Goal: Task Accomplishment & Management: Manage account settings

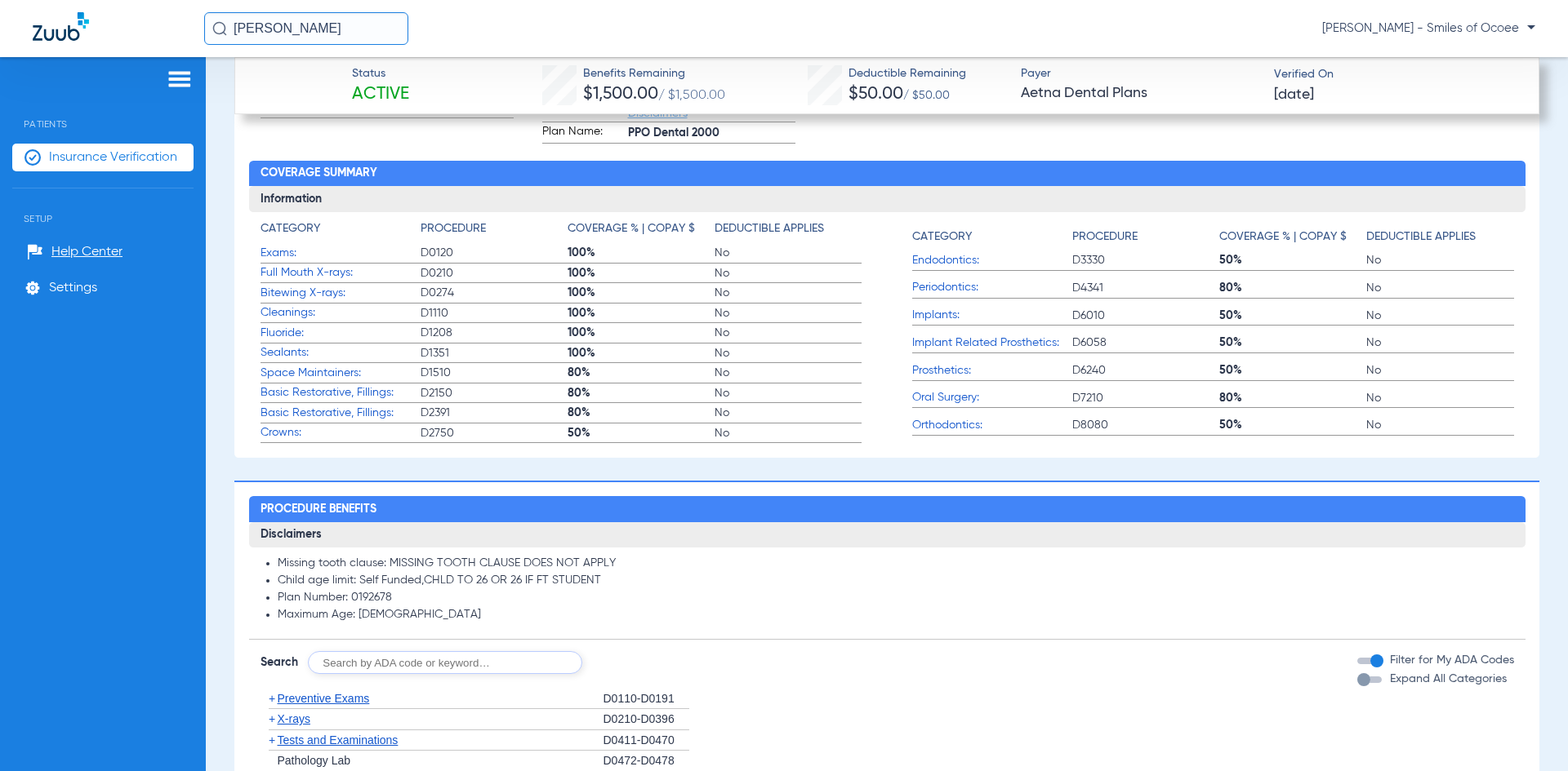
scroll to position [1166, 0]
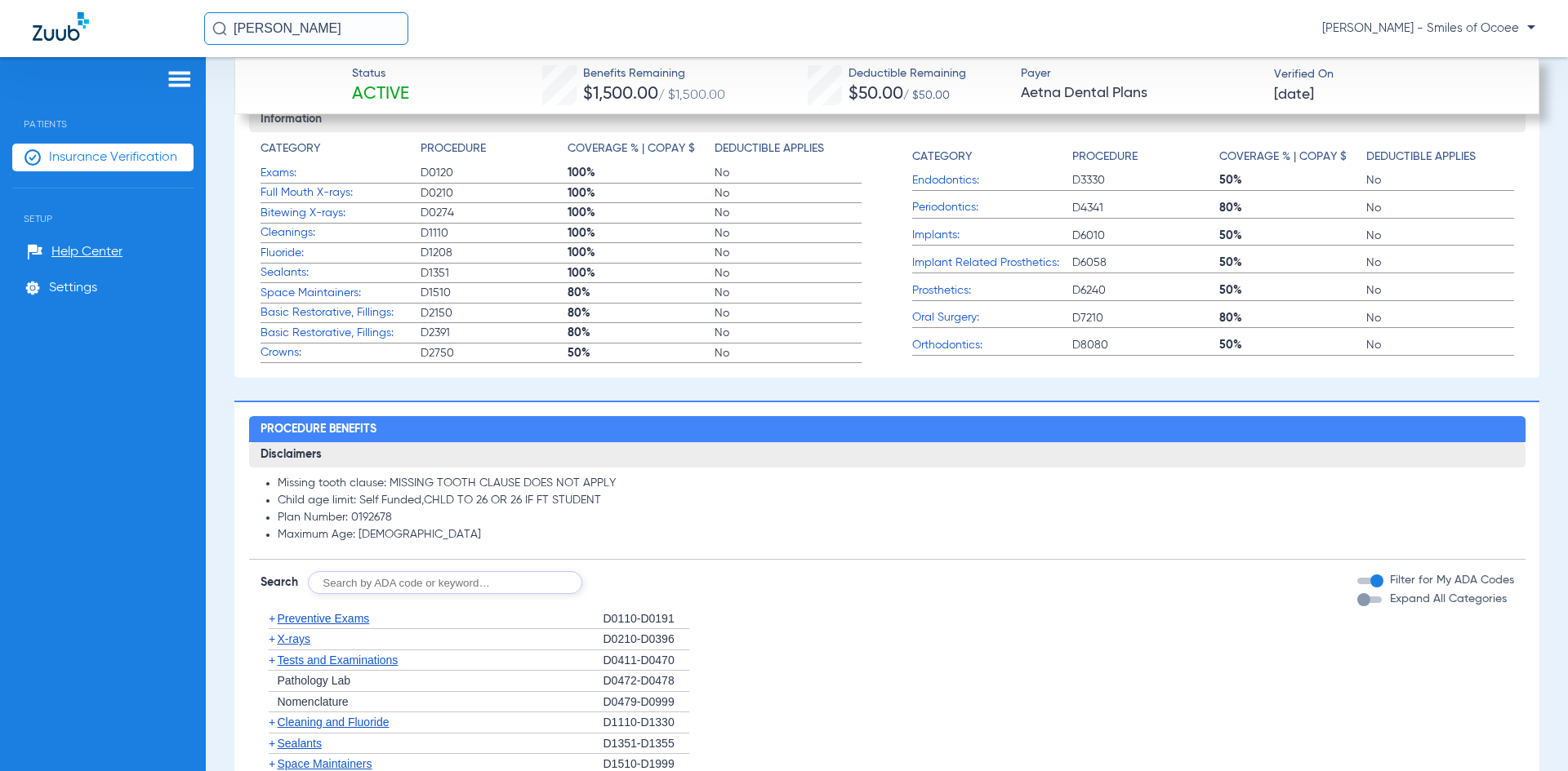
click at [1362, 598] on div "button" at bounding box center [1369, 599] width 25 height 7
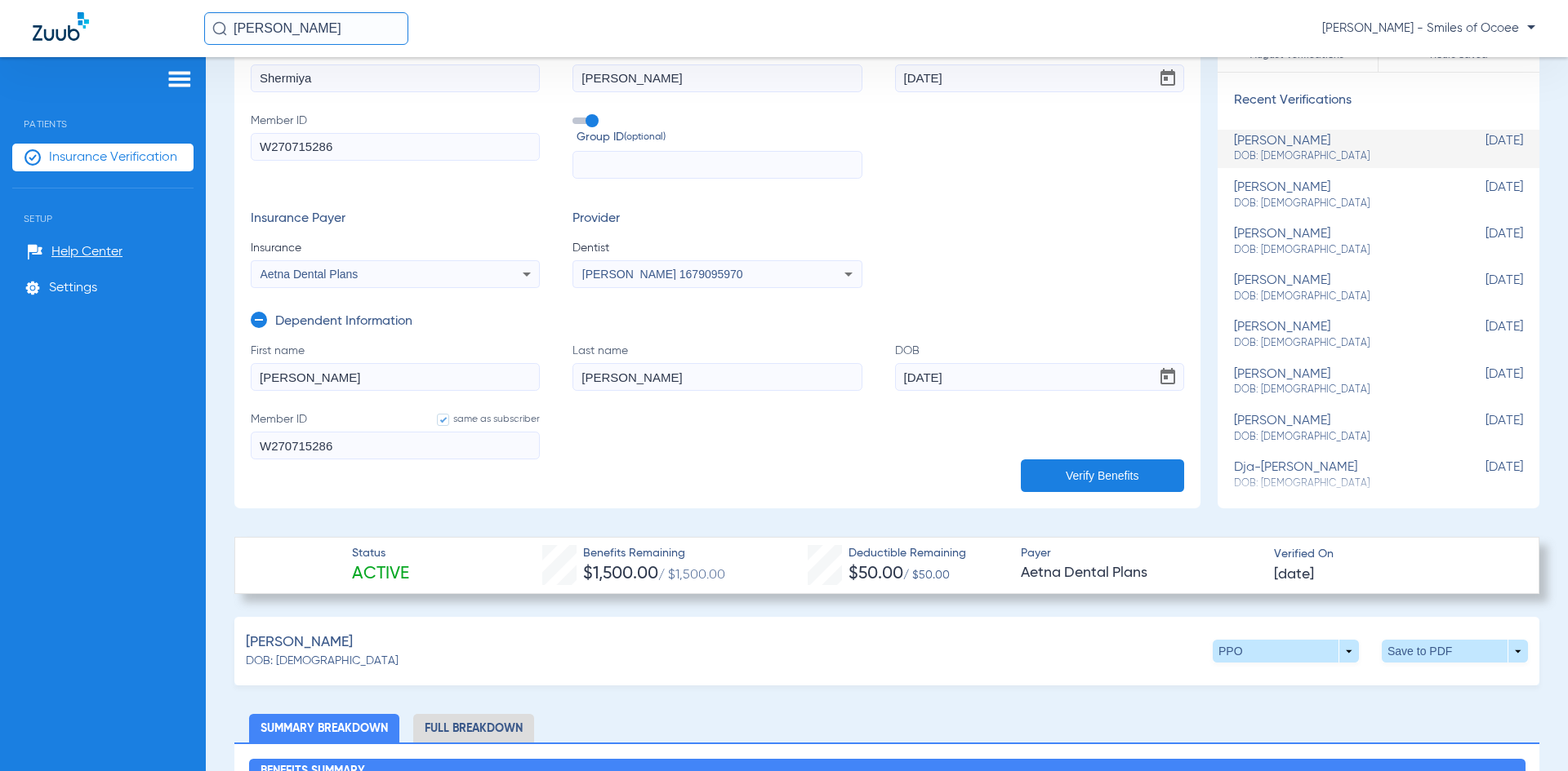
scroll to position [128, 0]
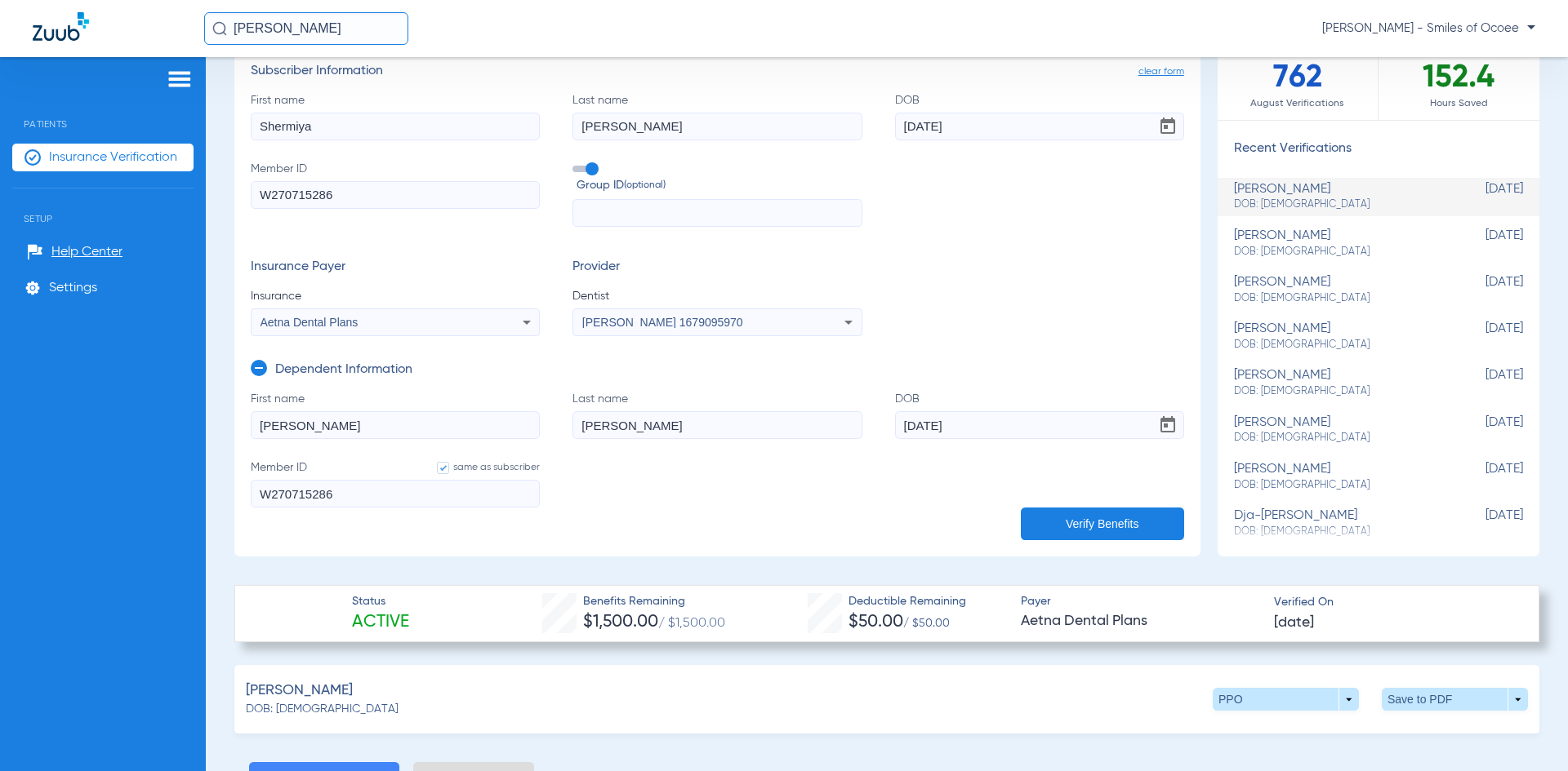
drag, startPoint x: 325, startPoint y: 423, endPoint x: 213, endPoint y: 429, distance: 112.2
click at [213, 429] on div "Schedule Insurance Verification History Last Appt. Sync Time: [DATE] - 11:05 AM…" at bounding box center [887, 414] width 1362 height 714
type input "Taniajia"
drag, startPoint x: 1000, startPoint y: 433, endPoint x: 650, endPoint y: 492, distance: 354.9
click at [655, 473] on form "First name [PERSON_NAME] Last name [PERSON_NAME] [DEMOGRAPHIC_DATA] Member ID s…" at bounding box center [716, 460] width 933 height 137
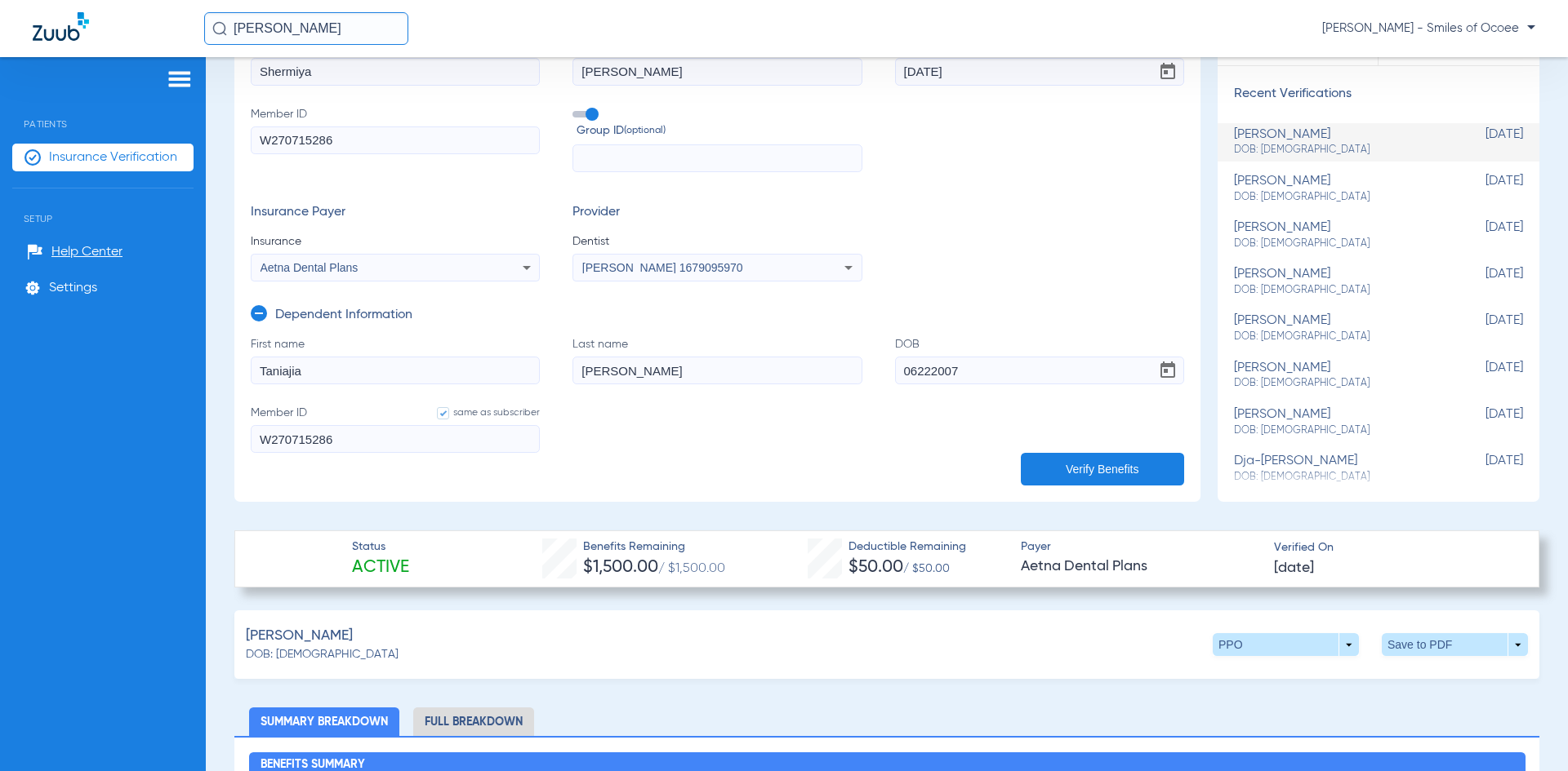
scroll to position [210, 0]
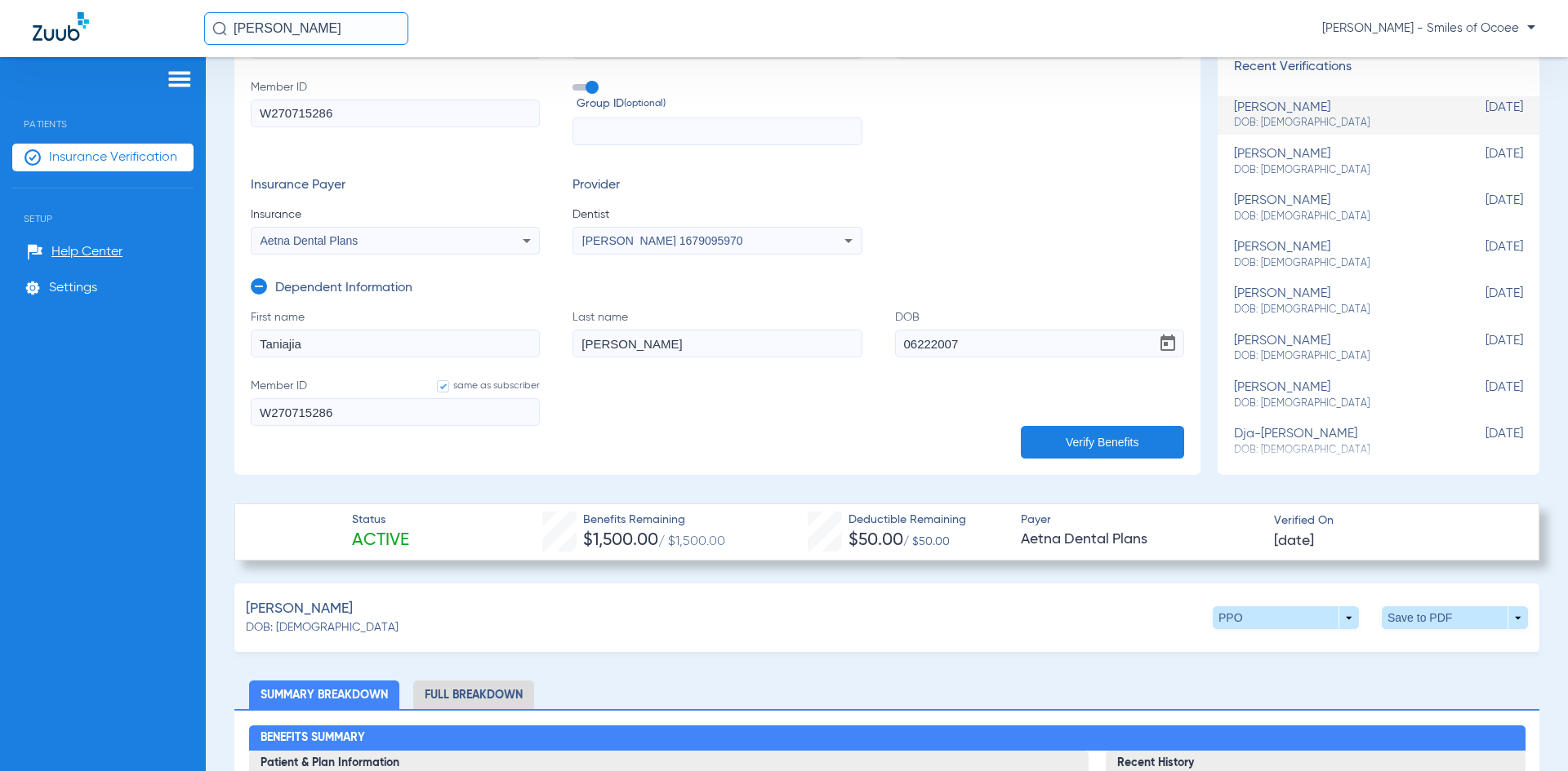
click at [911, 340] on input "06222007" at bounding box center [1039, 343] width 289 height 27
click at [928, 340] on input "06/222007" at bounding box center [1039, 343] width 289 height 27
type input "[DATE]"
click at [1068, 437] on button "Verify Benefits" at bounding box center [1102, 441] width 163 height 32
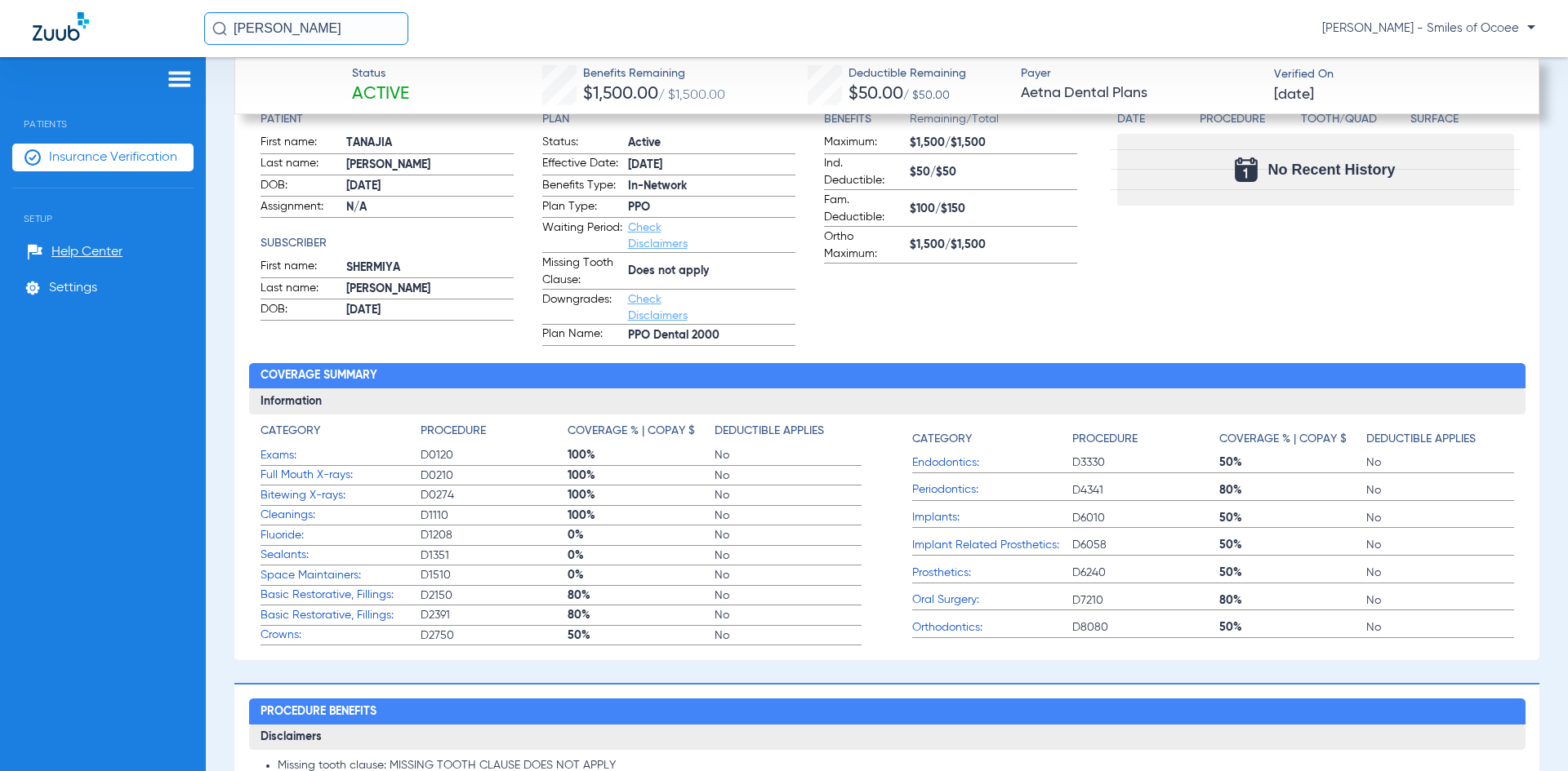
scroll to position [598, 0]
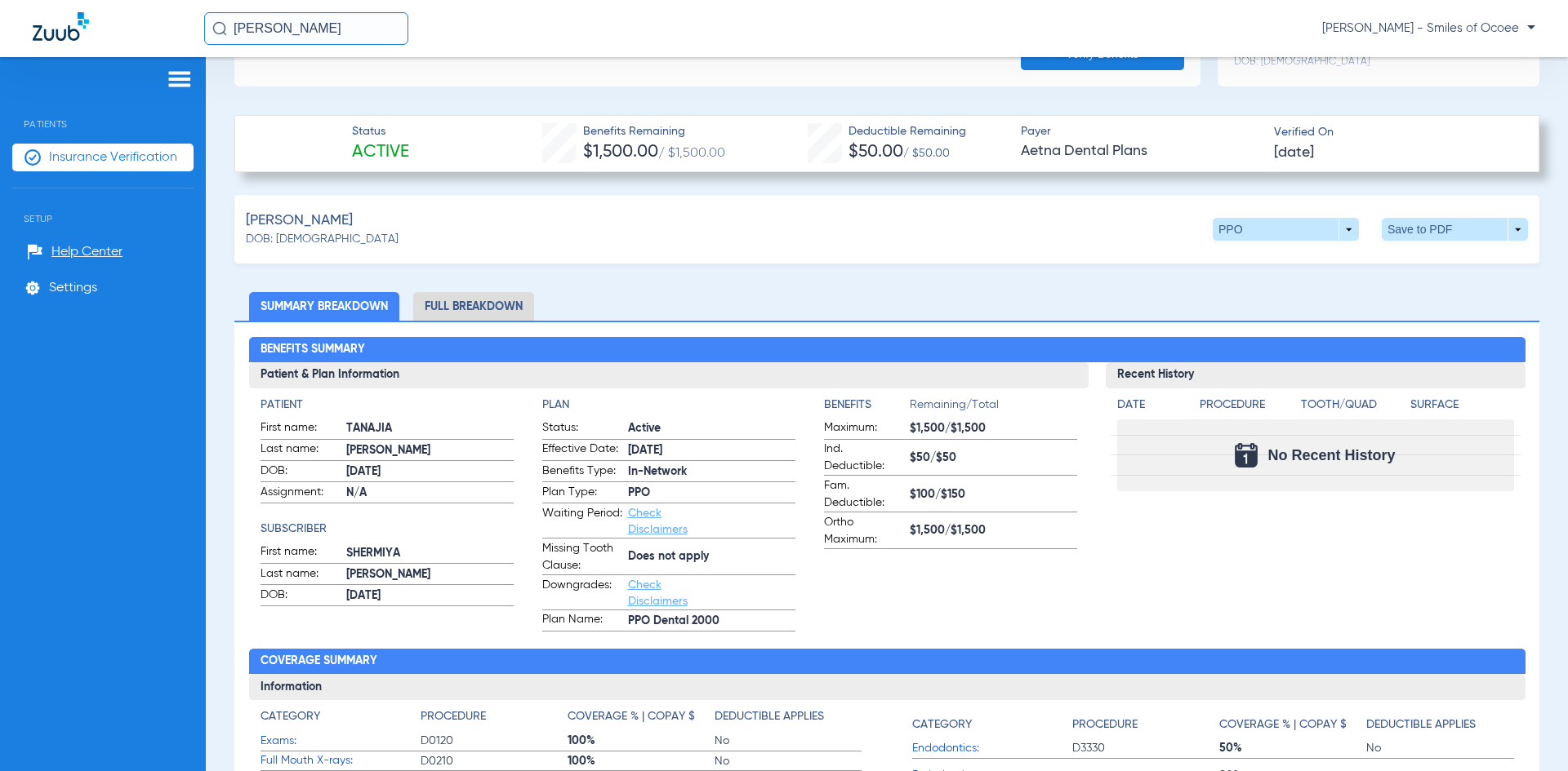
click at [515, 301] on li "Full Breakdown" at bounding box center [473, 306] width 121 height 28
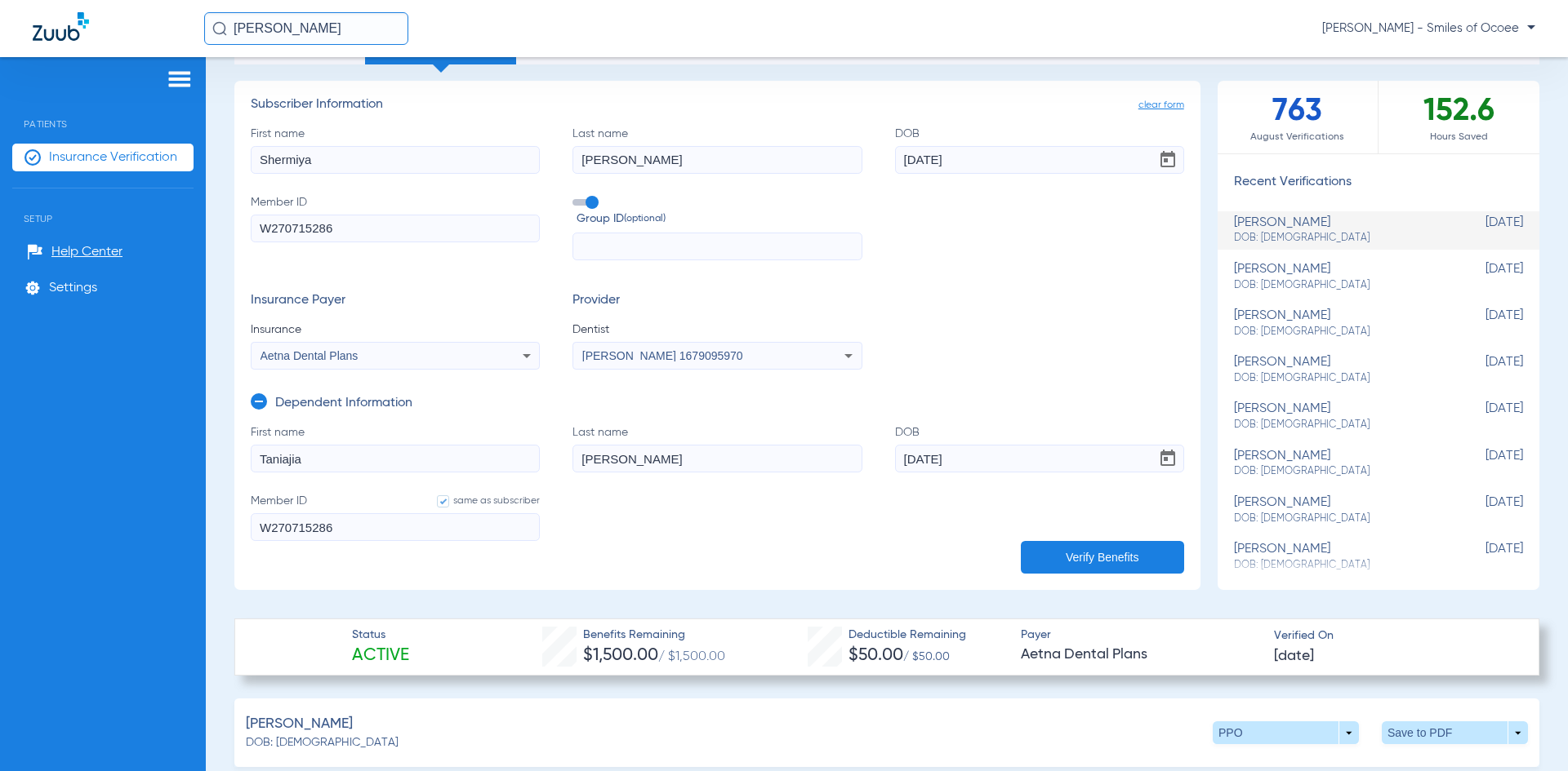
scroll to position [0, 0]
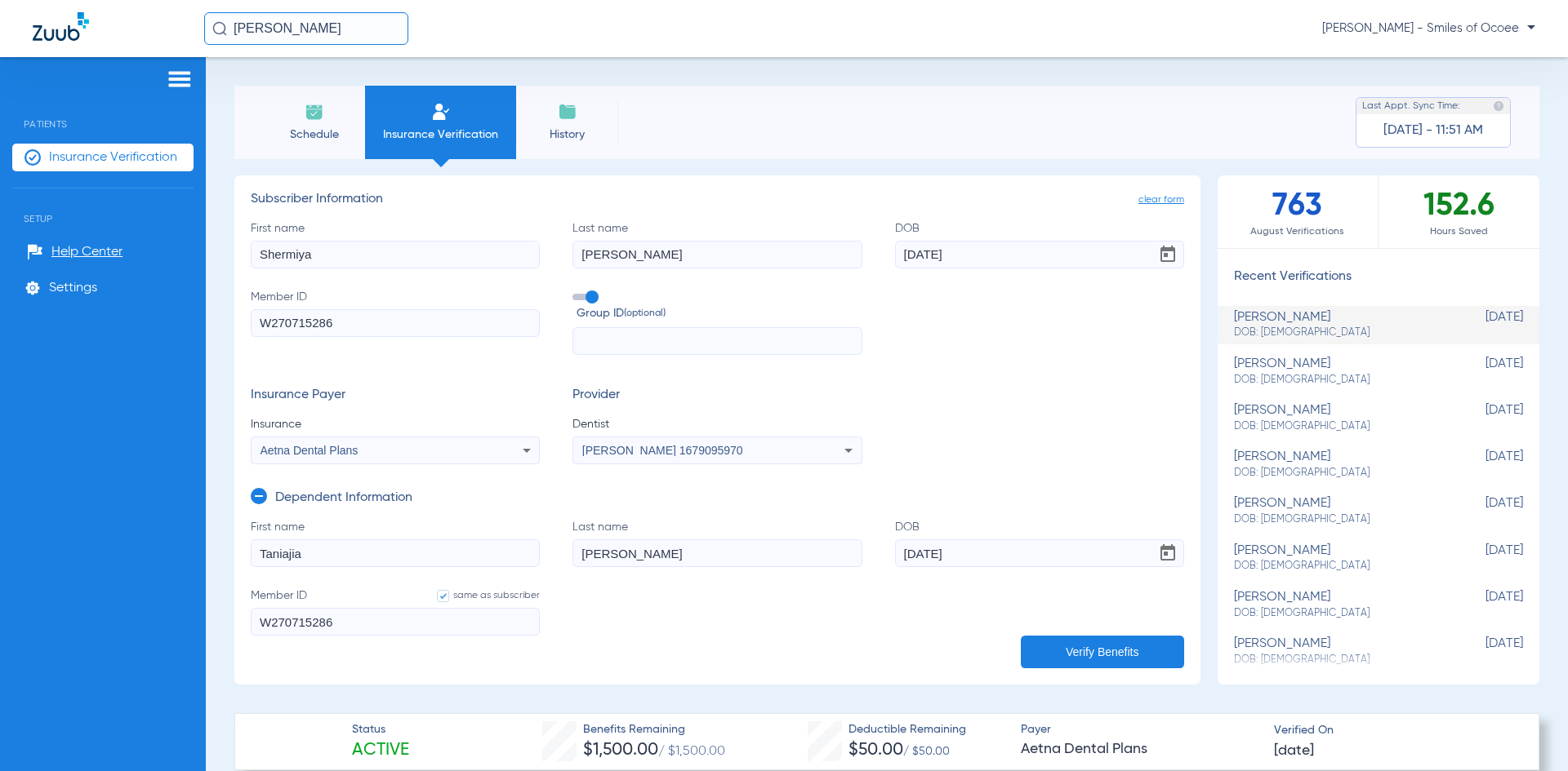
click at [324, 128] on span "Schedule" at bounding box center [313, 134] width 78 height 17
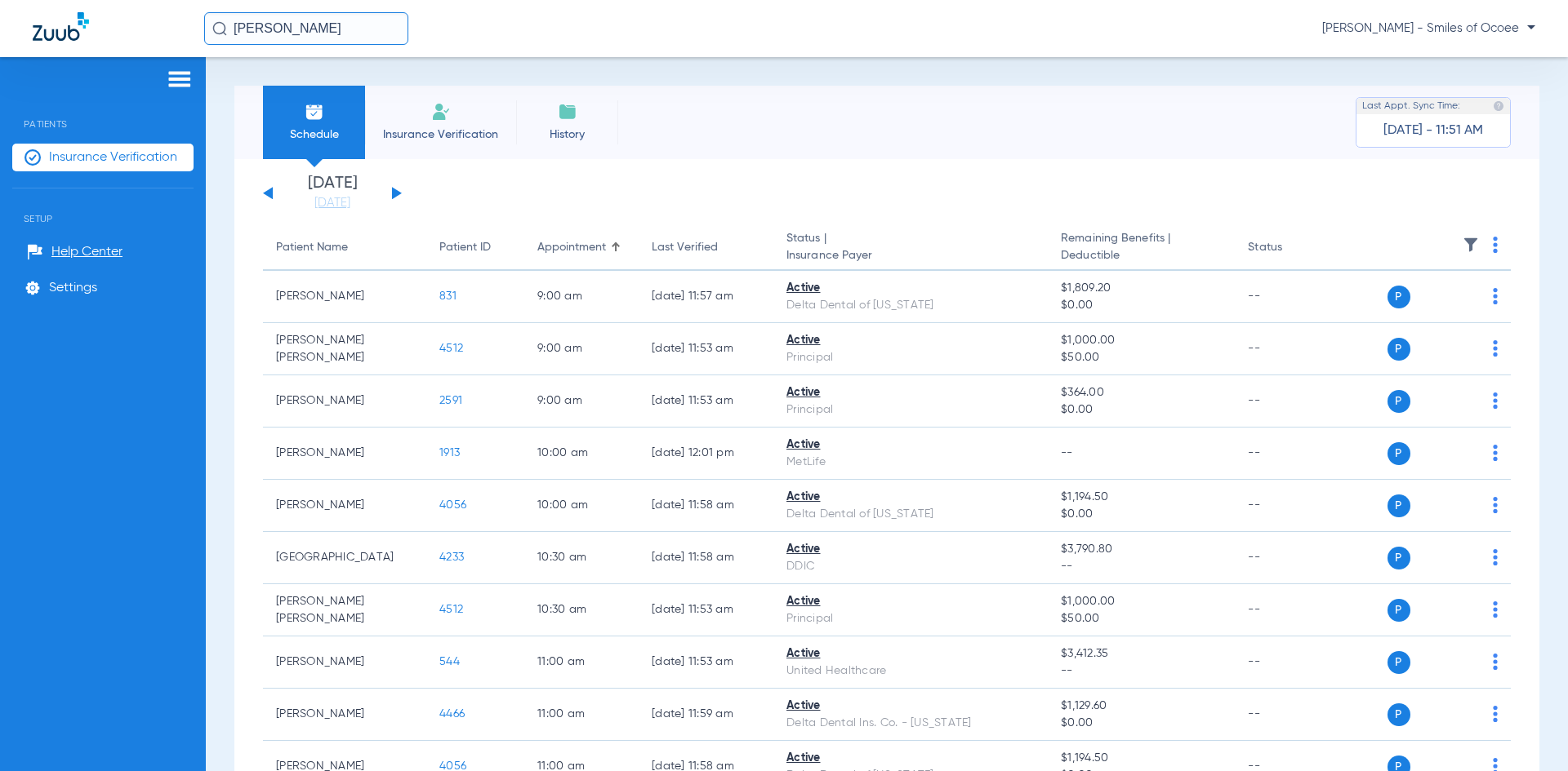
click at [1492, 245] on img at bounding box center [1494, 244] width 5 height 17
click at [1423, 309] on span "Verify All" at bounding box center [1423, 310] width 98 height 12
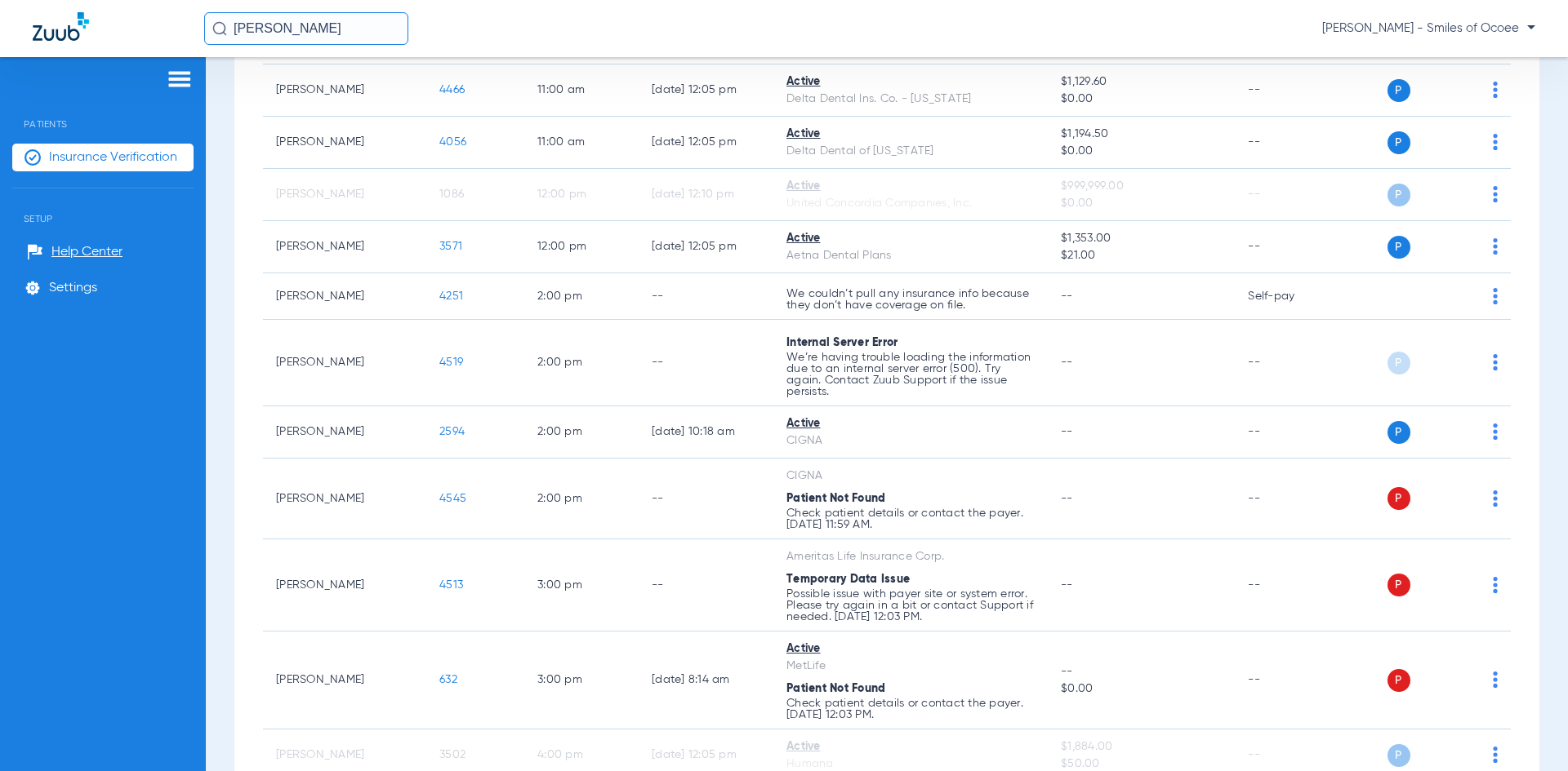
scroll to position [833, 0]
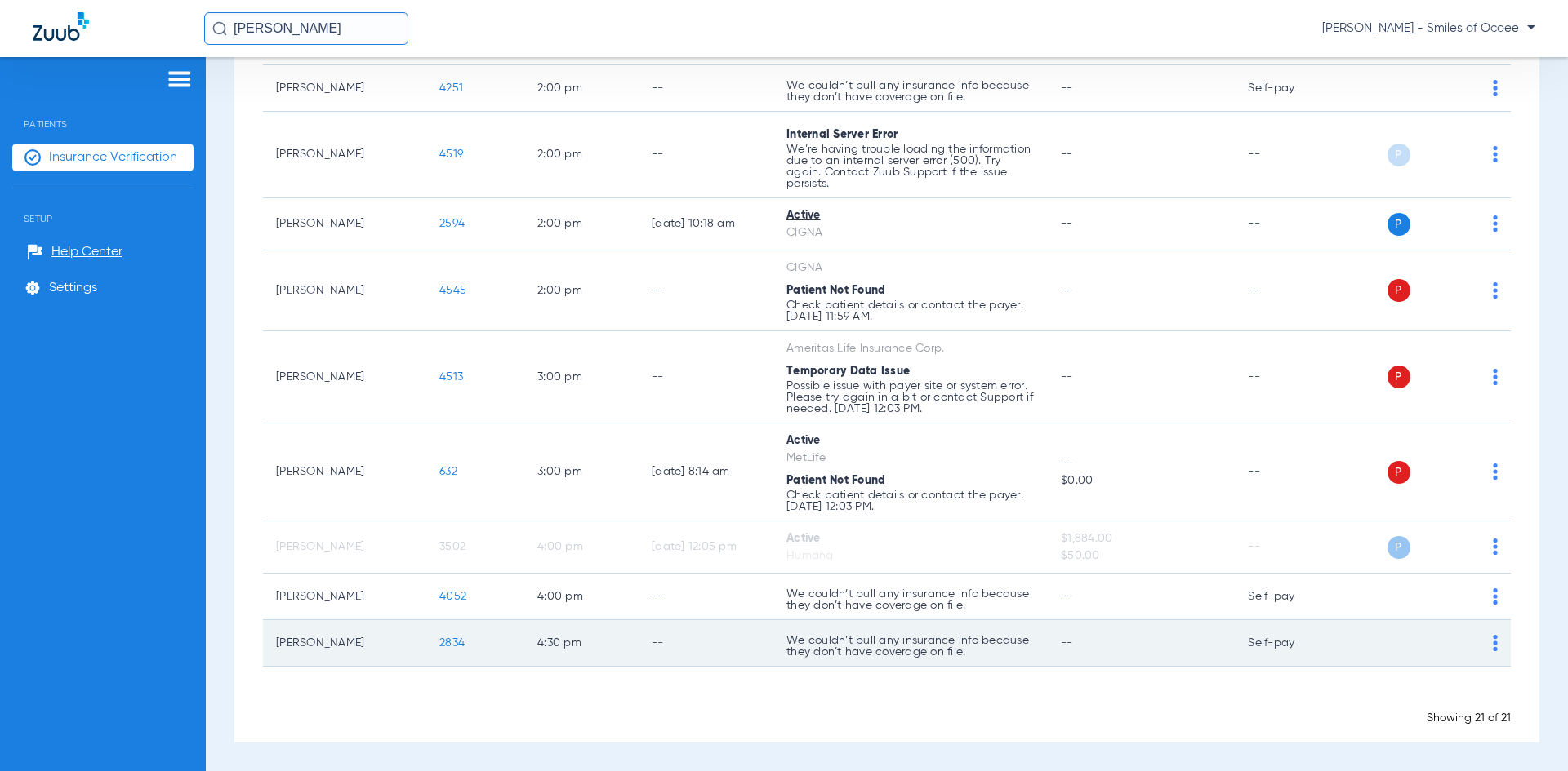
drag, startPoint x: 271, startPoint y: 647, endPoint x: 381, endPoint y: 645, distance: 110.0
click at [381, 645] on td "[PERSON_NAME]" at bounding box center [344, 642] width 163 height 46
click at [377, 649] on td "[PERSON_NAME]" at bounding box center [344, 642] width 163 height 46
drag, startPoint x: 276, startPoint y: 644, endPoint x: 474, endPoint y: 649, distance: 198.1
click at [474, 649] on tr "[PERSON_NAME] 2834 4:30 PM -- We couldn’t pull any insurance info because they …" at bounding box center [887, 642] width 1248 height 46
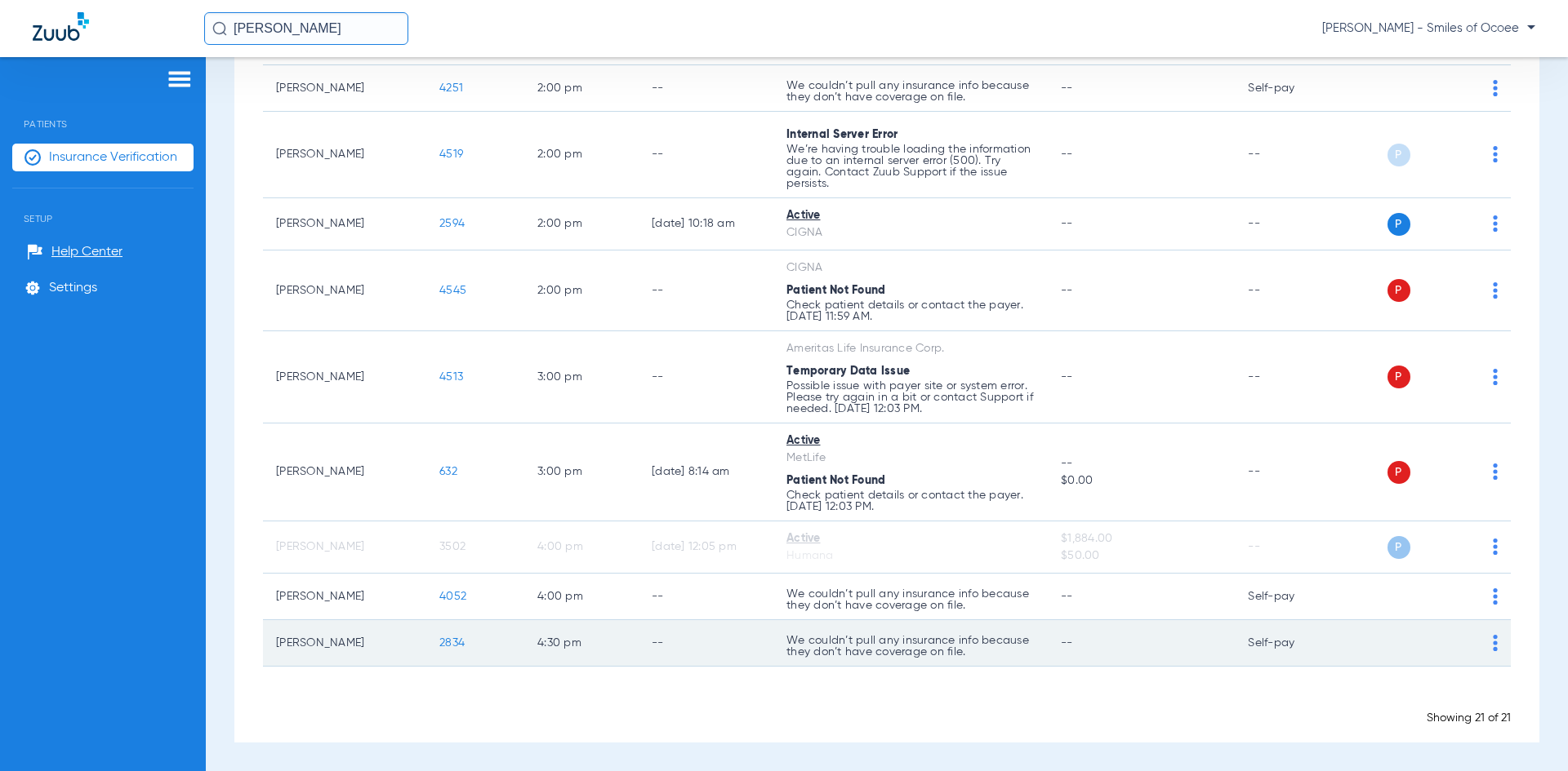
copy tr "[PERSON_NAME] 2834"
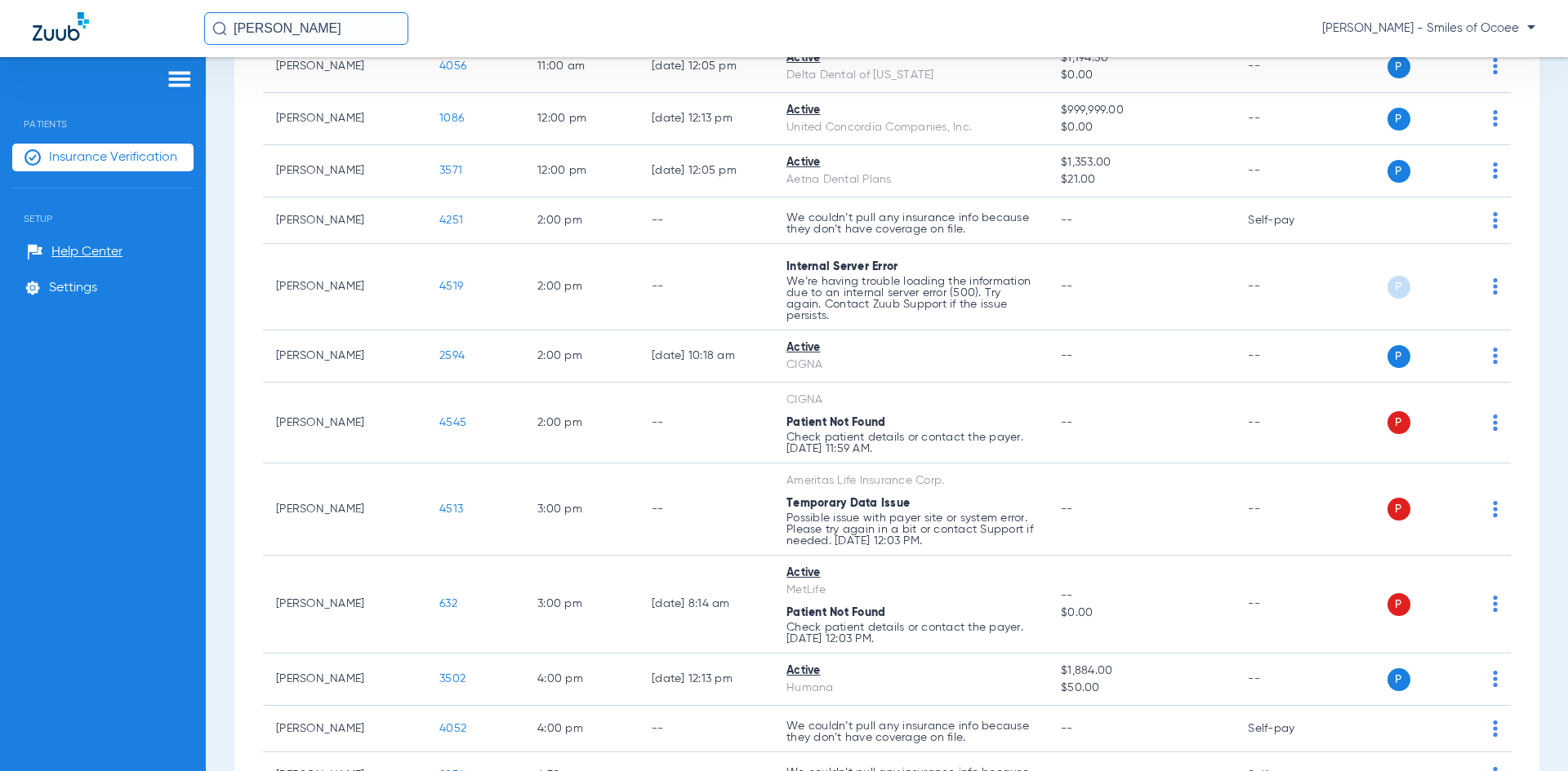
scroll to position [792, 0]
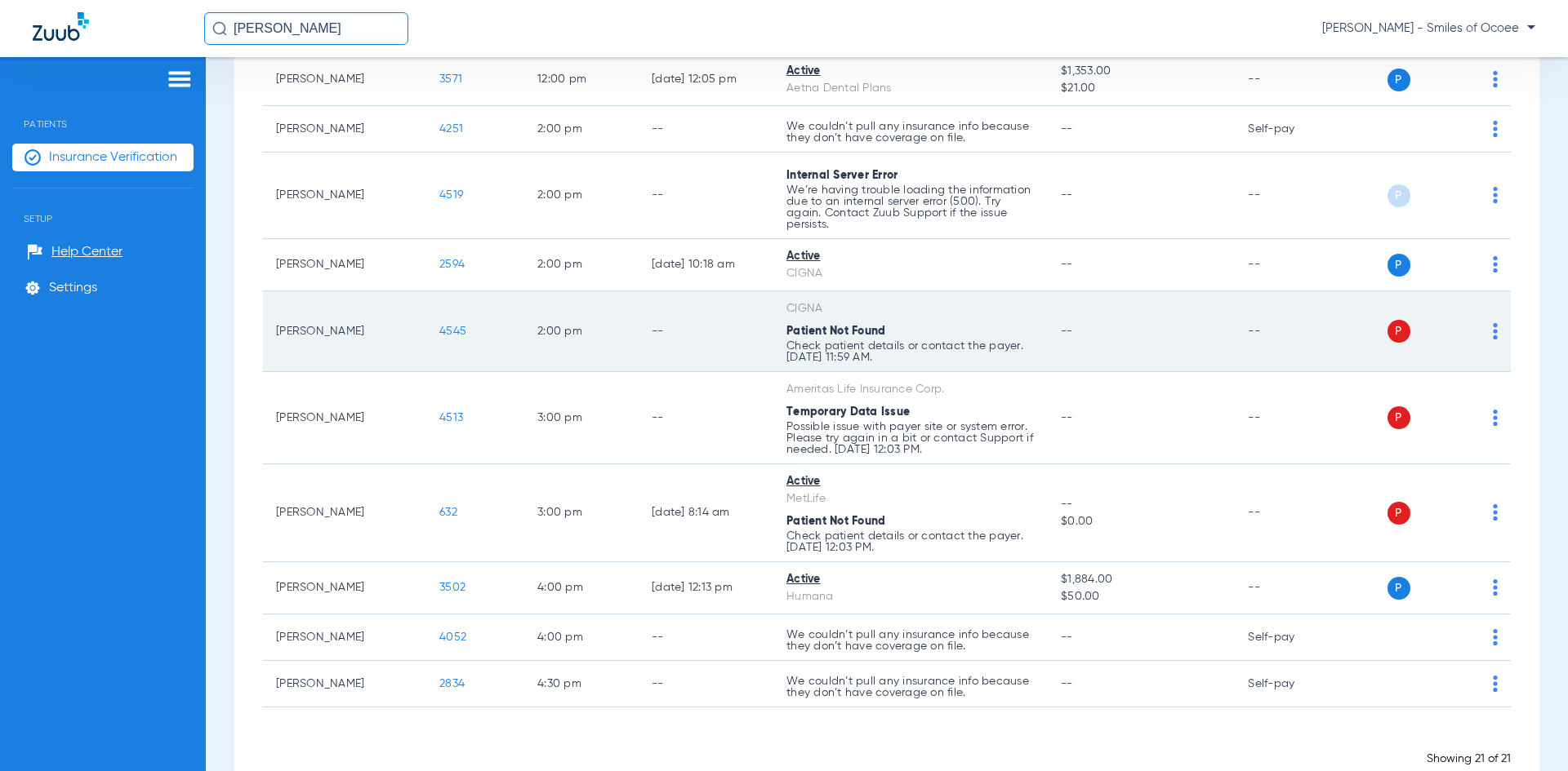
click at [1492, 333] on img at bounding box center [1494, 332] width 5 height 17
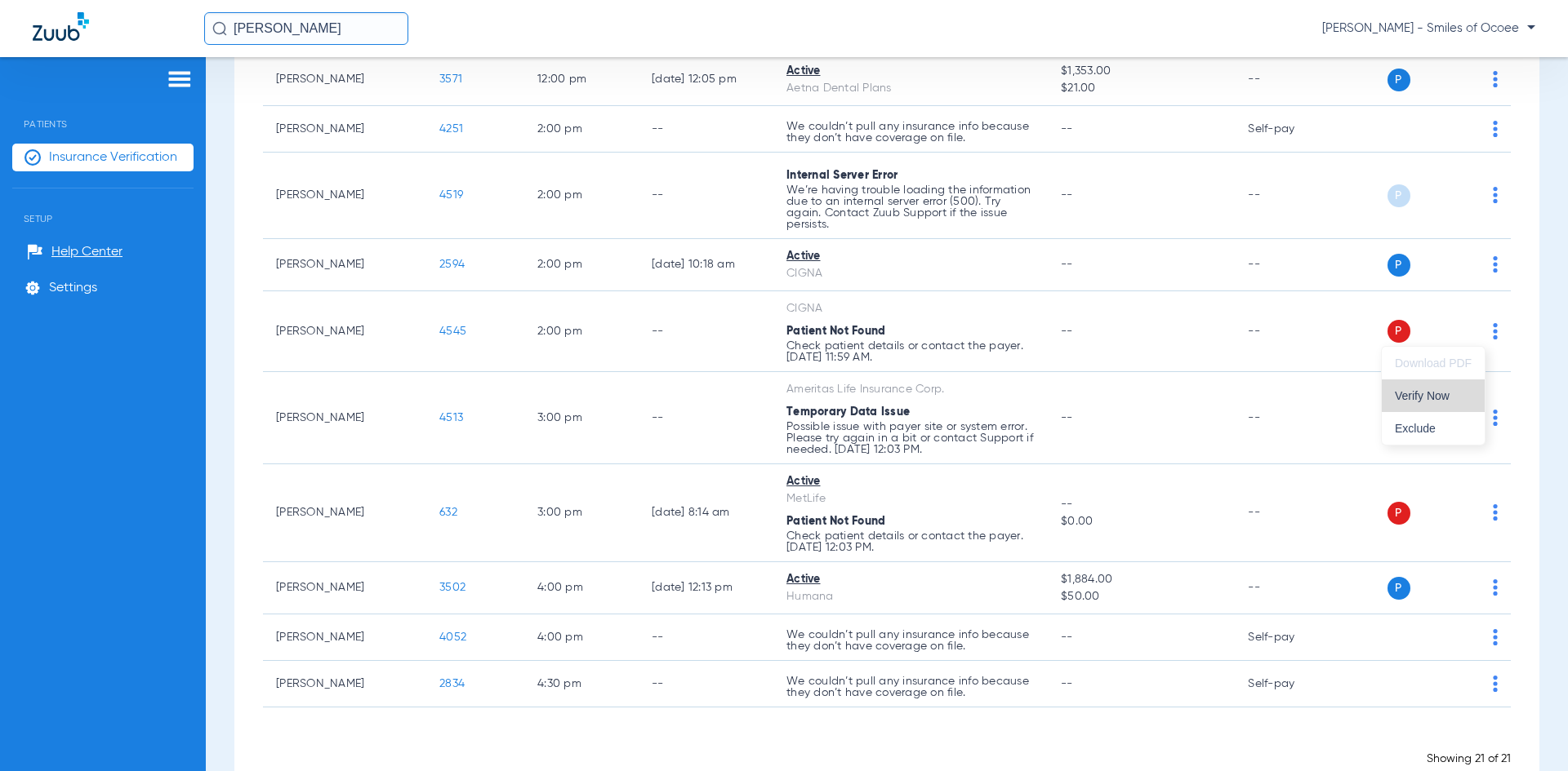
click at [1433, 394] on span "Verify Now" at bounding box center [1433, 396] width 77 height 12
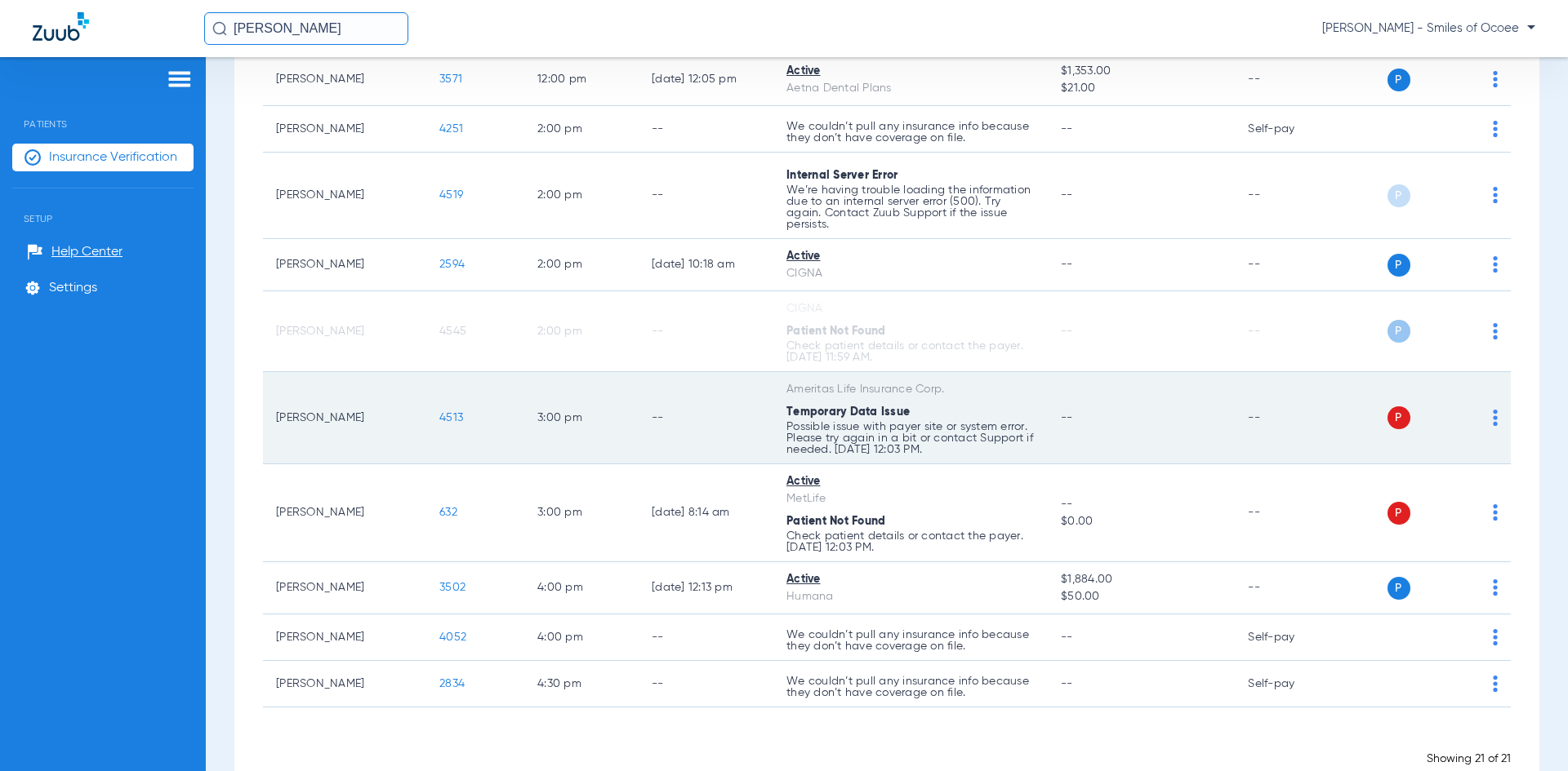
click at [1492, 416] on img at bounding box center [1494, 418] width 5 height 17
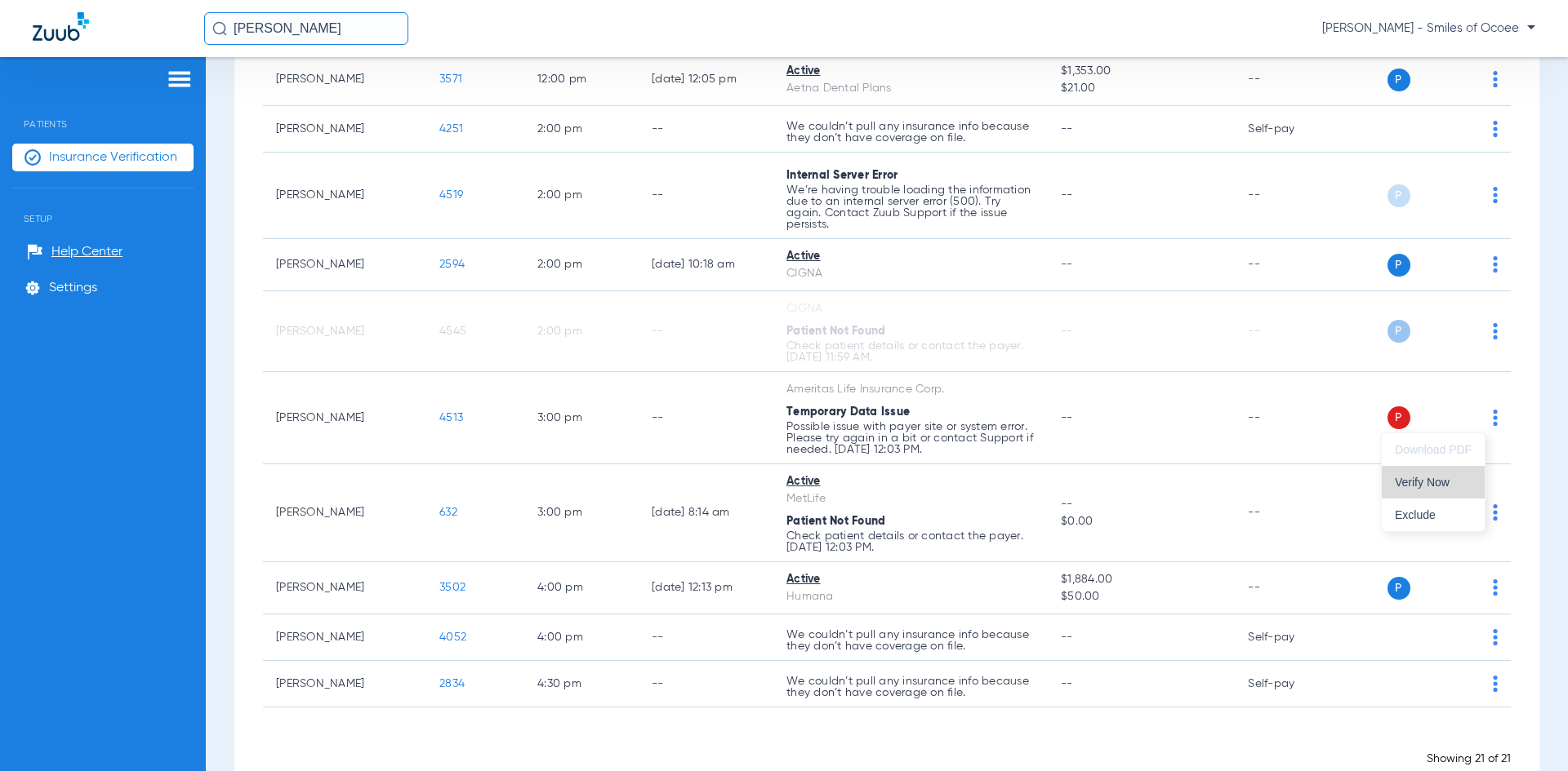
click at [1444, 474] on button "Verify Now" at bounding box center [1433, 482] width 103 height 32
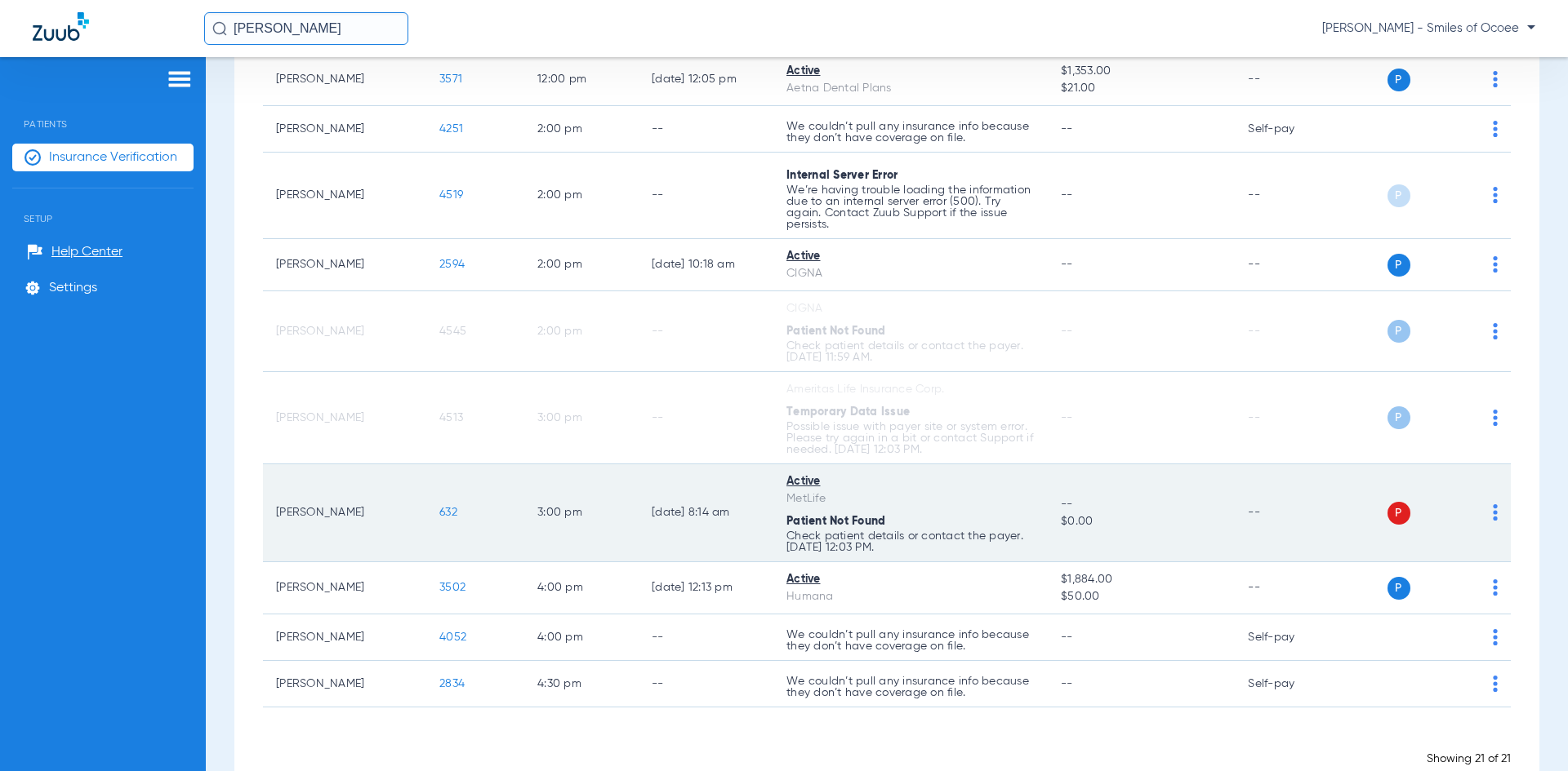
click at [1492, 512] on img at bounding box center [1494, 512] width 5 height 17
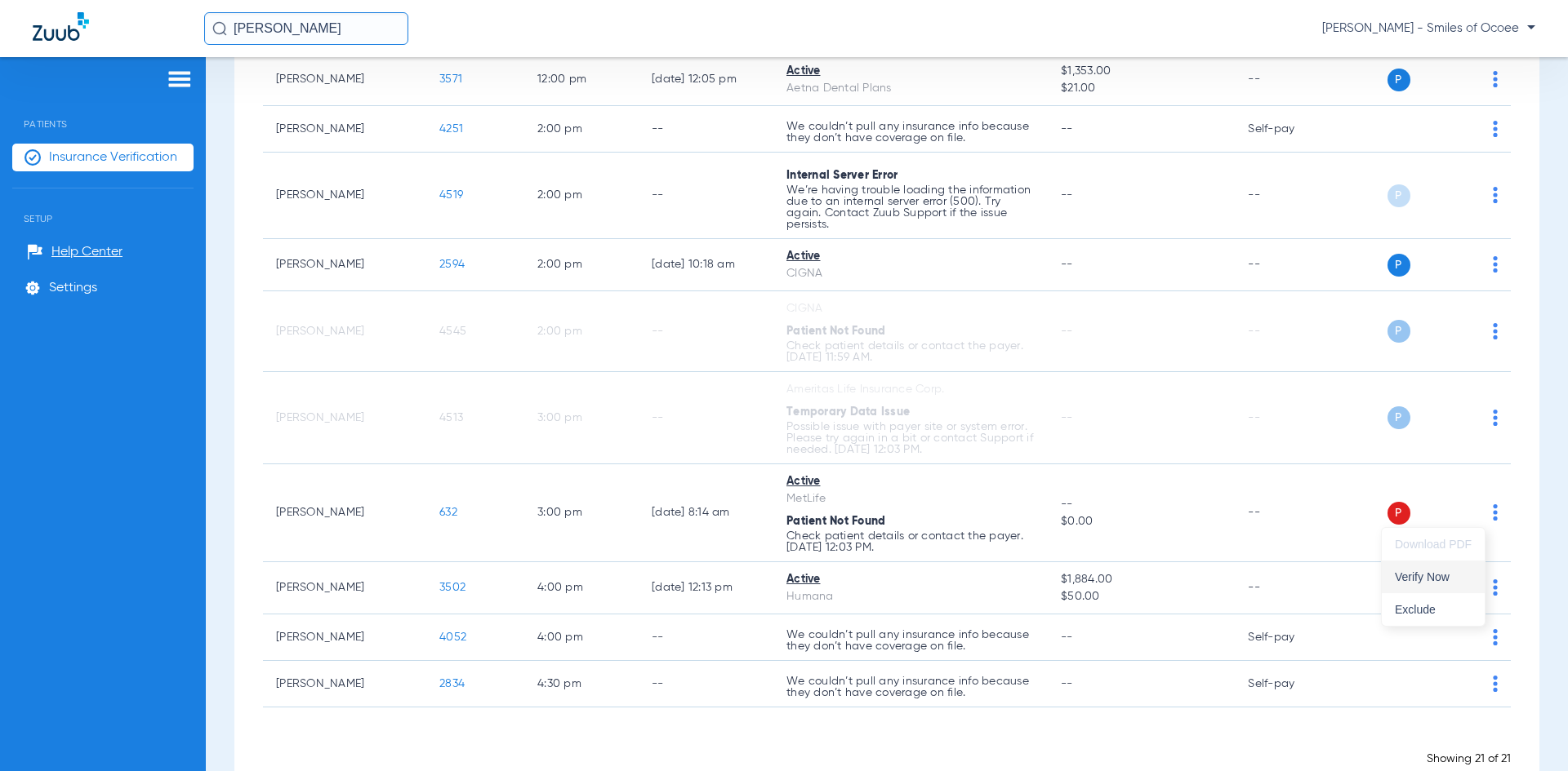
click at [1447, 582] on span "Verify Now" at bounding box center [1433, 578] width 77 height 12
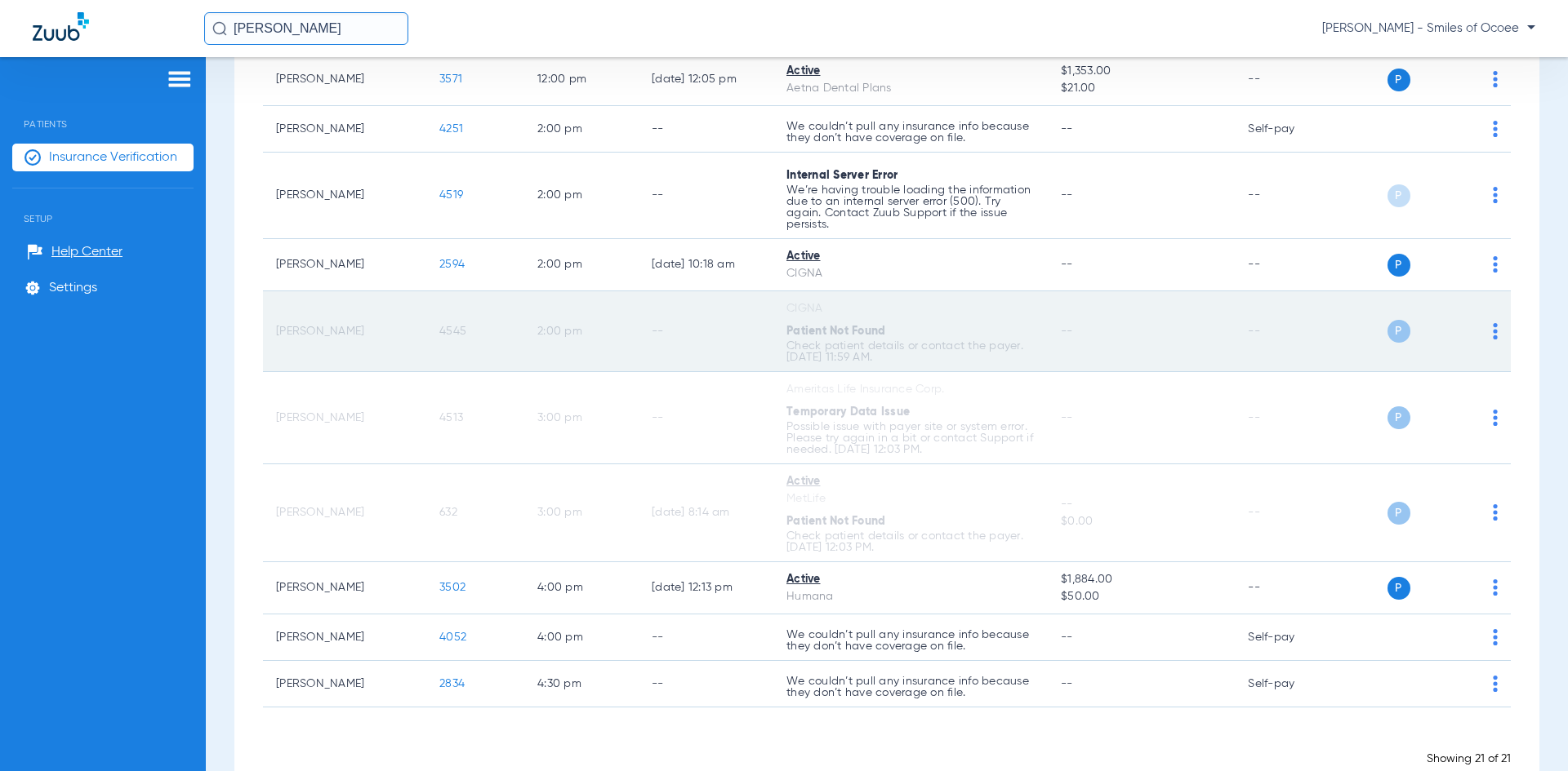
click at [451, 334] on span "4545" at bounding box center [452, 332] width 26 height 12
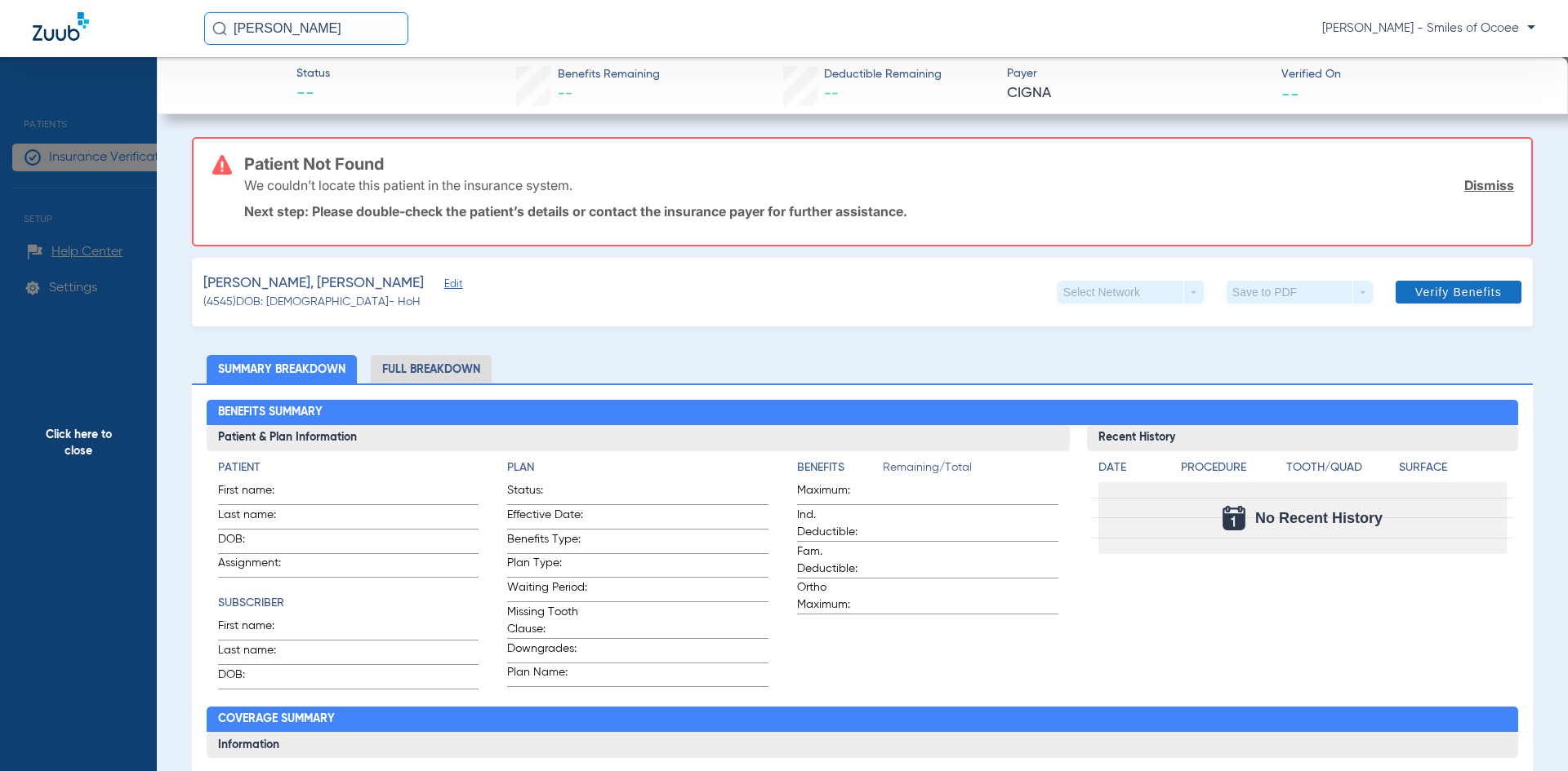
click at [1497, 187] on link "Dismiss" at bounding box center [1489, 185] width 50 height 17
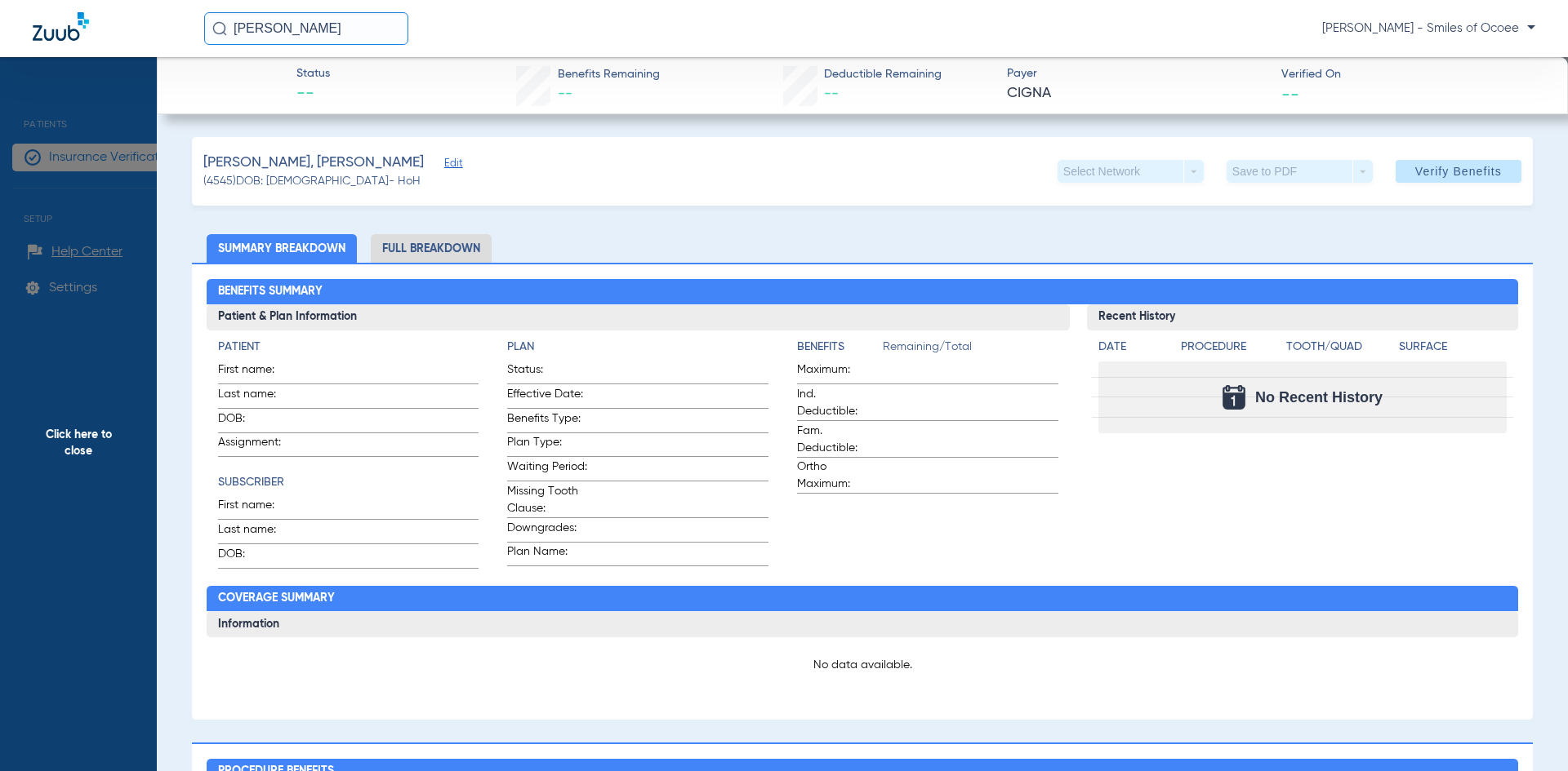
click at [444, 159] on span "Edit" at bounding box center [451, 166] width 15 height 16
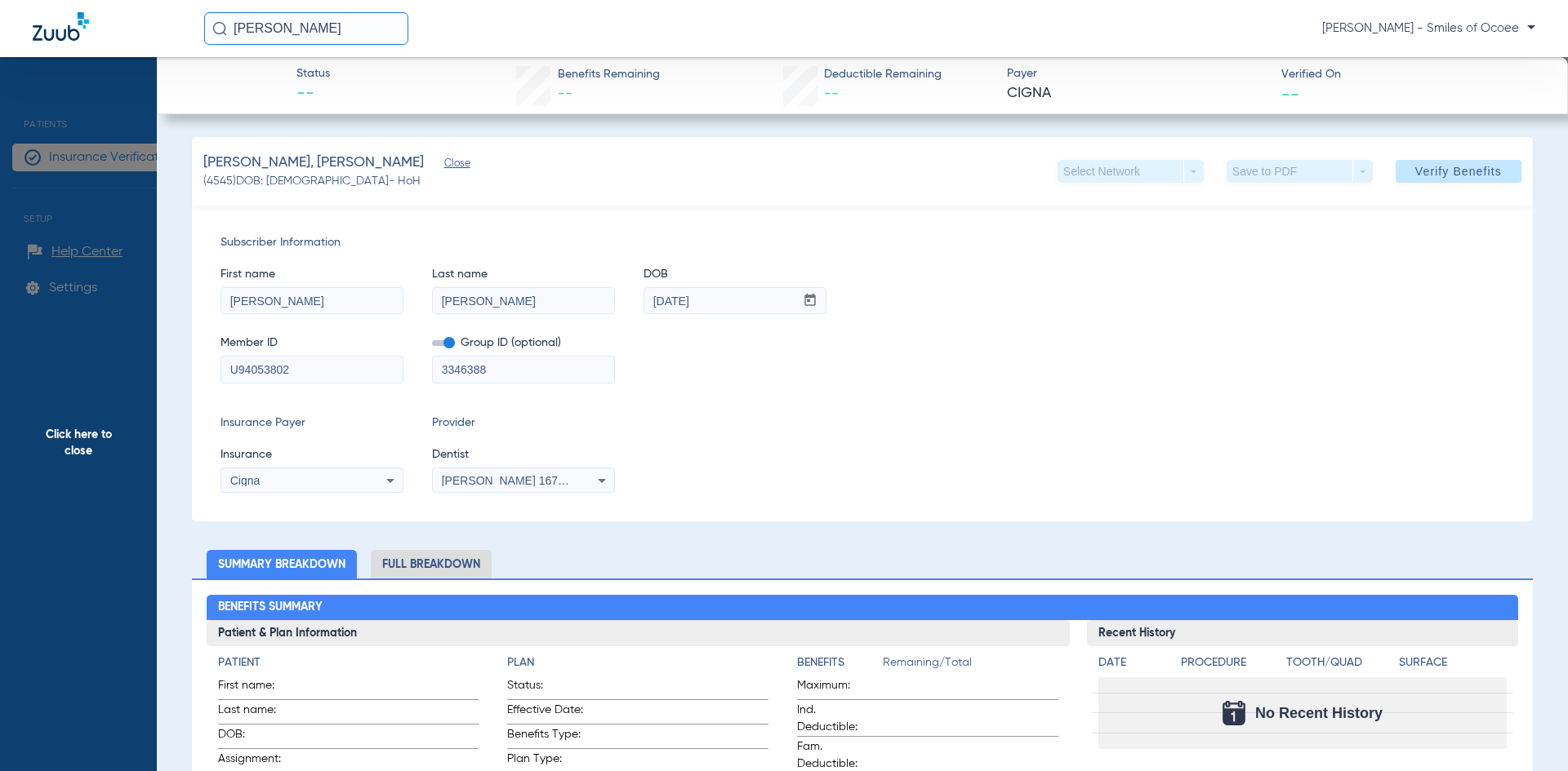
click at [1457, 166] on span "Verify Benefits" at bounding box center [1458, 171] width 86 height 13
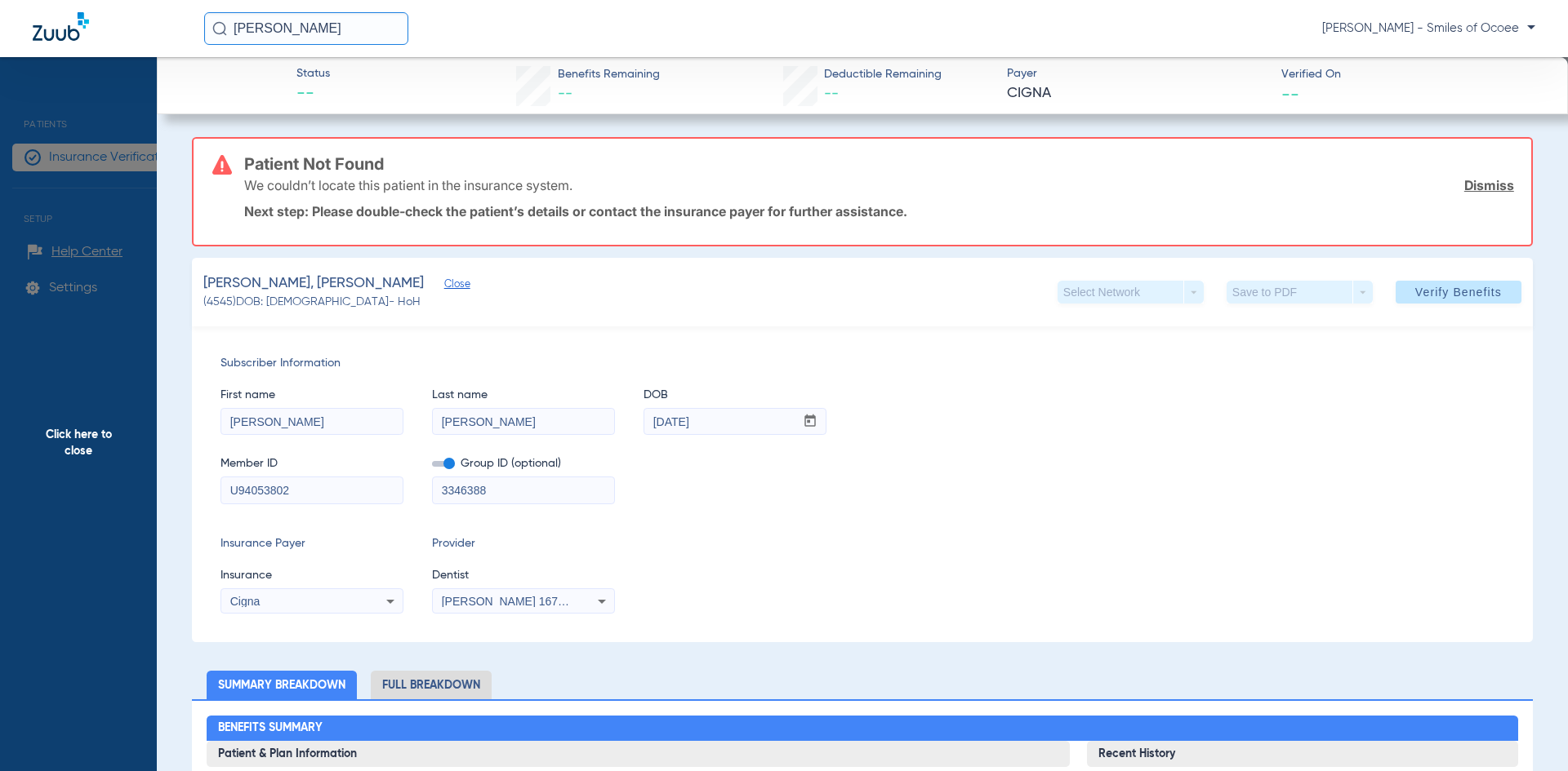
drag, startPoint x: 280, startPoint y: 478, endPoint x: 136, endPoint y: 488, distance: 144.3
click at [263, 767] on app-side-panel-drawer "Click here to close Status -- Benefits Remaining -- Deductible Remaining -- Pay…" at bounding box center [263, 767] width 0 height 0
click at [303, 493] on input "U94053802" at bounding box center [312, 490] width 182 height 26
drag, startPoint x: 308, startPoint y: 493, endPoint x: 142, endPoint y: 510, distance: 166.9
click at [263, 767] on app-side-panel-drawer "Click here to close Status -- Benefits Remaining -- Deductible Remaining -- Pay…" at bounding box center [263, 767] width 0 height 0
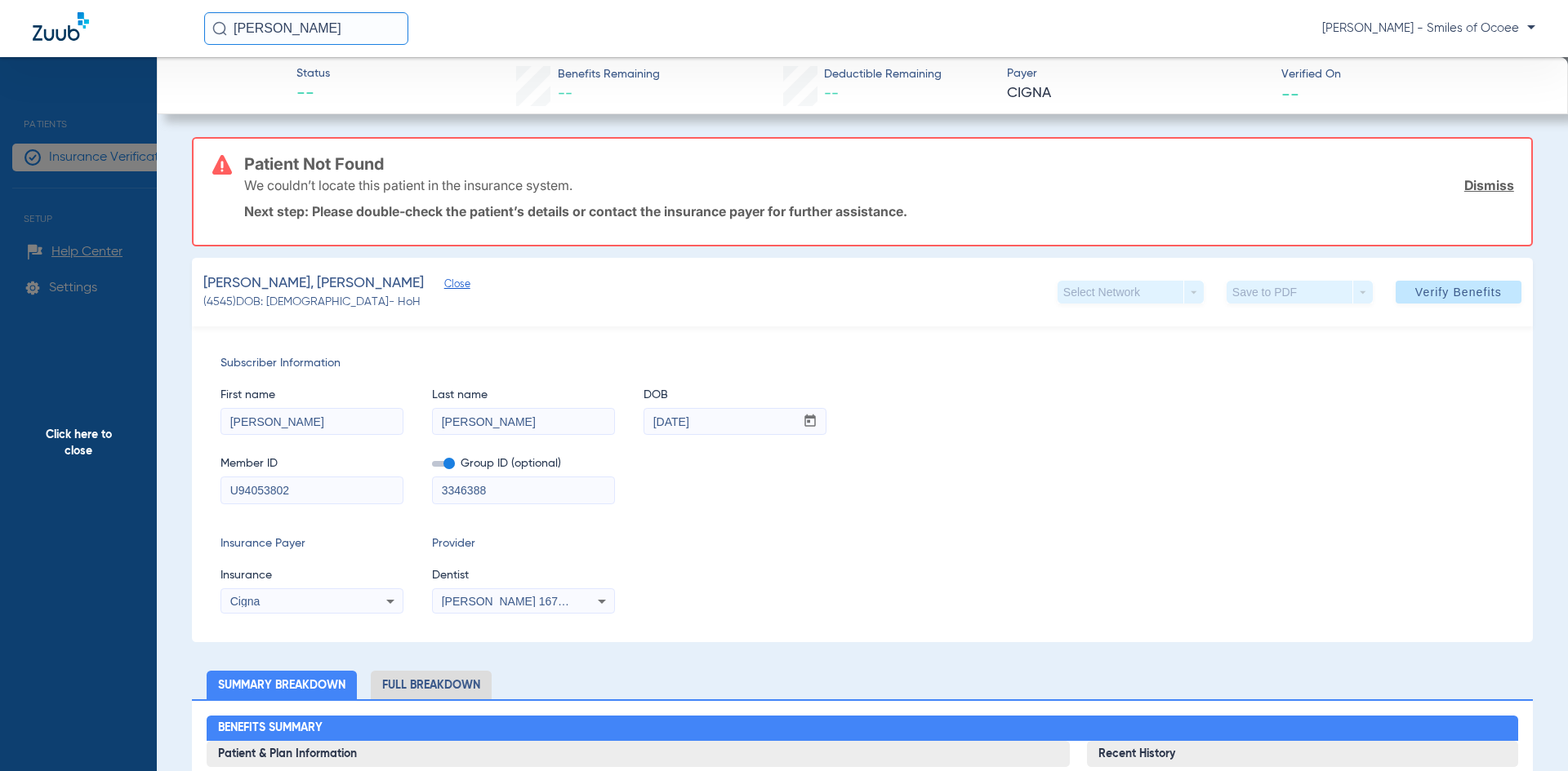
paste input
type input "U94053802"
drag, startPoint x: 511, startPoint y: 423, endPoint x: 332, endPoint y: 437, distance: 179.5
click at [332, 437] on div "First name [PERSON_NAME] Last name [PERSON_NAME] mm / dd / yyyy [DATE] Member I…" at bounding box center [862, 437] width 1283 height 132
click at [102, 430] on span "Click here to close" at bounding box center [78, 442] width 157 height 771
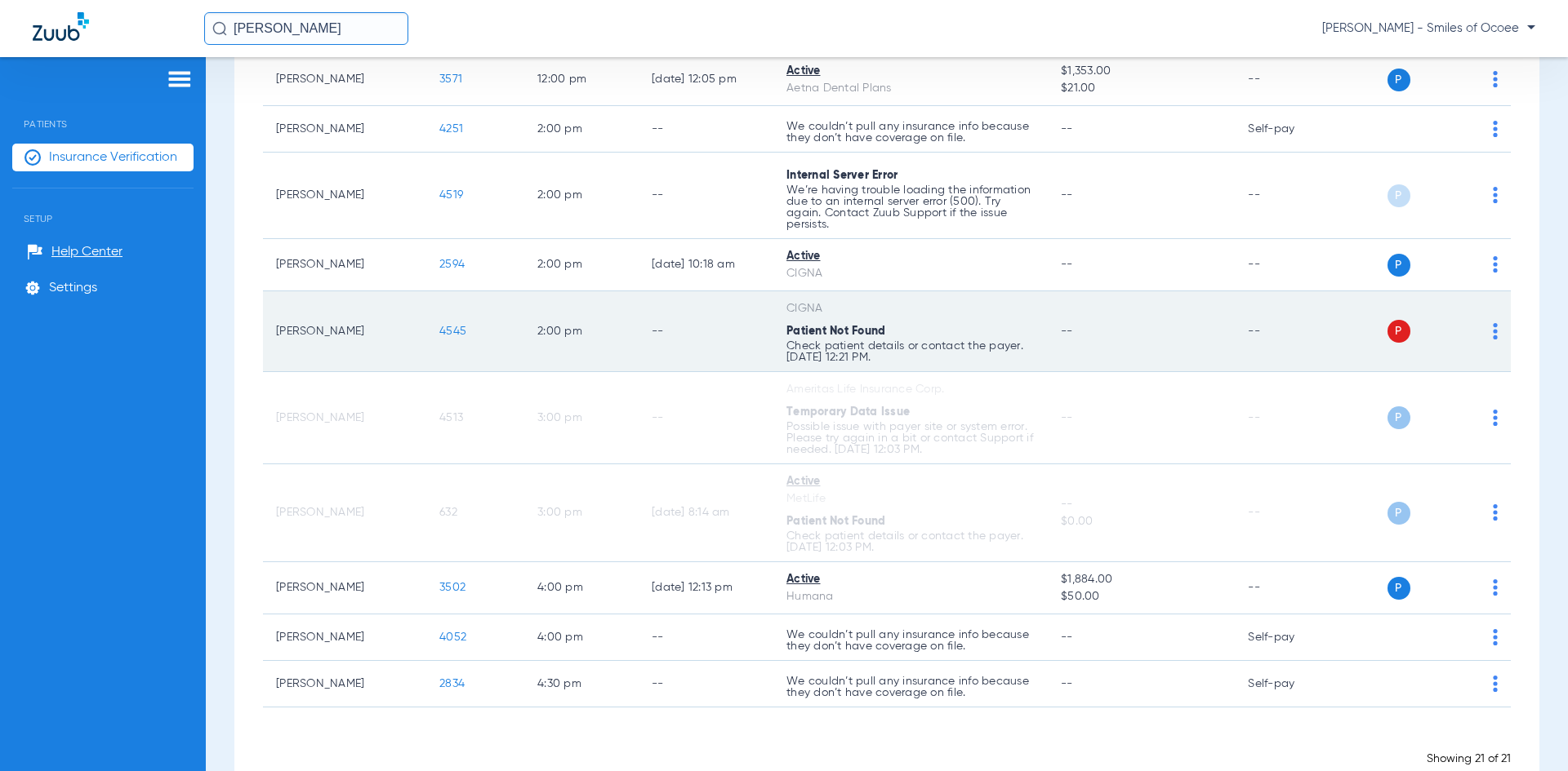
click at [451, 330] on span "4545" at bounding box center [452, 332] width 26 height 12
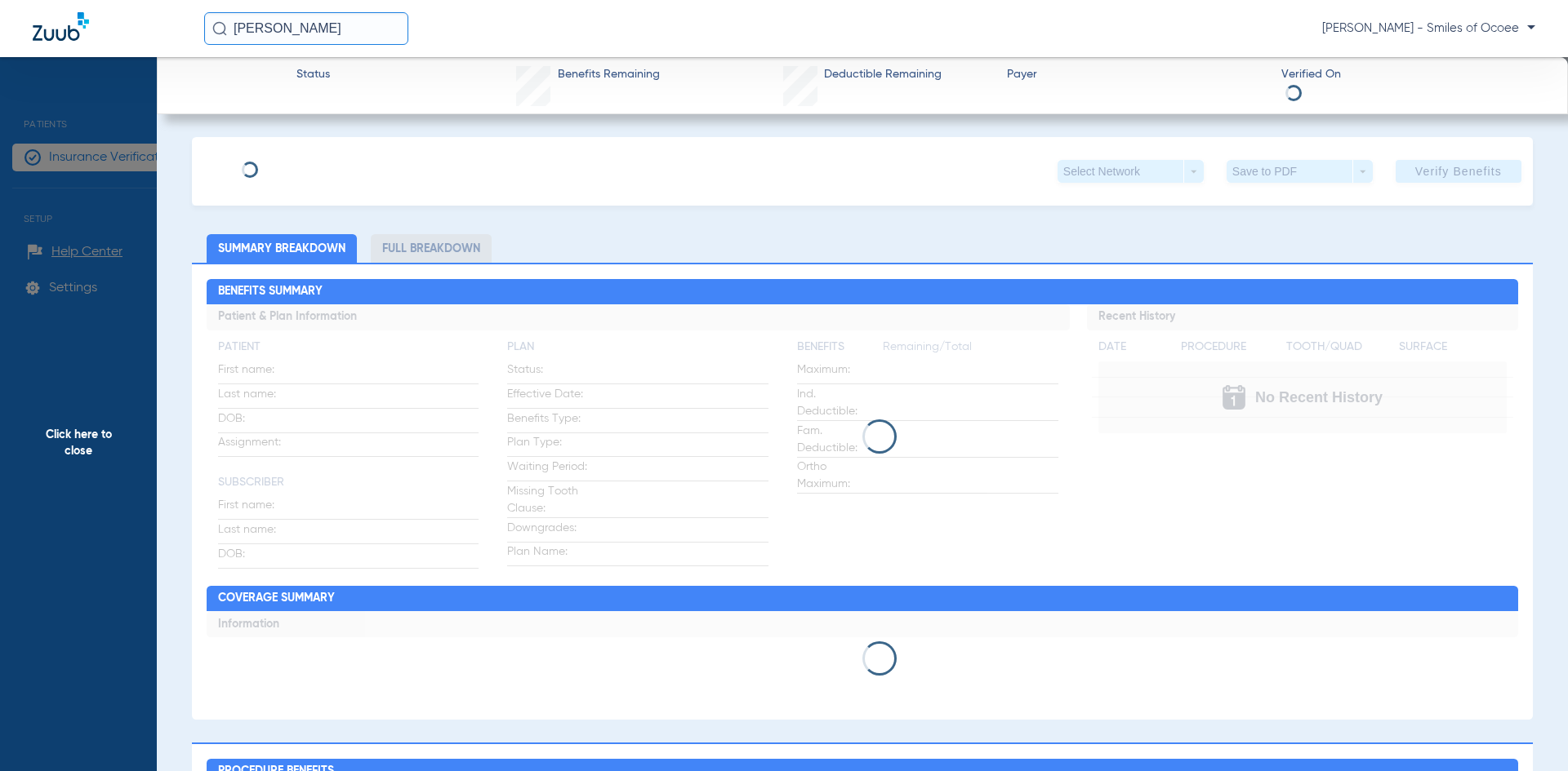
type input "[PERSON_NAME]"
type input "[DATE]"
type input "U94053802"
type input "3346388"
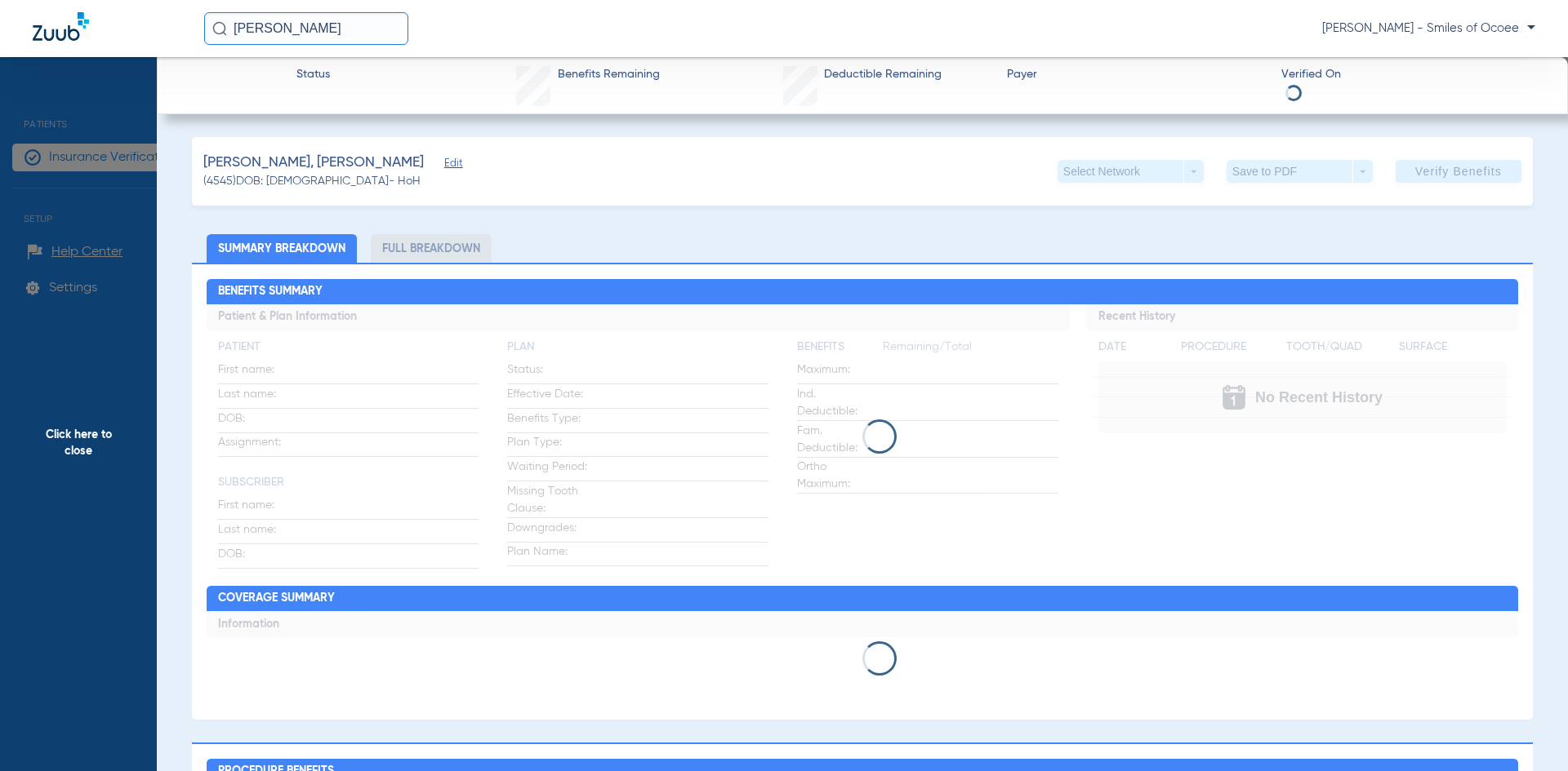
click at [444, 166] on span "Edit" at bounding box center [451, 166] width 15 height 16
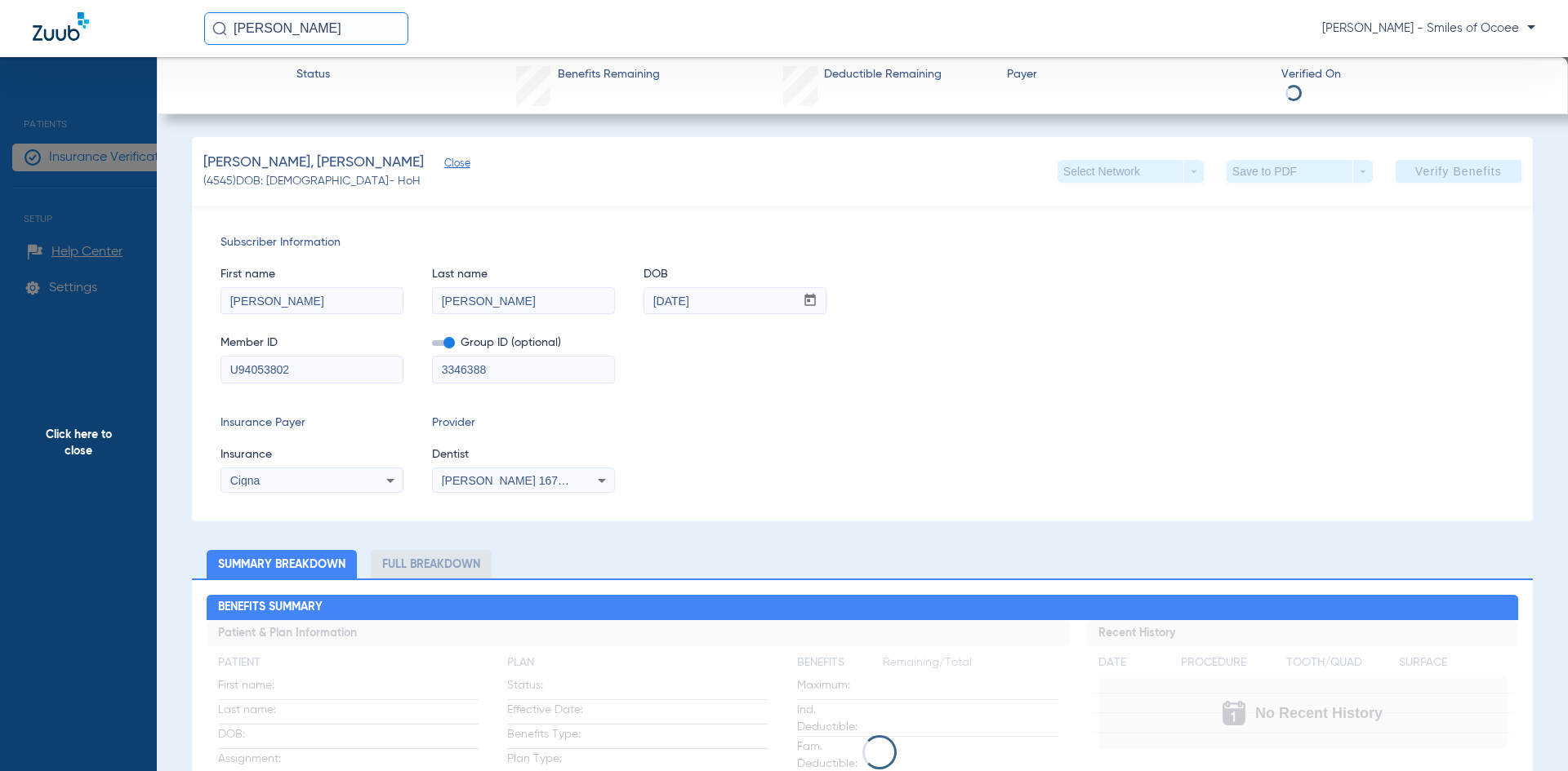
drag, startPoint x: 484, startPoint y: 304, endPoint x: 178, endPoint y: 304, distance: 306.0
drag, startPoint x: 292, startPoint y: 301, endPoint x: 0, endPoint y: 311, distance: 292.2
click at [263, 767] on app-side-panel-drawer "Click here to close Status Benefits Remaining Deductible Remaining Payer Verifi…" at bounding box center [263, 767] width 0 height 0
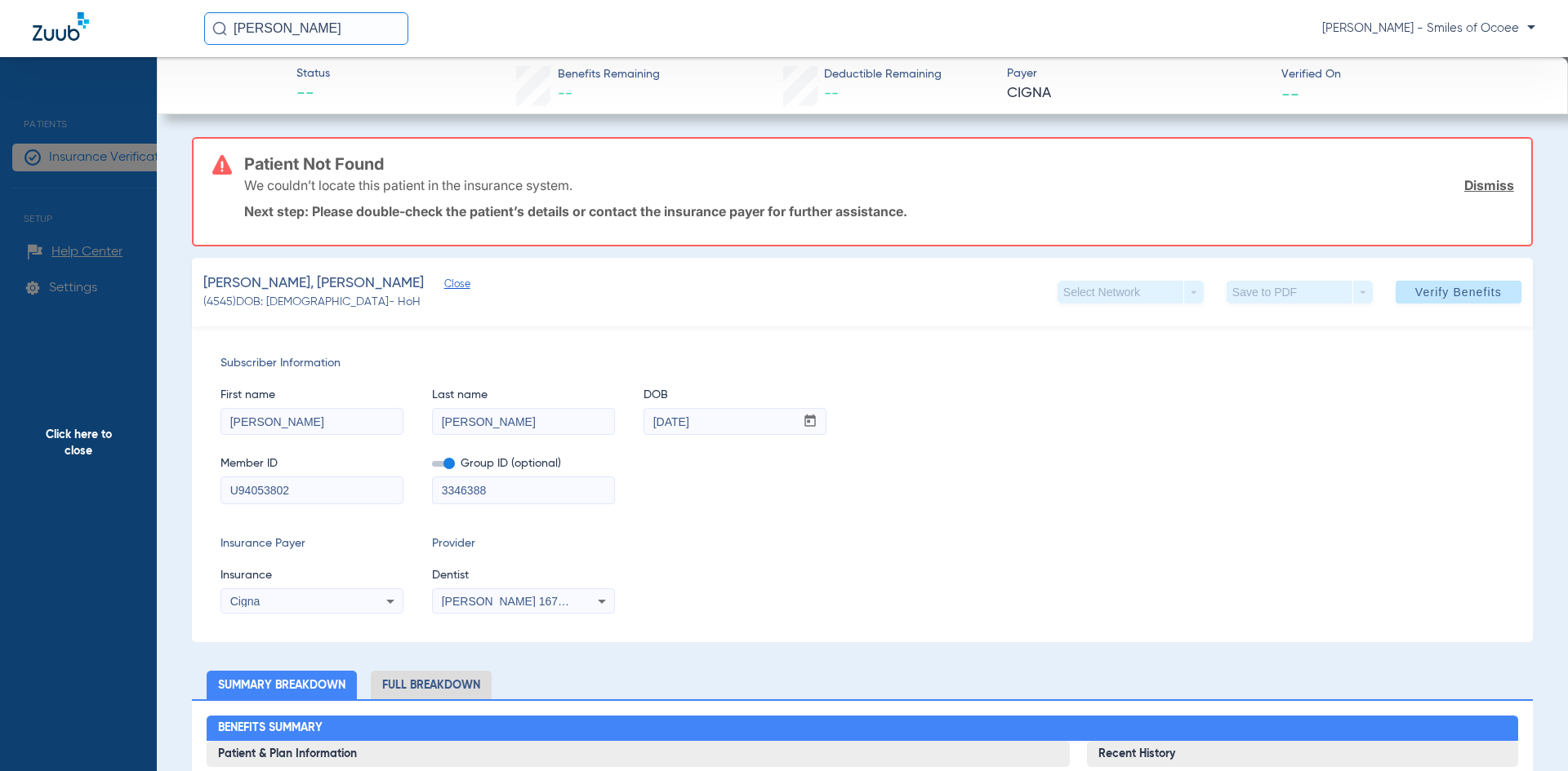
drag, startPoint x: 509, startPoint y: 306, endPoint x: 183, endPoint y: 325, distance: 326.6
drag, startPoint x: 520, startPoint y: 426, endPoint x: 309, endPoint y: 429, distance: 211.0
click at [325, 430] on div "First name [PERSON_NAME] Last name [PERSON_NAME] mm / dd / yyyy [DATE]" at bounding box center [862, 403] width 1283 height 63
type input "v"
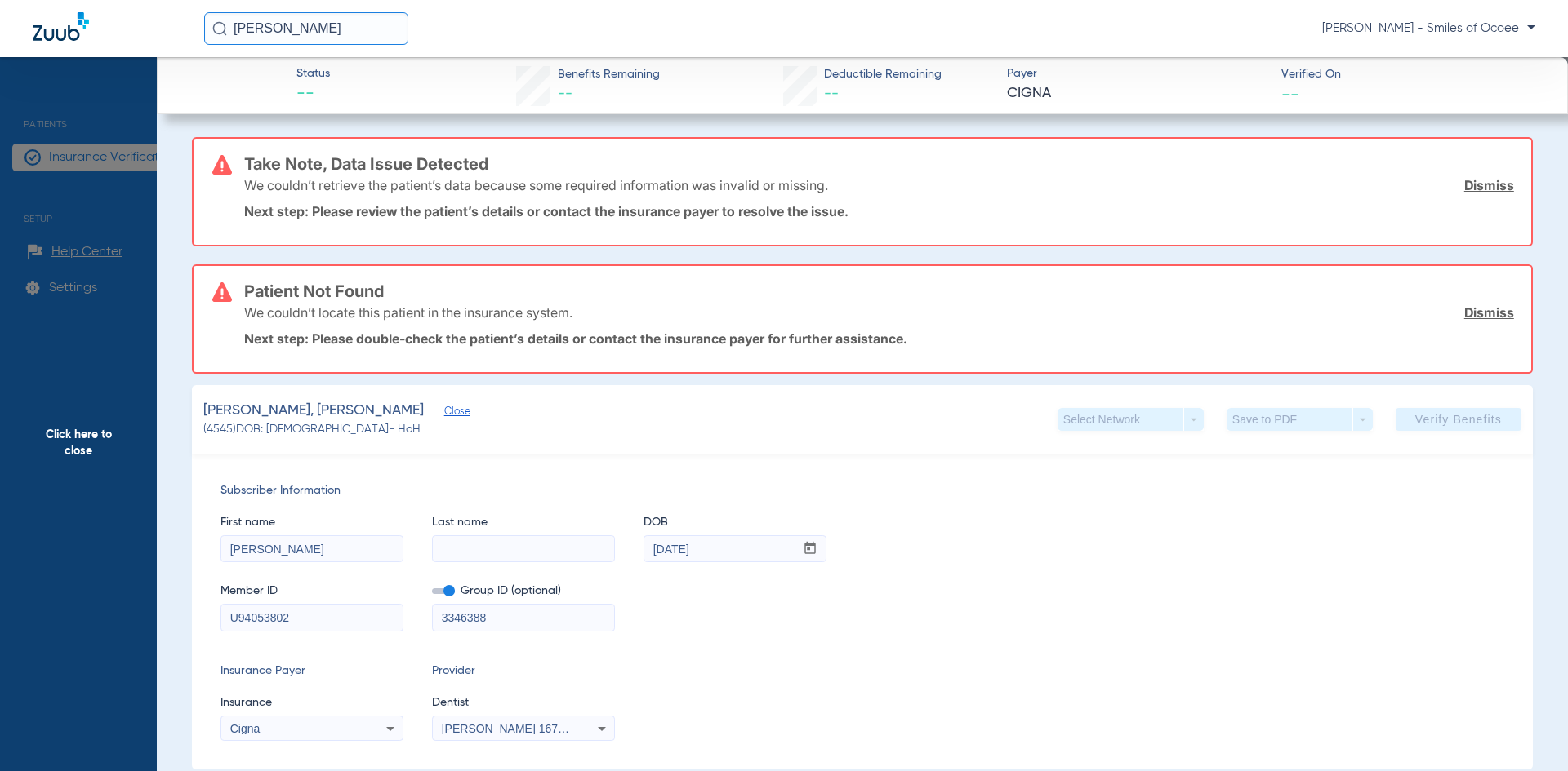
paste input "[PERSON_NAME]"
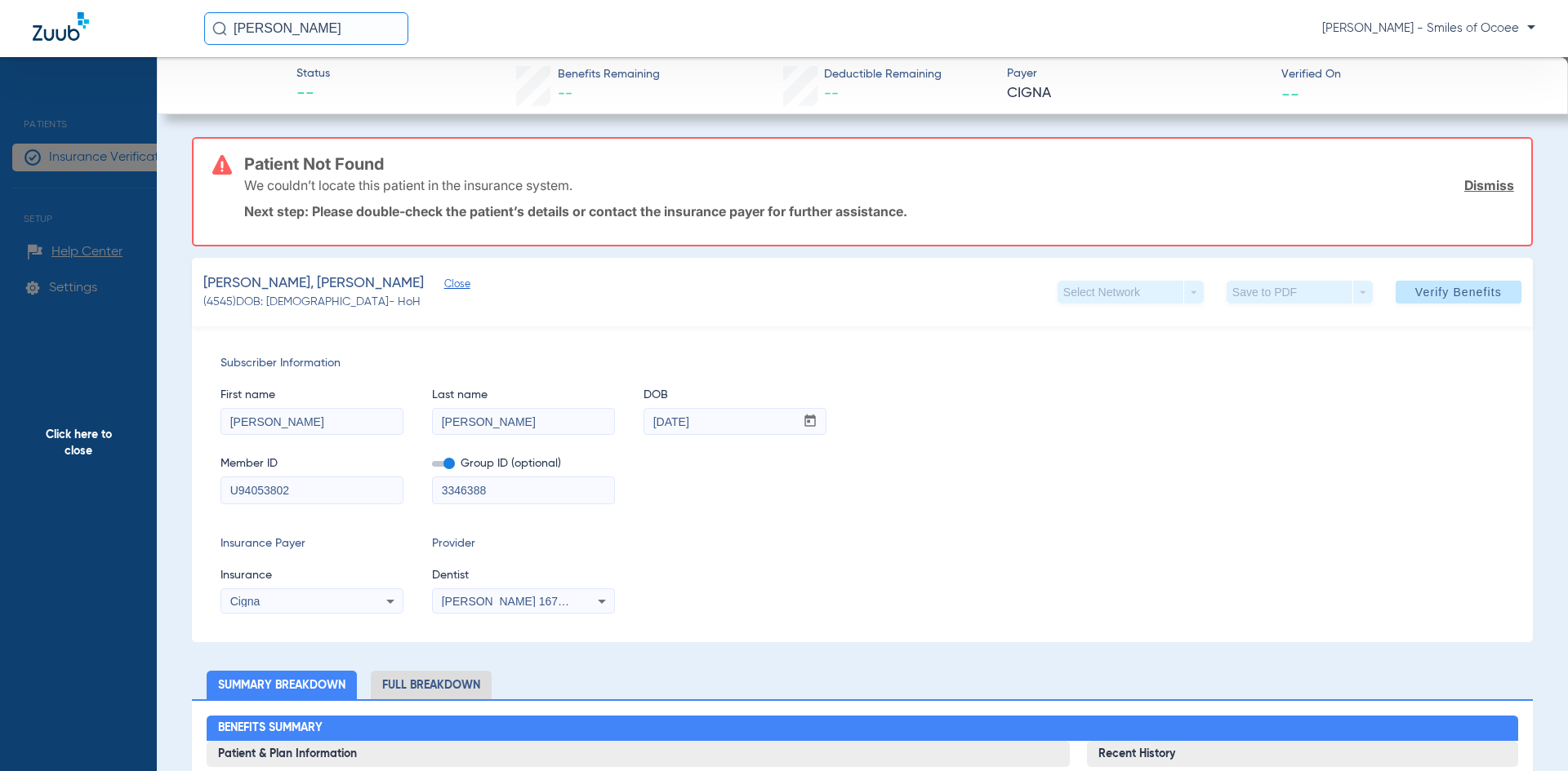
type input "[PERSON_NAME]"
drag, startPoint x: 341, startPoint y: 425, endPoint x: 0, endPoint y: 426, distance: 341.0
click at [263, 767] on app-side-panel-drawer "Click here to close Status -- Benefits Remaining -- Deductible Remaining -- Pay…" at bounding box center [263, 767] width 0 height 0
type input "[PERSON_NAME]"
click at [1423, 287] on span "Verify Benefits" at bounding box center [1458, 291] width 86 height 13
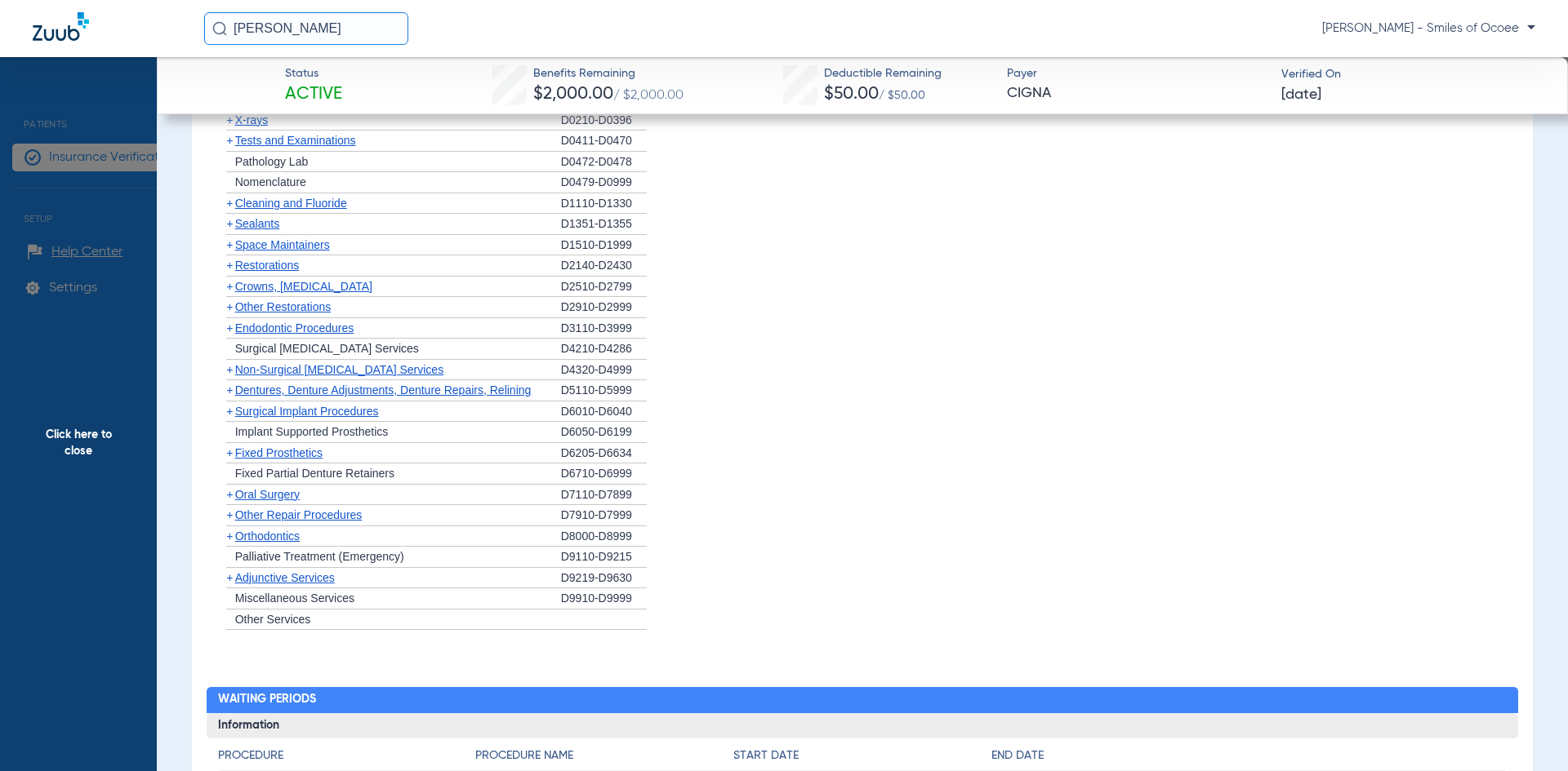
scroll to position [839, 0]
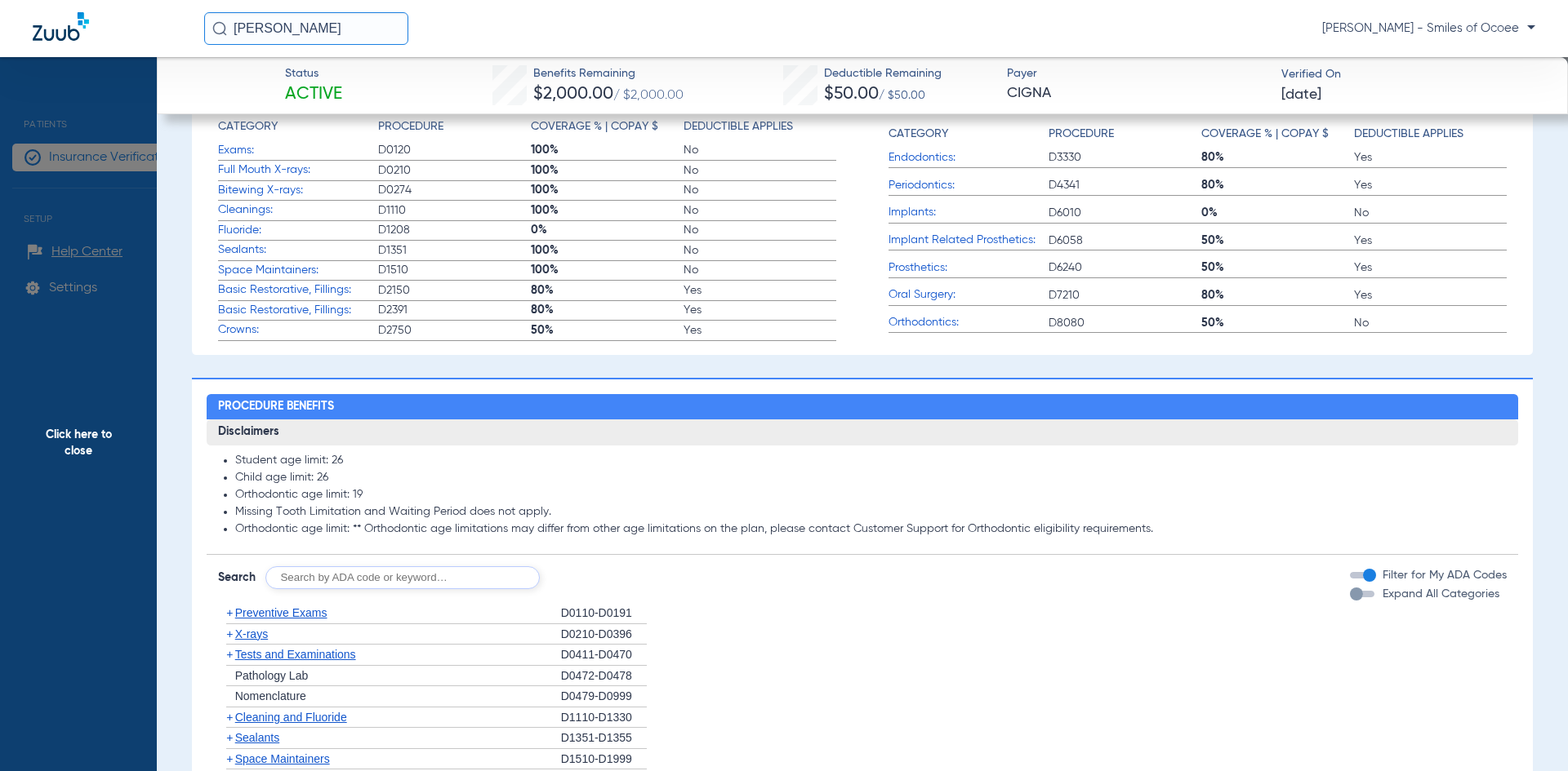
click at [1360, 597] on div "button" at bounding box center [1362, 593] width 25 height 7
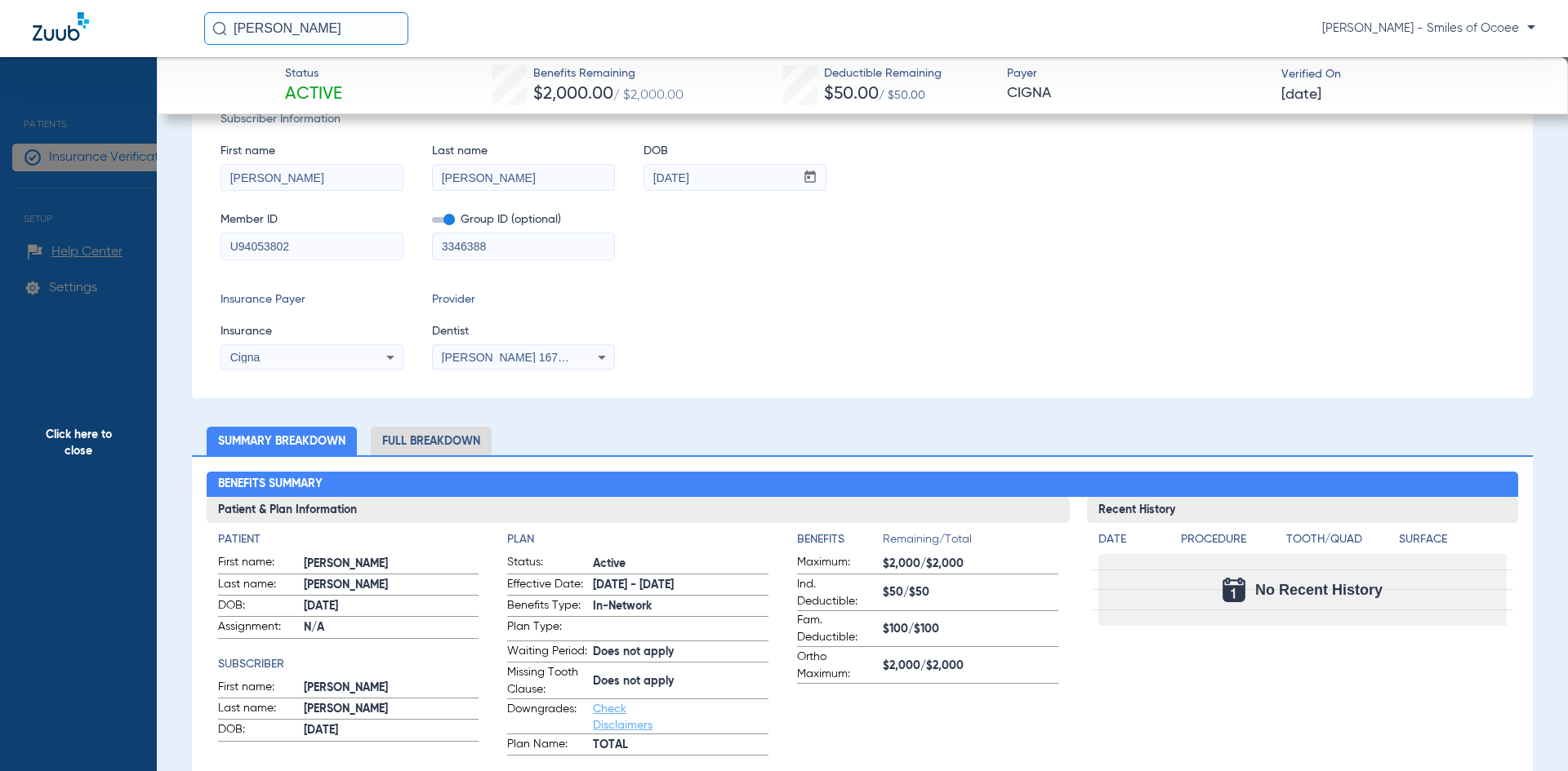
scroll to position [0, 0]
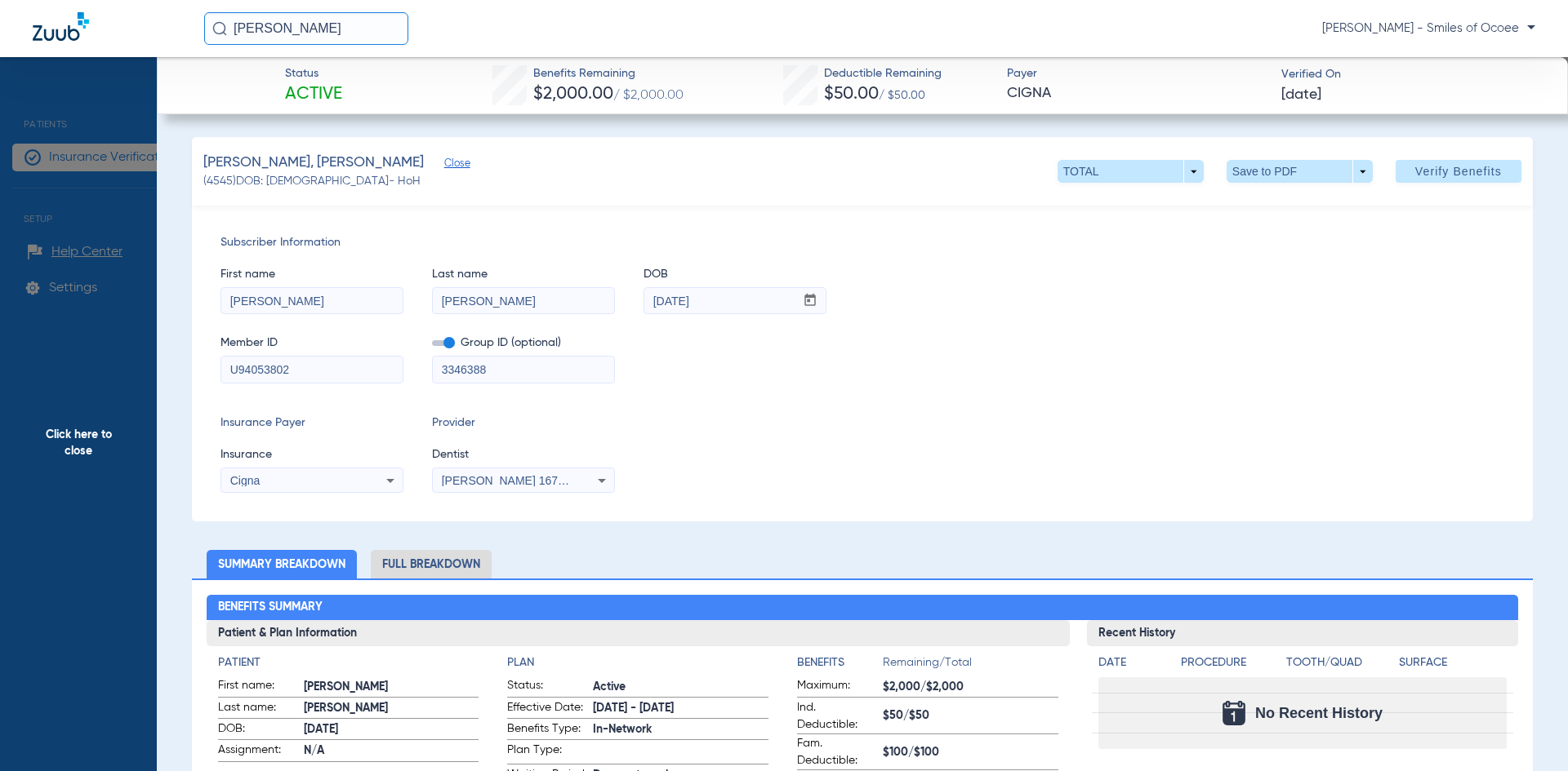
click at [76, 446] on span "Click here to close" at bounding box center [78, 442] width 157 height 771
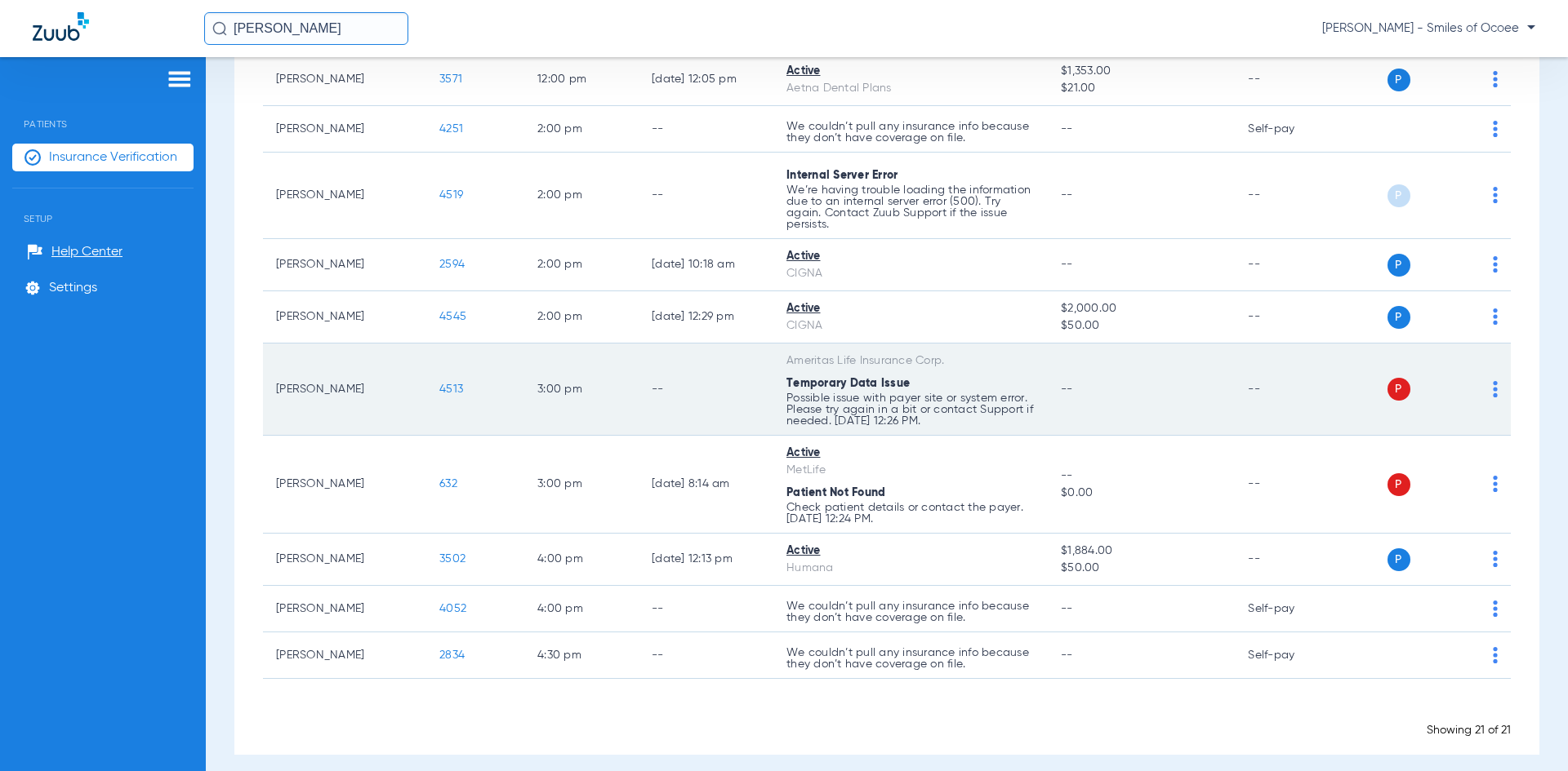
click at [1486, 388] on td "P S" at bounding box center [1428, 389] width 166 height 92
click at [1479, 388] on div "P S" at bounding box center [1422, 388] width 153 height 23
click at [1492, 383] on img at bounding box center [1494, 389] width 5 height 17
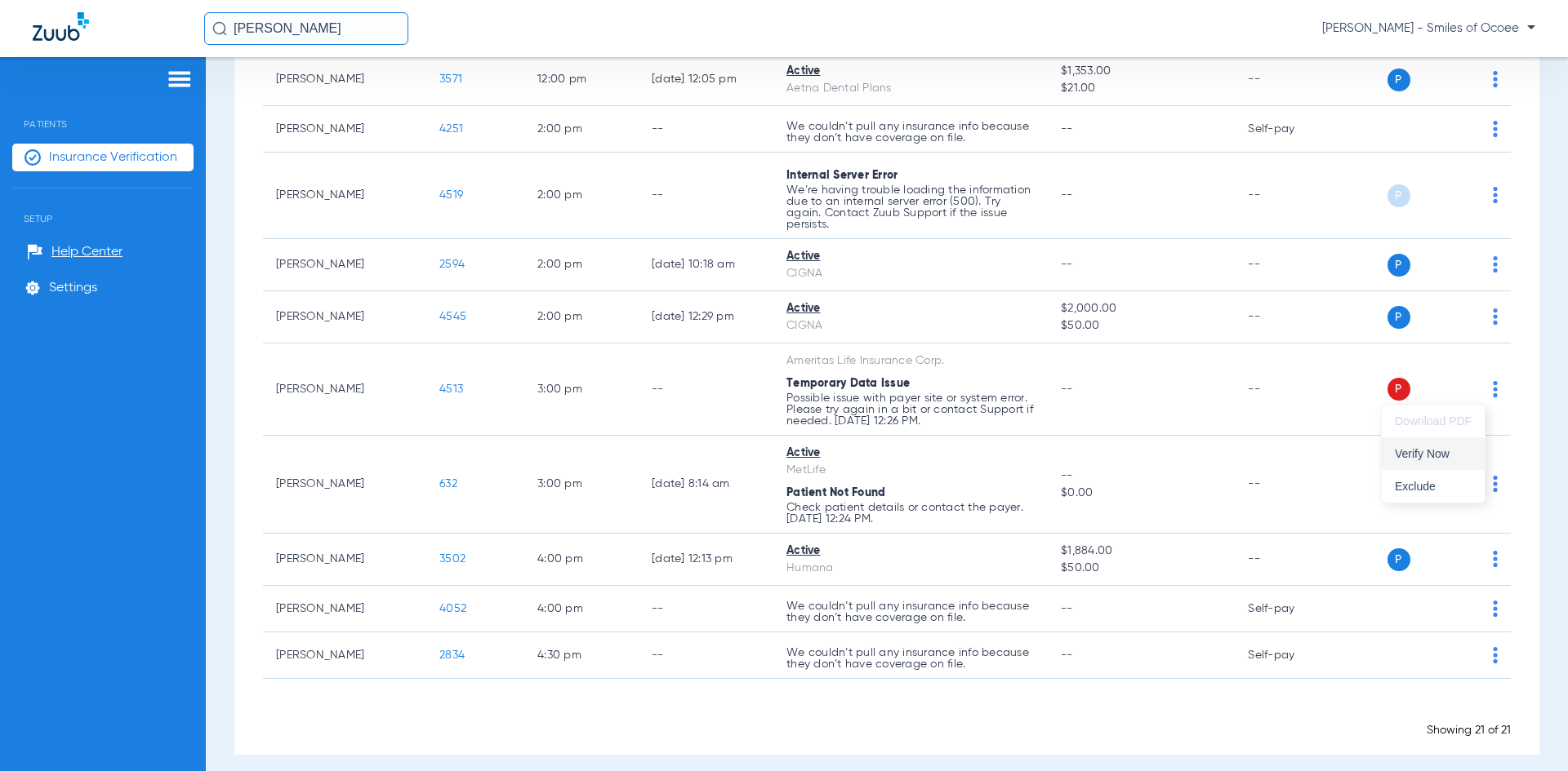
click at [1437, 455] on span "Verify Now" at bounding box center [1433, 454] width 77 height 12
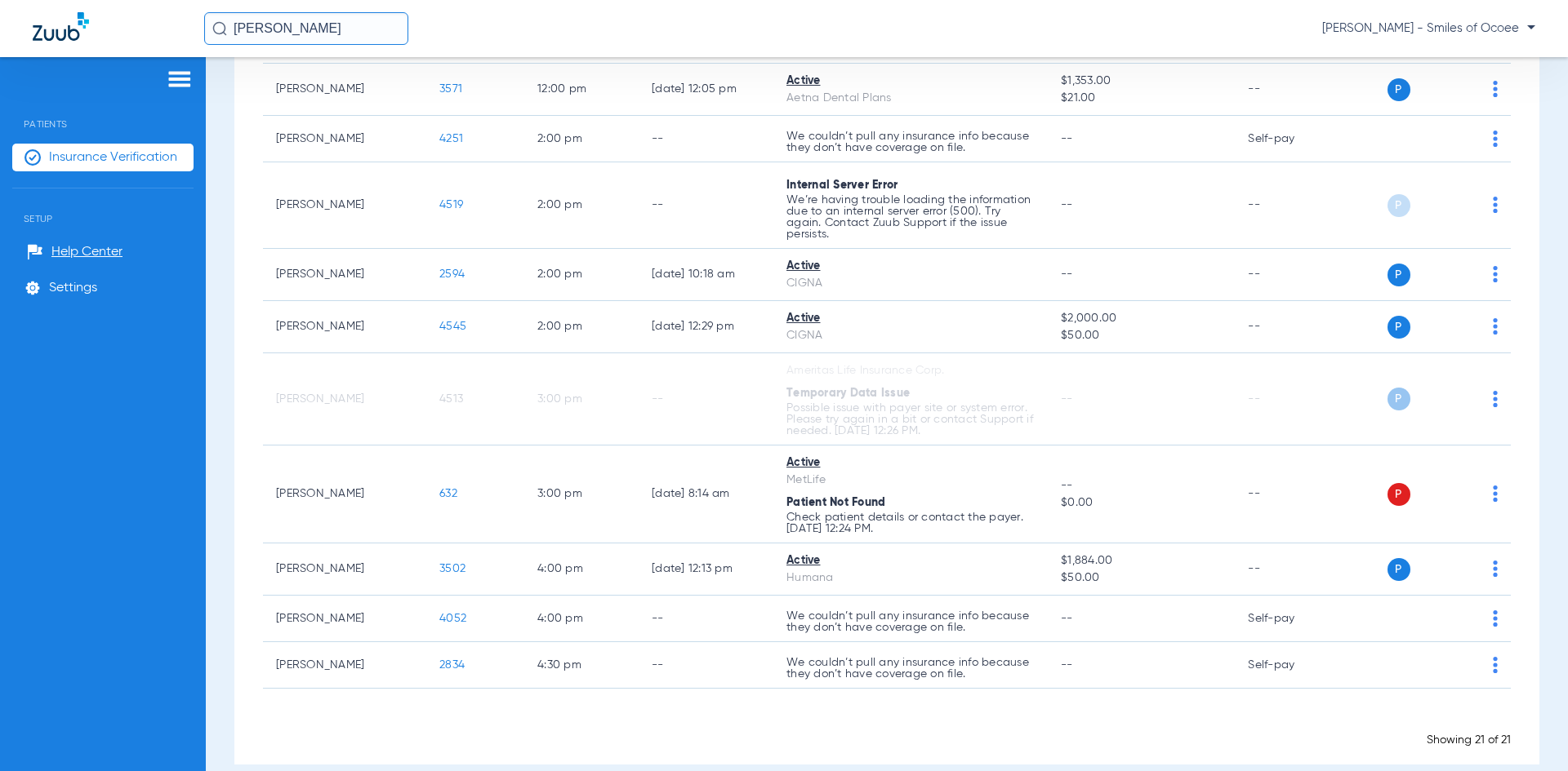
scroll to position [804, 0]
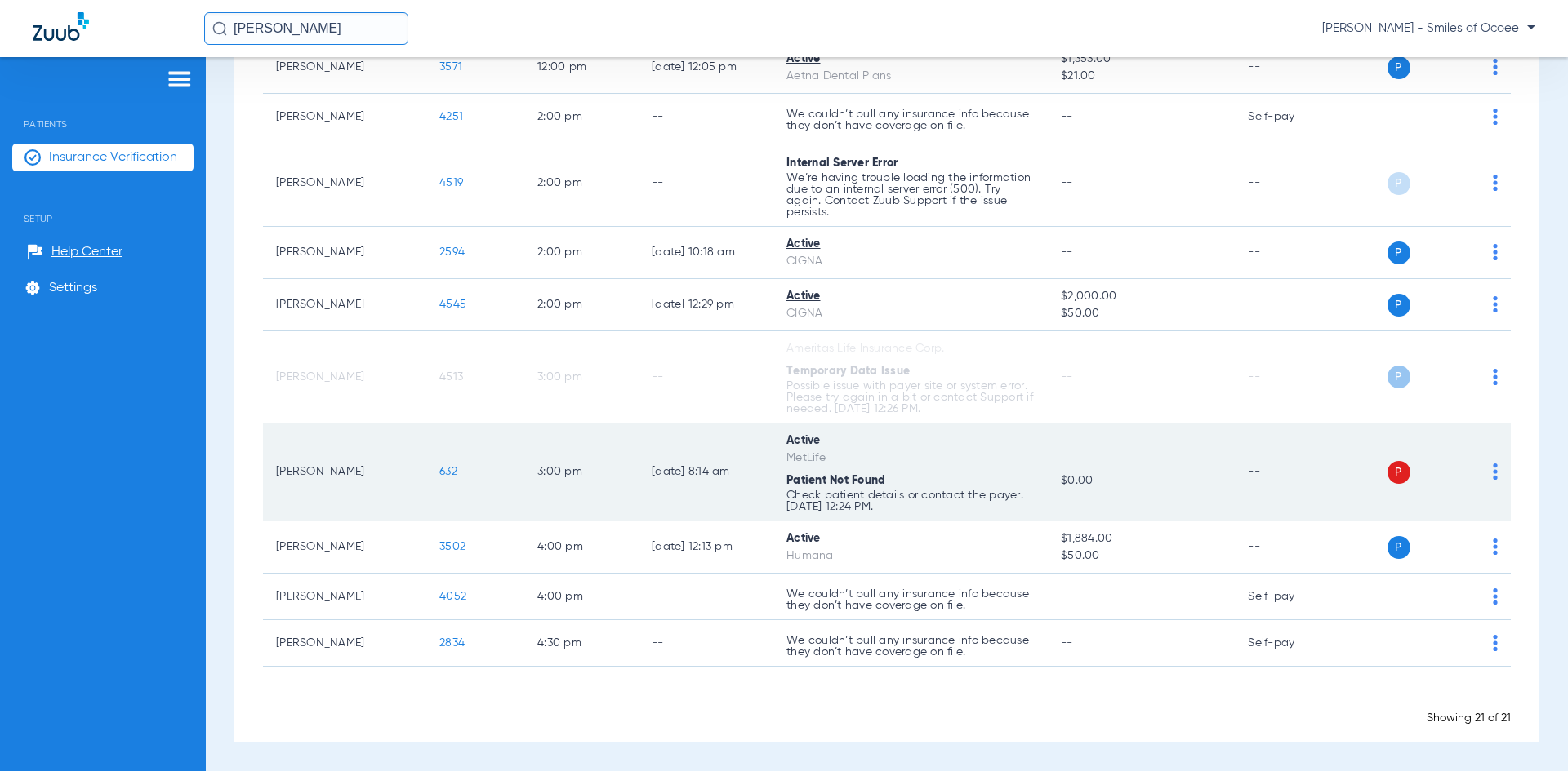
click at [1492, 472] on img at bounding box center [1494, 472] width 5 height 17
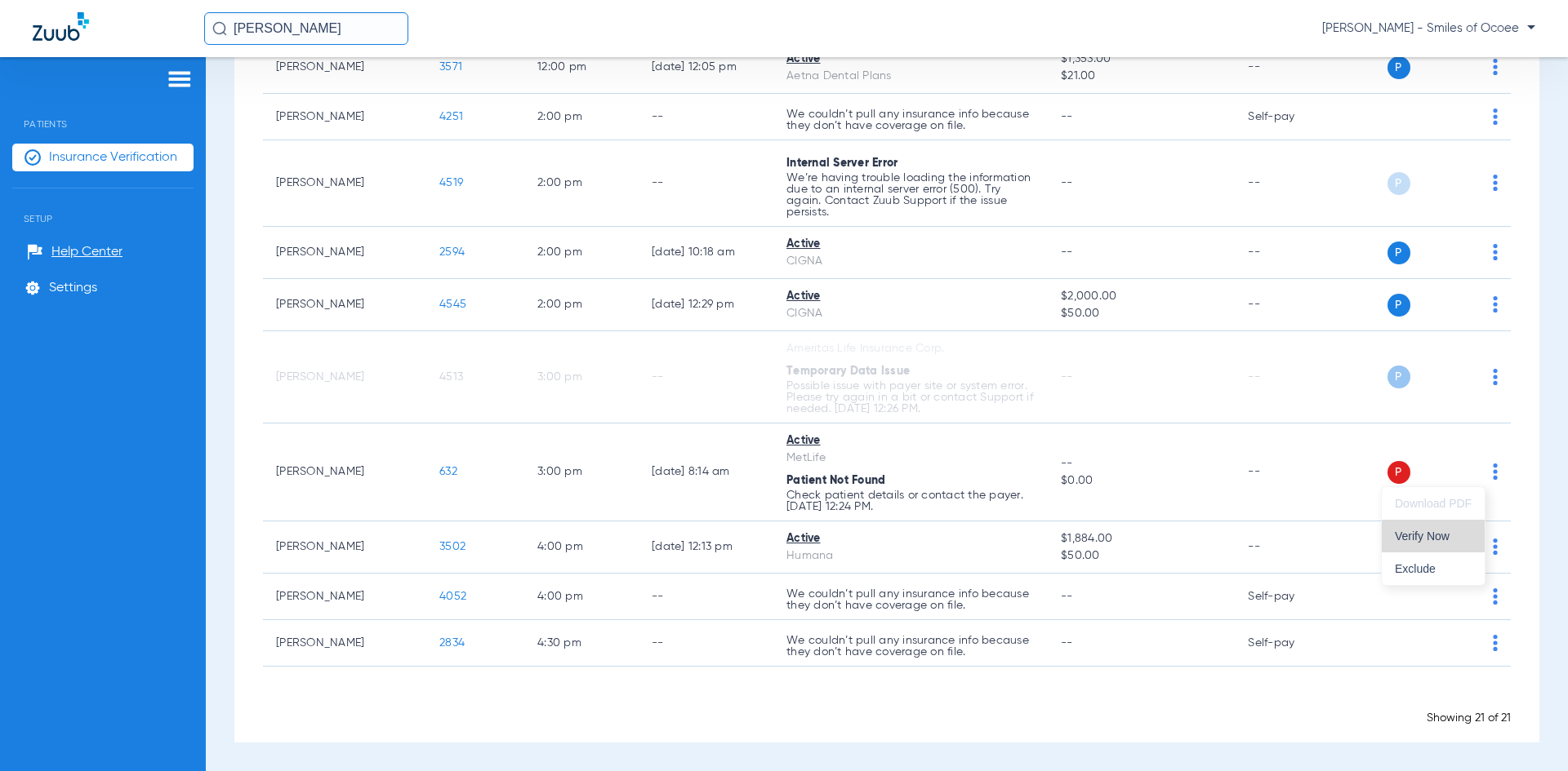
click at [1417, 543] on button "Verify Now" at bounding box center [1433, 536] width 103 height 32
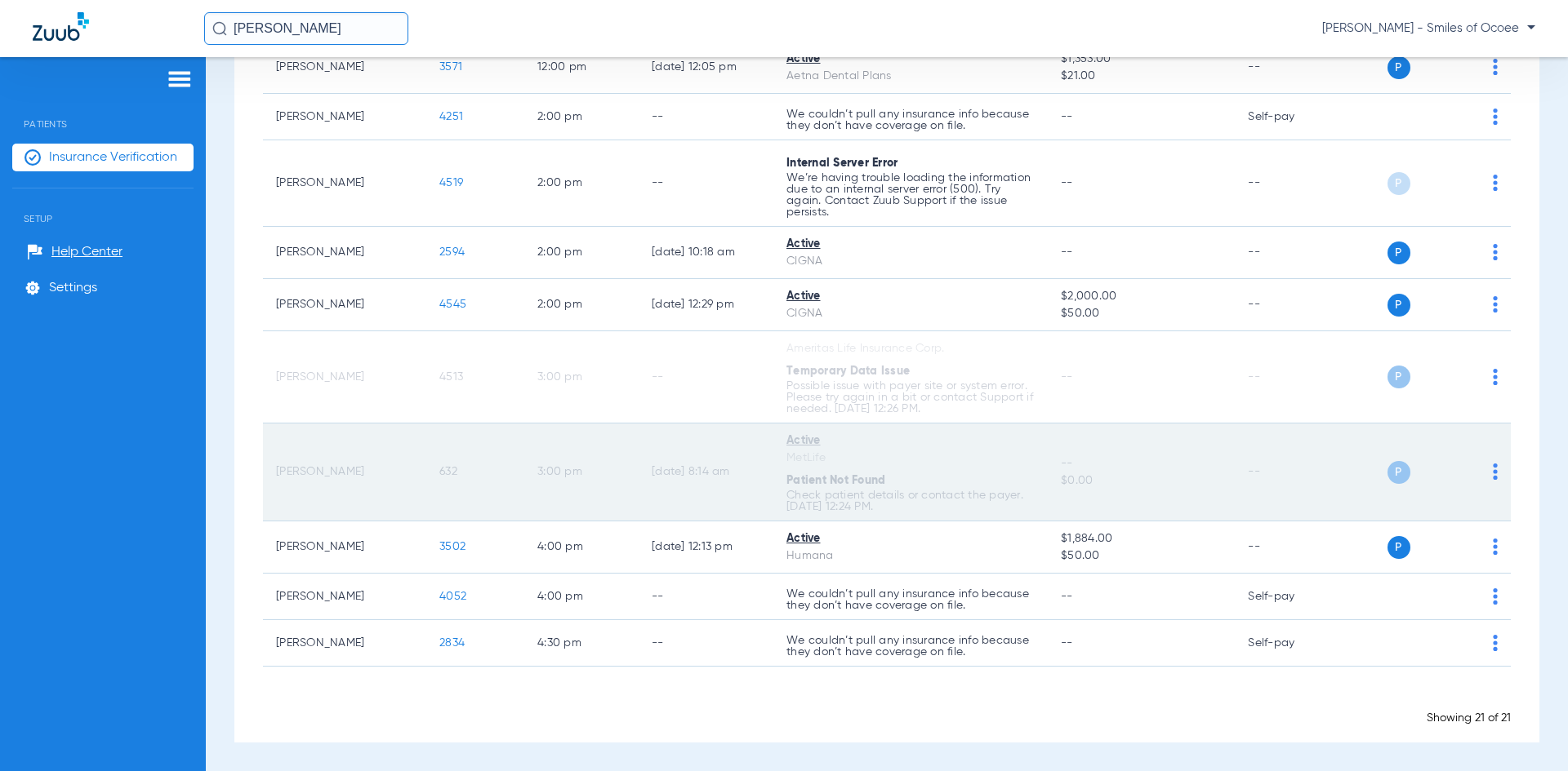
click at [452, 468] on span "632" at bounding box center [448, 472] width 18 height 12
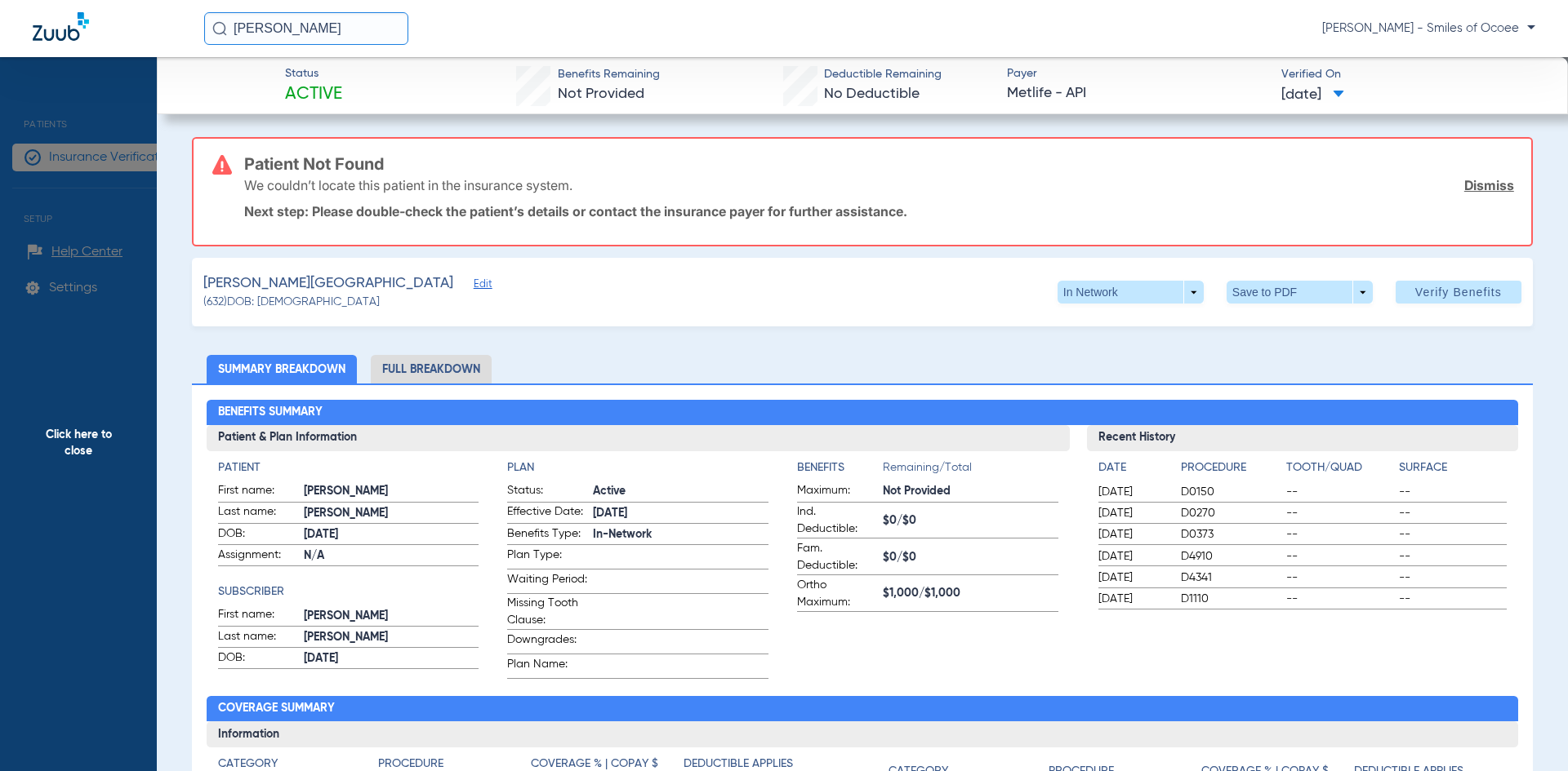
click at [1473, 184] on link "Dismiss" at bounding box center [1489, 185] width 50 height 17
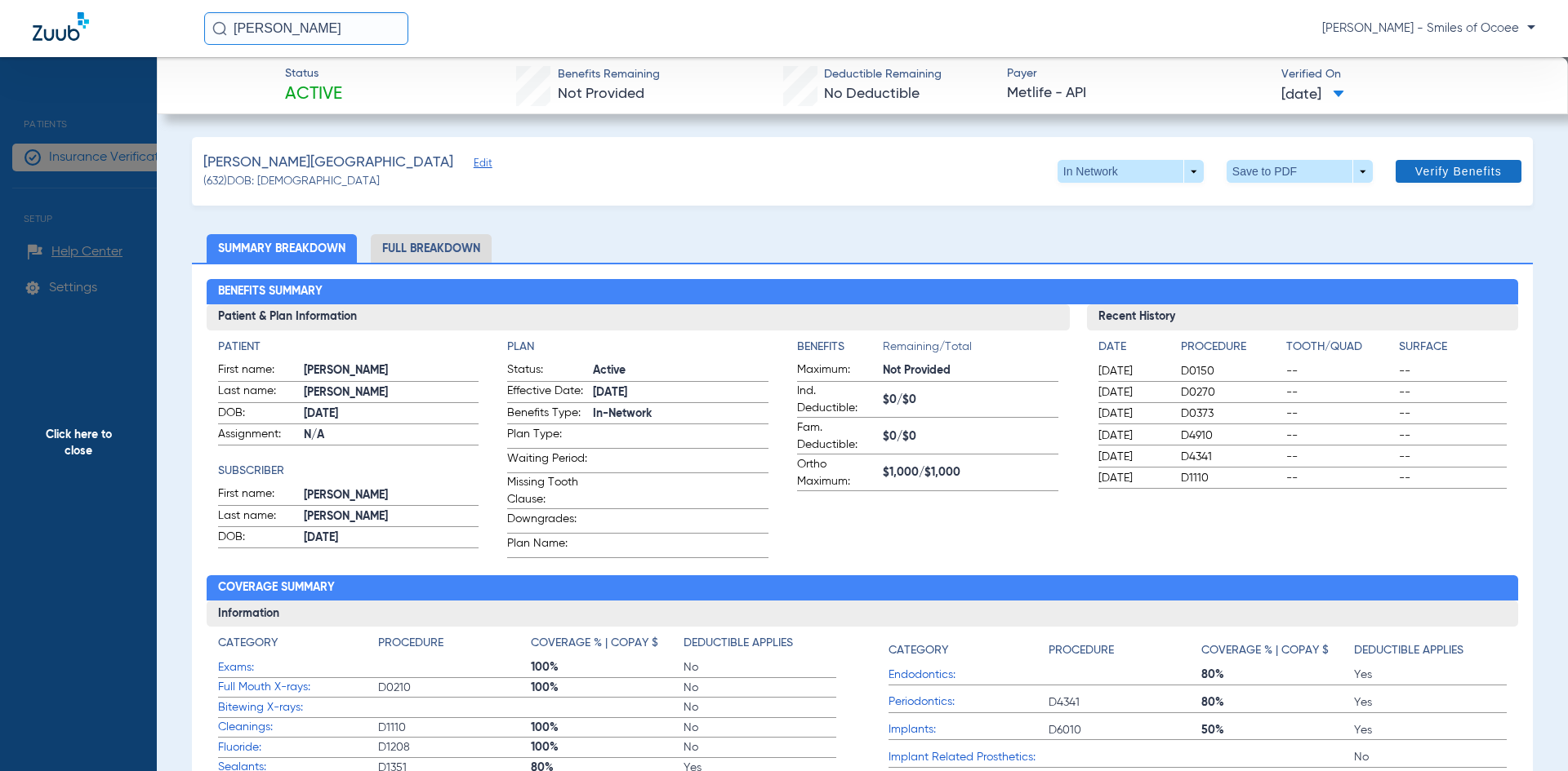
click at [1433, 169] on span "Verify Benefits" at bounding box center [1458, 171] width 86 height 13
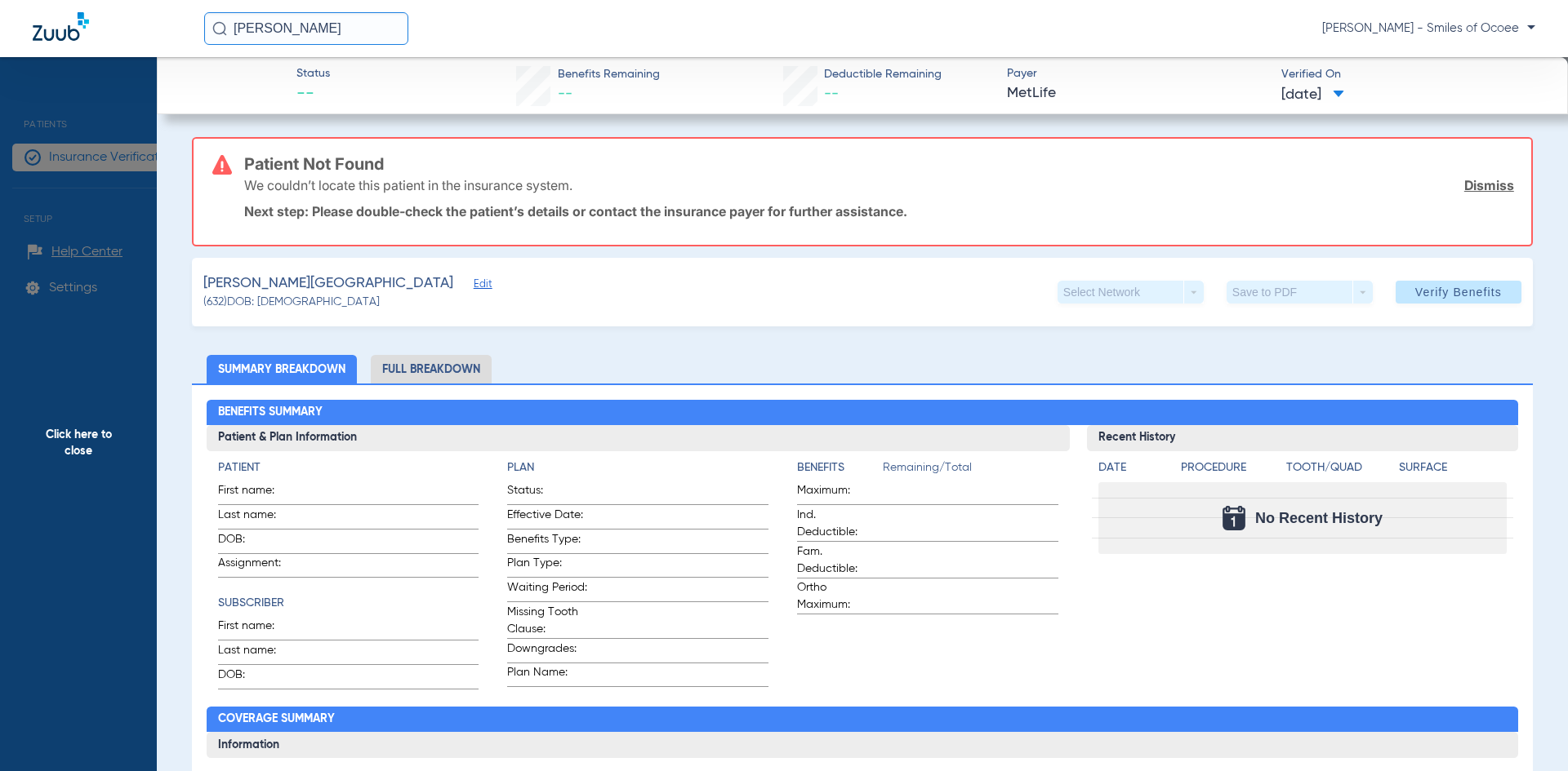
click at [1464, 186] on link "Dismiss" at bounding box center [1489, 185] width 50 height 17
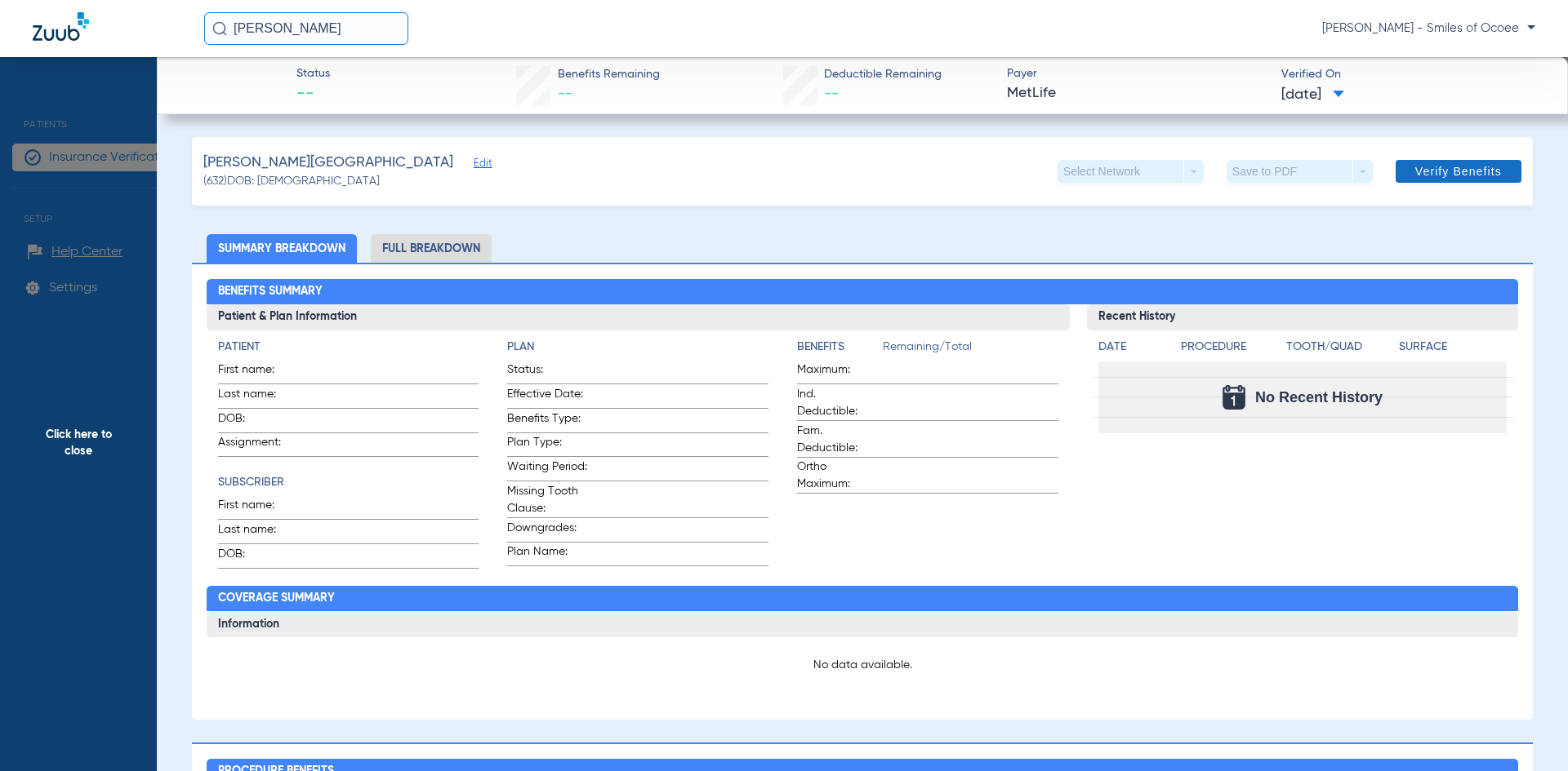
click at [1425, 178] on span "Verify Benefits" at bounding box center [1458, 171] width 86 height 13
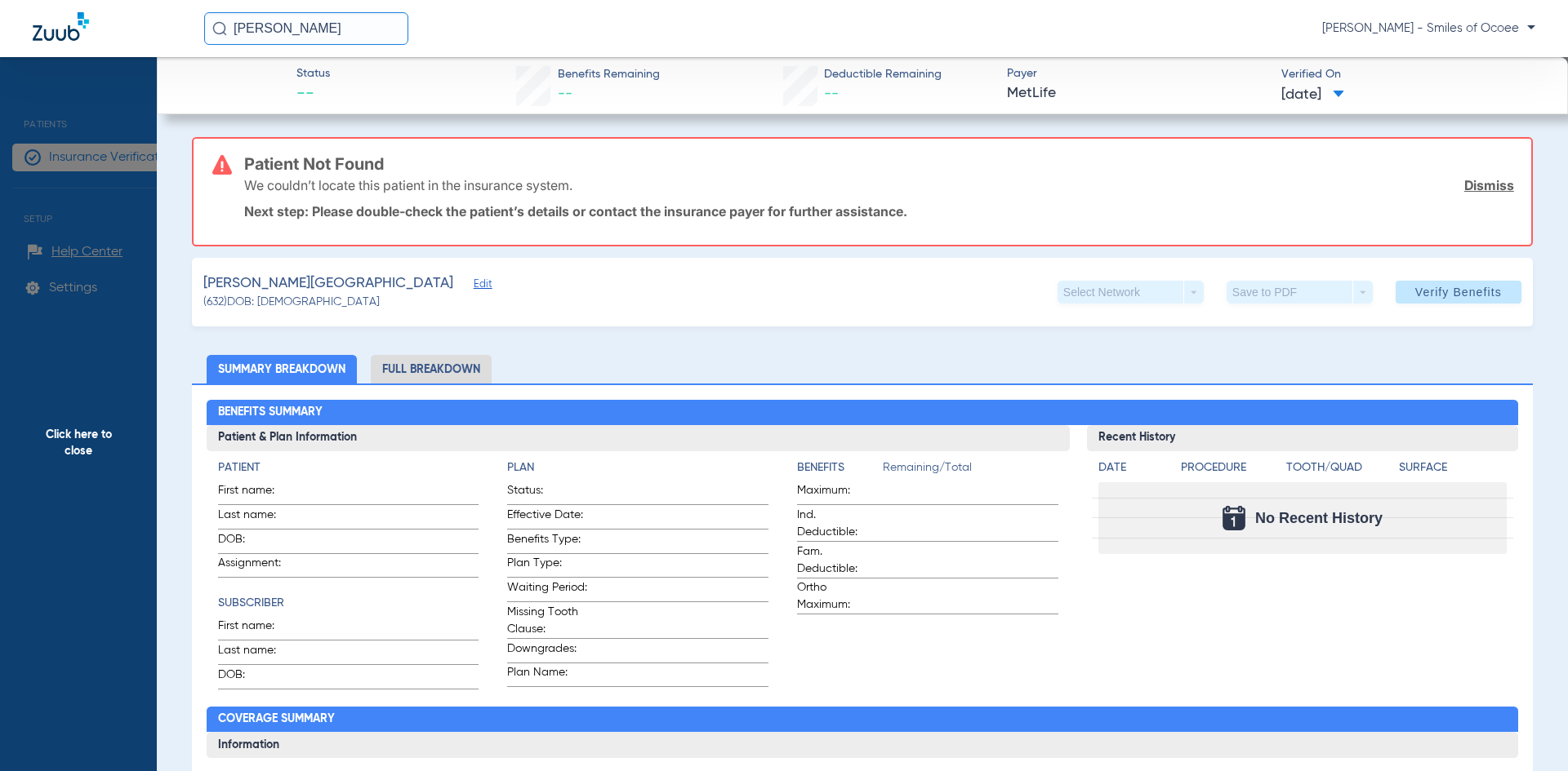
click at [1479, 197] on div "We couldn’t locate this patient in the insurance system. Dismiss" at bounding box center [879, 184] width 1270 height 42
click at [1479, 185] on link "Dismiss" at bounding box center [1489, 185] width 50 height 17
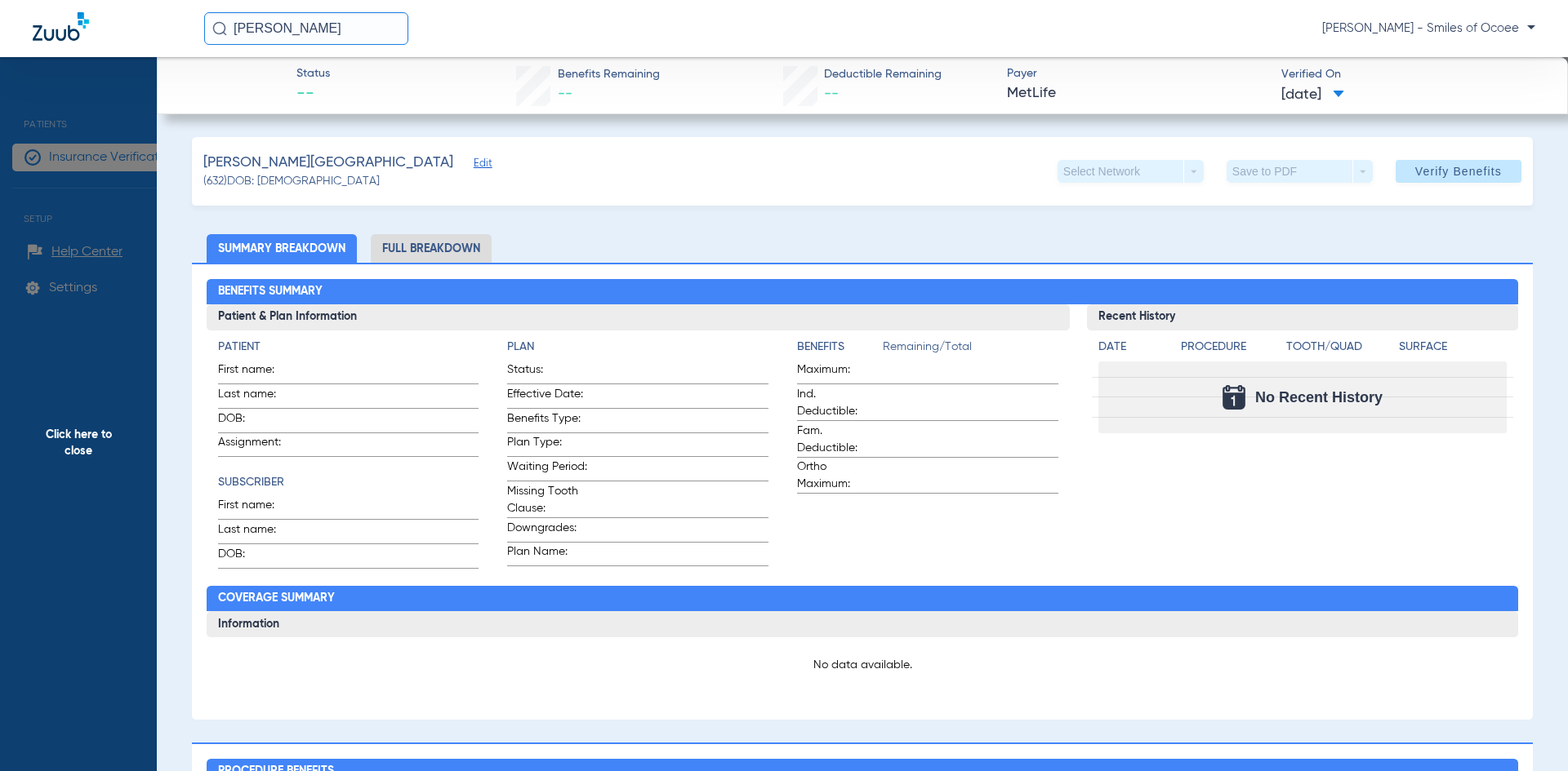
drag, startPoint x: 334, startPoint y: 159, endPoint x: 336, endPoint y: 168, distance: 9.2
click at [474, 162] on span "Edit" at bounding box center [481, 166] width 15 height 16
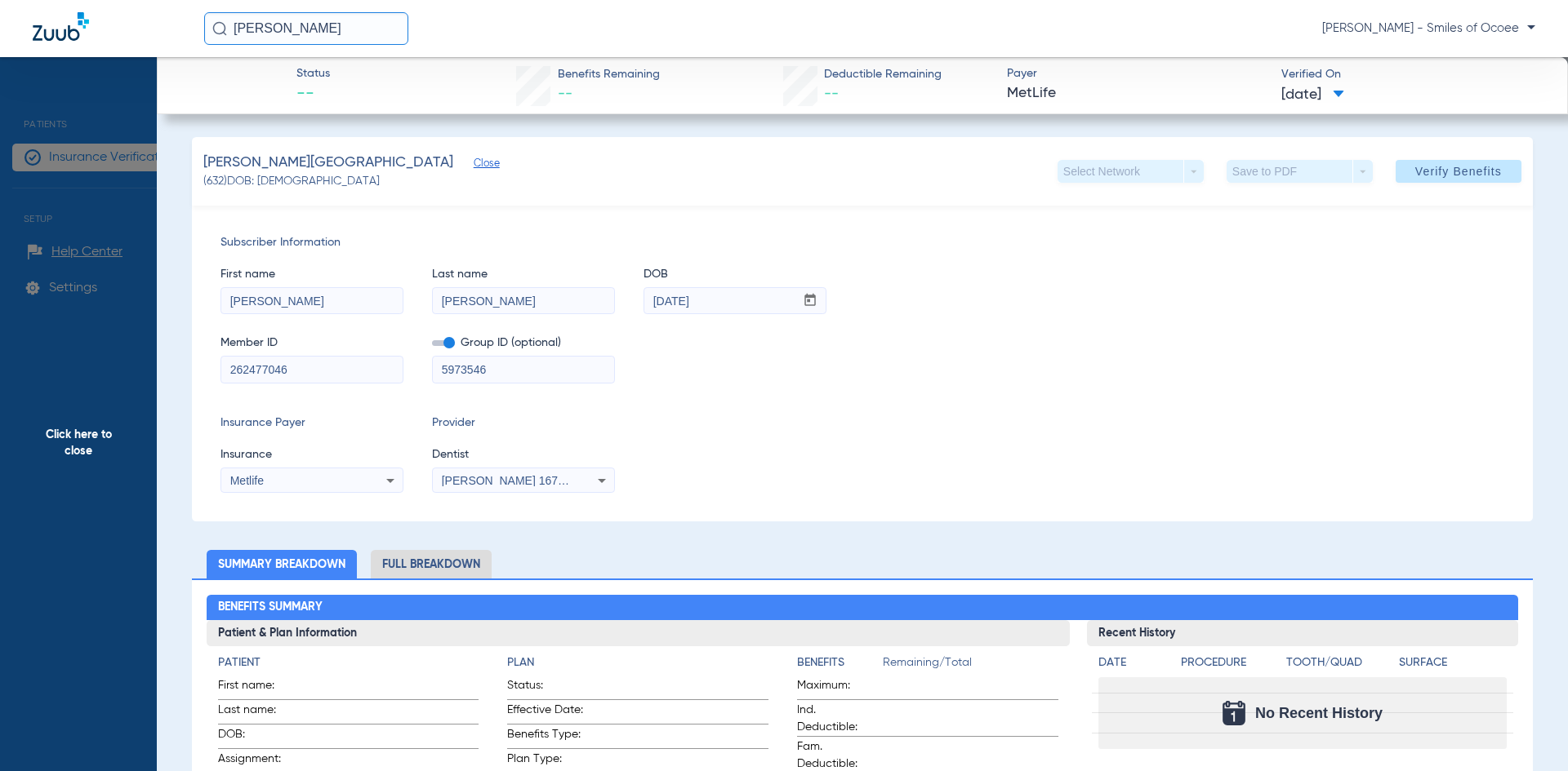
click at [397, 484] on icon at bounding box center [391, 481] width 20 height 20
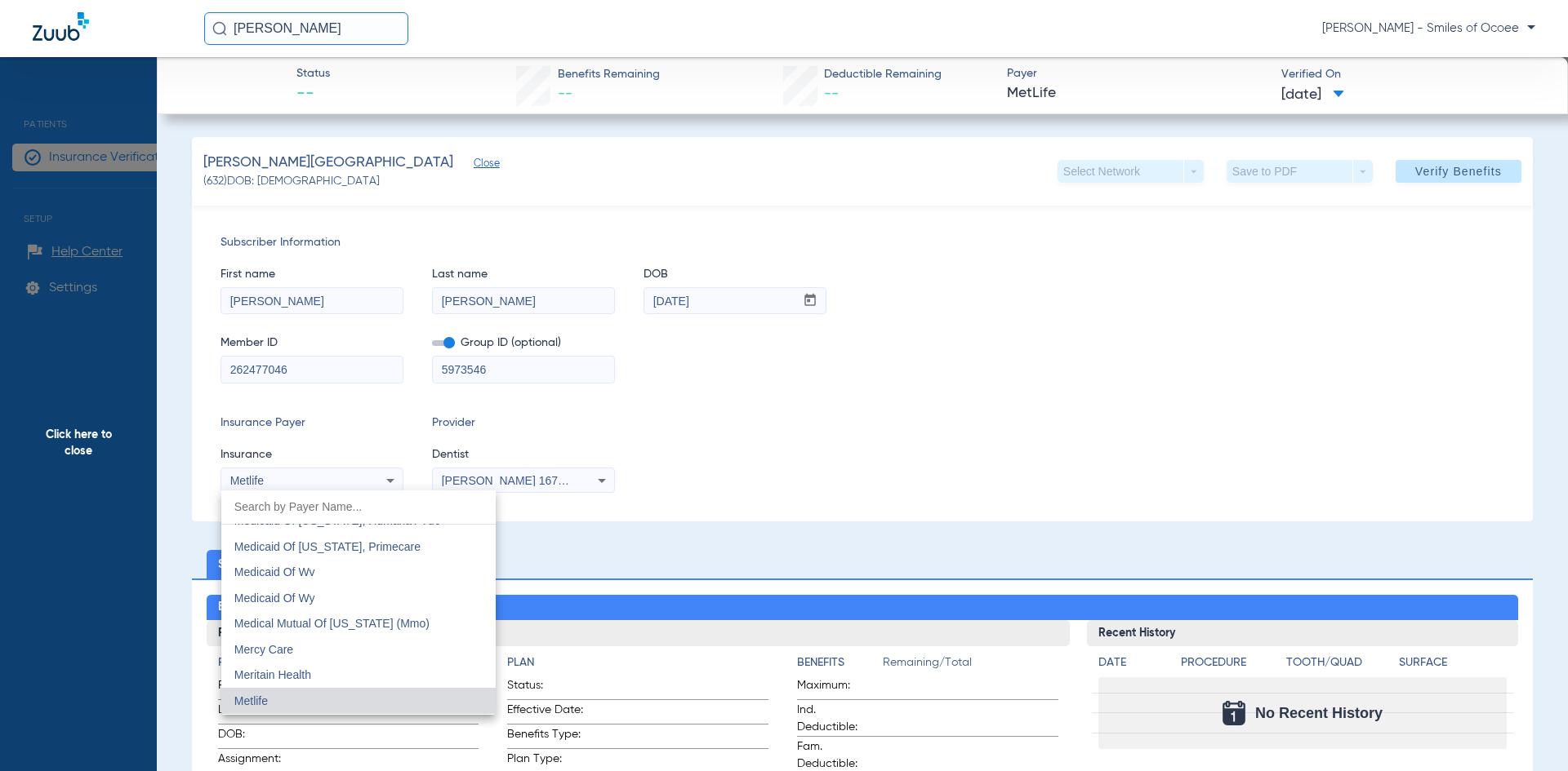
scroll to position [7917, 0]
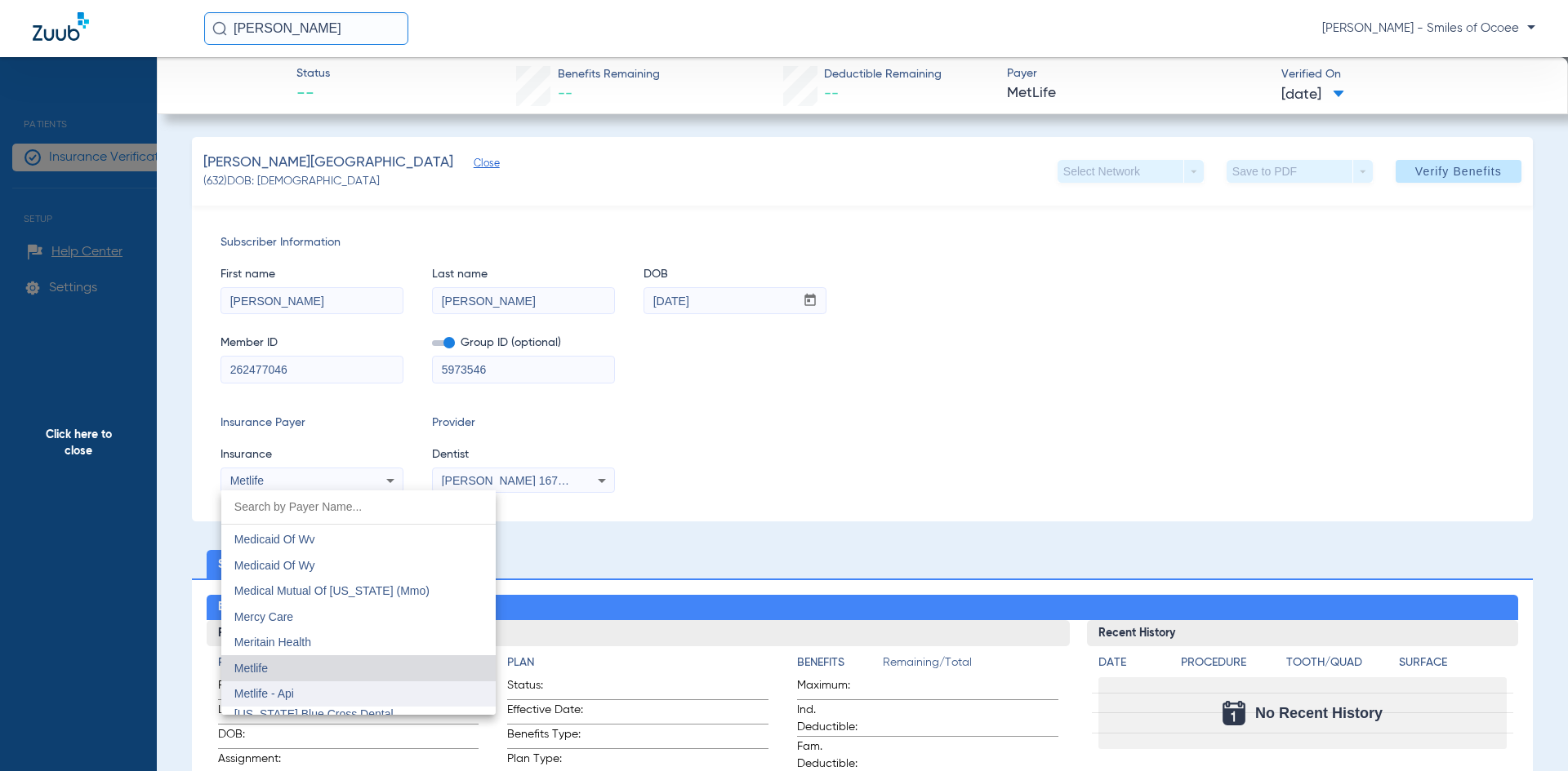
click at [314, 695] on mat-option "Metlife - Api" at bounding box center [359, 694] width 275 height 26
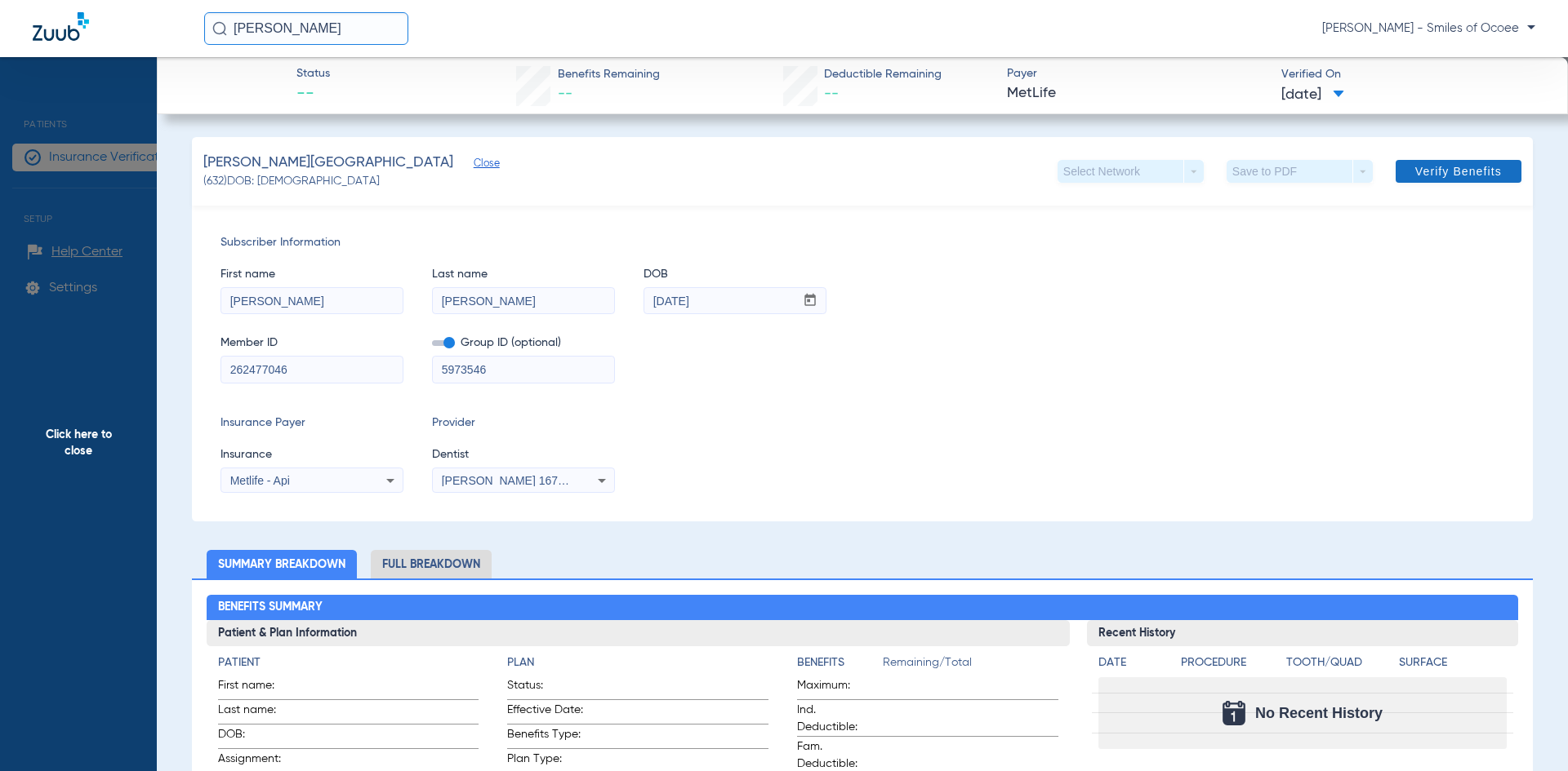
click at [1458, 175] on span "Verify Benefits" at bounding box center [1458, 171] width 86 height 13
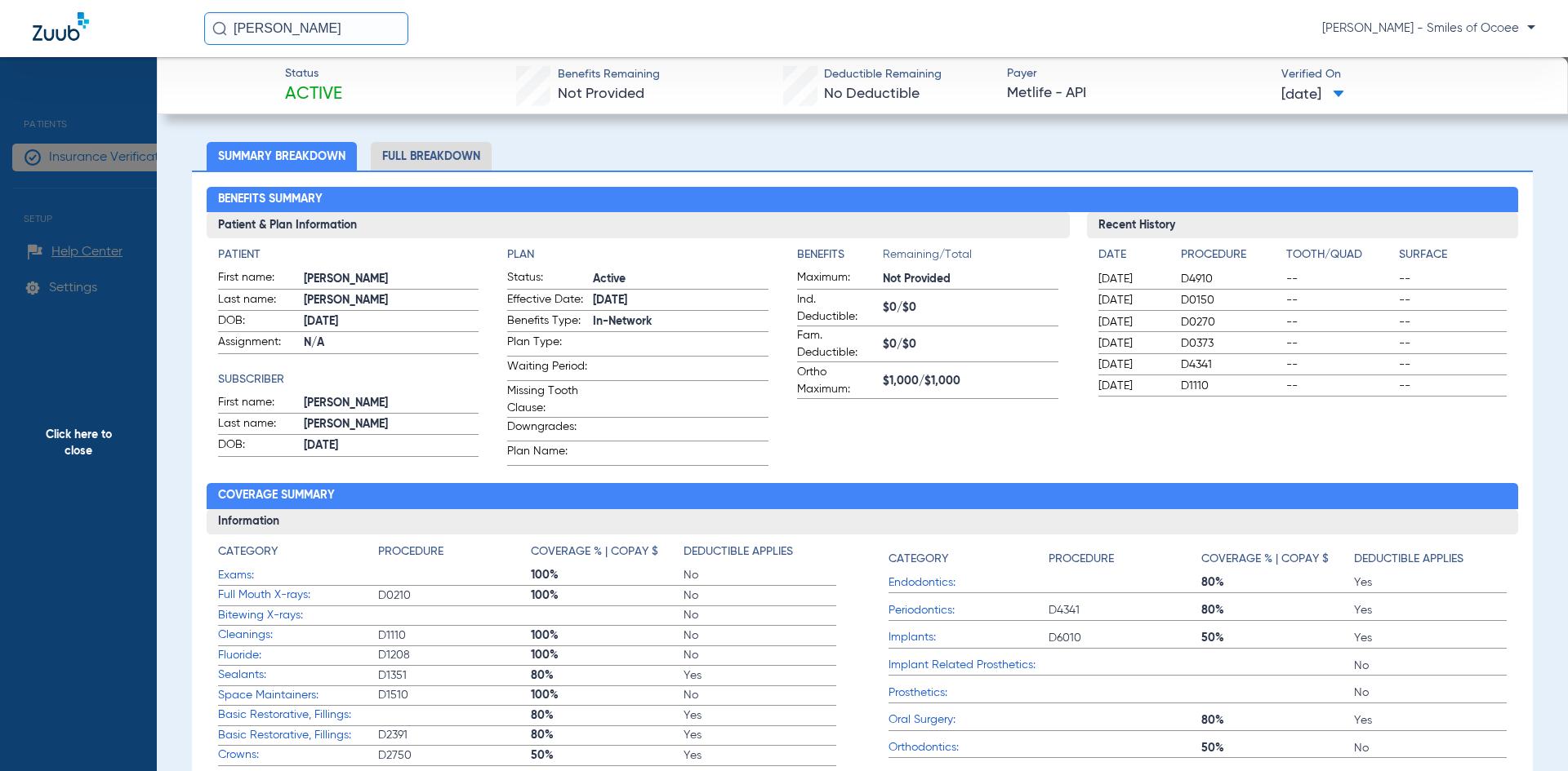
scroll to position [149, 0]
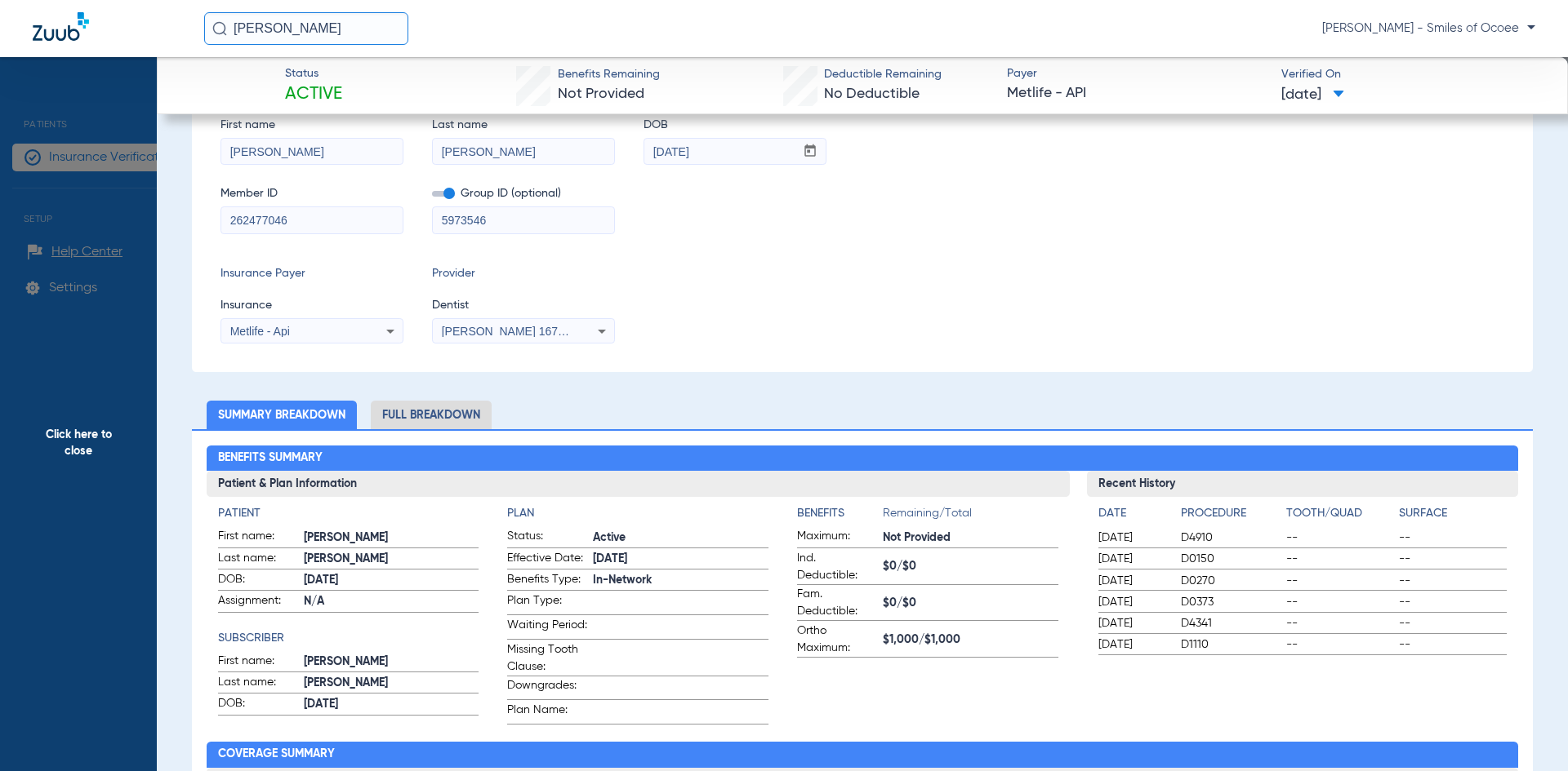
click at [450, 426] on li "Full Breakdown" at bounding box center [431, 415] width 121 height 28
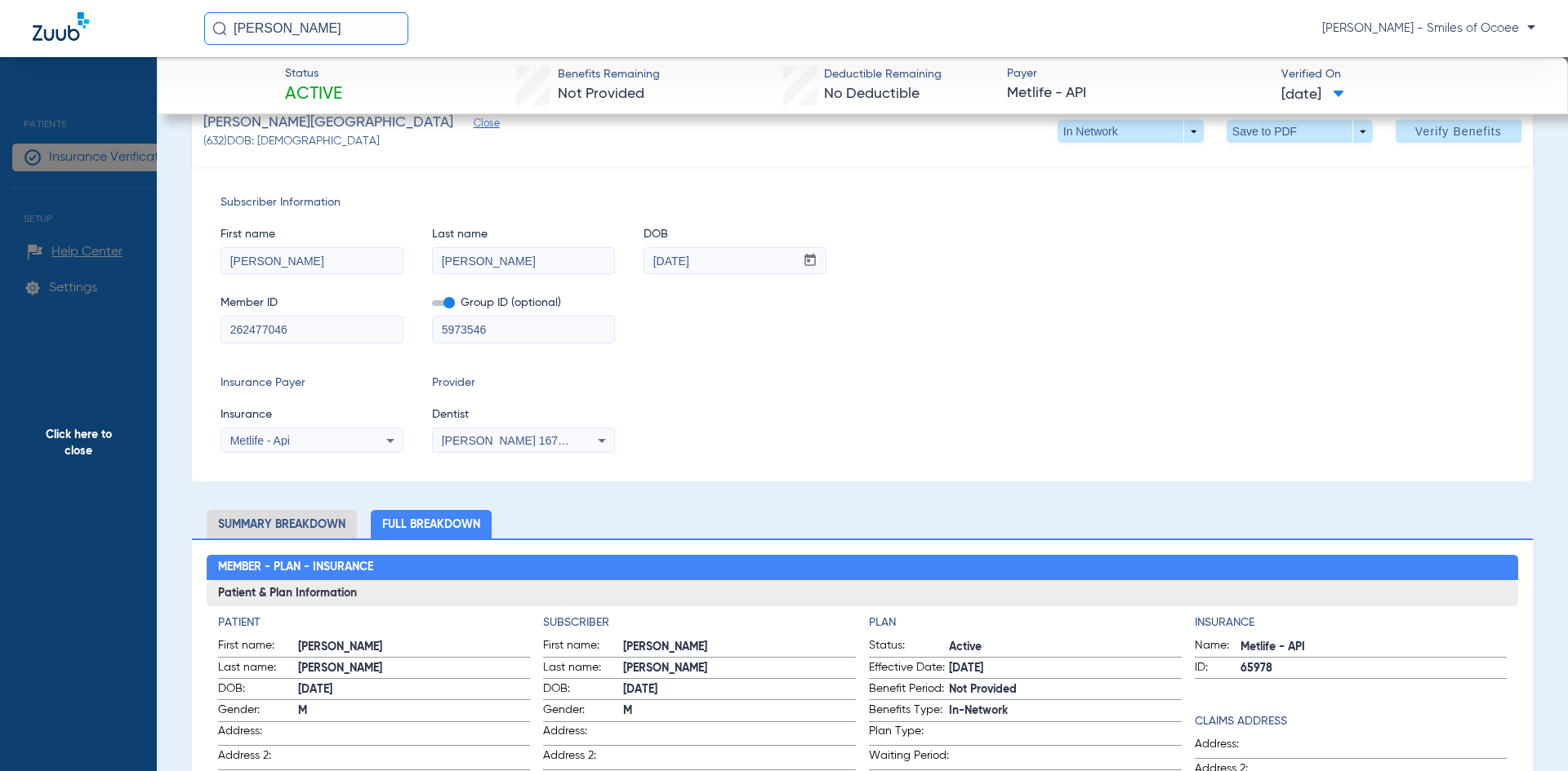
scroll to position [0, 0]
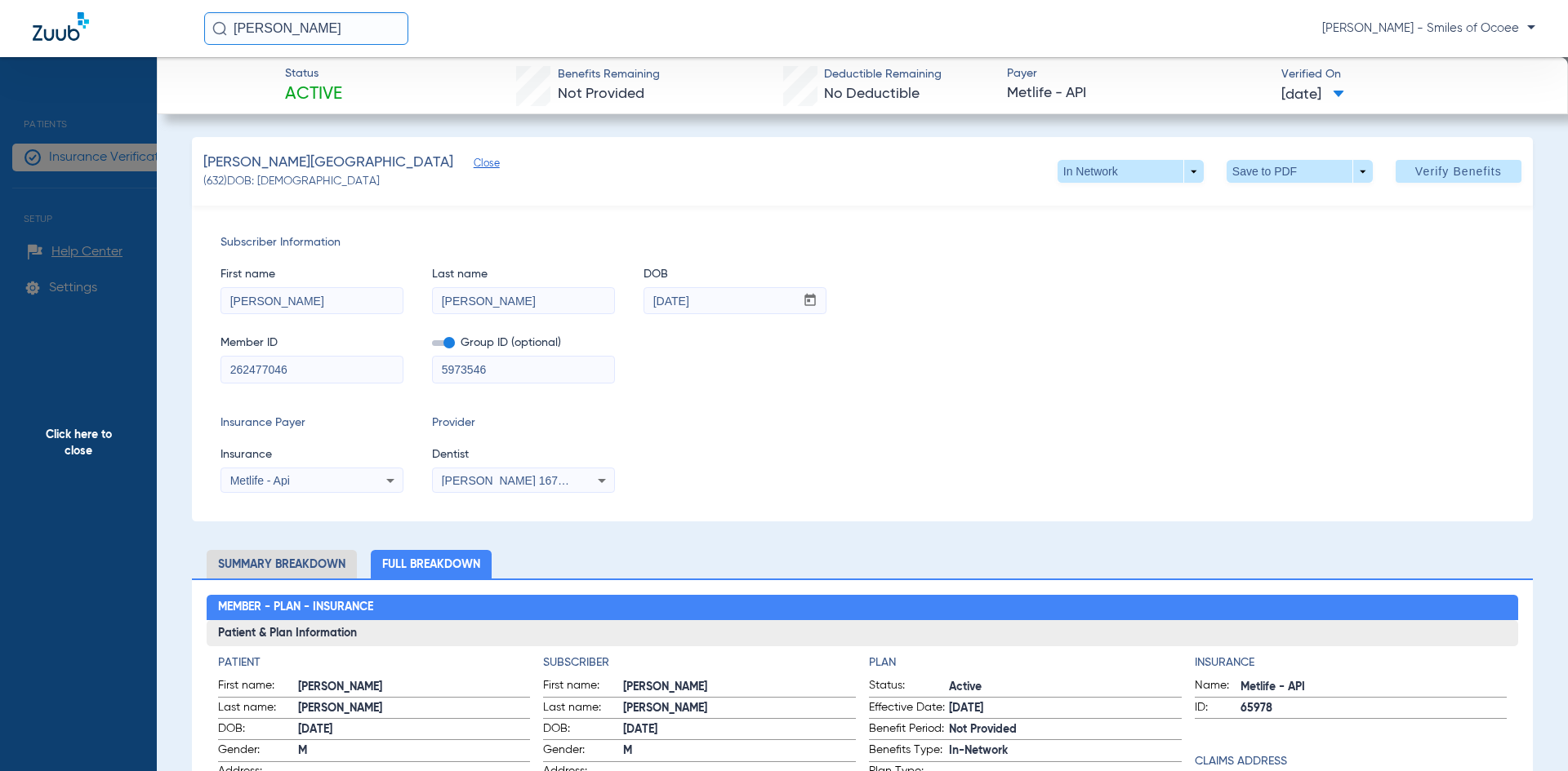
click at [108, 434] on span "Click here to close" at bounding box center [78, 442] width 157 height 771
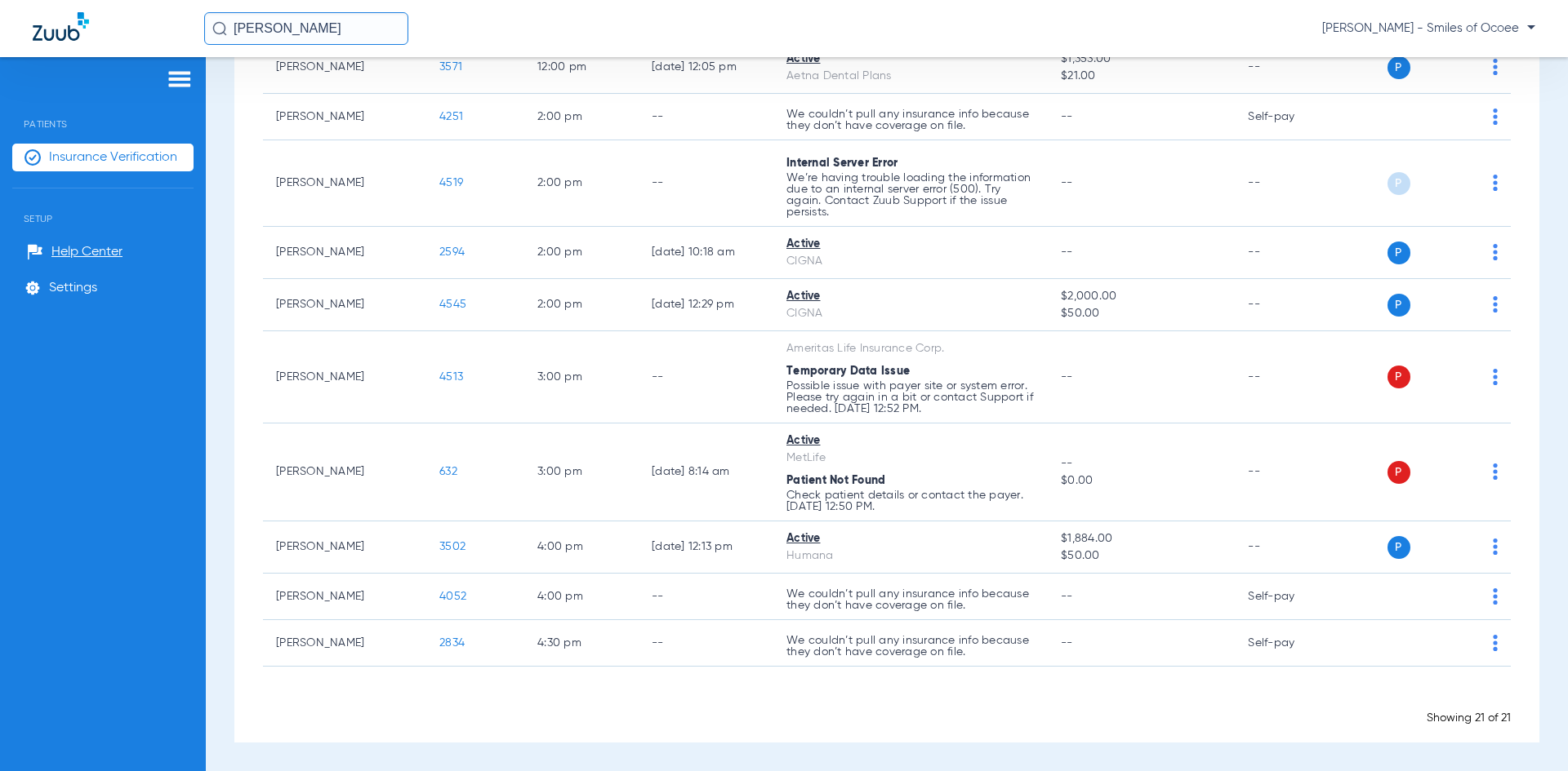
click at [119, 158] on span "Insurance Verification" at bounding box center [113, 157] width 129 height 17
click at [128, 159] on span "Insurance Verification" at bounding box center [113, 157] width 129 height 17
click at [60, 284] on span "Settings" at bounding box center [73, 287] width 48 height 17
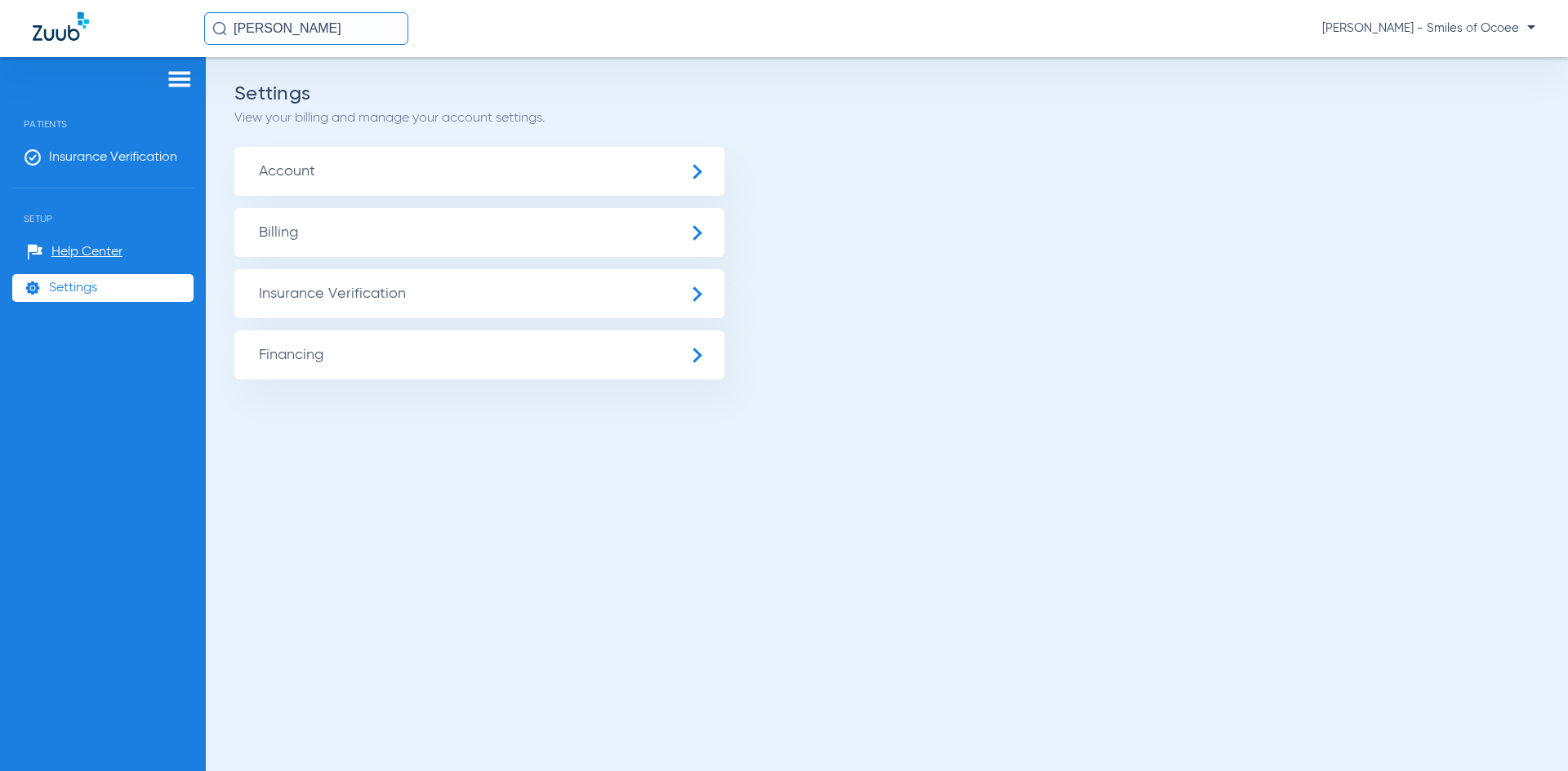
click at [316, 298] on span "Insurance Verification" at bounding box center [479, 294] width 490 height 49
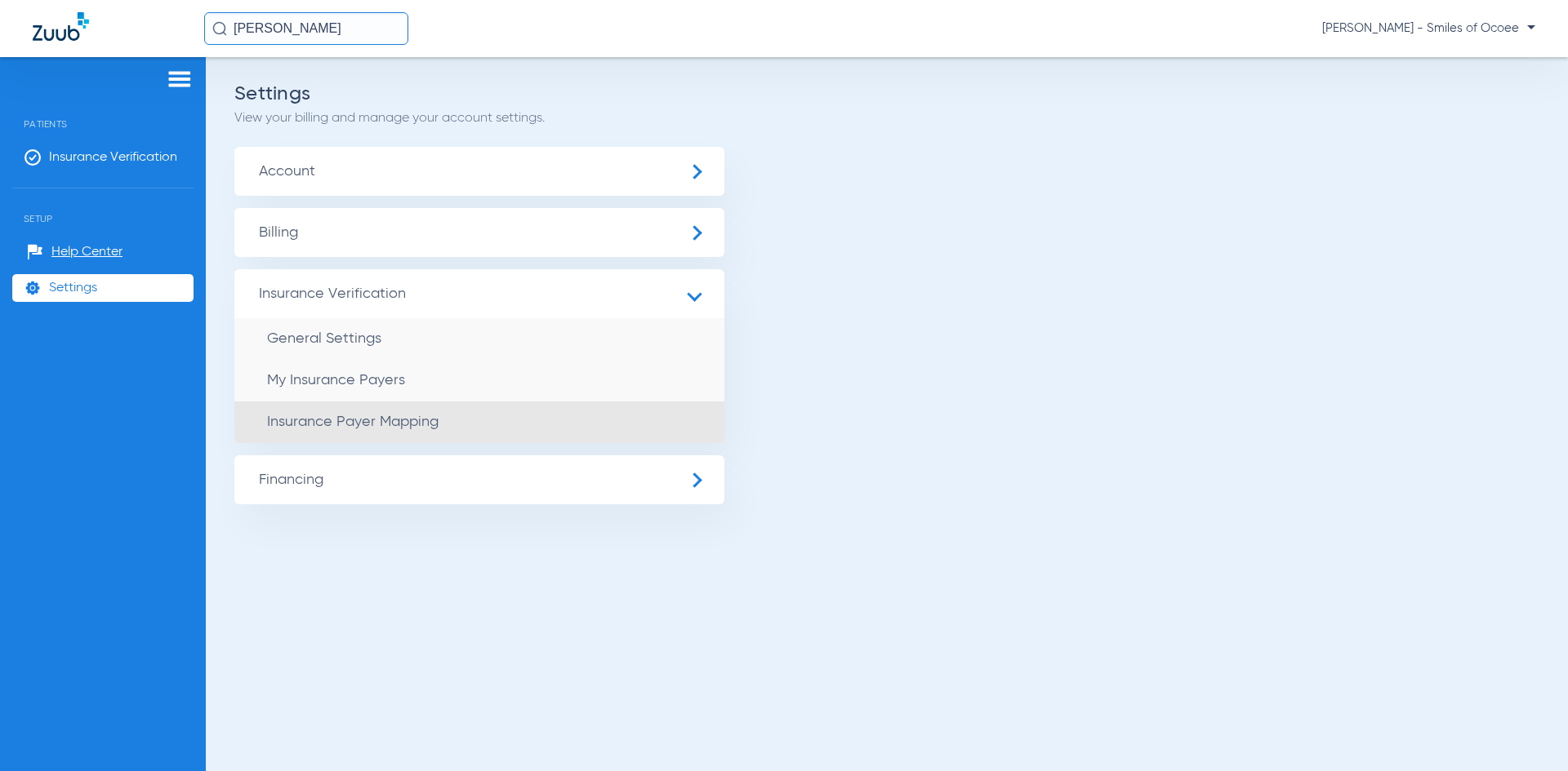
click at [332, 430] on span "Insurance Payer Mapping" at bounding box center [352, 422] width 172 height 15
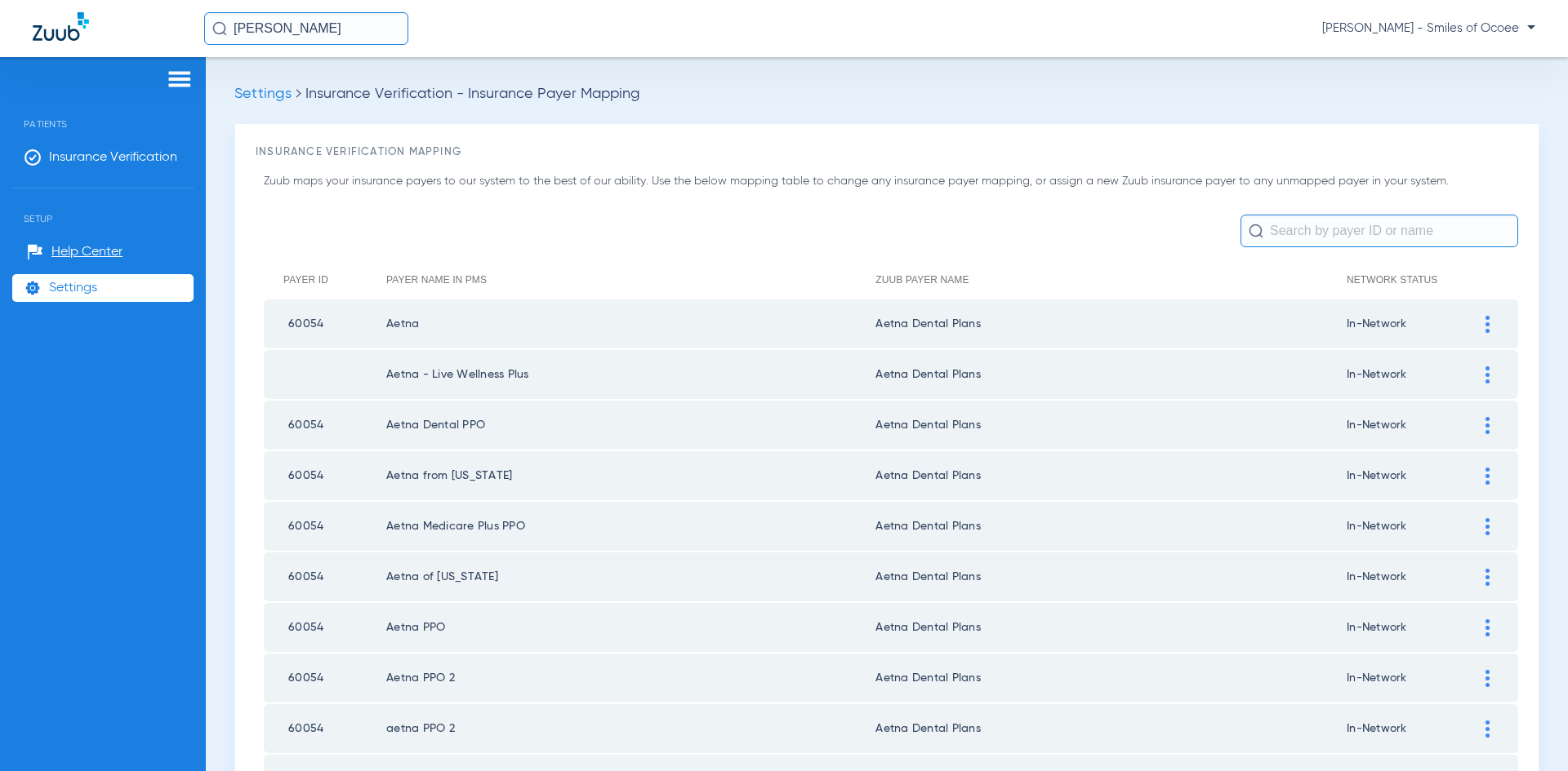
click at [1331, 235] on input "text" at bounding box center [1379, 231] width 278 height 32
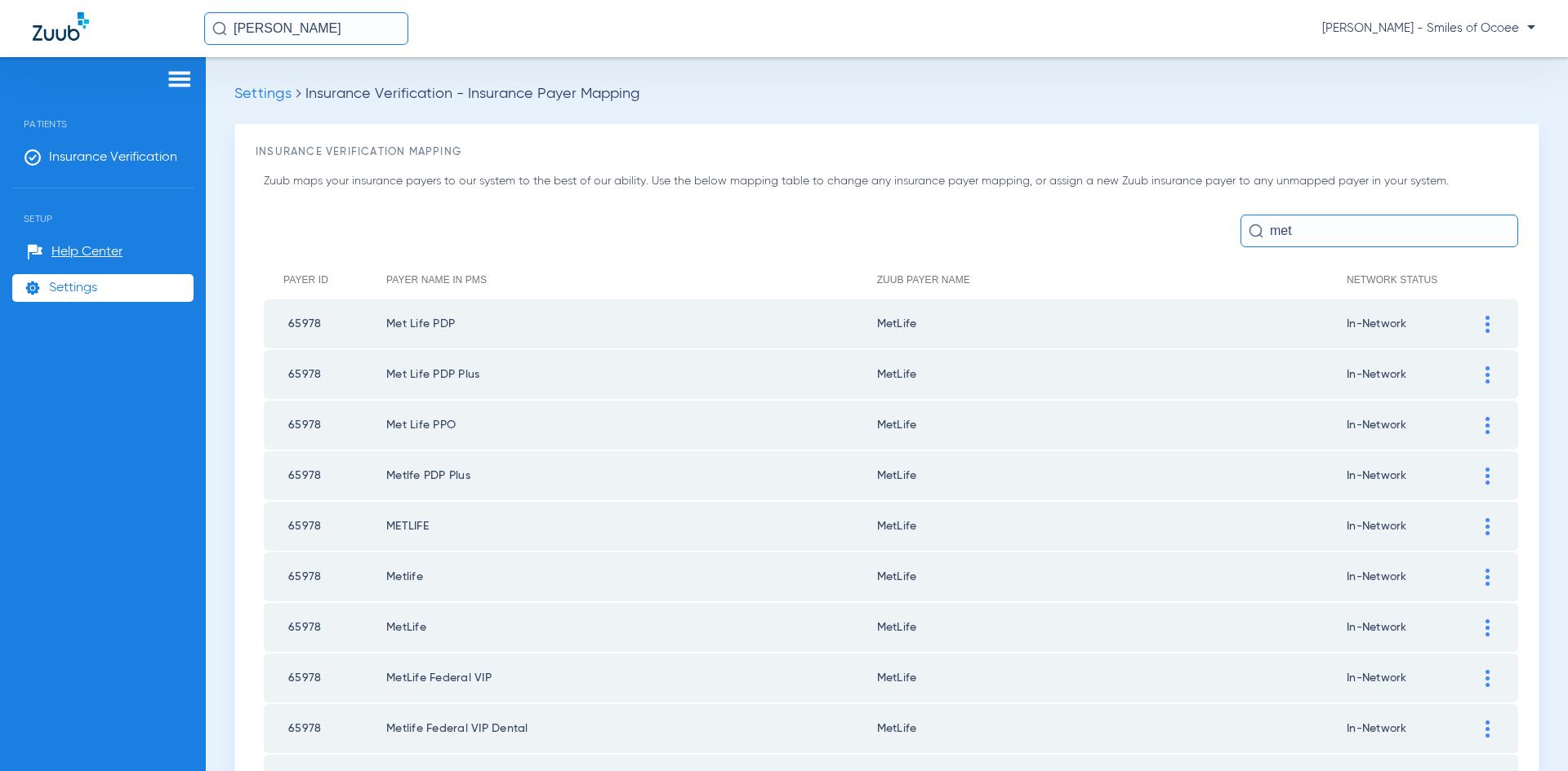
type input "met"
click at [1477, 327] on div at bounding box center [1487, 324] width 28 height 17
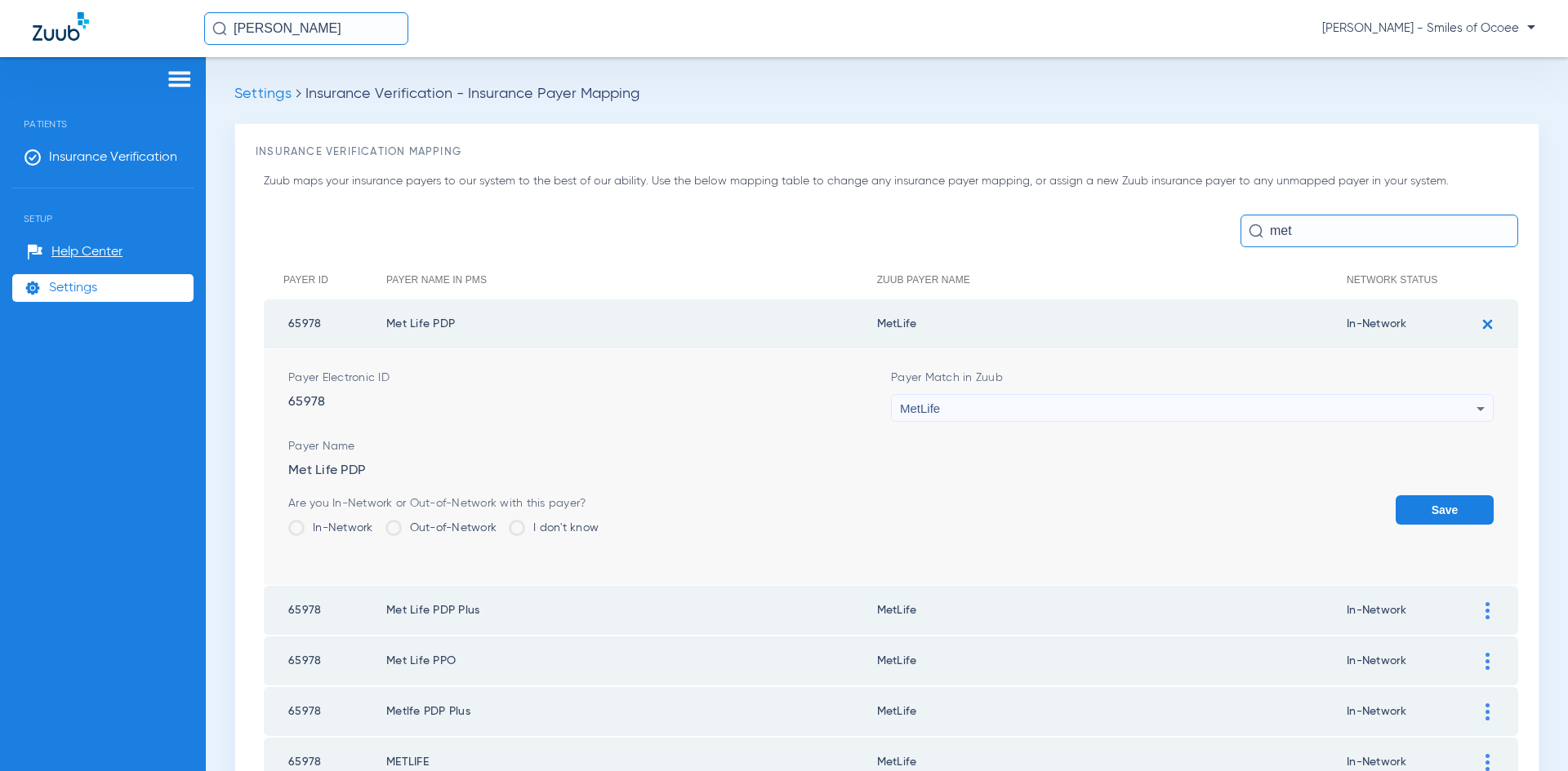
click at [1473, 411] on icon at bounding box center [1481, 409] width 20 height 20
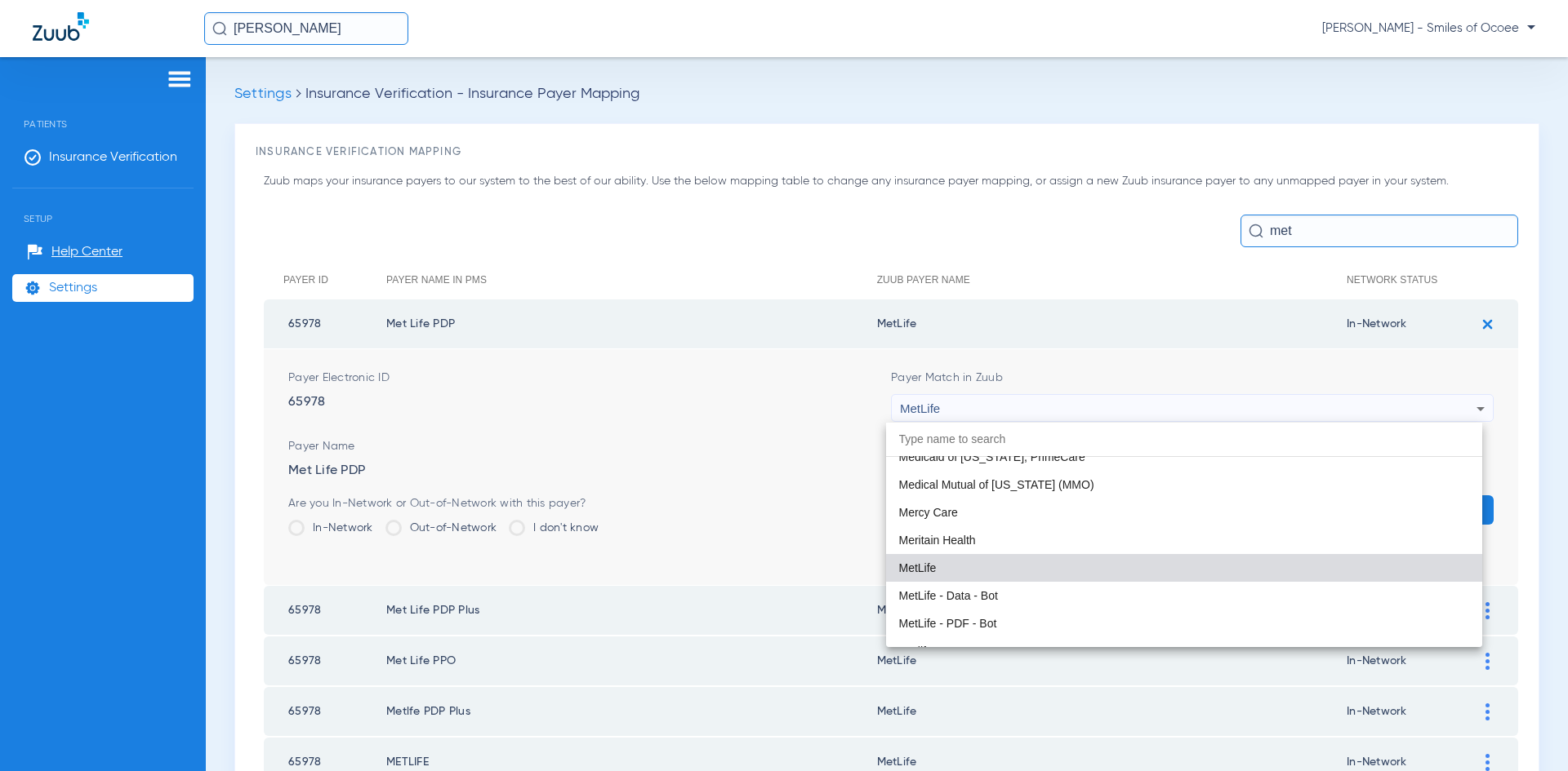
scroll to position [8789, 0]
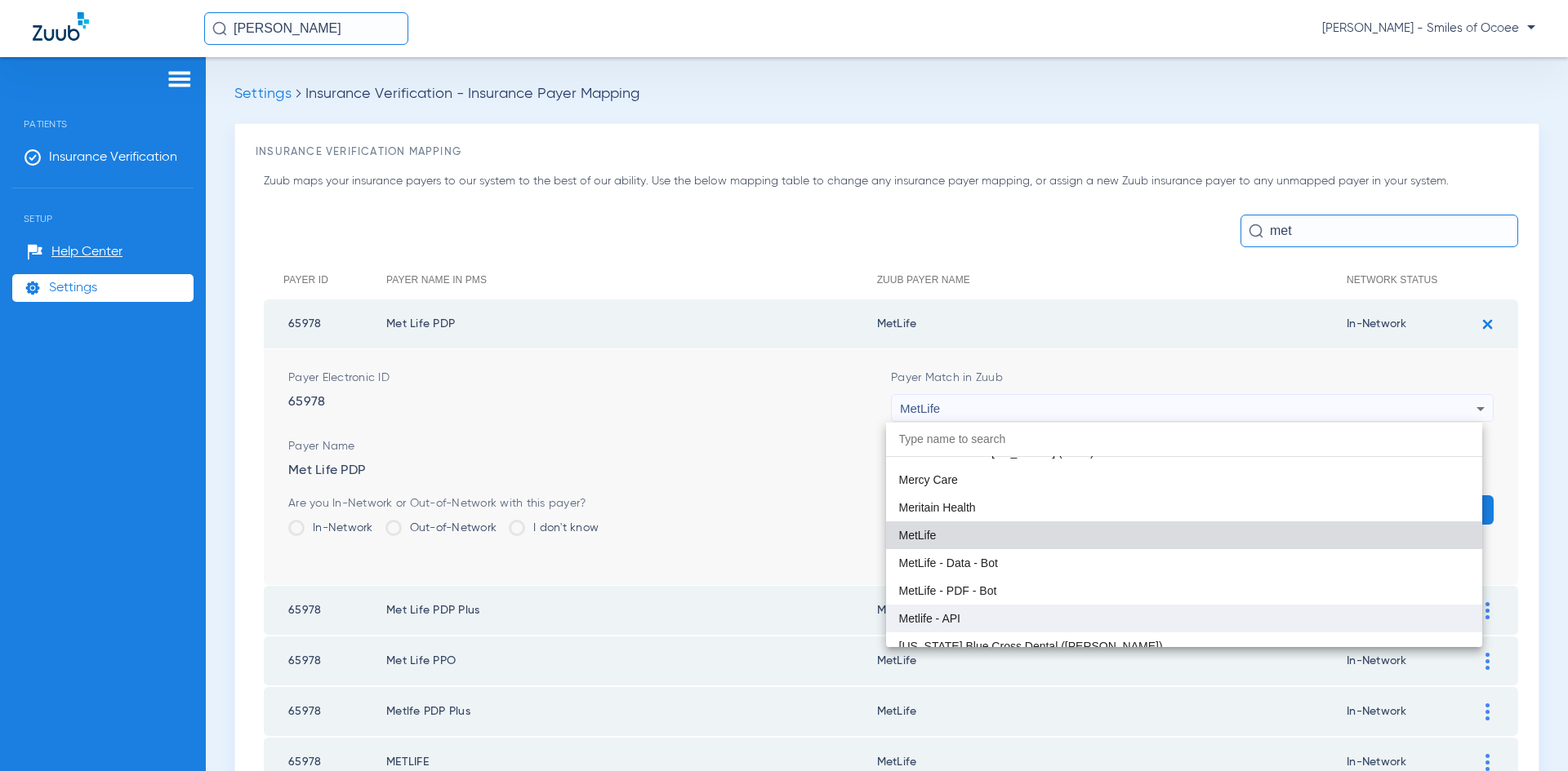
click at [1007, 620] on mat-option "Metlife - API" at bounding box center [1184, 619] width 597 height 27
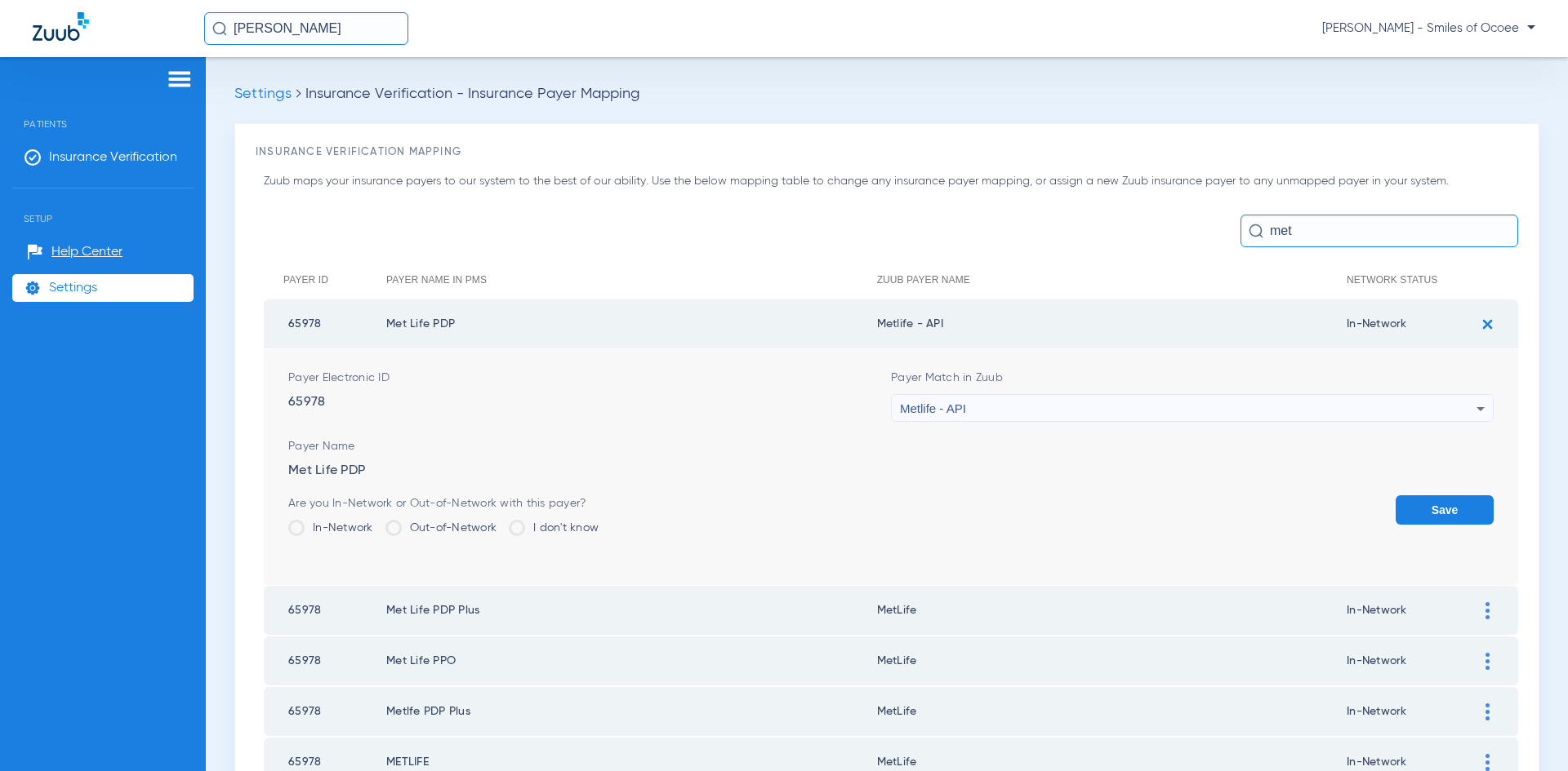
click at [1423, 513] on button "Save" at bounding box center [1444, 510] width 98 height 29
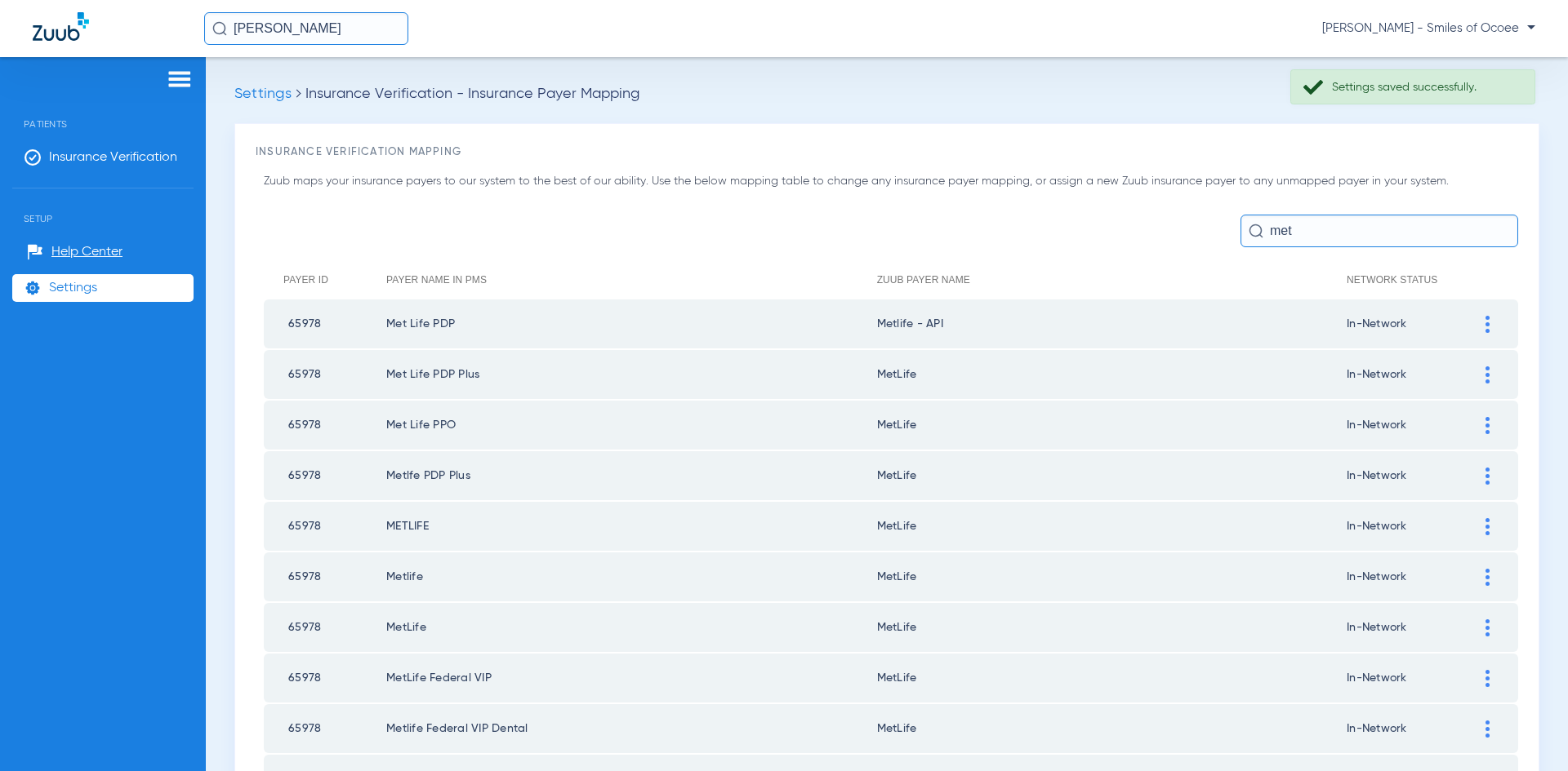
click at [1477, 375] on div at bounding box center [1487, 375] width 28 height 17
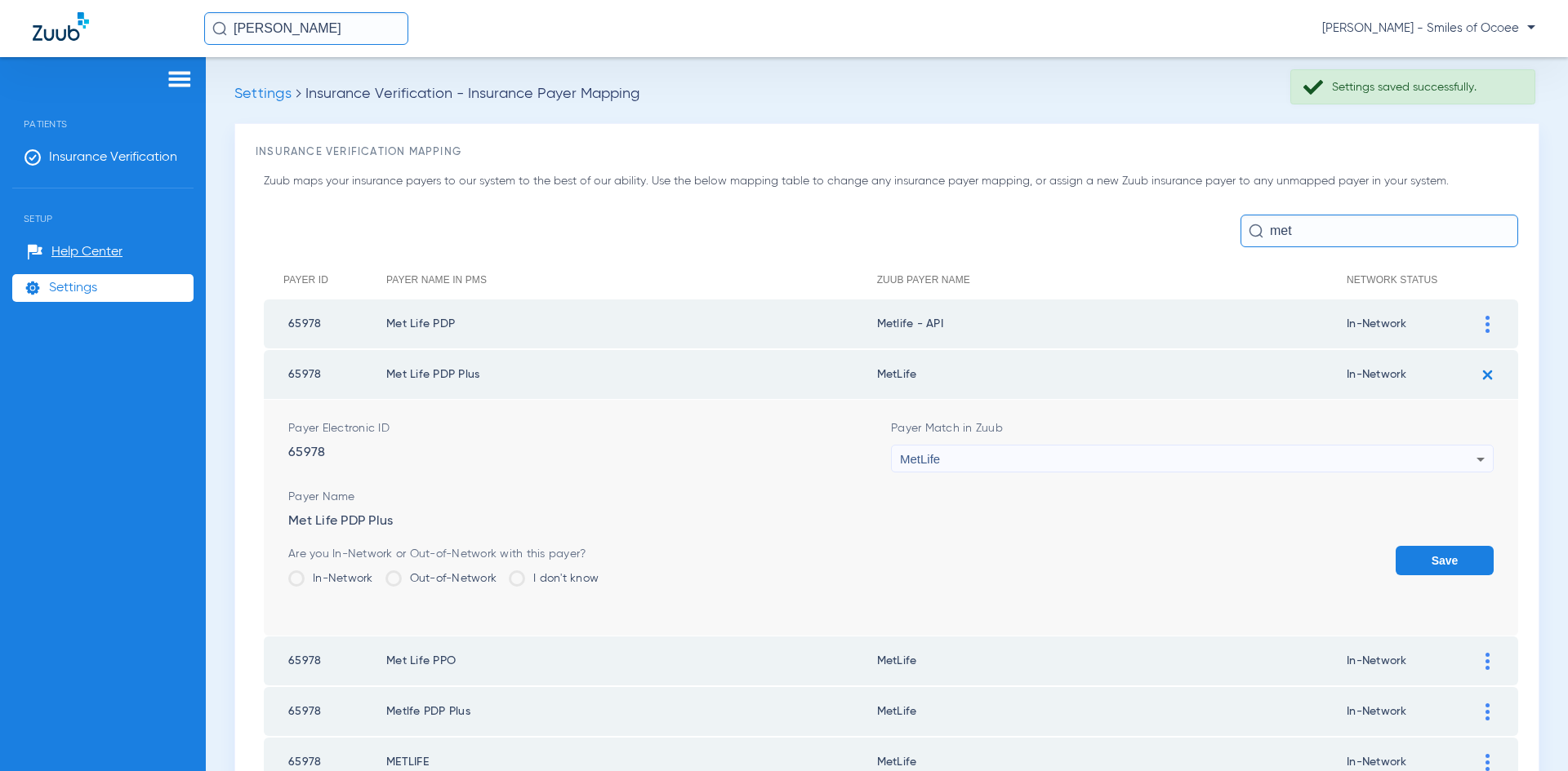
click at [1471, 464] on icon at bounding box center [1481, 460] width 20 height 20
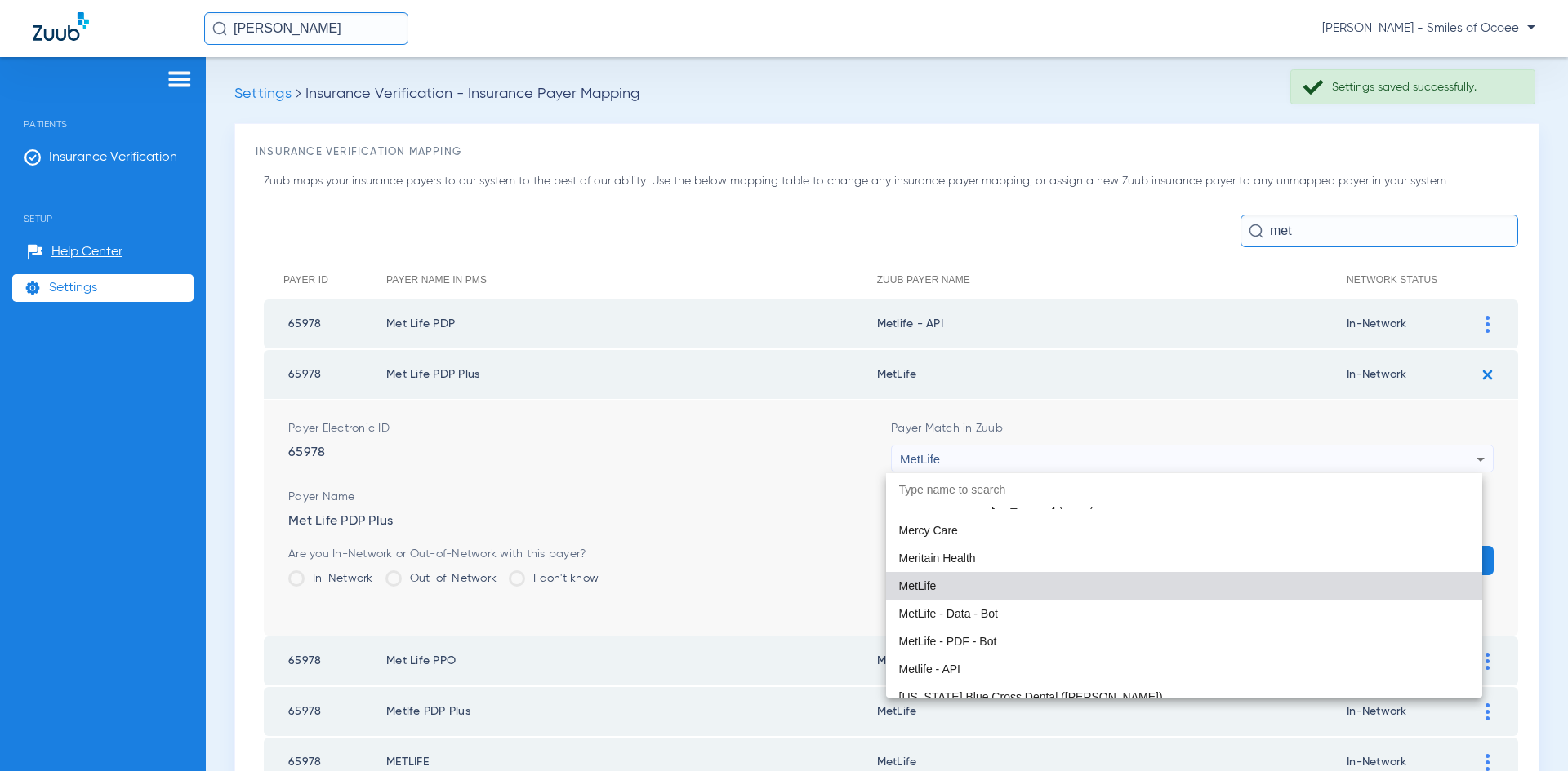
scroll to position [8821, 0]
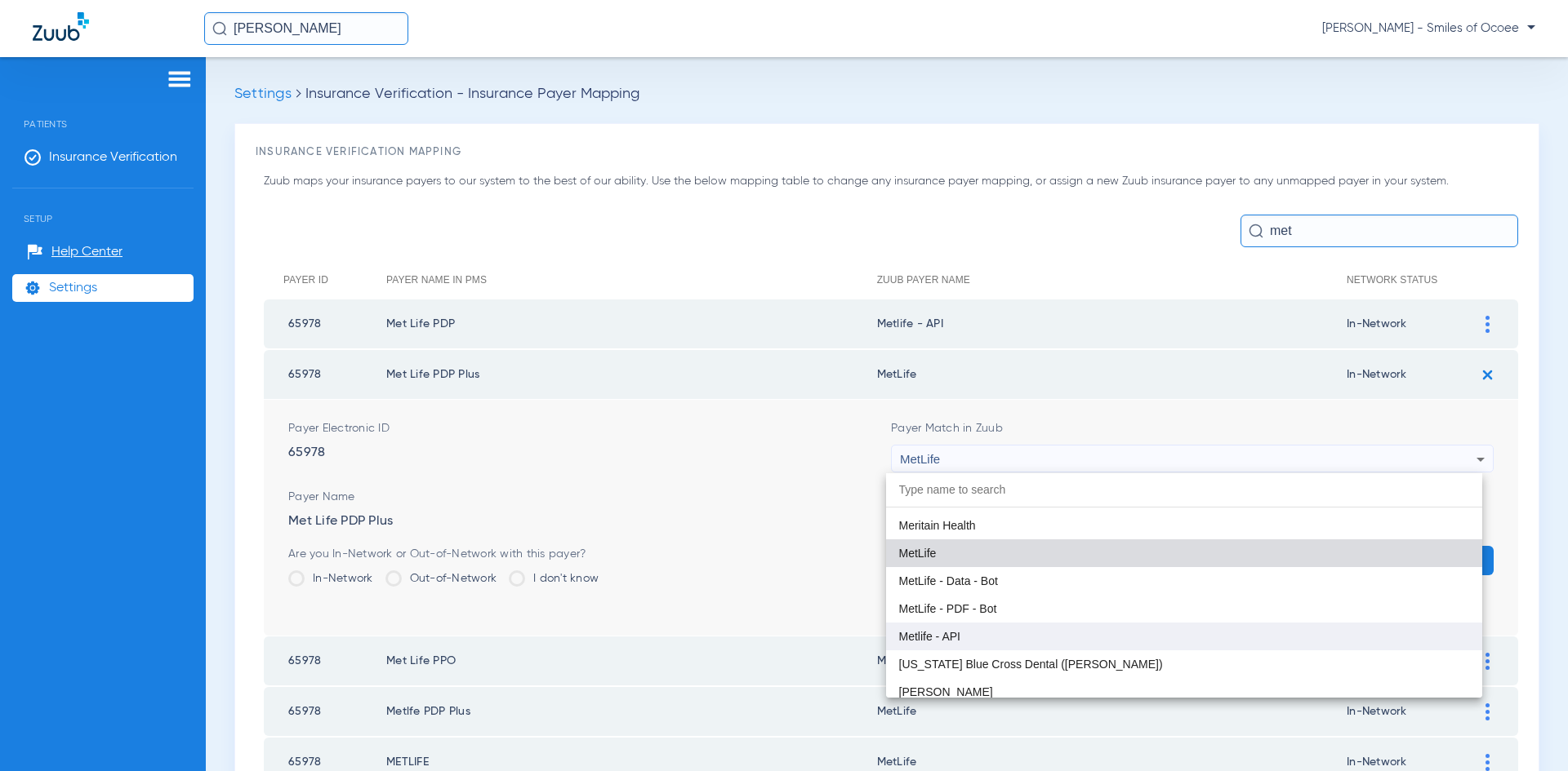
click at [1092, 638] on mat-option "Metlife - API" at bounding box center [1184, 637] width 597 height 27
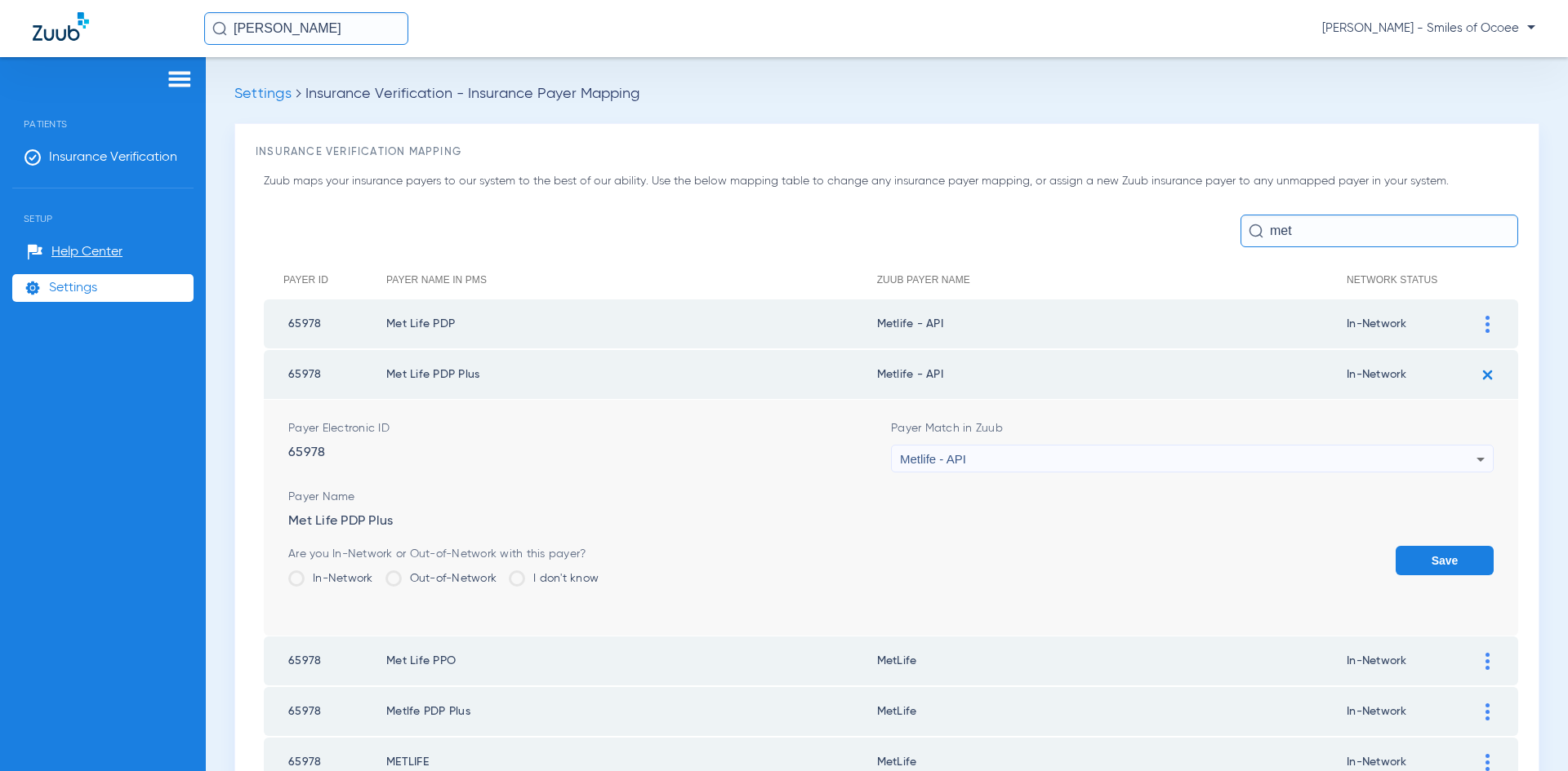
click at [1425, 557] on button "Save" at bounding box center [1444, 561] width 98 height 29
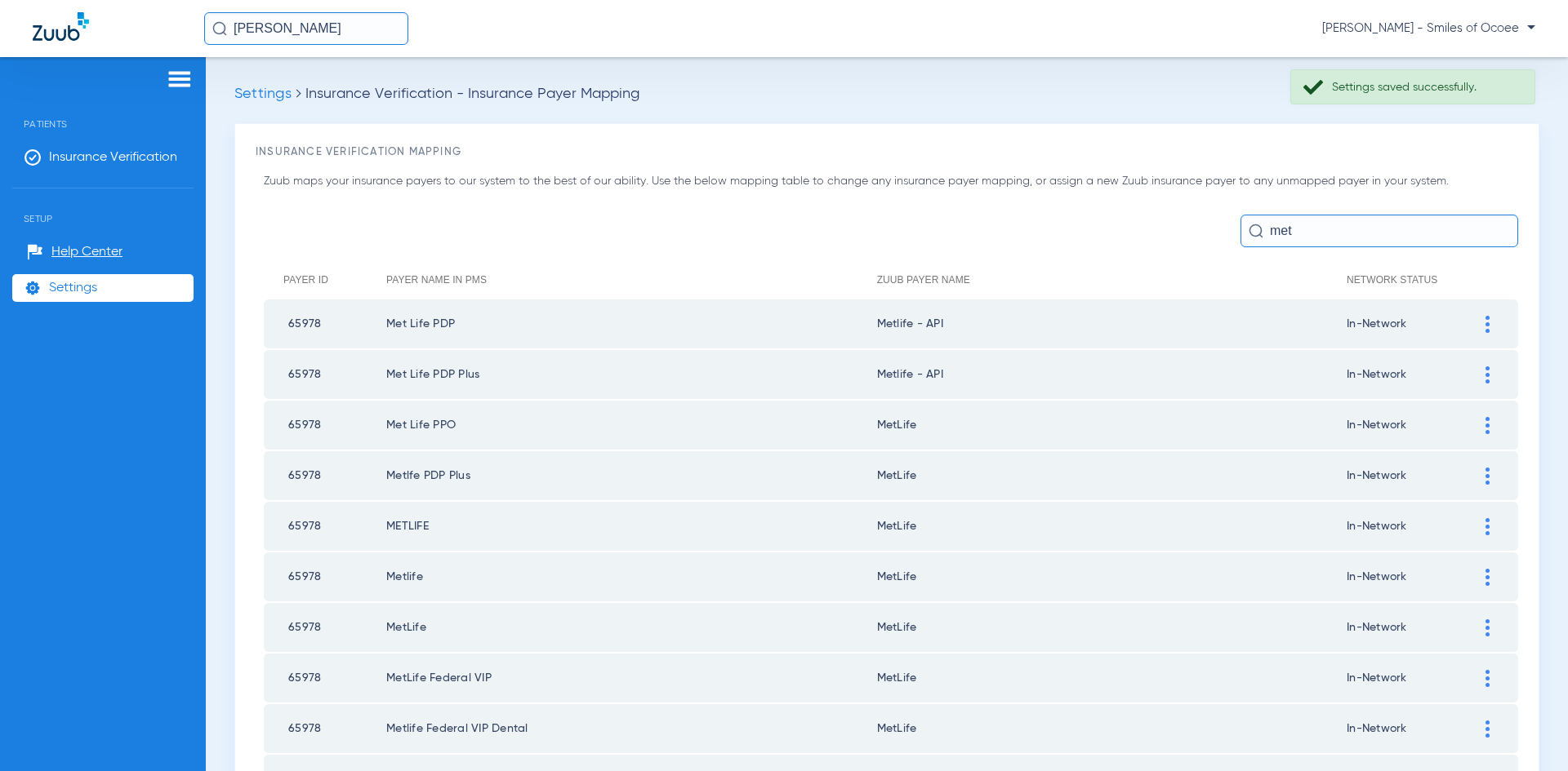
click at [1477, 431] on div at bounding box center [1487, 425] width 28 height 17
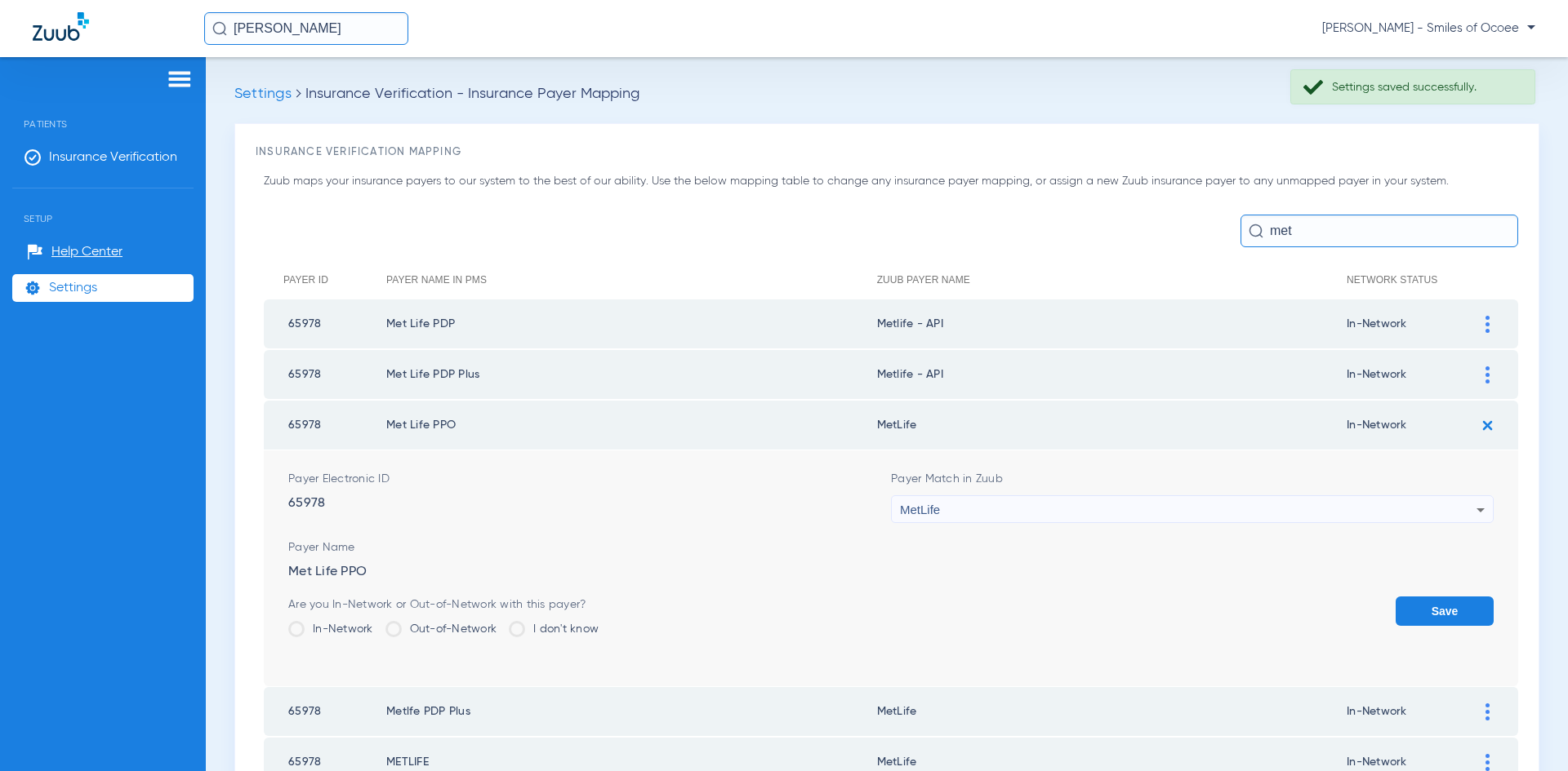
click at [1471, 513] on icon at bounding box center [1481, 510] width 20 height 20
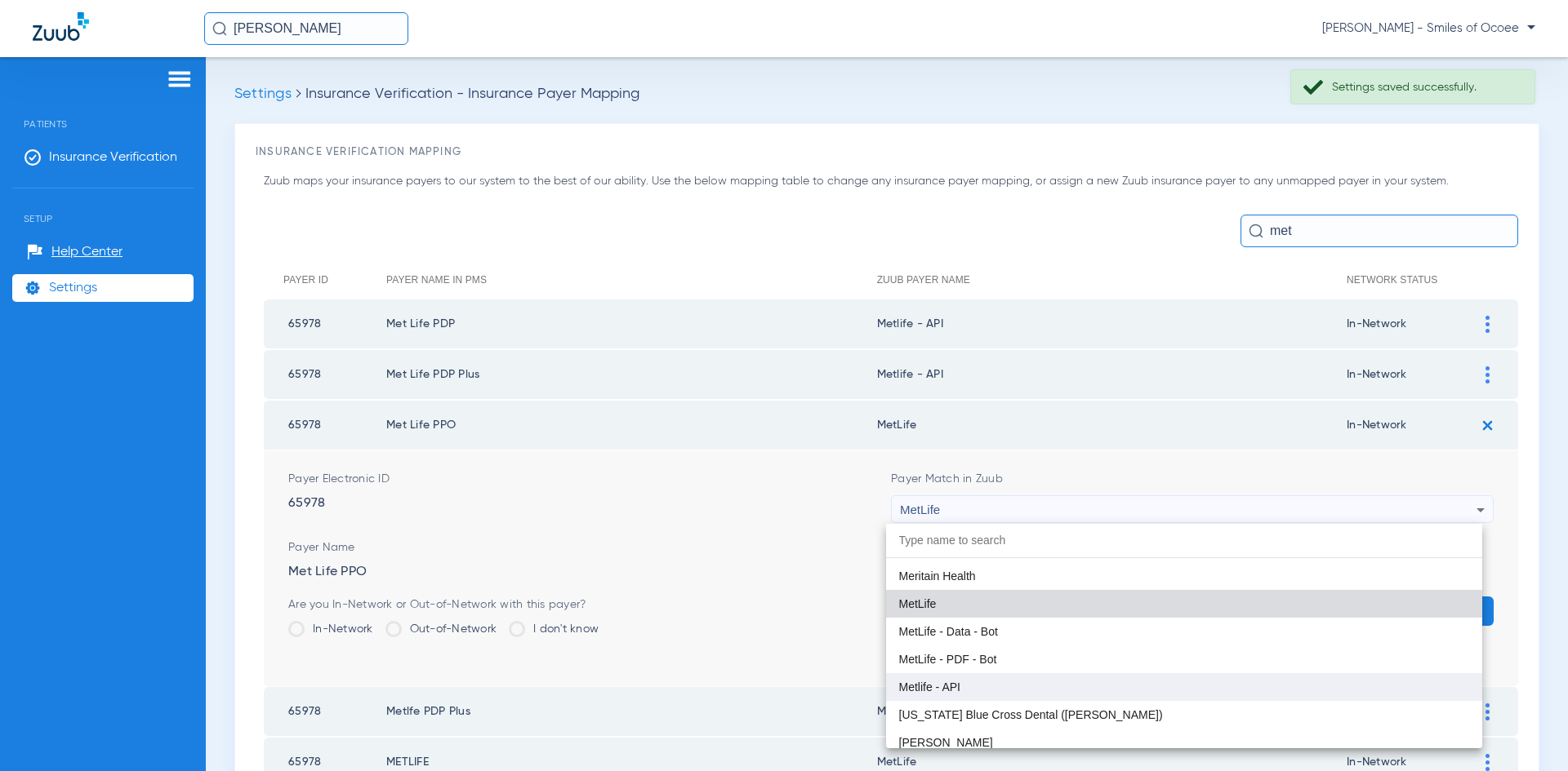
click at [1125, 688] on mat-option "Metlife - API" at bounding box center [1184, 688] width 597 height 27
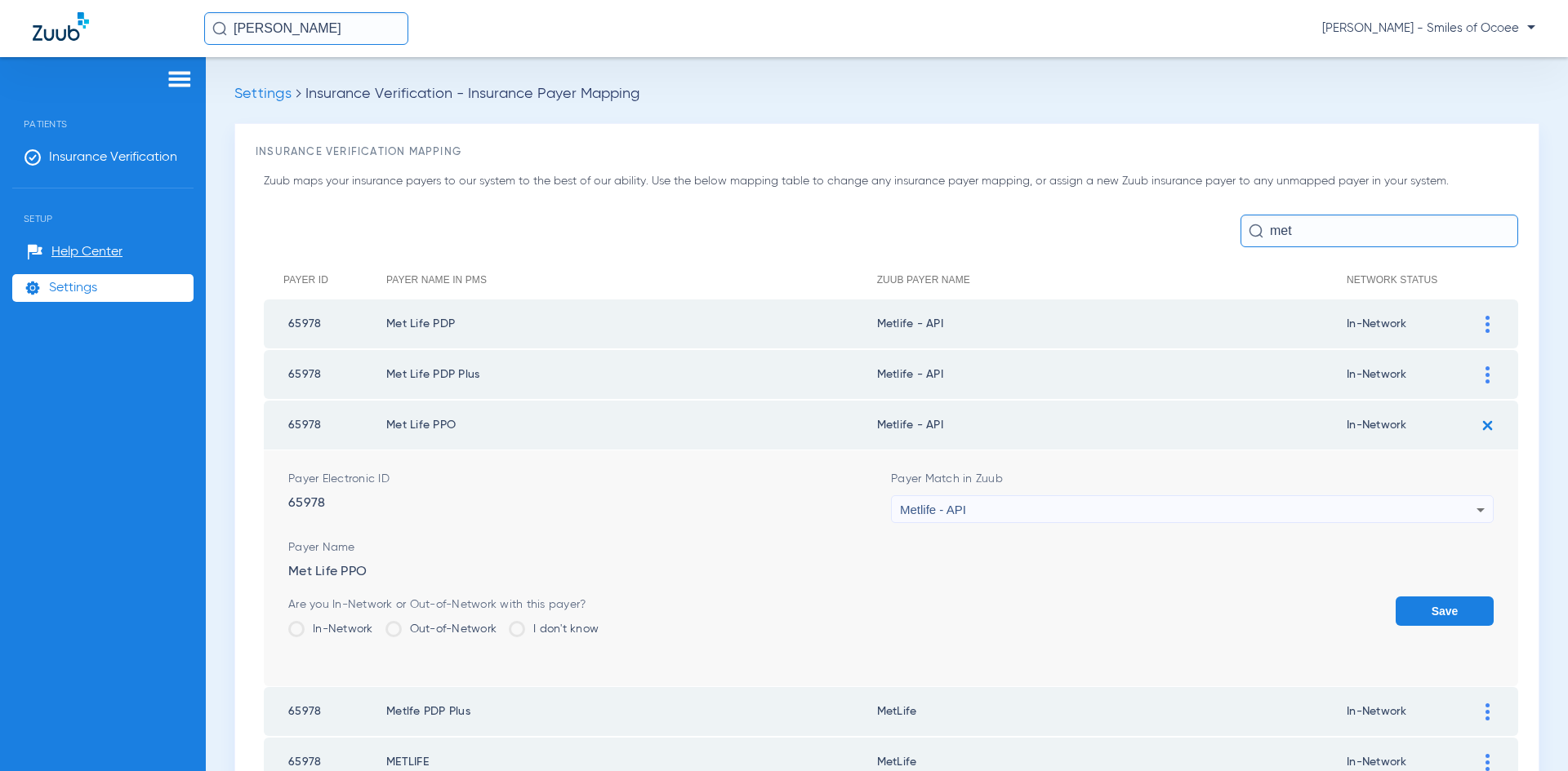
click at [1407, 615] on button "Save" at bounding box center [1444, 611] width 98 height 29
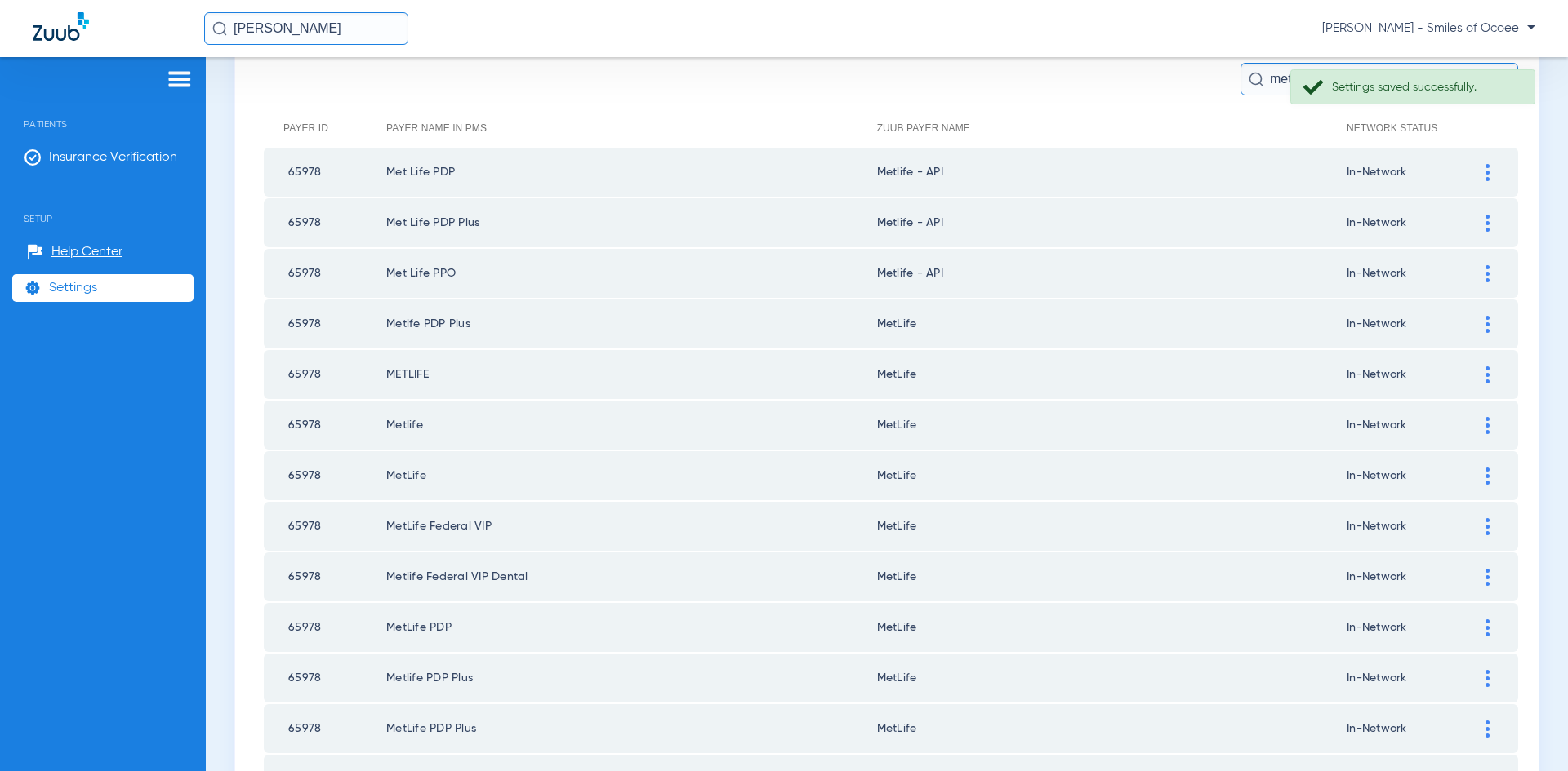
scroll to position [180, 0]
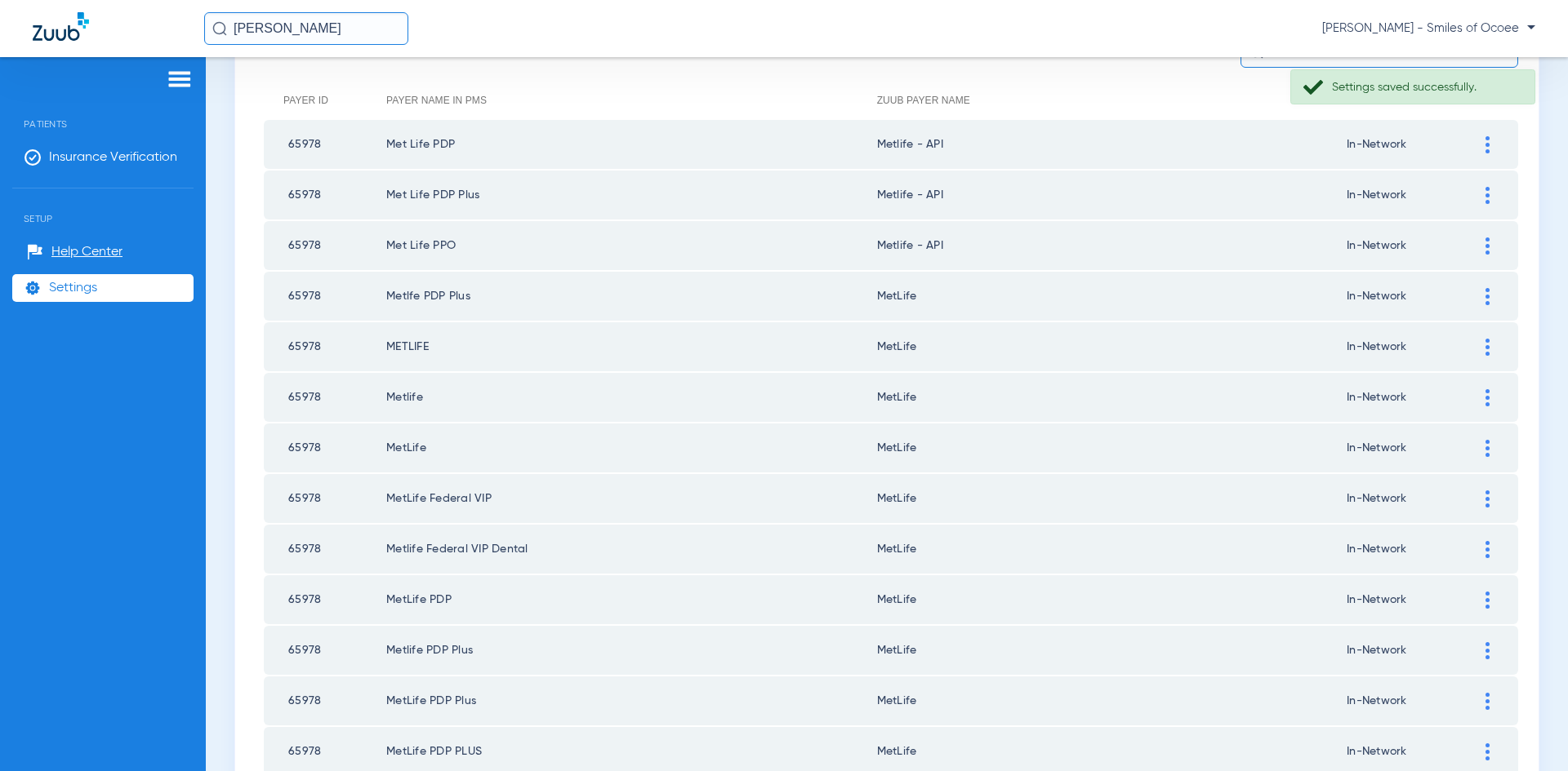
click at [1473, 299] on div at bounding box center [1487, 296] width 28 height 17
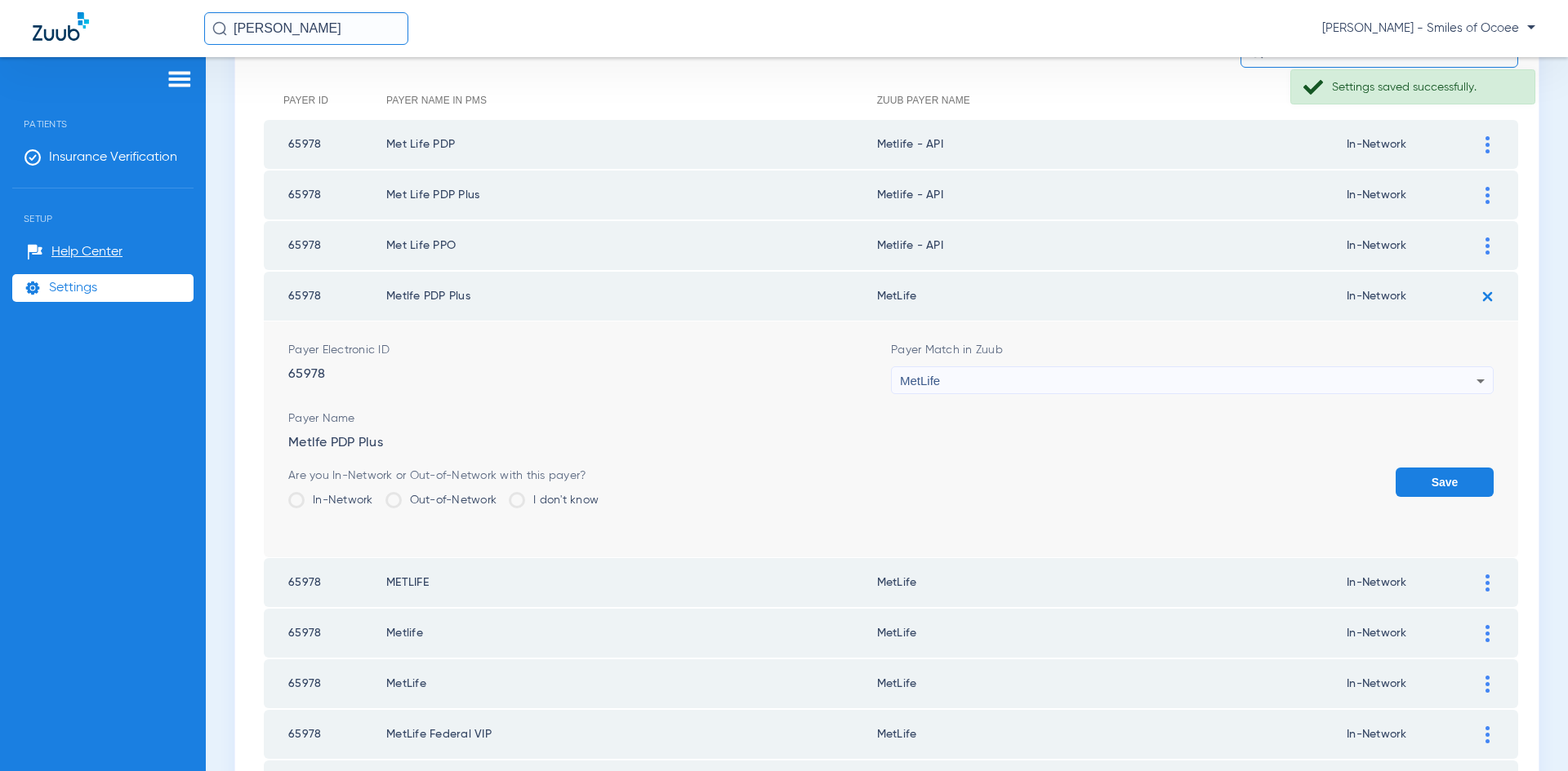
click at [1477, 381] on icon at bounding box center [1481, 382] width 8 height 4
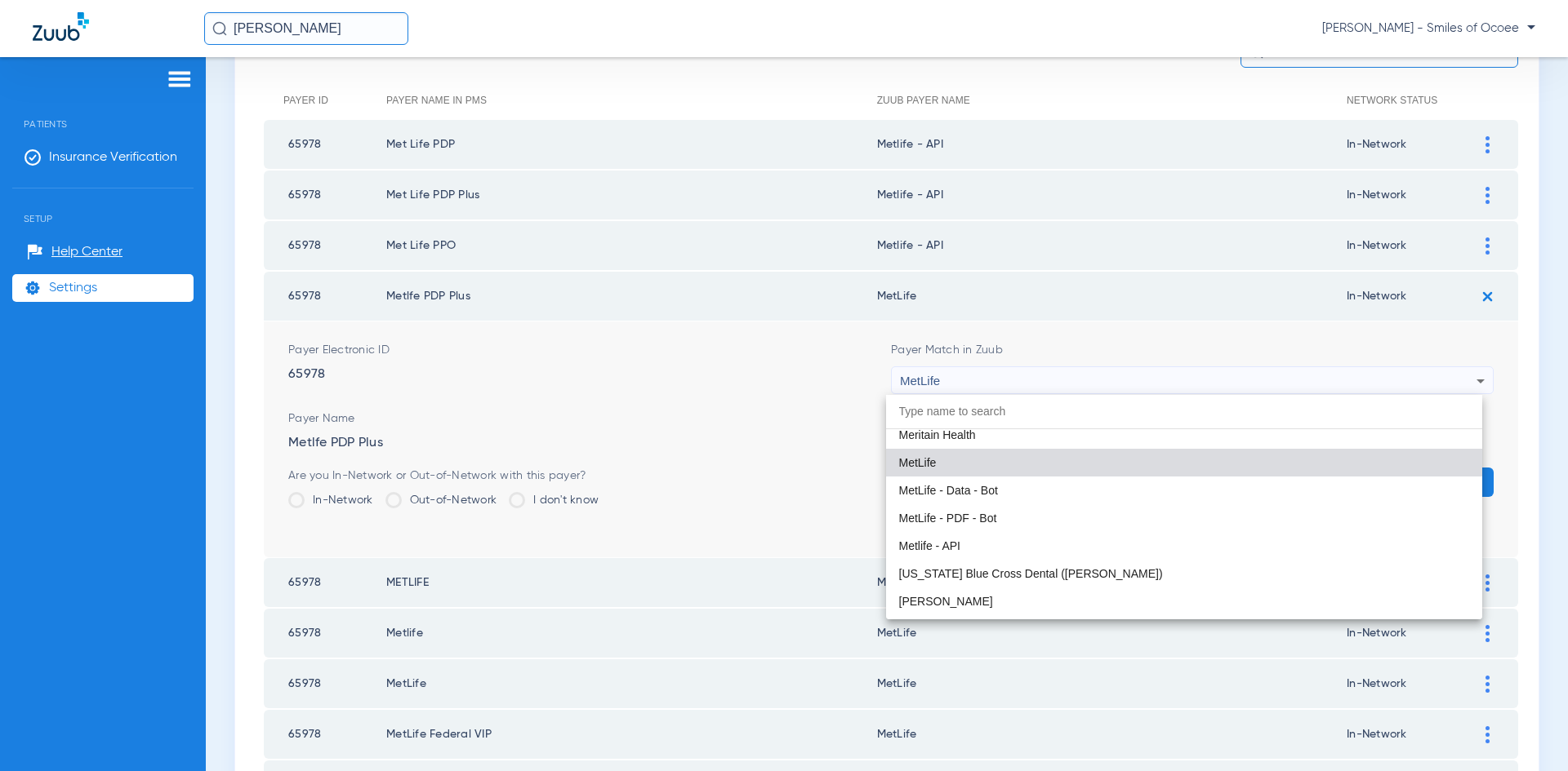
scroll to position [8854, 0]
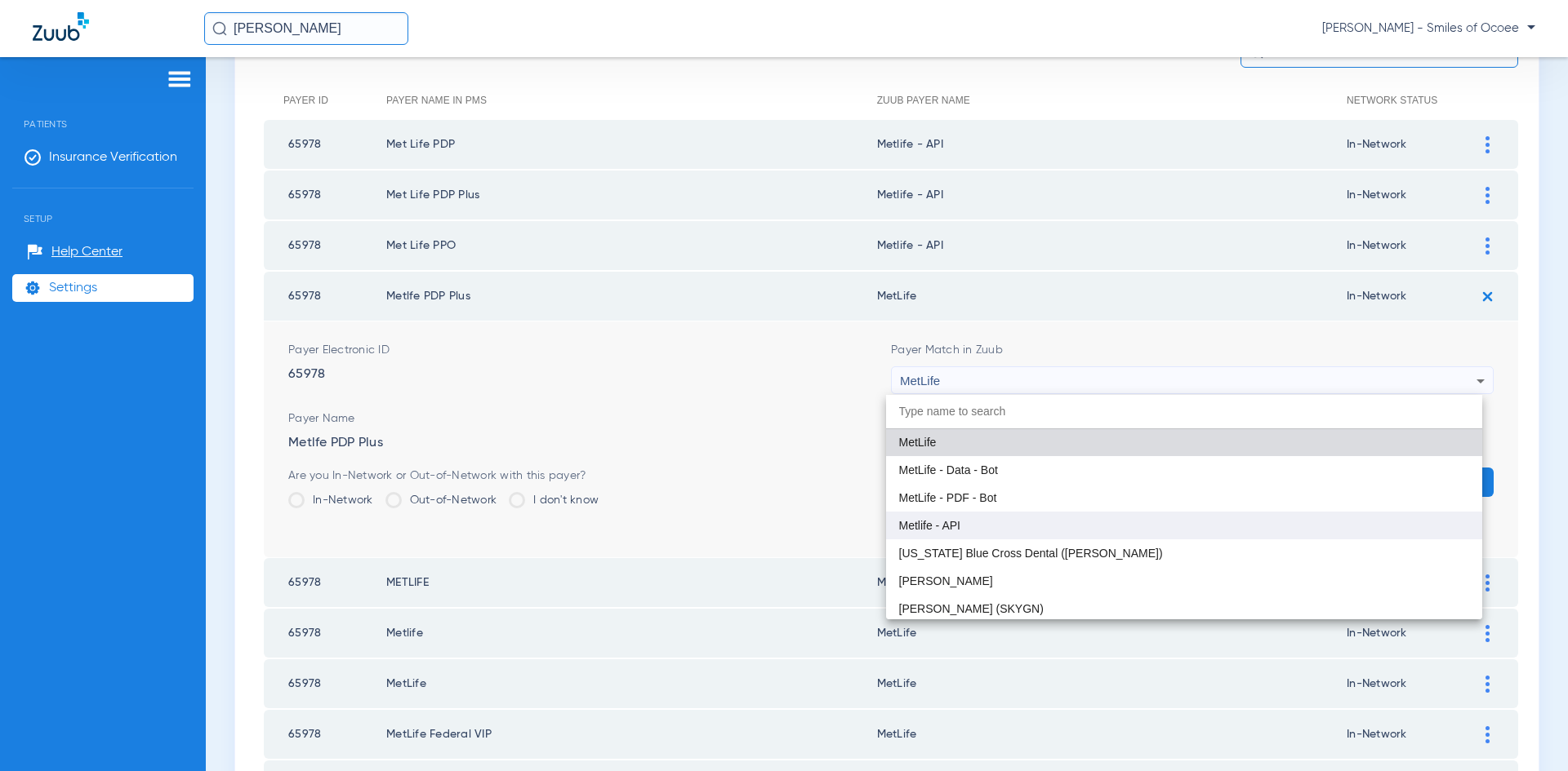
click at [1093, 527] on mat-option "Metlife - API" at bounding box center [1184, 526] width 597 height 27
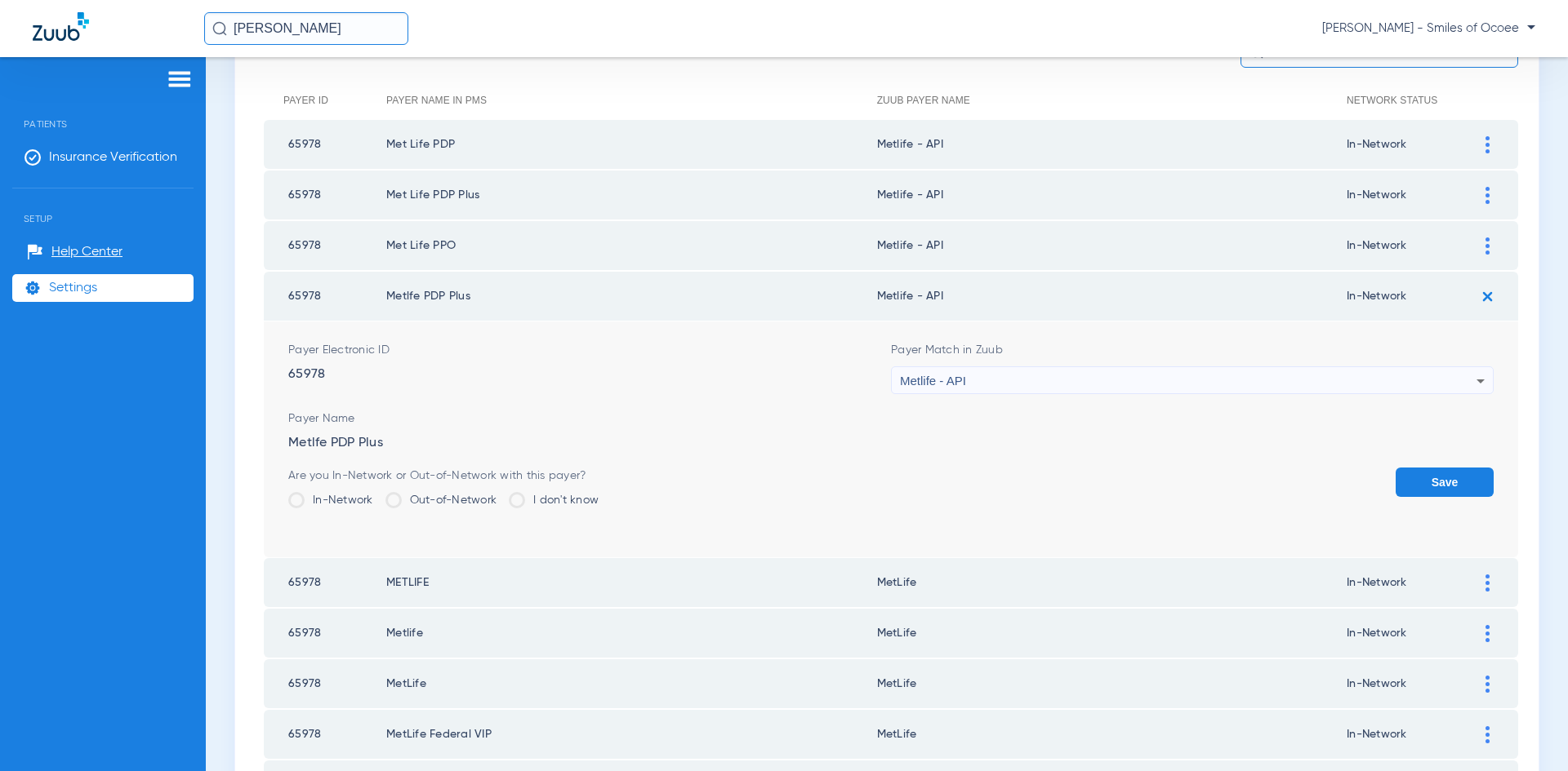
click at [1397, 482] on button "Save" at bounding box center [1444, 483] width 98 height 29
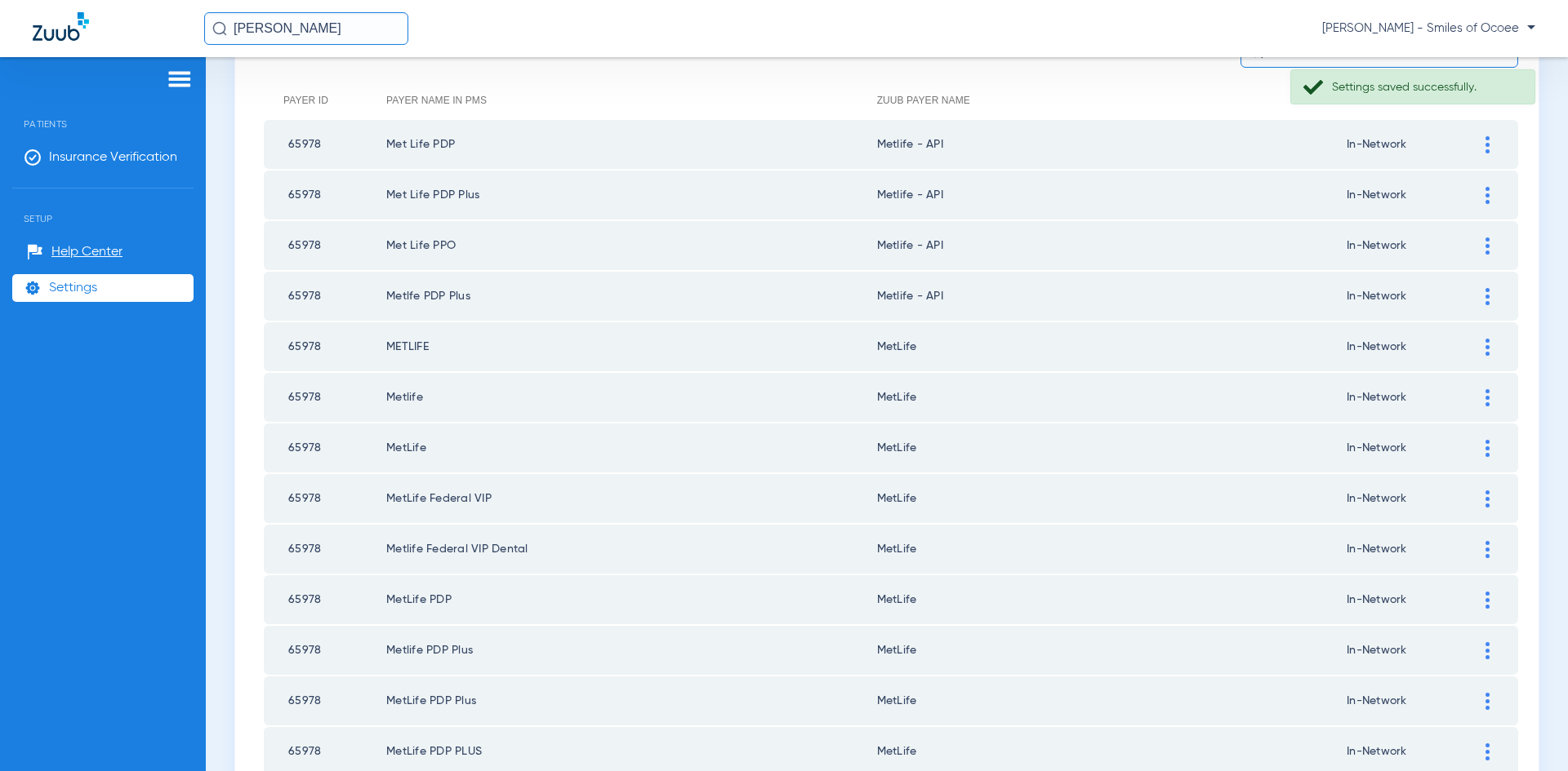
click at [1486, 351] on img at bounding box center [1488, 346] width 4 height 17
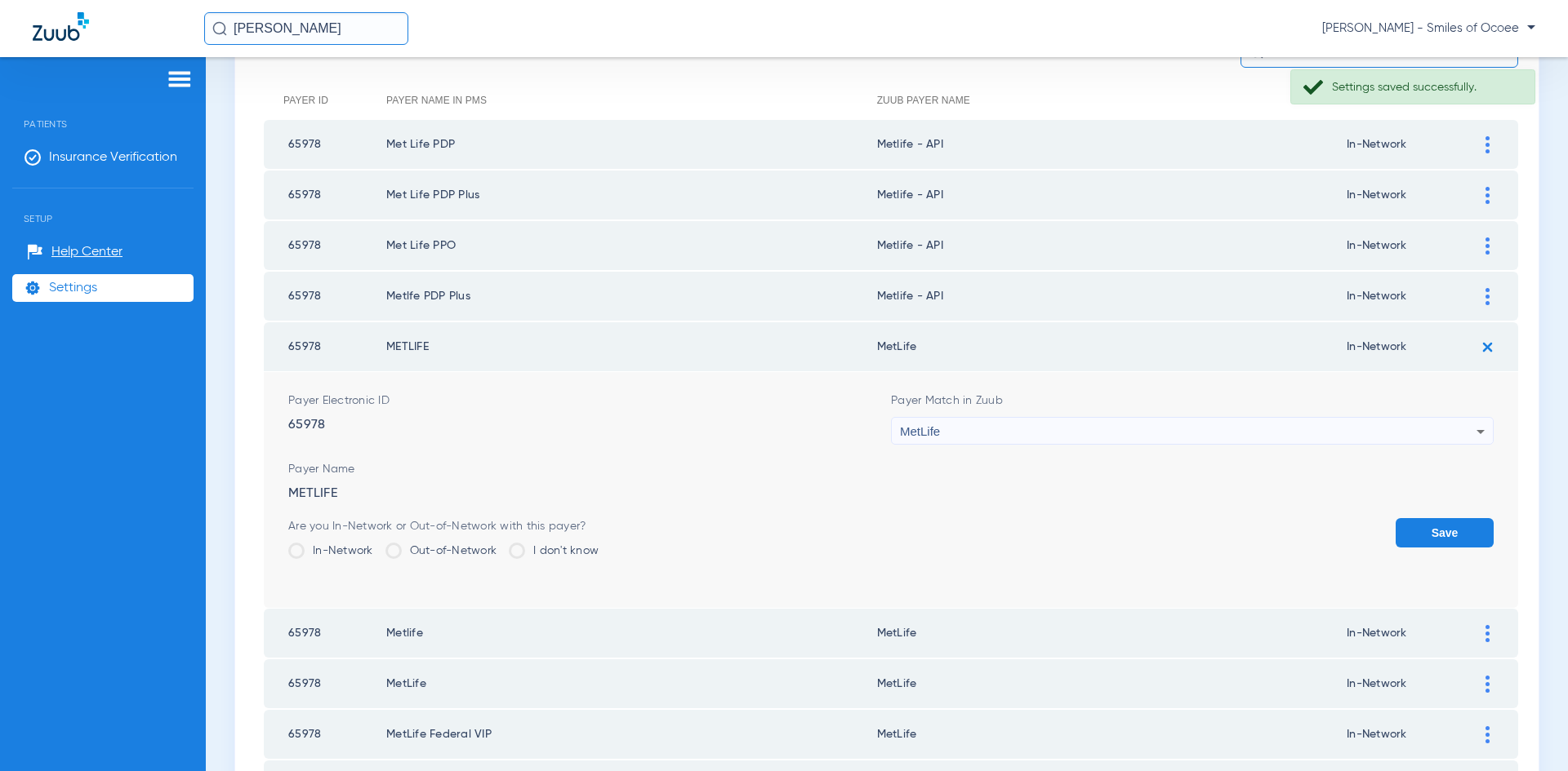
click at [1477, 432] on icon at bounding box center [1481, 433] width 8 height 4
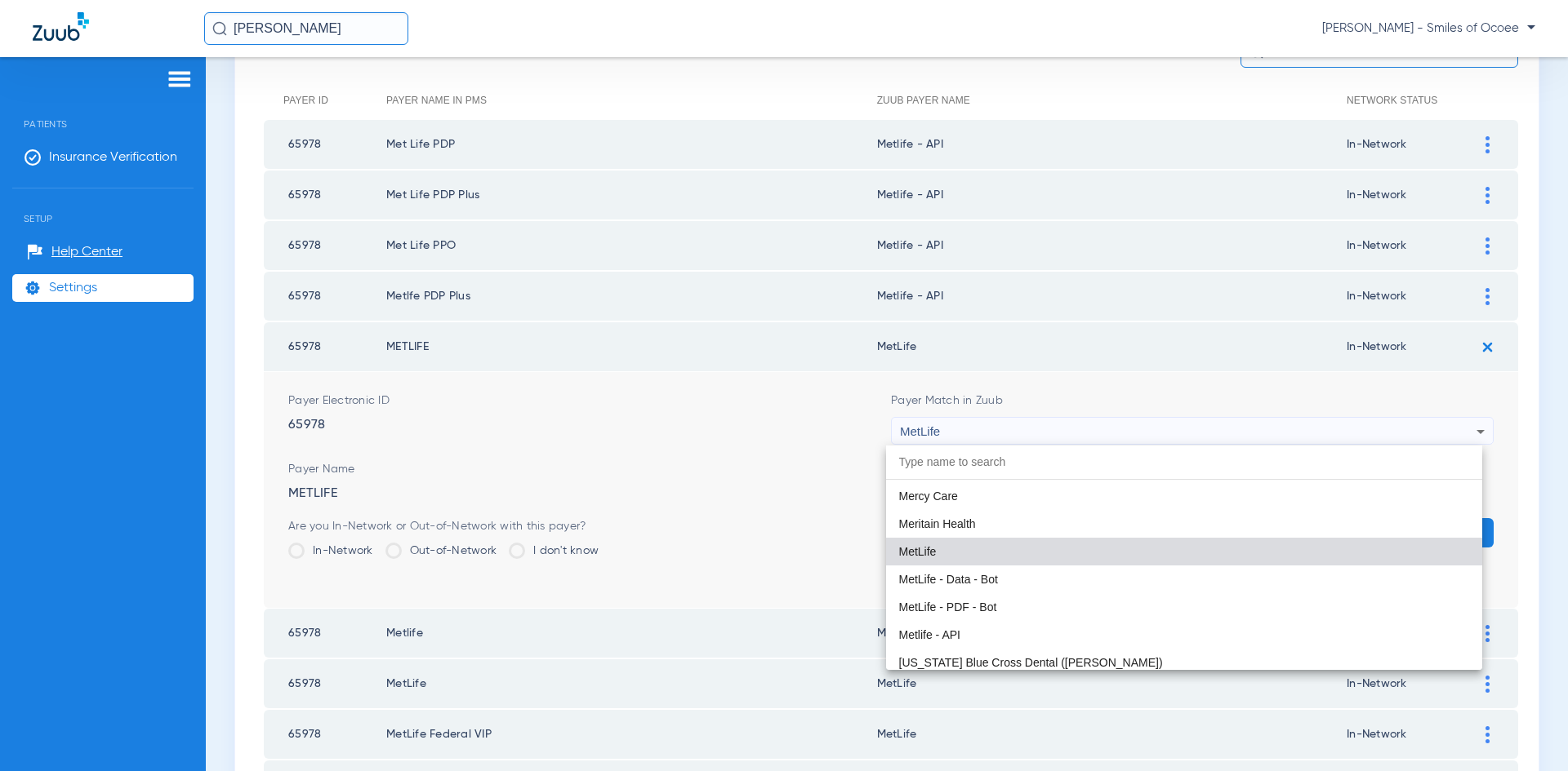
scroll to position [8821, 0]
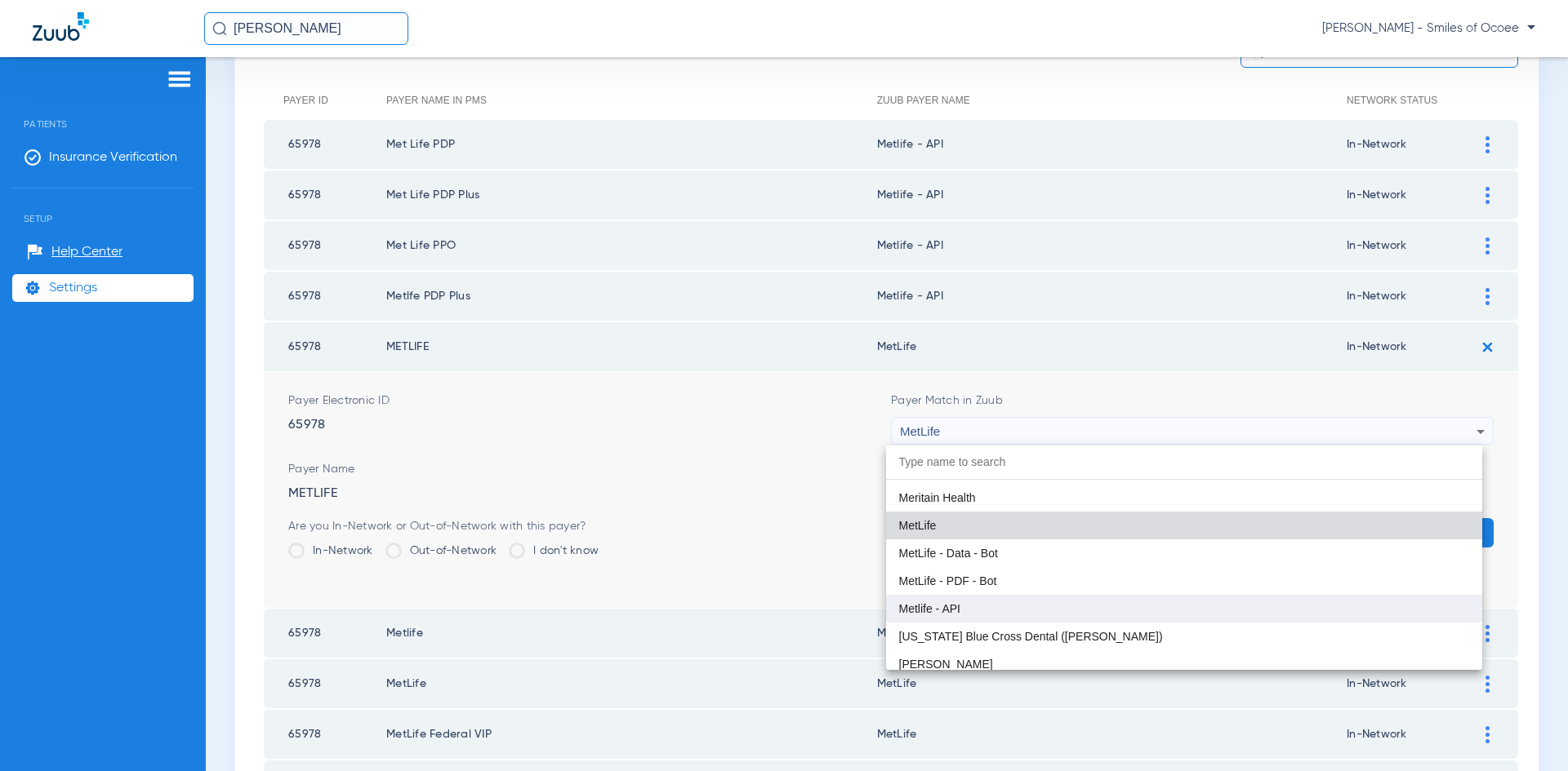
click at [1124, 601] on mat-option "Metlife - API" at bounding box center [1184, 609] width 597 height 27
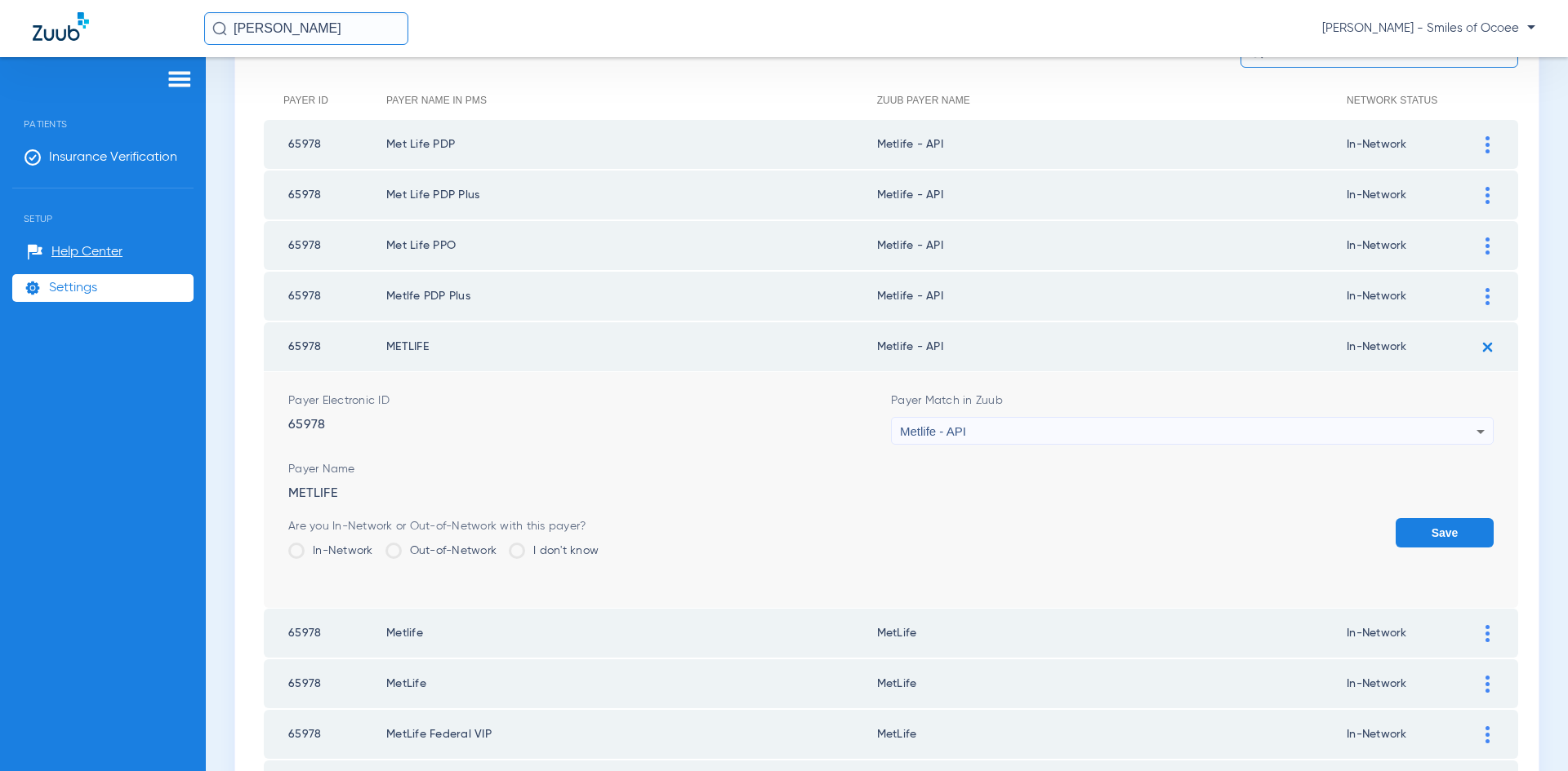
click at [1403, 533] on button "Save" at bounding box center [1444, 533] width 98 height 29
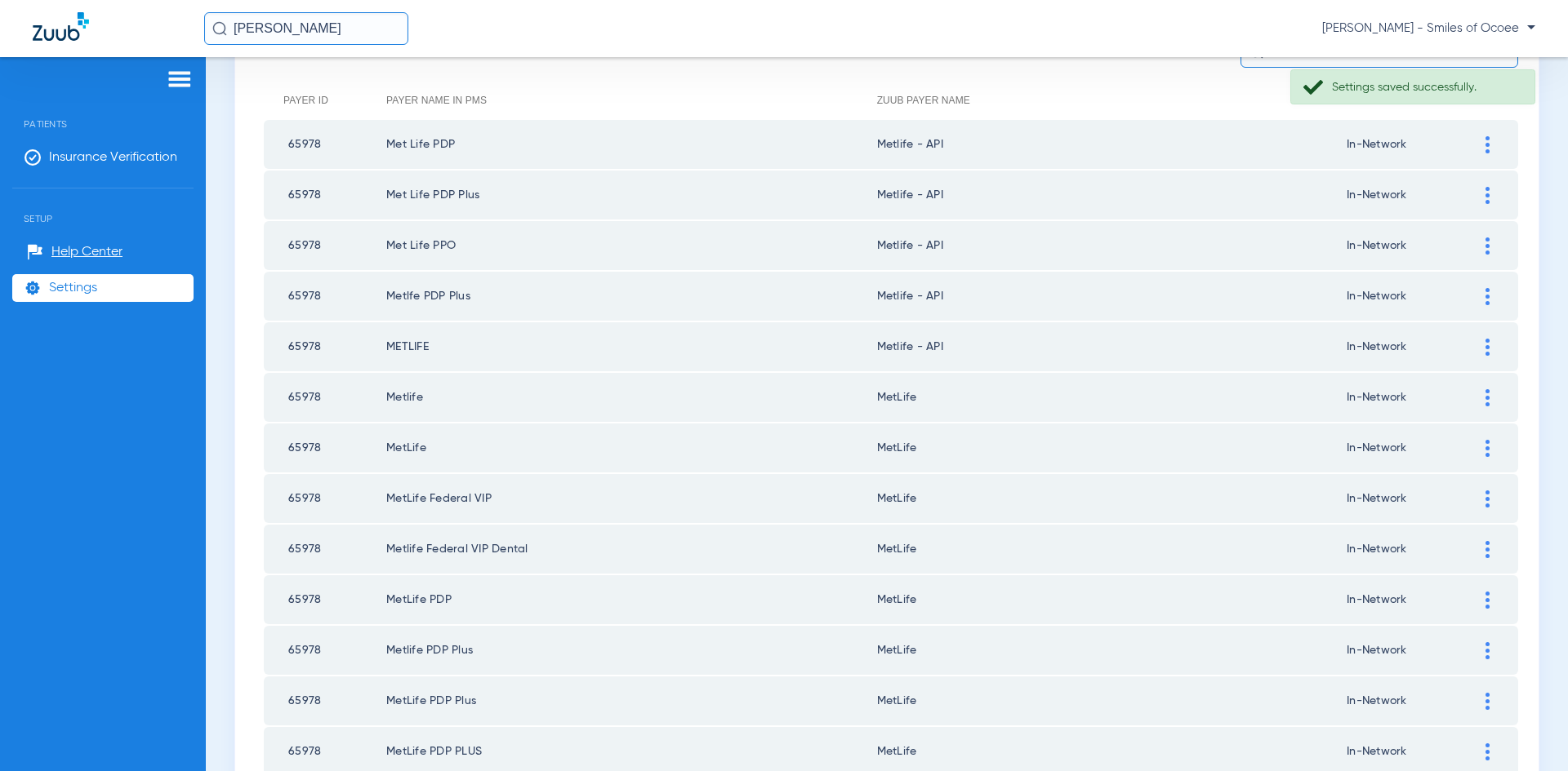
click at [1486, 401] on img at bounding box center [1488, 397] width 4 height 17
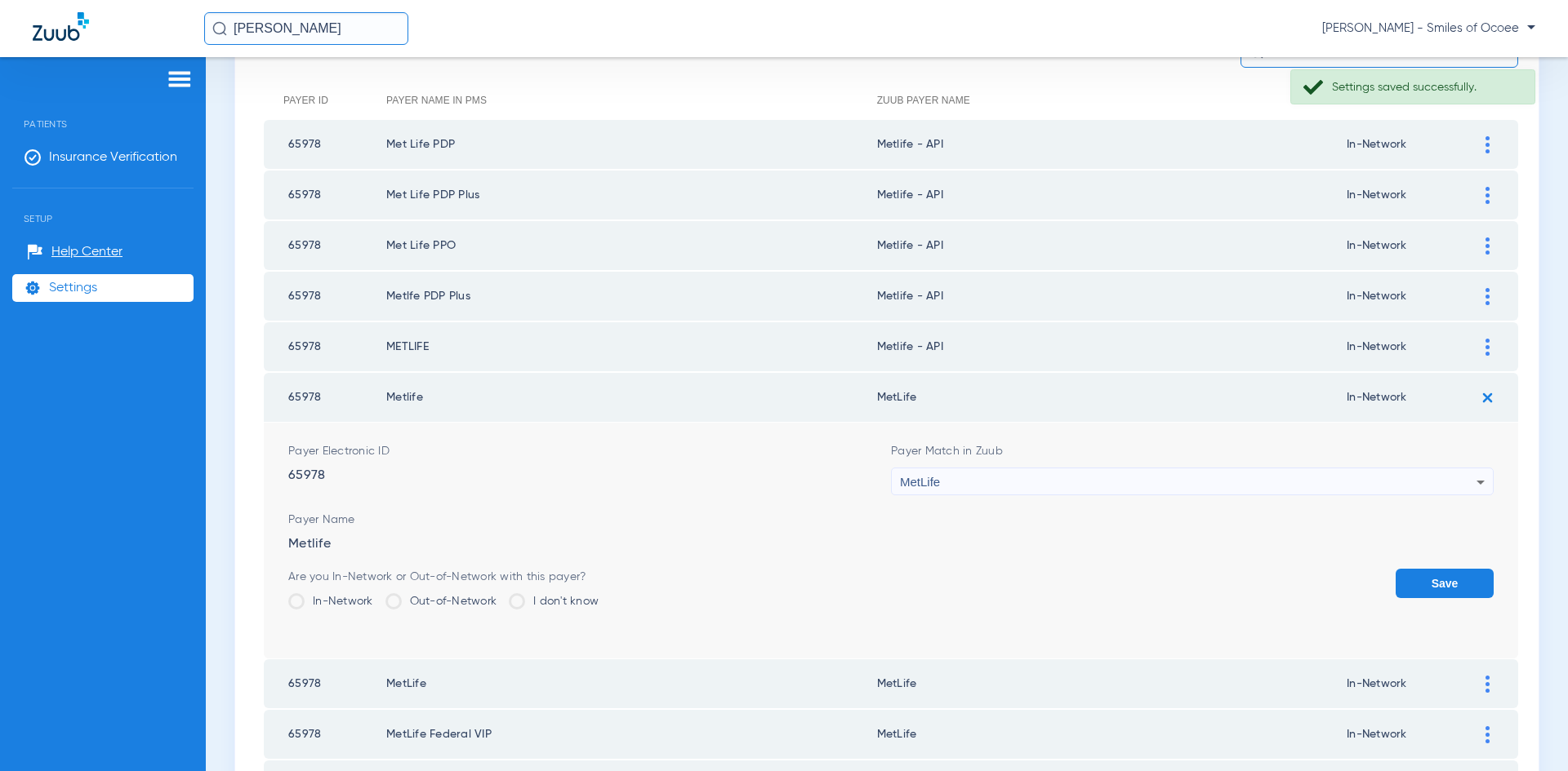
click at [1471, 487] on icon at bounding box center [1481, 483] width 20 height 20
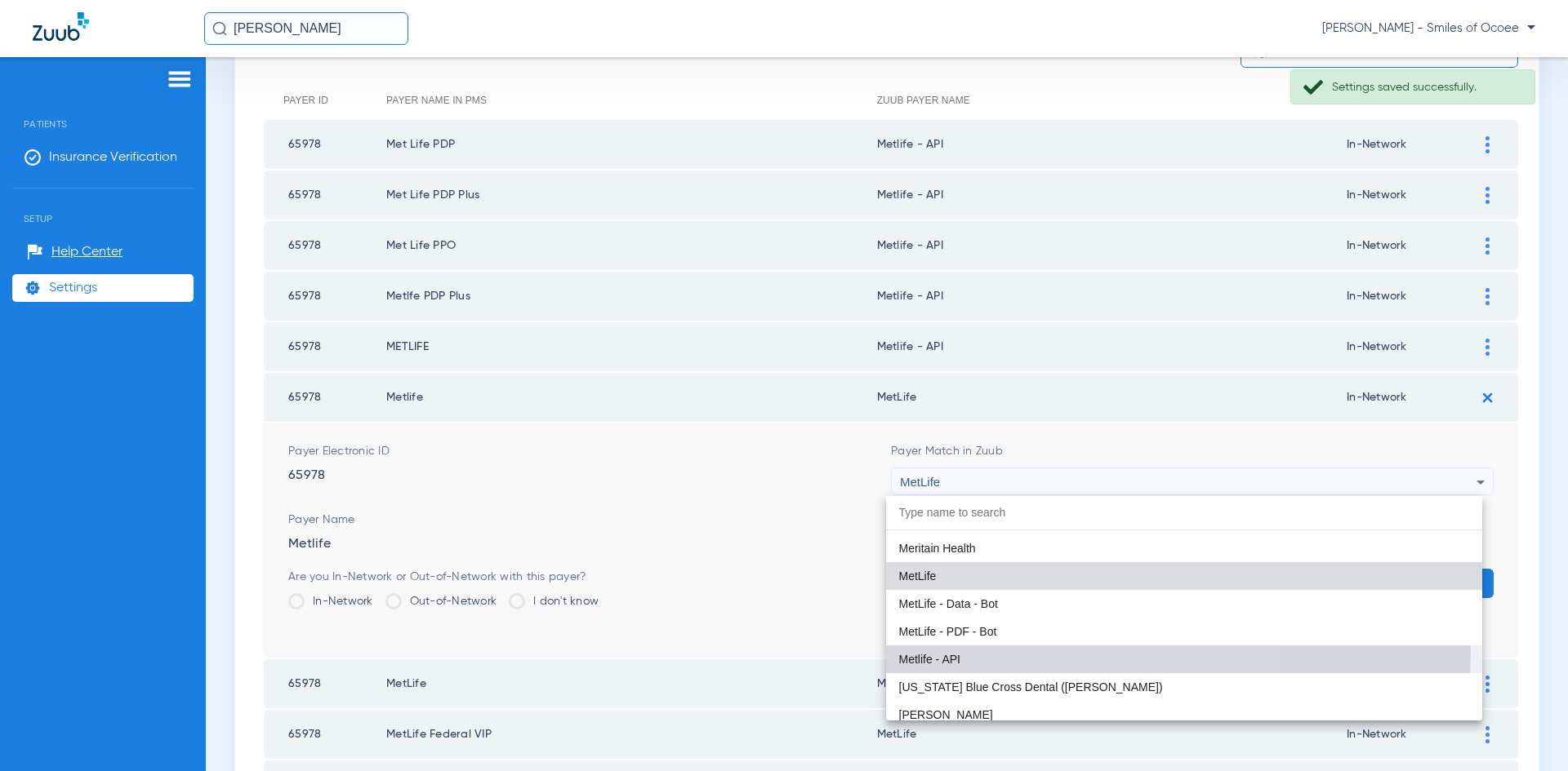
click at [1063, 648] on mat-option "Metlife - API" at bounding box center [1184, 659] width 597 height 27
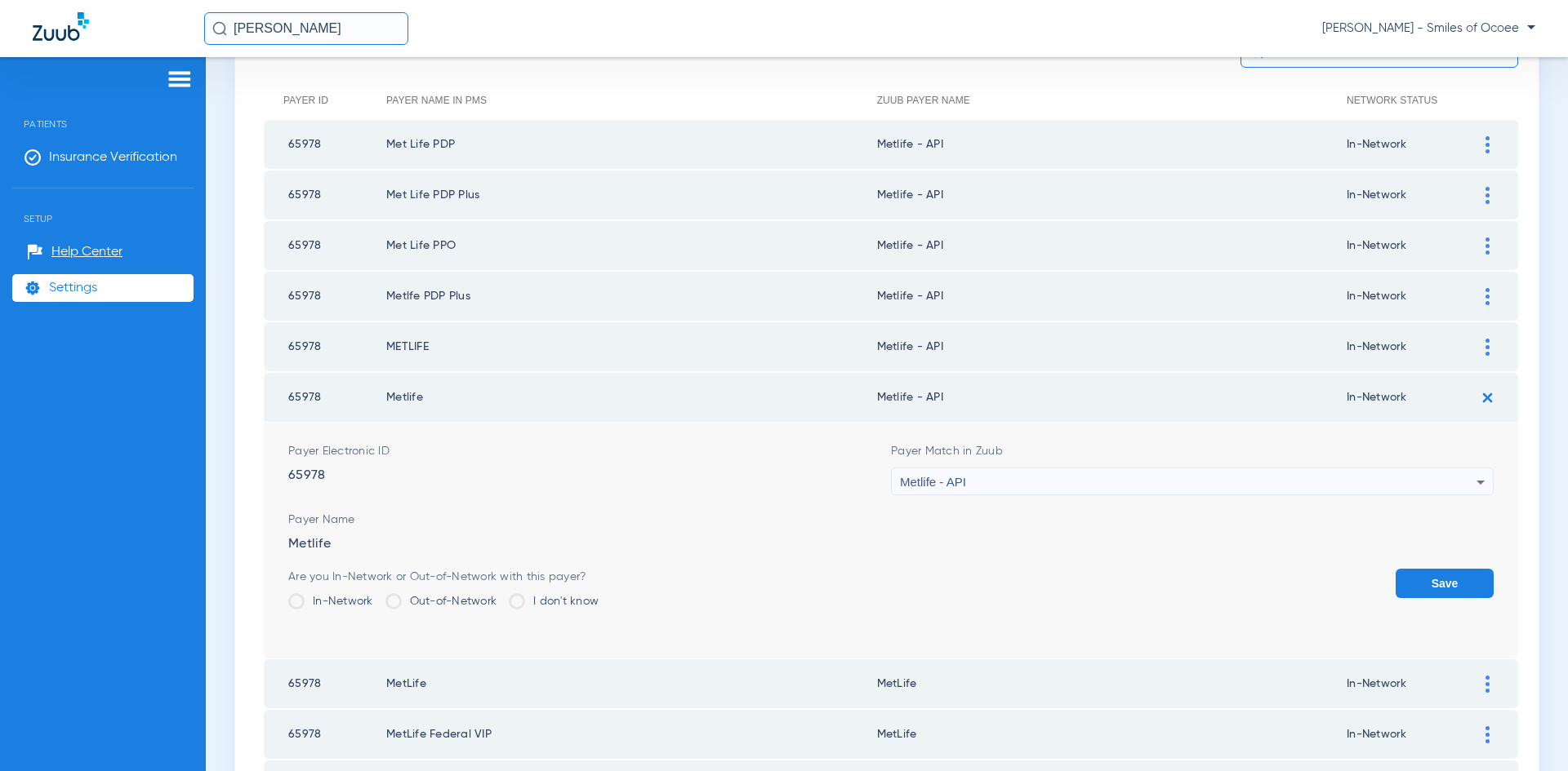
click at [1415, 572] on button "Save" at bounding box center [1444, 584] width 98 height 29
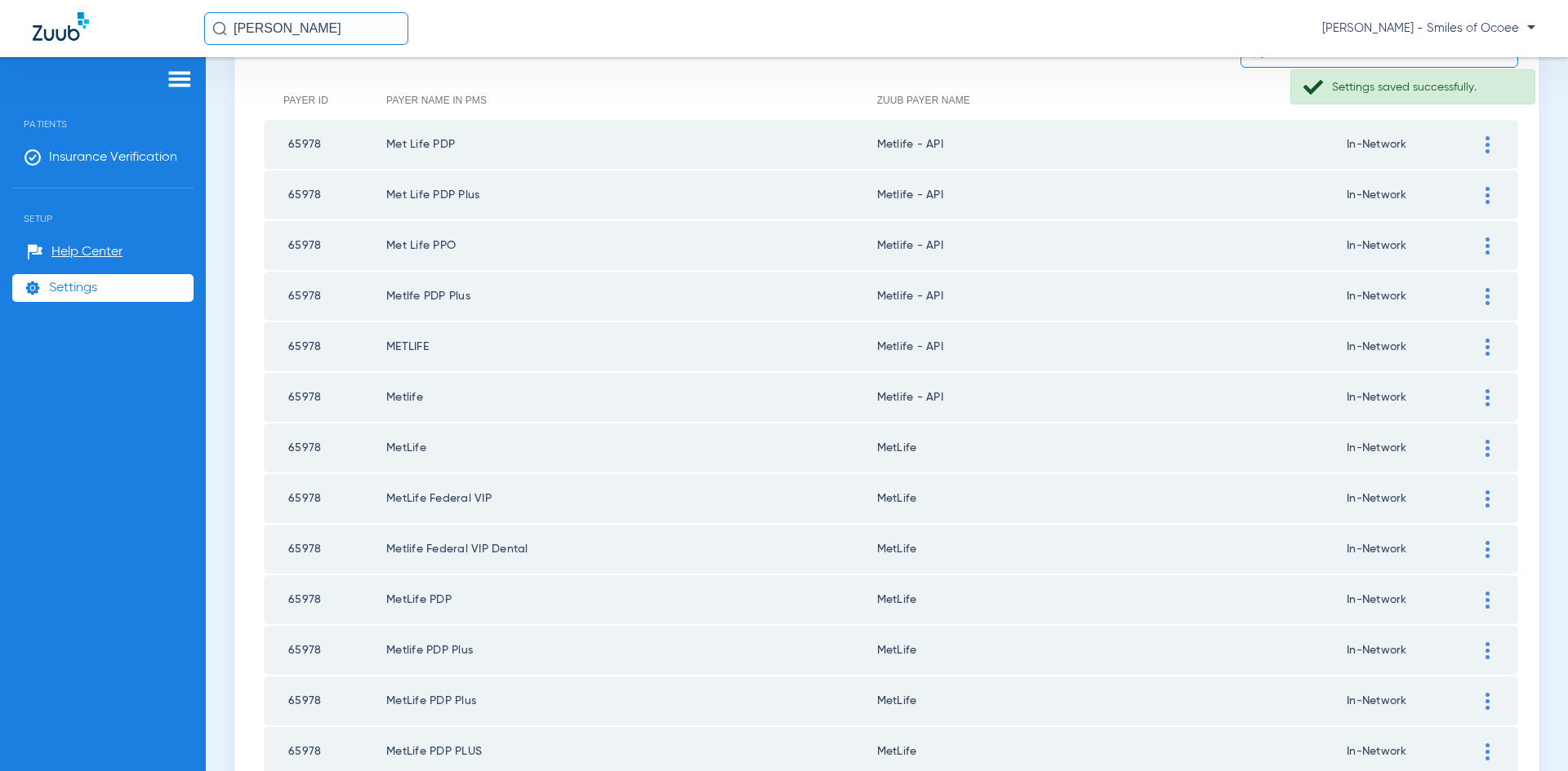
click at [1486, 455] on img at bounding box center [1488, 448] width 4 height 17
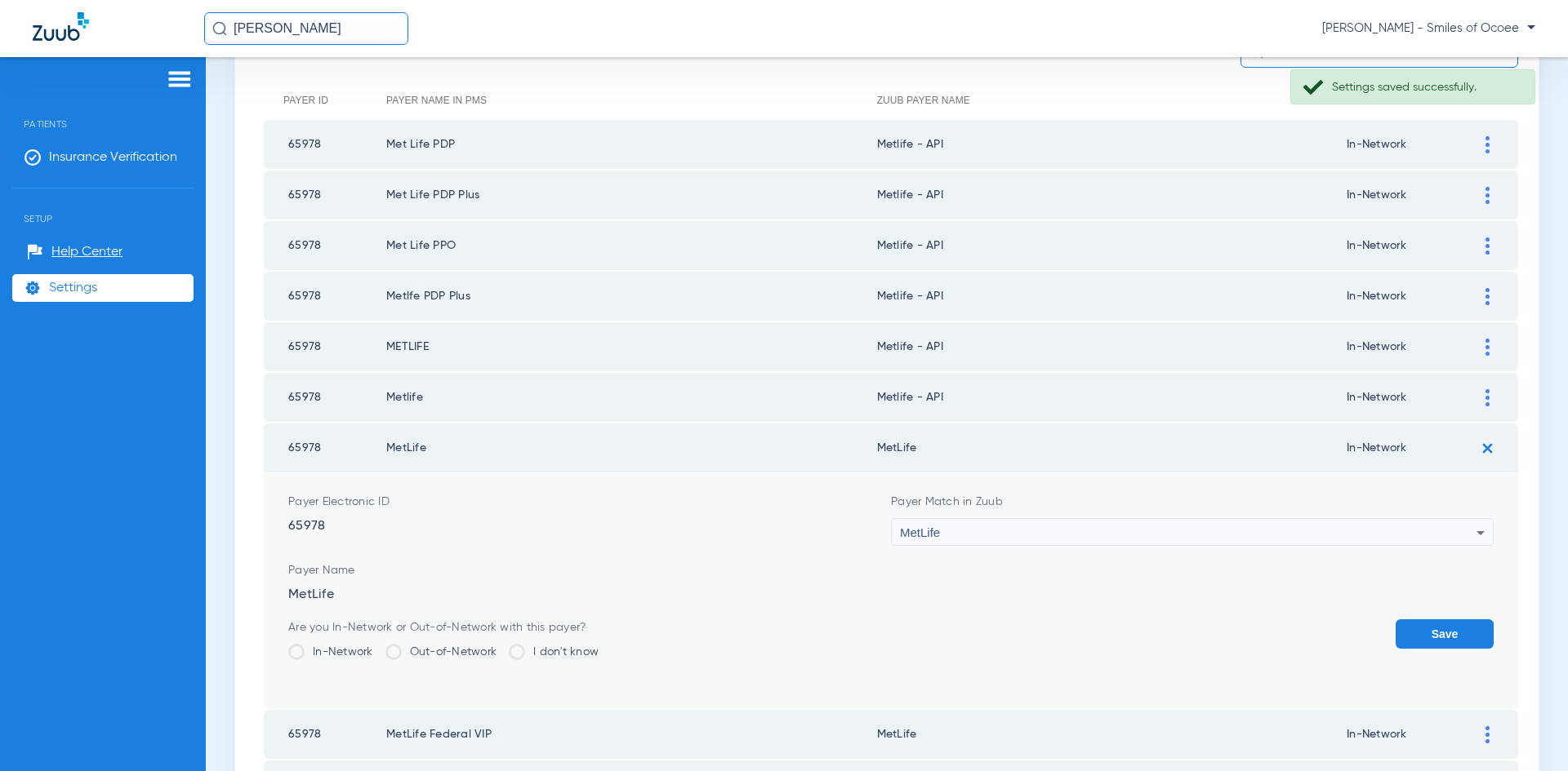
click at [1477, 533] on icon at bounding box center [1481, 534] width 8 height 4
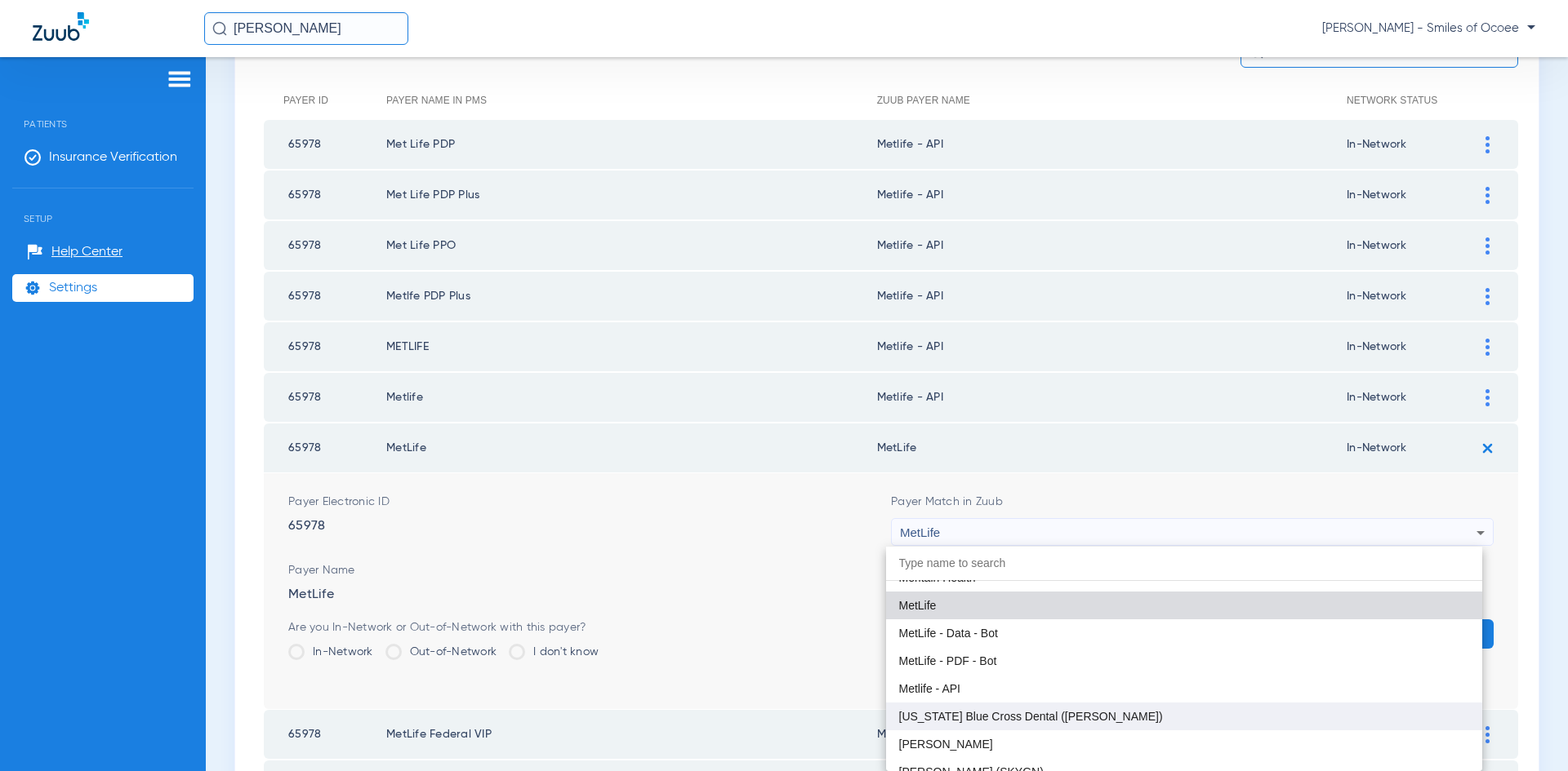
scroll to position [8854, 0]
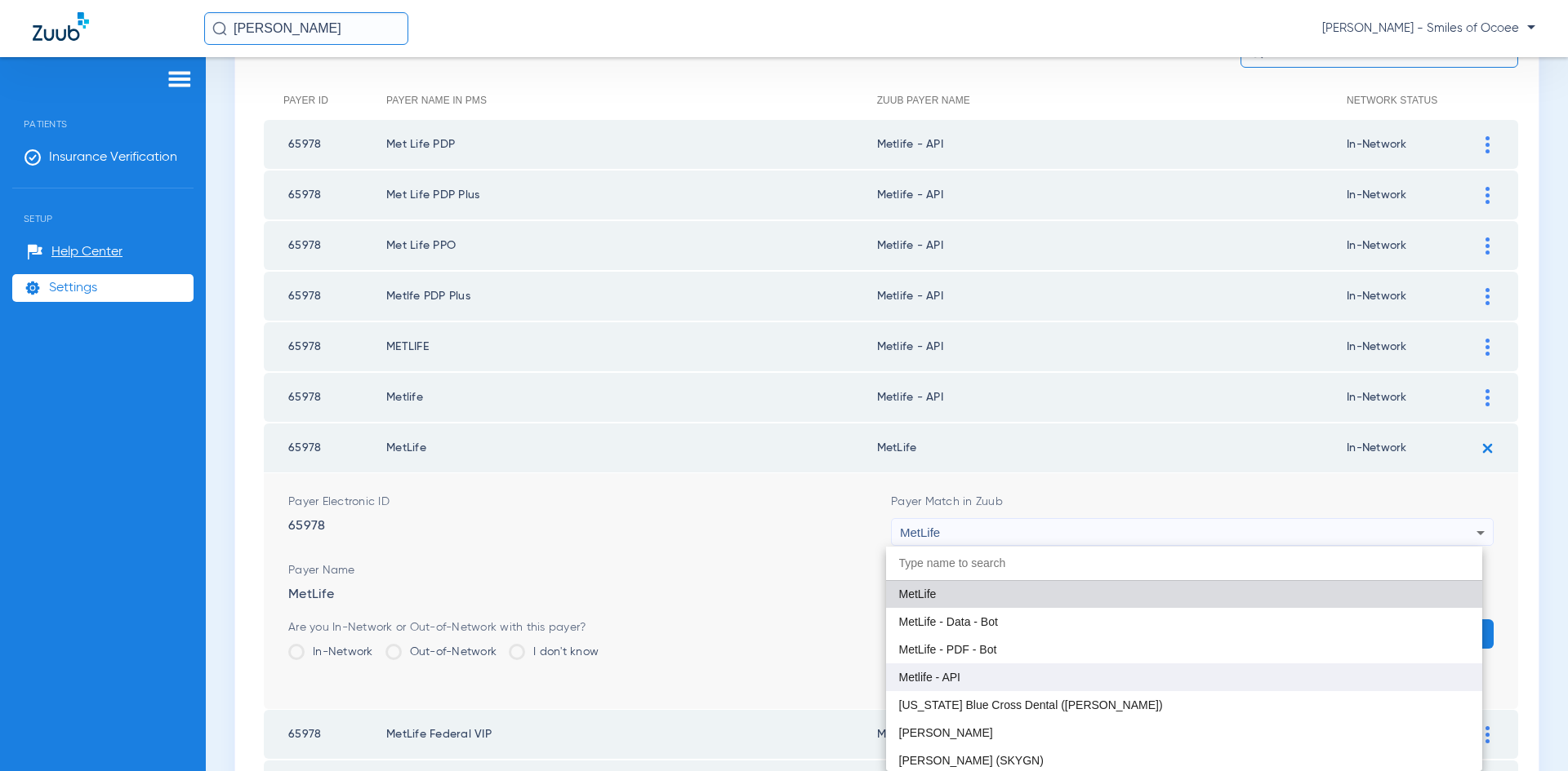
click at [1092, 684] on mat-option "Metlife - API" at bounding box center [1184, 678] width 597 height 27
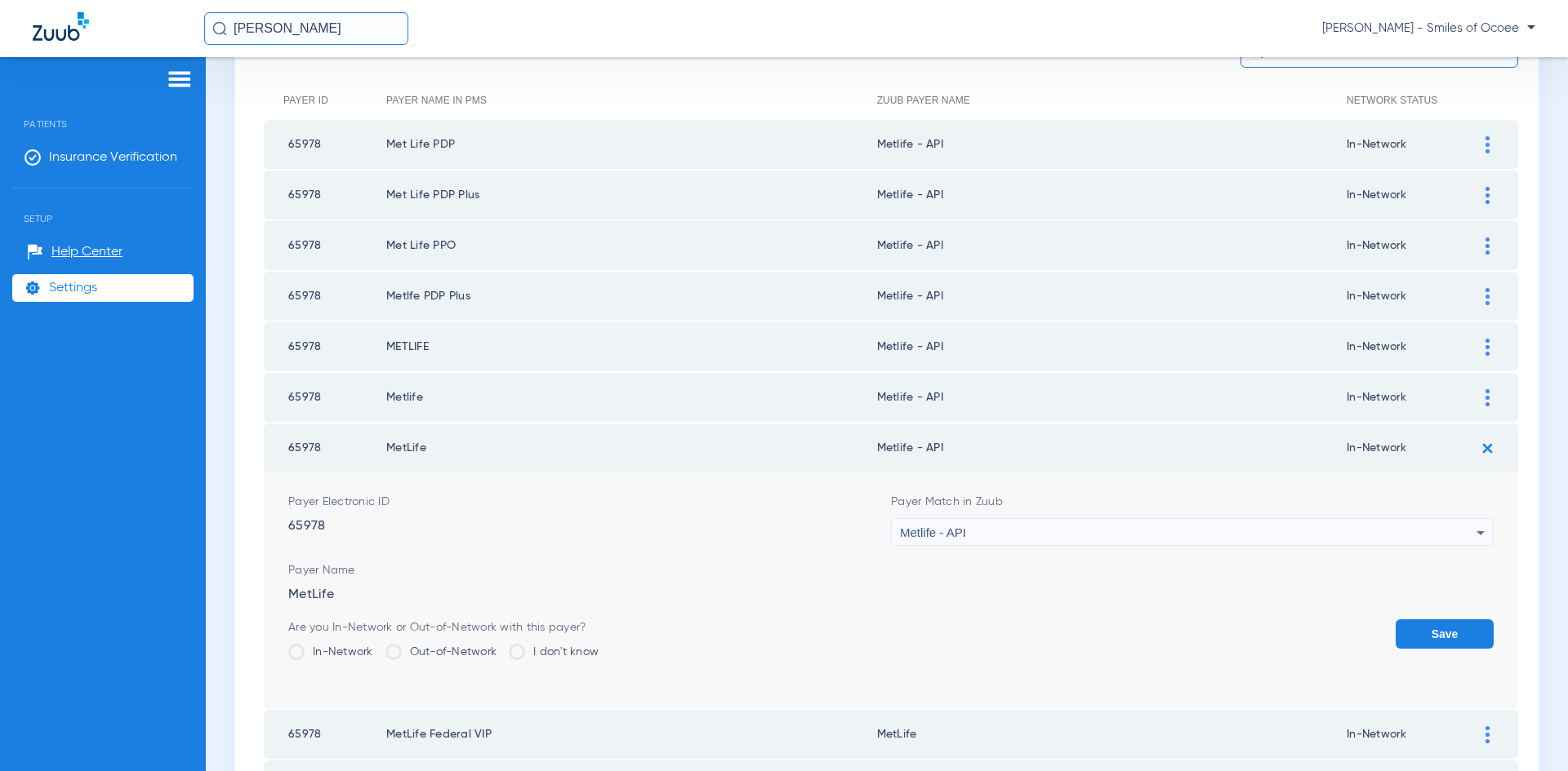
click at [1455, 625] on button "Save" at bounding box center [1444, 635] width 98 height 29
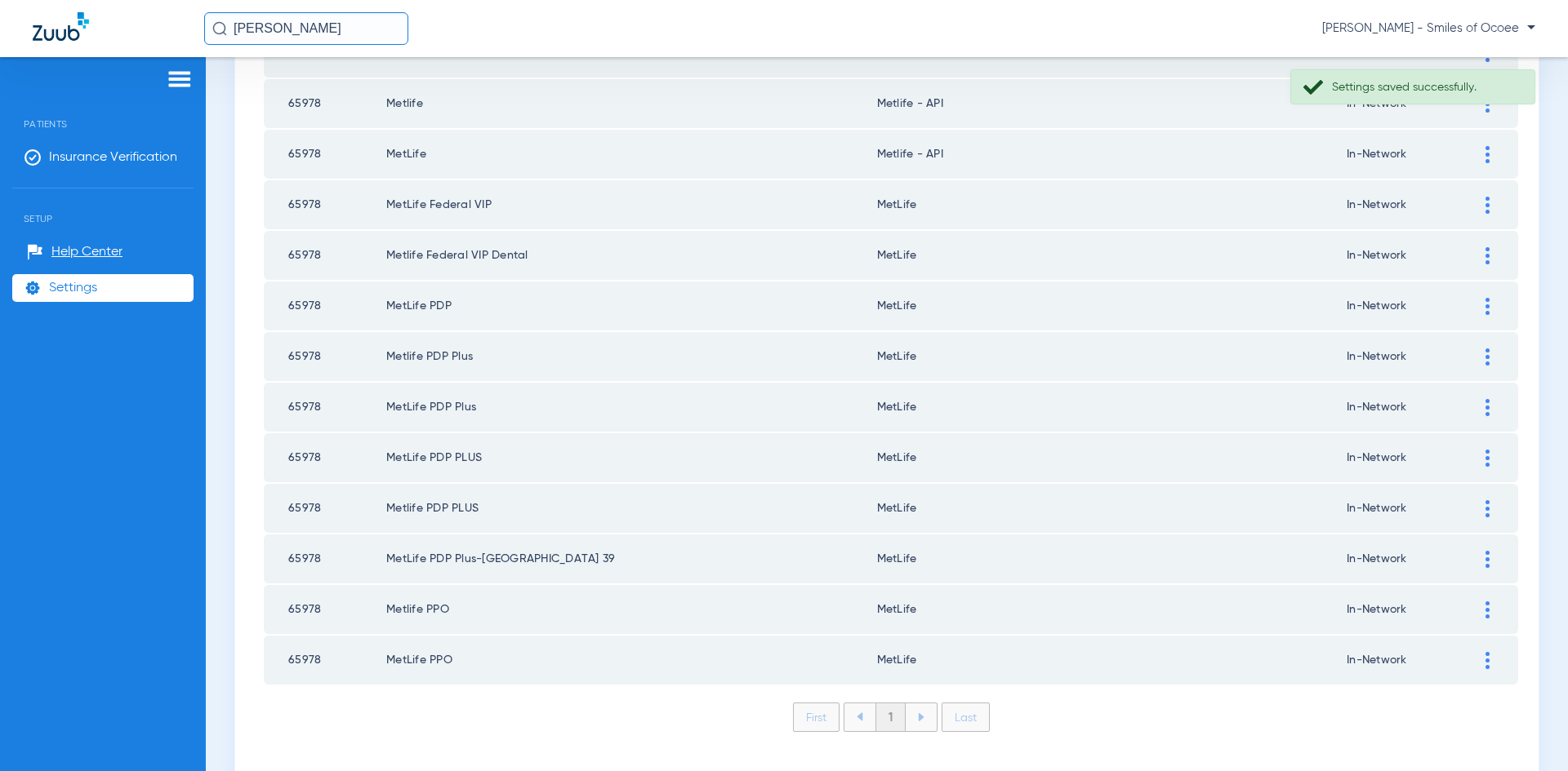
scroll to position [484, 0]
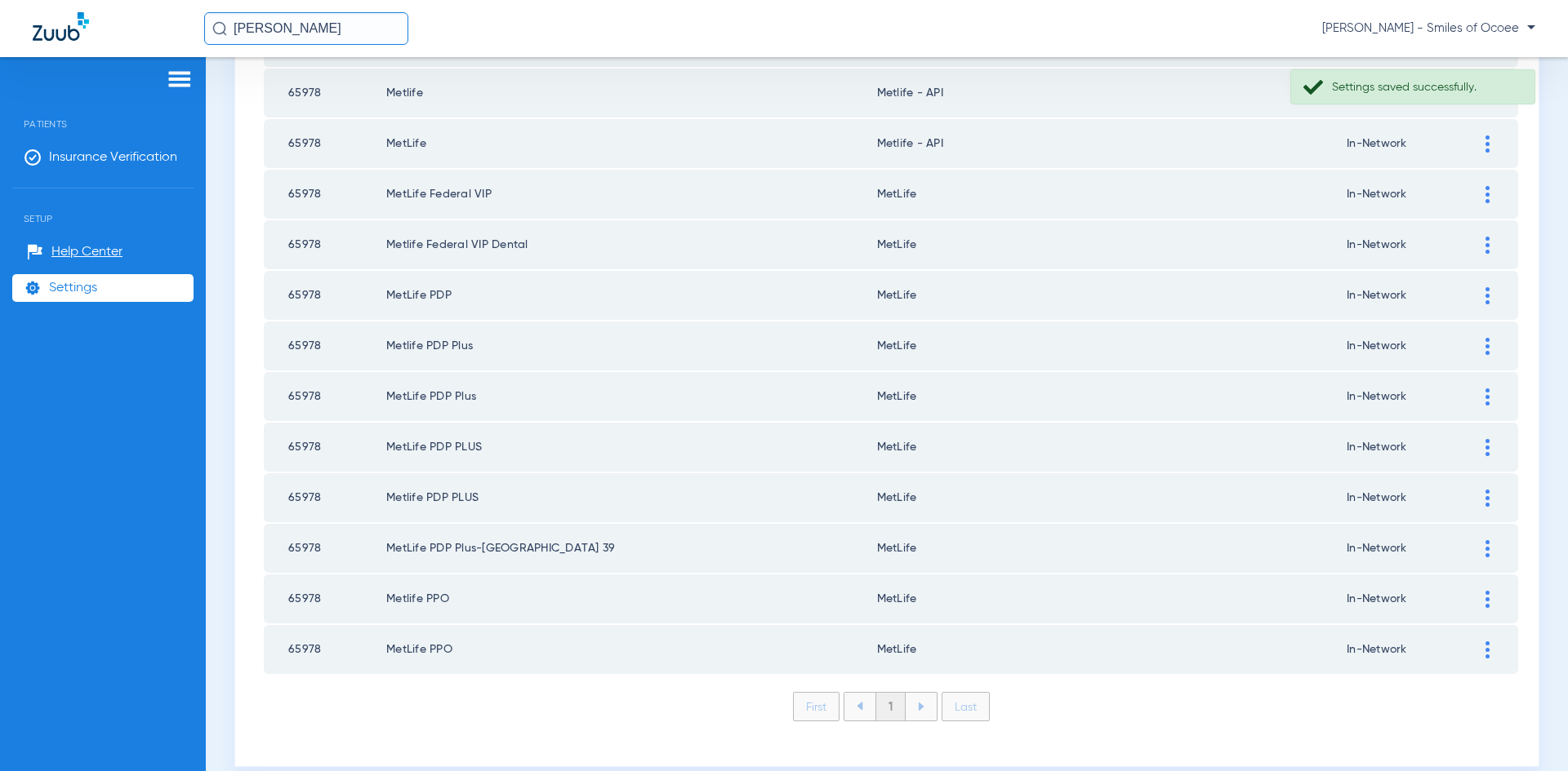
click at [917, 707] on img at bounding box center [920, 706] width 7 height 8
click at [1486, 654] on img at bounding box center [1488, 649] width 4 height 17
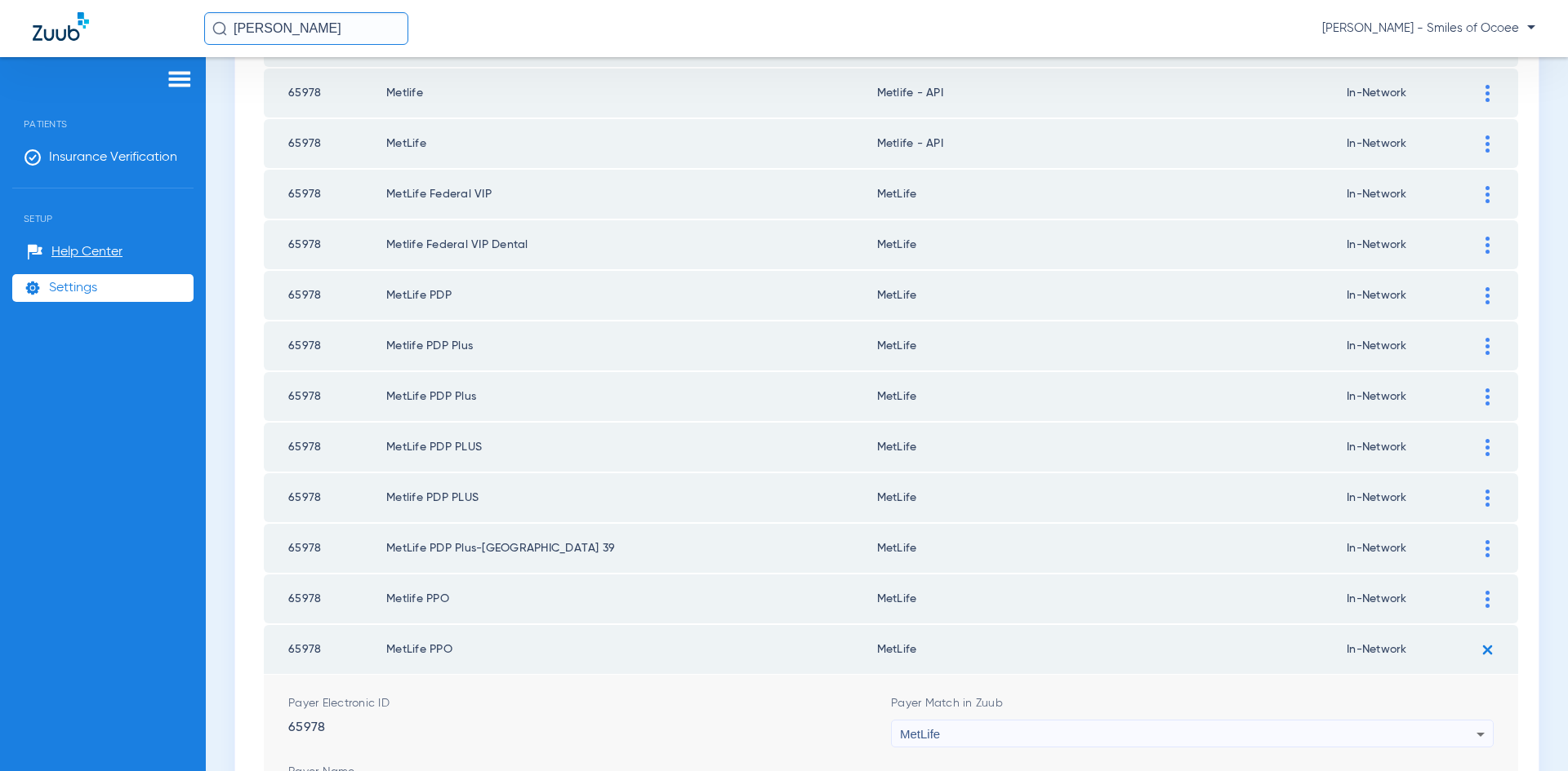
click at [1471, 736] on icon at bounding box center [1481, 735] width 20 height 20
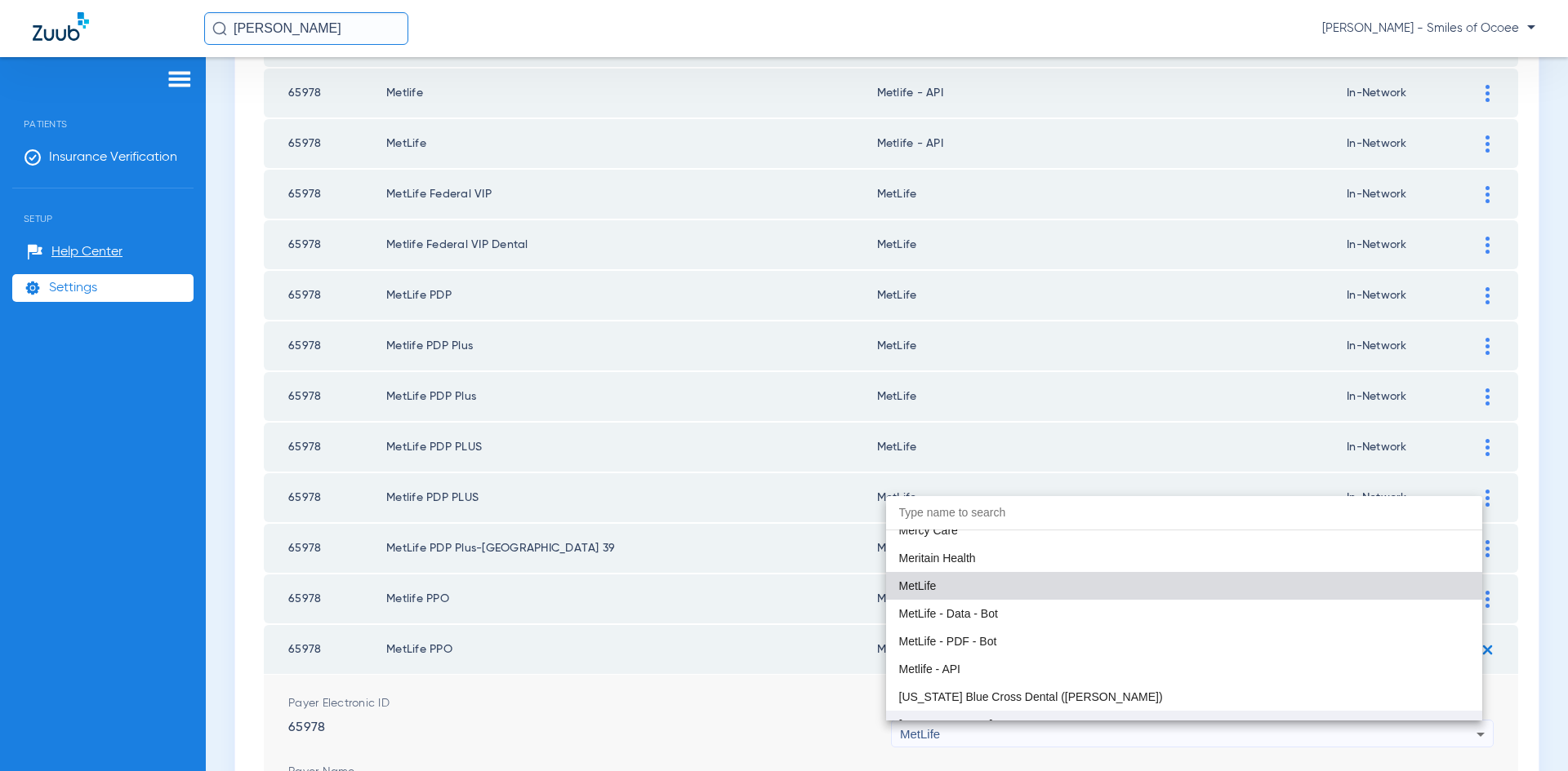
scroll to position [8821, 0]
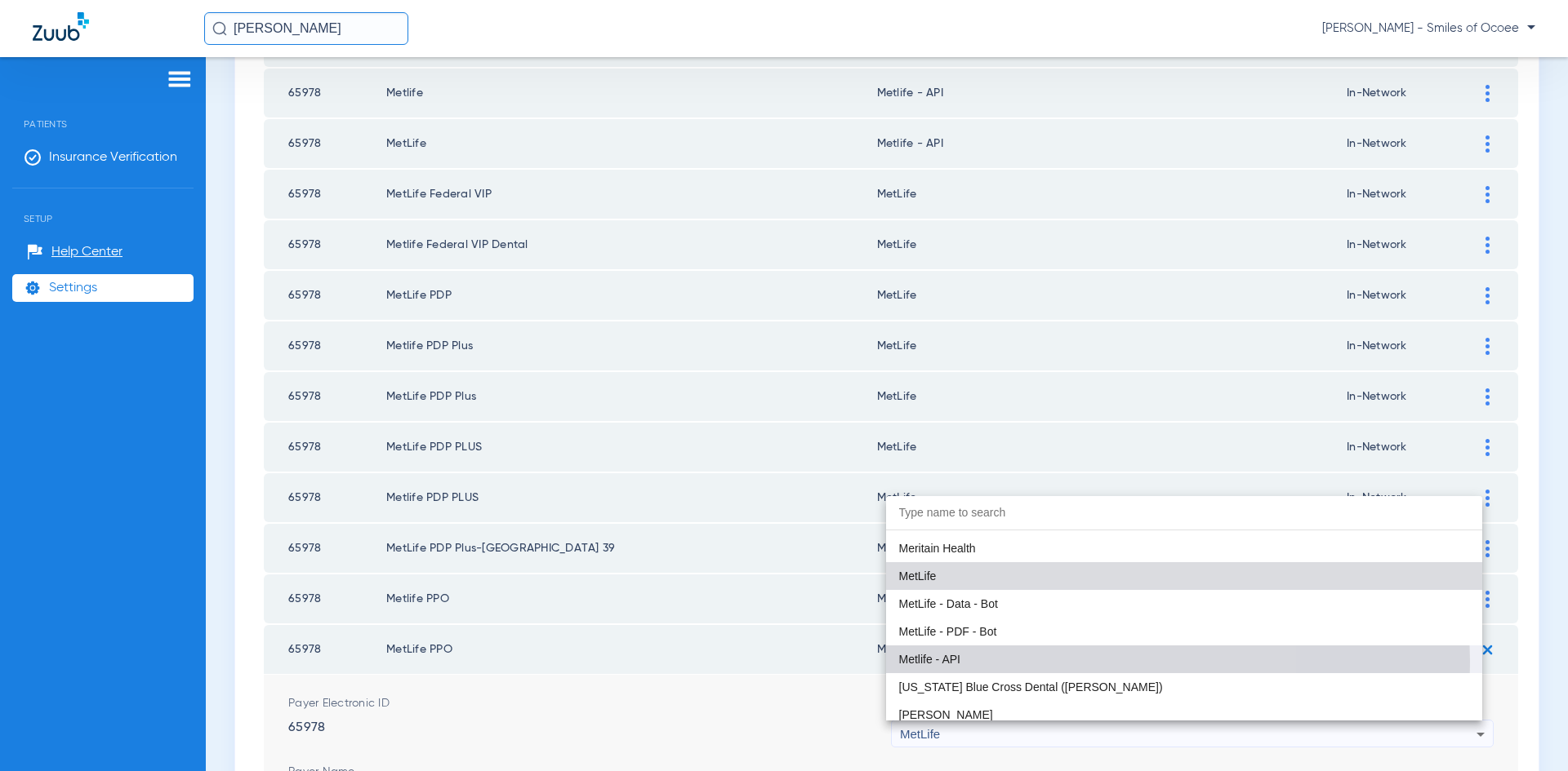
click at [1071, 661] on mat-option "Metlife - API" at bounding box center [1184, 659] width 597 height 27
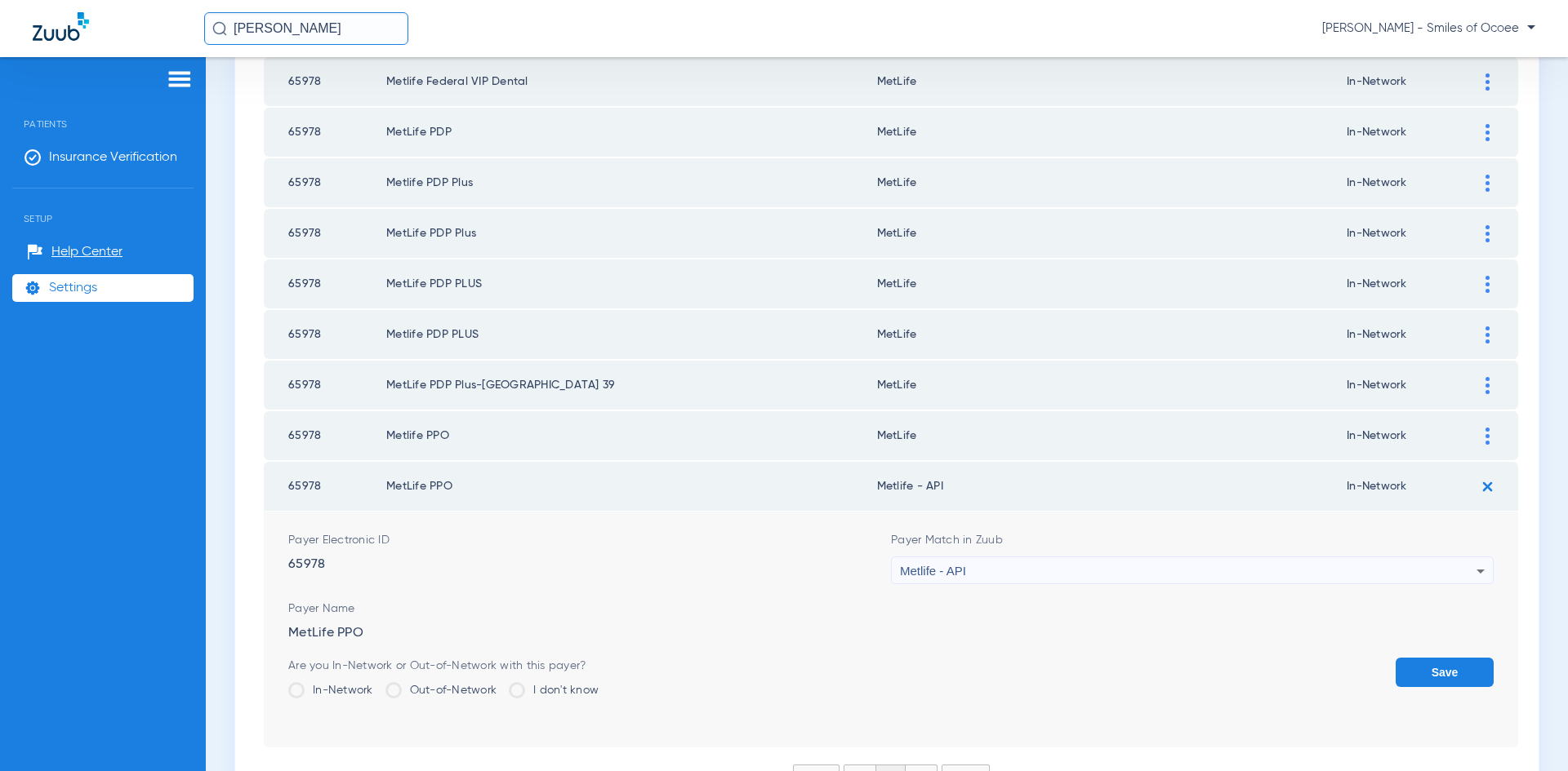
click at [1437, 681] on button "Save" at bounding box center [1444, 673] width 98 height 29
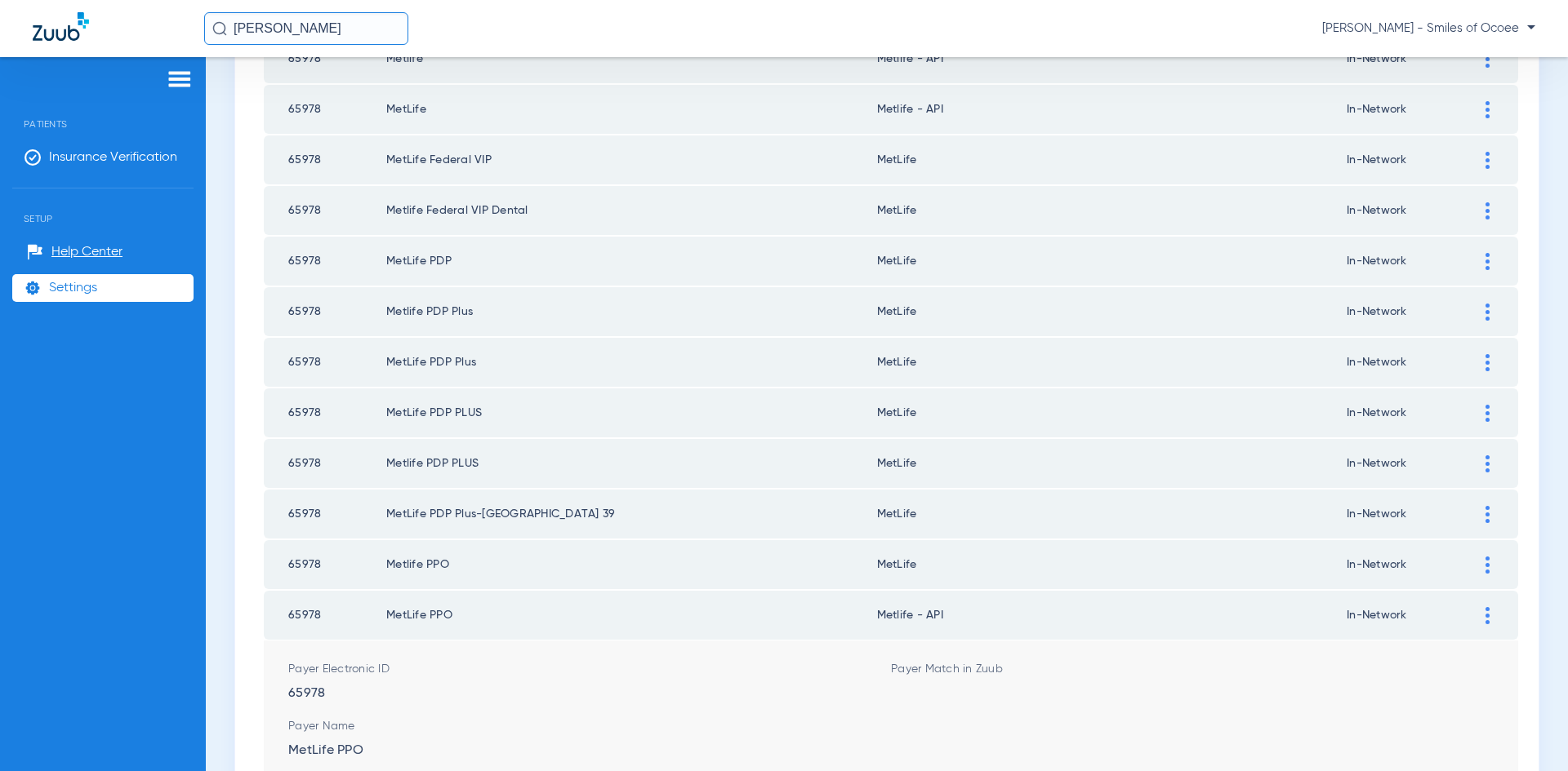
scroll to position [508, 0]
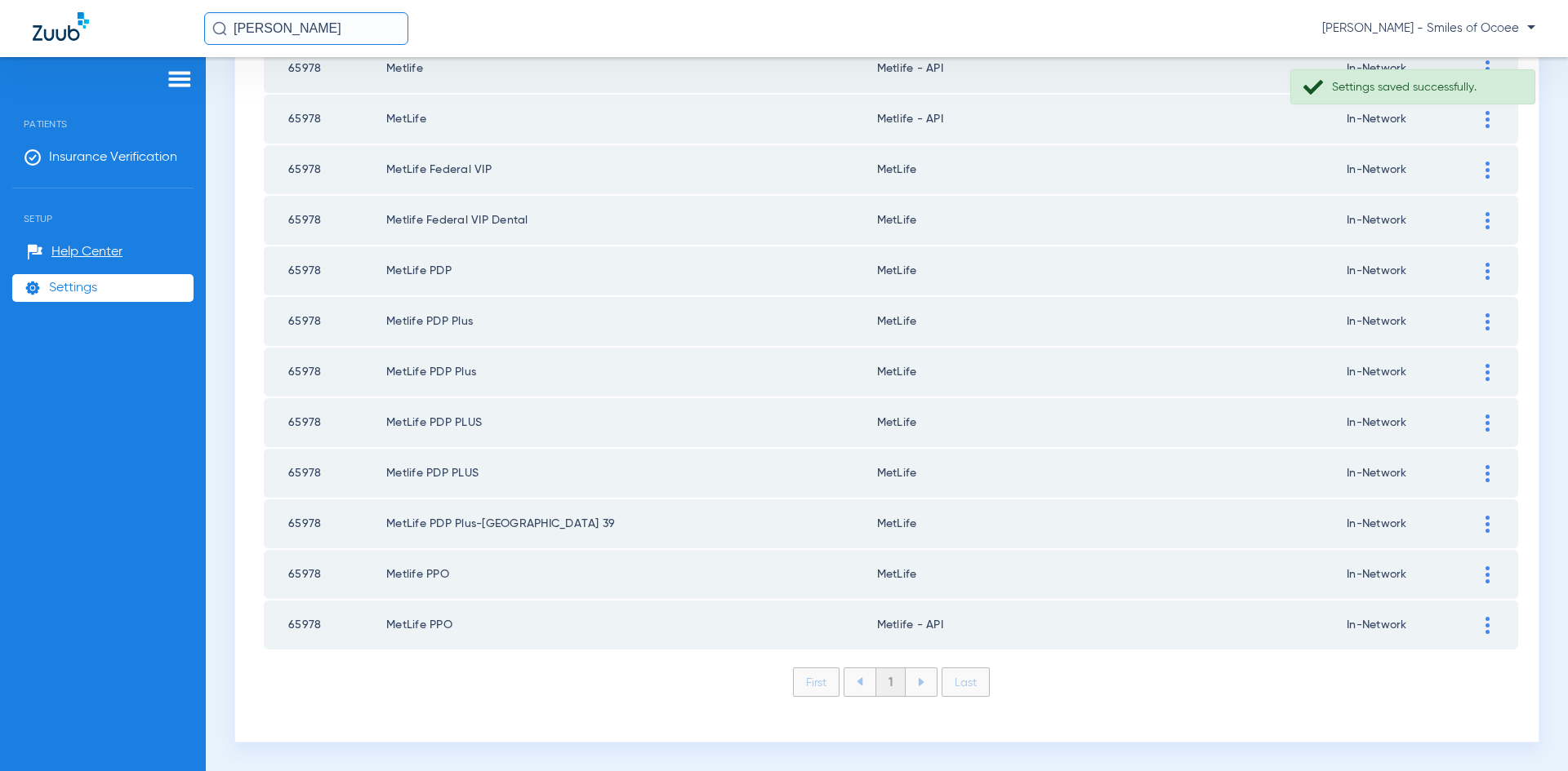
click at [1486, 578] on img at bounding box center [1488, 575] width 4 height 17
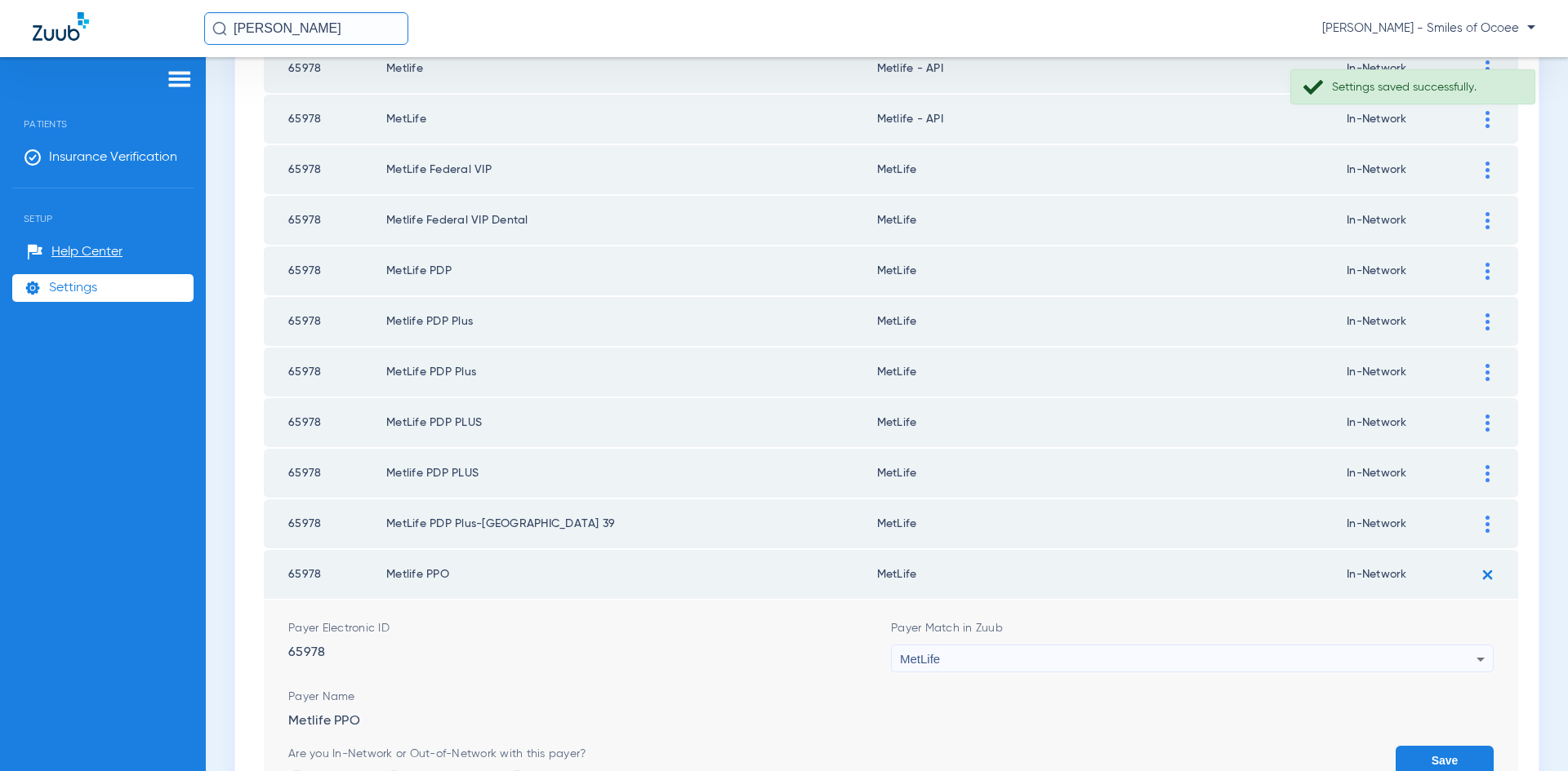
click at [1474, 655] on icon at bounding box center [1481, 659] width 20 height 20
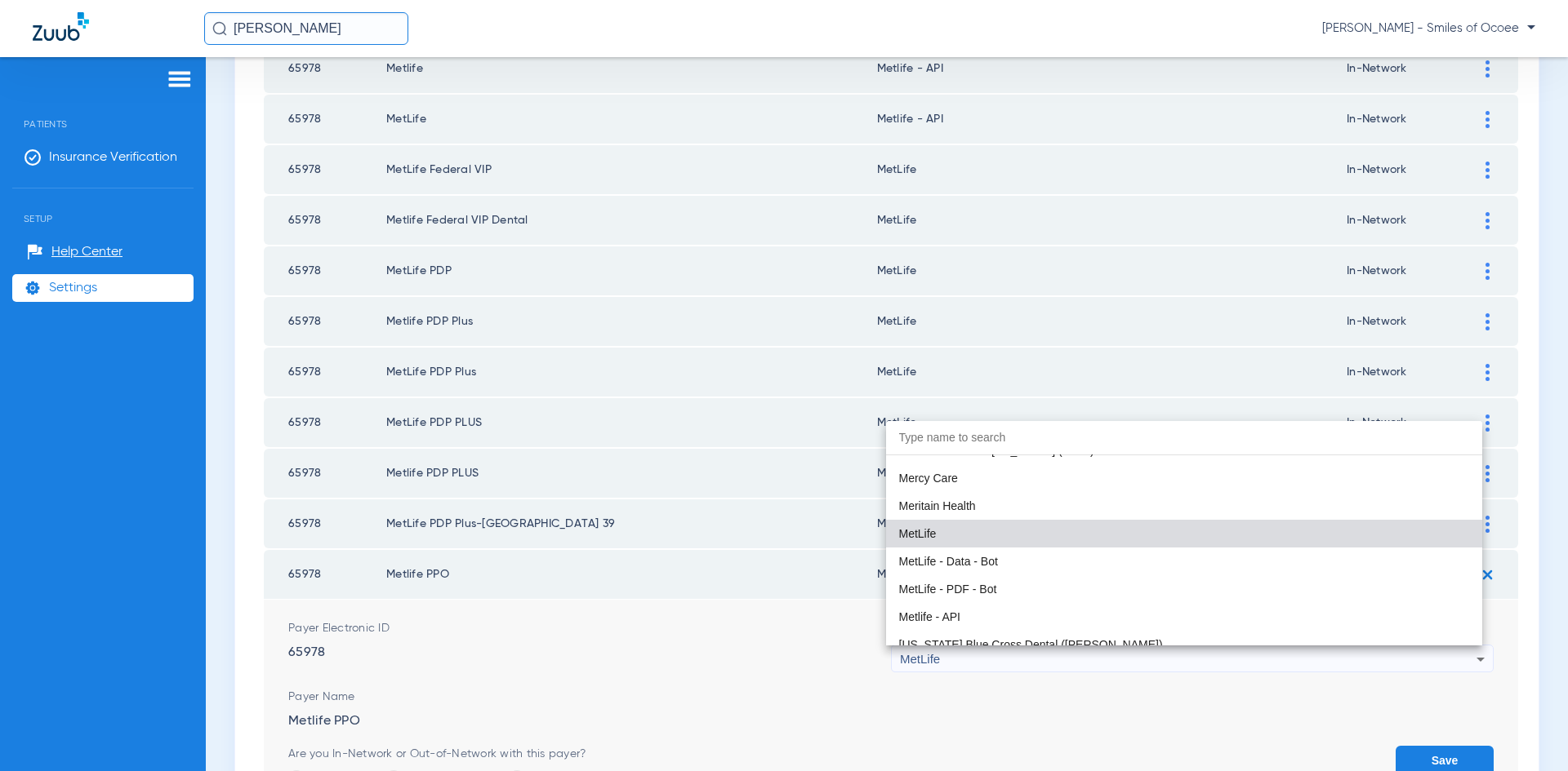
scroll to position [8821, 0]
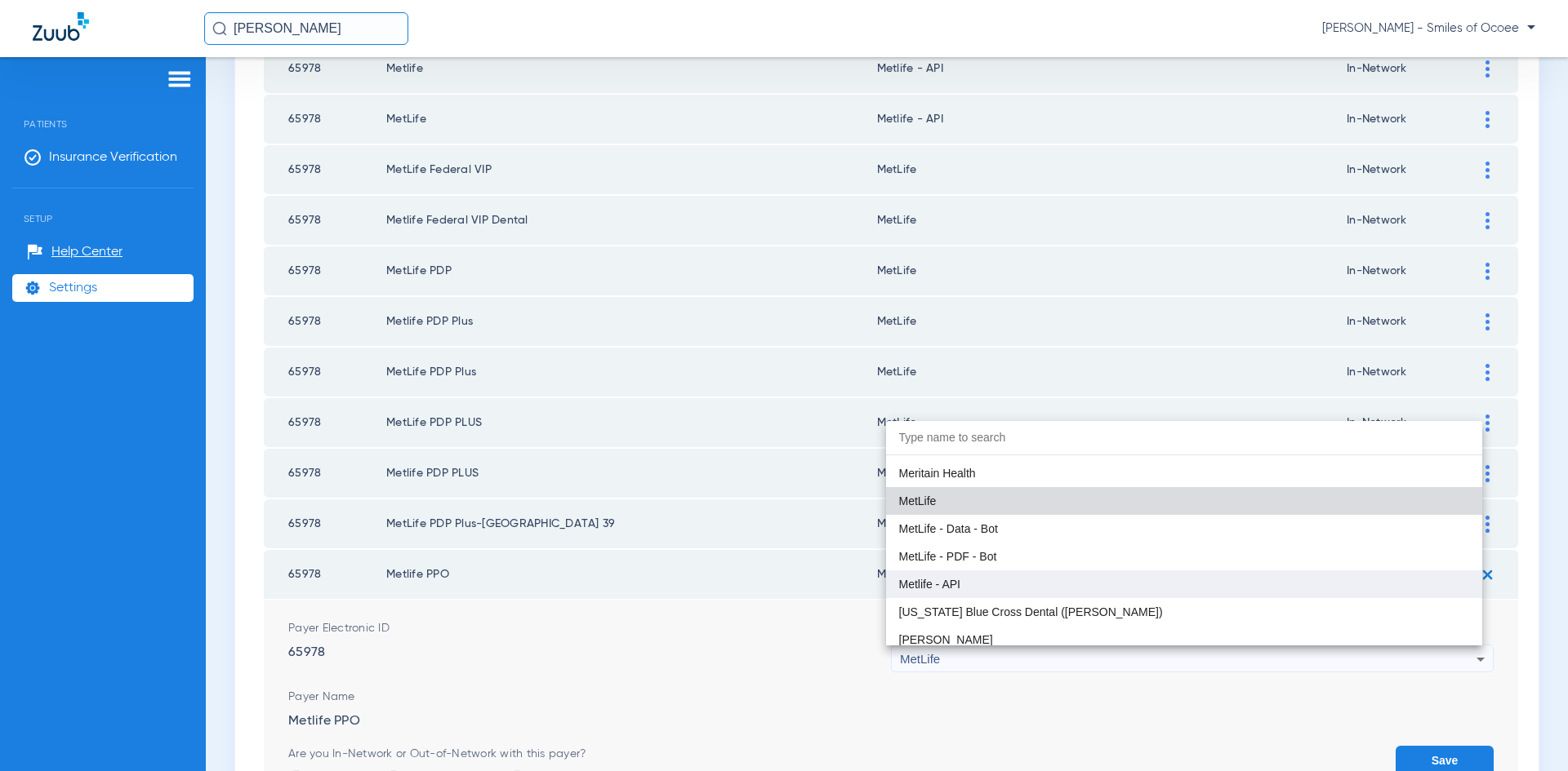
click at [1103, 592] on mat-option "Metlife - API" at bounding box center [1184, 585] width 597 height 27
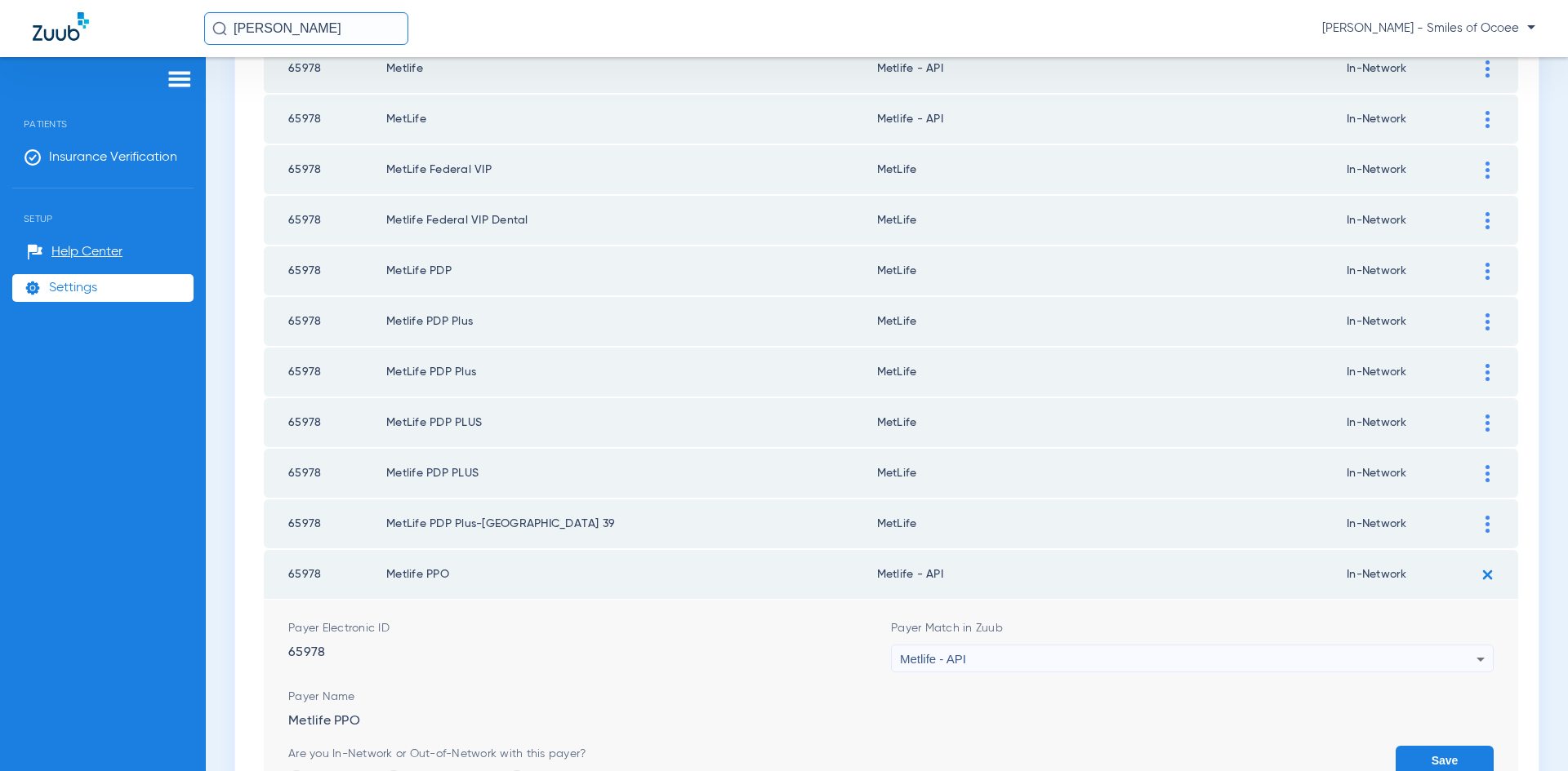
click at [1447, 751] on button "Save" at bounding box center [1444, 761] width 98 height 29
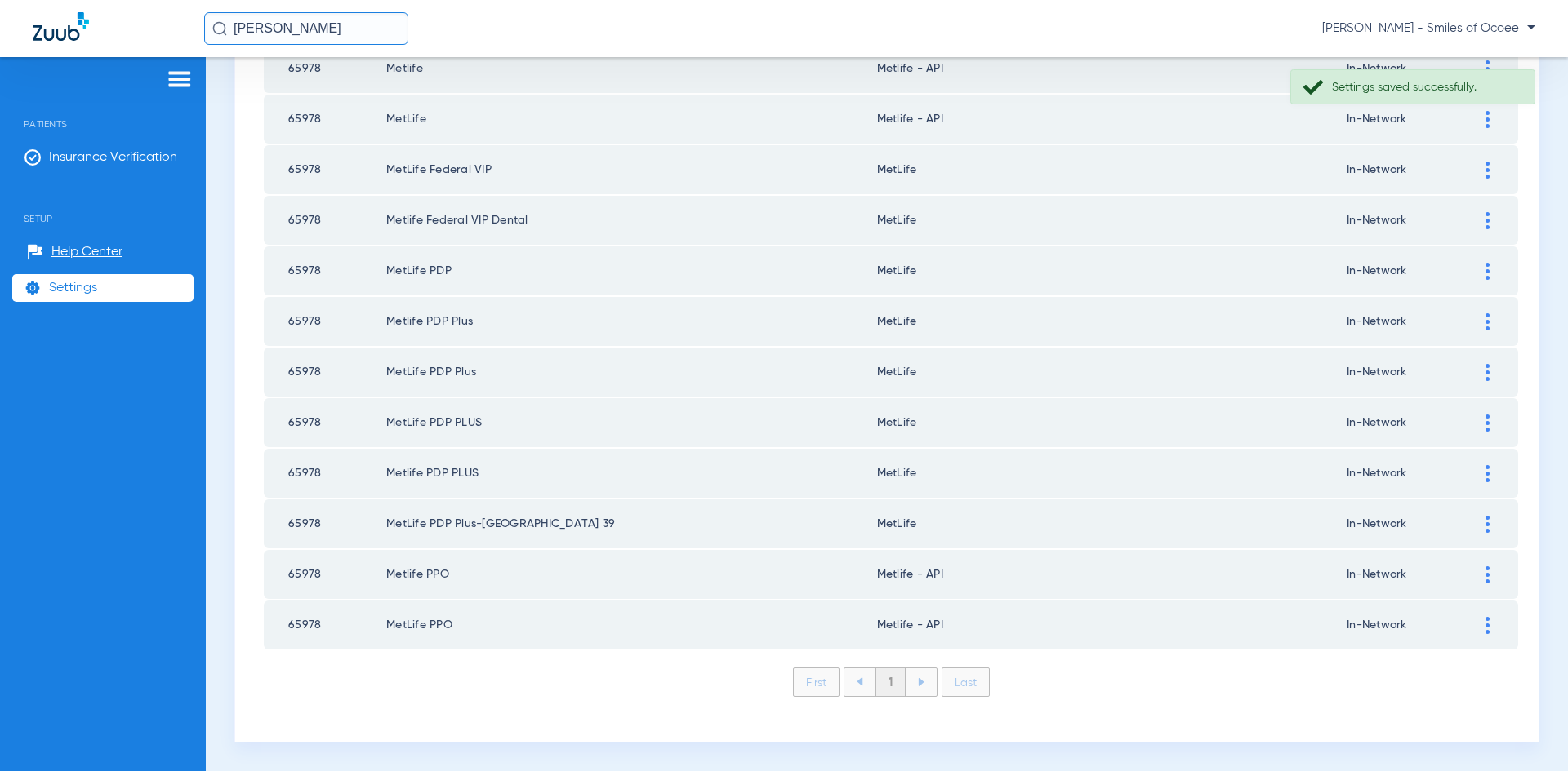
click at [1486, 529] on img at bounding box center [1488, 524] width 4 height 17
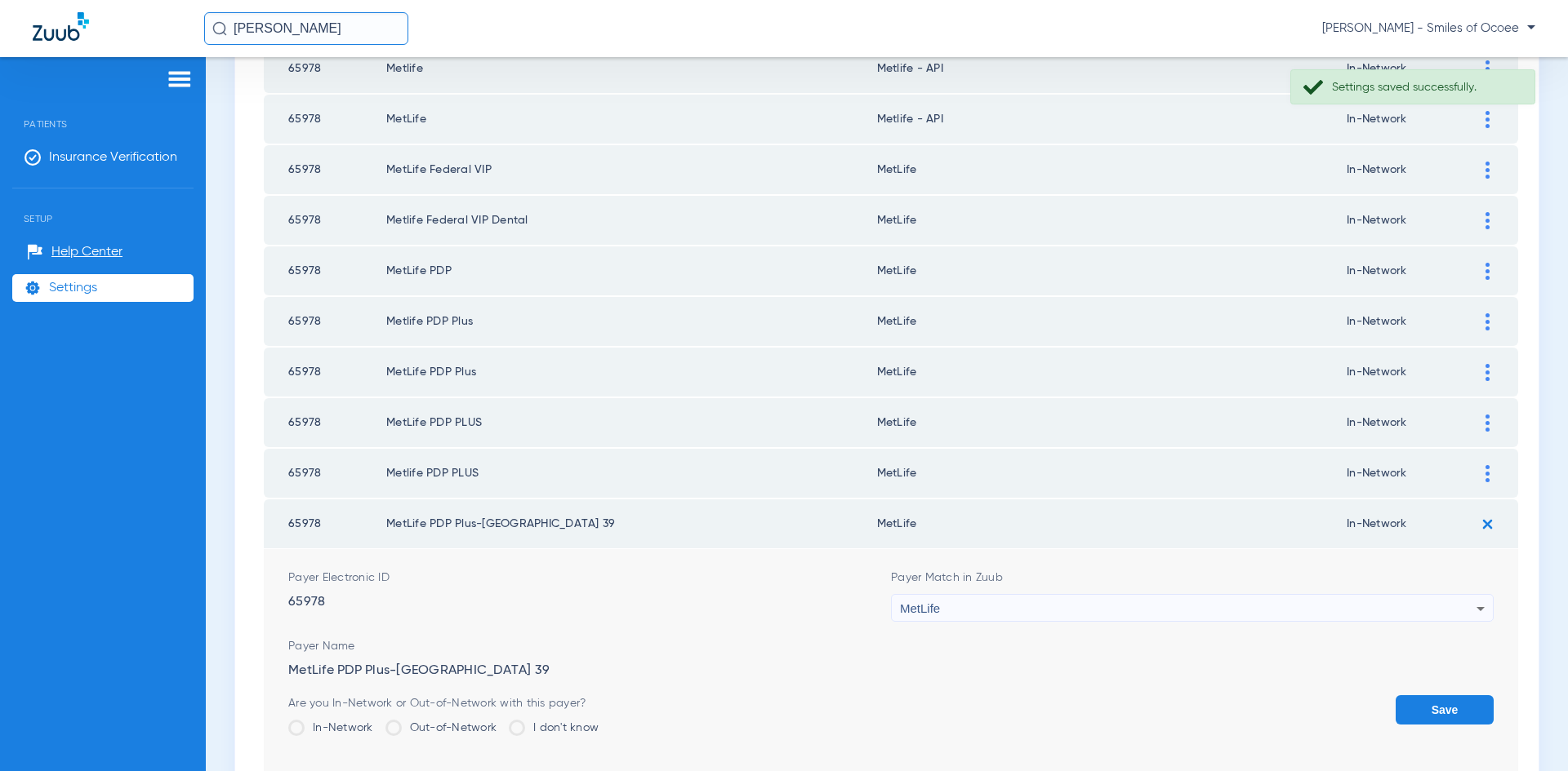
click at [1471, 605] on icon at bounding box center [1481, 609] width 20 height 20
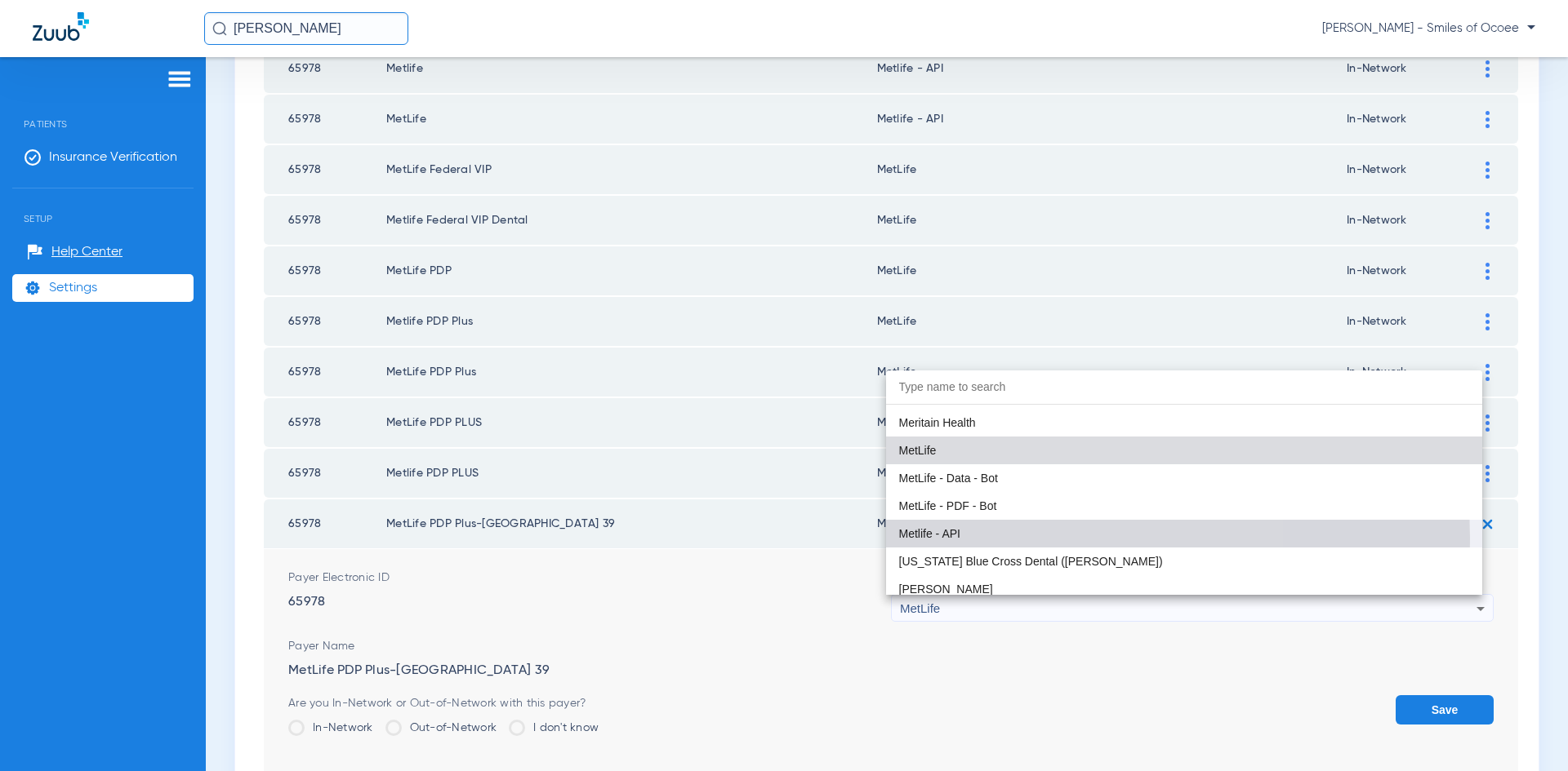
click at [1065, 538] on mat-option "Metlife - API" at bounding box center [1184, 534] width 597 height 27
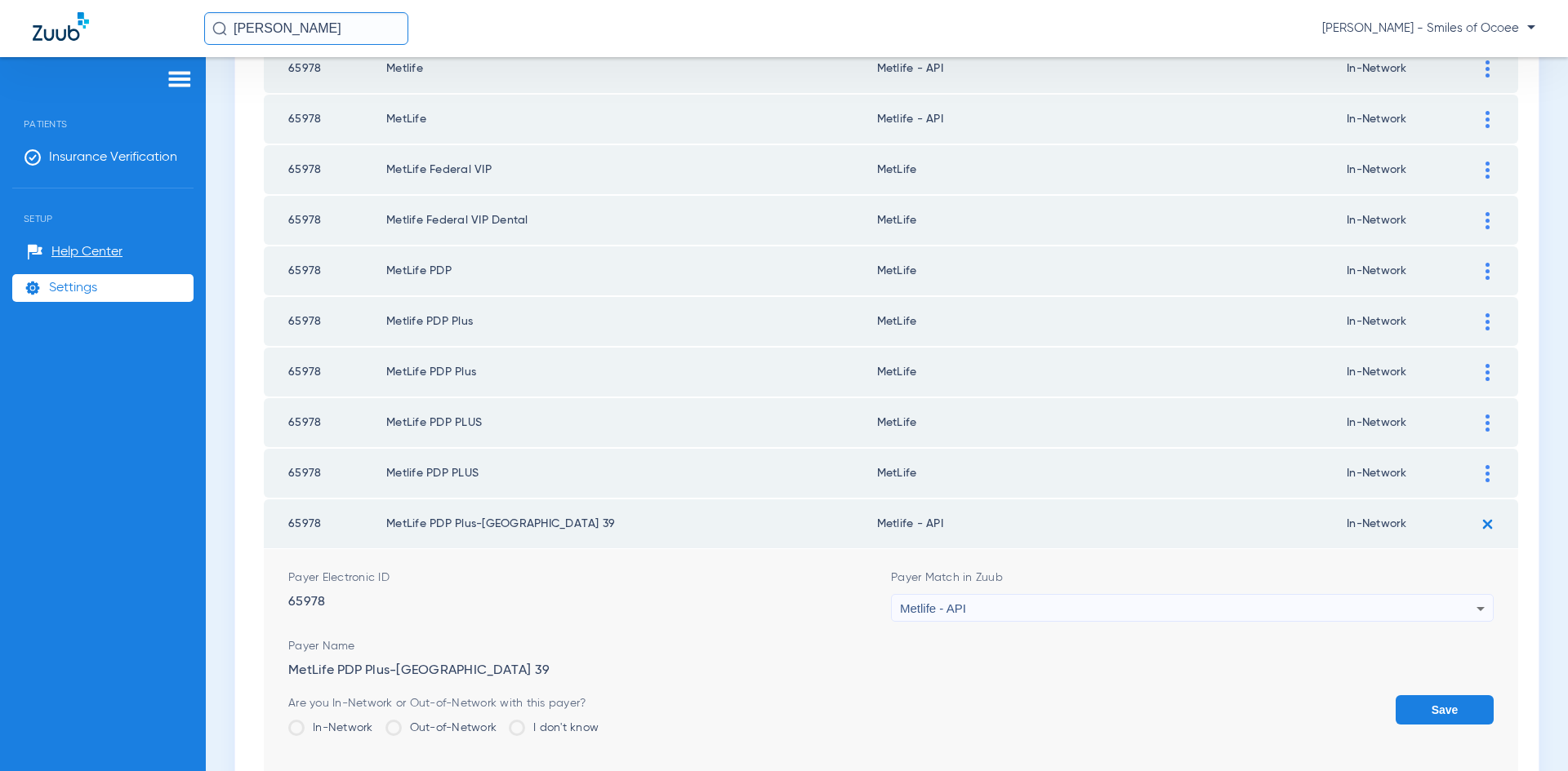
click at [1418, 707] on button "Save" at bounding box center [1444, 710] width 98 height 29
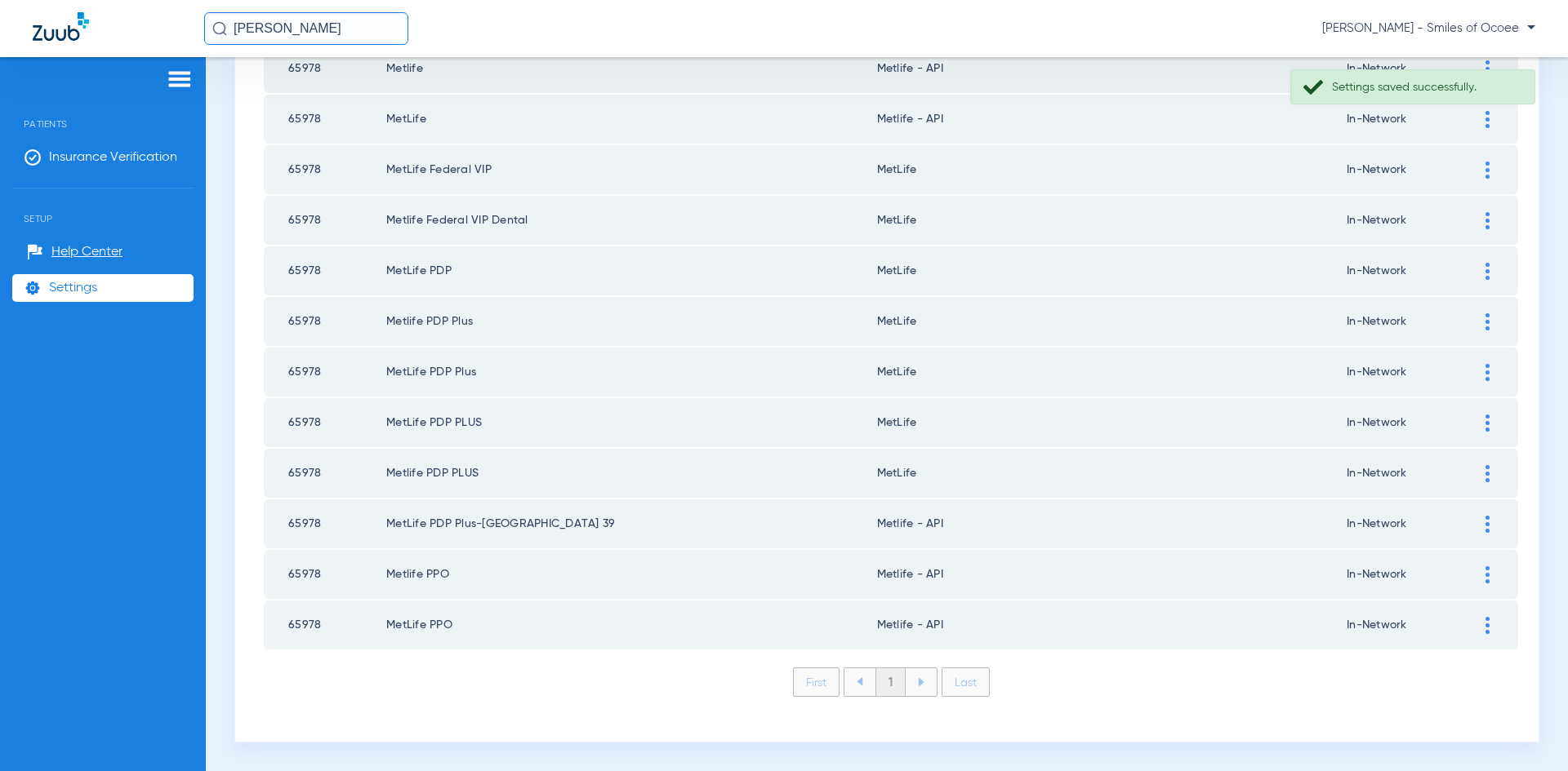
click at [1486, 477] on img at bounding box center [1488, 473] width 4 height 17
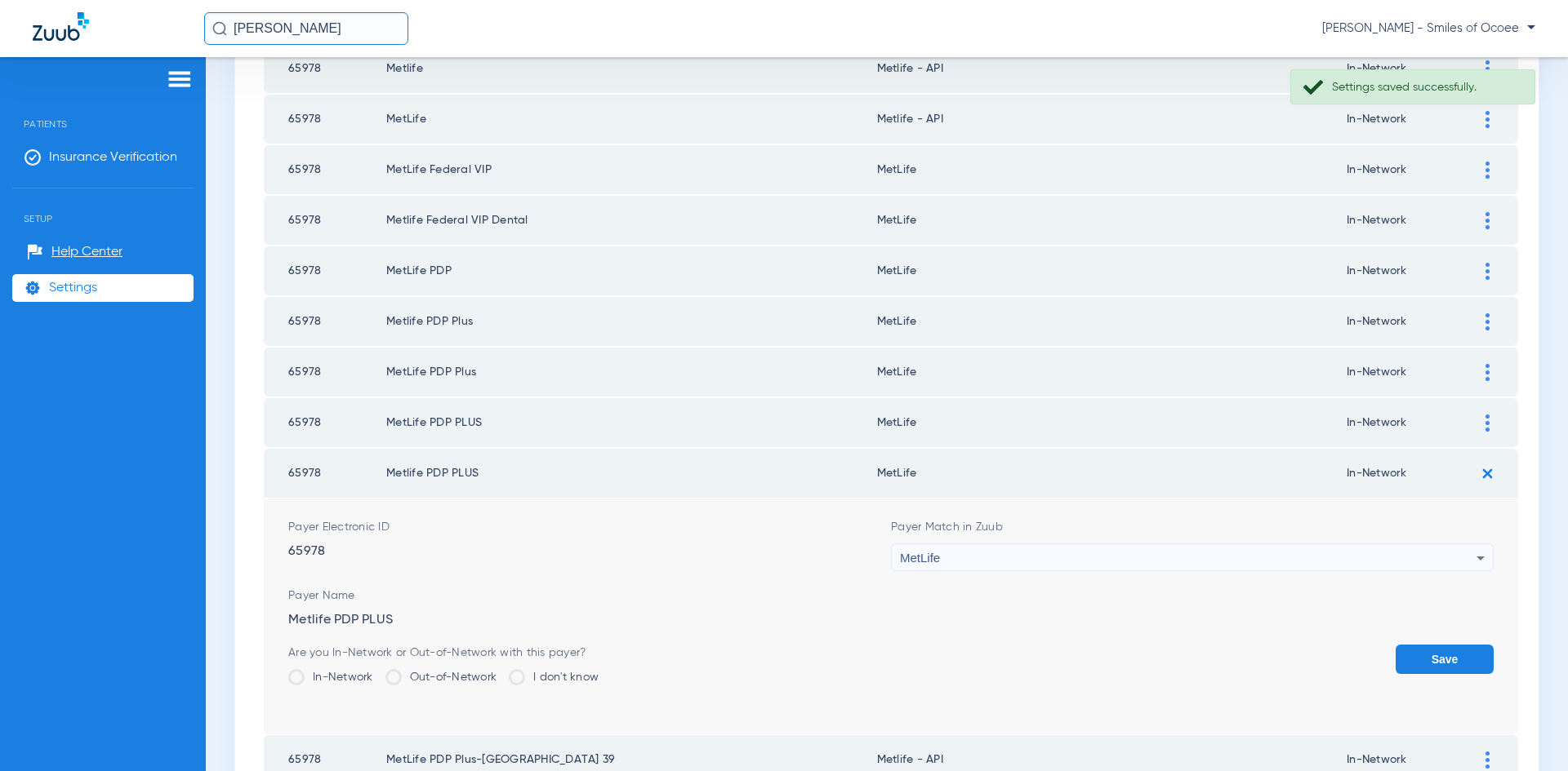
click at [1477, 557] on icon at bounding box center [1481, 559] width 8 height 4
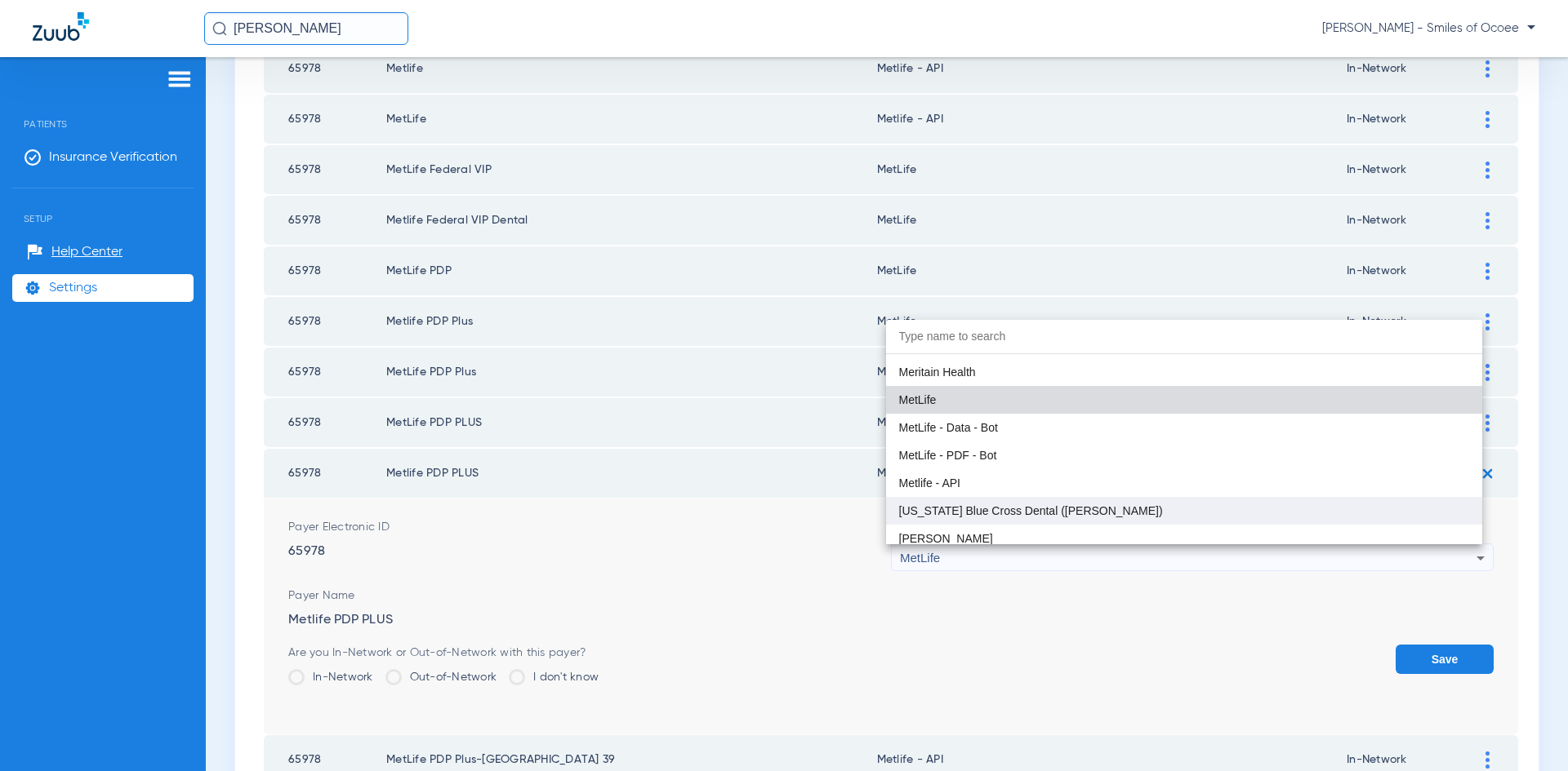
click at [1131, 500] on mat-option "[US_STATE] Blue Cross Dental ([PERSON_NAME])" at bounding box center [1184, 511] width 597 height 27
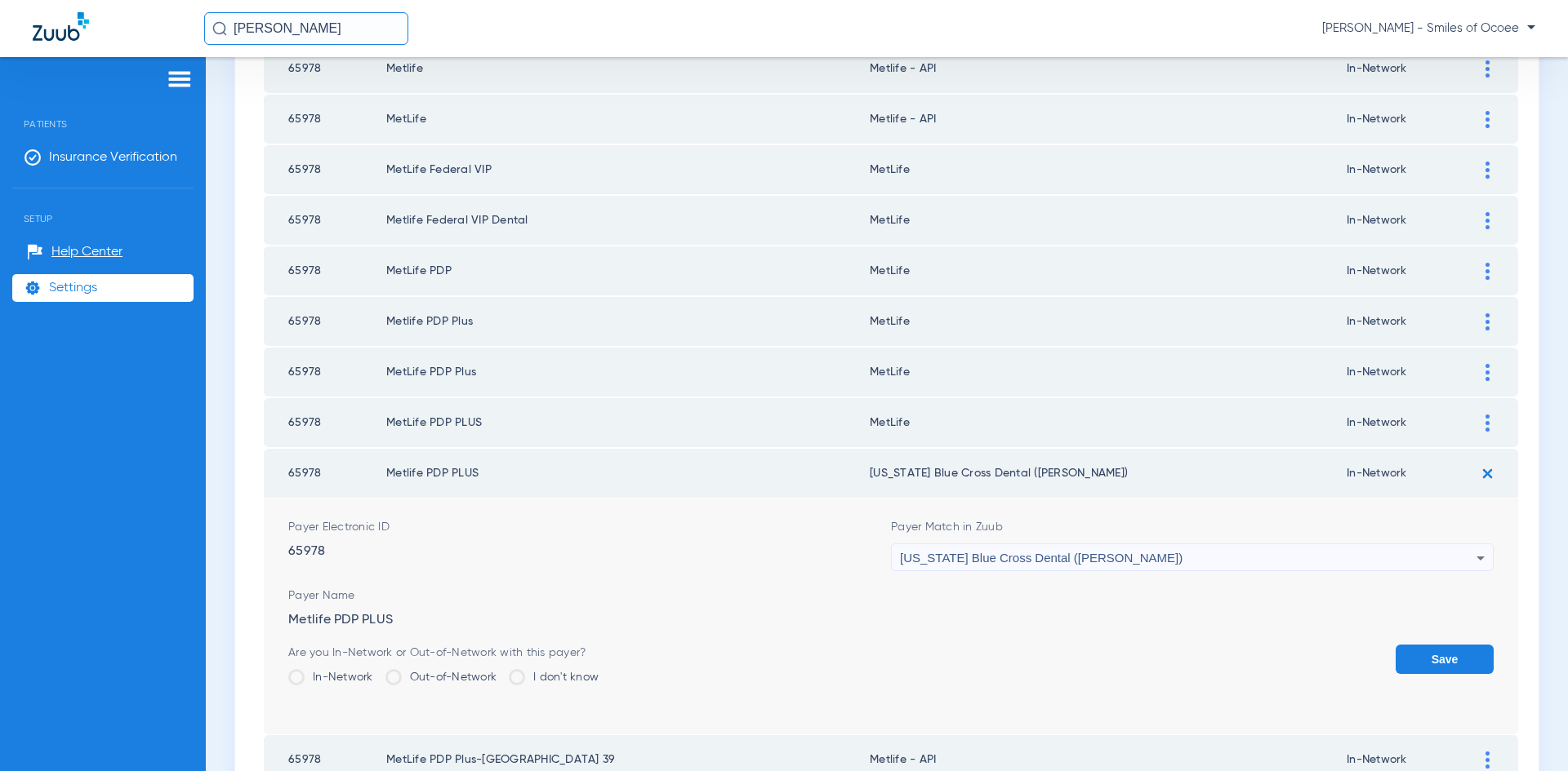
click at [1477, 558] on icon at bounding box center [1481, 559] width 8 height 4
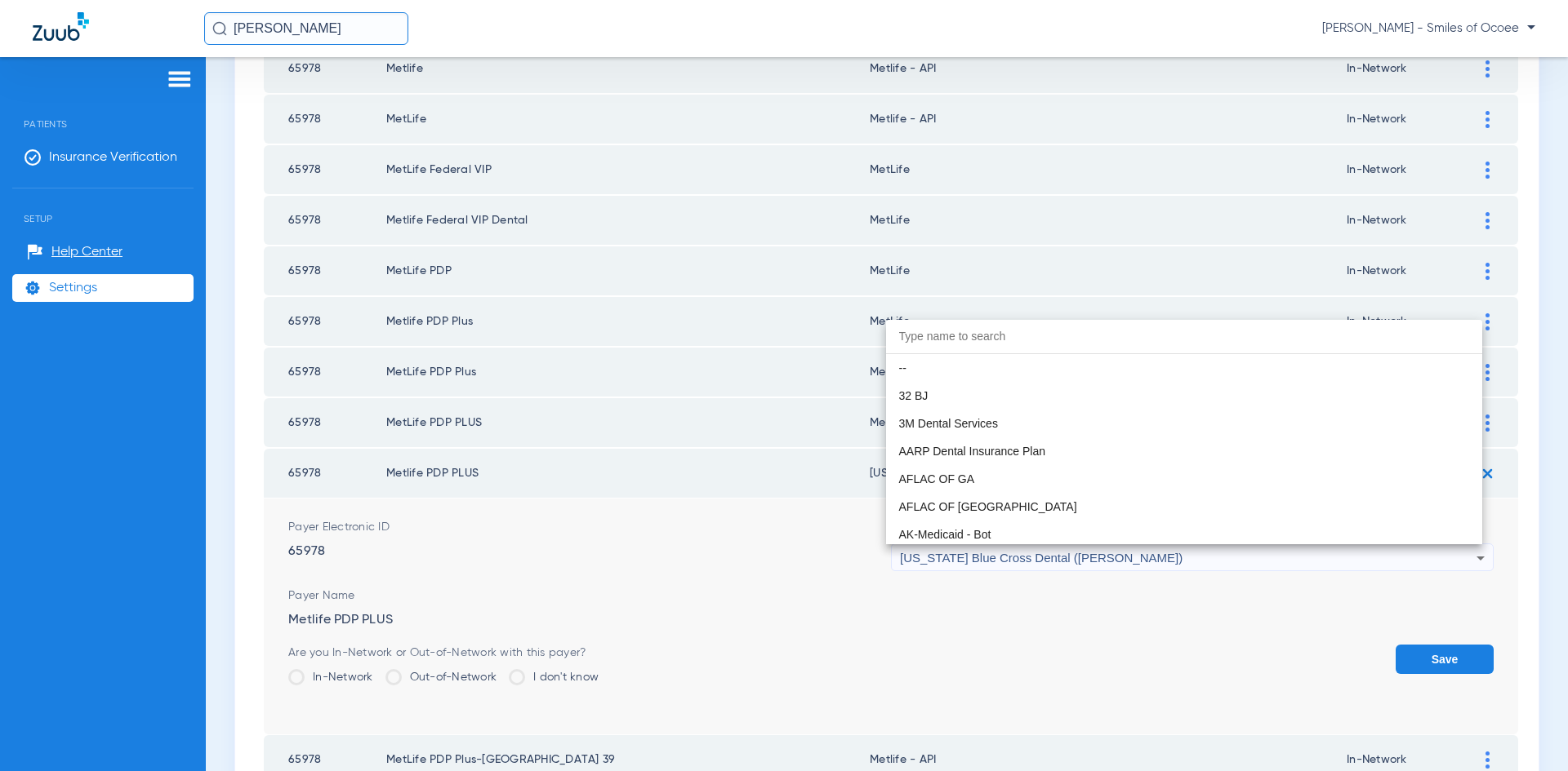
scroll to position [8802, 0]
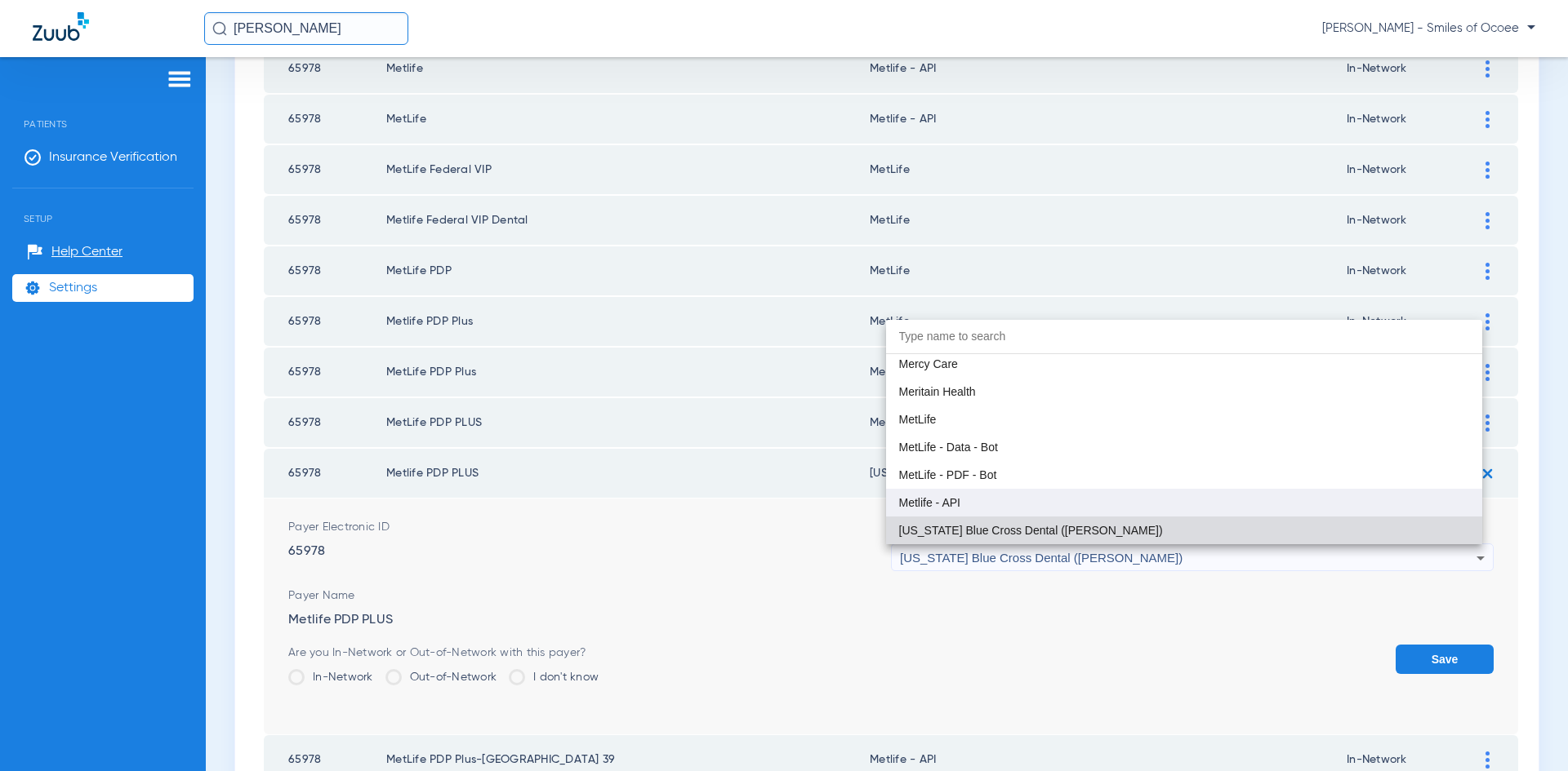
click at [1034, 498] on mat-option "Metlife - API" at bounding box center [1184, 502] width 597 height 27
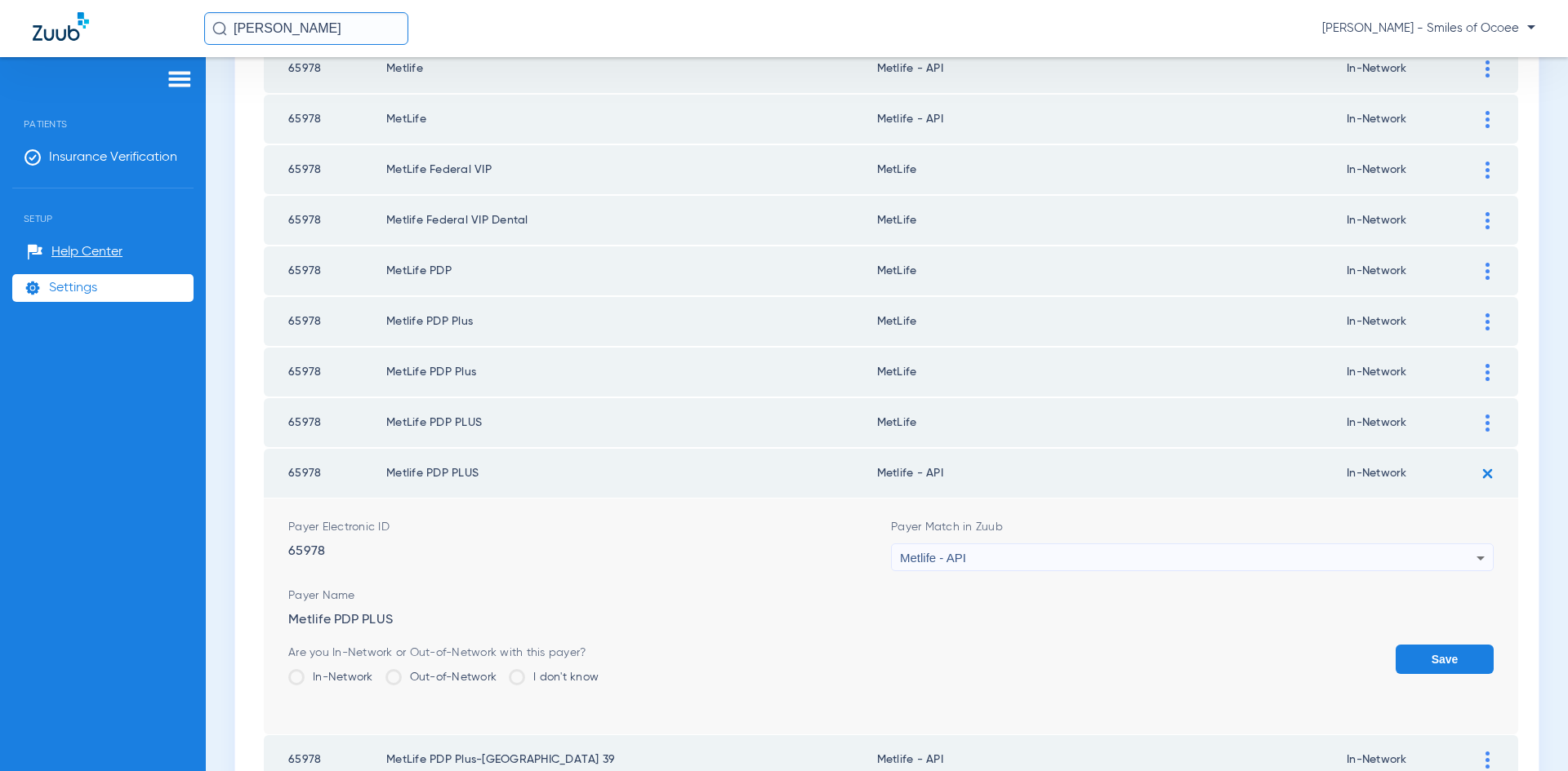
click at [1416, 662] on button "Save" at bounding box center [1444, 659] width 98 height 29
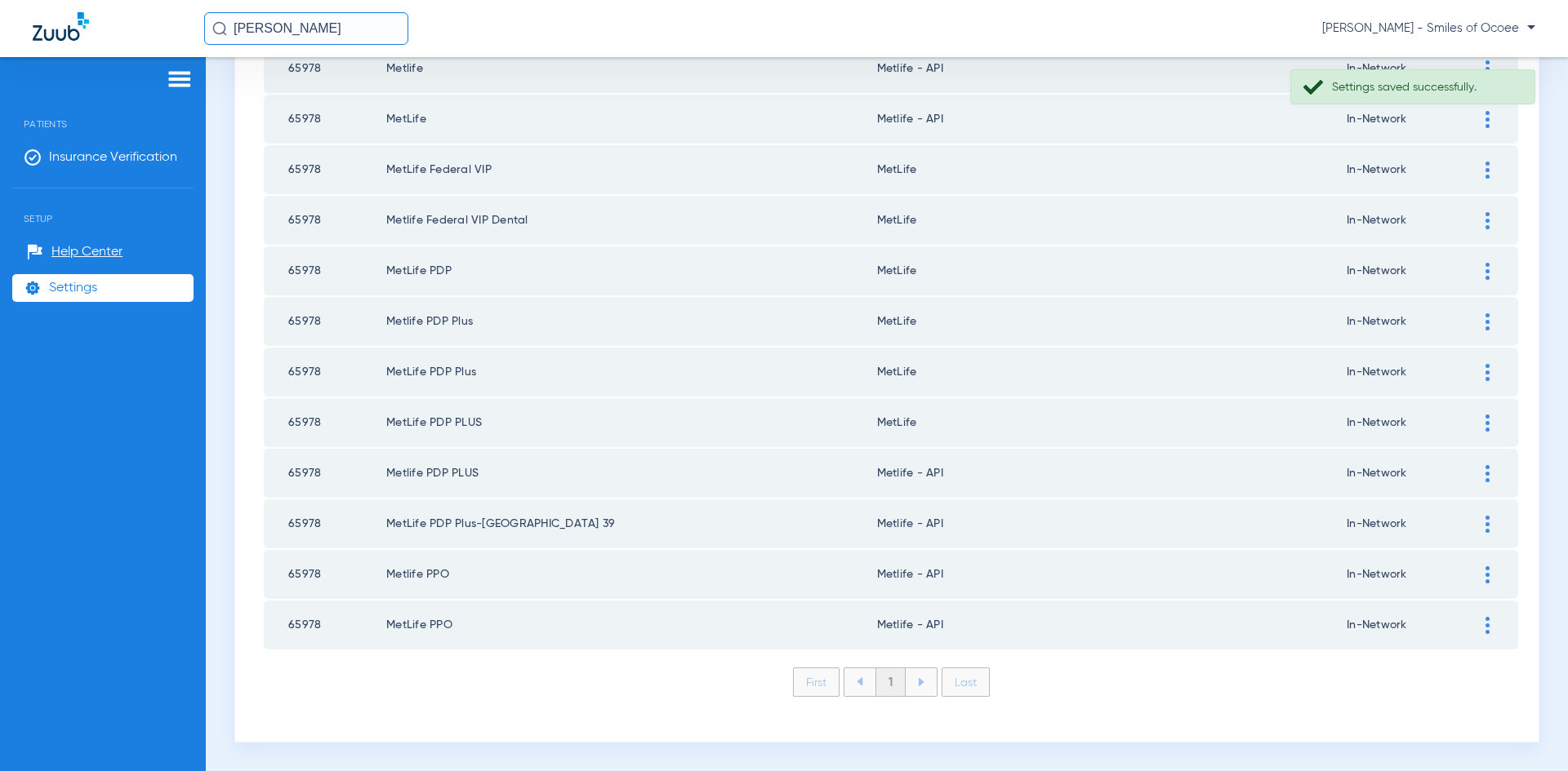
click at [1486, 423] on img at bounding box center [1488, 423] width 4 height 17
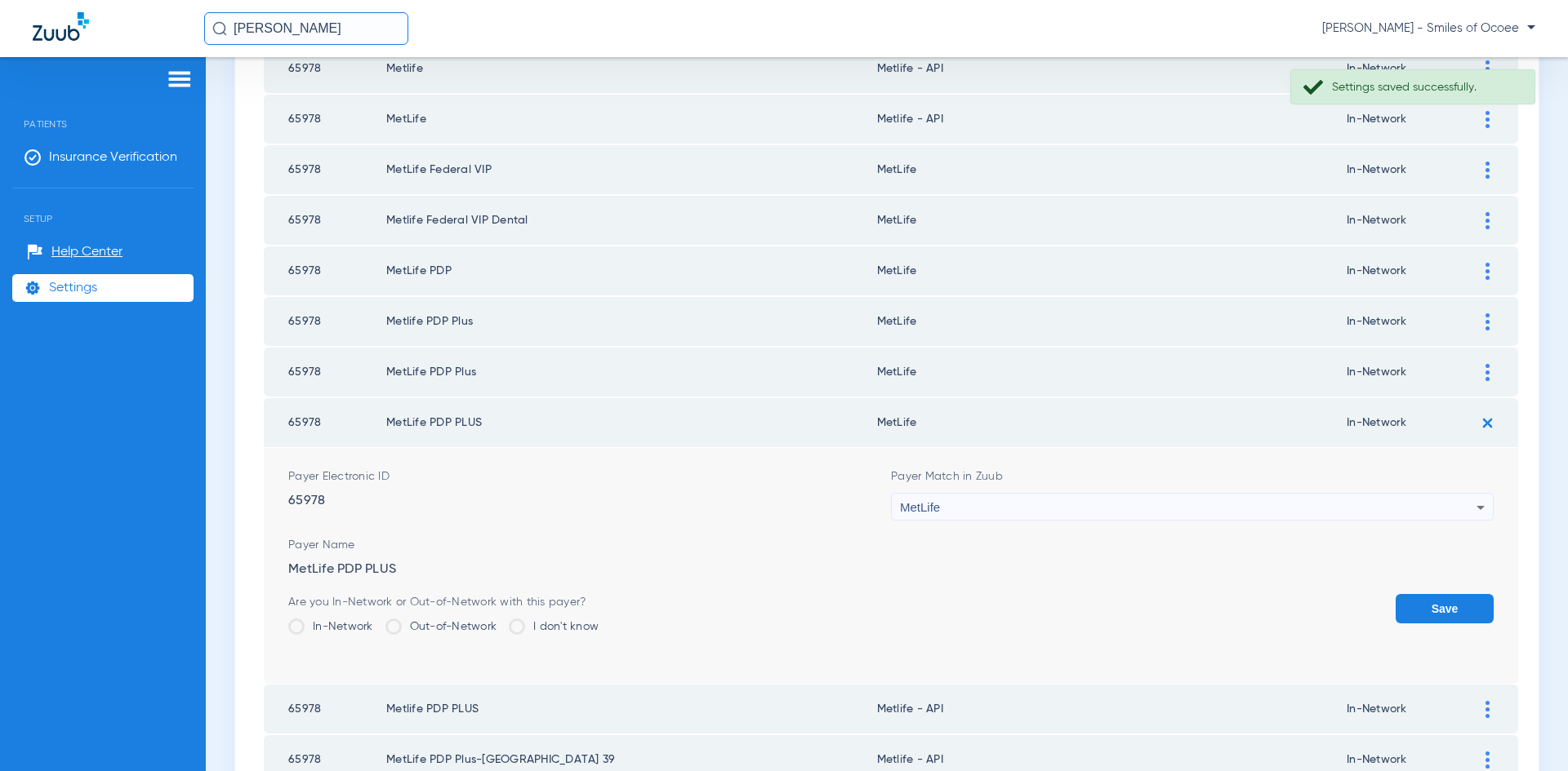
click at [1471, 512] on icon at bounding box center [1481, 508] width 20 height 20
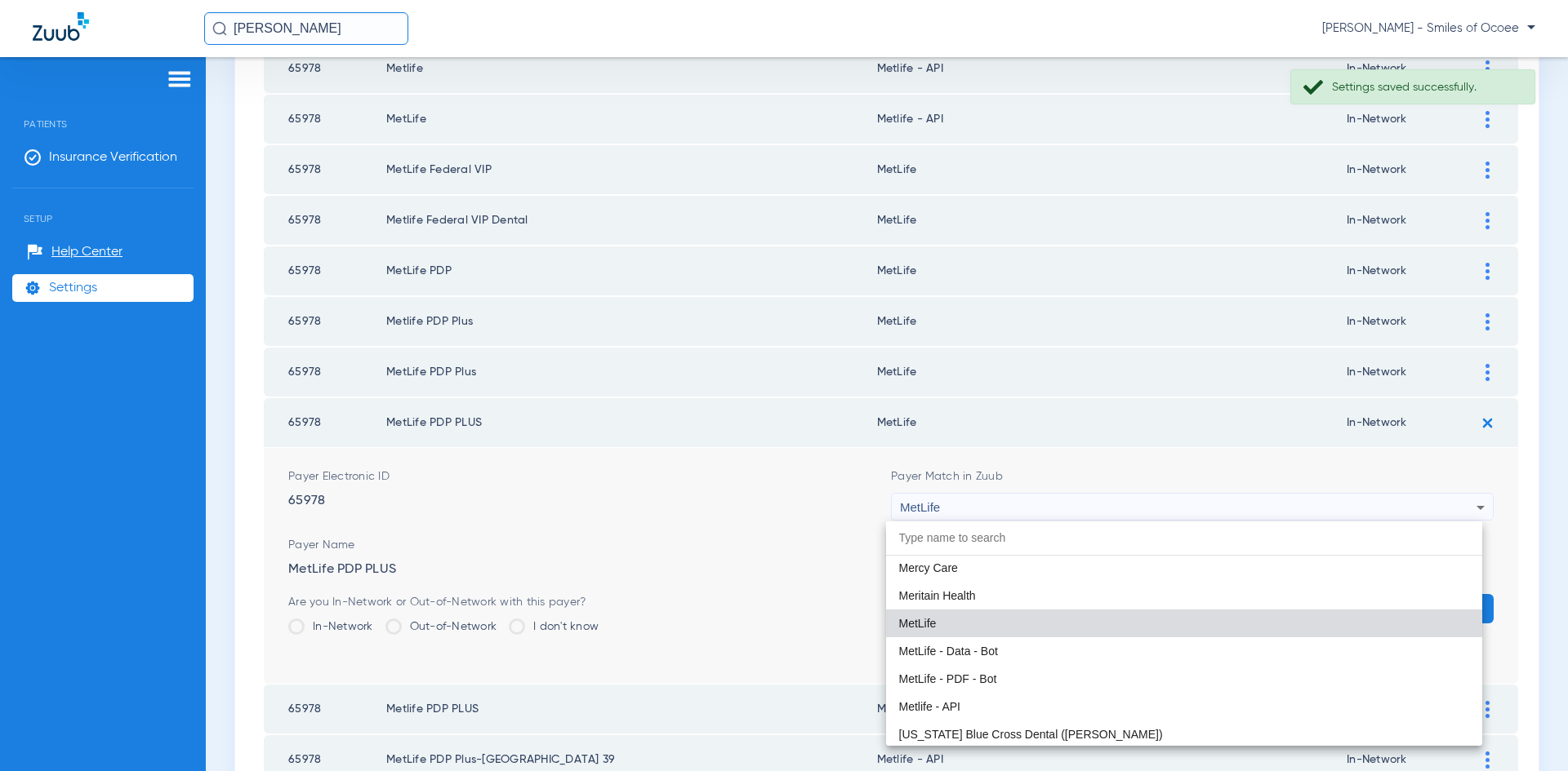
scroll to position [8821, 0]
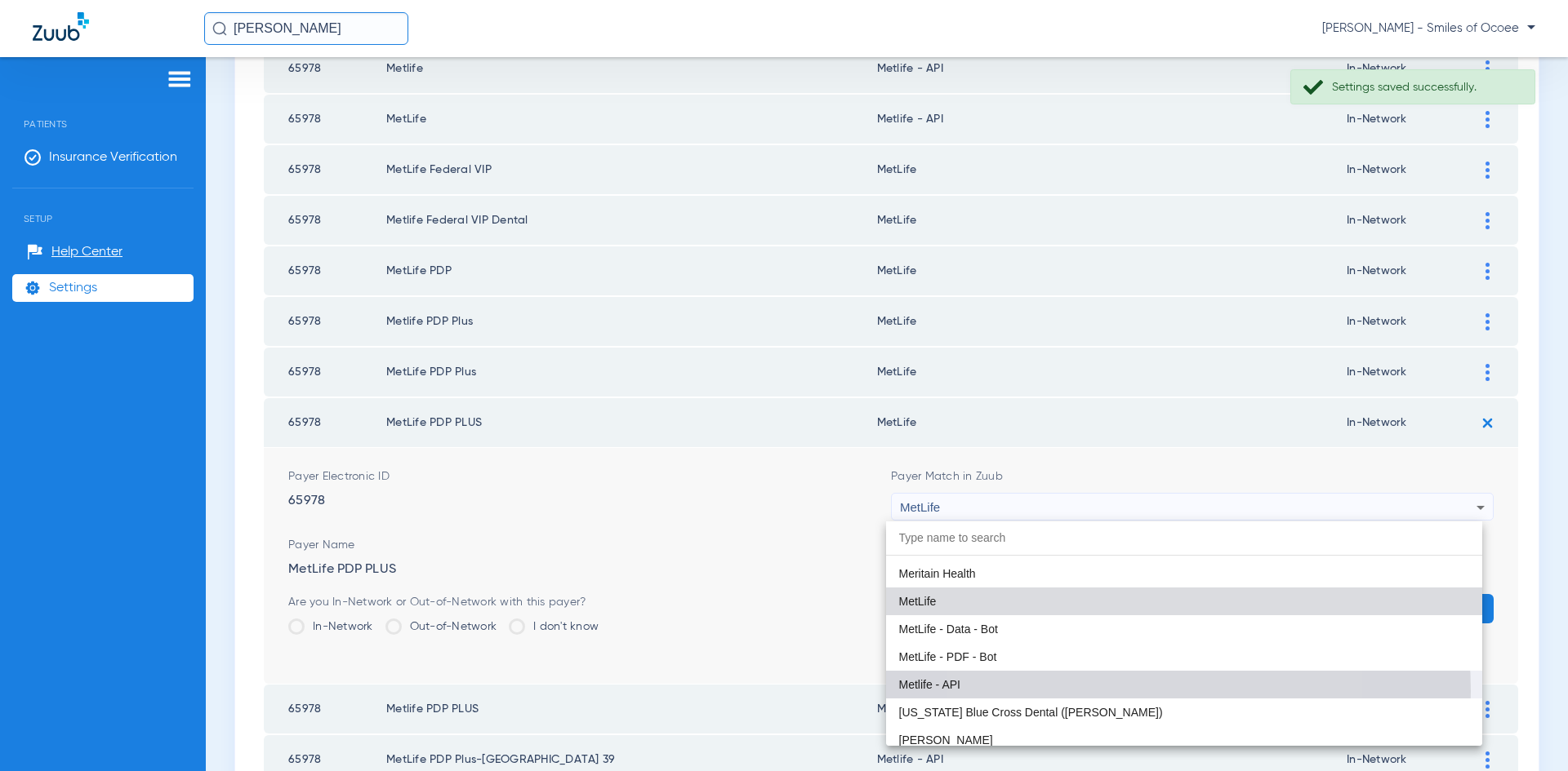
click at [1105, 692] on mat-option "Metlife - API" at bounding box center [1184, 685] width 597 height 27
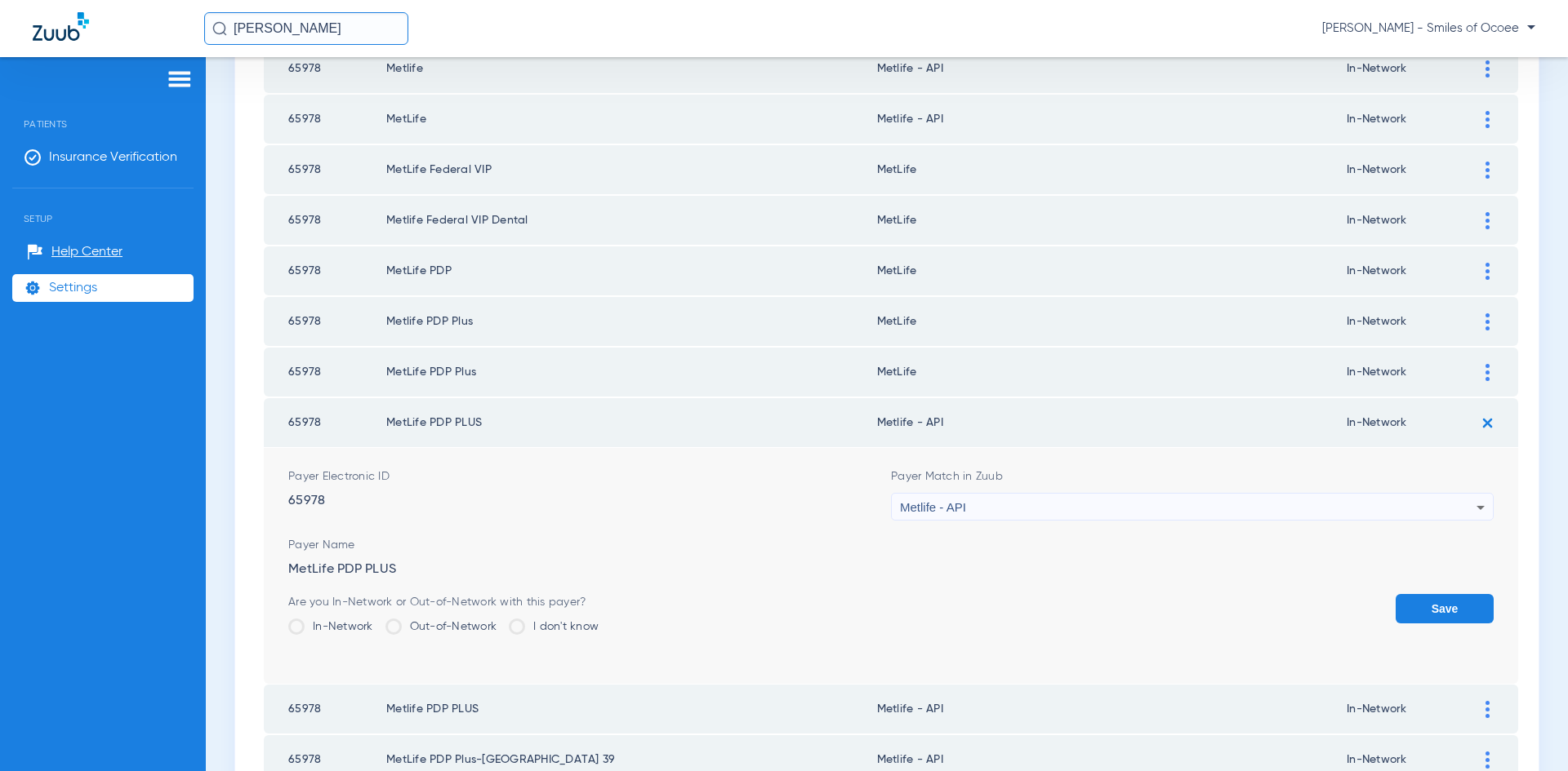
click at [1430, 610] on button "Save" at bounding box center [1444, 609] width 98 height 29
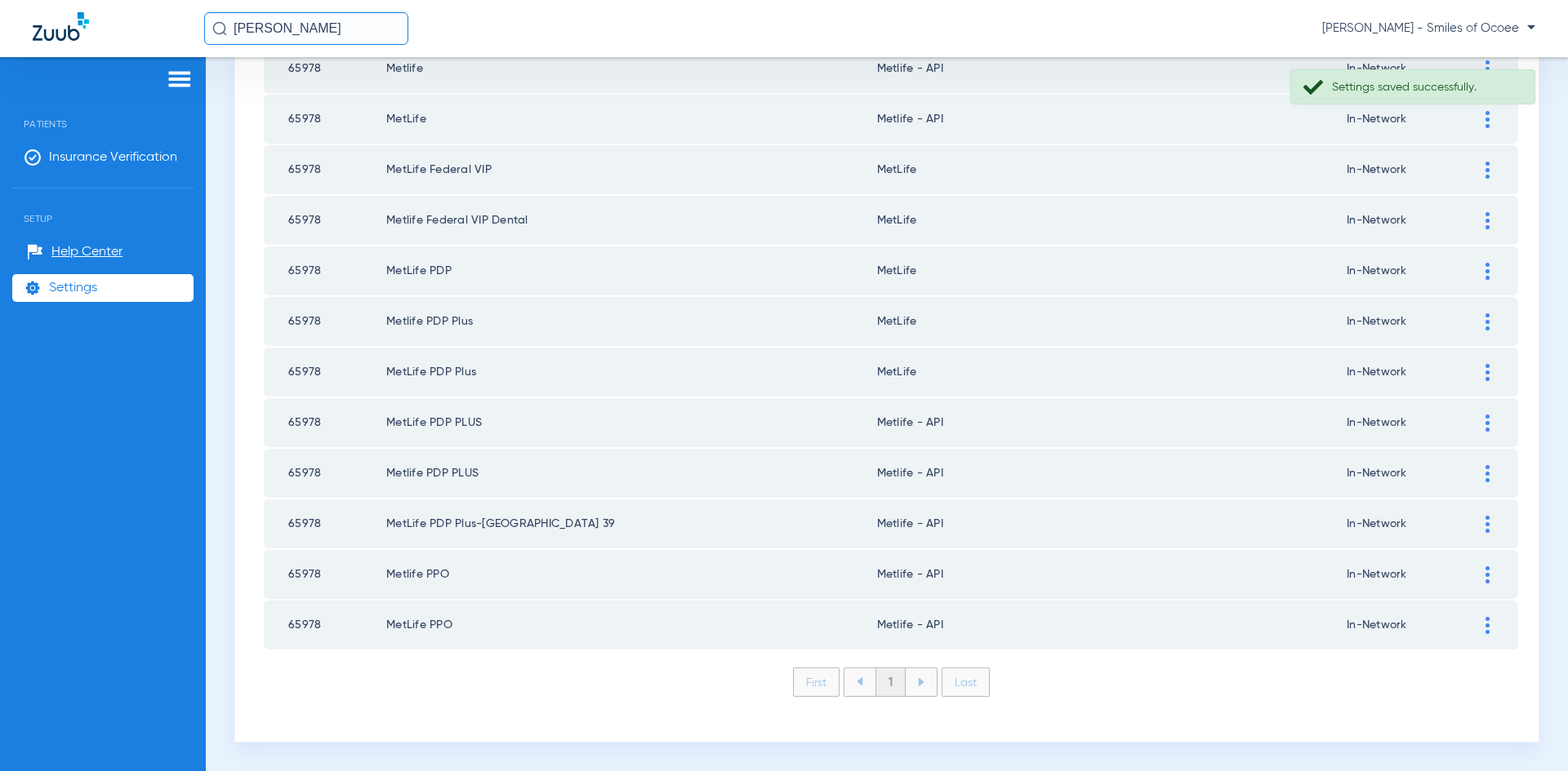
click at [1486, 374] on img at bounding box center [1488, 372] width 4 height 17
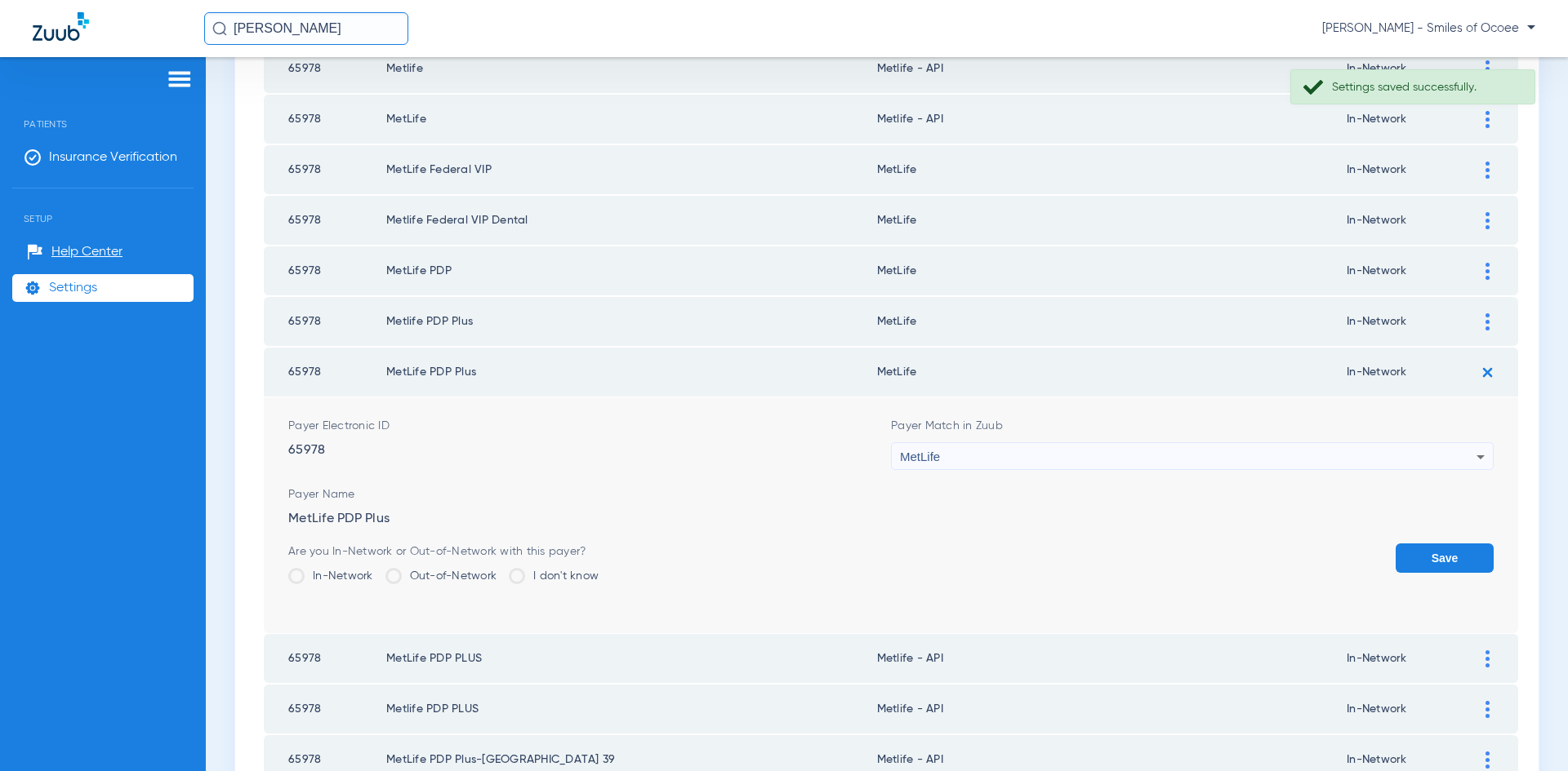
click at [1471, 455] on icon at bounding box center [1481, 457] width 20 height 20
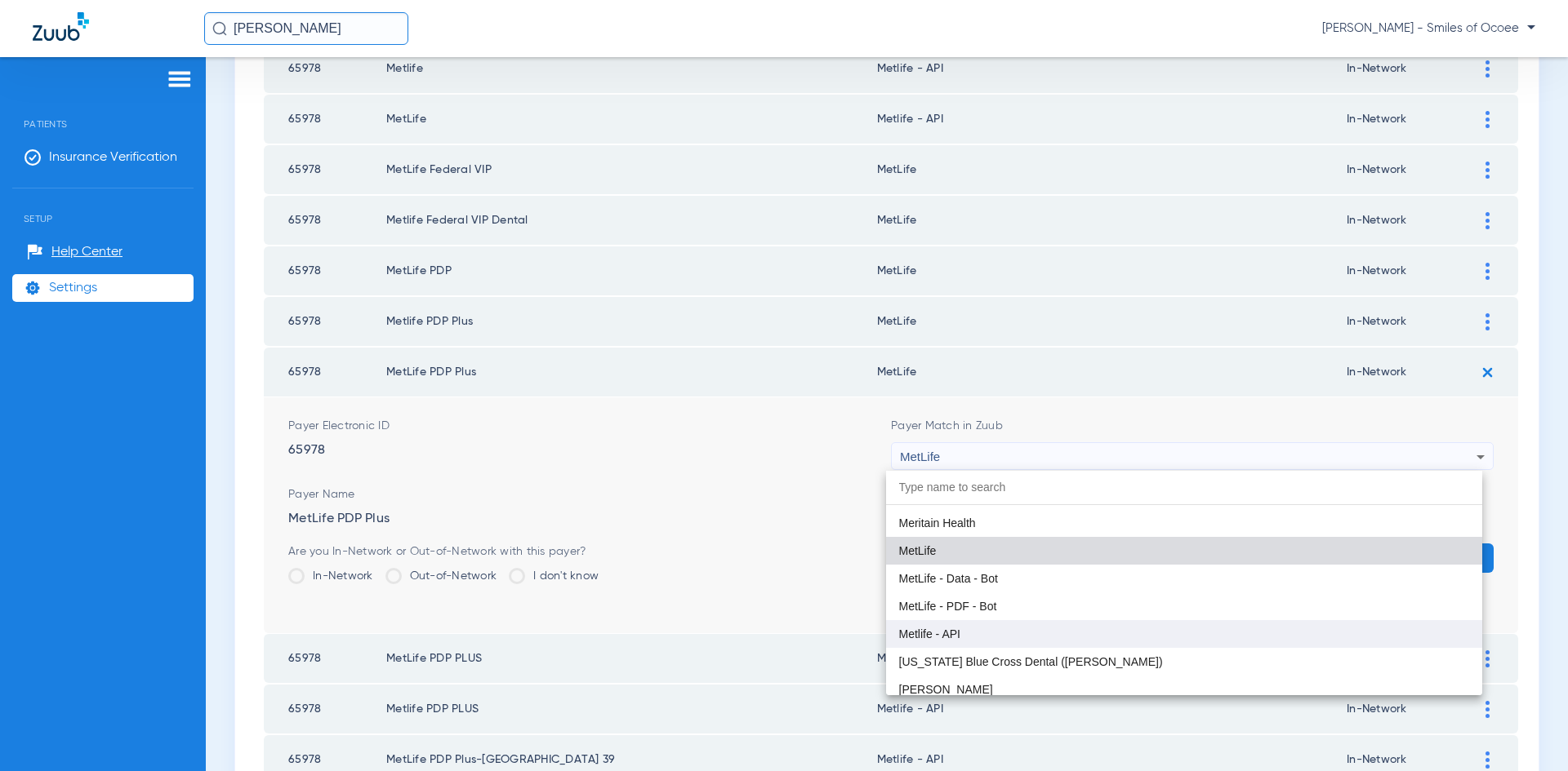
click at [1195, 641] on mat-option "Metlife - API" at bounding box center [1184, 634] width 597 height 27
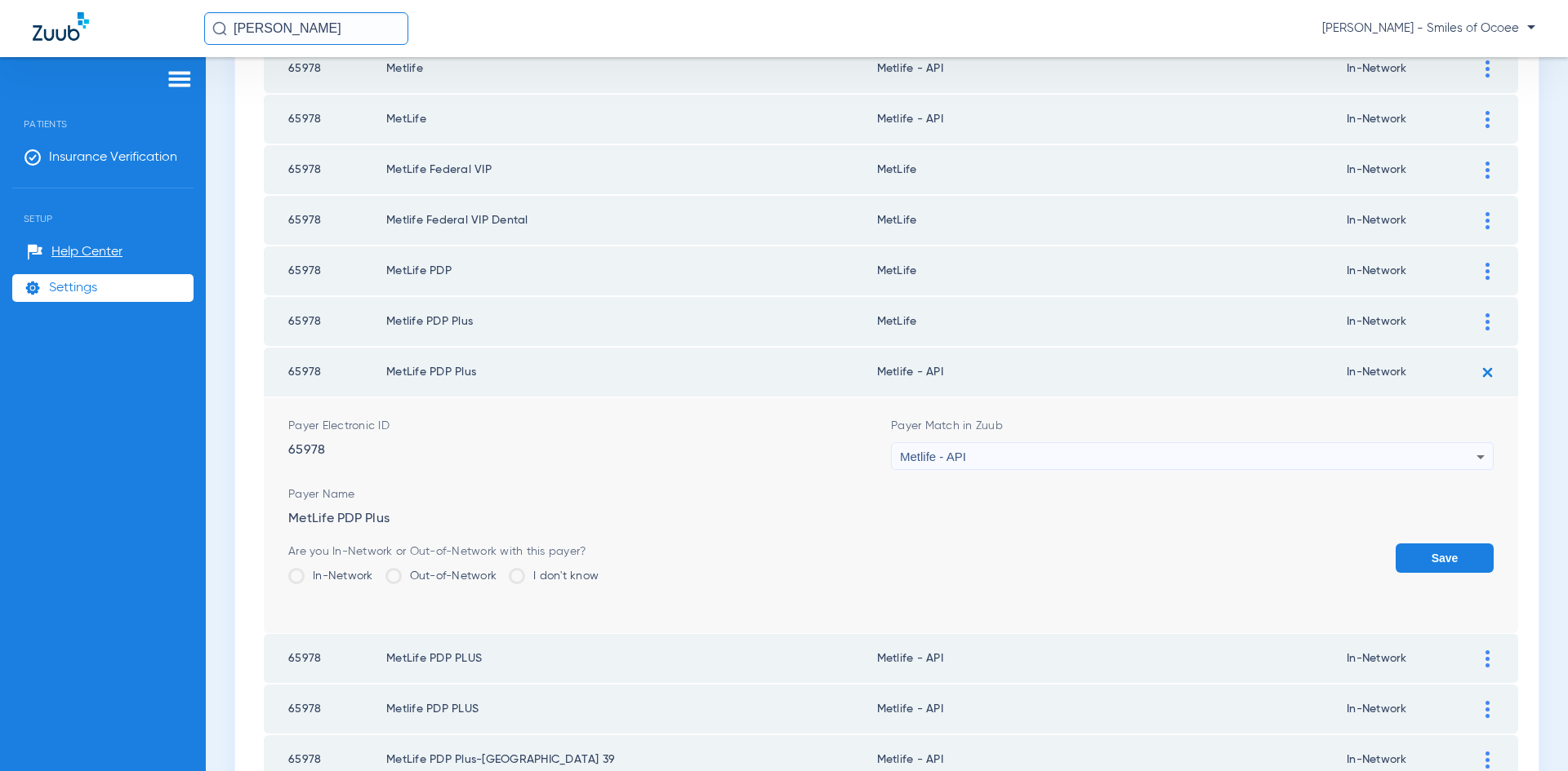
click at [1428, 561] on button "Save" at bounding box center [1444, 558] width 98 height 29
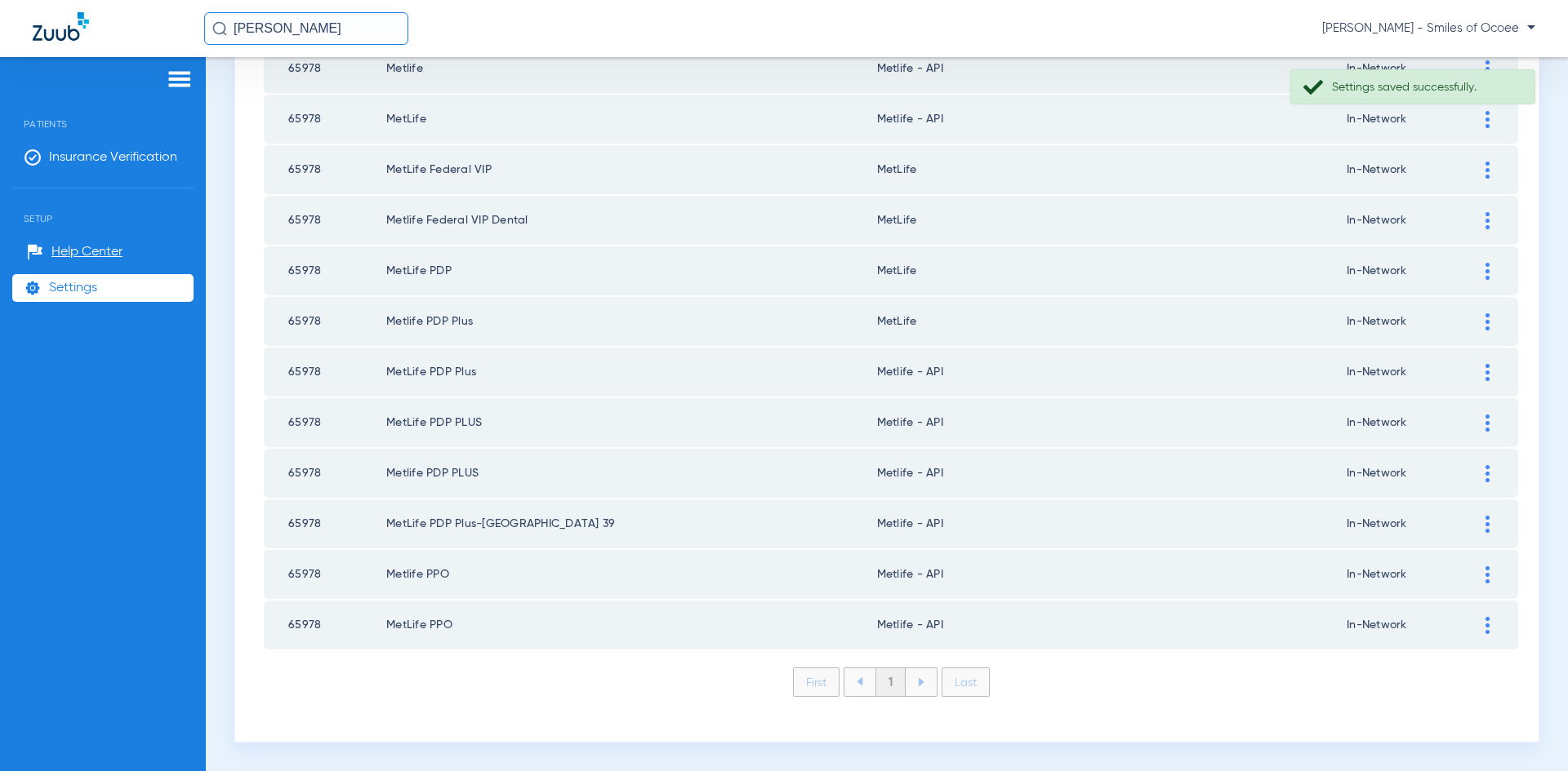
click at [1477, 322] on div at bounding box center [1487, 322] width 28 height 17
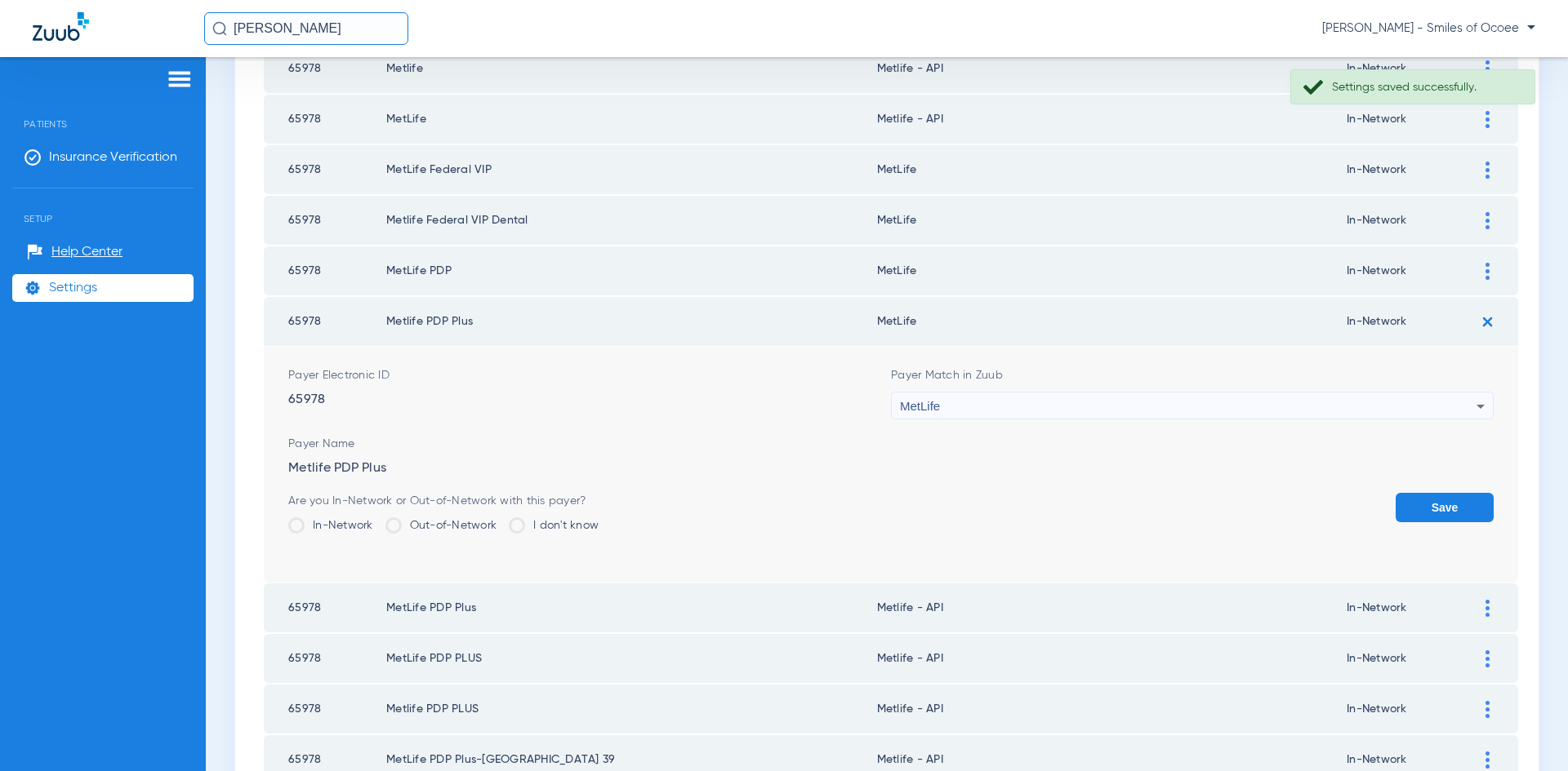
click at [1471, 403] on icon at bounding box center [1481, 406] width 20 height 20
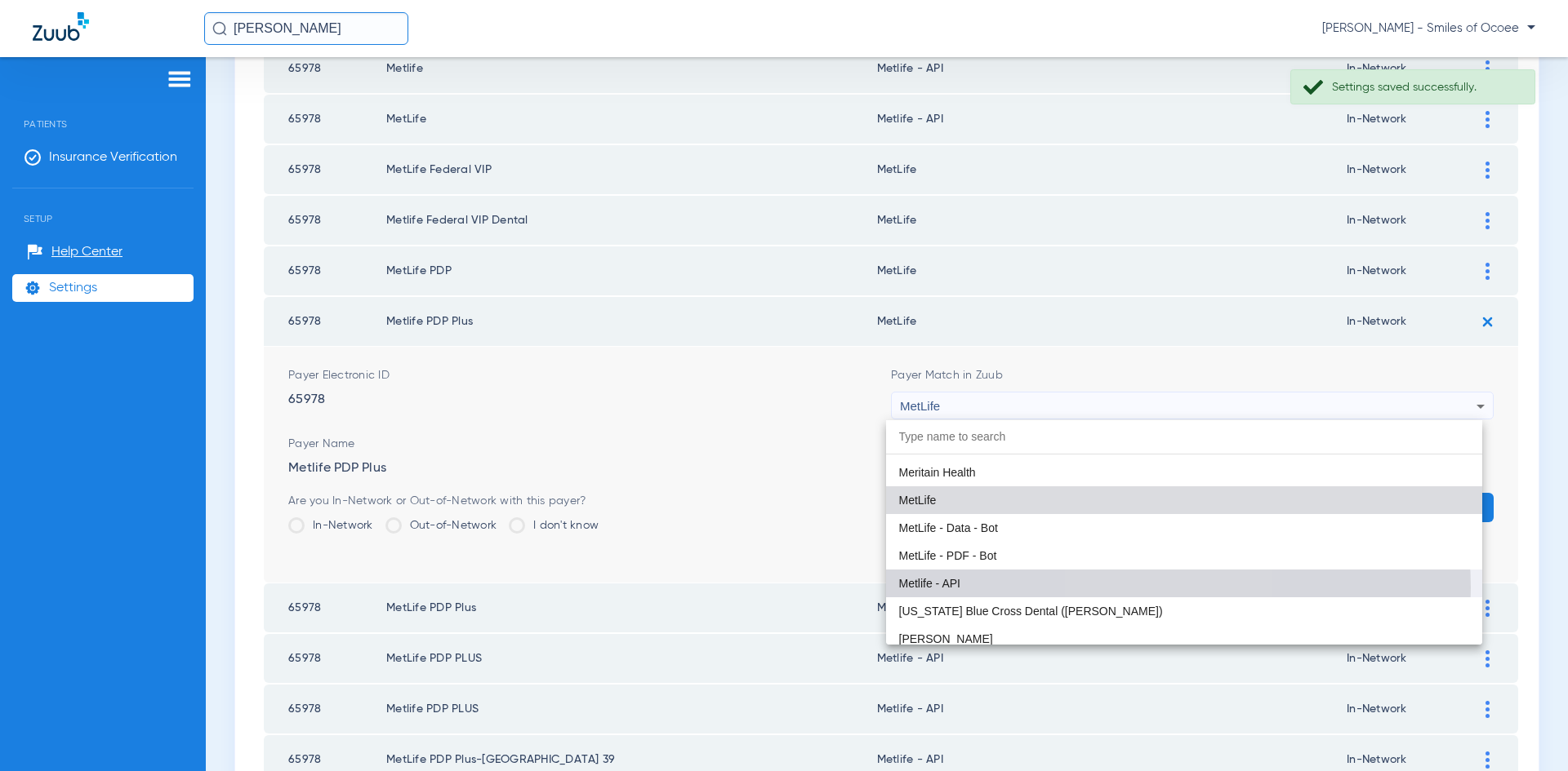
click at [1164, 588] on mat-option "Metlife - API" at bounding box center [1184, 584] width 597 height 27
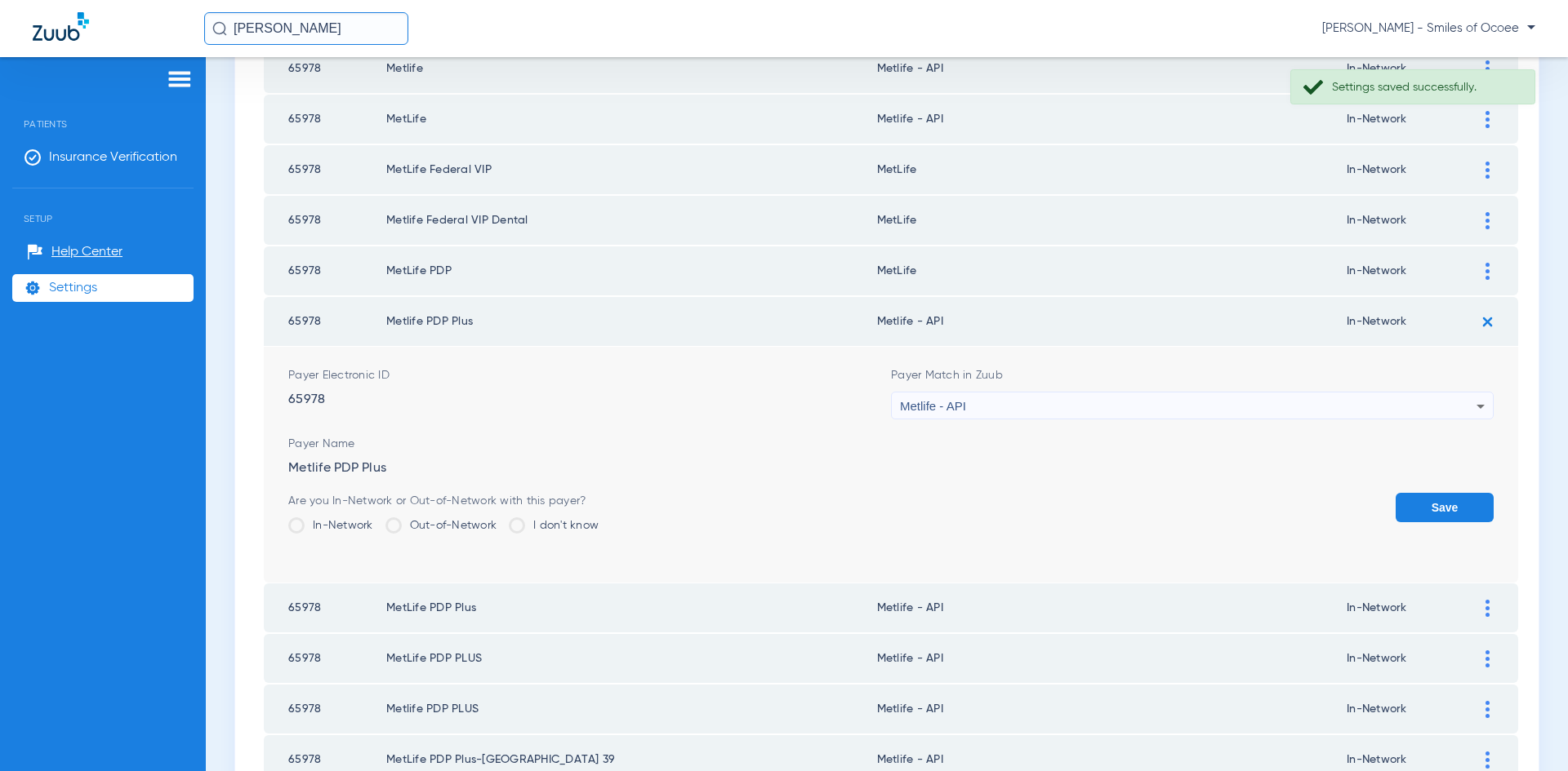
click at [1441, 503] on button "Save" at bounding box center [1444, 508] width 98 height 29
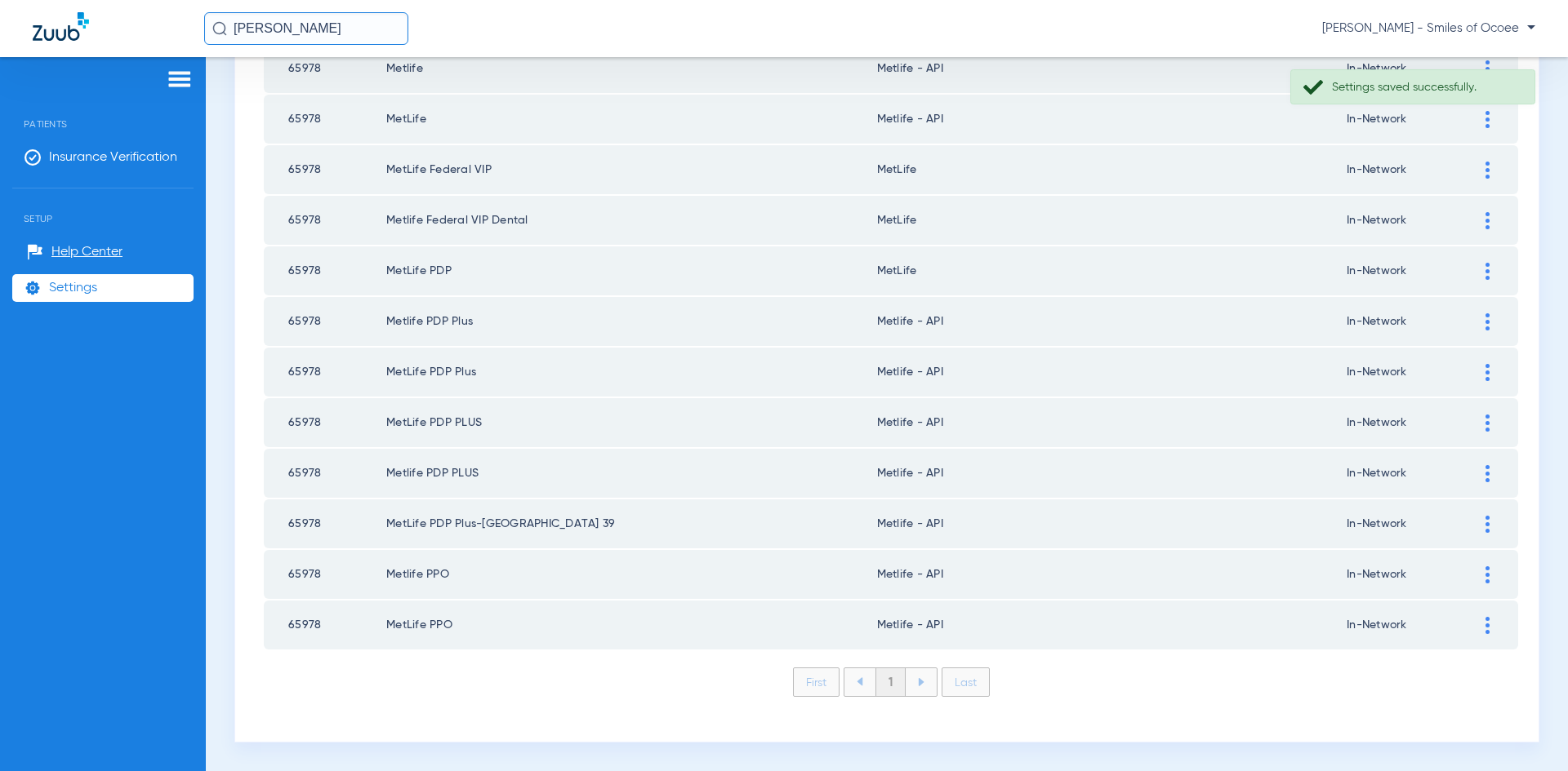
click at [1477, 275] on div at bounding box center [1487, 271] width 28 height 17
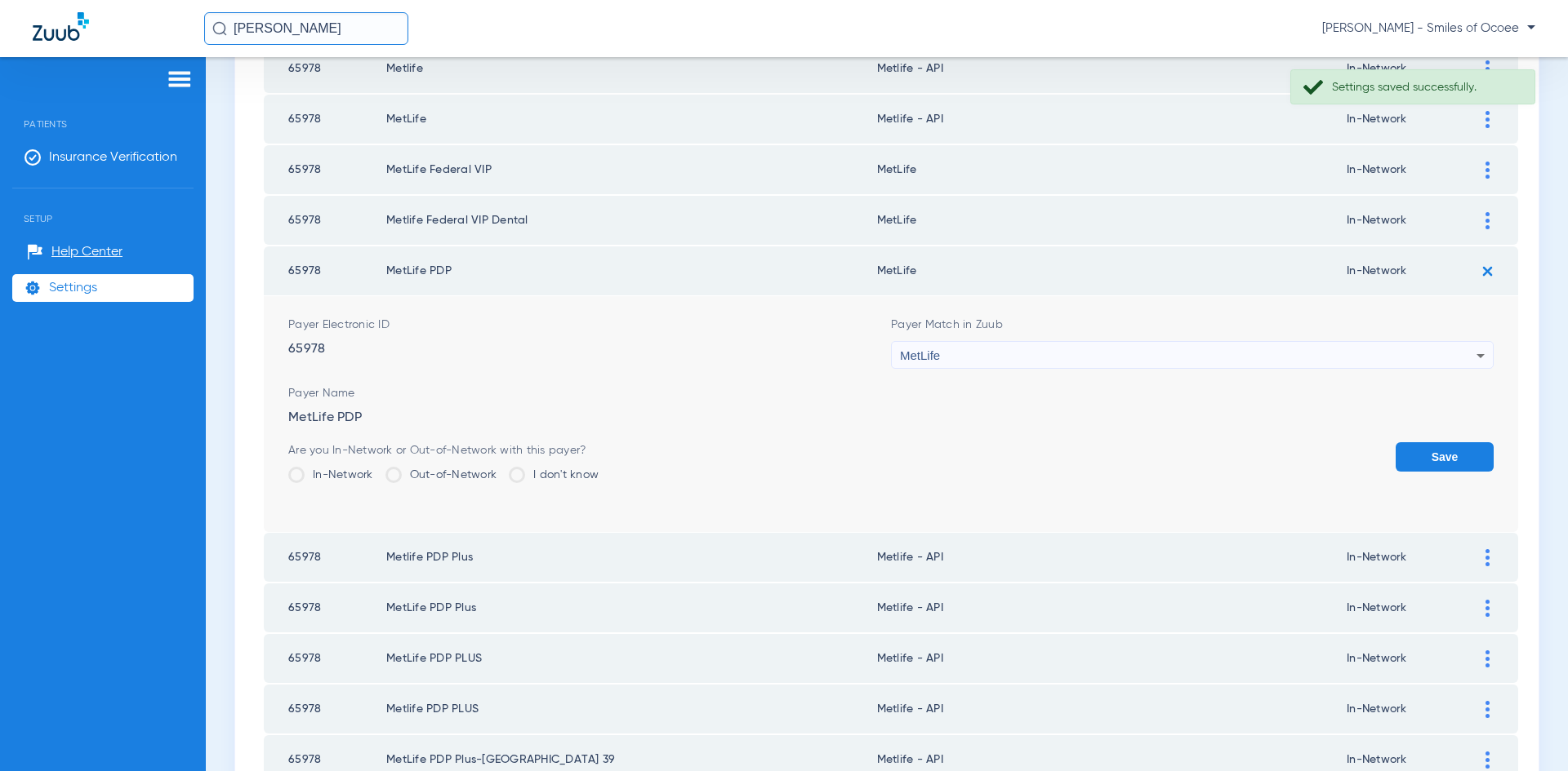
click at [1472, 357] on icon at bounding box center [1481, 356] width 20 height 20
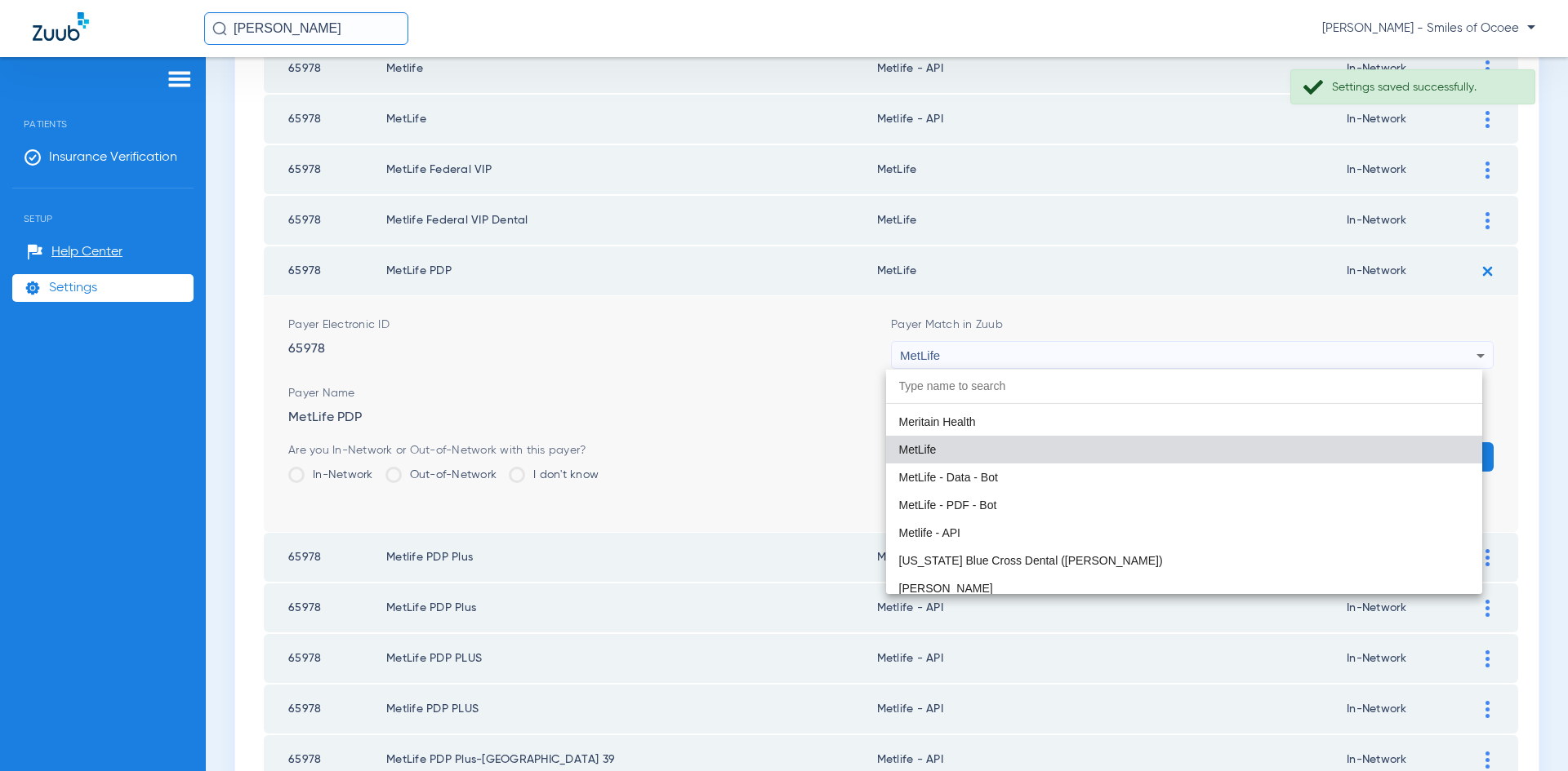
scroll to position [8919, 0]
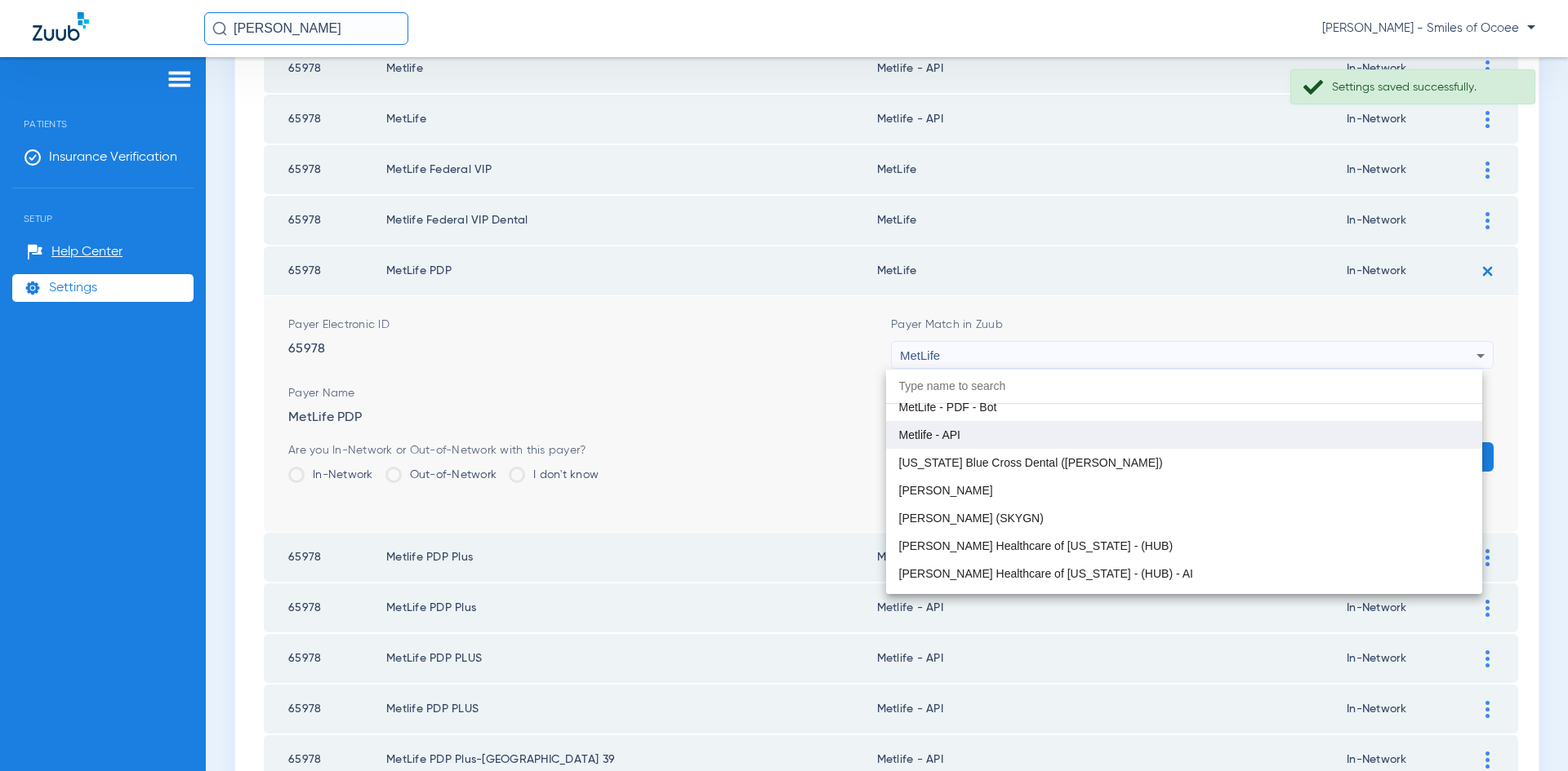
click at [1042, 431] on mat-option "Metlife - API" at bounding box center [1184, 435] width 597 height 27
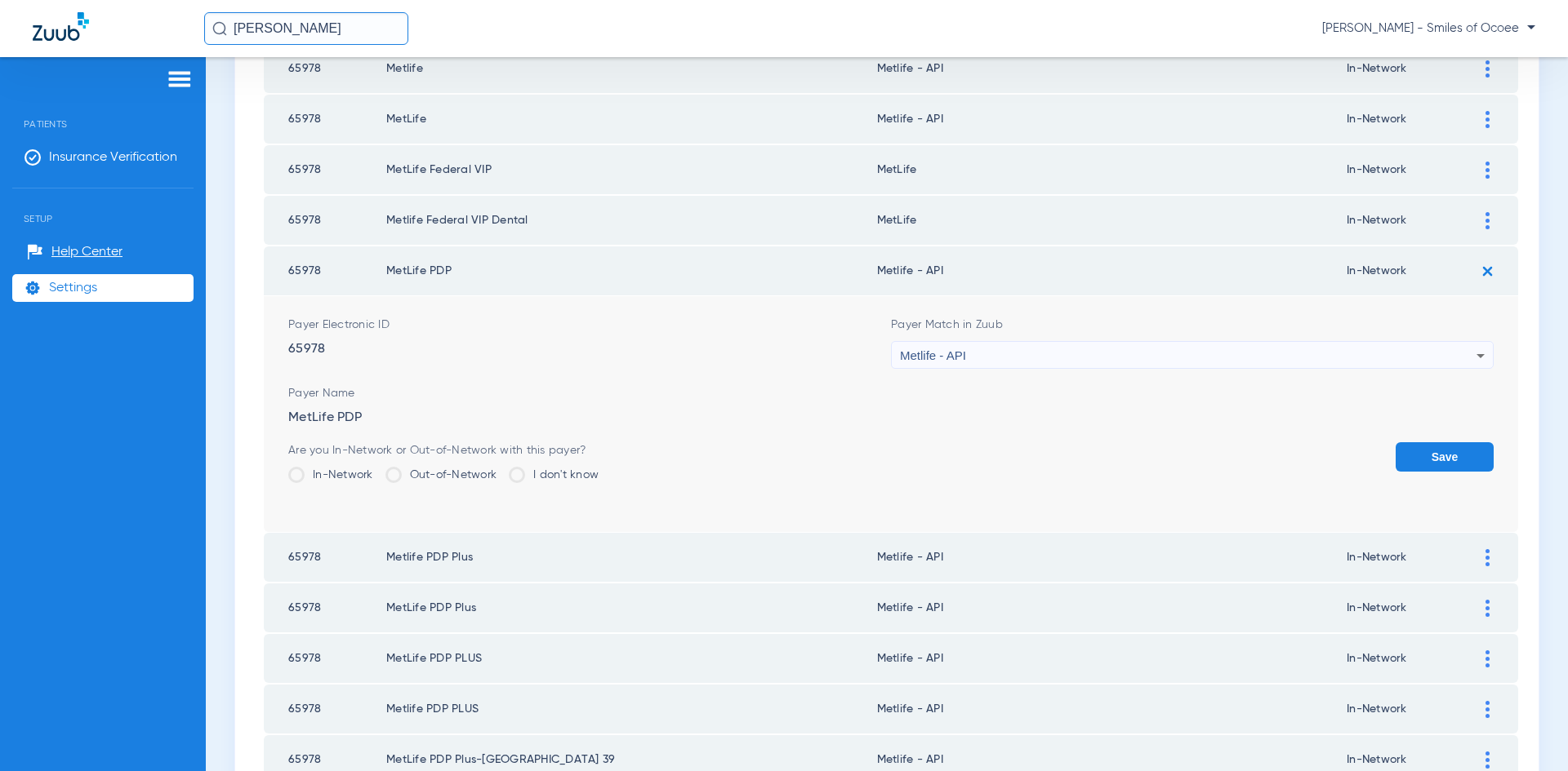
click at [1426, 462] on button "Save" at bounding box center [1444, 457] width 98 height 29
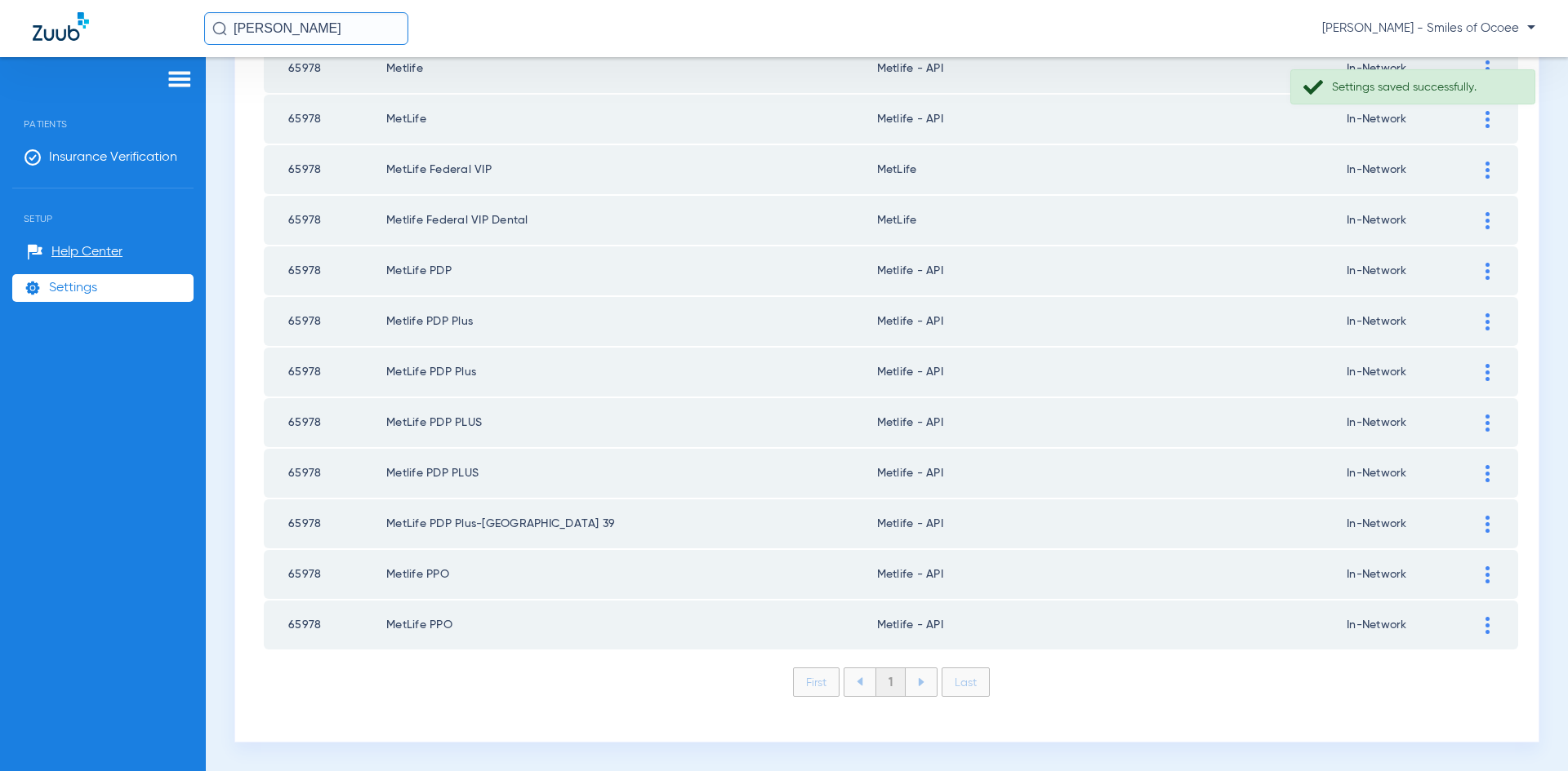
click at [1473, 222] on div at bounding box center [1487, 220] width 28 height 17
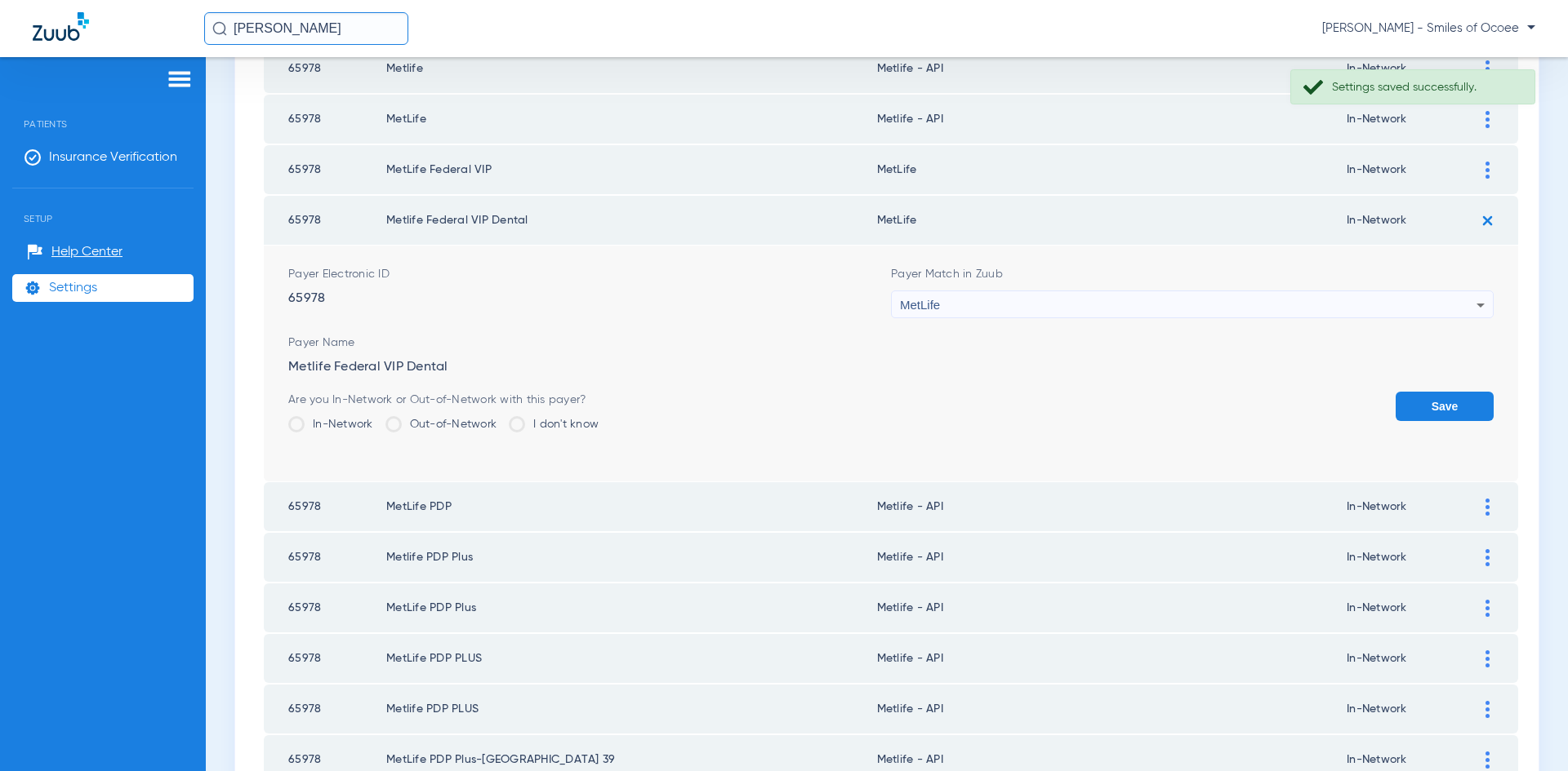
click at [1471, 302] on icon at bounding box center [1481, 305] width 20 height 20
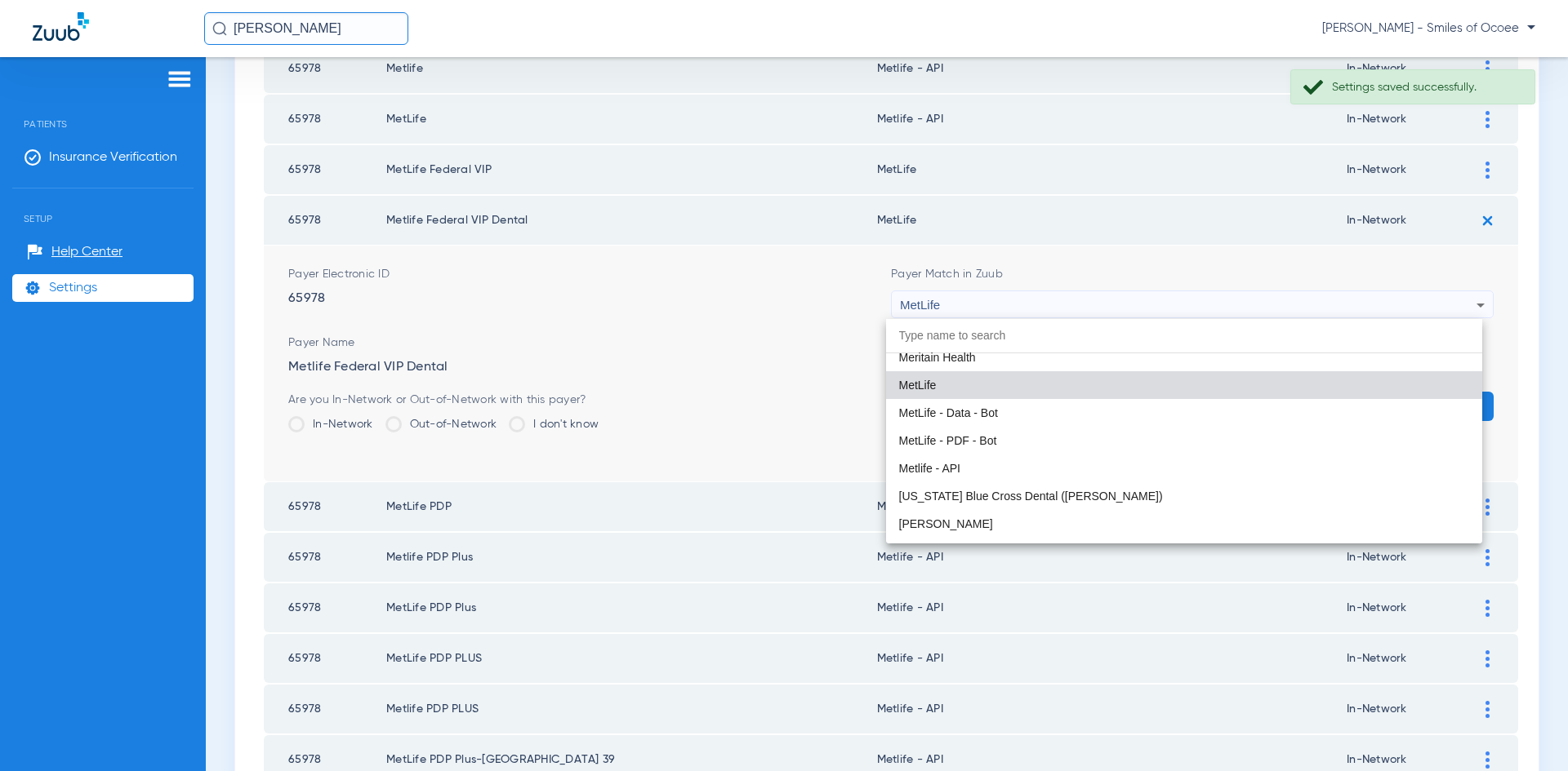
scroll to position [8854, 0]
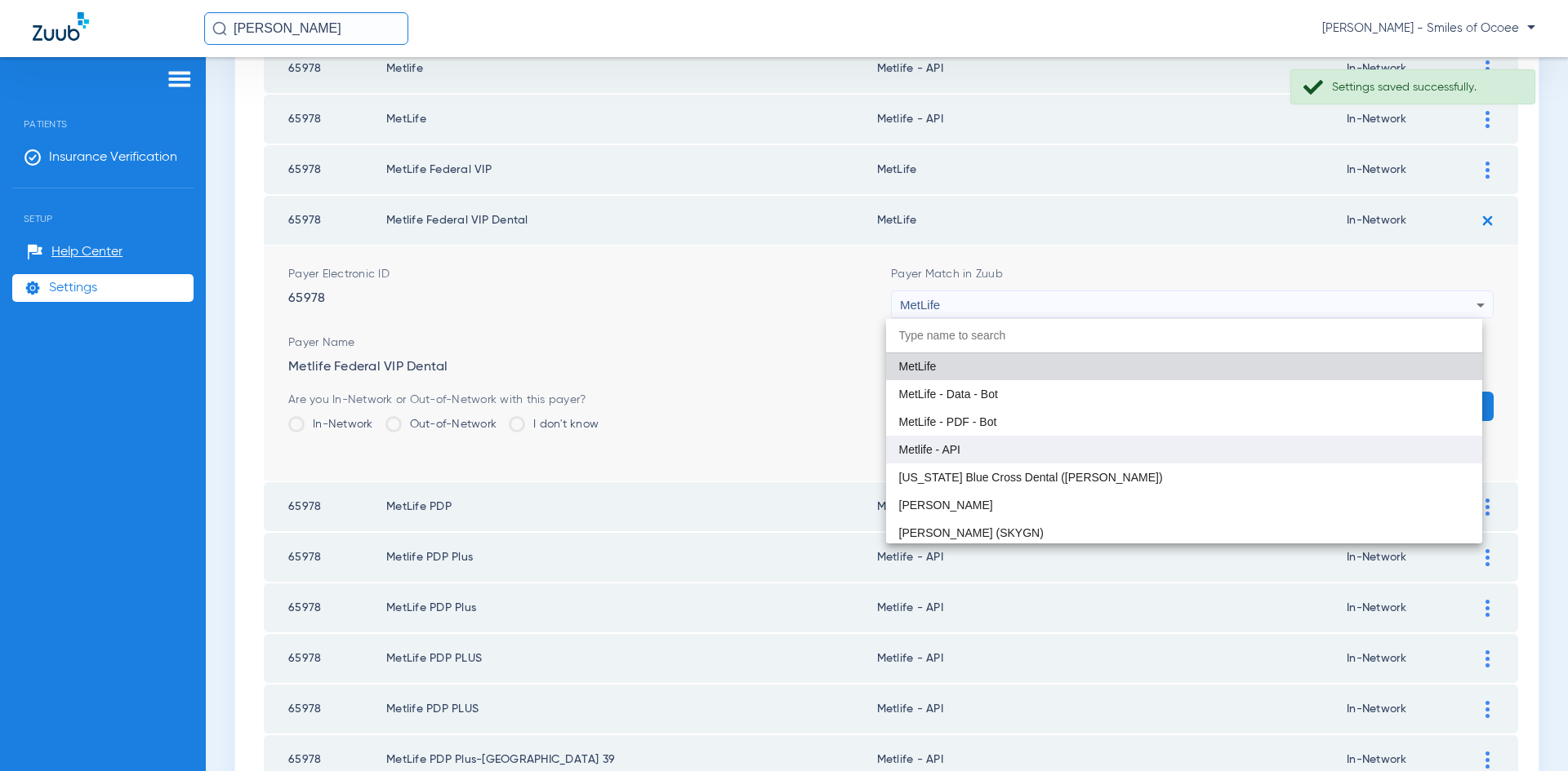
click at [1124, 442] on mat-option "Metlife - API" at bounding box center [1184, 449] width 597 height 27
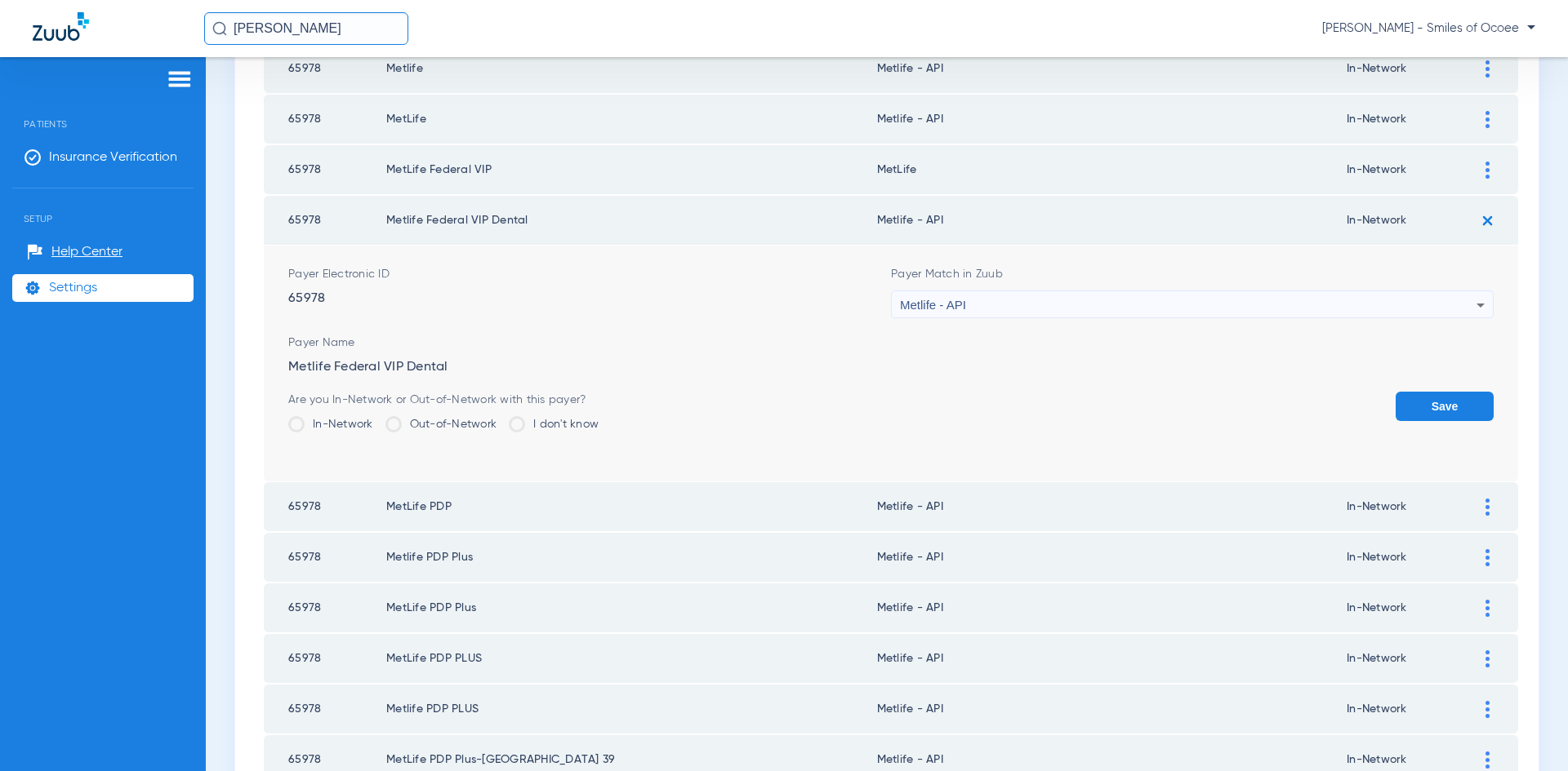
click at [1412, 411] on button "Save" at bounding box center [1444, 406] width 98 height 29
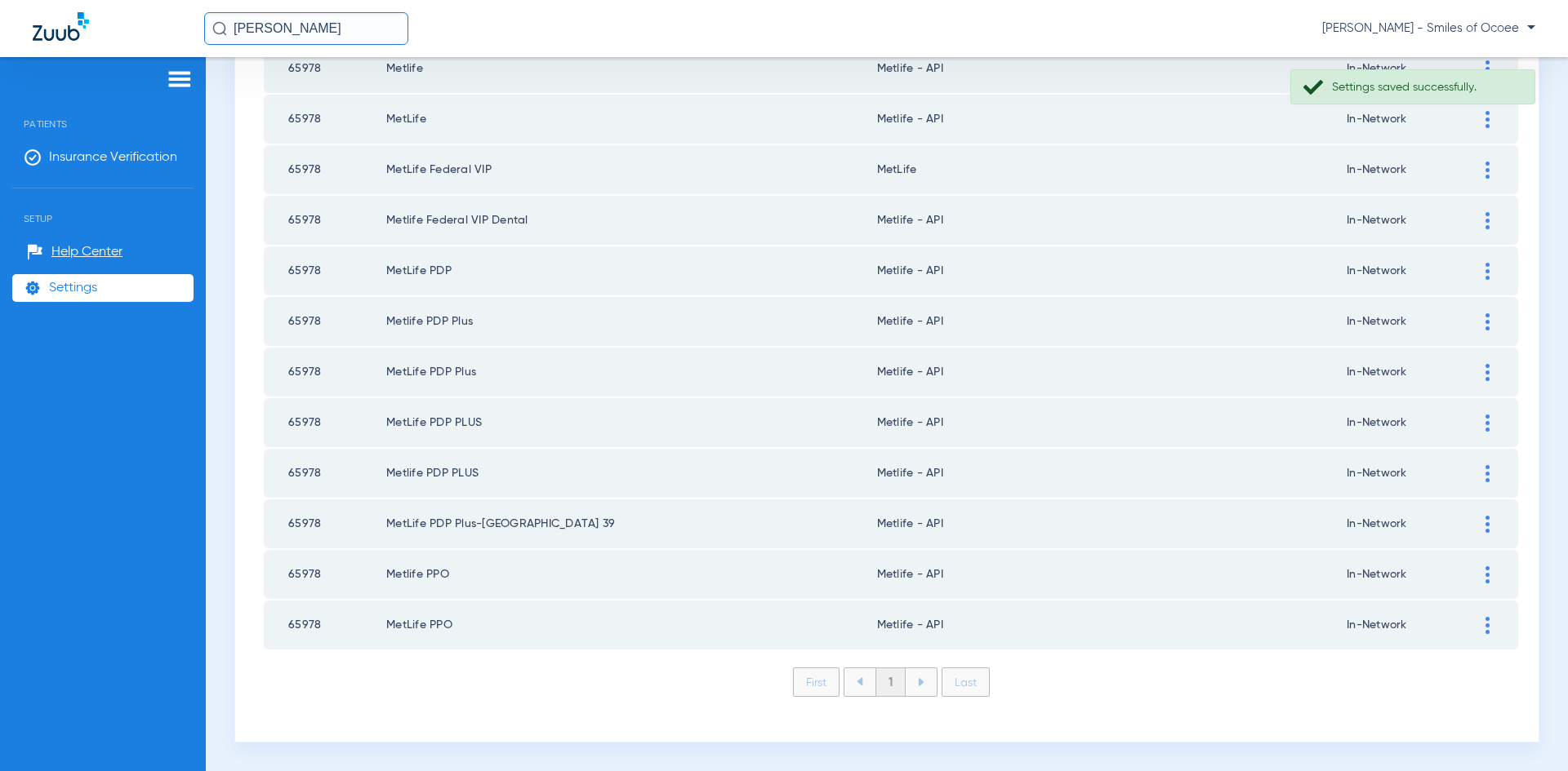
click at [1486, 172] on img at bounding box center [1488, 170] width 4 height 17
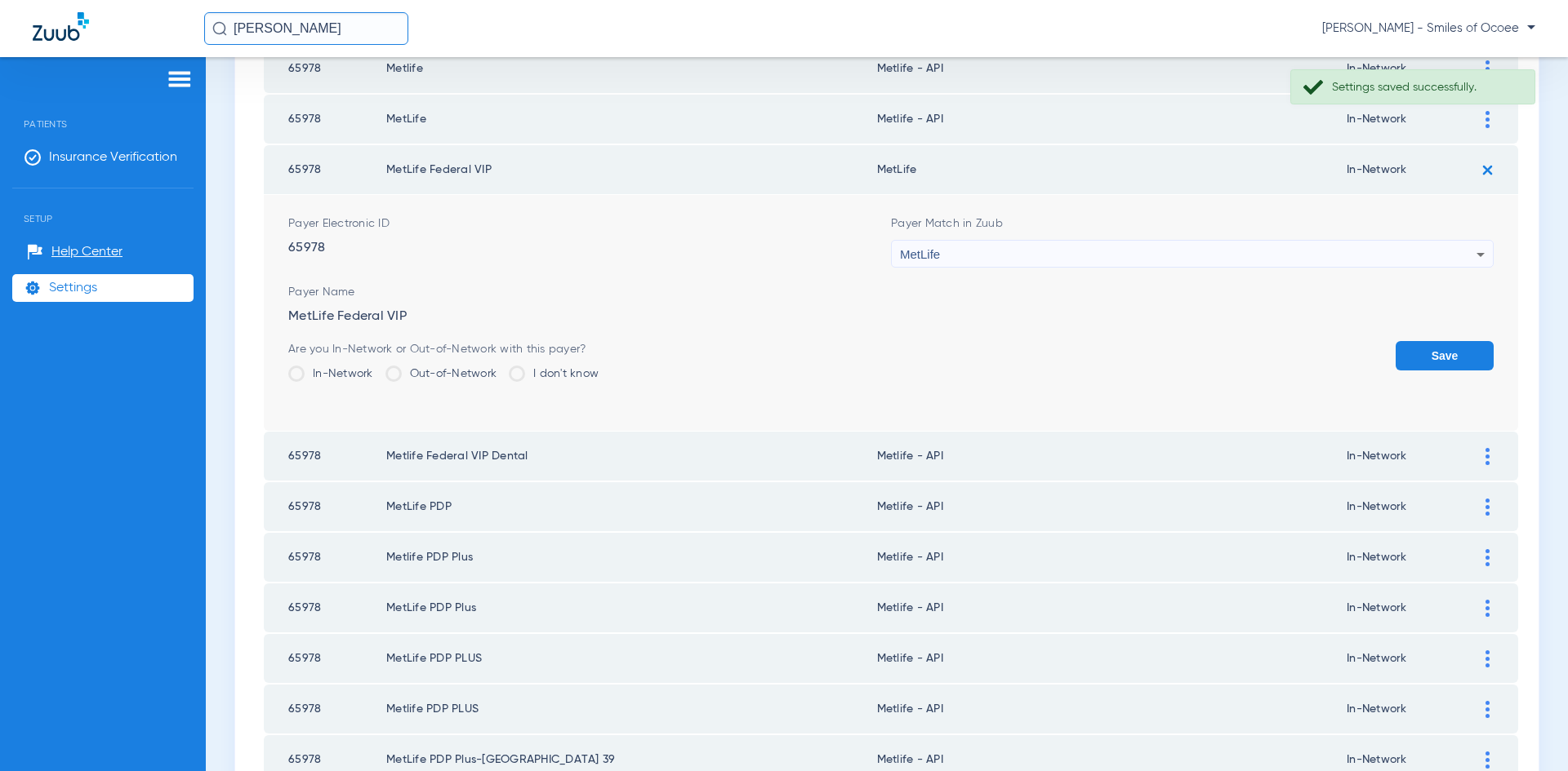
drag, startPoint x: 1472, startPoint y: 253, endPoint x: 1470, endPoint y: 261, distance: 8.2
click at [1477, 253] on icon at bounding box center [1481, 255] width 8 height 4
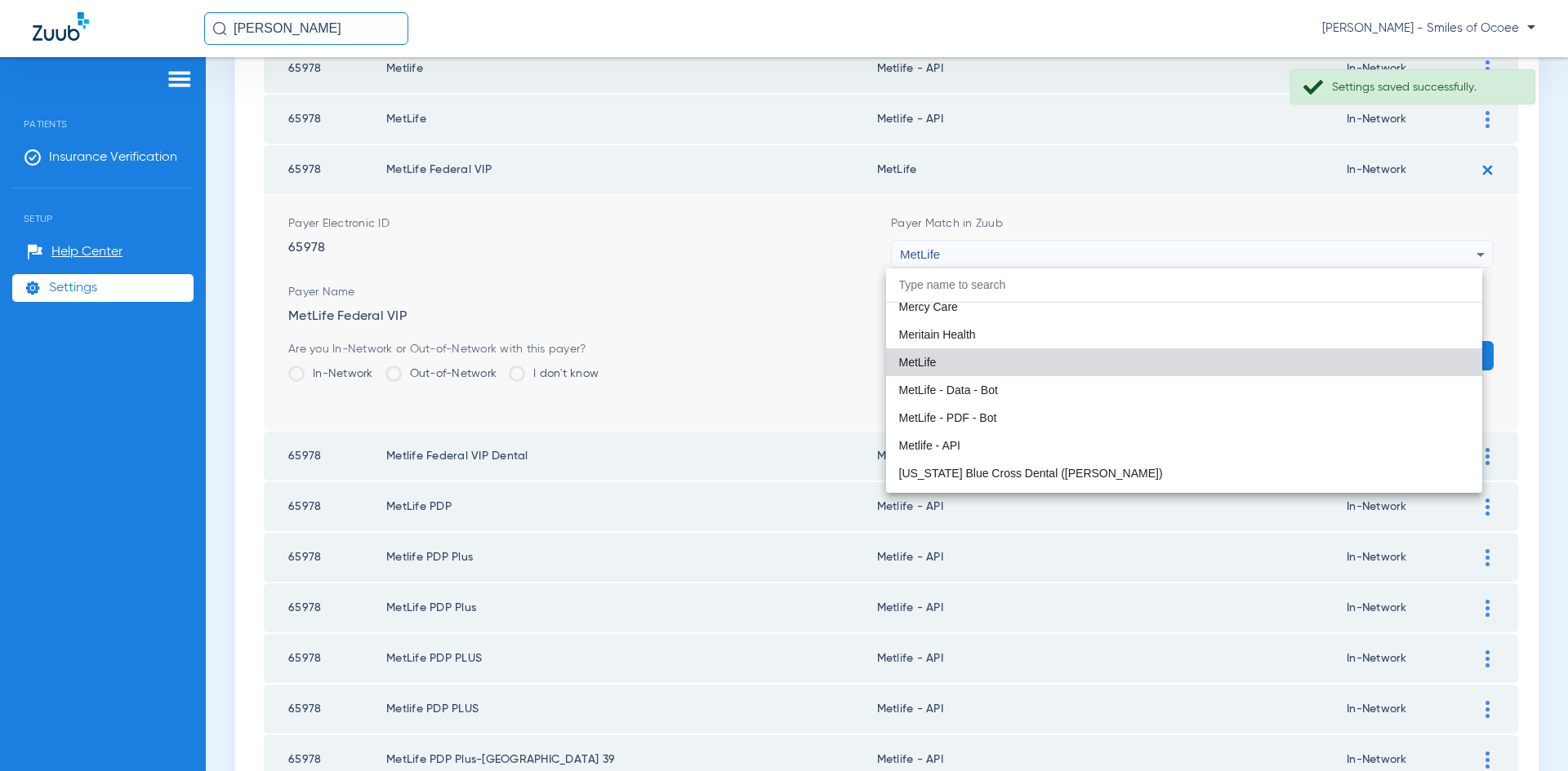
scroll to position [8821, 0]
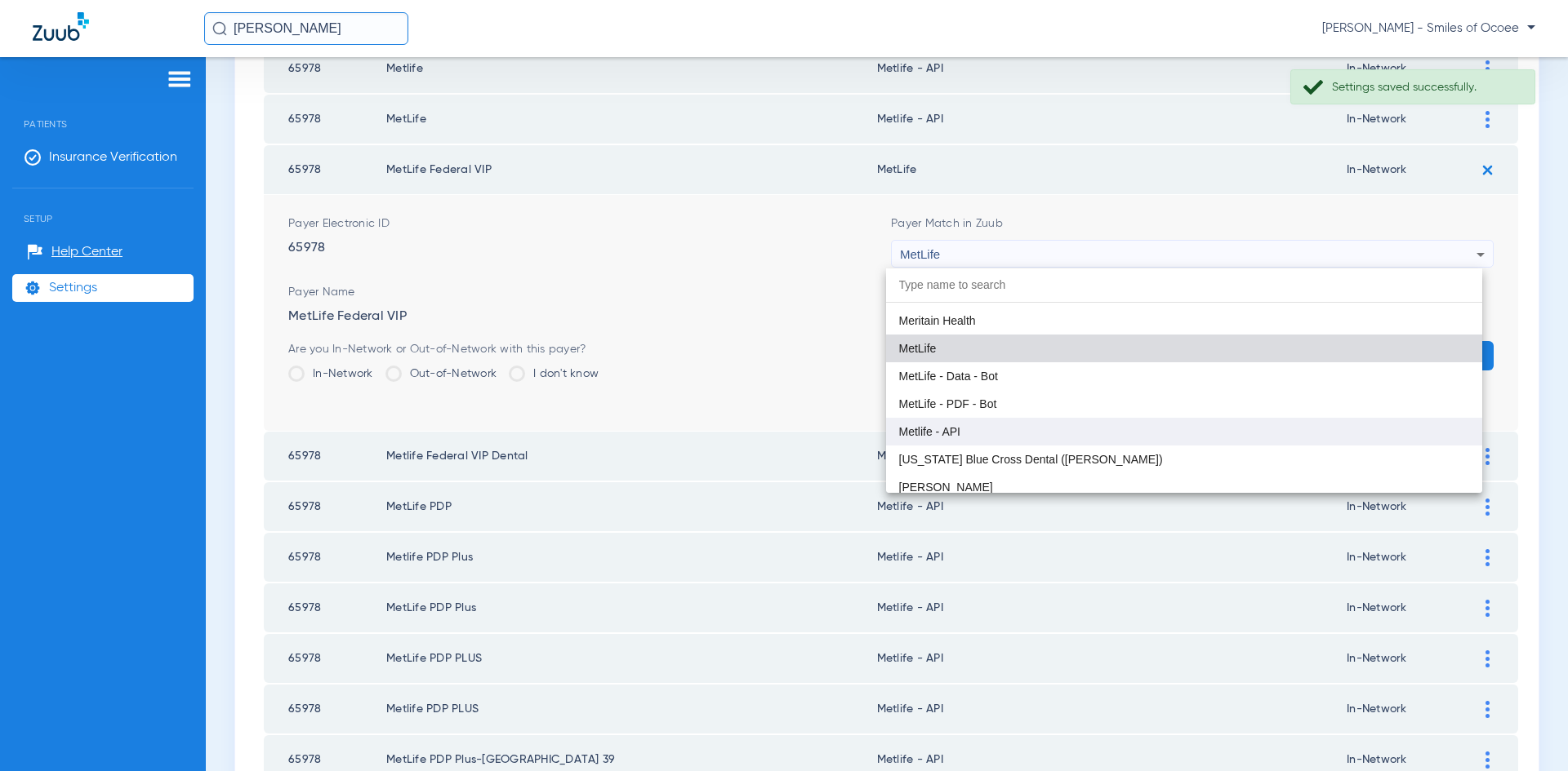
click at [1146, 436] on mat-option "Metlife - API" at bounding box center [1184, 432] width 597 height 27
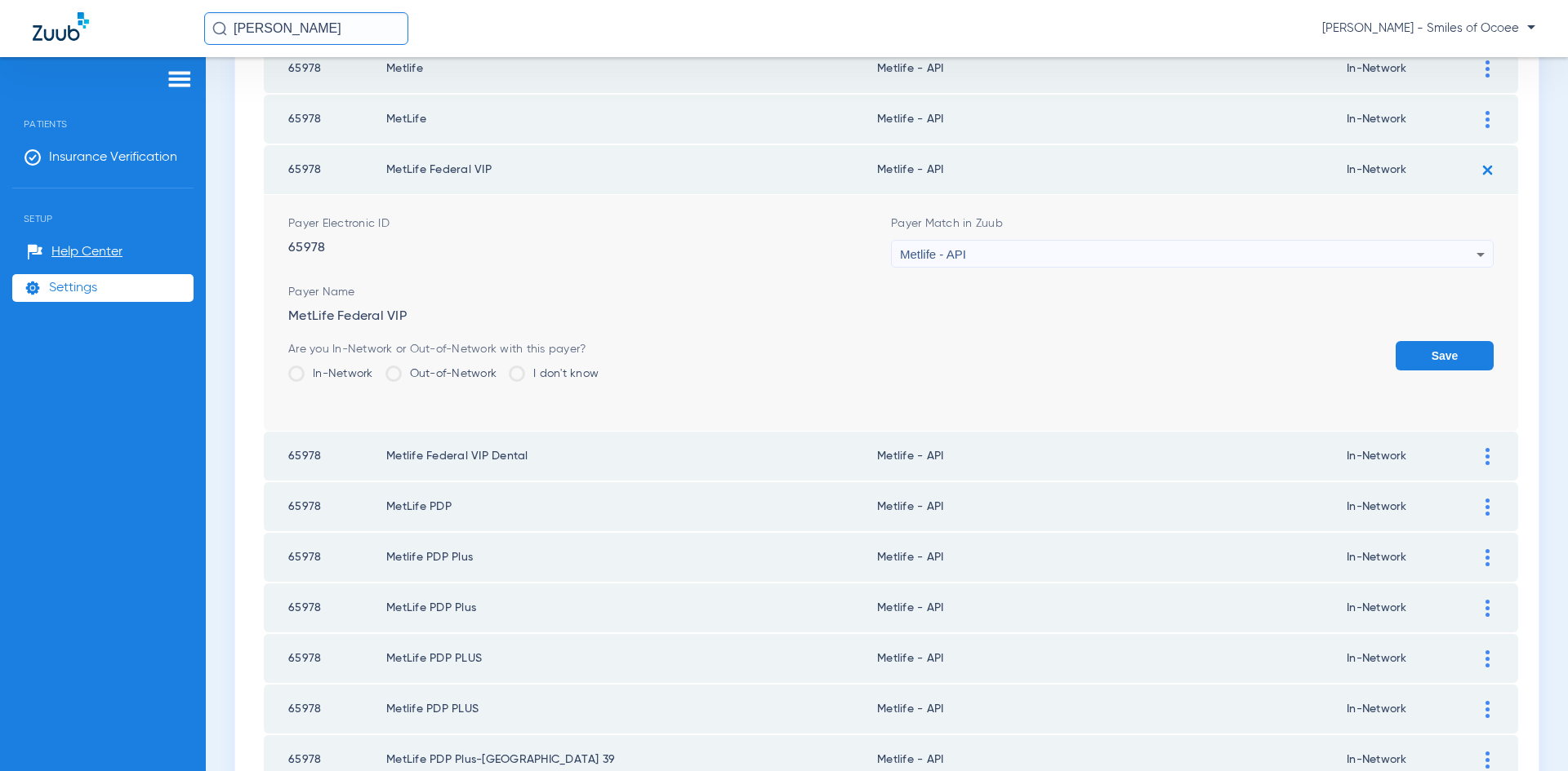
click at [1403, 358] on button "Save" at bounding box center [1444, 356] width 98 height 29
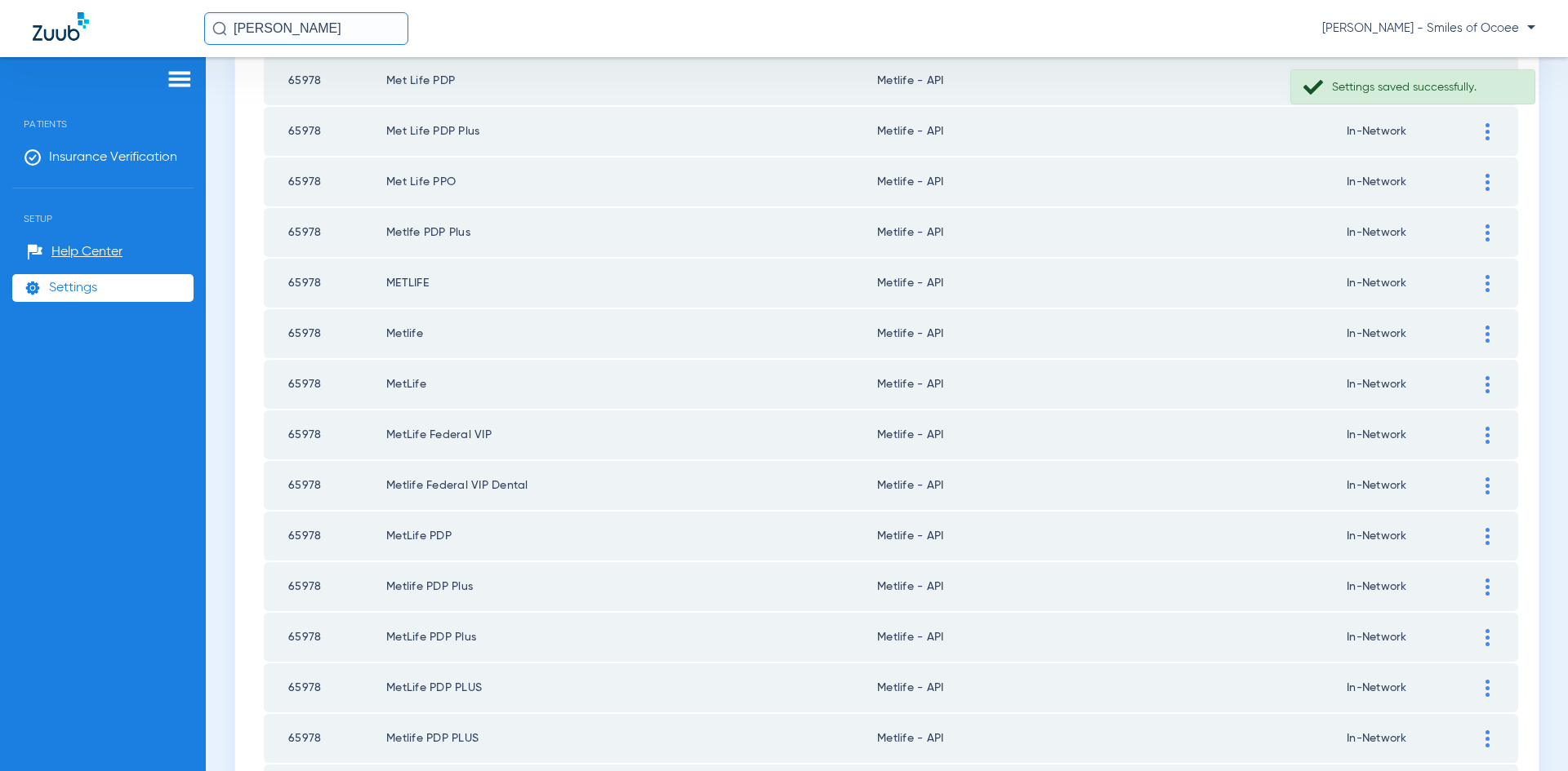
scroll to position [0, 0]
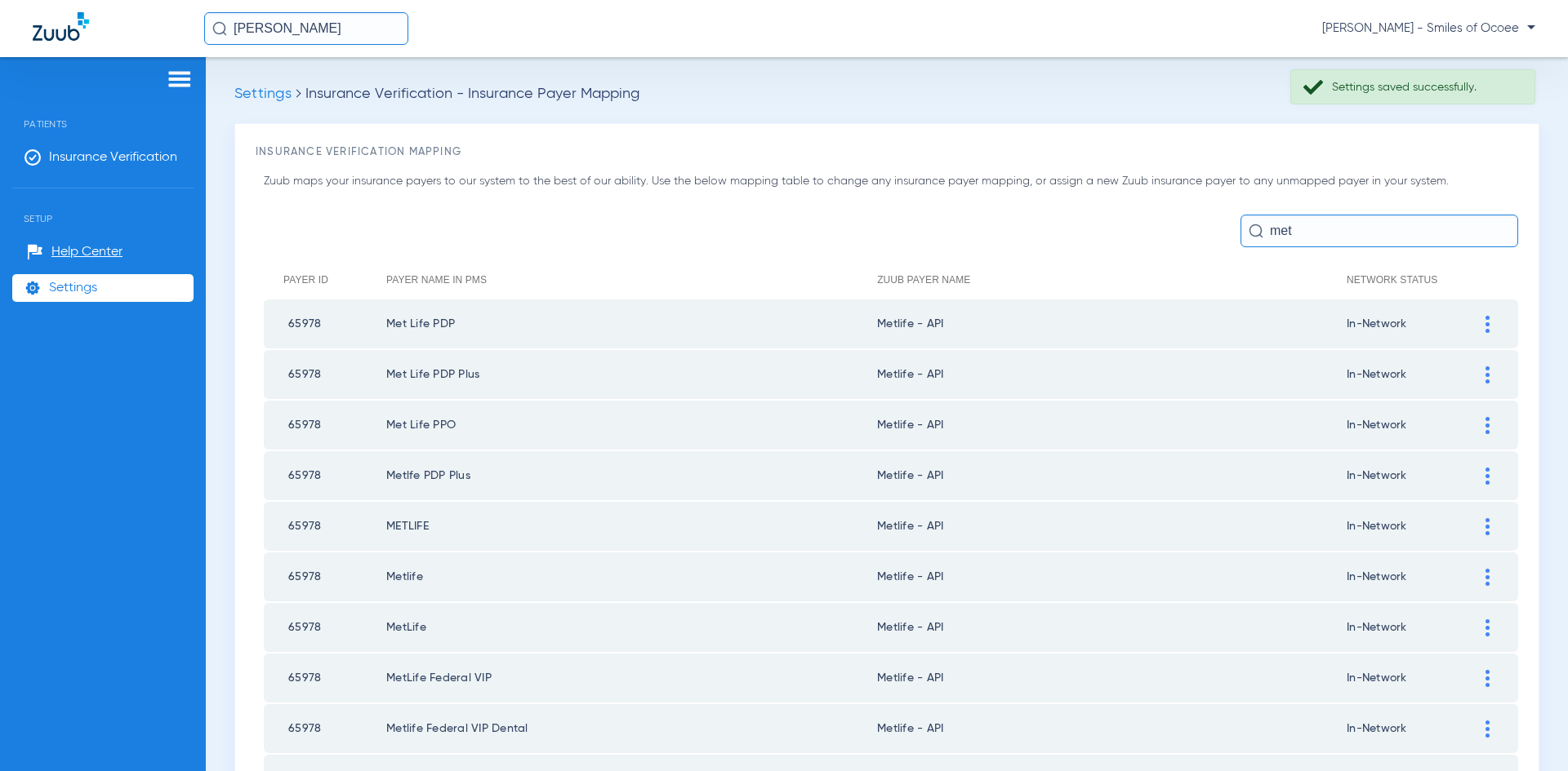
click at [116, 280] on li "Settings" at bounding box center [102, 288] width 182 height 27
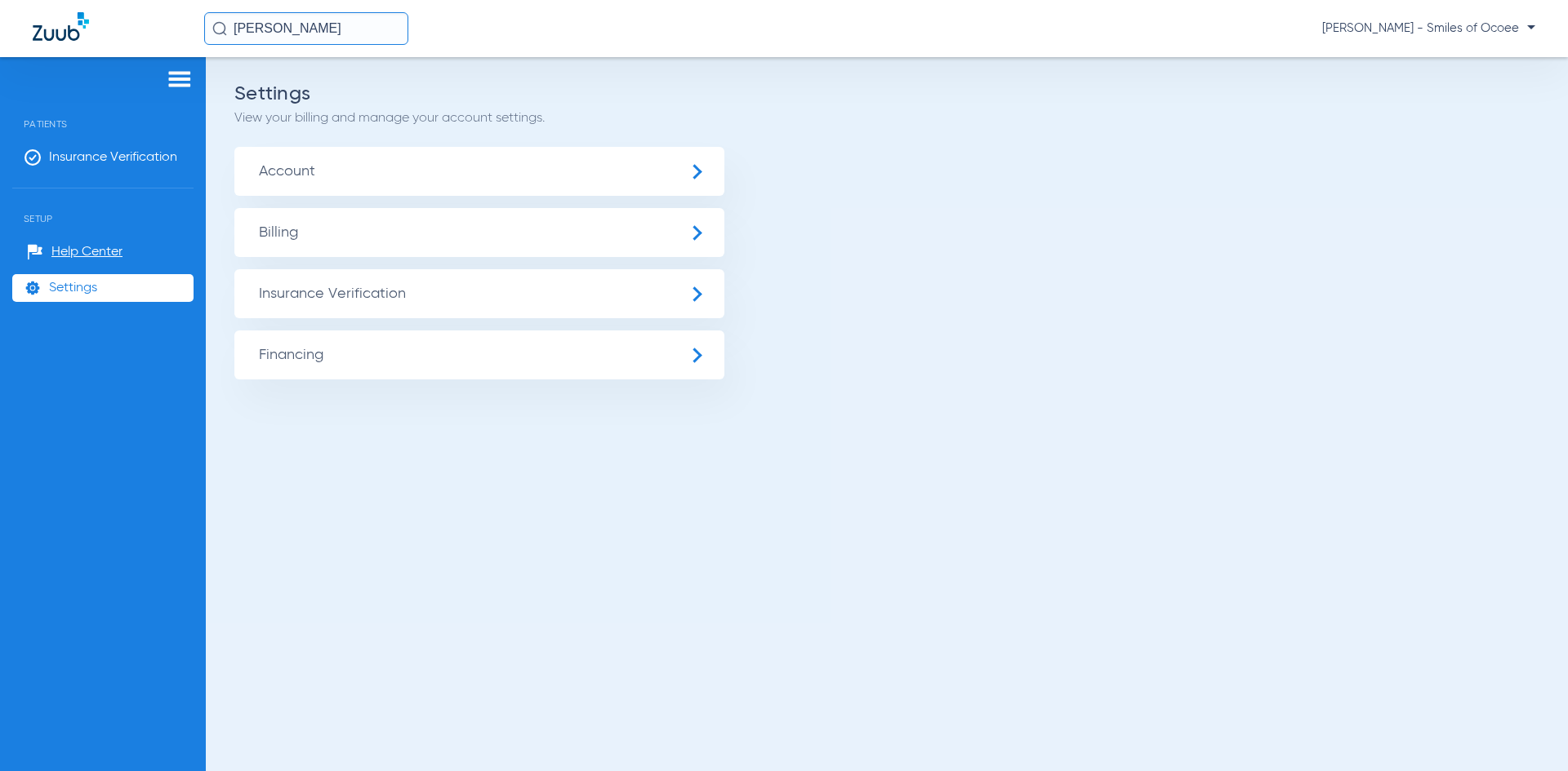
click at [302, 357] on span "Financing" at bounding box center [479, 355] width 490 height 49
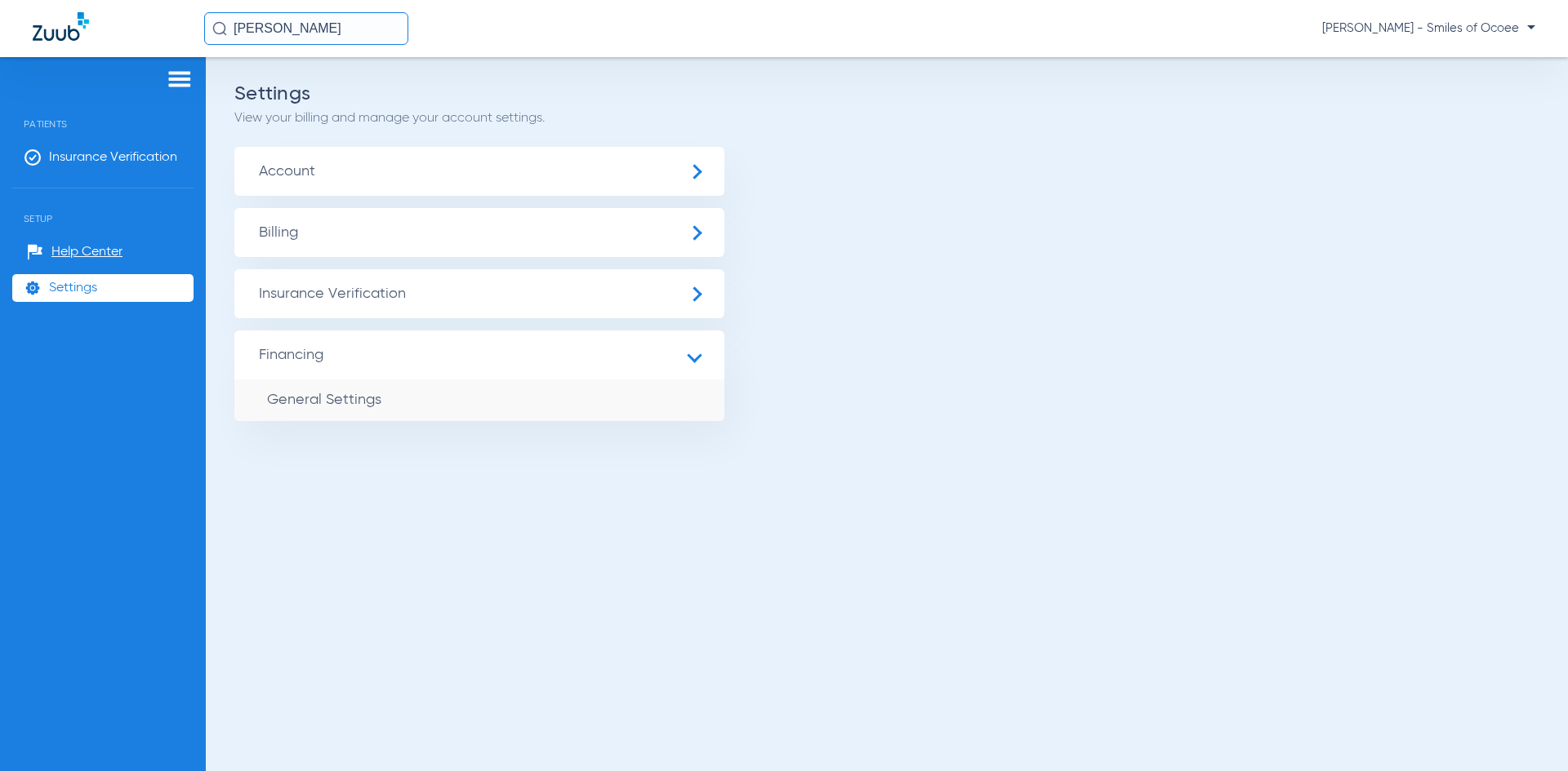
click at [315, 298] on span "Insurance Verification" at bounding box center [479, 294] width 490 height 49
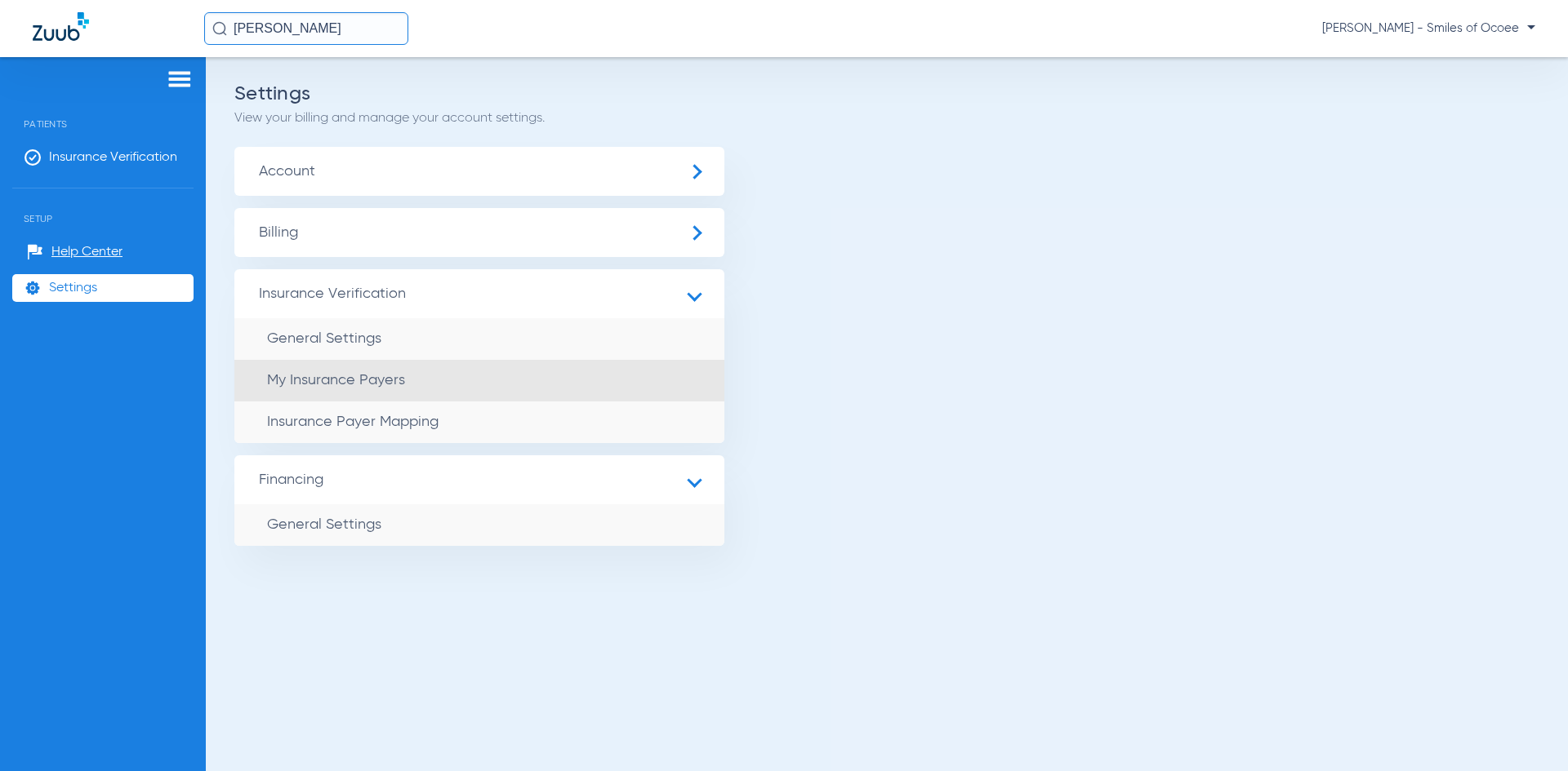
click at [331, 386] on span "My Insurance Payers" at bounding box center [336, 380] width 138 height 15
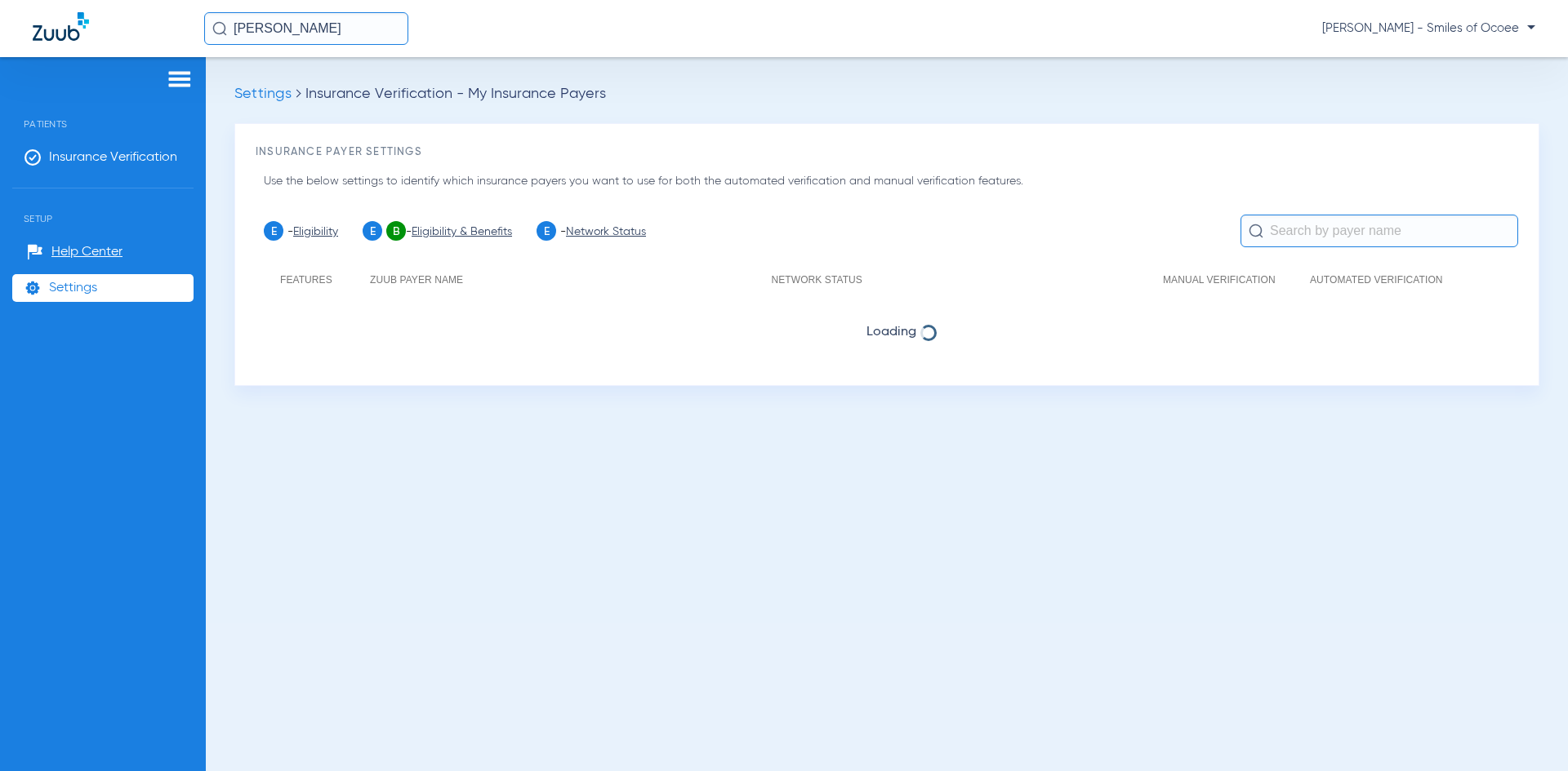
click at [1288, 235] on input "text" at bounding box center [1379, 231] width 278 height 32
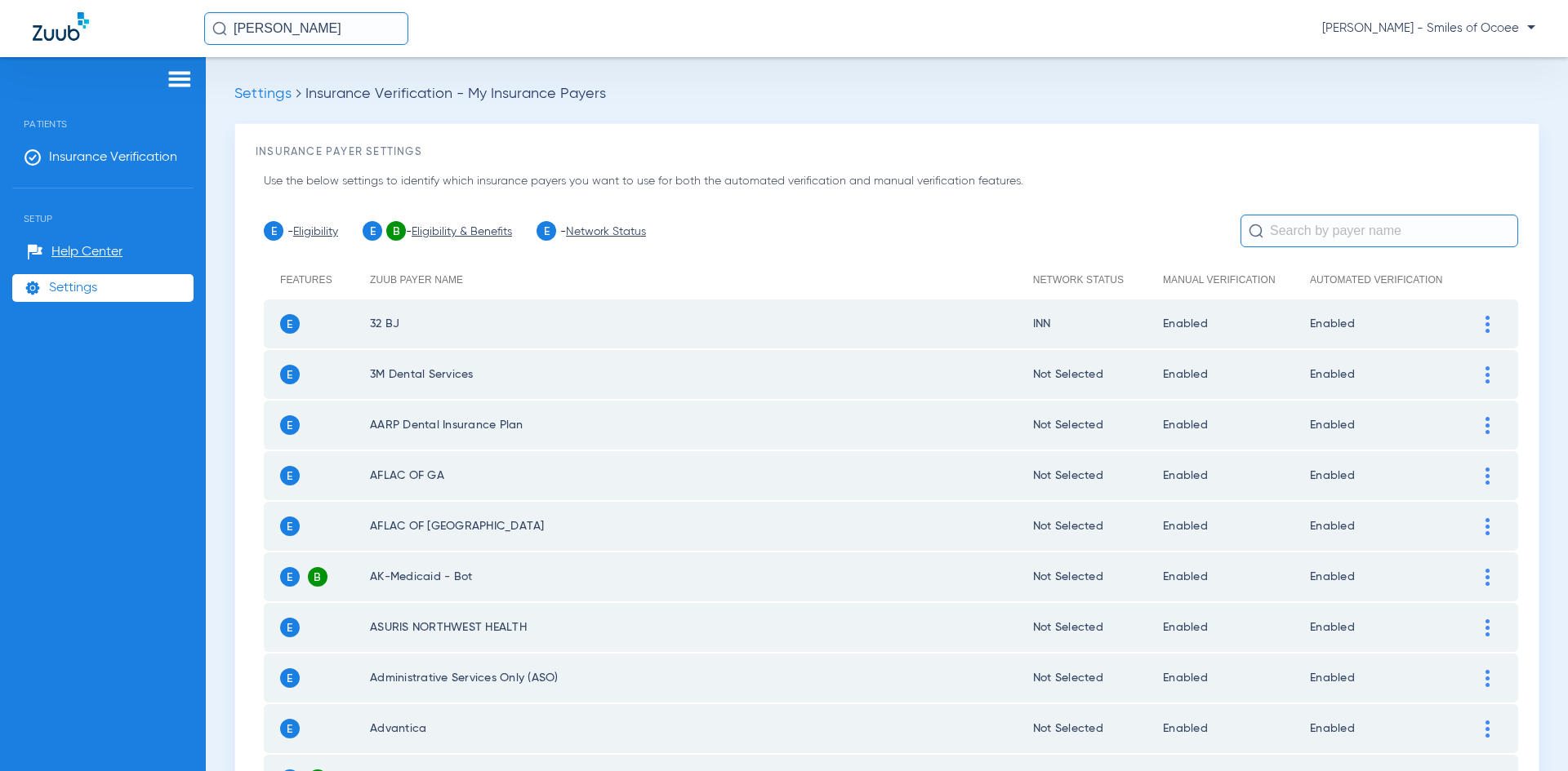
click at [1288, 235] on input "text" at bounding box center [1379, 231] width 278 height 32
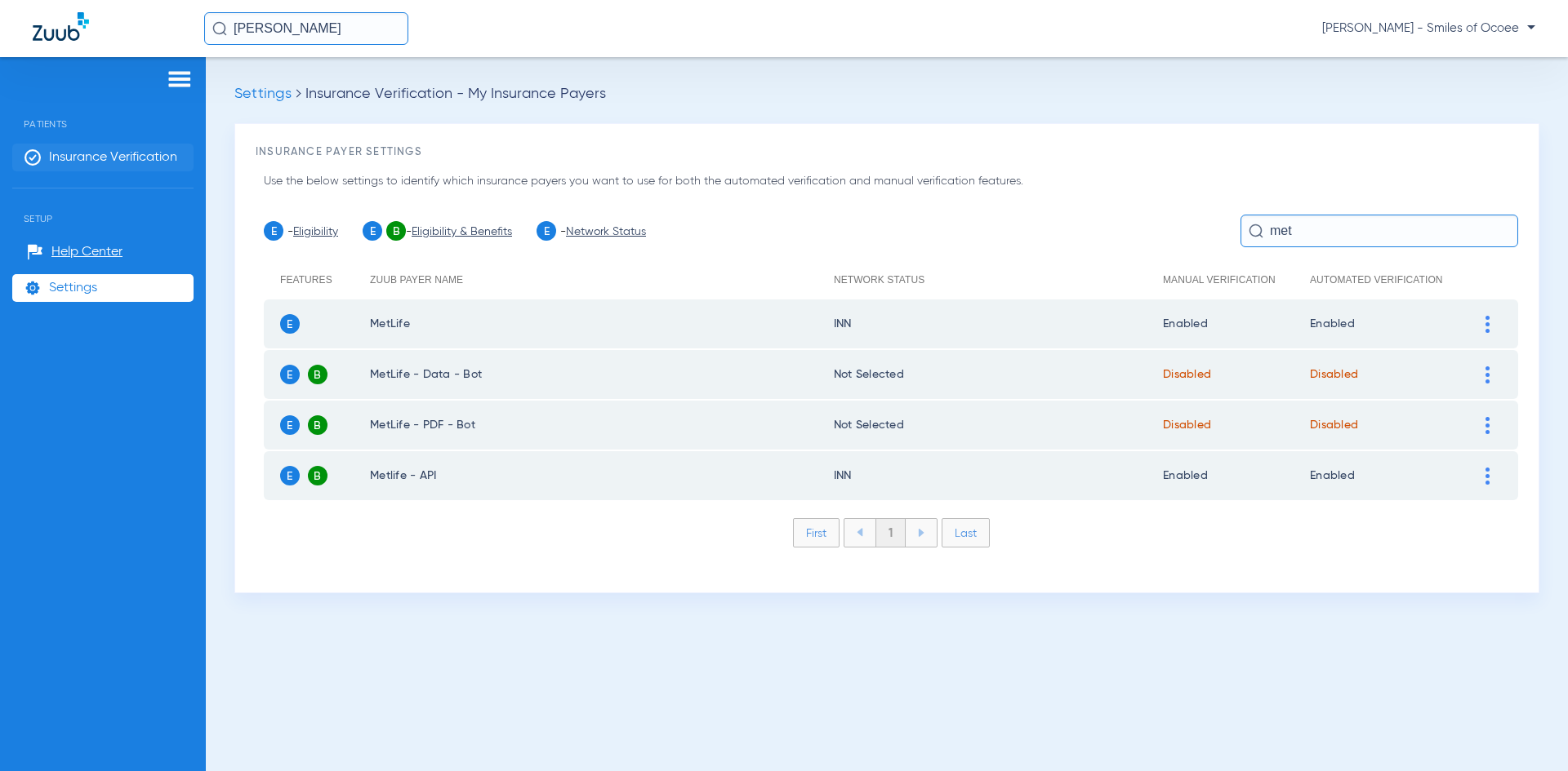
type input "met"
click at [102, 159] on span "Insurance Verification" at bounding box center [113, 157] width 129 height 17
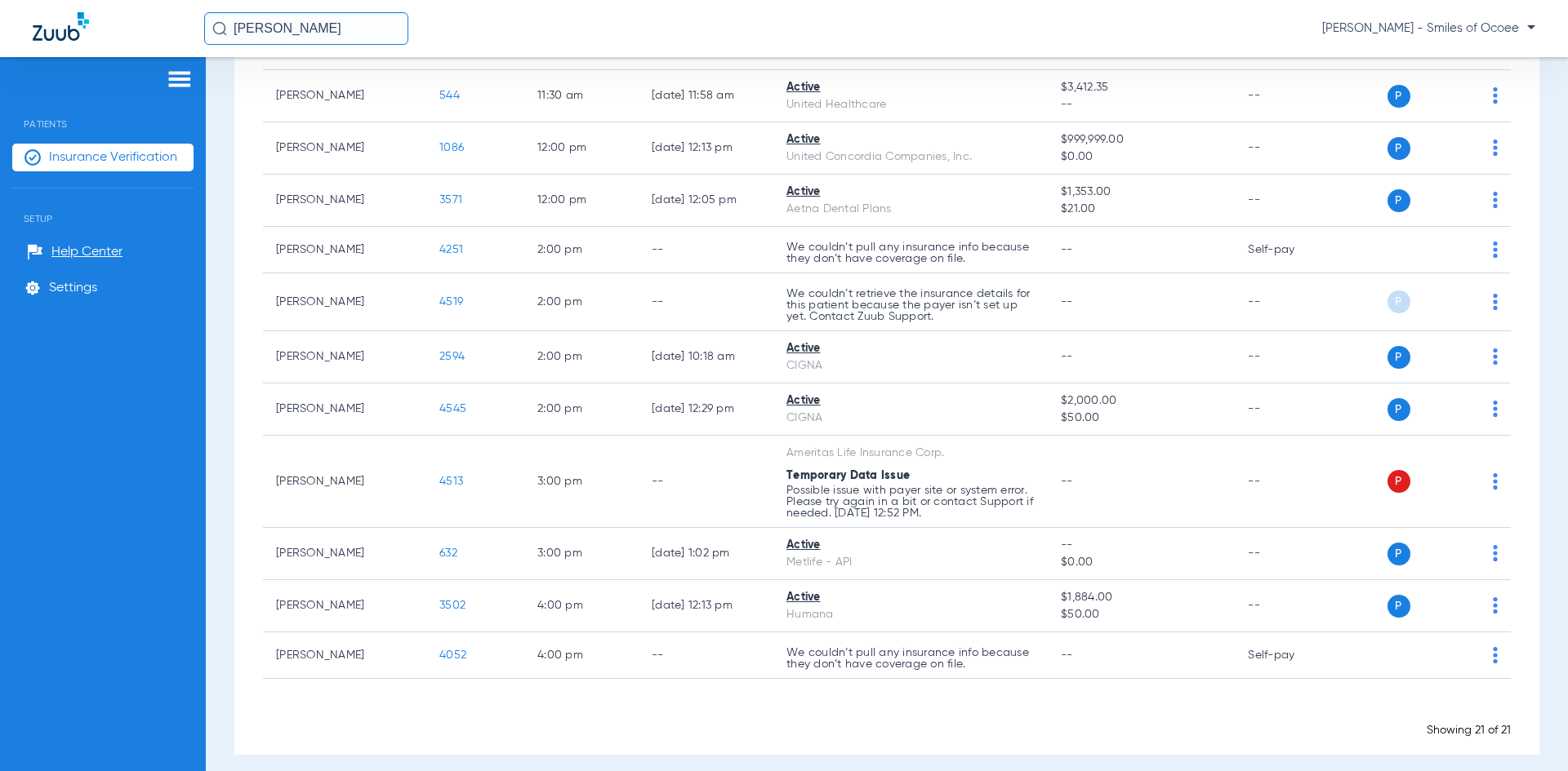
scroll to position [725, 0]
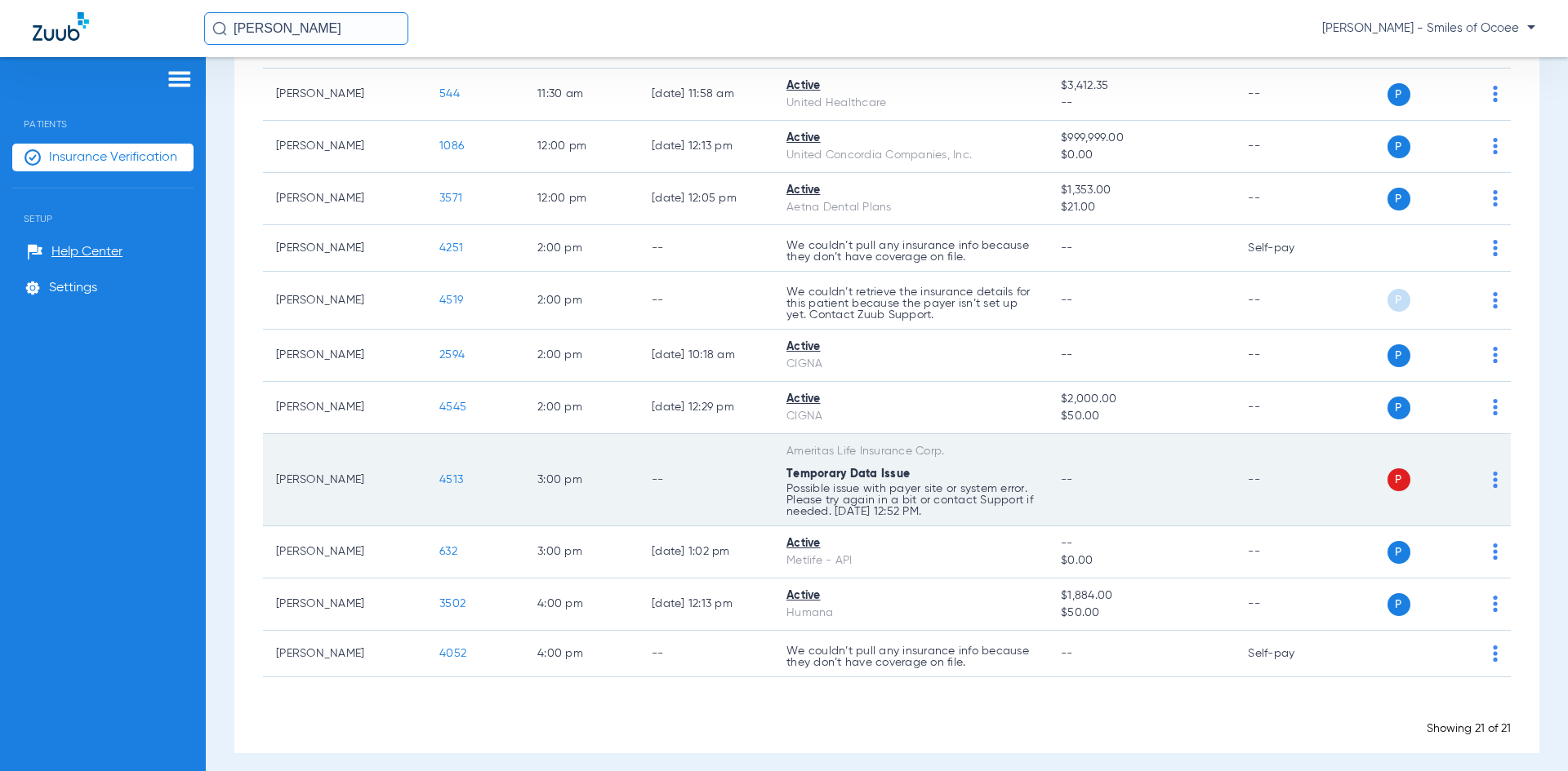
click at [1492, 478] on img at bounding box center [1494, 480] width 5 height 17
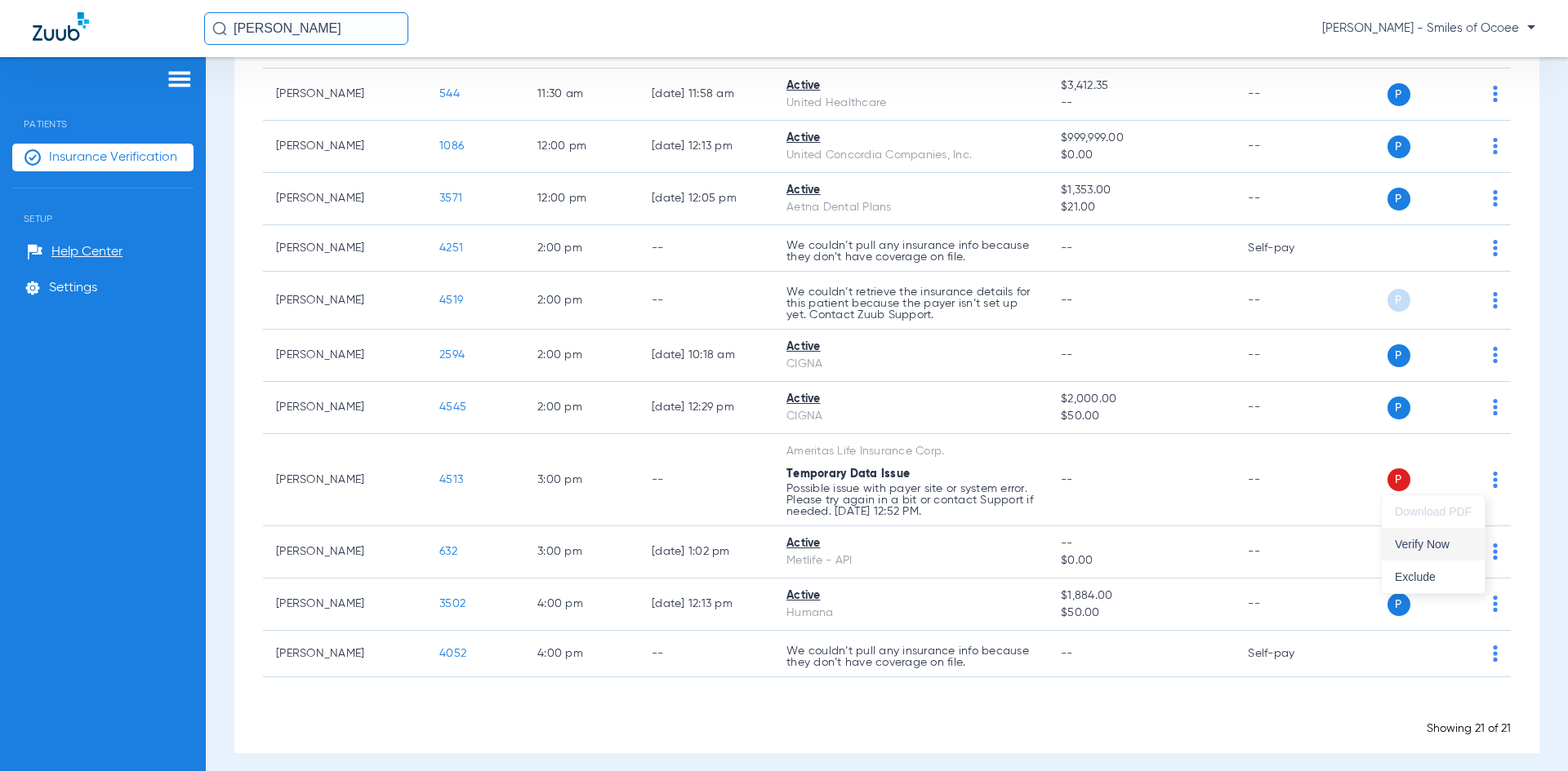
click at [1447, 541] on span "Verify Now" at bounding box center [1433, 544] width 77 height 12
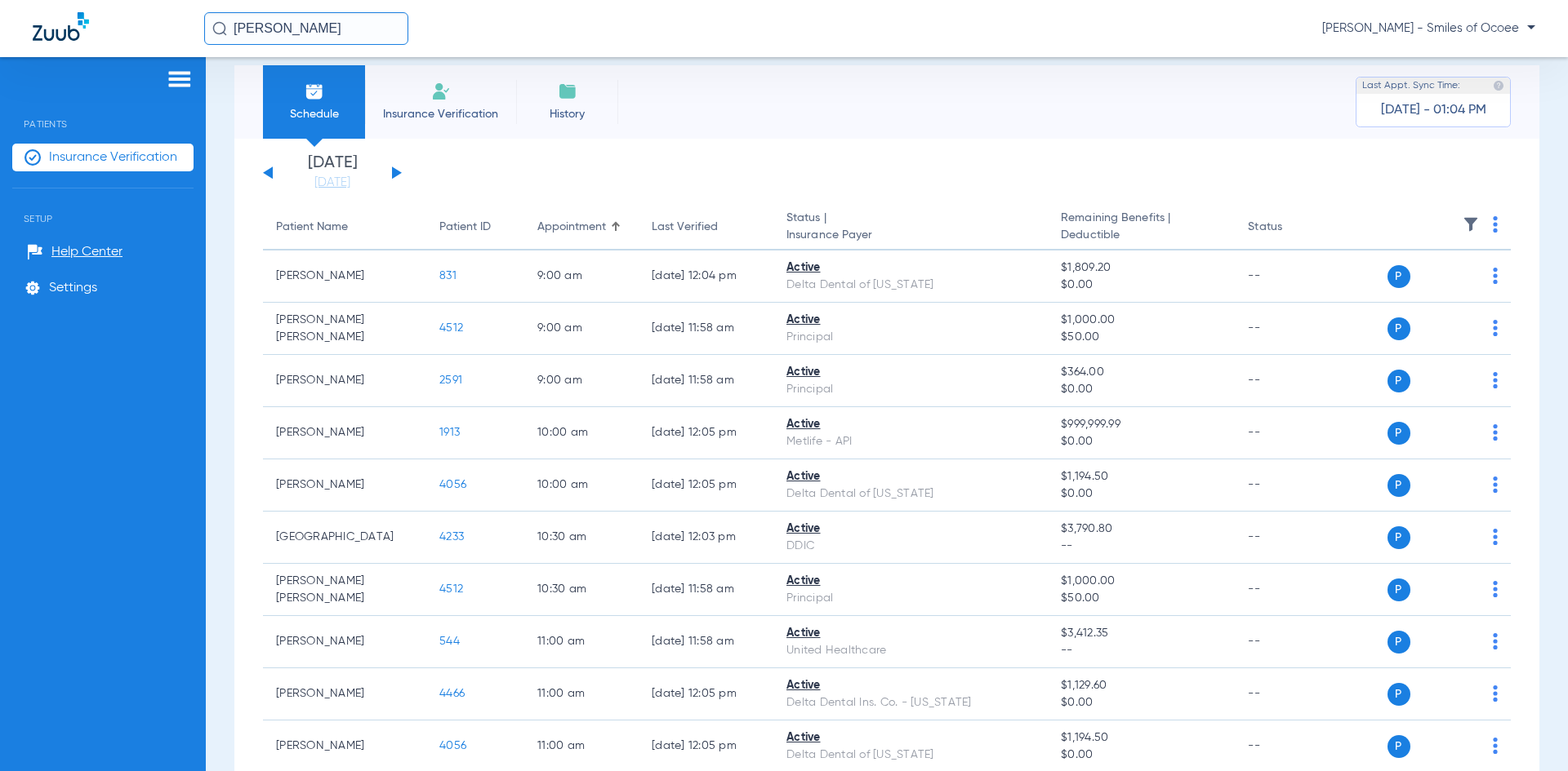
scroll to position [0, 0]
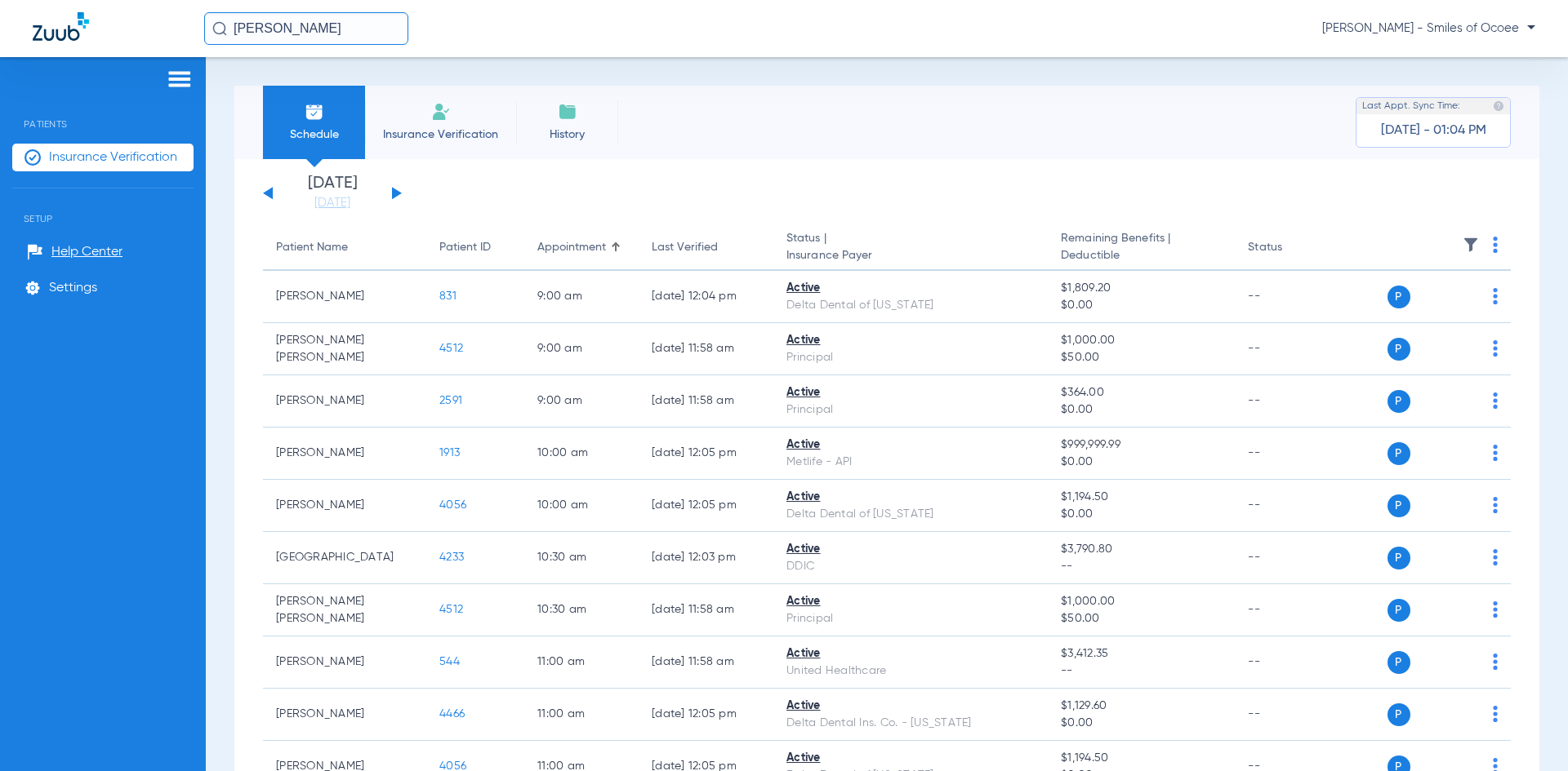
click at [393, 190] on button at bounding box center [396, 193] width 10 height 12
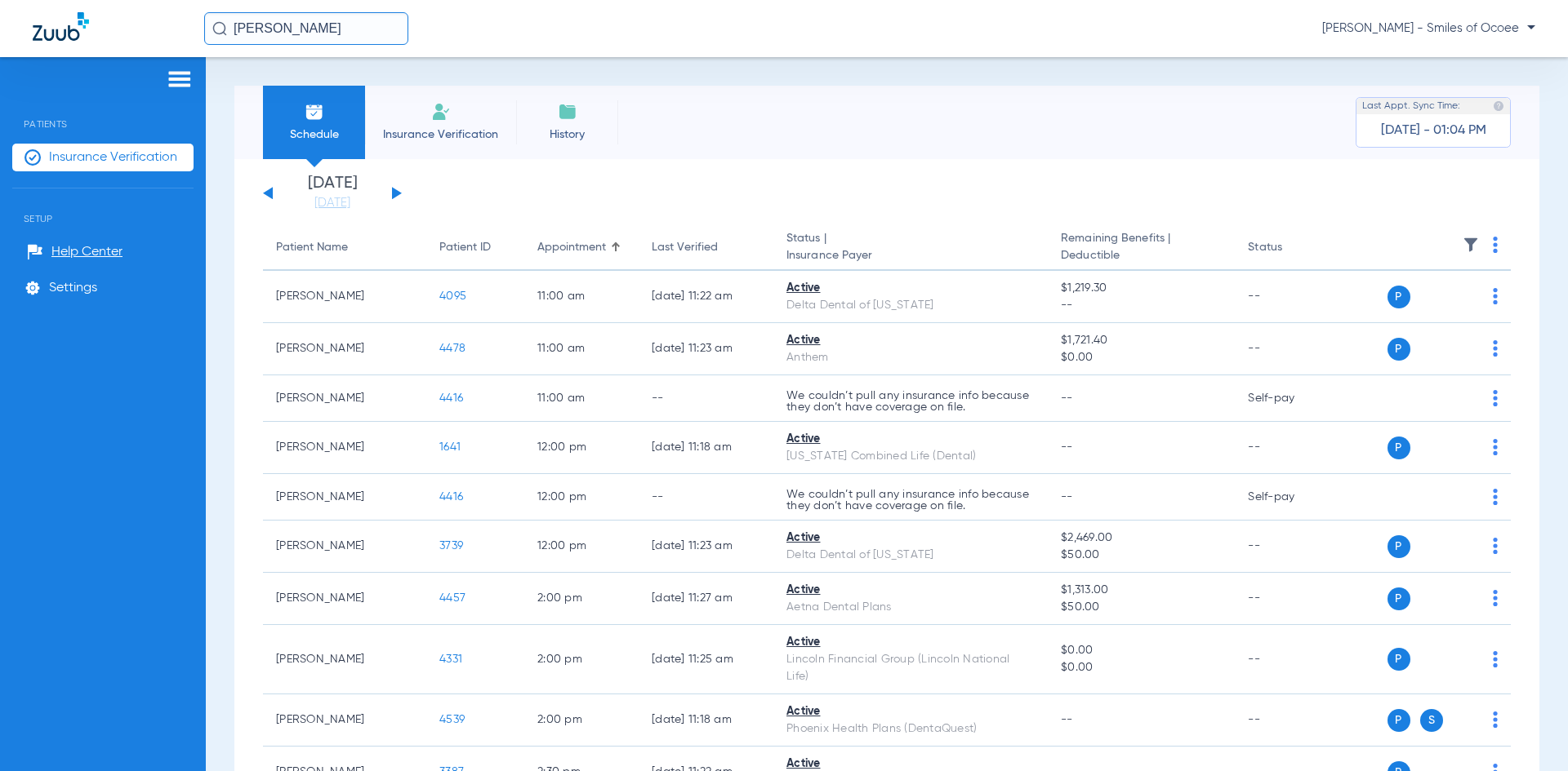
click at [1492, 244] on img at bounding box center [1494, 244] width 5 height 17
click at [1403, 313] on span "Verify All" at bounding box center [1421, 310] width 102 height 12
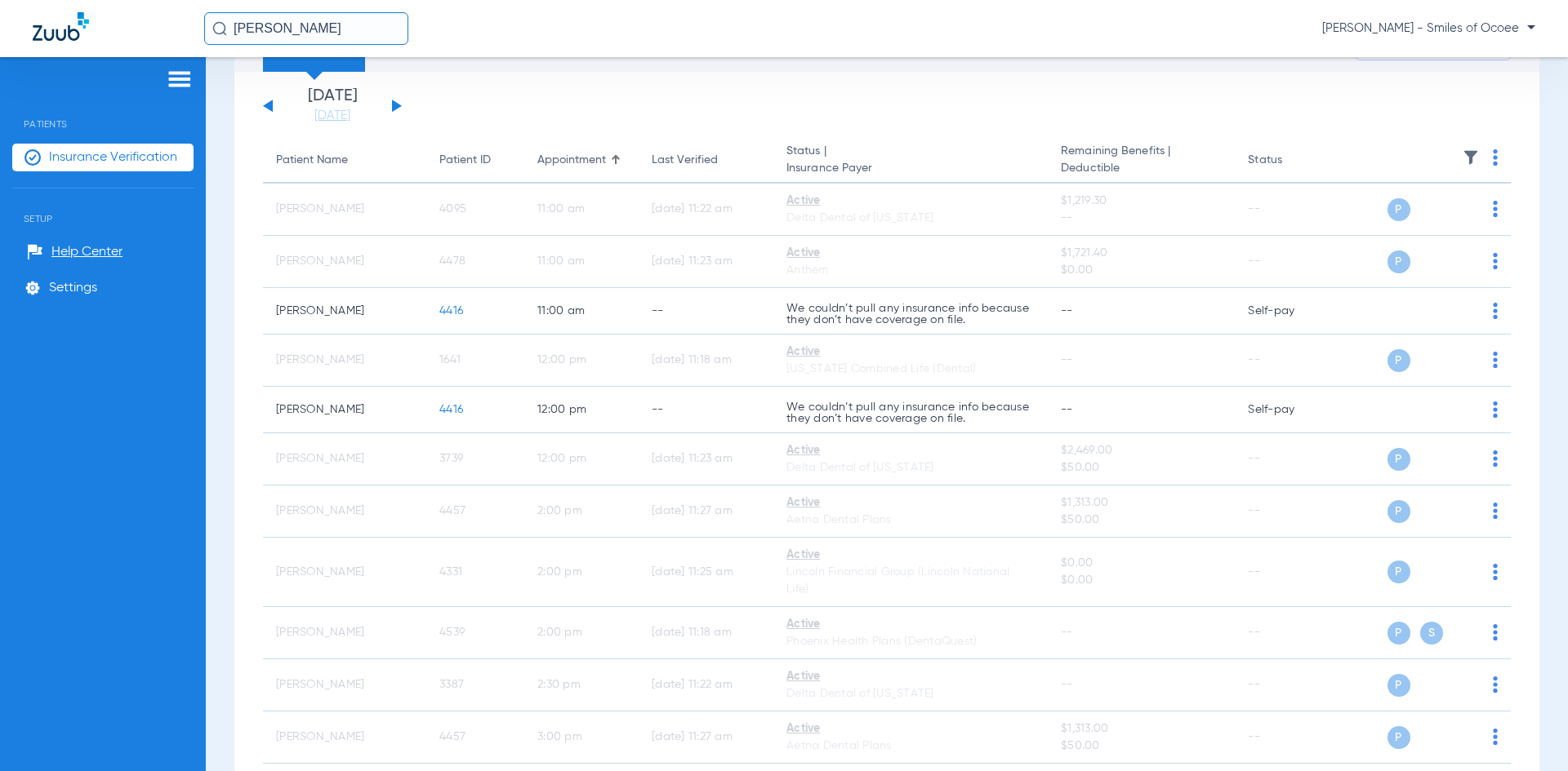
scroll to position [272, 0]
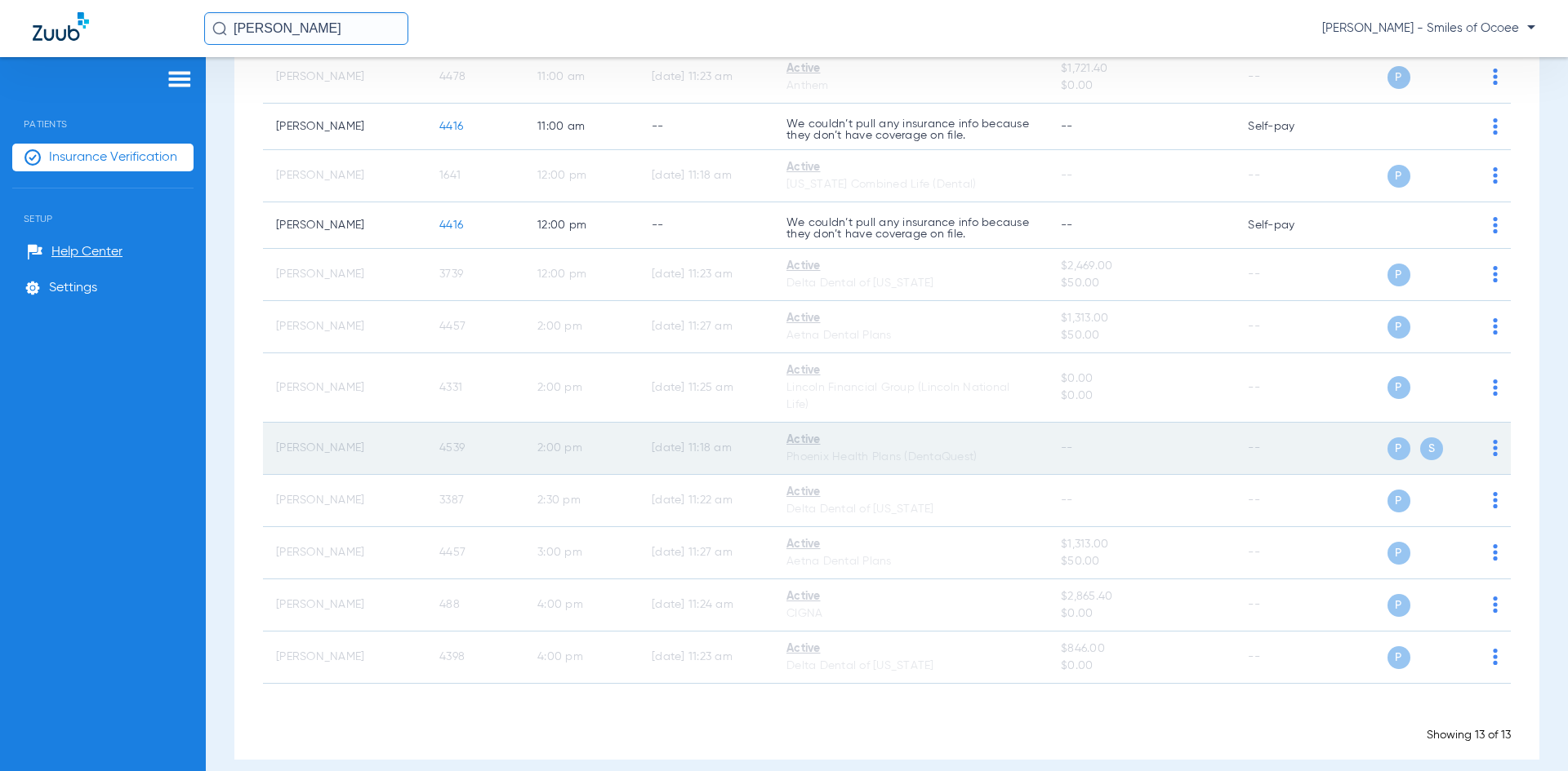
click at [454, 442] on span "4539" at bounding box center [452, 448] width 26 height 12
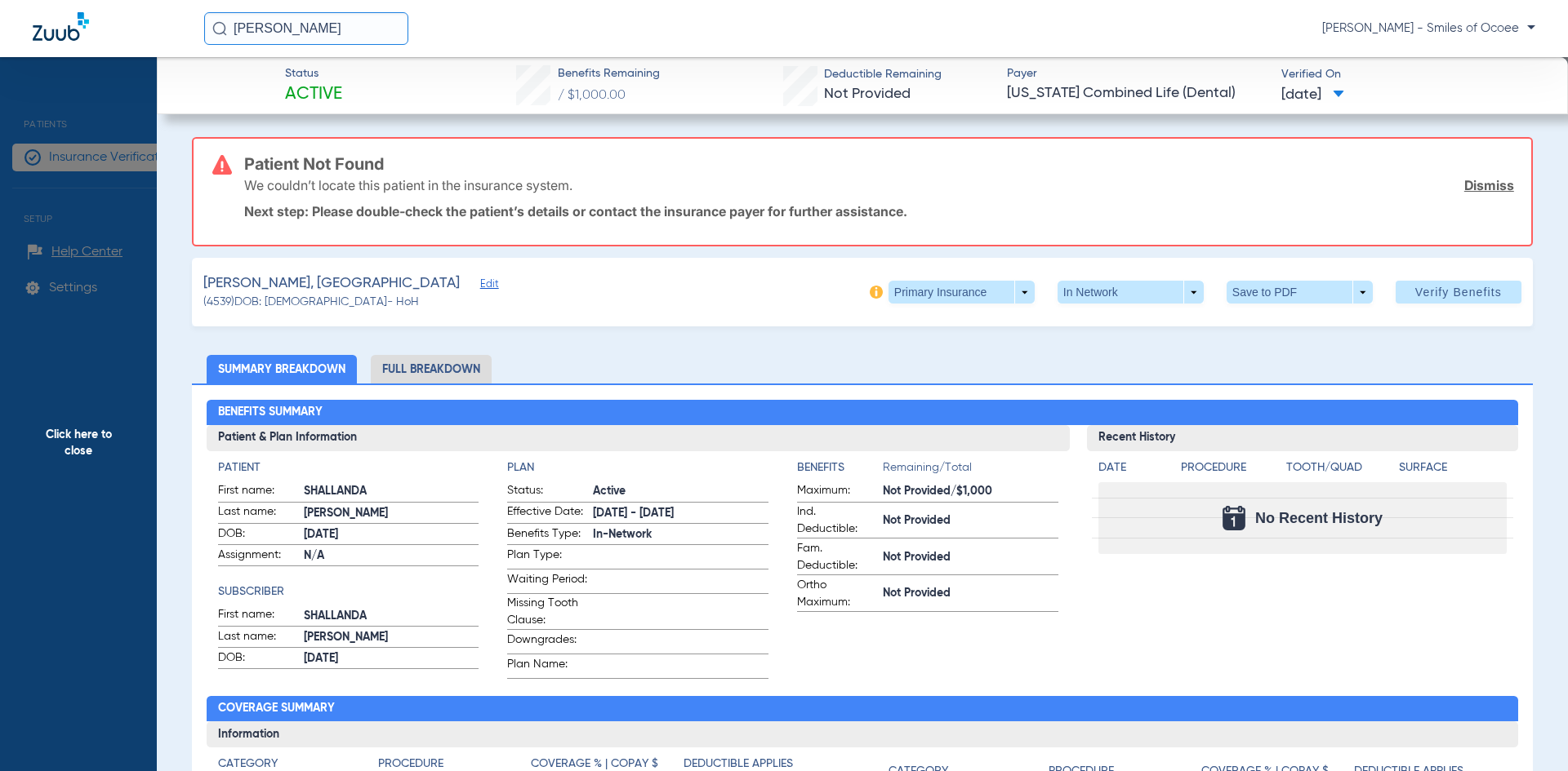
click at [1482, 187] on link "Dismiss" at bounding box center [1489, 185] width 50 height 17
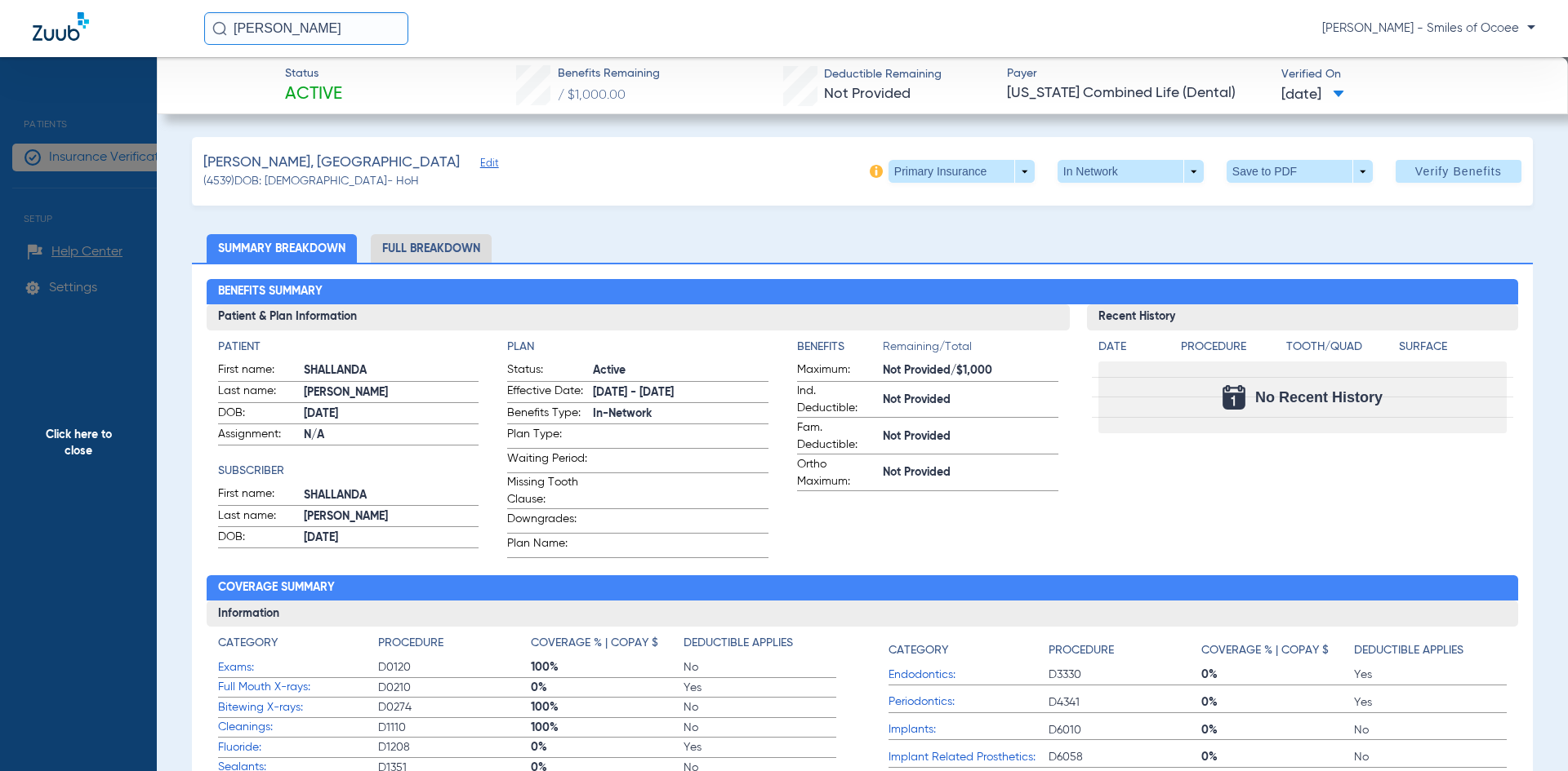
click at [480, 167] on span "Edit" at bounding box center [487, 166] width 15 height 16
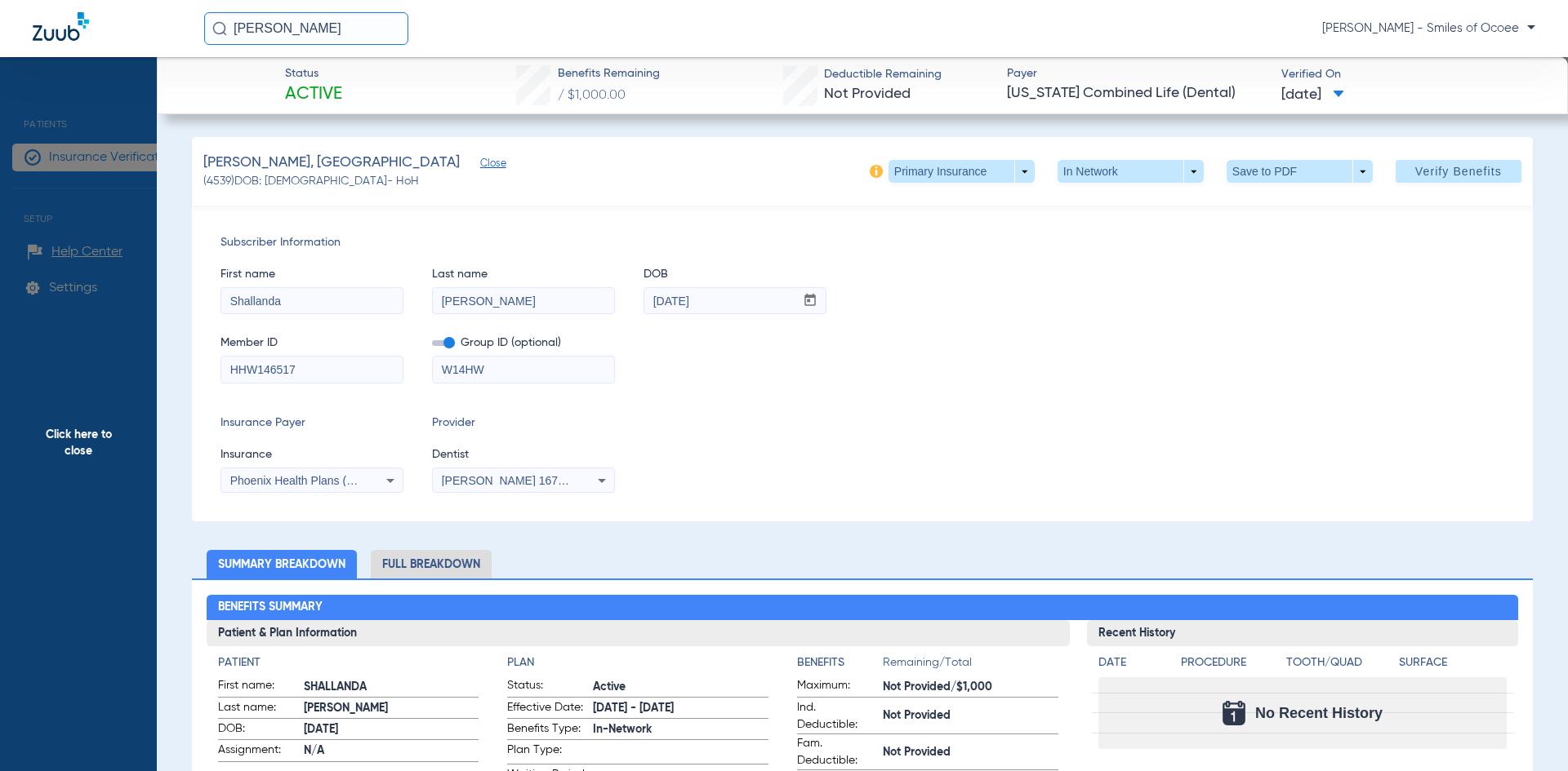
click at [480, 167] on span "Close" at bounding box center [487, 166] width 15 height 16
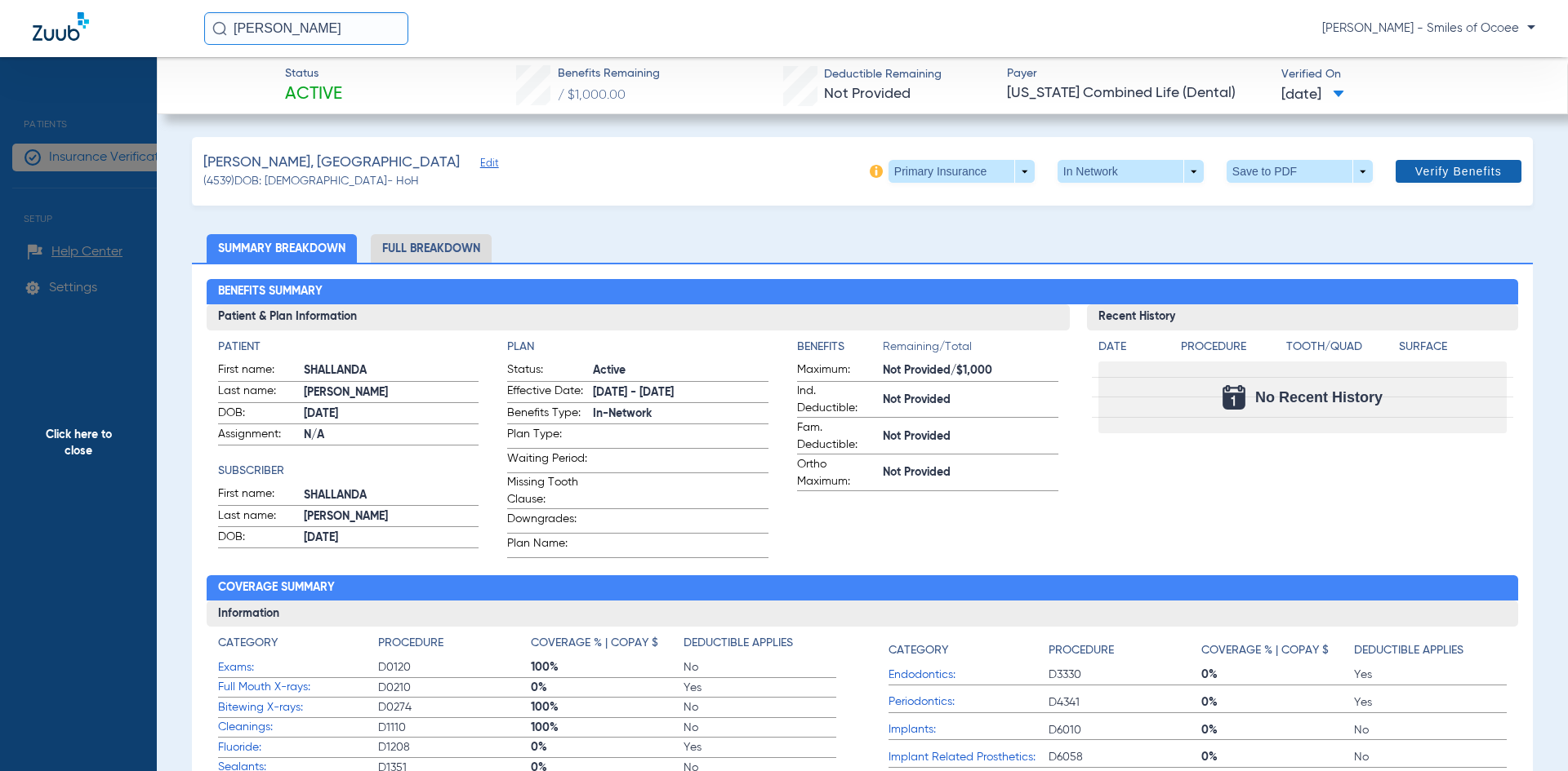
click at [1418, 178] on span "Verify Benefits" at bounding box center [1458, 171] width 86 height 13
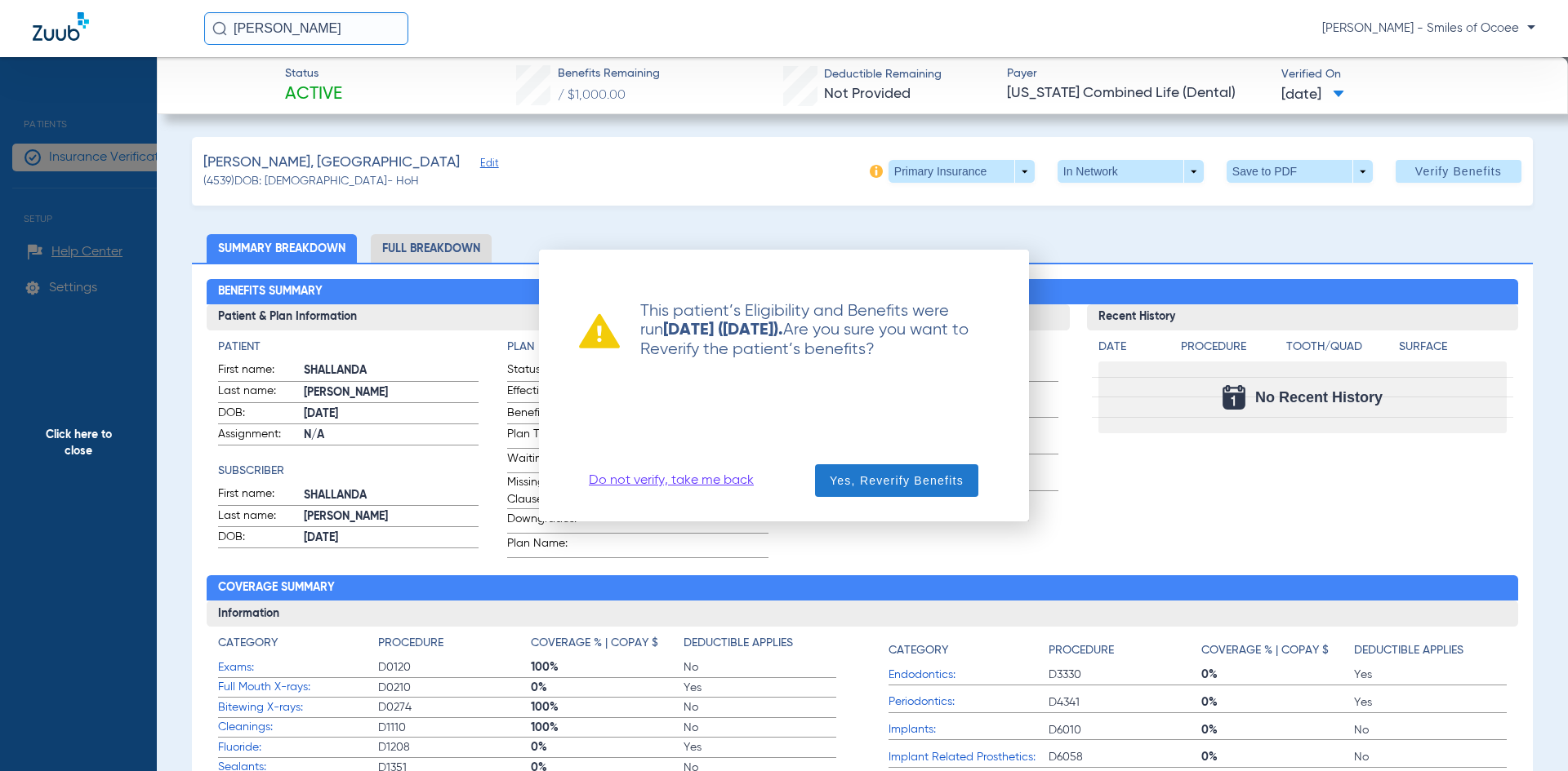
click at [912, 479] on span "Yes, Reverify Benefits" at bounding box center [896, 481] width 133 height 17
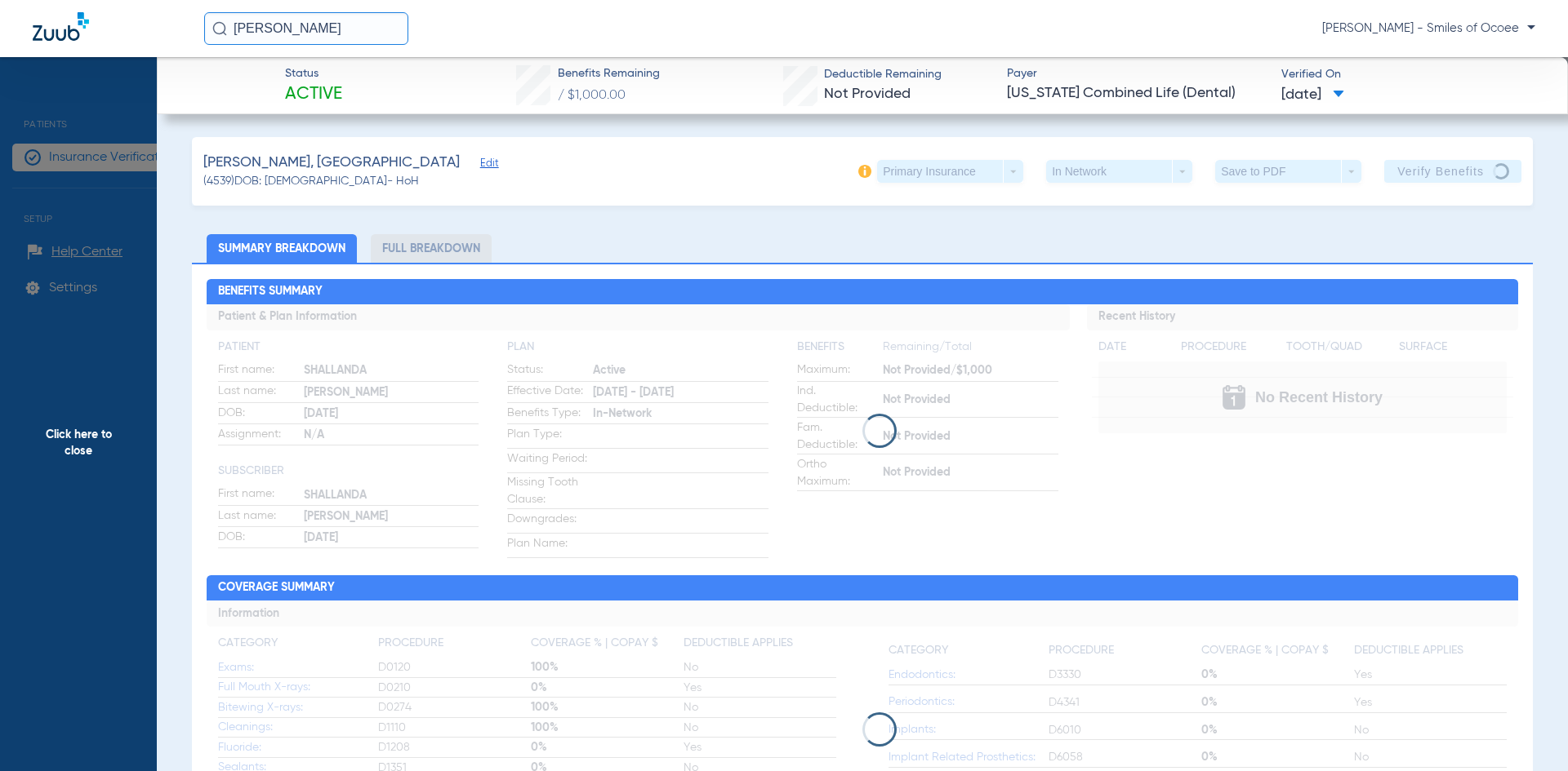
click at [95, 437] on span "Click here to close" at bounding box center [78, 442] width 157 height 771
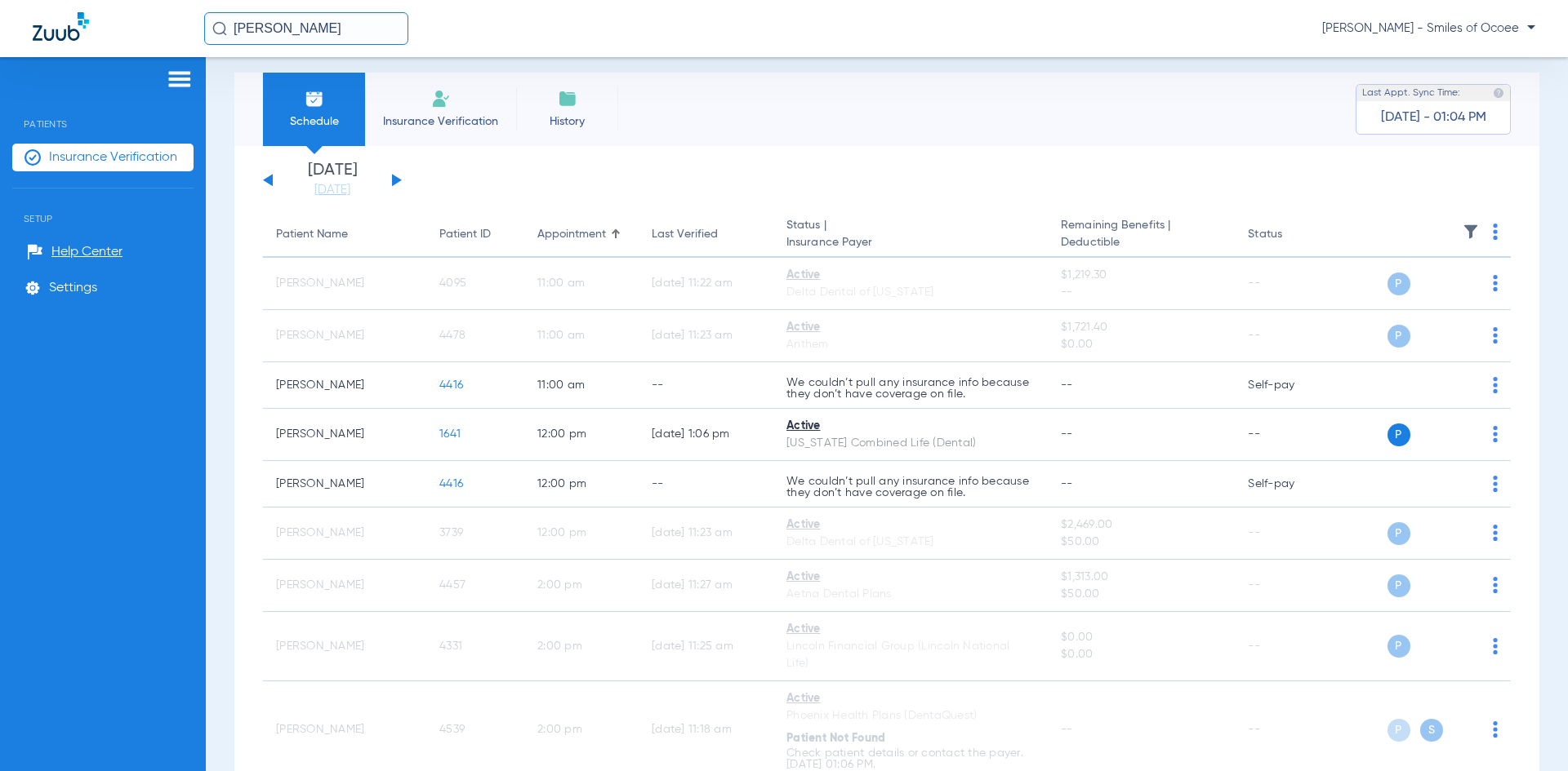
scroll to position [0, 0]
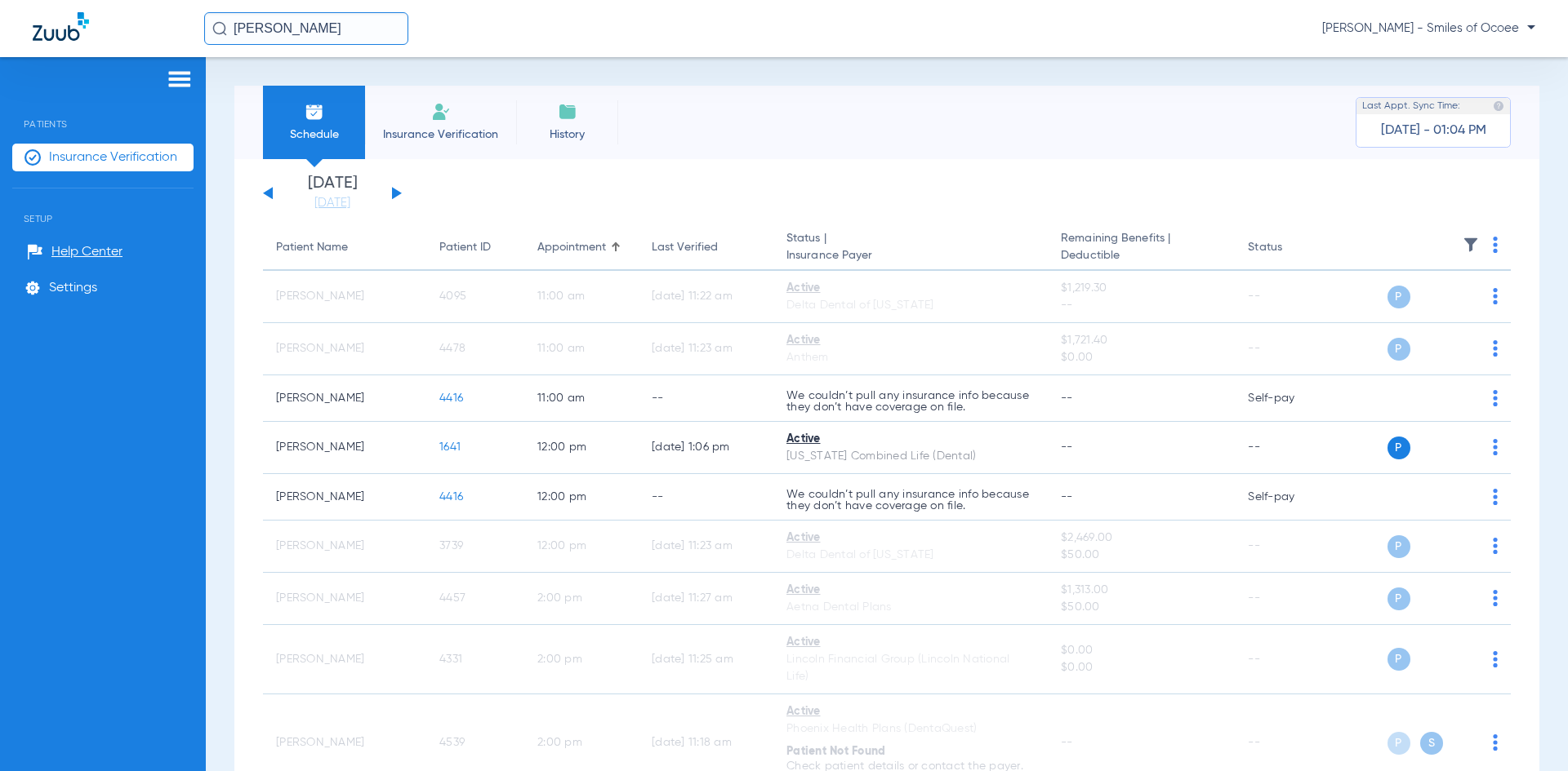
click at [394, 192] on button at bounding box center [396, 193] width 10 height 12
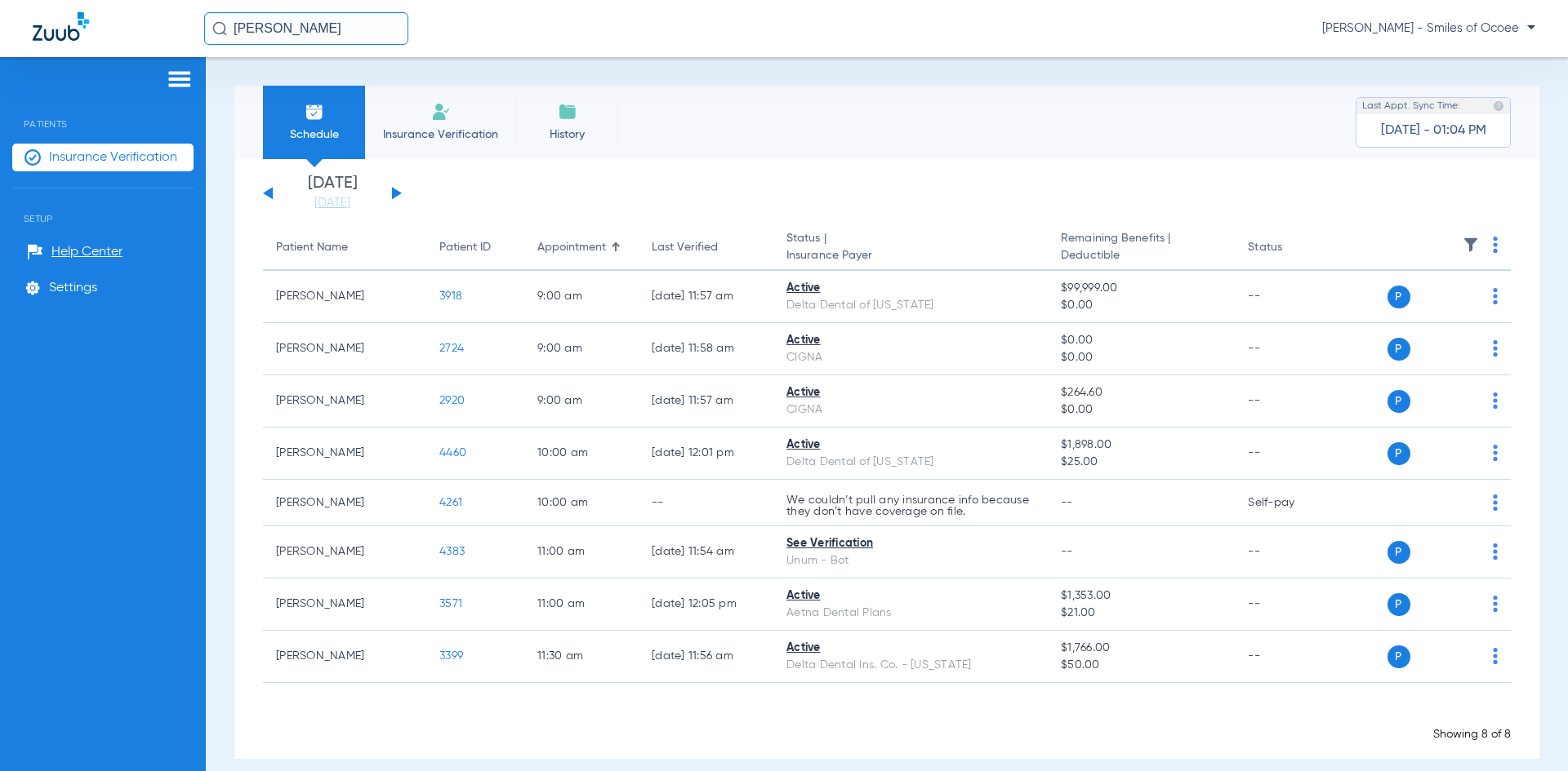
click at [394, 192] on button at bounding box center [396, 193] width 10 height 12
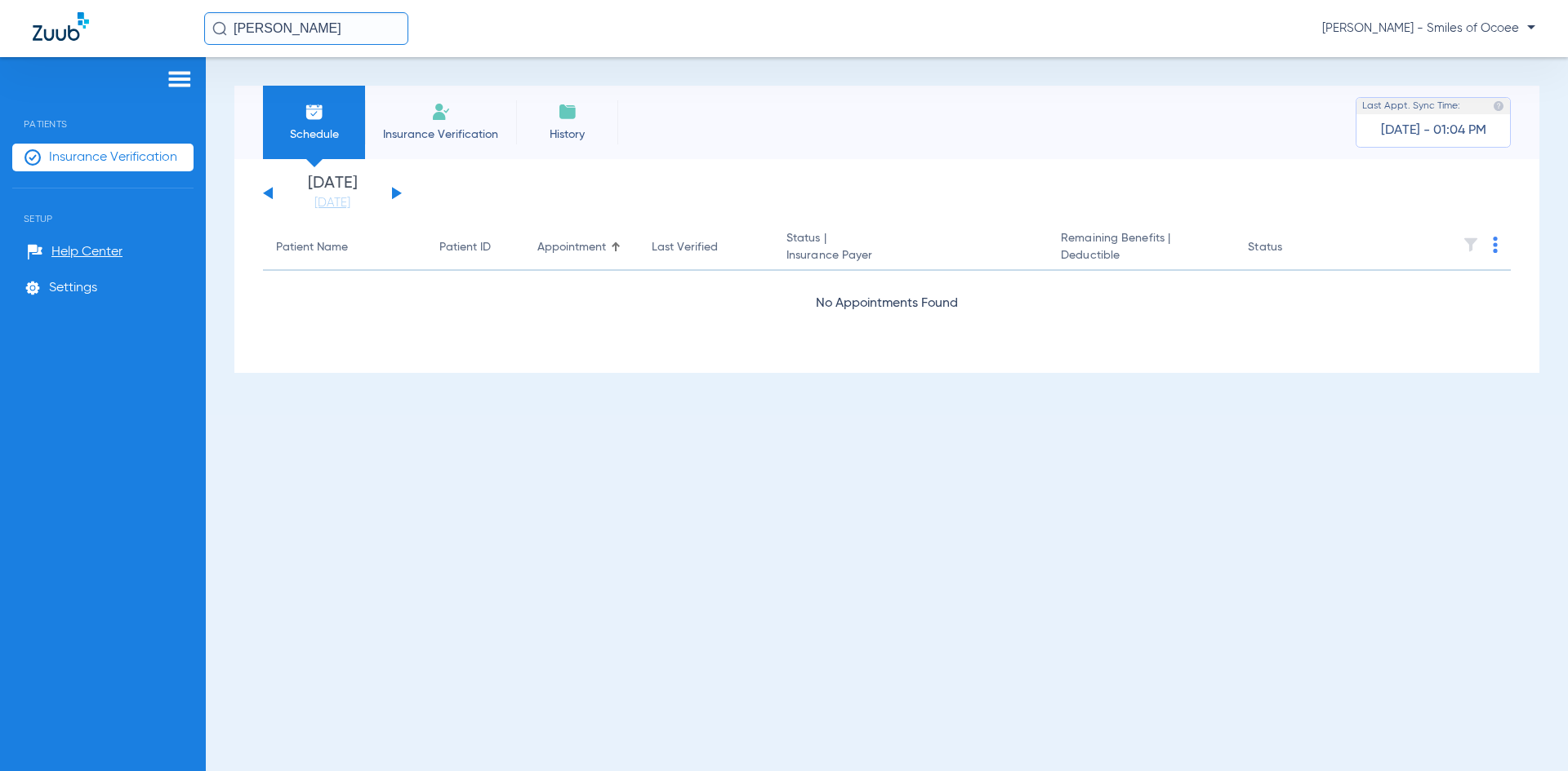
click at [394, 192] on button at bounding box center [396, 193] width 10 height 12
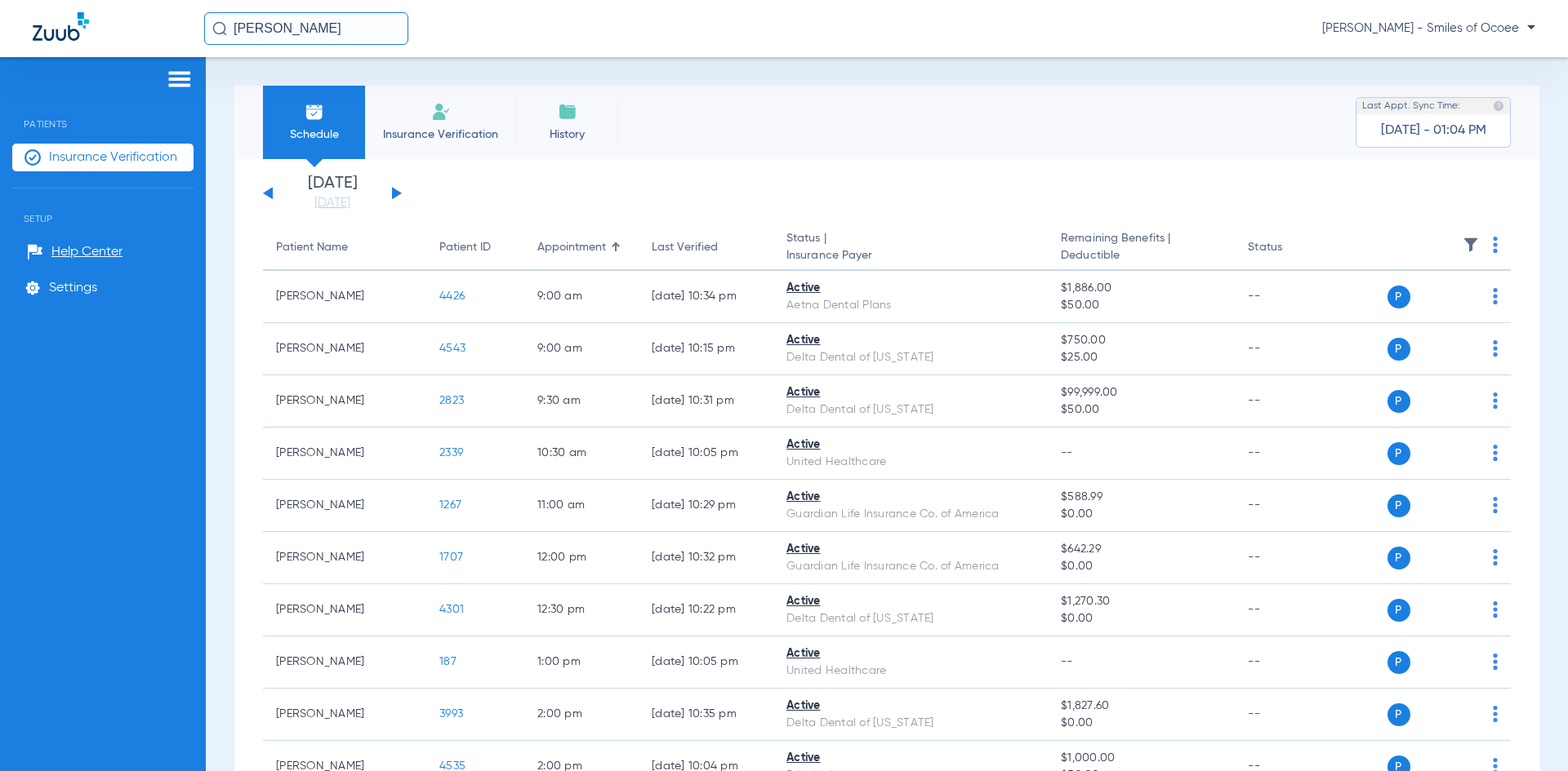
click at [275, 192] on div "[DATE] [DATE] [DATE] [DATE] [DATE] [DATE] [DATE] [DATE] [DATE] [DATE] [DATE] [D…" at bounding box center [332, 193] width 138 height 36
click at [270, 192] on button at bounding box center [268, 193] width 10 height 12
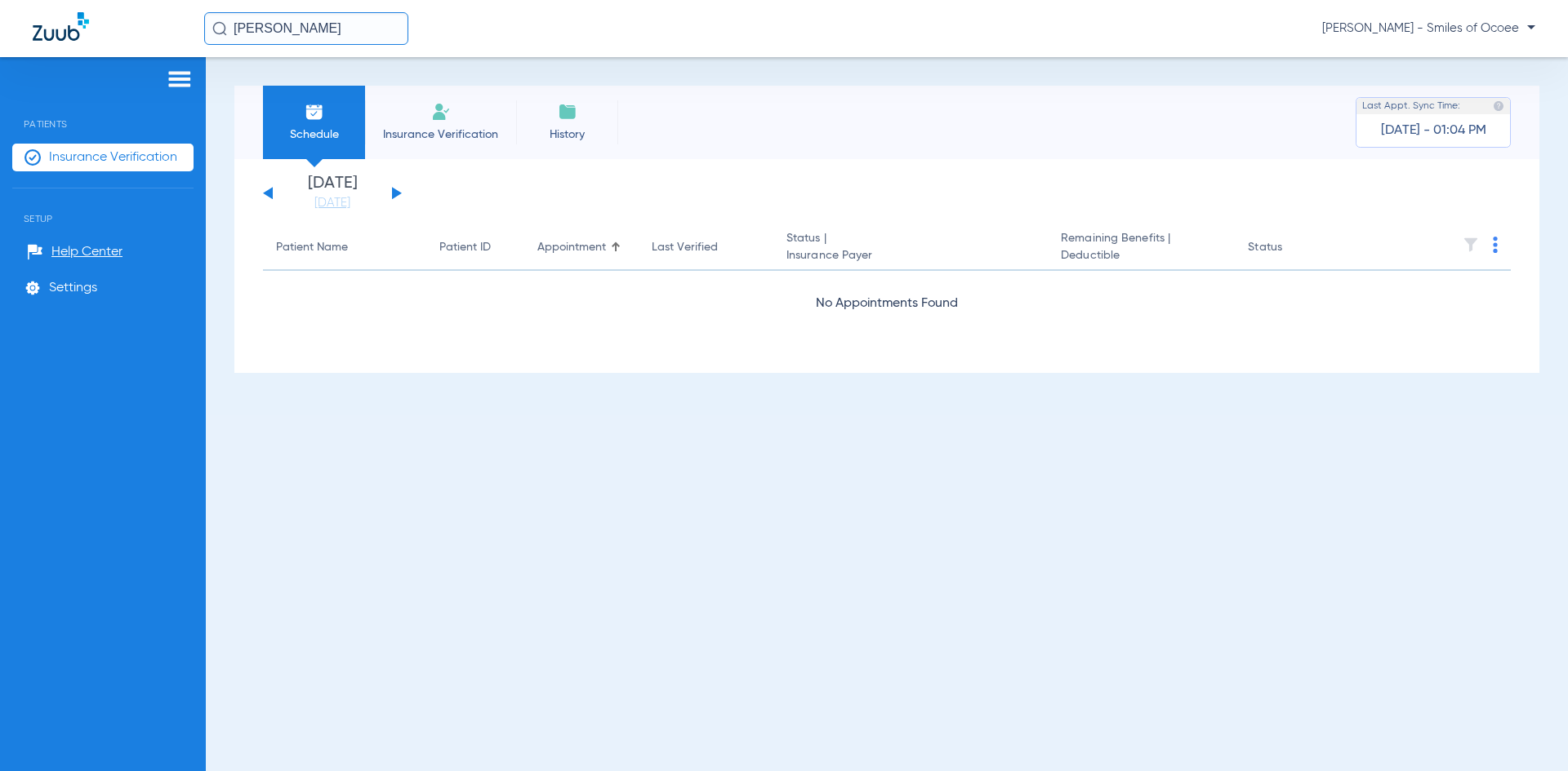
click at [270, 192] on button at bounding box center [268, 193] width 10 height 12
click at [395, 190] on button at bounding box center [396, 193] width 10 height 12
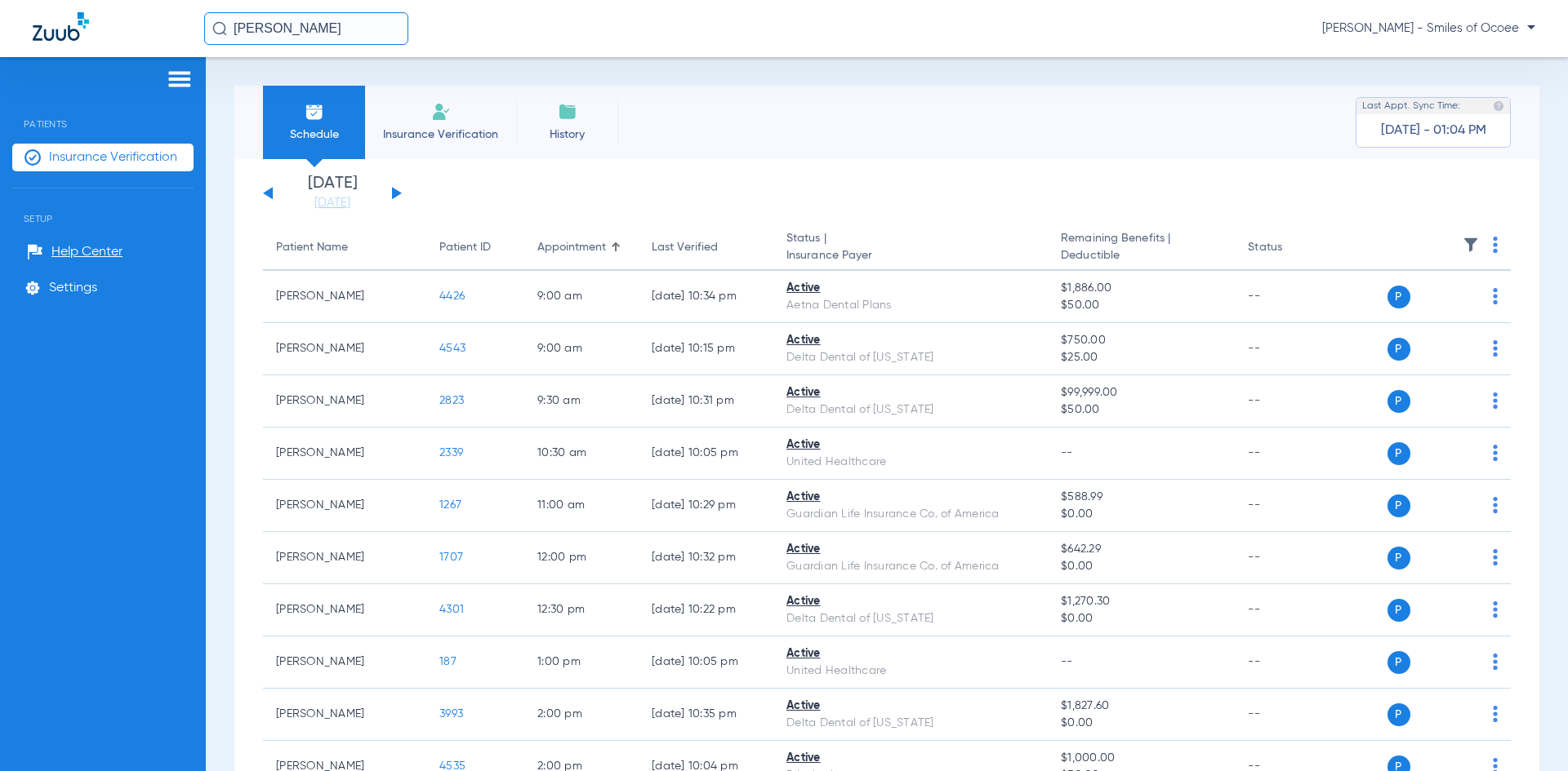
click at [1492, 245] on img at bounding box center [1494, 244] width 5 height 17
click at [1436, 308] on span "Verify All" at bounding box center [1423, 310] width 98 height 12
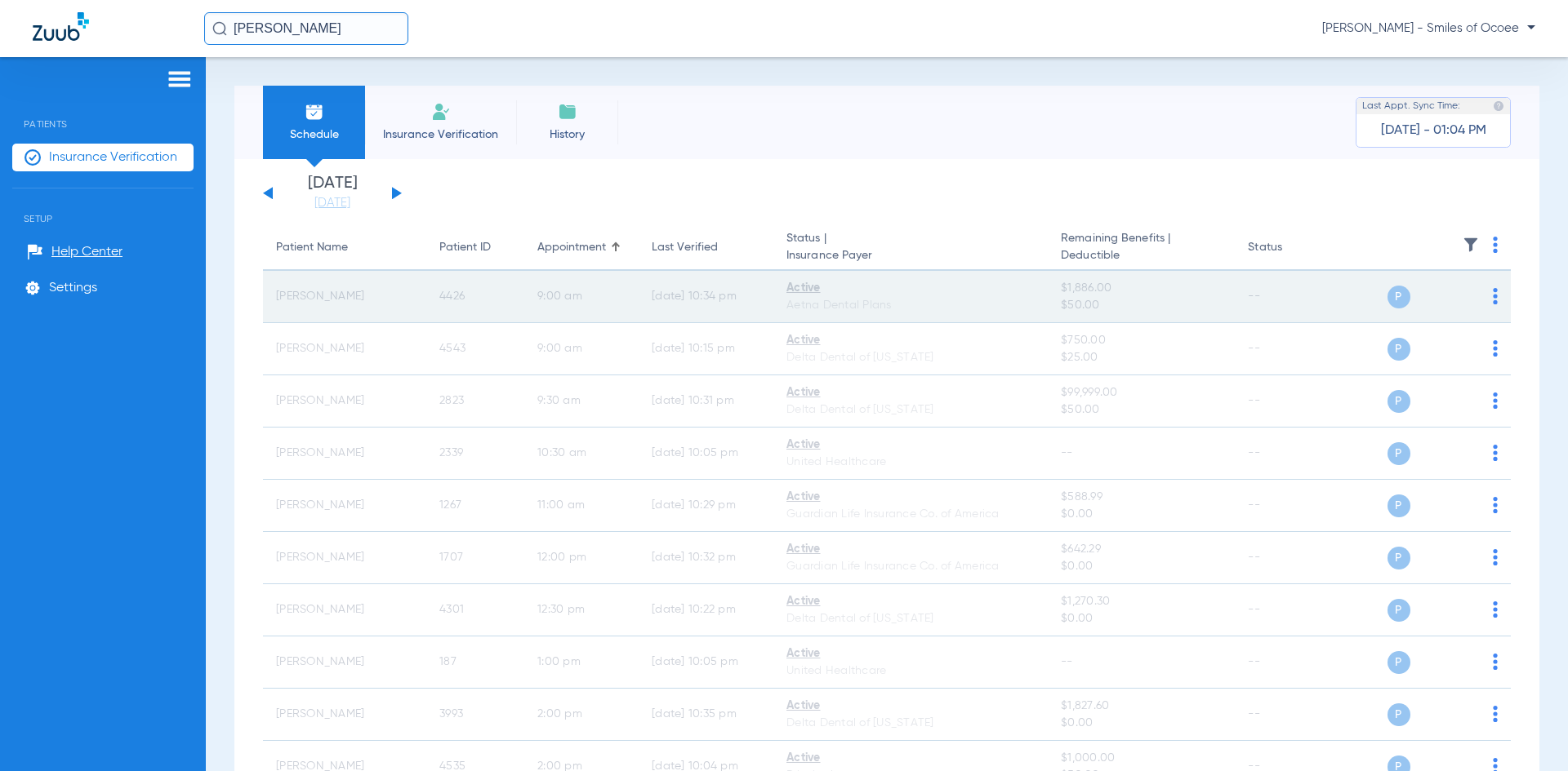
drag, startPoint x: 275, startPoint y: 295, endPoint x: 507, endPoint y: 299, distance: 232.0
click at [507, 299] on tr "Richard Barnett Jr. 4426 9:00 AM 08/17/25 10:34 PM Active Aetna Dental Plans $1…" at bounding box center [887, 296] width 1248 height 52
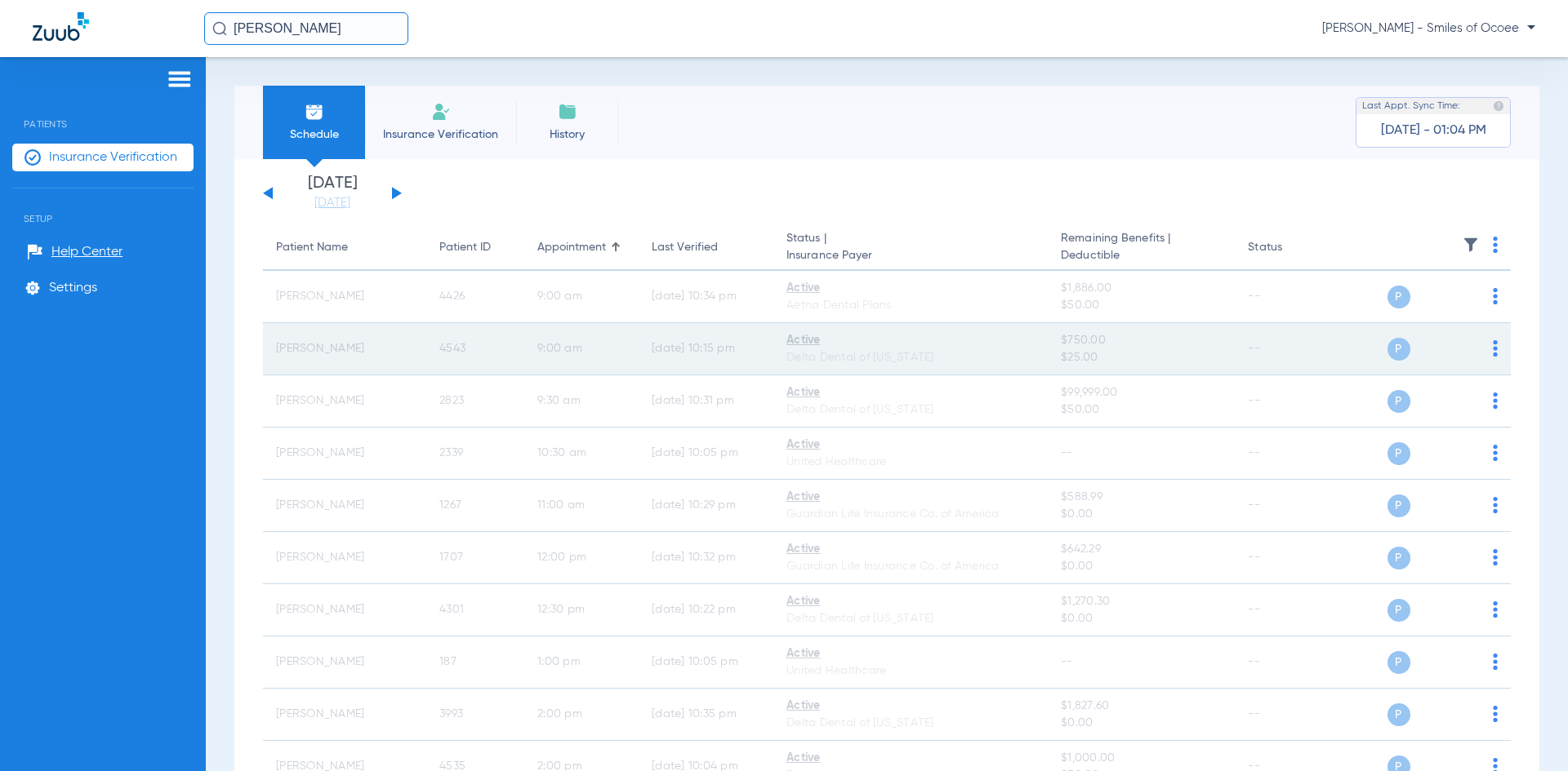
drag, startPoint x: 274, startPoint y: 347, endPoint x: 492, endPoint y: 350, distance: 218.0
click at [492, 350] on tr "Alice Hatton 4543 9:00 AM 08/18/25 10:15 PM Active Delta Dental of California $…" at bounding box center [887, 349] width 1248 height 52
copy tr "Alice Hatton 4543"
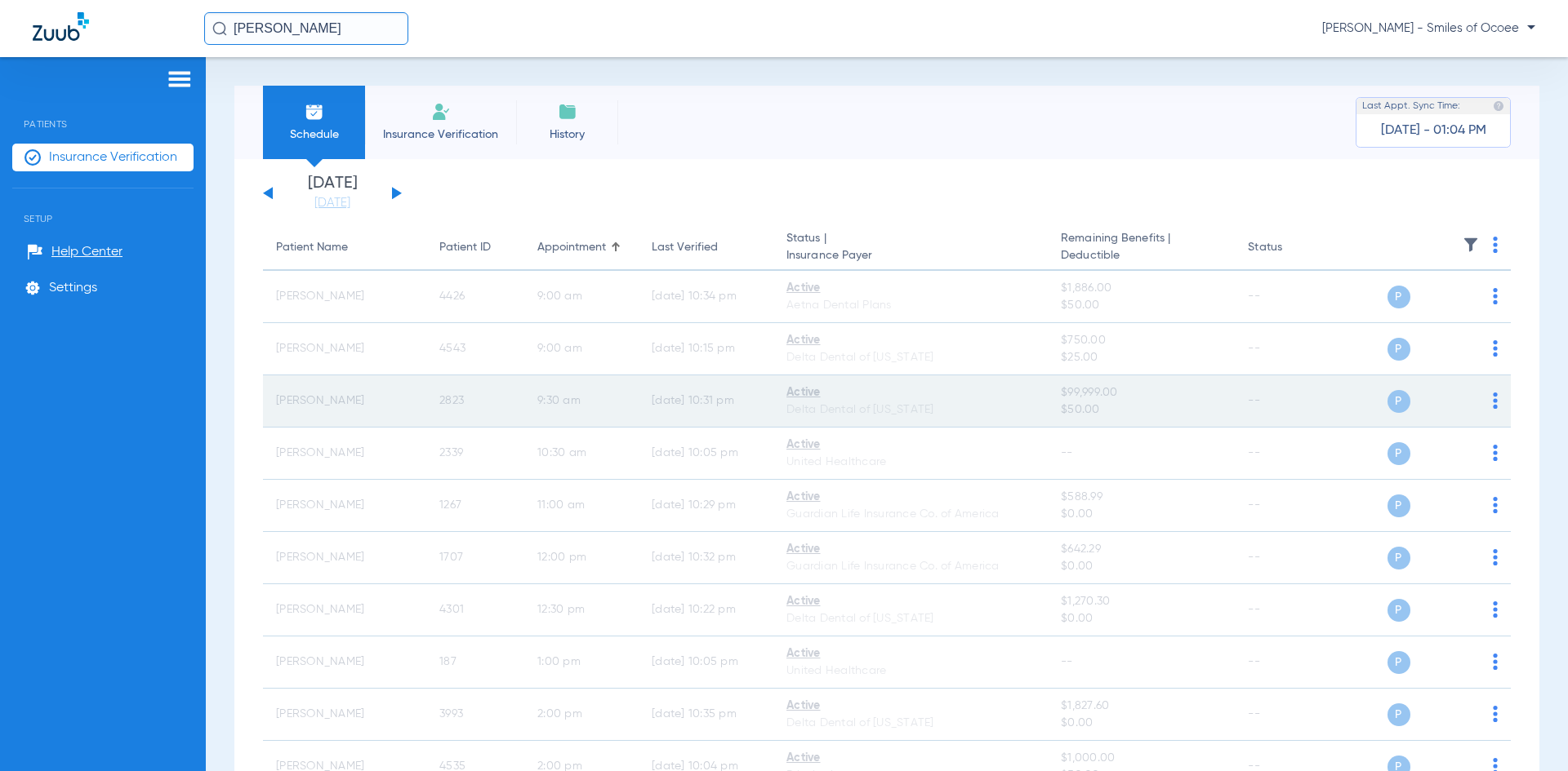
drag, startPoint x: 337, startPoint y: 403, endPoint x: 496, endPoint y: 401, distance: 159.0
click at [496, 401] on tr "Jose Sotomayor 2823 9:30 AM 08/17/25 10:31 PM Active Delta Dental of Missouri $…" at bounding box center [887, 401] width 1248 height 52
copy tr "Jose Sotomayor 2823"
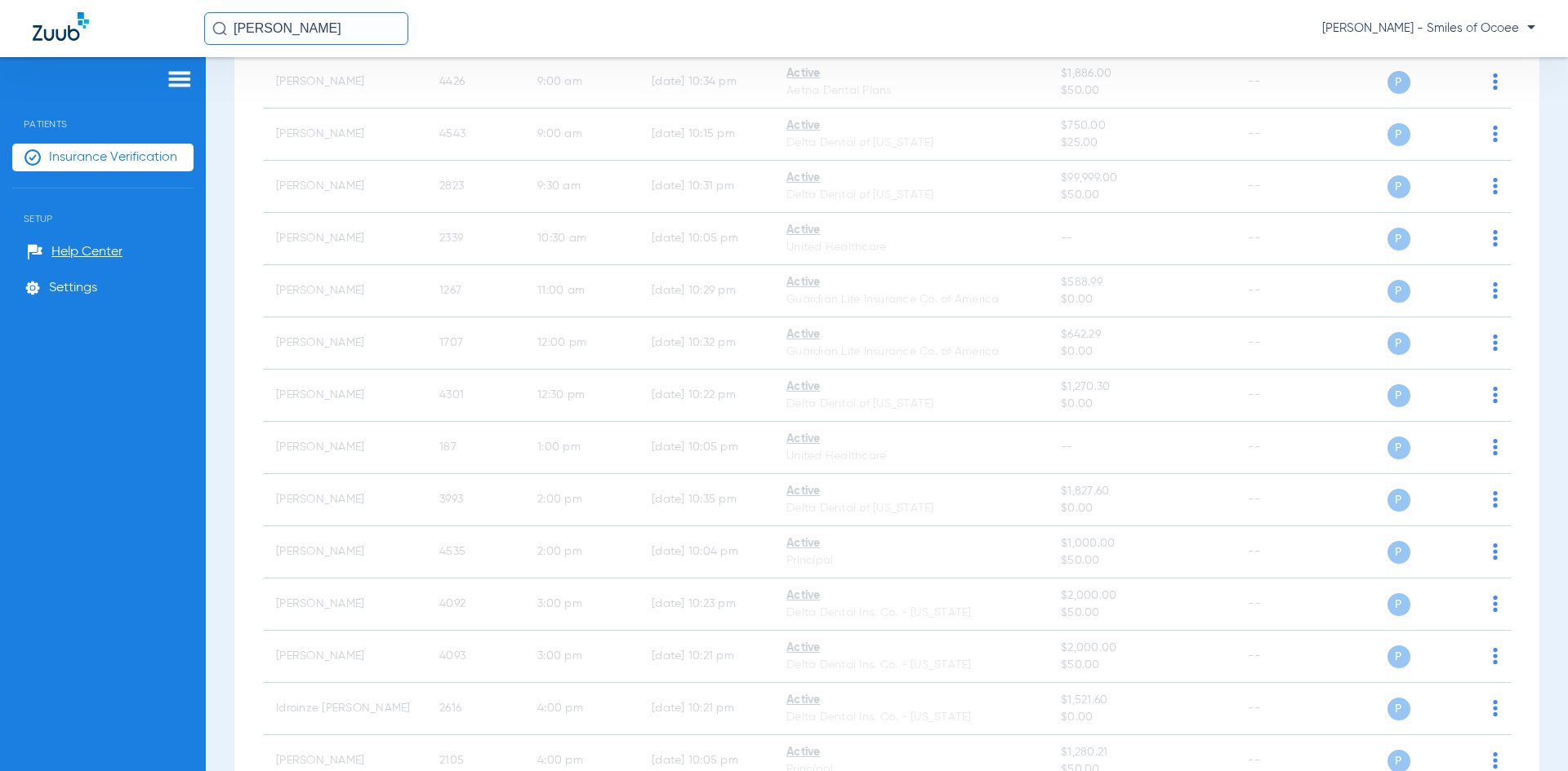
scroll to position [236, 0]
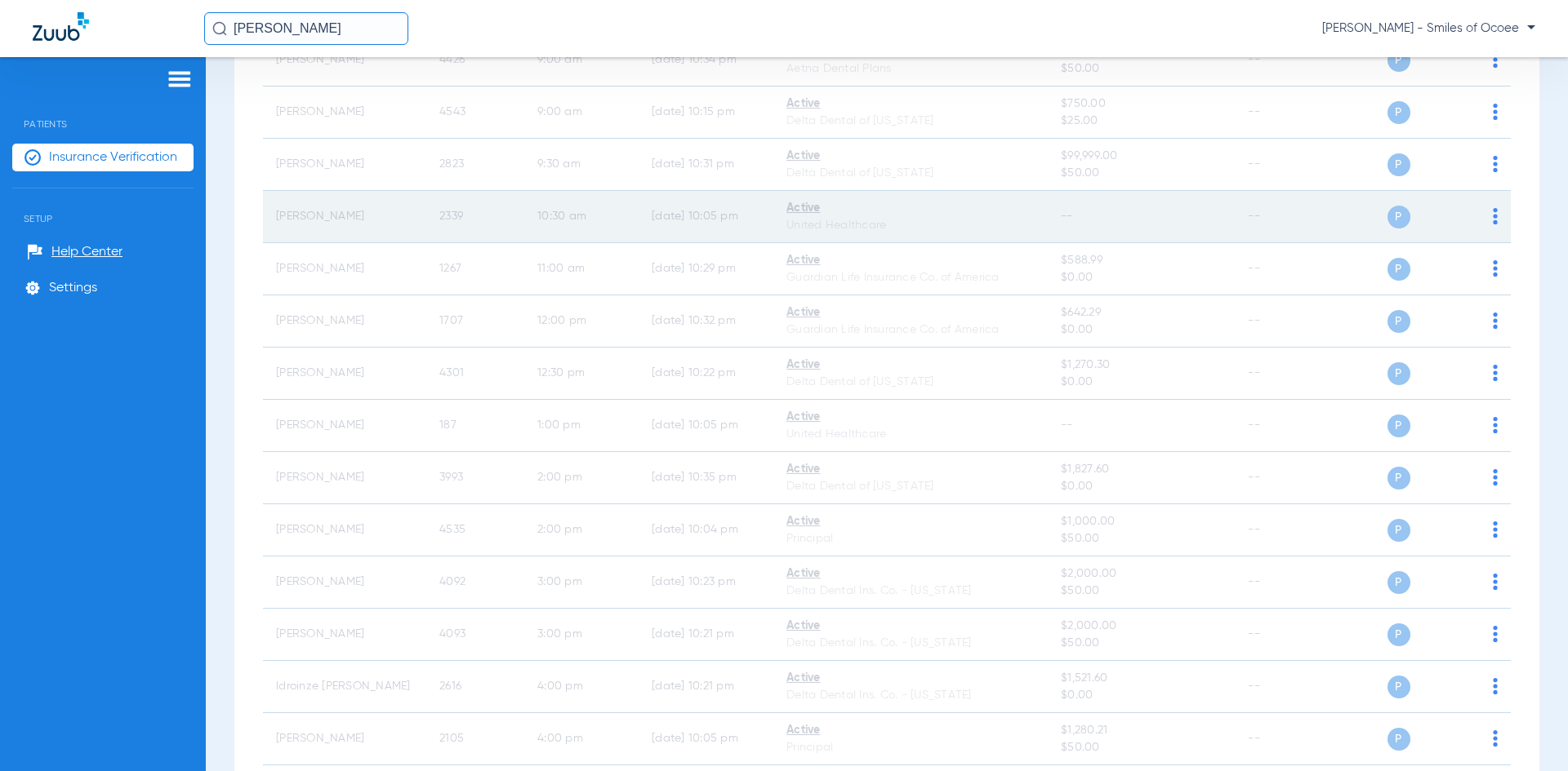
drag, startPoint x: 277, startPoint y: 221, endPoint x: 467, endPoint y: 221, distance: 190.0
click at [467, 221] on tr "James Paglia 2339 10:30 AM 08/17/25 10:05 PM Active United Healthcare -- -- P S" at bounding box center [887, 217] width 1248 height 52
copy tr "James Paglia 2339"
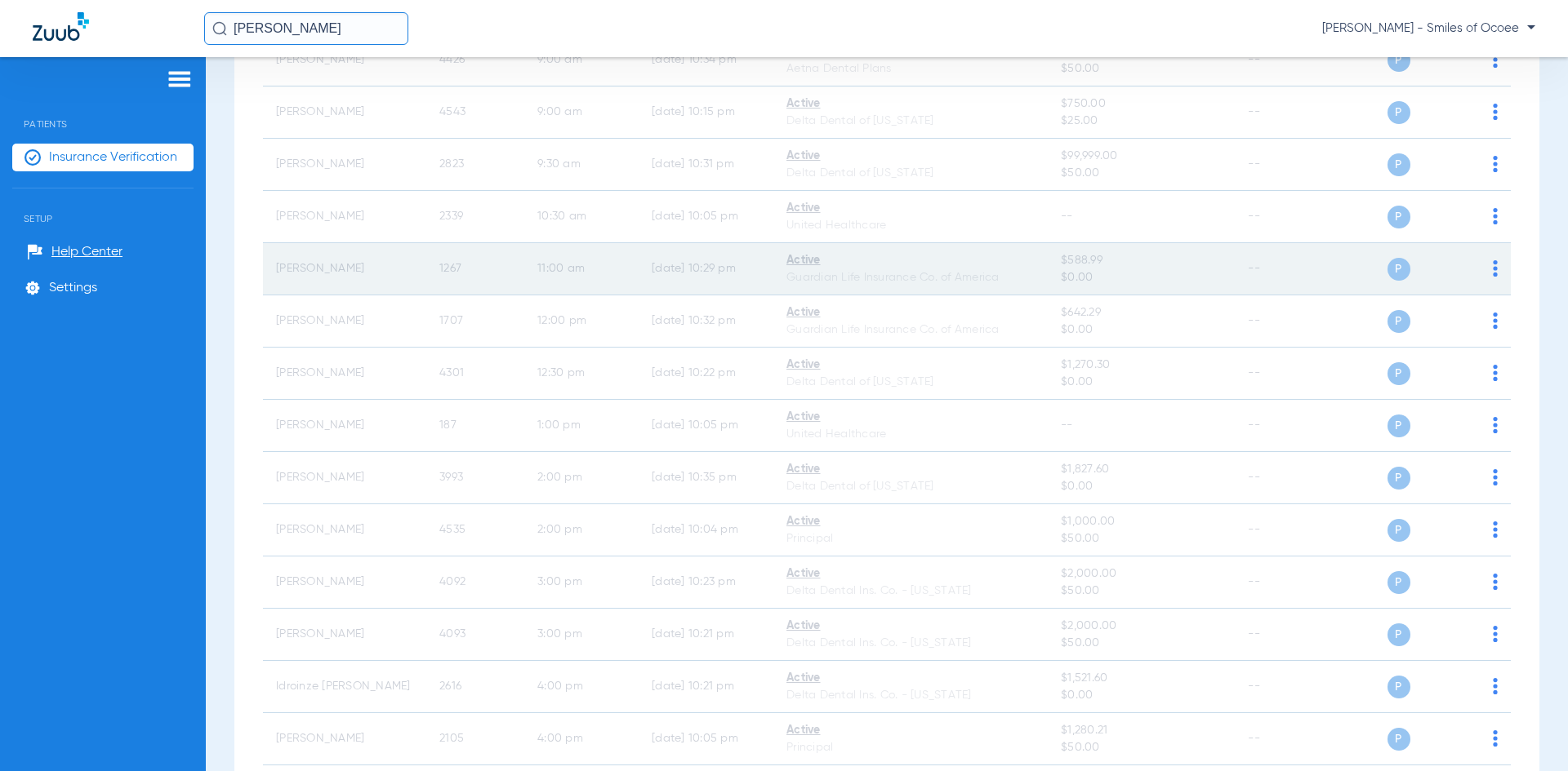
drag, startPoint x: 273, startPoint y: 270, endPoint x: 467, endPoint y: 270, distance: 194.0
click at [467, 270] on tr "Benjamin Varga 1267 11:00 AM 08/17/25 10:29 PM Active Guardian Life Insurance C…" at bounding box center [887, 269] width 1248 height 52
copy tr "Benjamin Varga 1267"
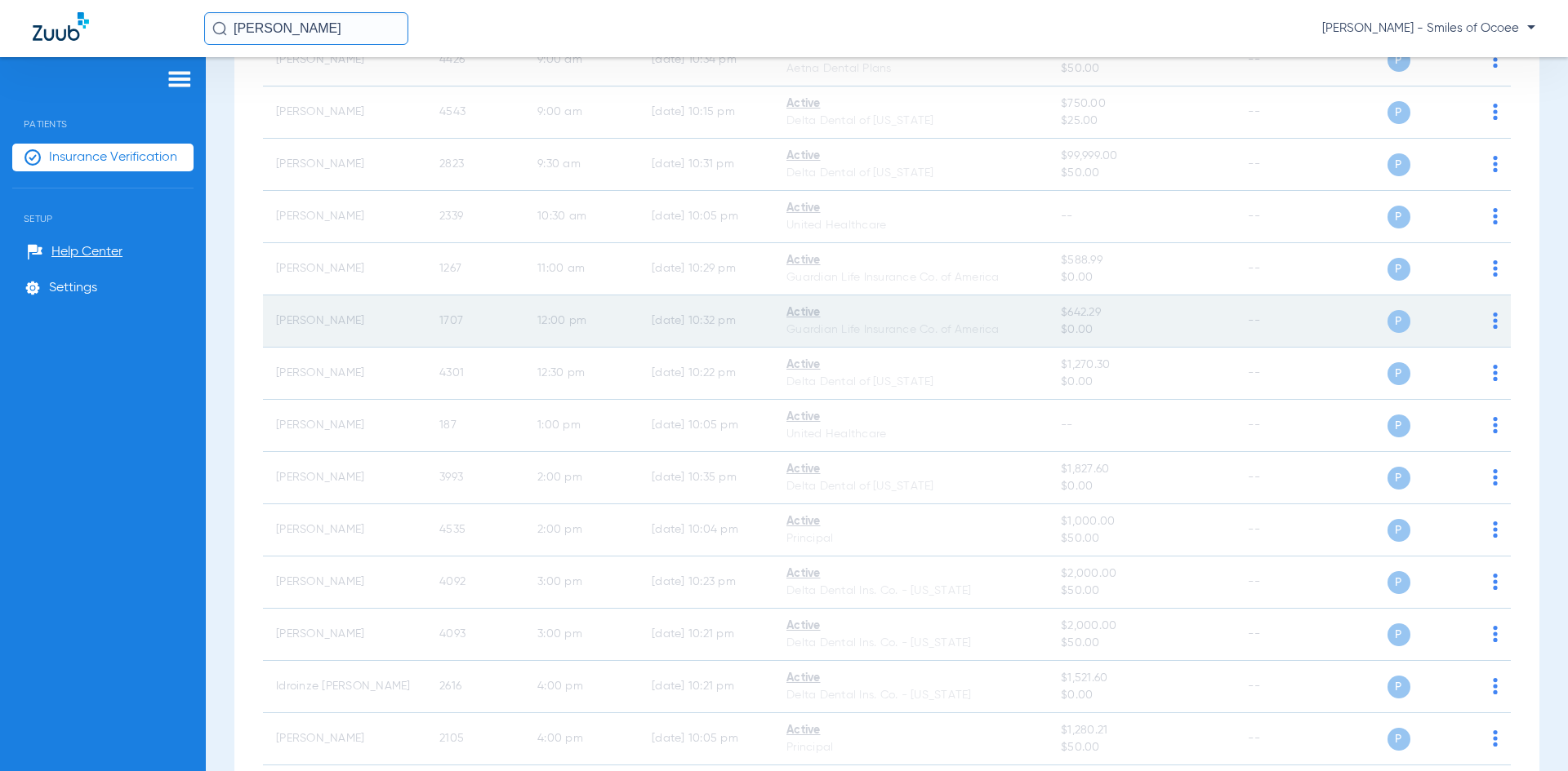
drag, startPoint x: 270, startPoint y: 321, endPoint x: 468, endPoint y: 324, distance: 198.0
click at [468, 324] on tr "Ana Pepper 1707 12:00 PM 08/17/25 10:32 PM Active Guardian Life Insurance Co. o…" at bounding box center [887, 321] width 1248 height 52
copy tr "Ana Pepper 1707"
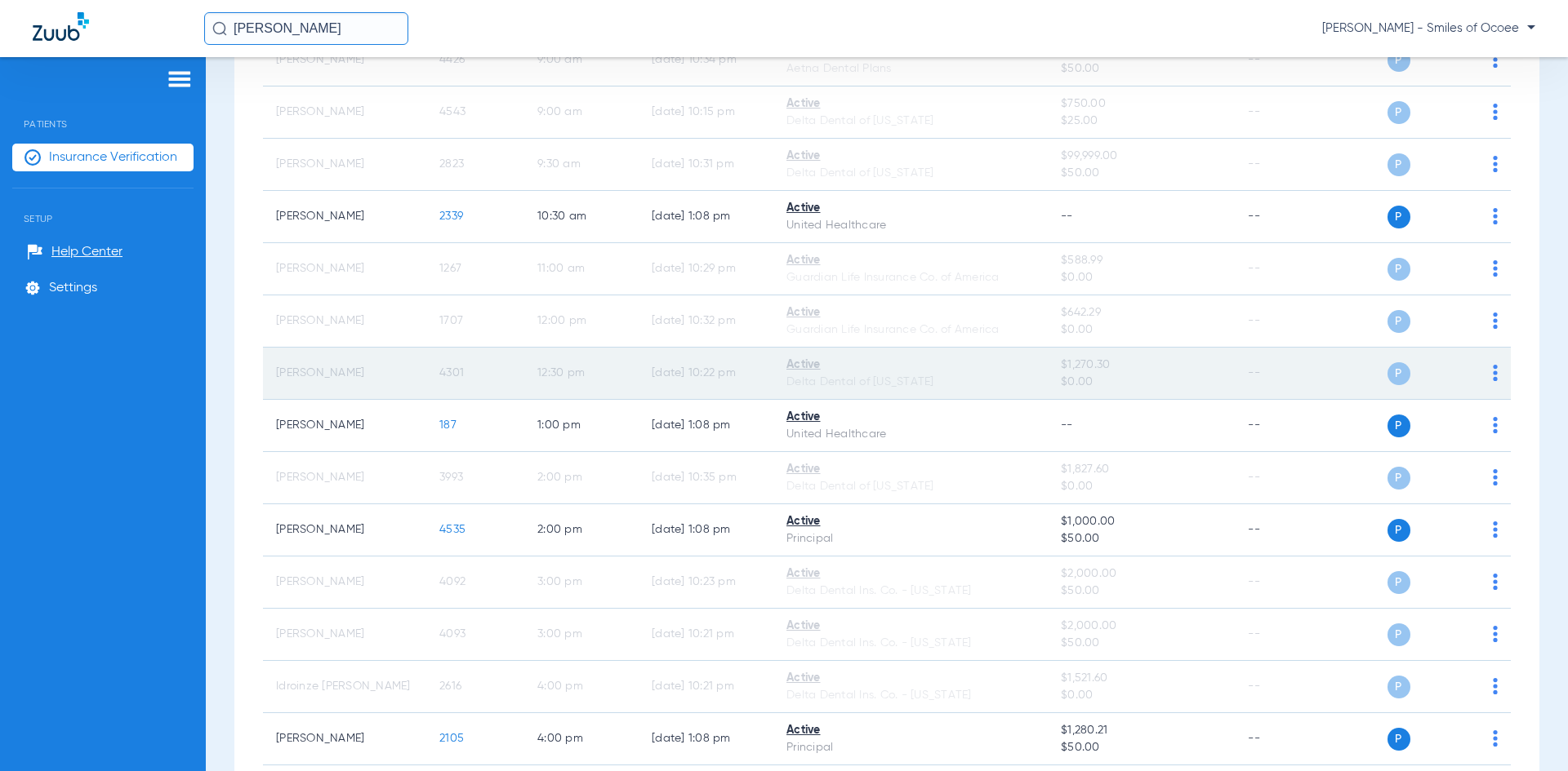
drag, startPoint x: 275, startPoint y: 379, endPoint x: 489, endPoint y: 386, distance: 214.1
click at [489, 386] on tr "Jasmine Germain 4301 12:30 PM 08/17/25 10:22 PM Active Delta Dental of Californ…" at bounding box center [887, 373] width 1248 height 52
copy tr "Jasmine Germain 4301"
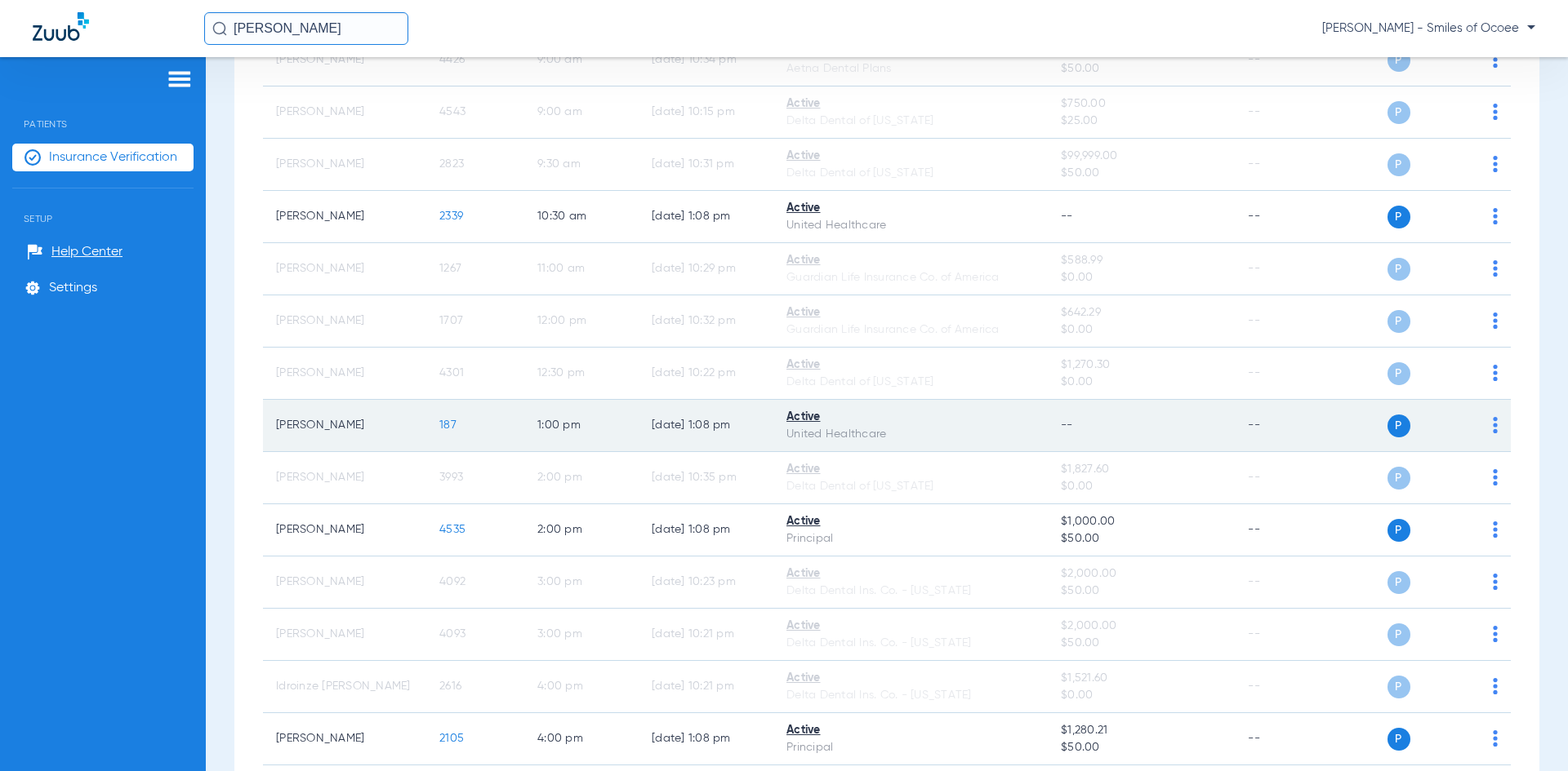
drag, startPoint x: 270, startPoint y: 423, endPoint x: 481, endPoint y: 427, distance: 211.0
click at [481, 427] on tr "Pamela May 187 1:00 PM 08/20/25 1:08 PM Active United Healthcare -- -- P S" at bounding box center [887, 426] width 1248 height 52
copy tr "Pamela May 187"
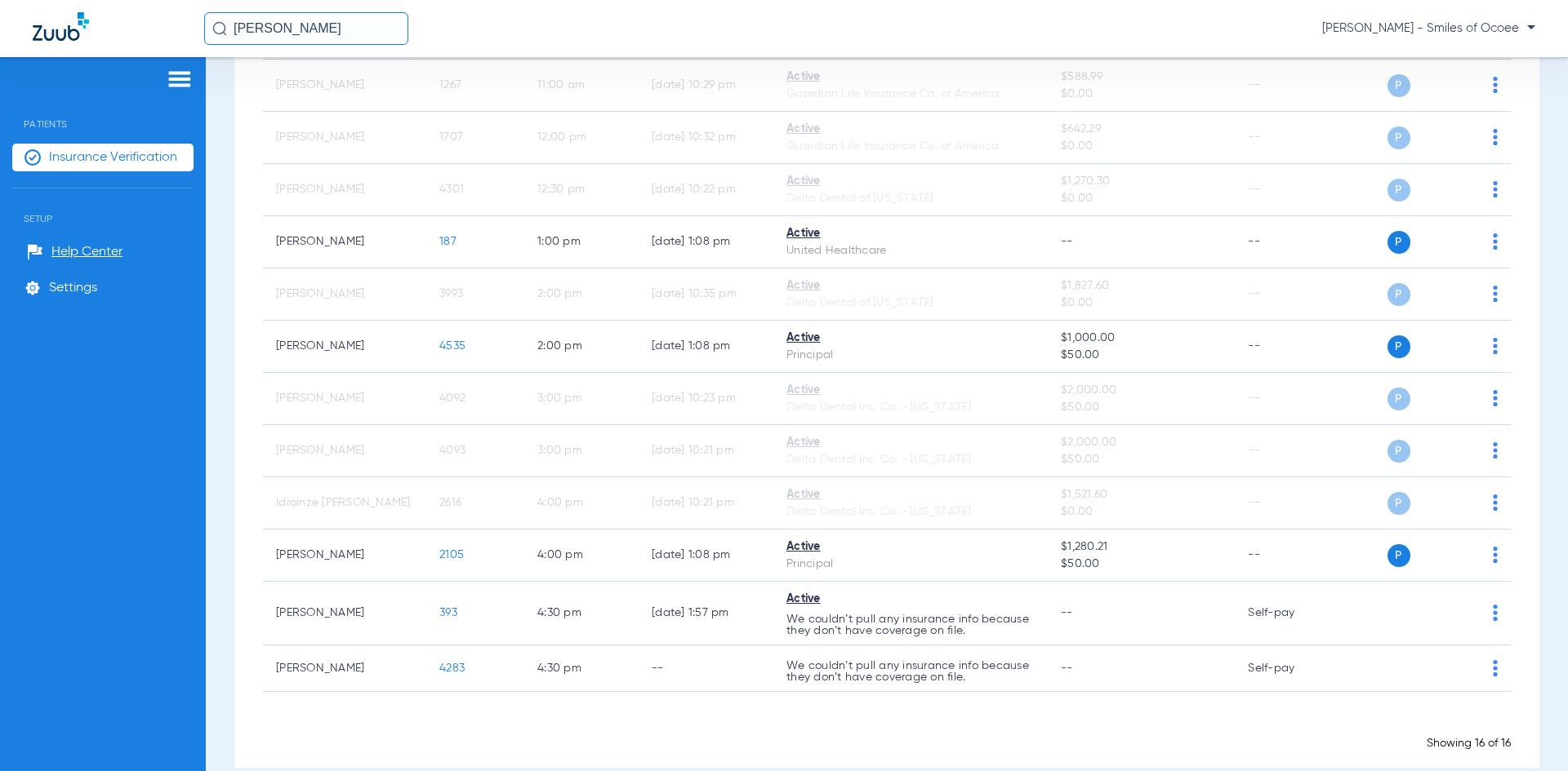
scroll to position [445, 0]
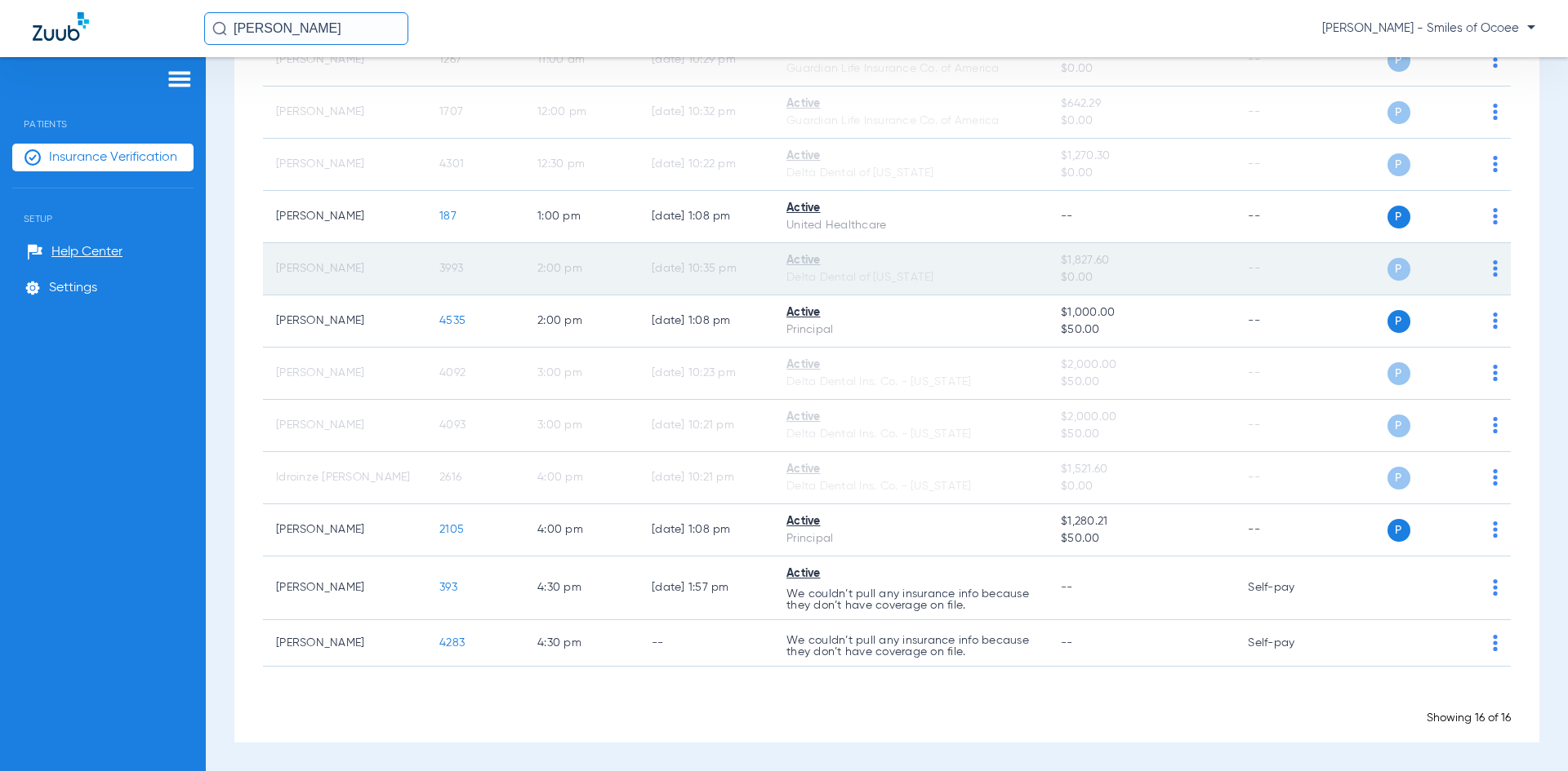
drag, startPoint x: 274, startPoint y: 268, endPoint x: 477, endPoint y: 268, distance: 203.0
click at [477, 268] on tr "David Corrao 3993 2:00 PM 08/17/25 10:35 PM Active Delta Dental of Washington $…" at bounding box center [887, 269] width 1248 height 52
copy tr "David Corrao 3993"
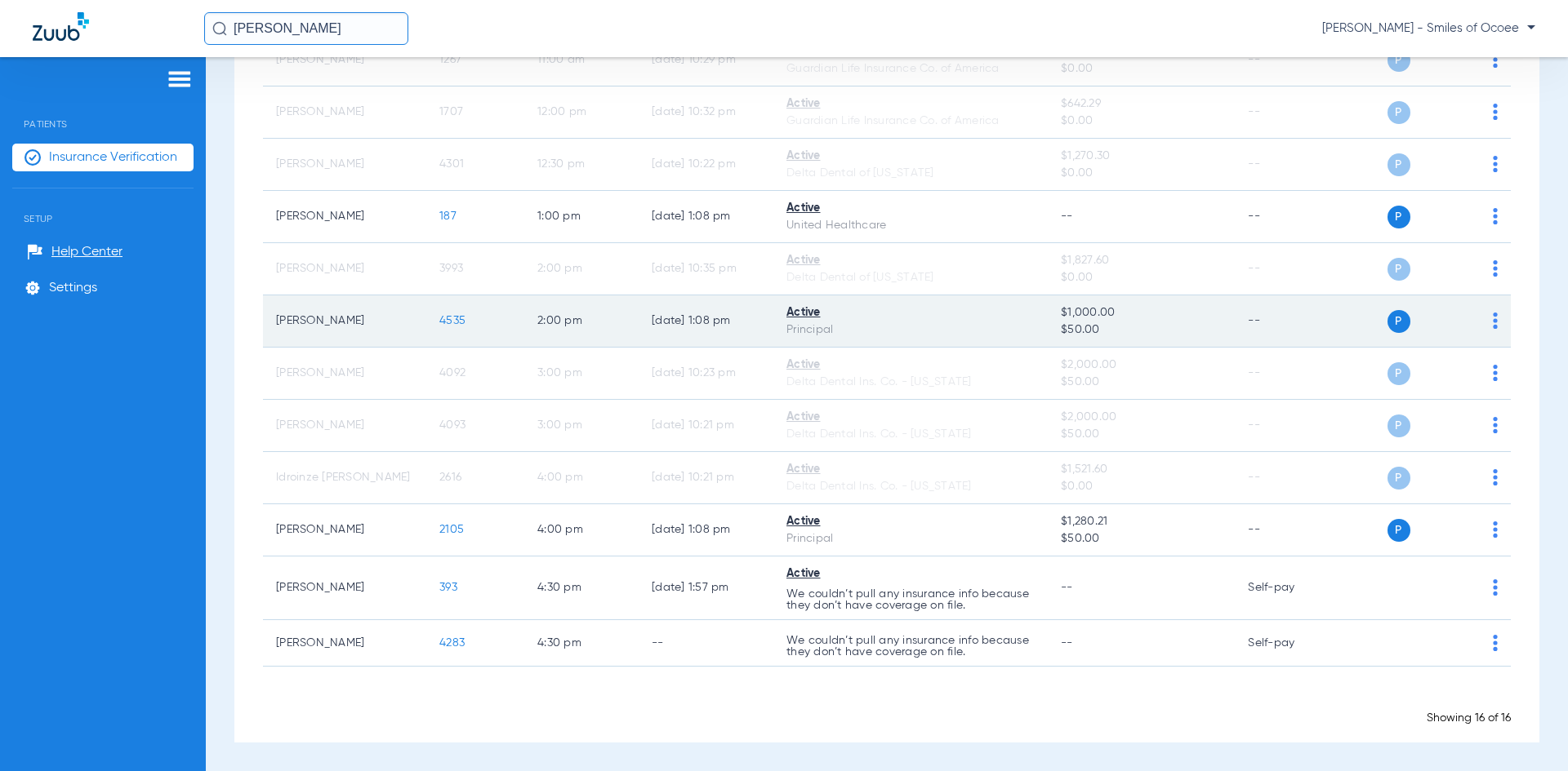
drag, startPoint x: 265, startPoint y: 319, endPoint x: 518, endPoint y: 333, distance: 253.4
click at [518, 333] on tr "Catarina Moura 4535 2:00 PM 08/20/25 1:08 PM Active Principal $1,000.00 $50.00 …" at bounding box center [887, 321] width 1248 height 52
copy tr "Catarina Moura 4535"
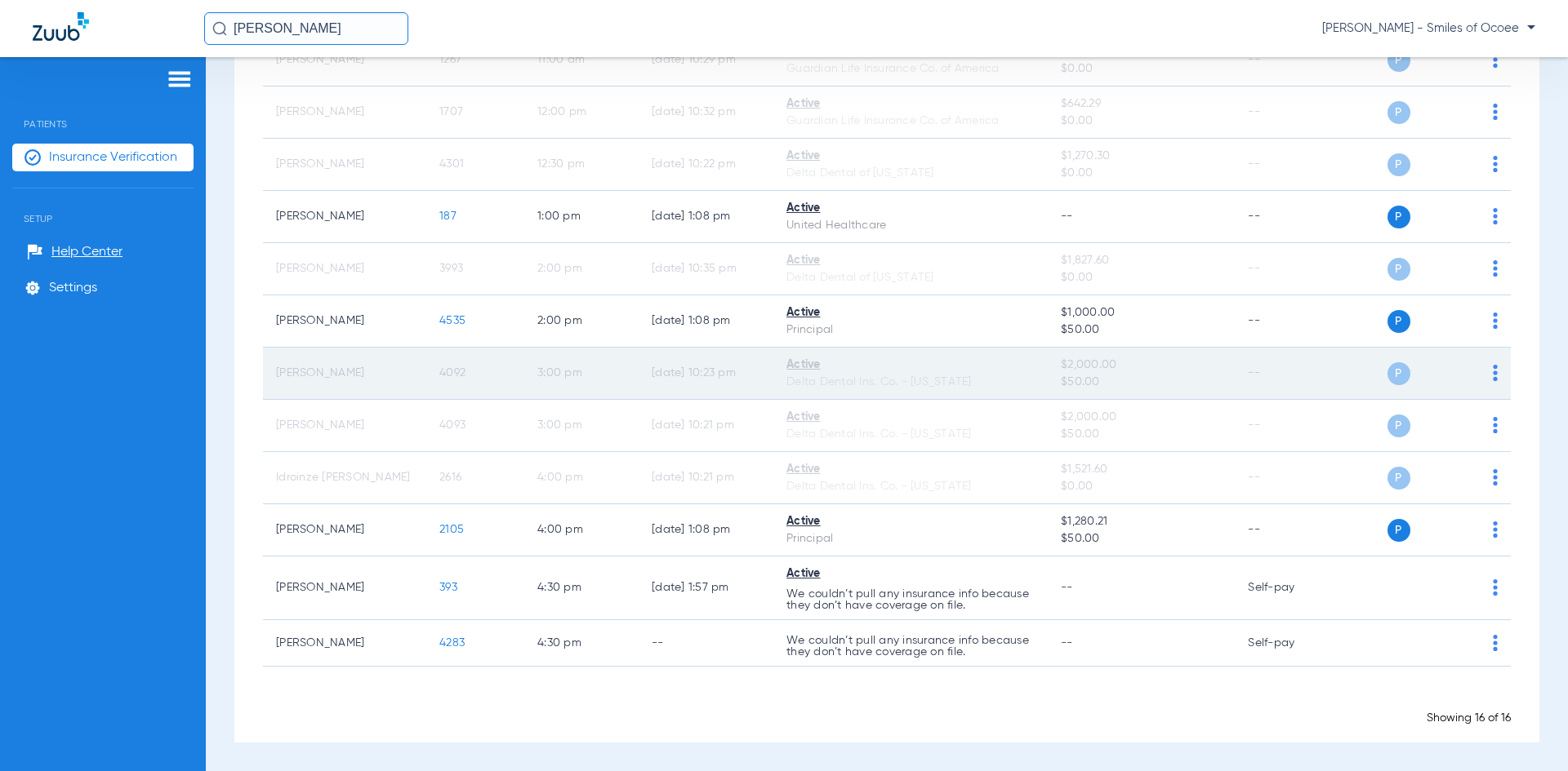
drag, startPoint x: 274, startPoint y: 372, endPoint x: 504, endPoint y: 384, distance: 230.3
click at [504, 384] on tr "Marcus Labady 4092 3:00 PM 08/17/25 10:23 PM Active Delta Dental Ins. Co. - Geo…" at bounding box center [887, 373] width 1248 height 52
copy tr "Marcus Labady 4092"
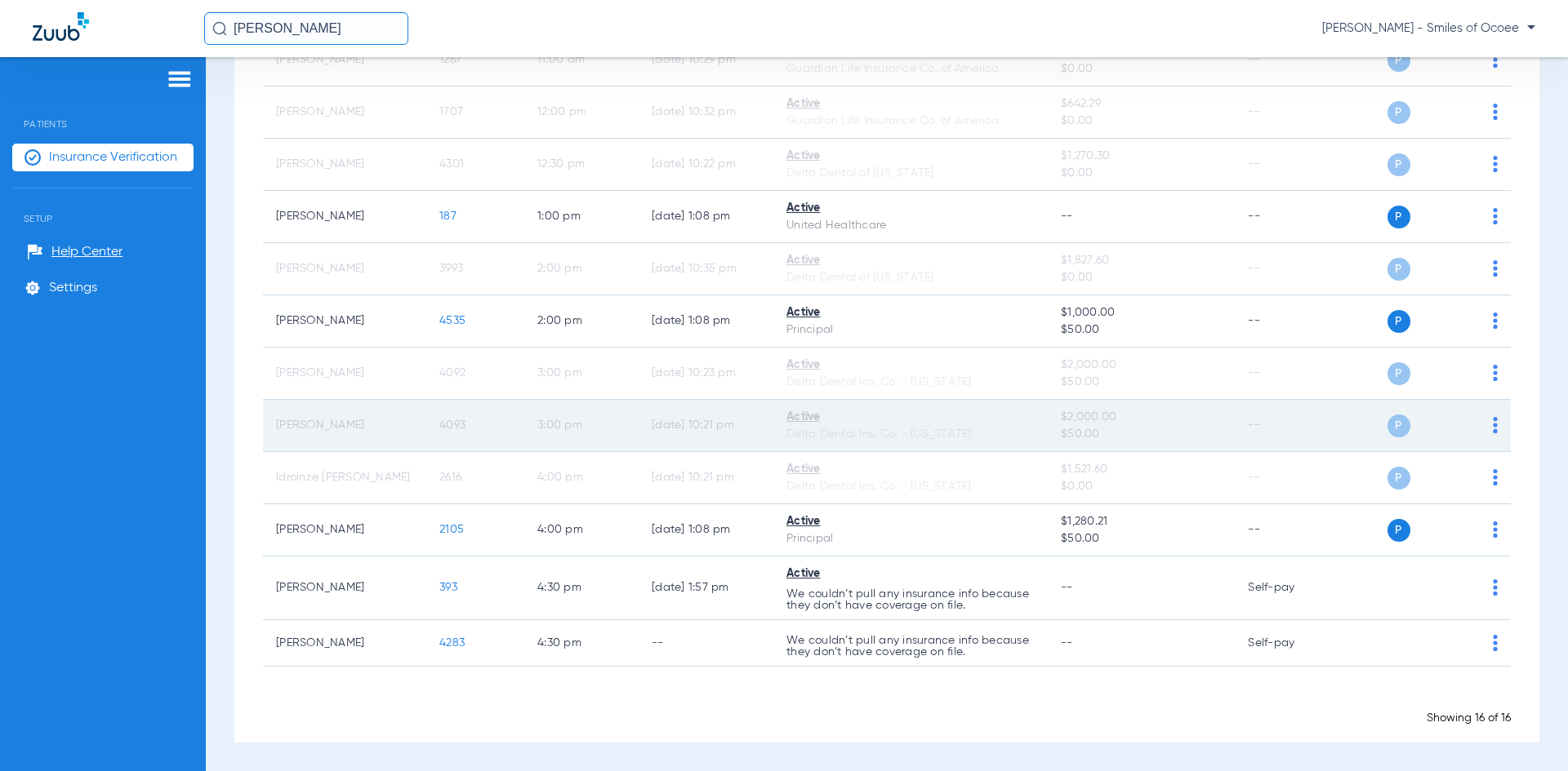
drag, startPoint x: 321, startPoint y: 431, endPoint x: 498, endPoint y: 435, distance: 177.0
click at [498, 435] on tr "Kijenna Labady 4093 3:00 PM 08/17/25 10:21 PM Active Delta Dental Ins. Co. - Ge…" at bounding box center [887, 426] width 1248 height 52
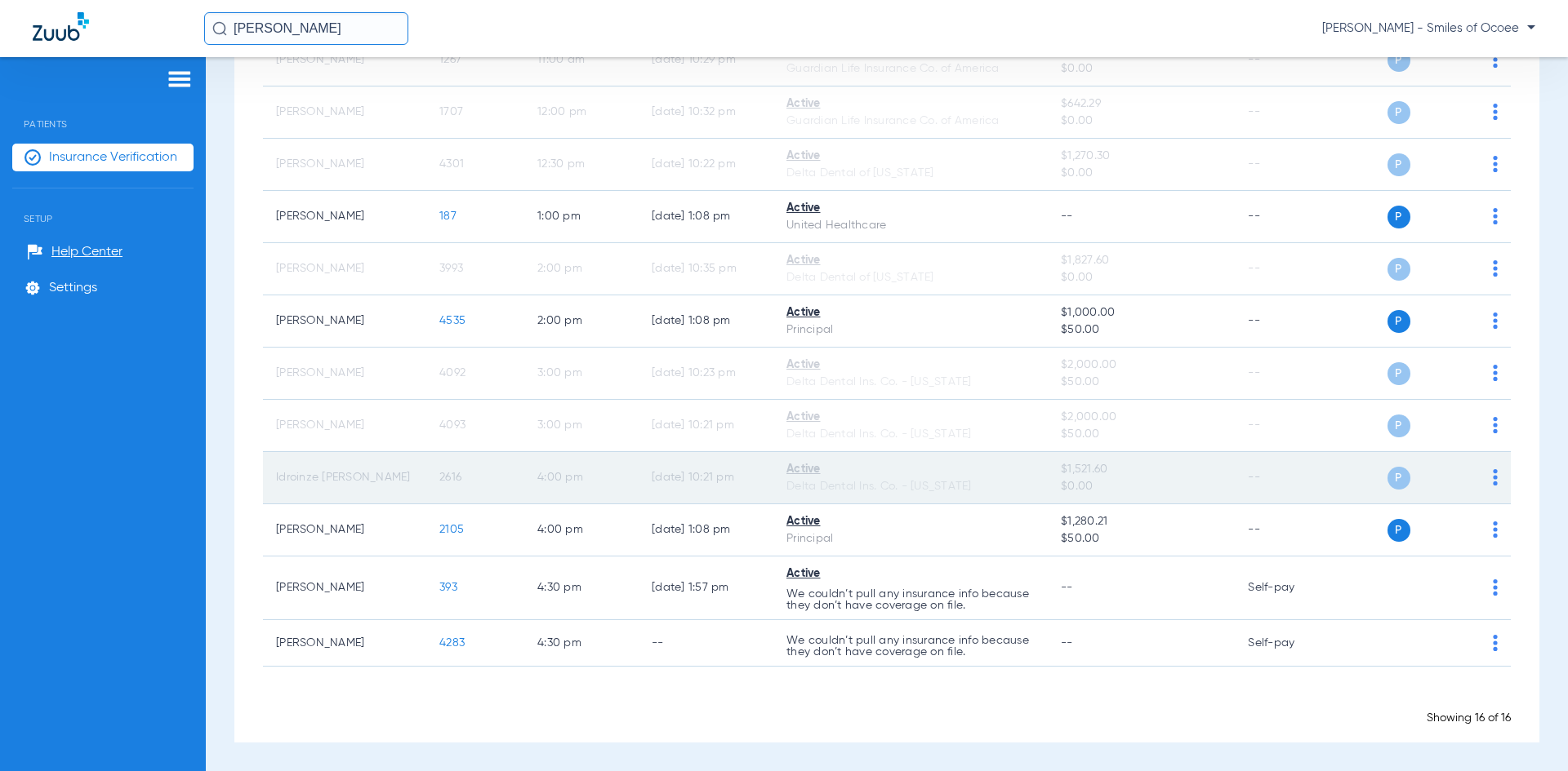
drag, startPoint x: 308, startPoint y: 481, endPoint x: 506, endPoint y: 480, distance: 198.0
click at [506, 480] on tr "Idroinze Noel 2616 4:00 PM 08/17/25 10:21 PM Active Delta Dental Ins. Co. - Geo…" at bounding box center [887, 478] width 1248 height 52
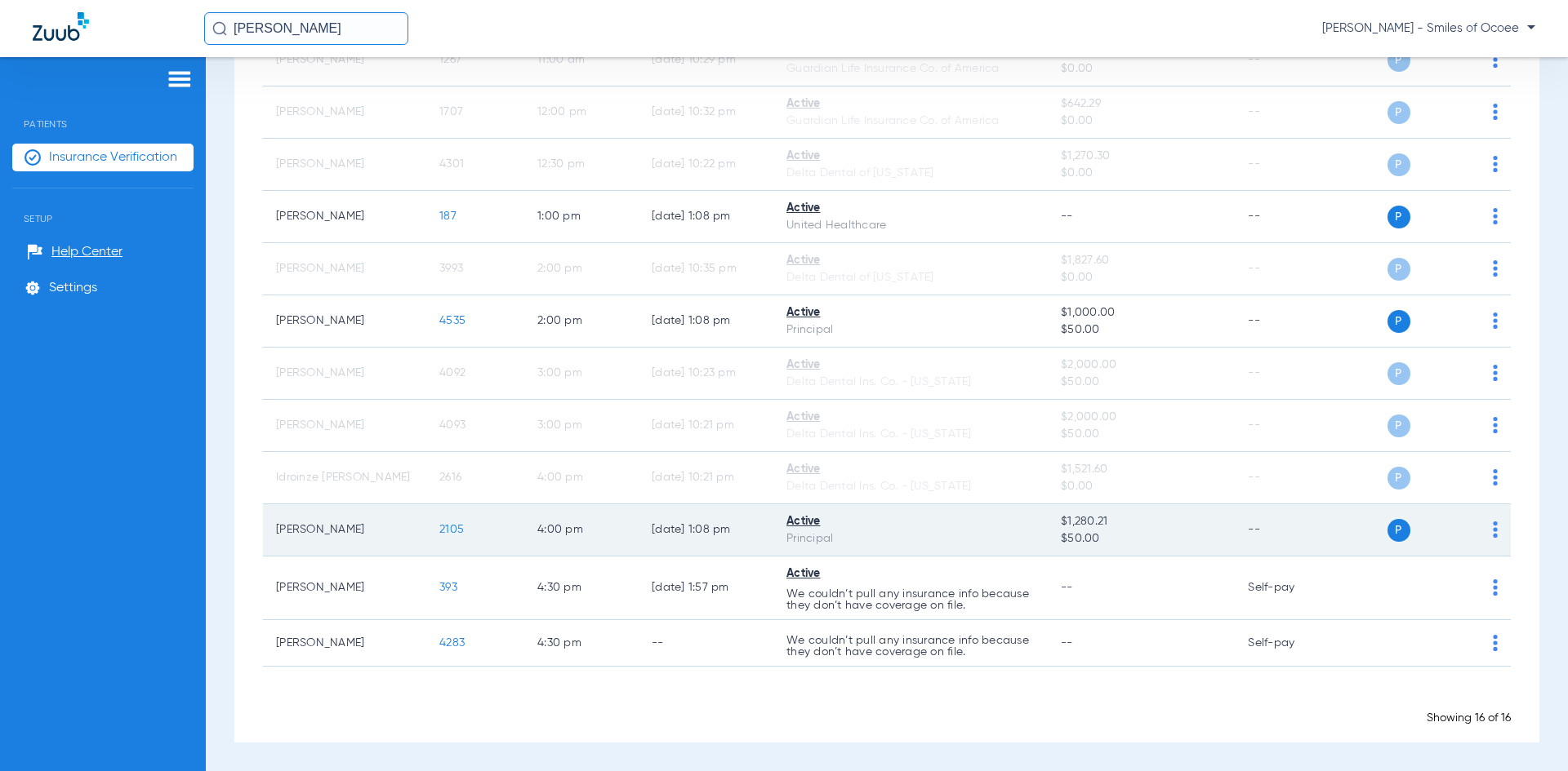
drag, startPoint x: 270, startPoint y: 533, endPoint x: 486, endPoint y: 532, distance: 216.0
click at [486, 532] on tr "Precious Petitfrere 2105 4:00 PM 08/20/25 1:08 PM Active Principal $1,280.21 $5…" at bounding box center [887, 530] width 1248 height 52
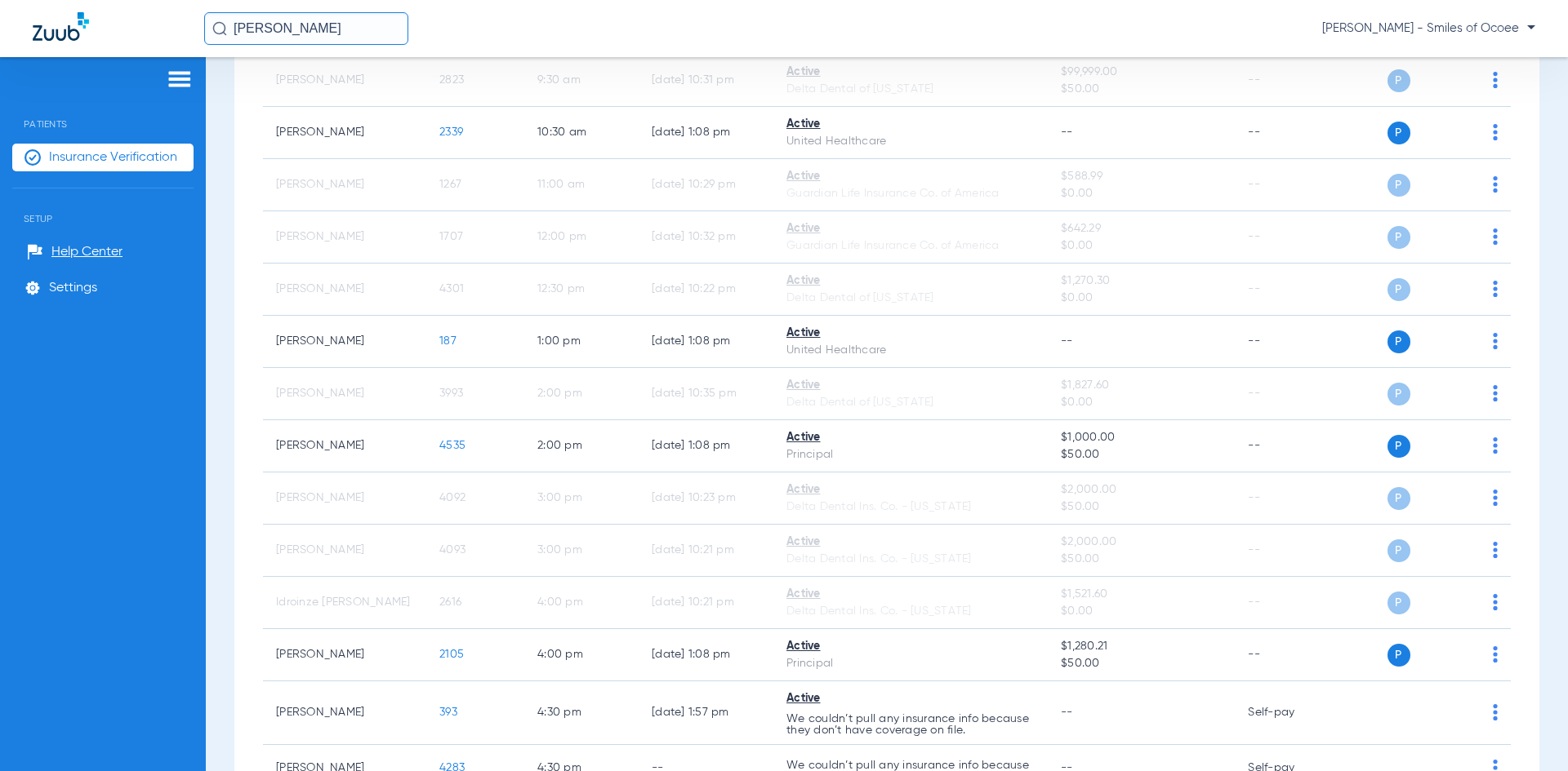
scroll to position [0, 0]
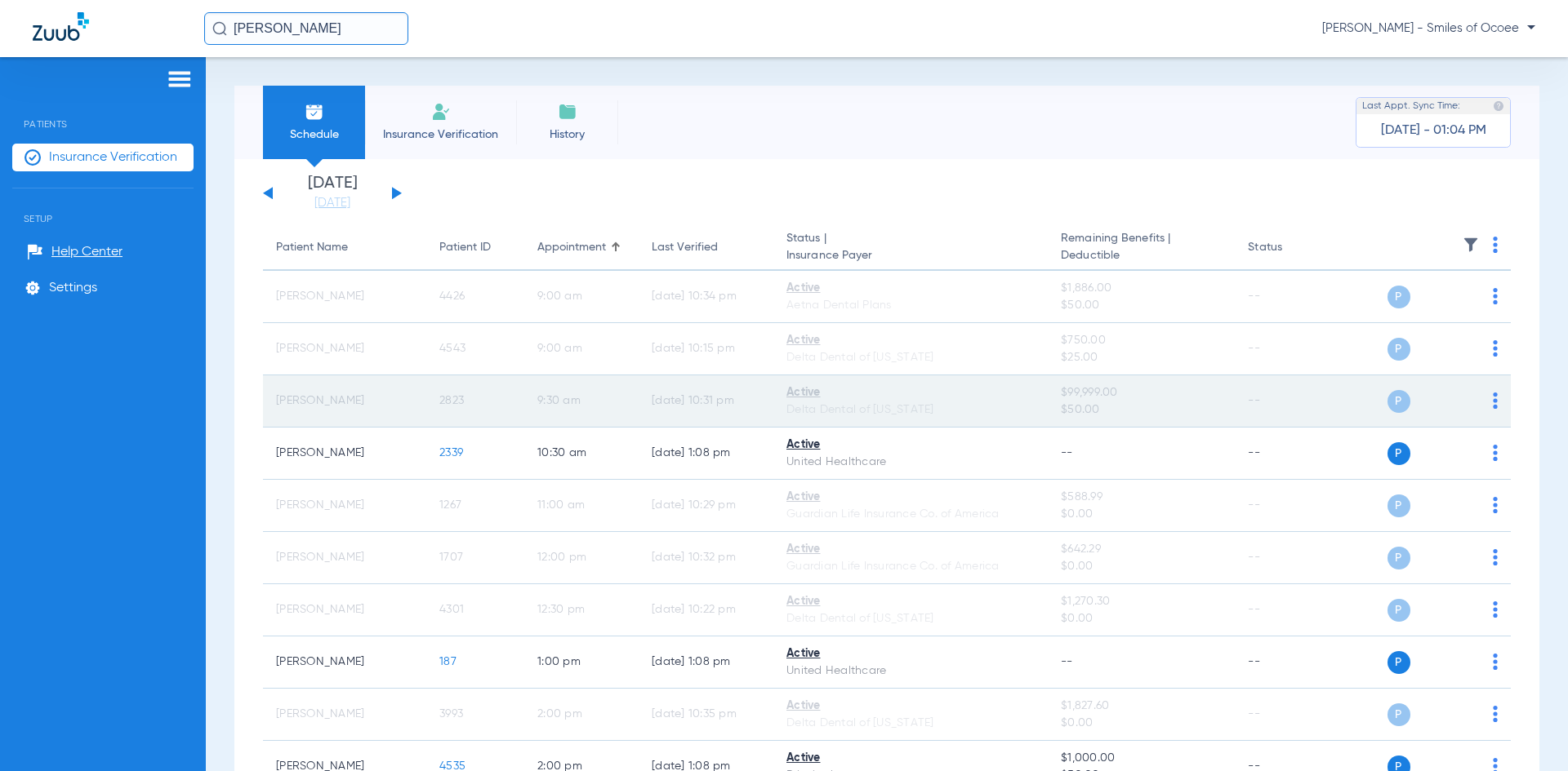
drag, startPoint x: 1058, startPoint y: 395, endPoint x: 1131, endPoint y: 400, distance: 73.2
click at [1131, 400] on span "$99,999.00" at bounding box center [1141, 392] width 161 height 17
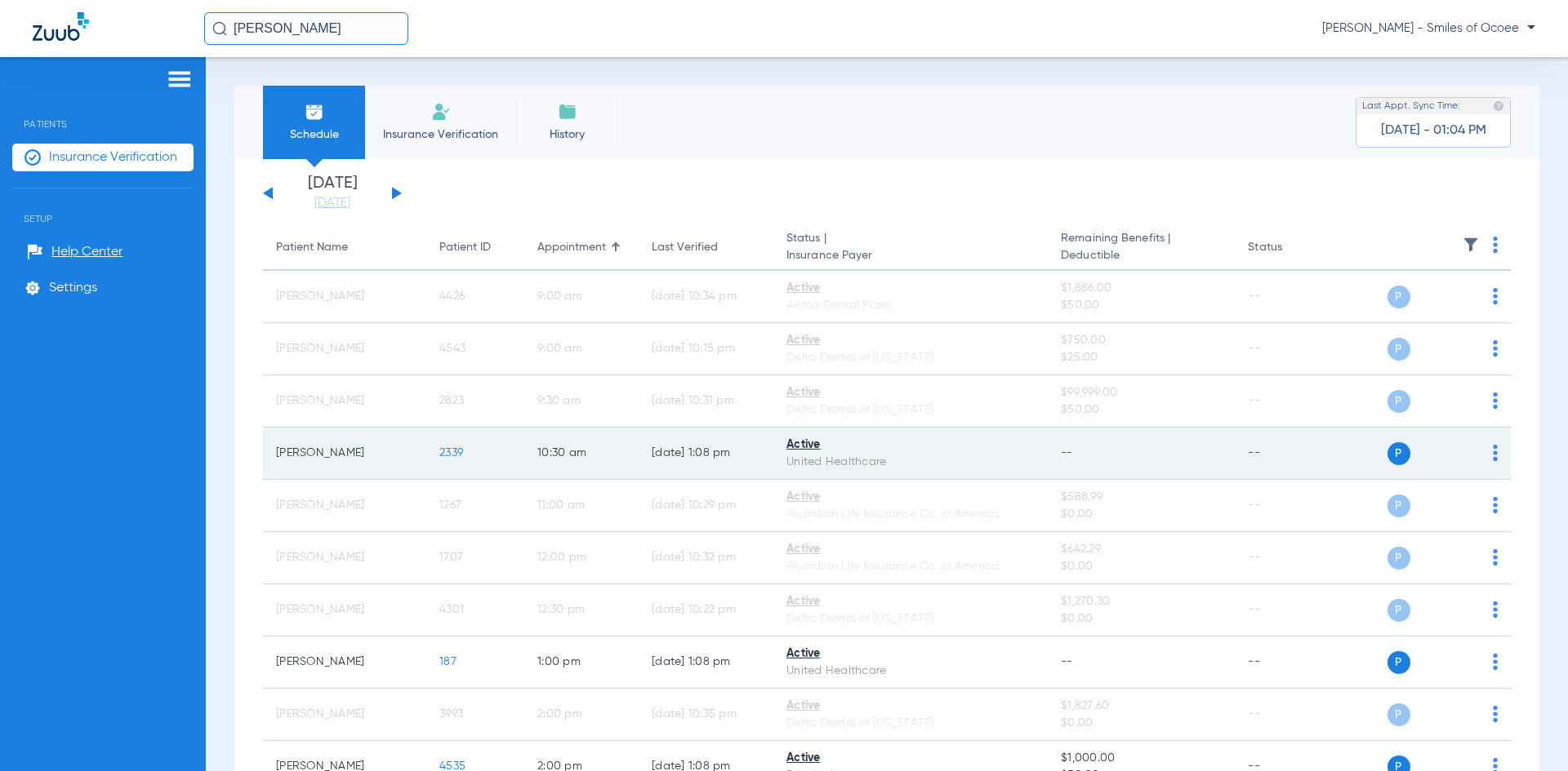
click at [453, 449] on span "2339" at bounding box center [451, 453] width 24 height 12
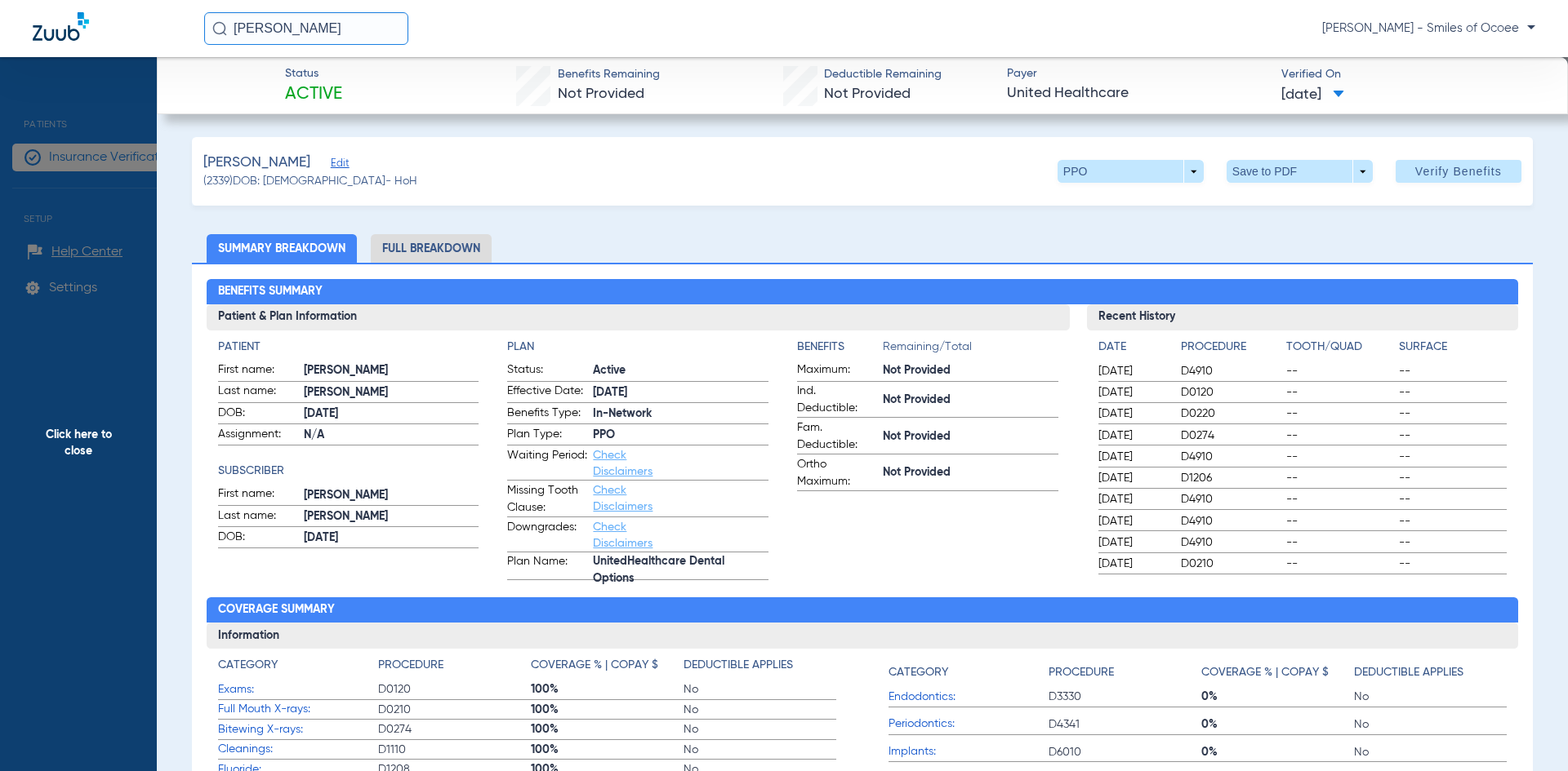
click at [331, 166] on span "Edit" at bounding box center [338, 166] width 15 height 16
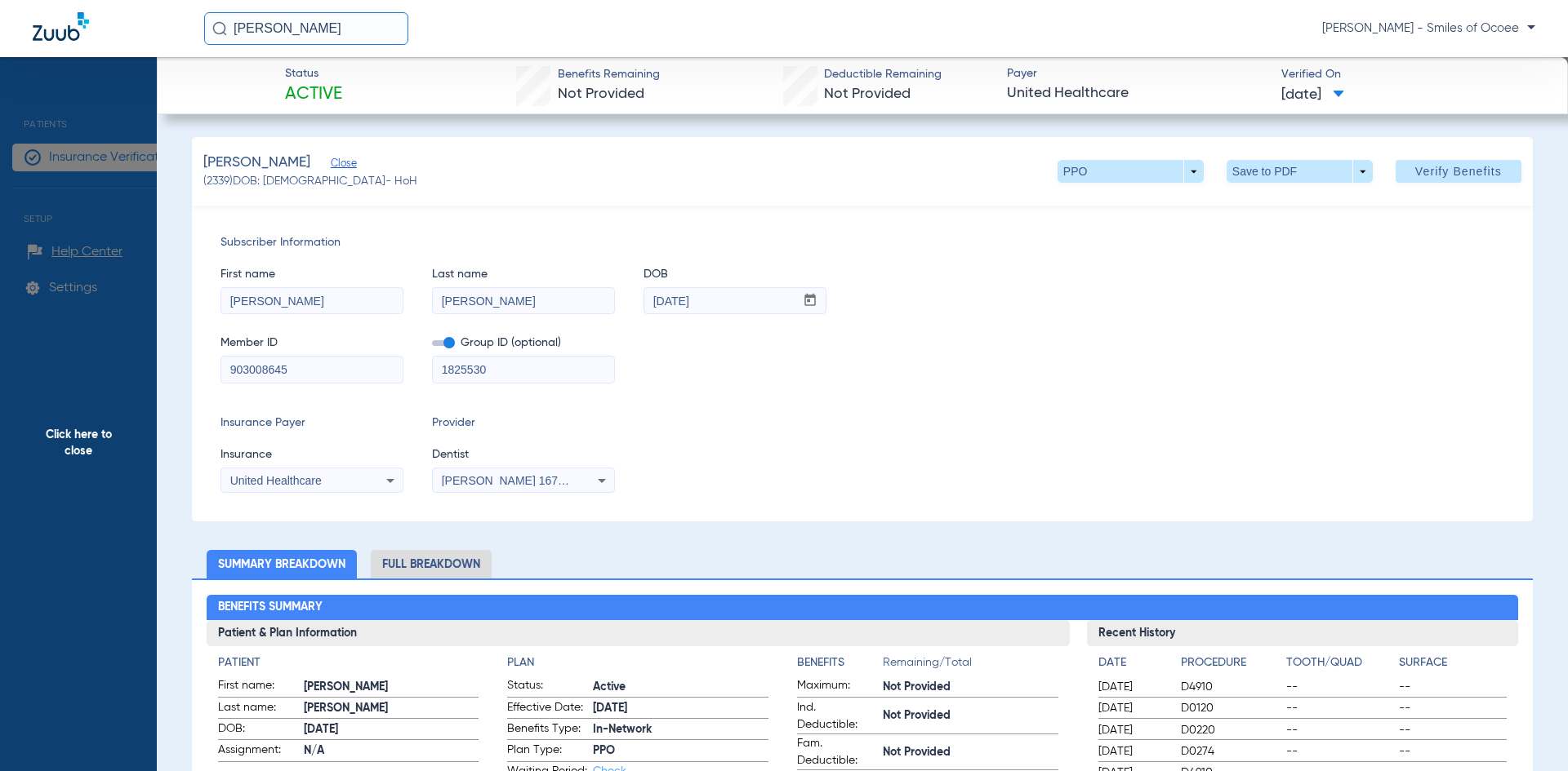
click at [331, 163] on span "Close" at bounding box center [338, 166] width 15 height 16
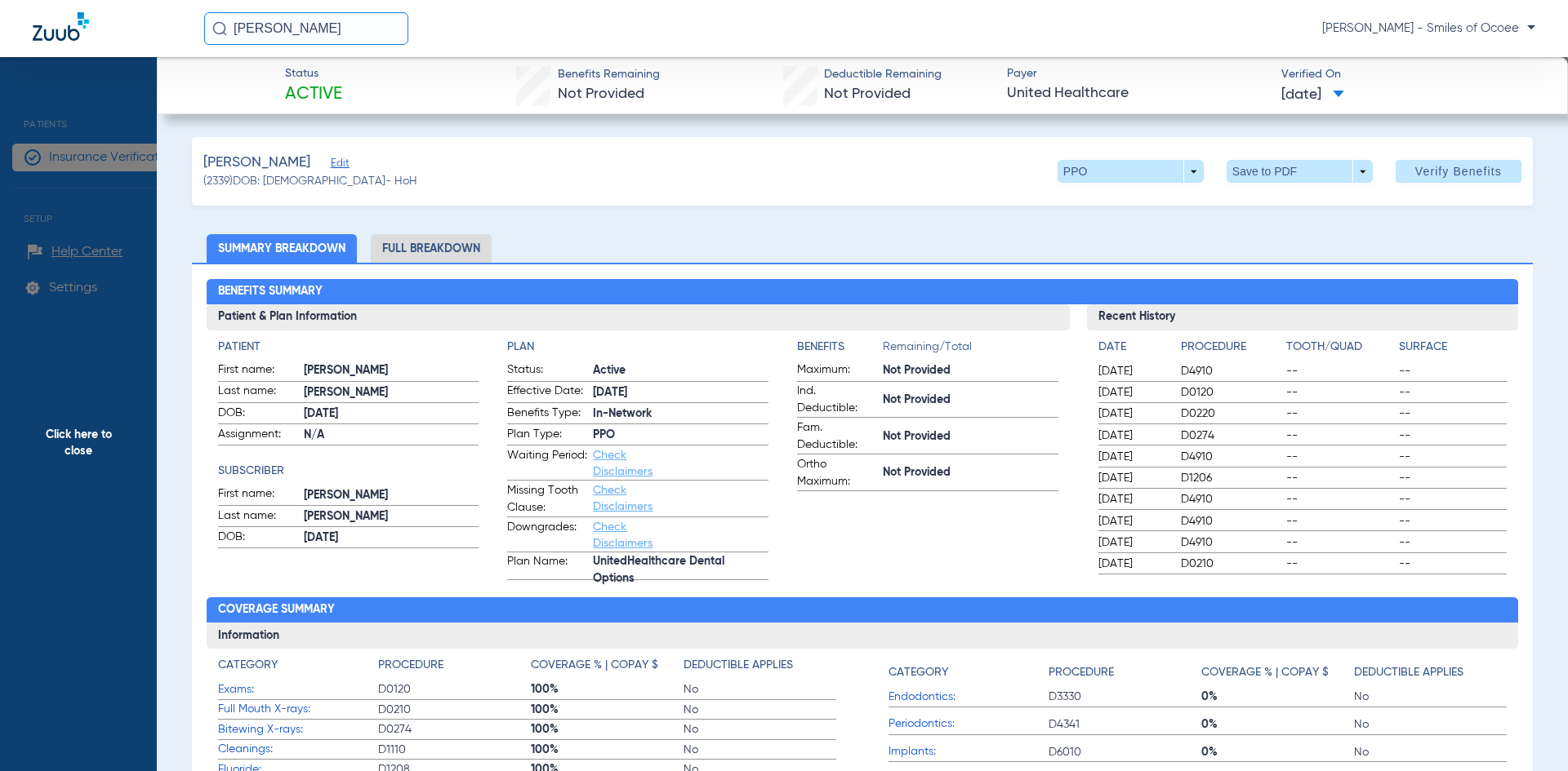
click at [94, 432] on span "Click here to close" at bounding box center [78, 442] width 157 height 771
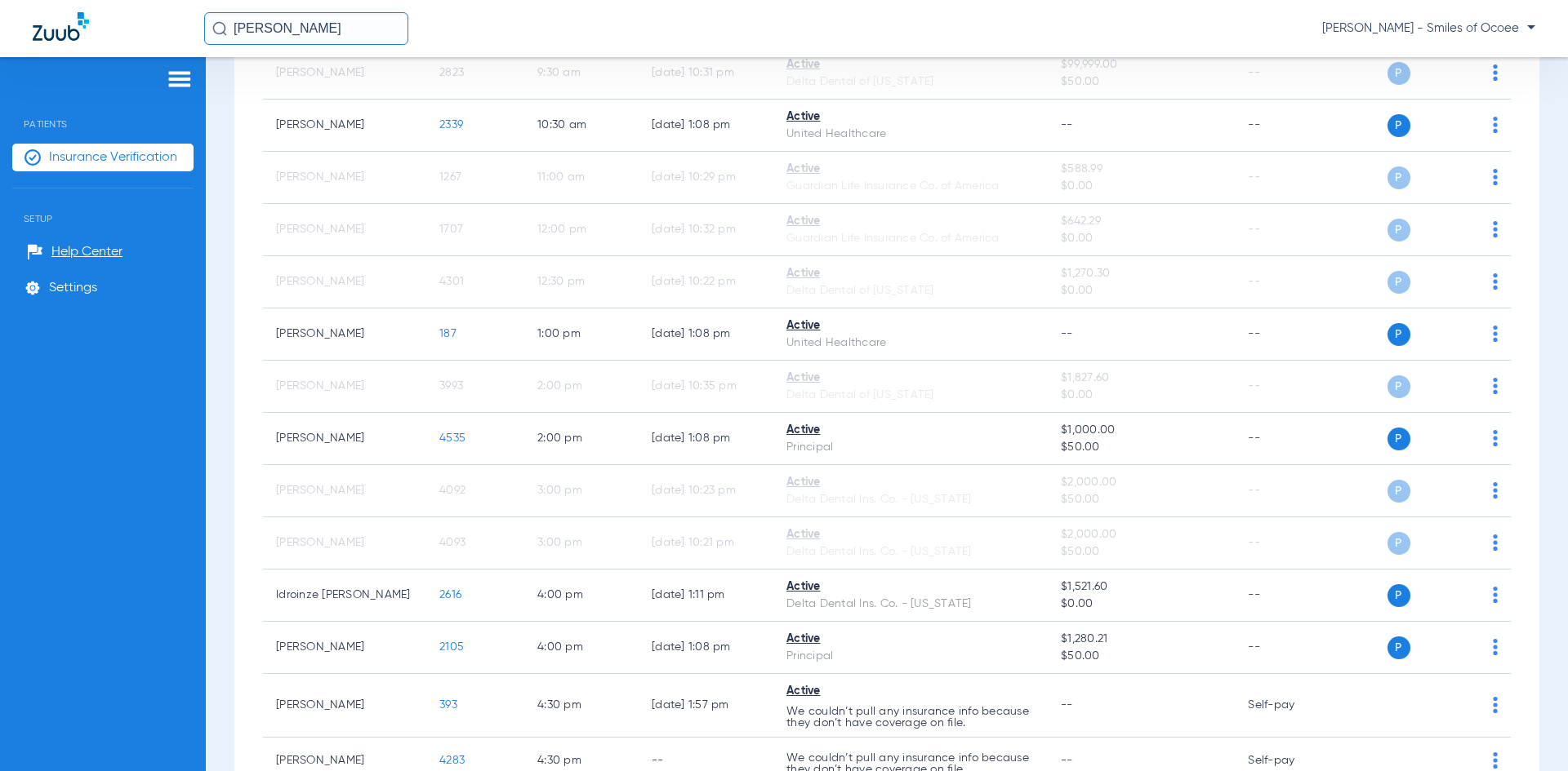
scroll to position [336, 0]
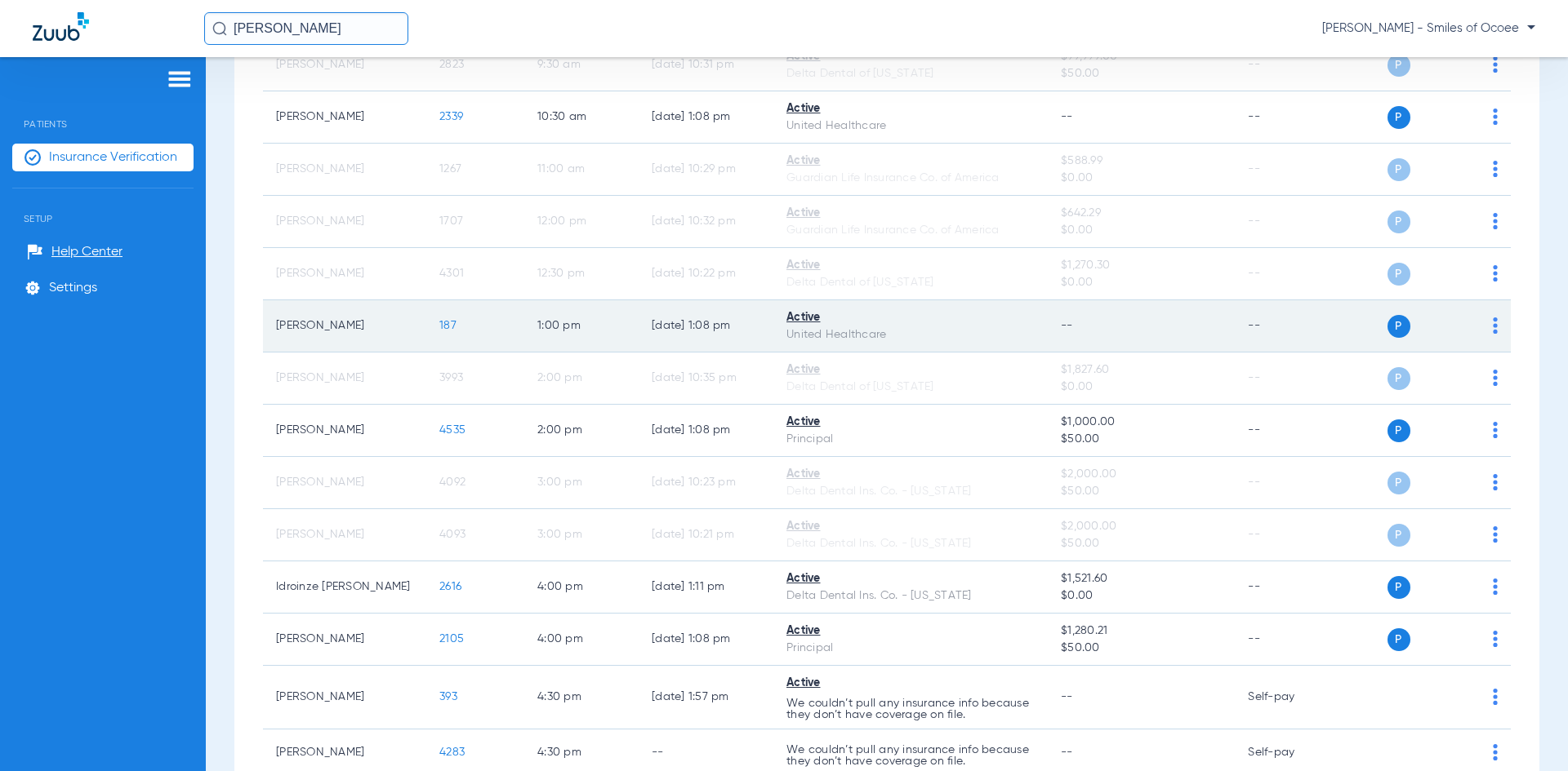
click at [452, 321] on span "187" at bounding box center [447, 326] width 17 height 12
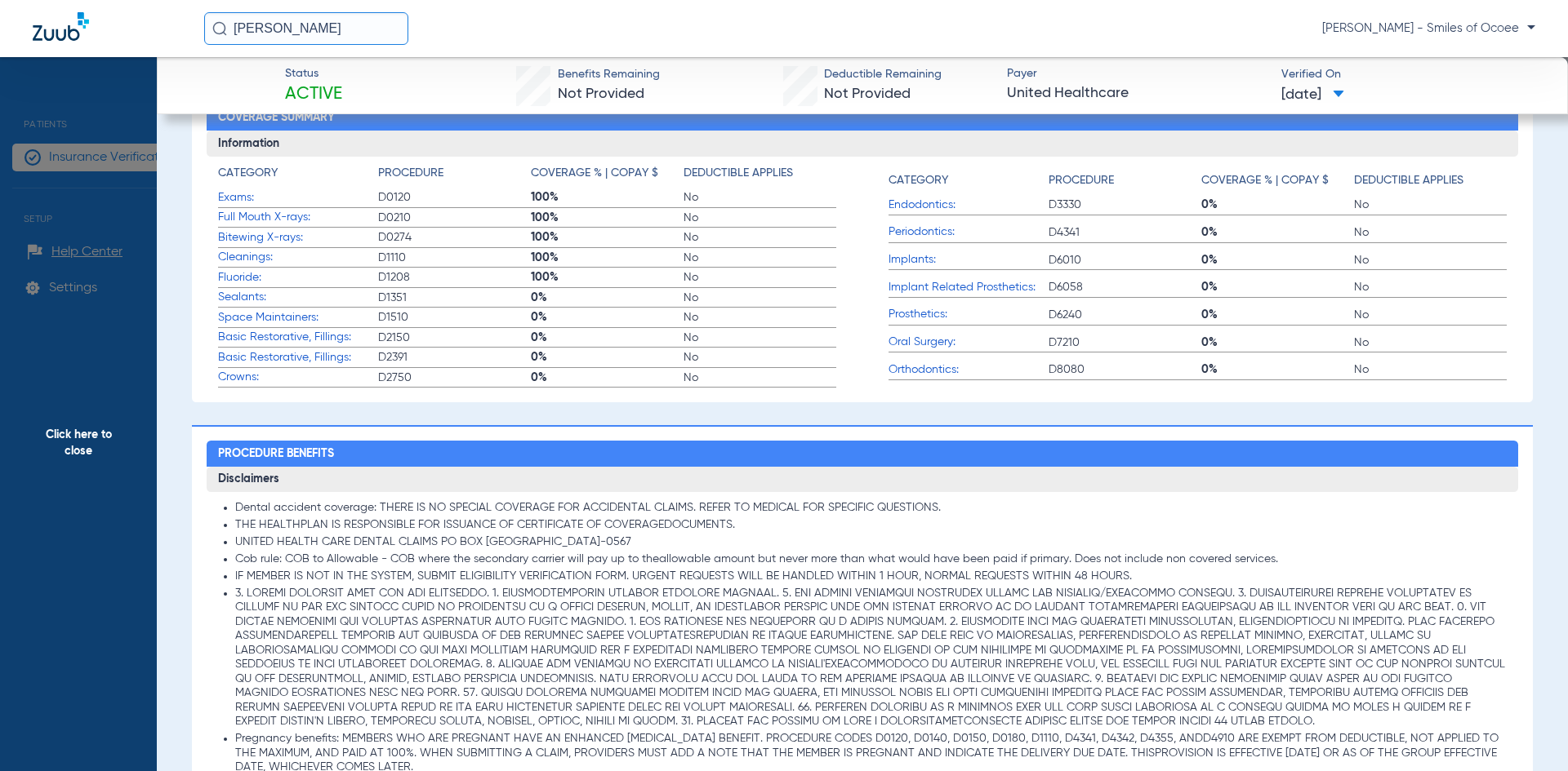
scroll to position [0, 0]
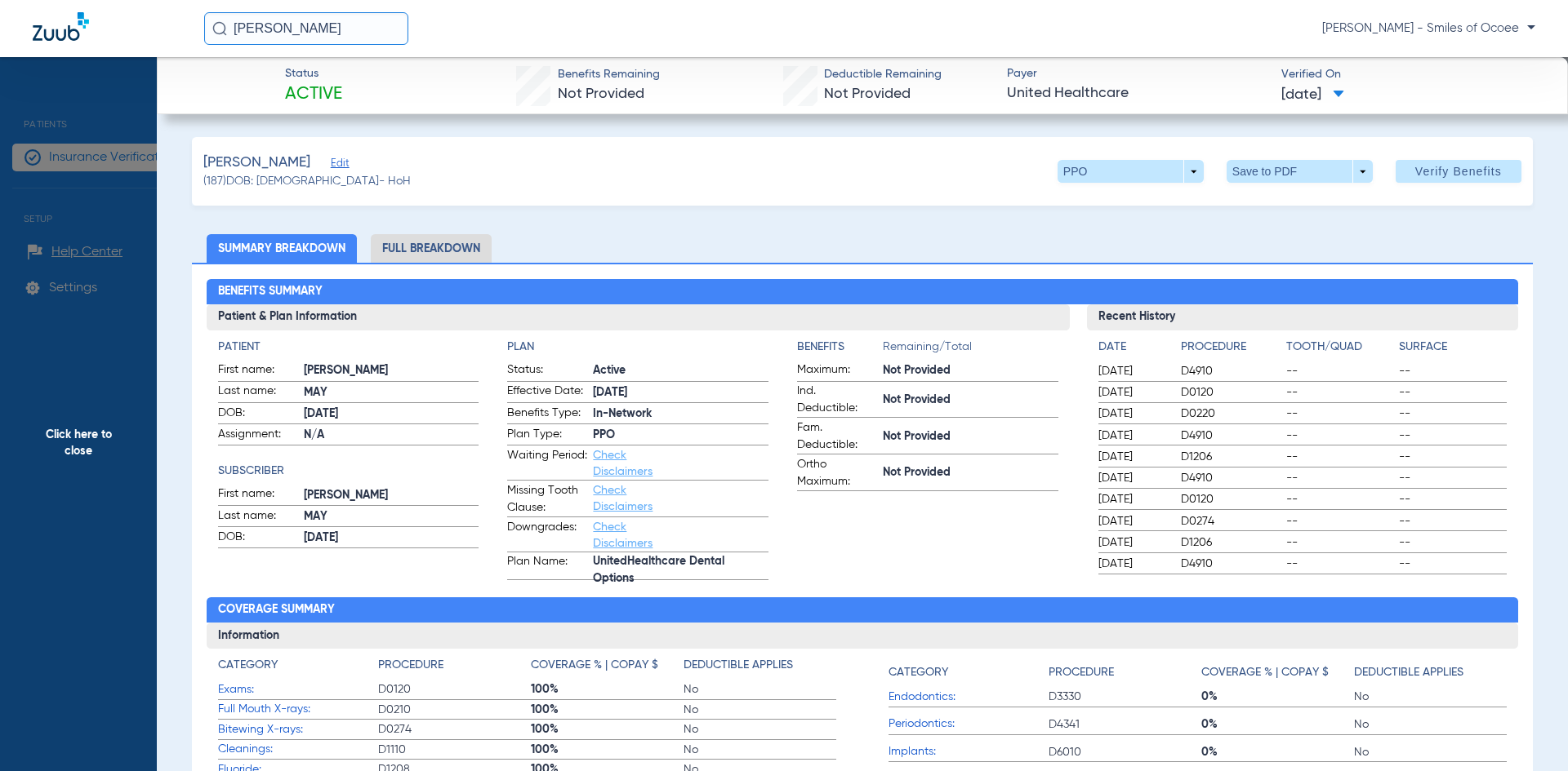
click at [459, 236] on li "Full Breakdown" at bounding box center [431, 248] width 121 height 28
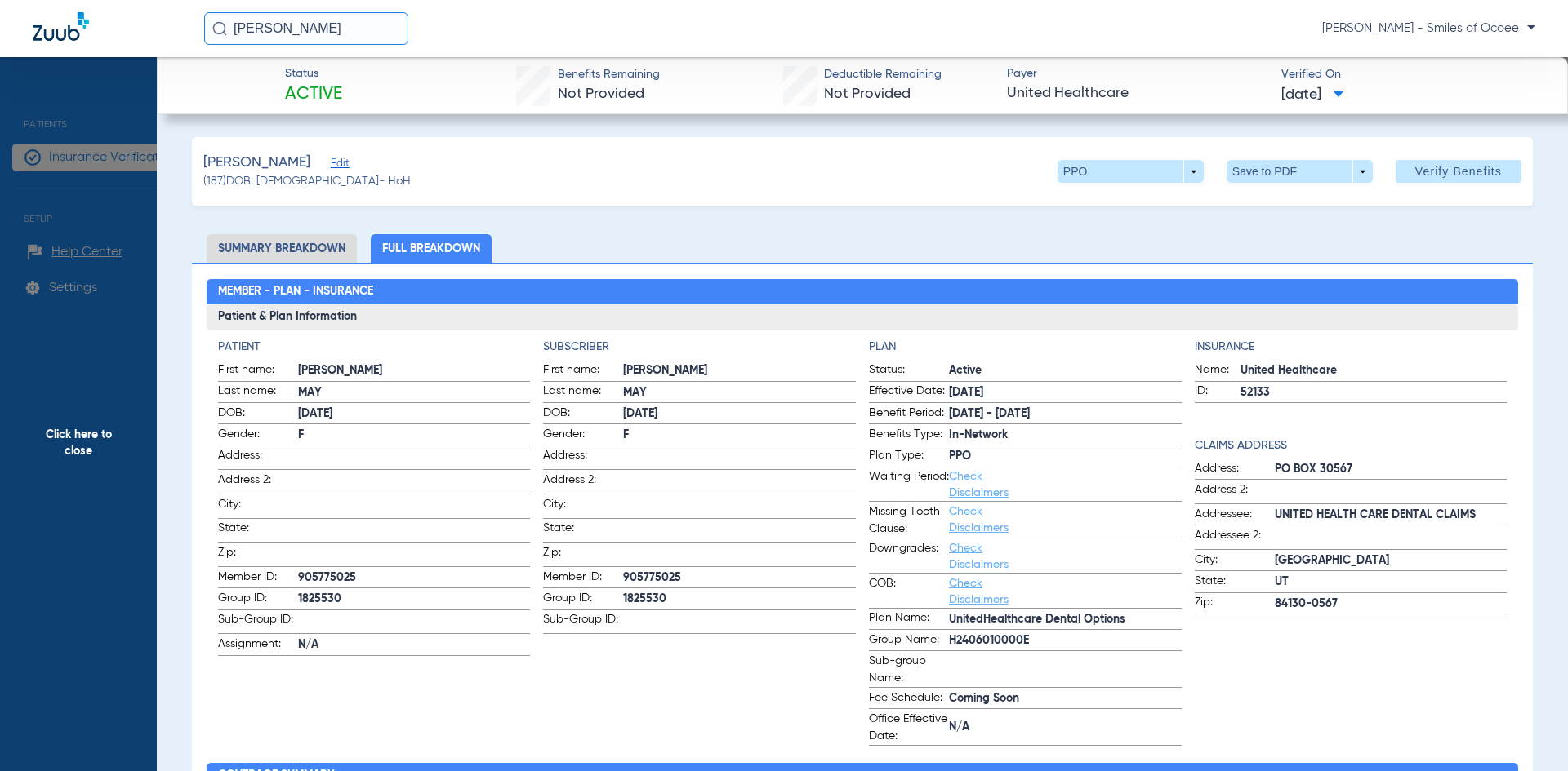
scroll to position [674, 0]
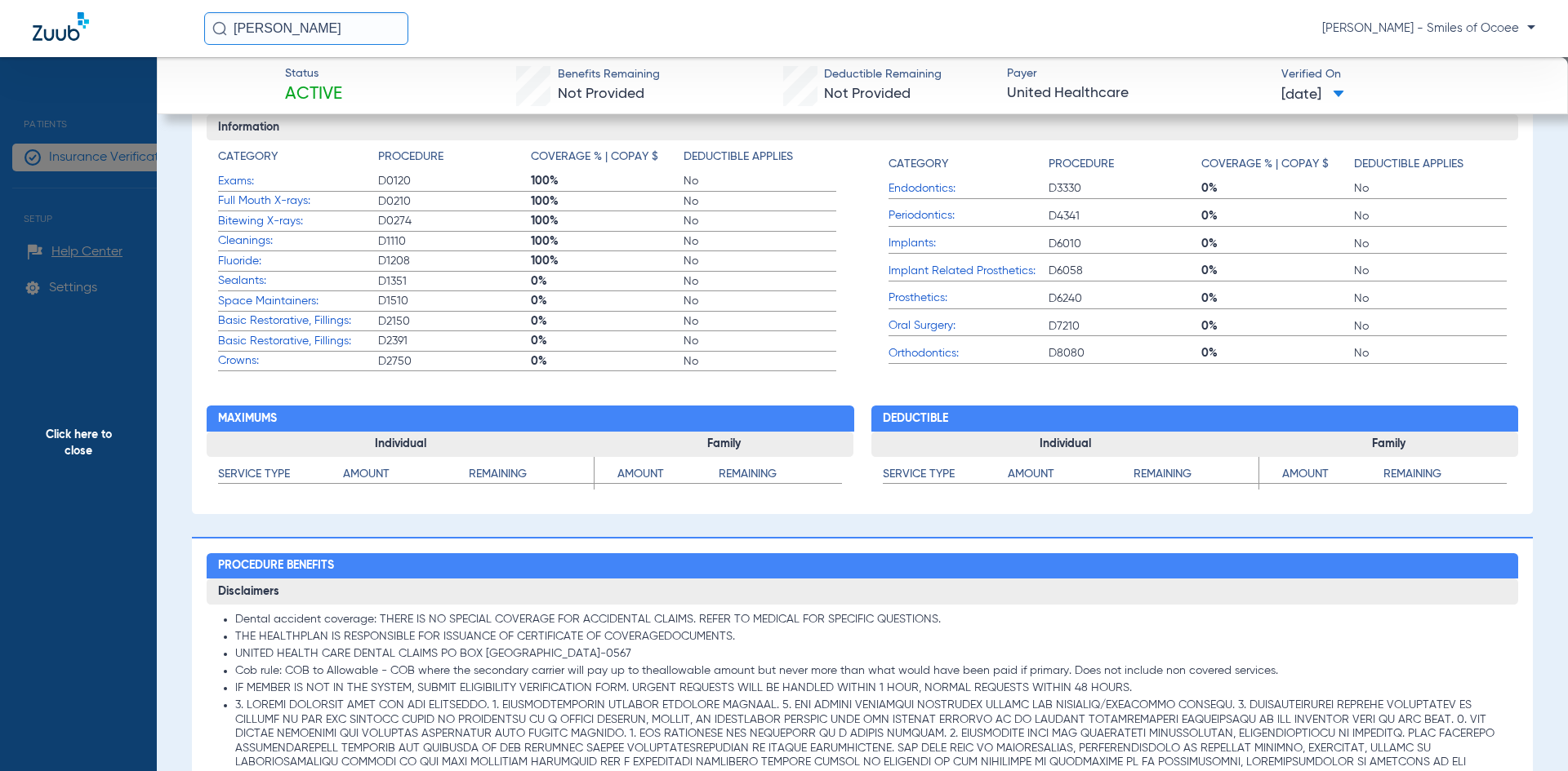
click at [90, 431] on span "Click here to close" at bounding box center [78, 442] width 157 height 771
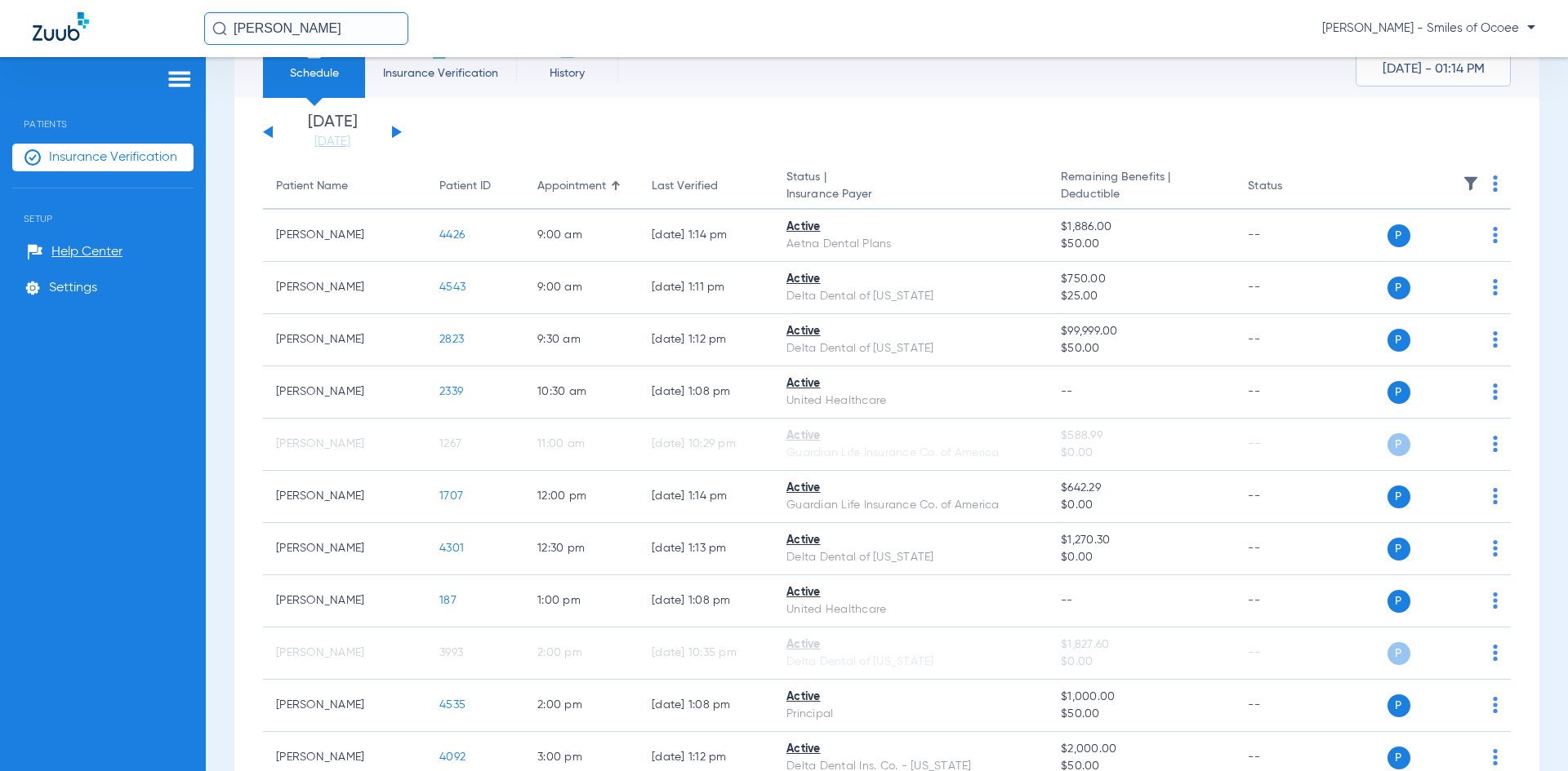
scroll to position [38, 0]
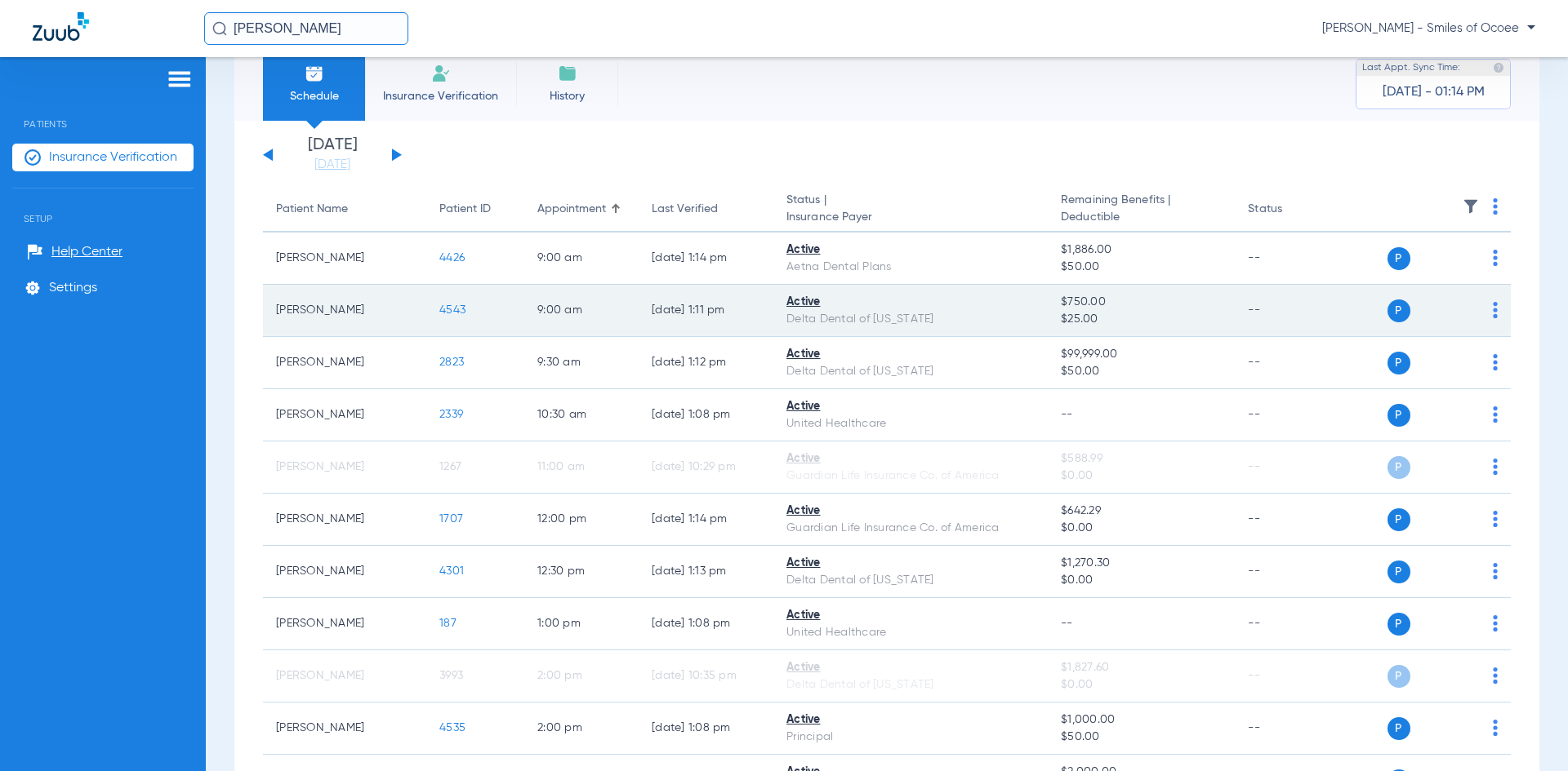
click at [1492, 309] on img at bounding box center [1494, 310] width 5 height 17
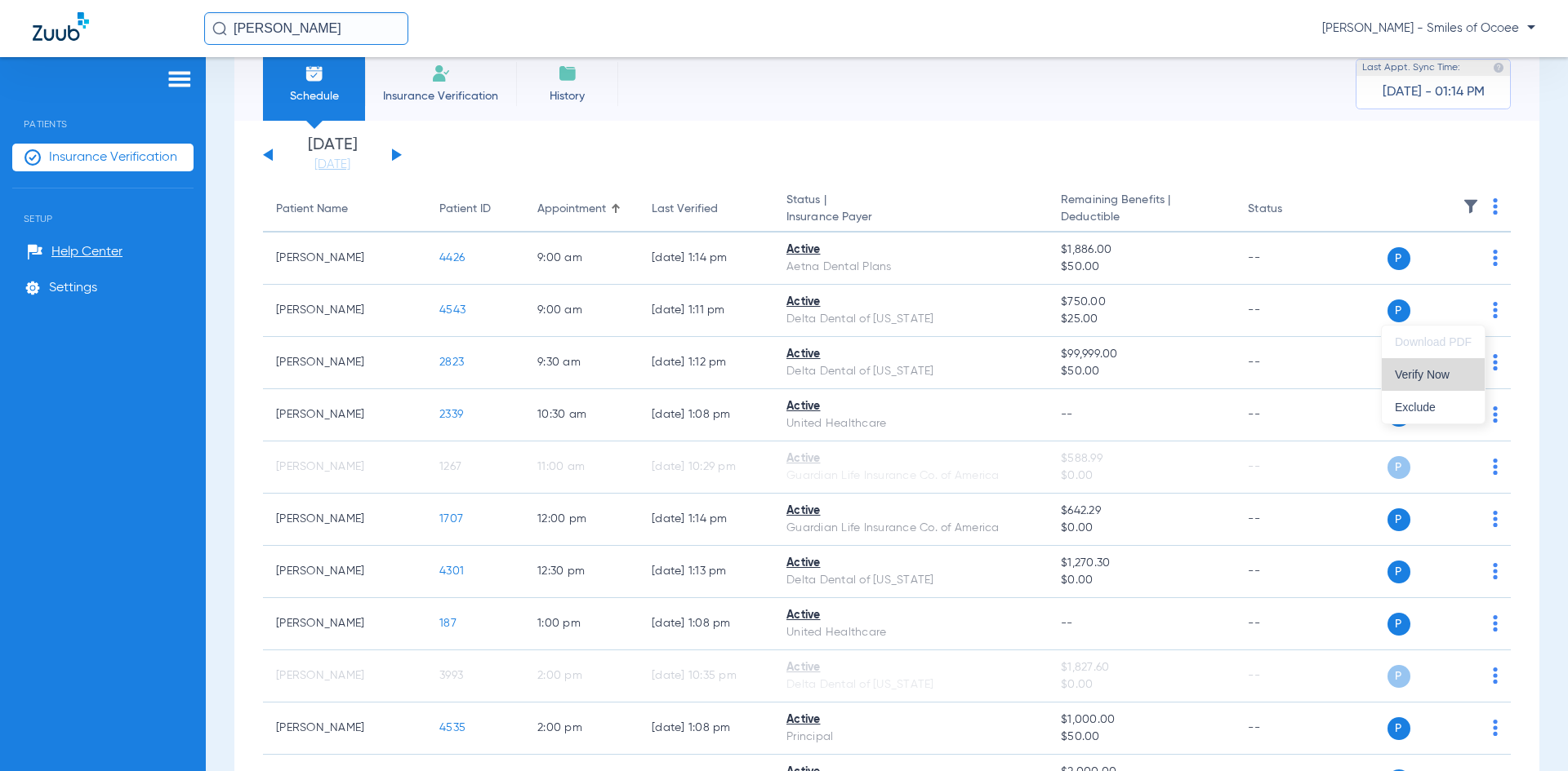
click at [1441, 366] on button "Verify Now" at bounding box center [1433, 374] width 103 height 32
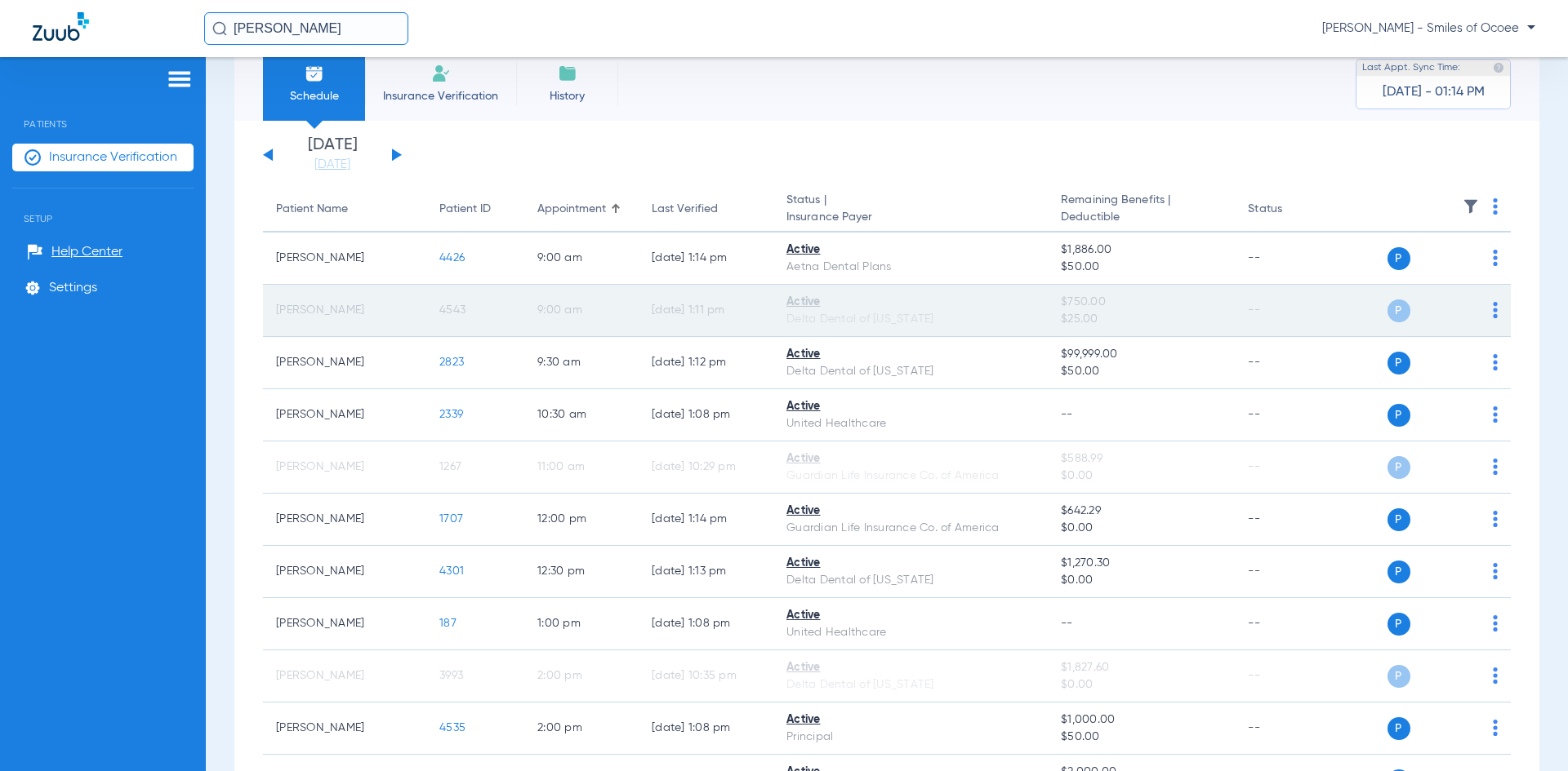
click at [462, 308] on span "4543" at bounding box center [452, 310] width 26 height 12
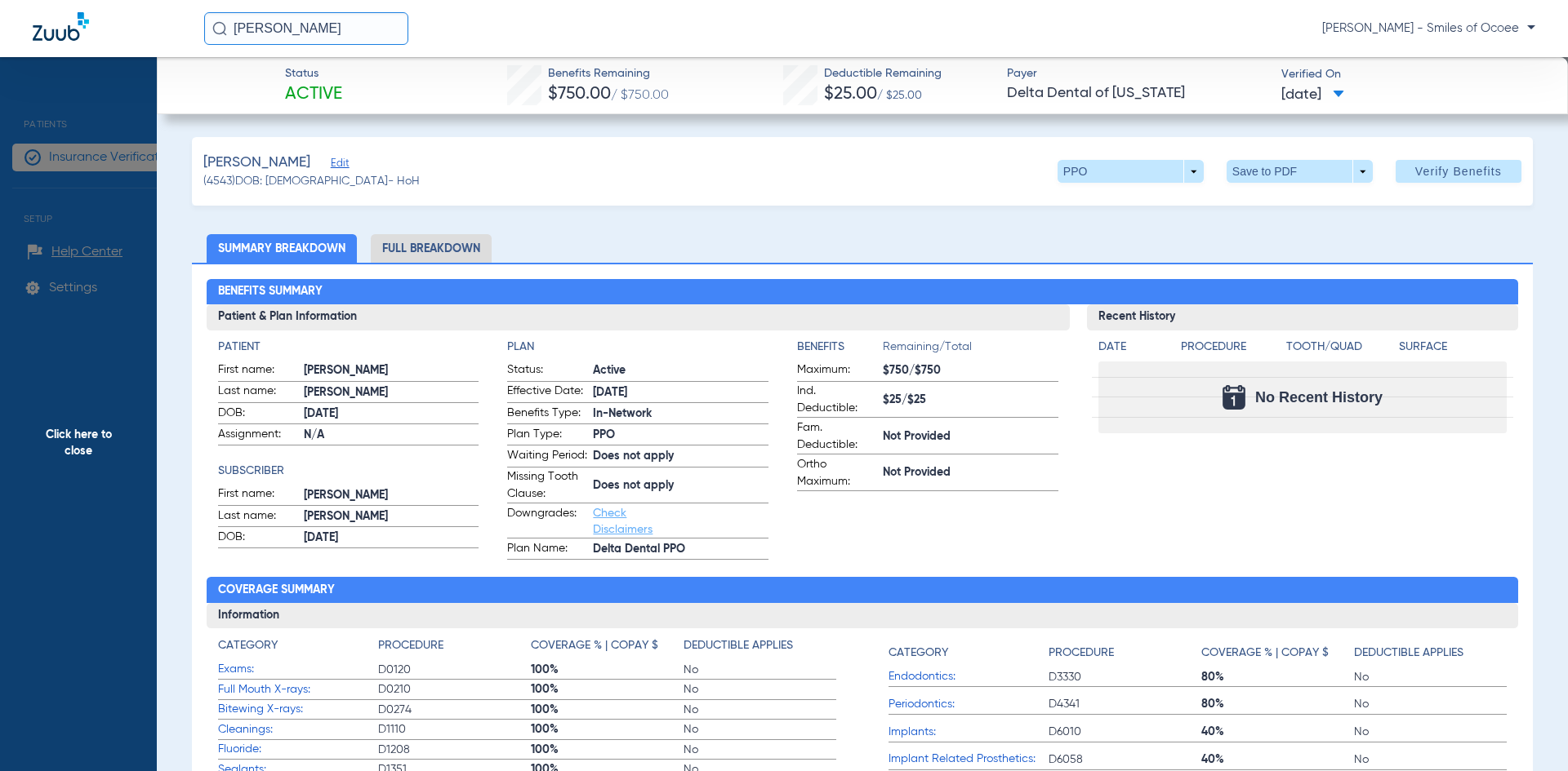
click at [105, 434] on span "Click here to close" at bounding box center [78, 442] width 157 height 771
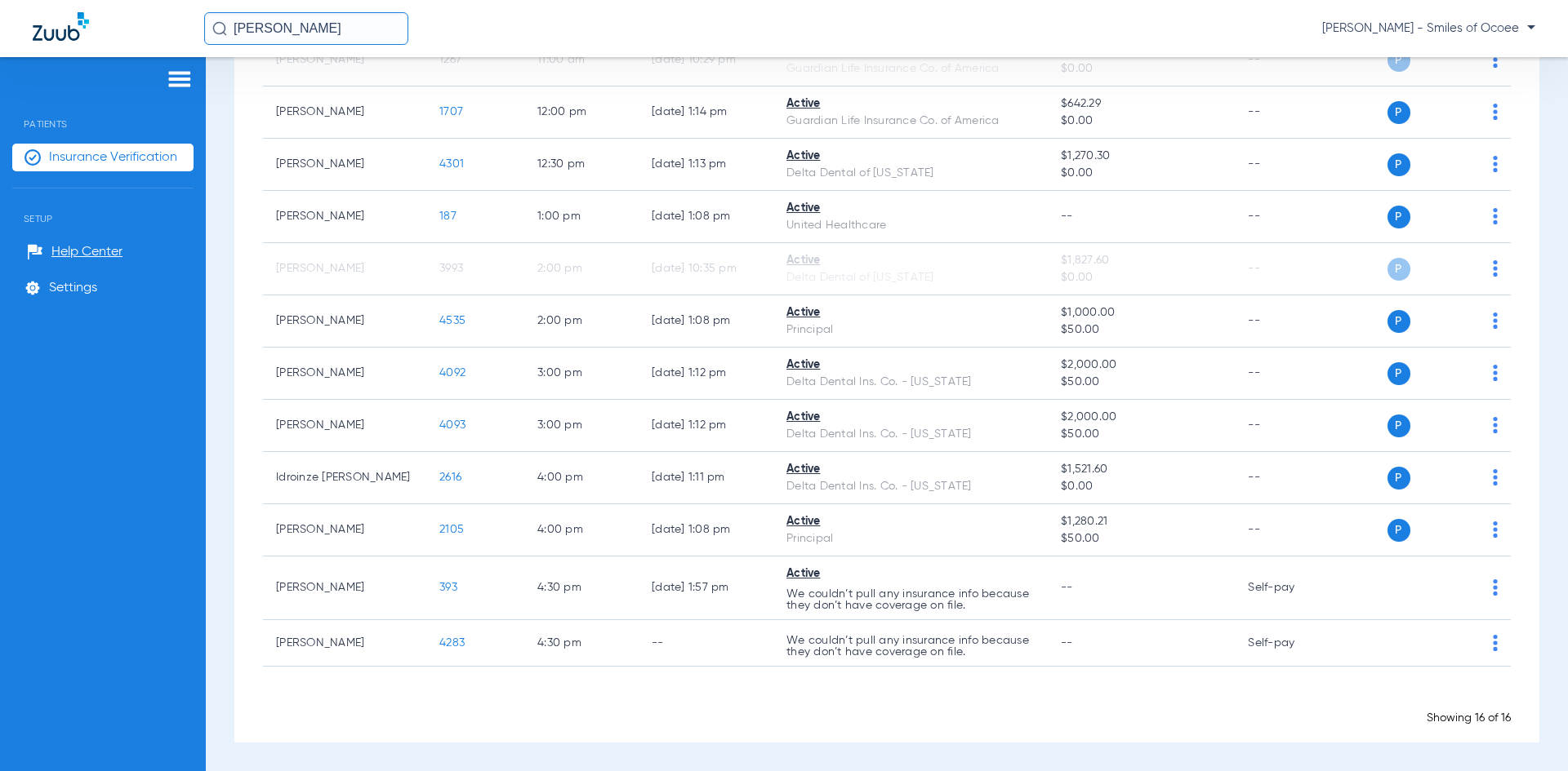
scroll to position [0, 0]
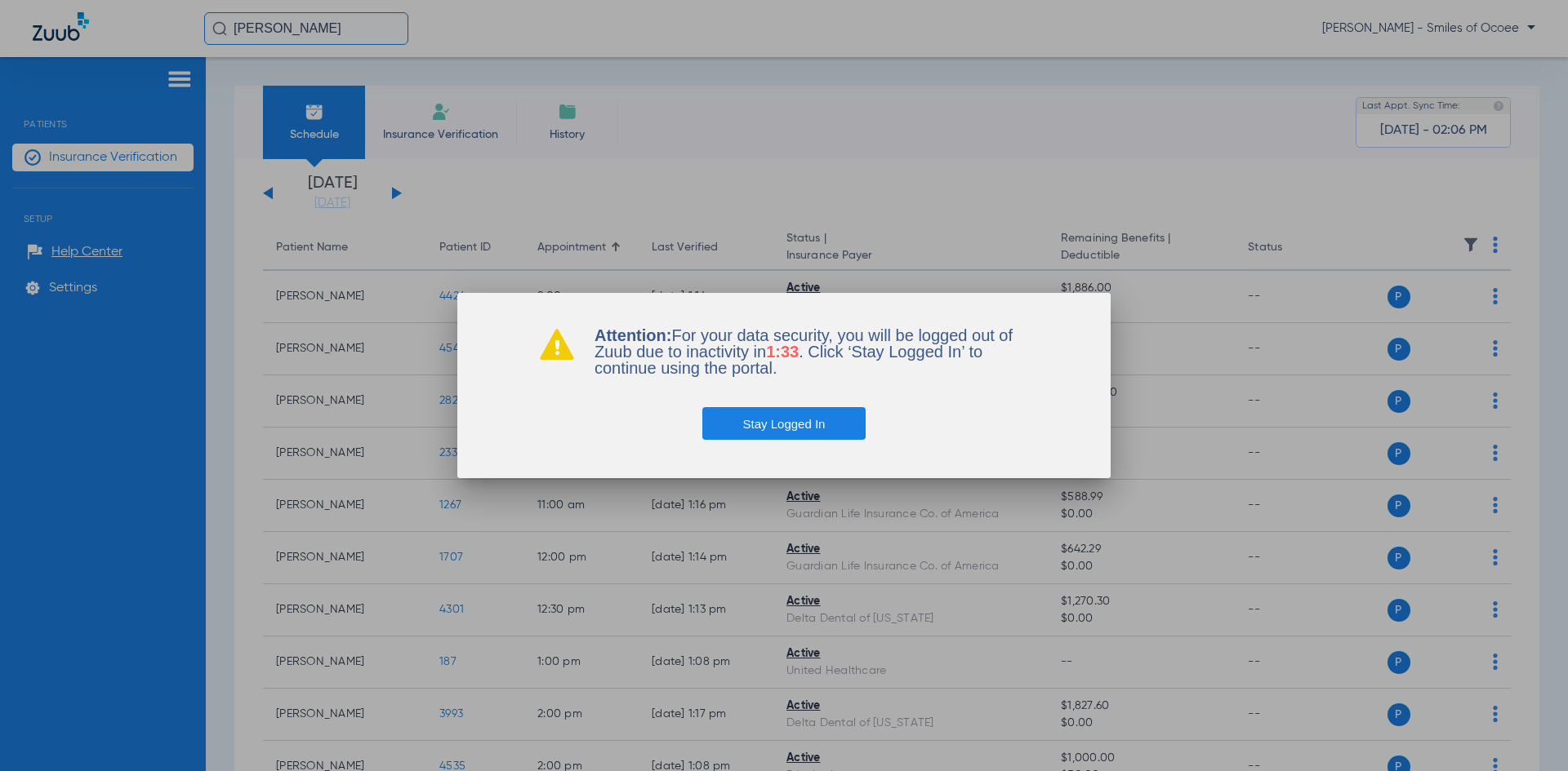
click at [732, 421] on button "Stay Logged In" at bounding box center [784, 423] width 164 height 32
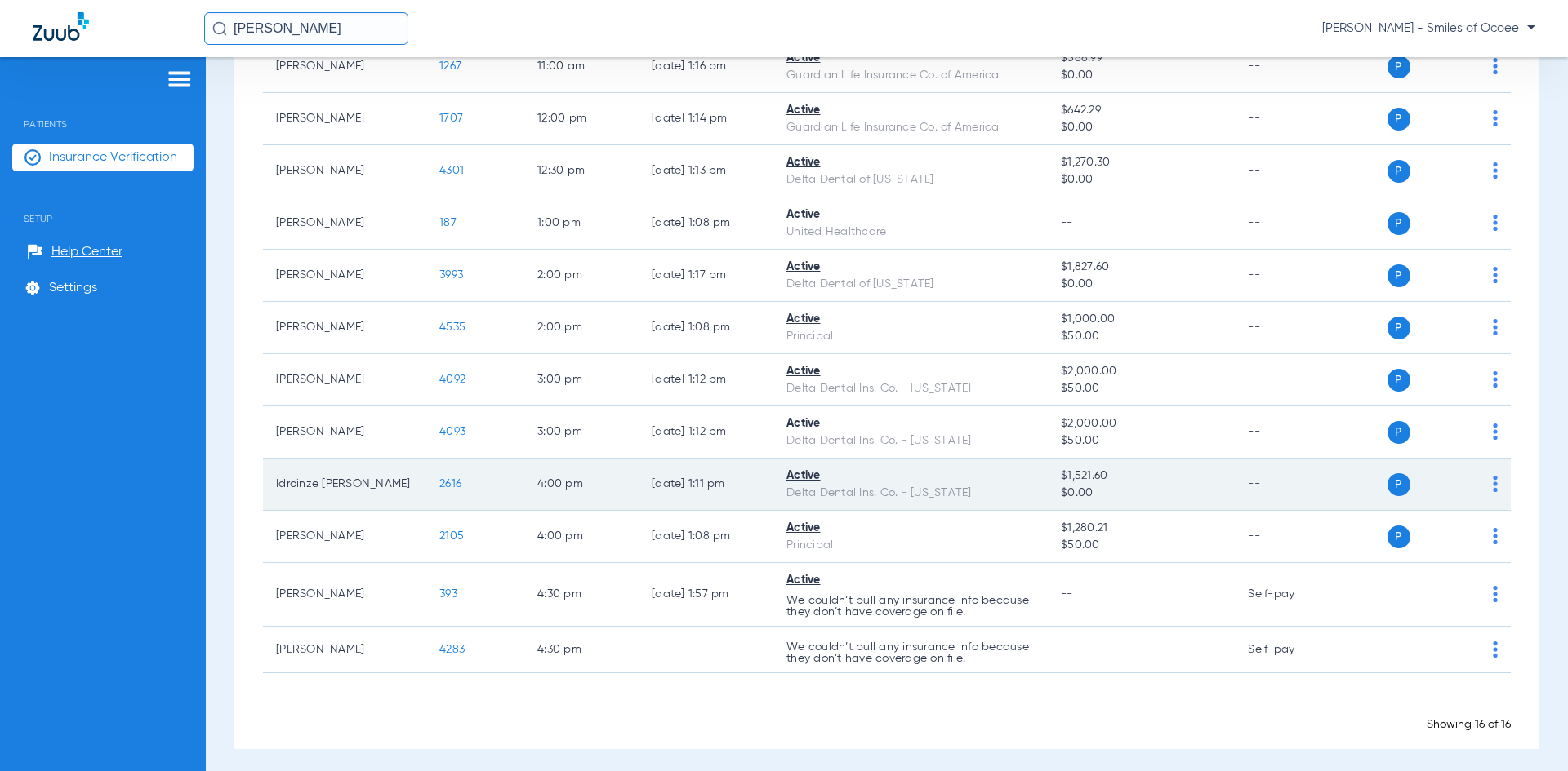
scroll to position [440, 0]
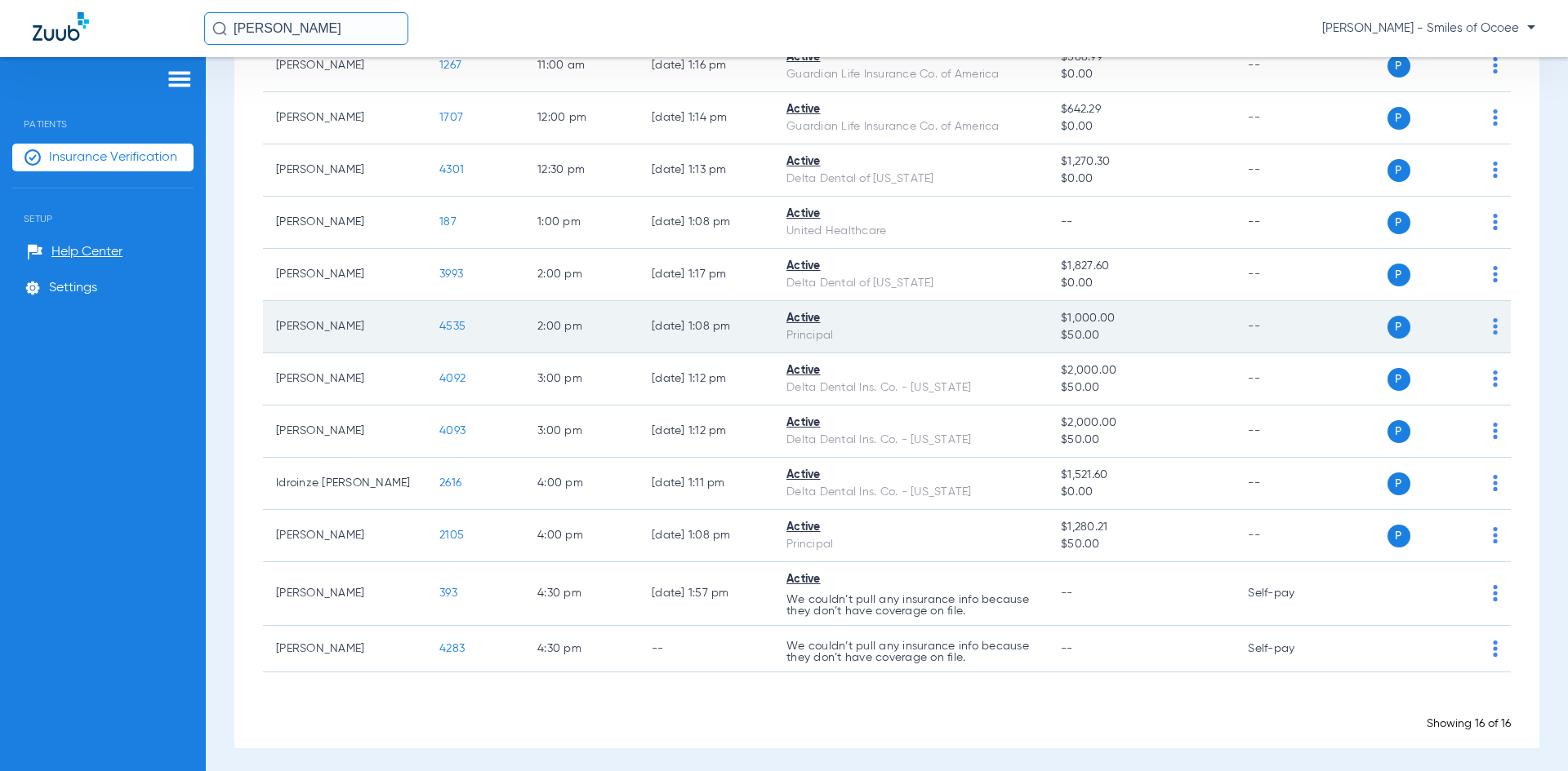
click at [455, 324] on span "4535" at bounding box center [452, 327] width 26 height 12
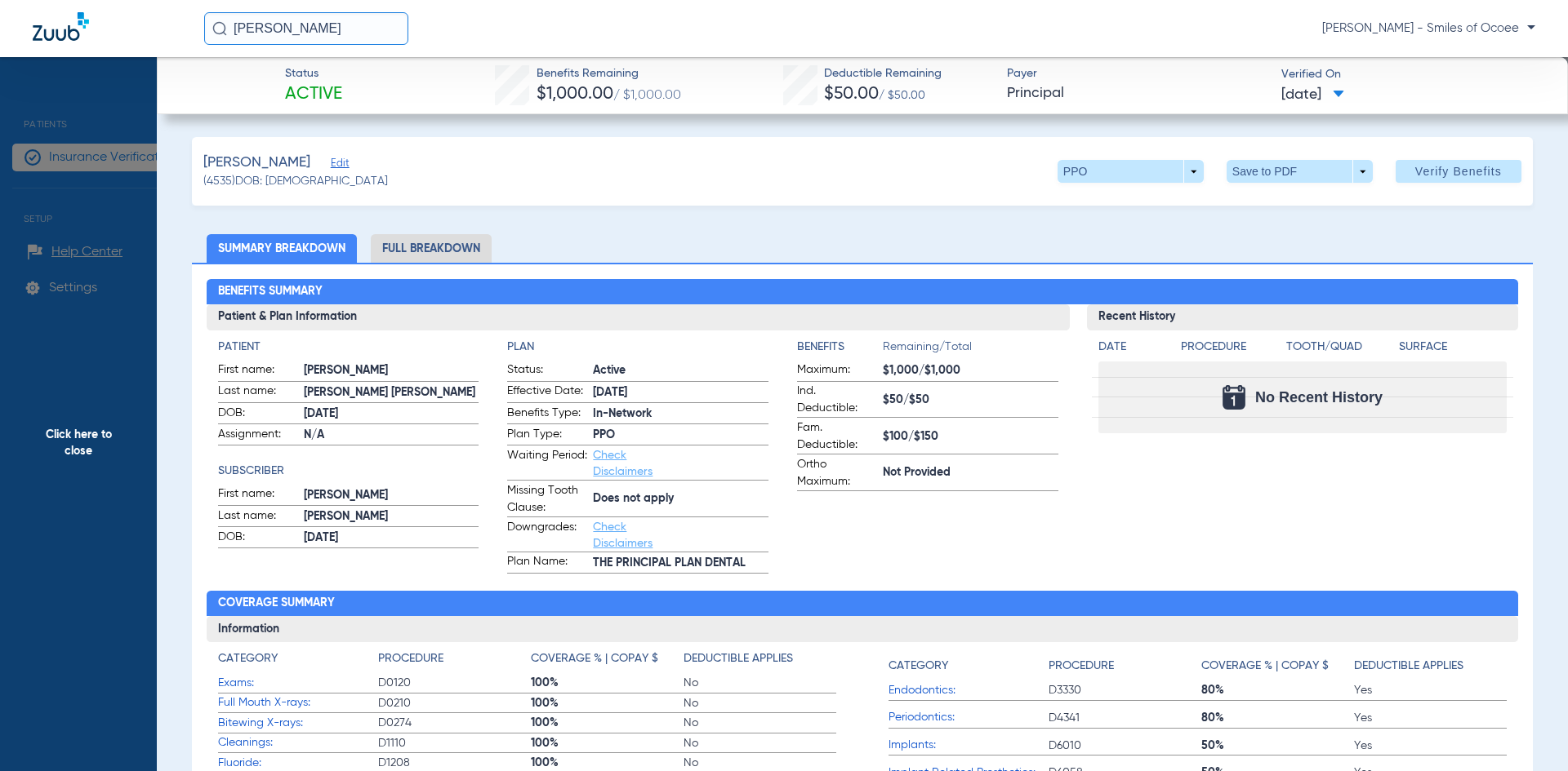
click at [436, 250] on li "Full Breakdown" at bounding box center [431, 248] width 121 height 28
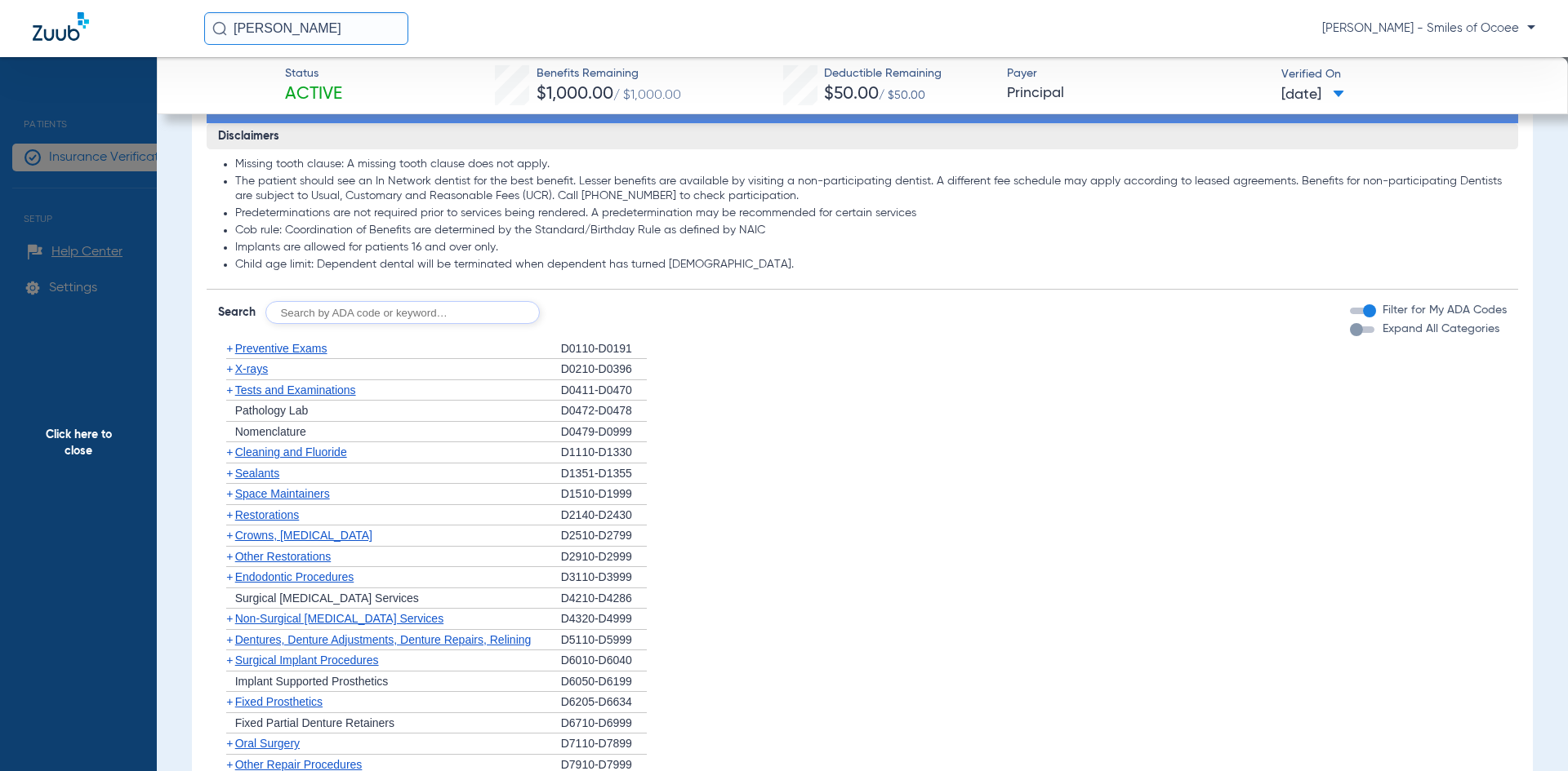
scroll to position [1269, 0]
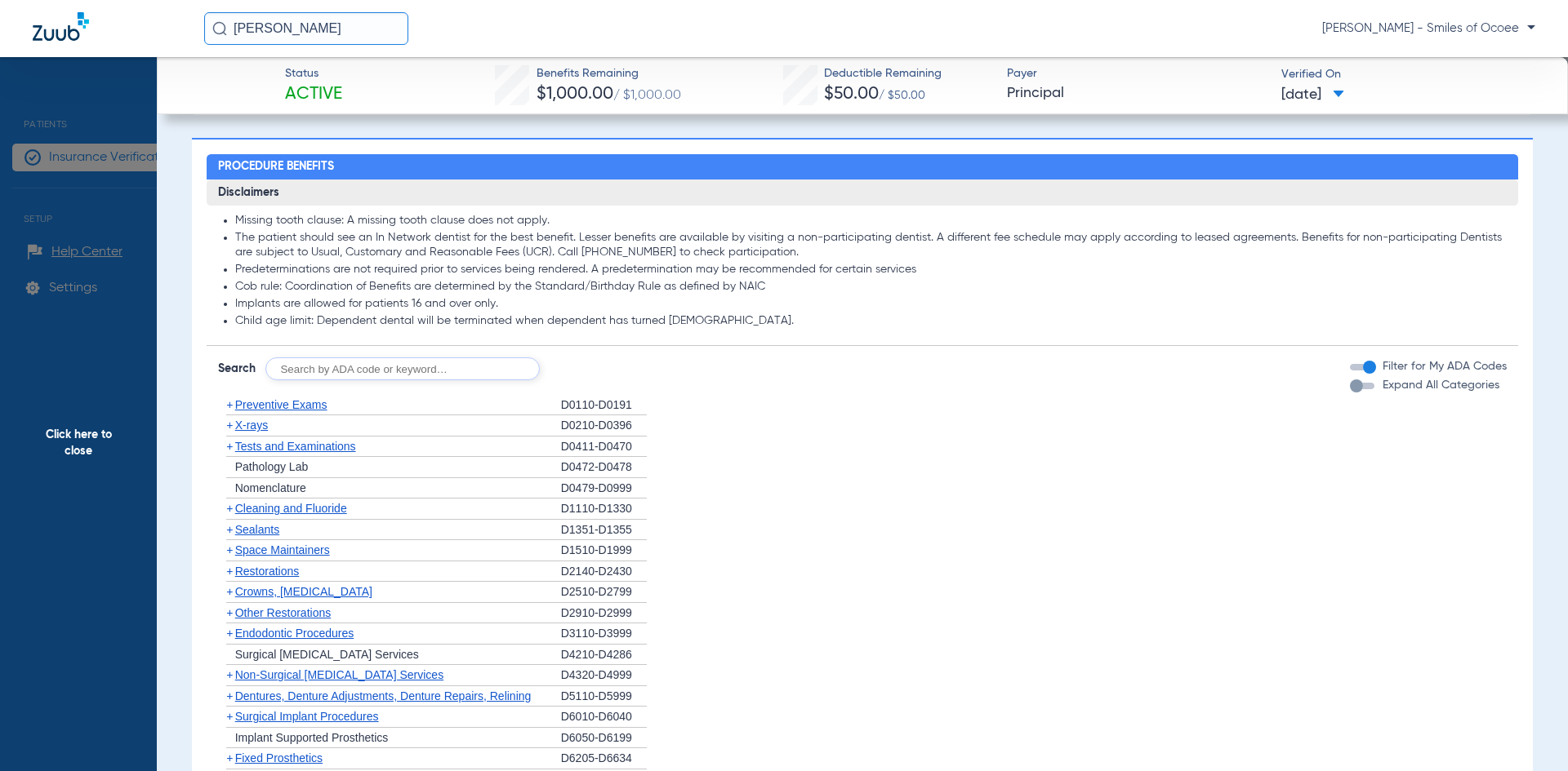
click at [1360, 387] on div "button" at bounding box center [1362, 386] width 25 height 7
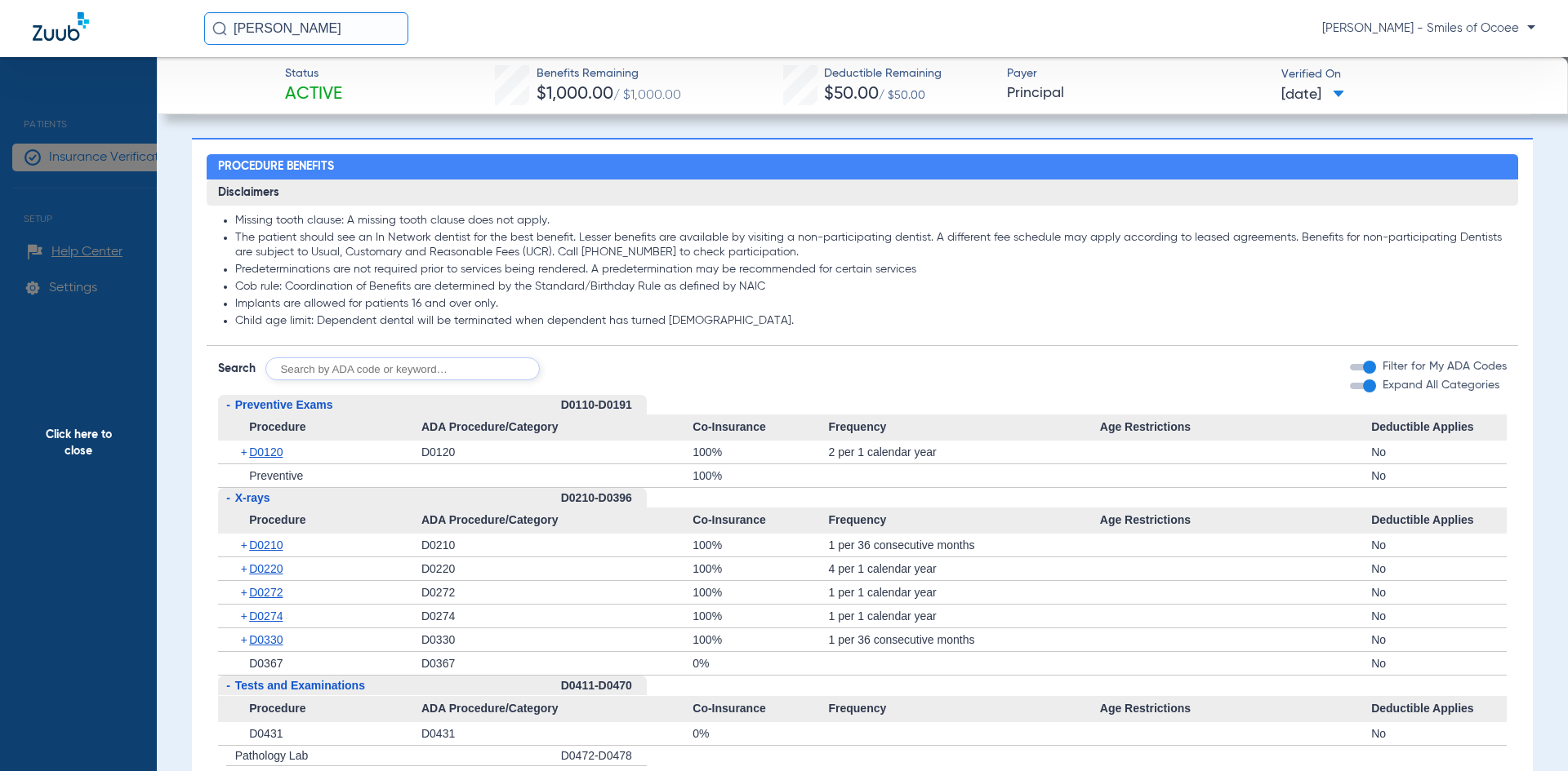
click at [90, 430] on span "Click here to close" at bounding box center [78, 442] width 157 height 771
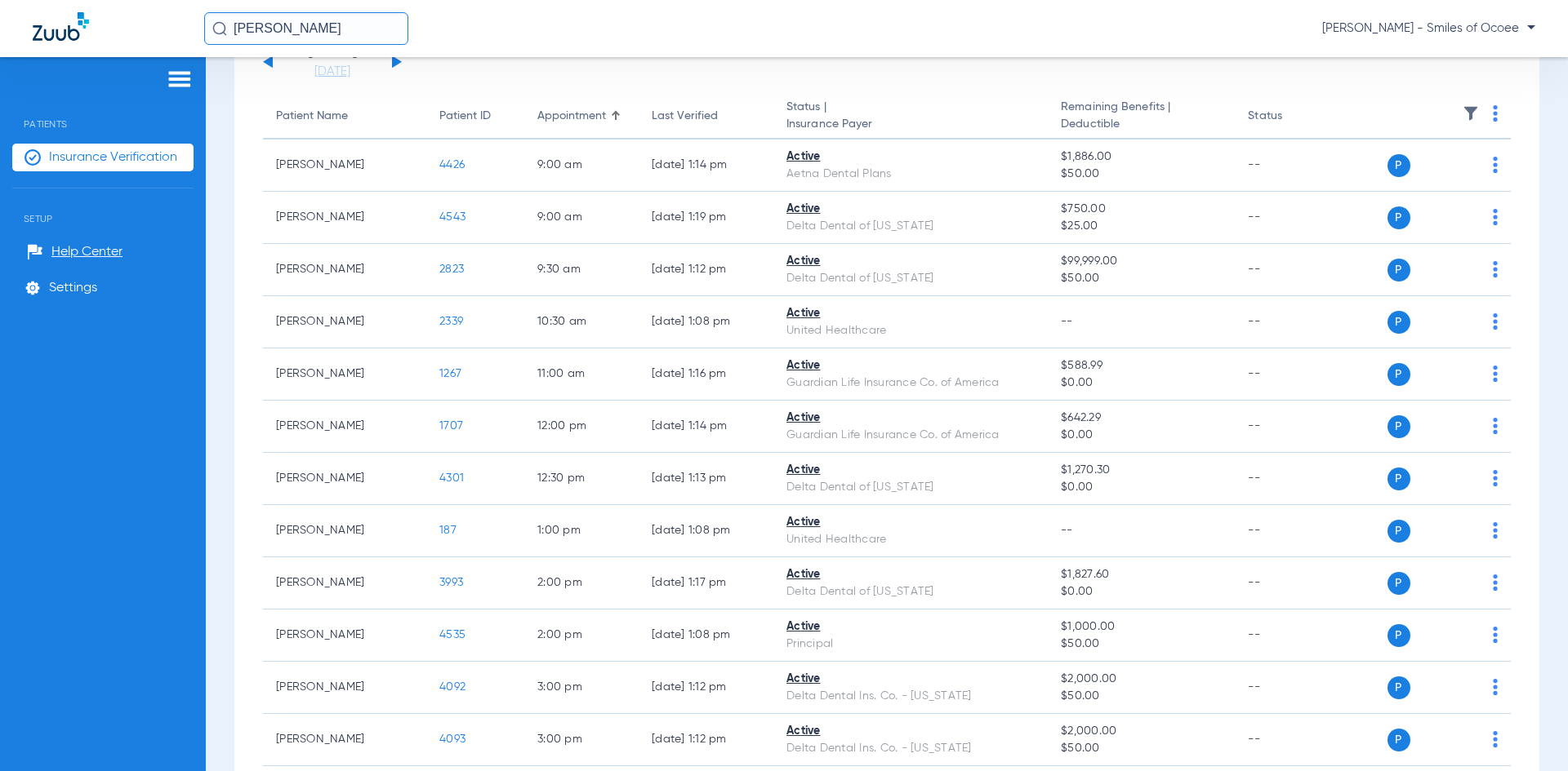
scroll to position [0, 0]
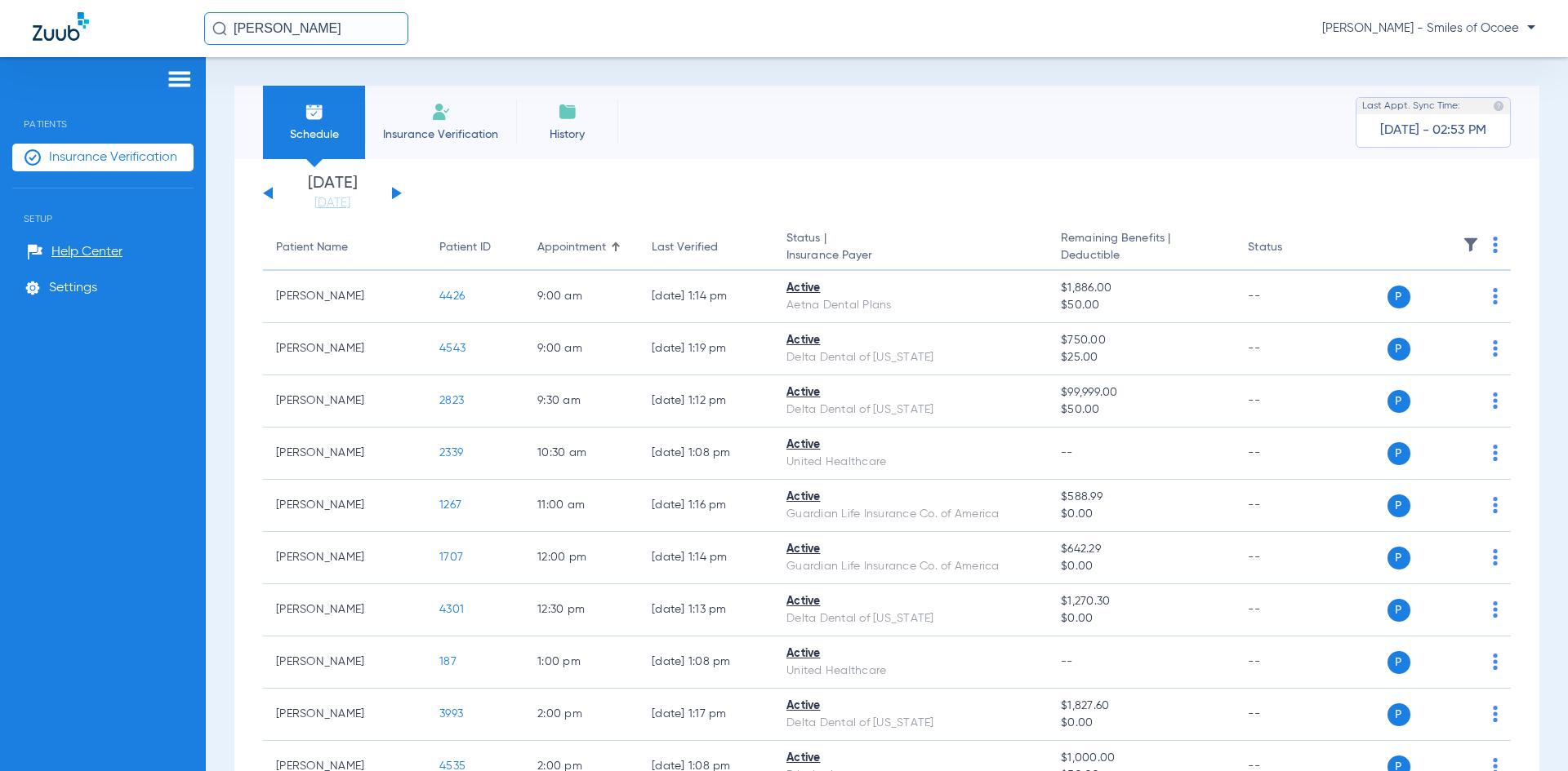
click at [395, 194] on button at bounding box center [396, 193] width 10 height 12
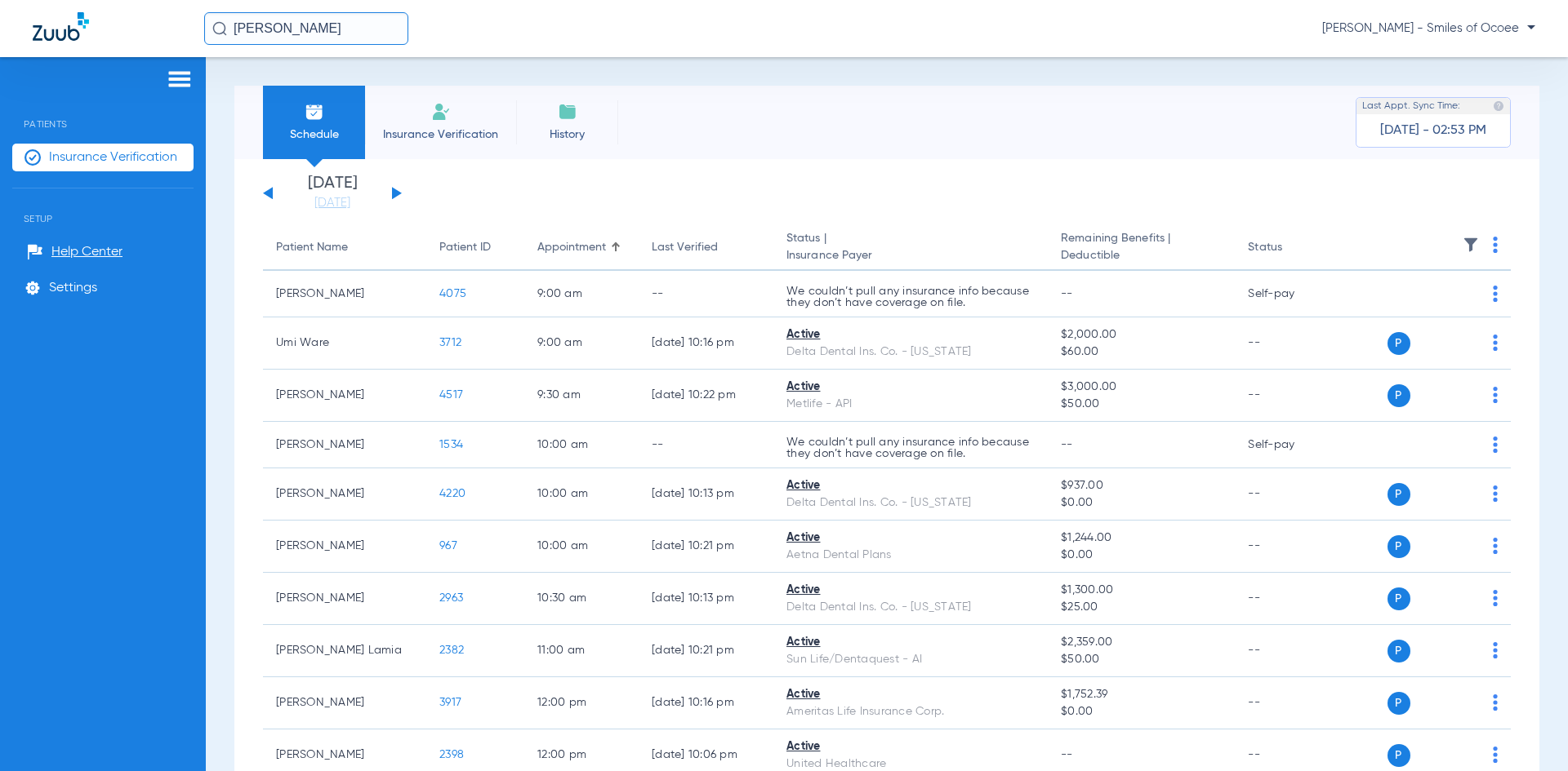
click at [1486, 245] on th at bounding box center [1428, 248] width 166 height 46
click at [1492, 244] on img at bounding box center [1494, 244] width 5 height 17
click at [1418, 314] on span "Verify All" at bounding box center [1423, 310] width 98 height 12
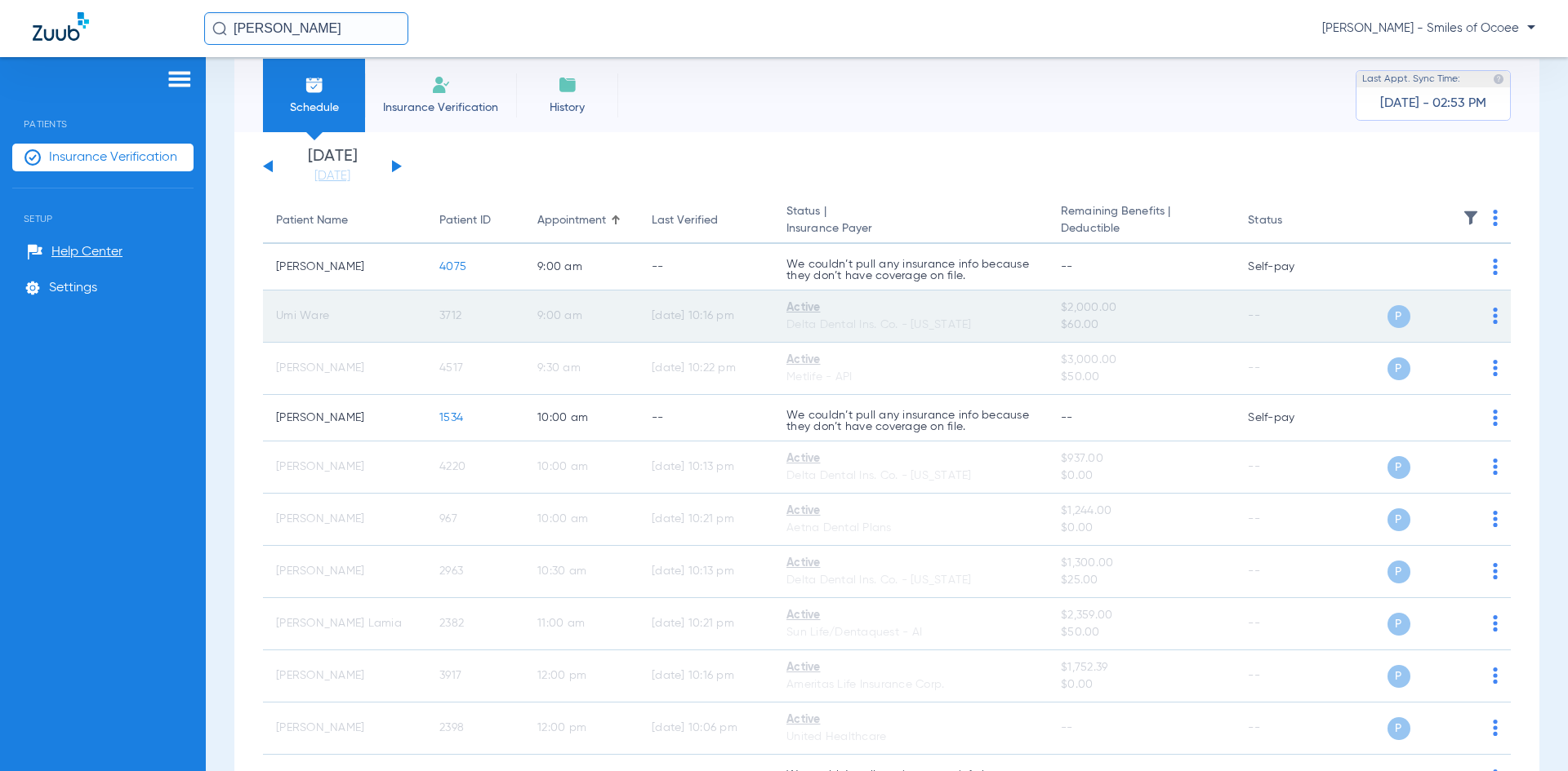
scroll to position [27, 0]
drag, startPoint x: 275, startPoint y: 320, endPoint x: 469, endPoint y: 320, distance: 194.0
click at [469, 320] on tr "Umi Ware 3712 9:00 AM 08/19/25 10:16 PM Active Delta Dental Ins. Co. - Georgia …" at bounding box center [887, 315] width 1248 height 52
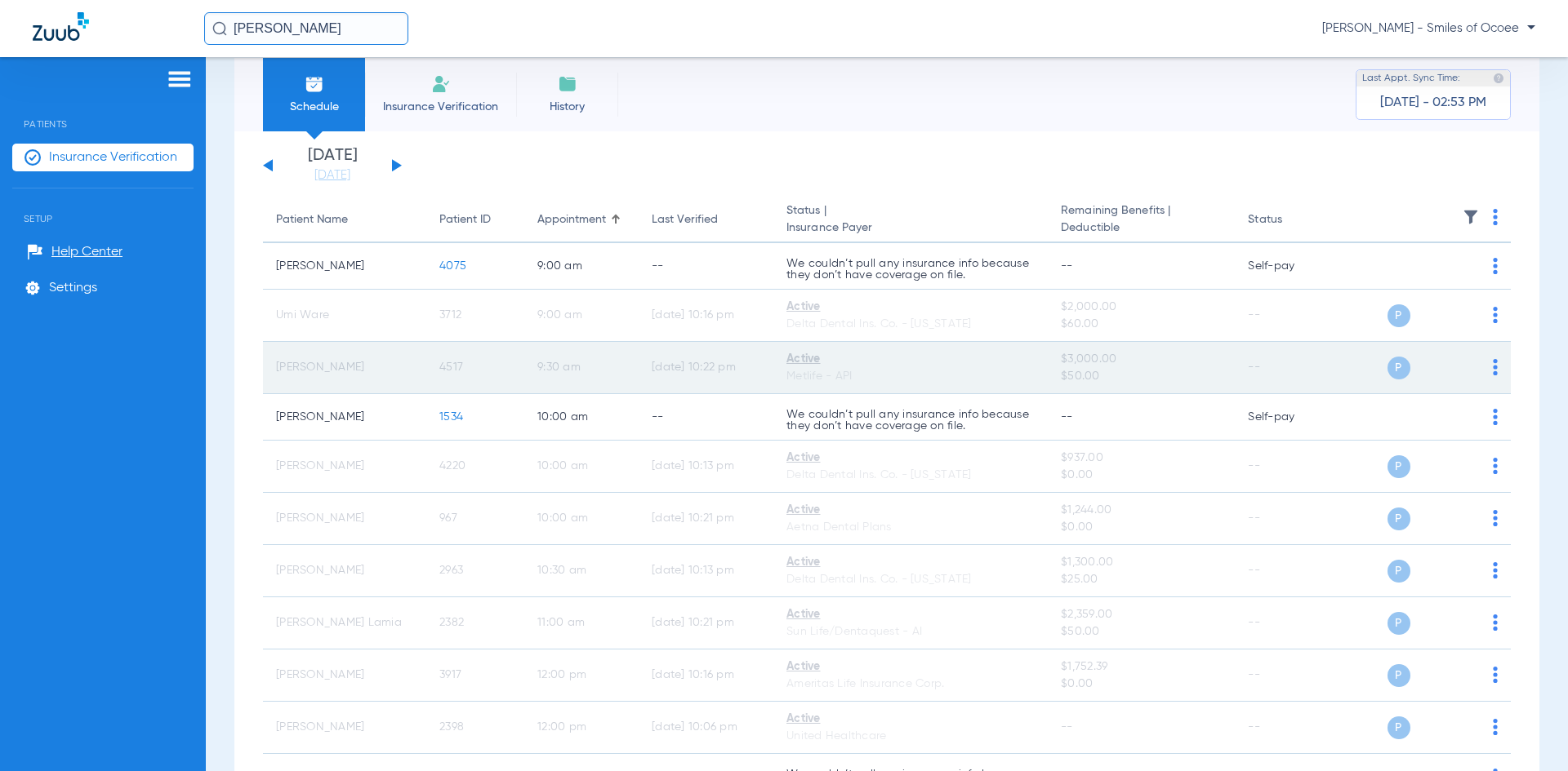
drag, startPoint x: 266, startPoint y: 369, endPoint x: 479, endPoint y: 372, distance: 213.0
click at [479, 372] on tr "Edline Jean 4517 9:30 AM 08/18/25 10:22 PM Active Metlife - API $3,000.00 $50.0…" at bounding box center [887, 368] width 1248 height 52
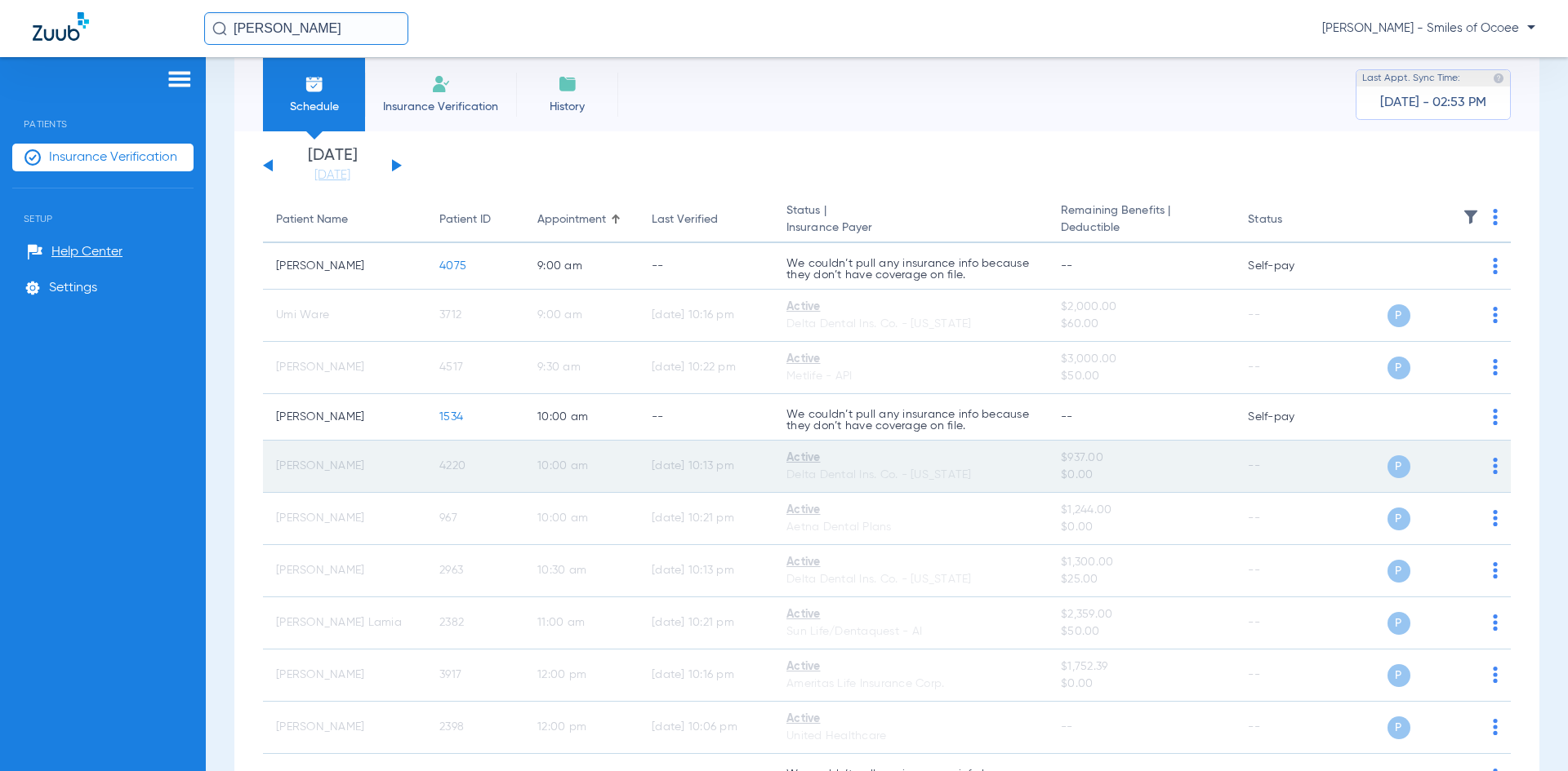
drag, startPoint x: 273, startPoint y: 469, endPoint x: 472, endPoint y: 469, distance: 199.0
click at [472, 469] on tr "Adia Delsol 4220 10:00 AM 08/18/25 10:13 PM Active Delta Dental Ins. Co. - Geor…" at bounding box center [887, 466] width 1248 height 52
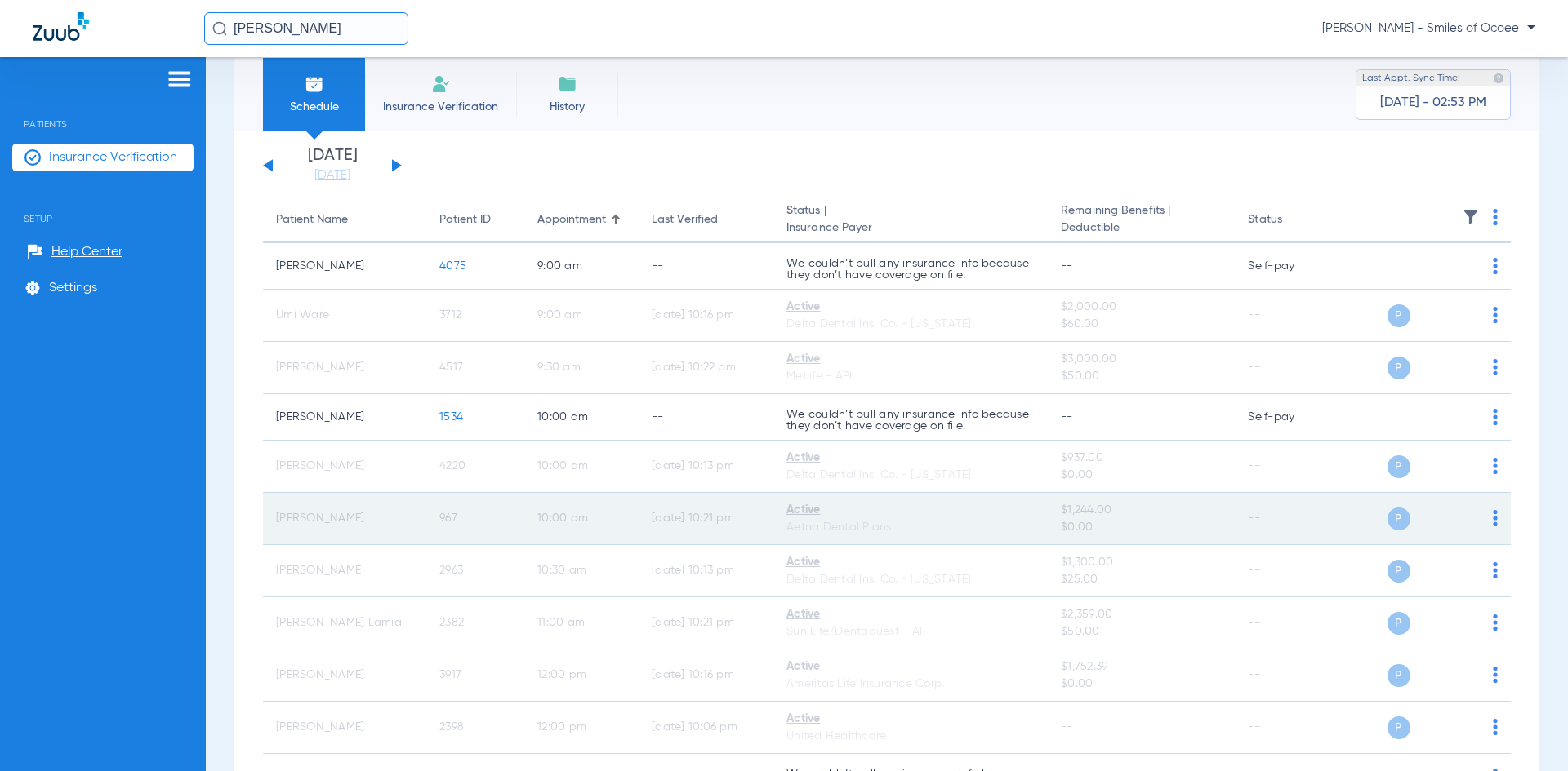
drag, startPoint x: 268, startPoint y: 523, endPoint x: 477, endPoint y: 523, distance: 209.0
click at [477, 523] on tr "Lebert Charles 967 10:00 AM 08/18/25 10:21 PM Active Aetna Dental Plans $1,244.…" at bounding box center [887, 519] width 1248 height 52
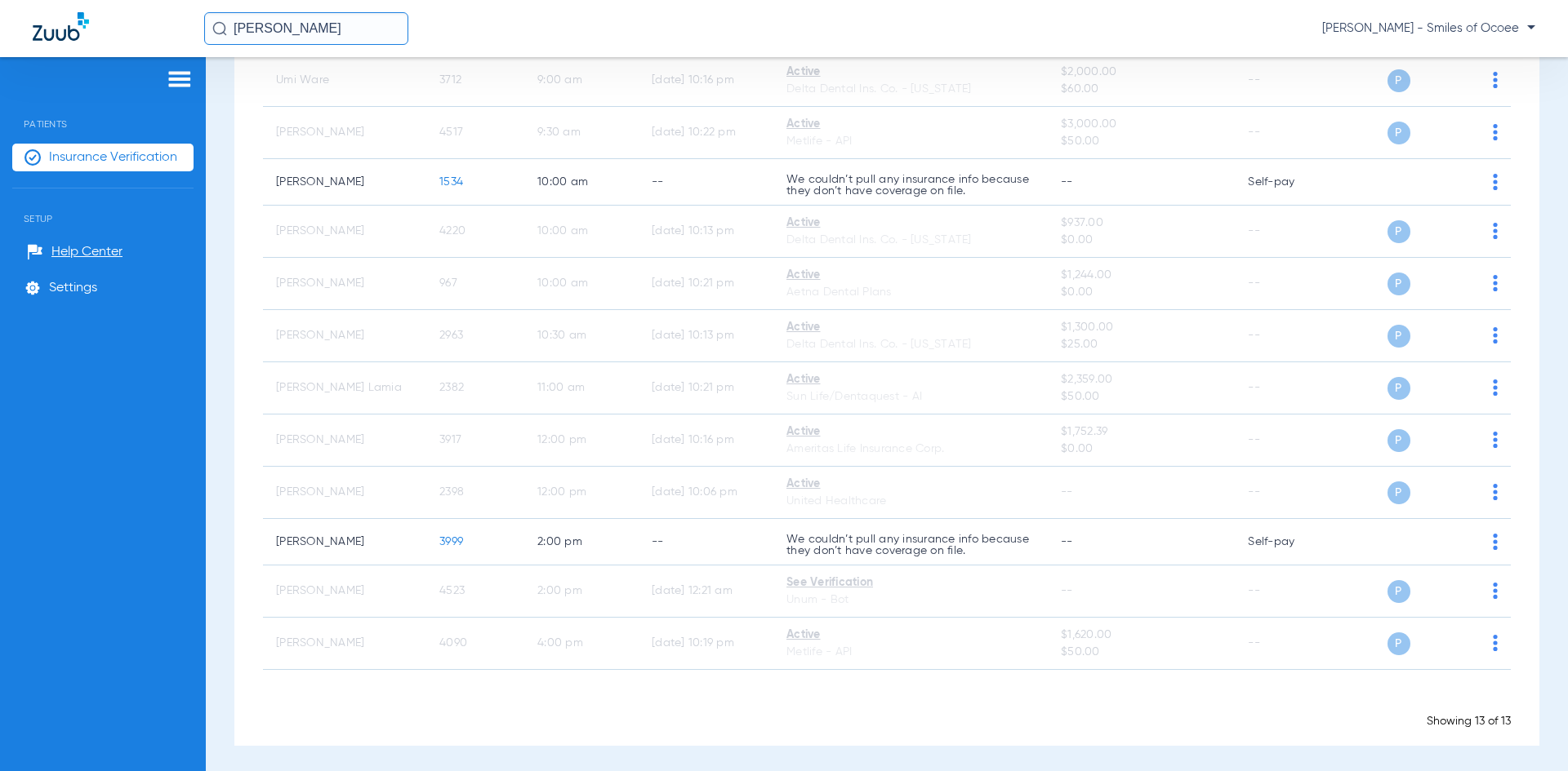
scroll to position [266, 0]
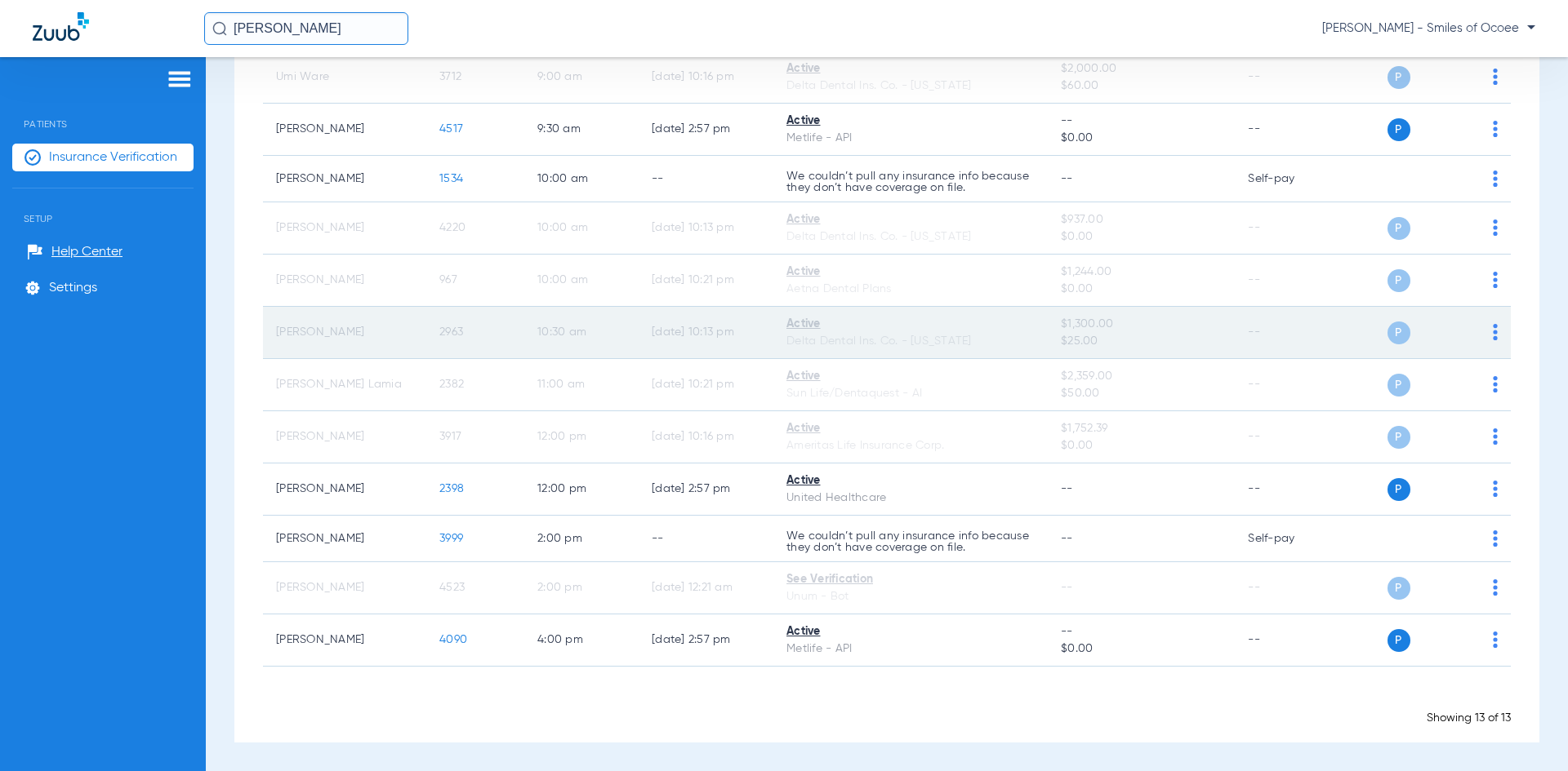
drag, startPoint x: 275, startPoint y: 333, endPoint x: 494, endPoint y: 340, distance: 219.1
click at [494, 339] on tr "Adam Kelly 2963 10:30 AM 08/18/25 10:13 PM Active Delta Dental Ins. Co. - Georg…" at bounding box center [887, 333] width 1248 height 52
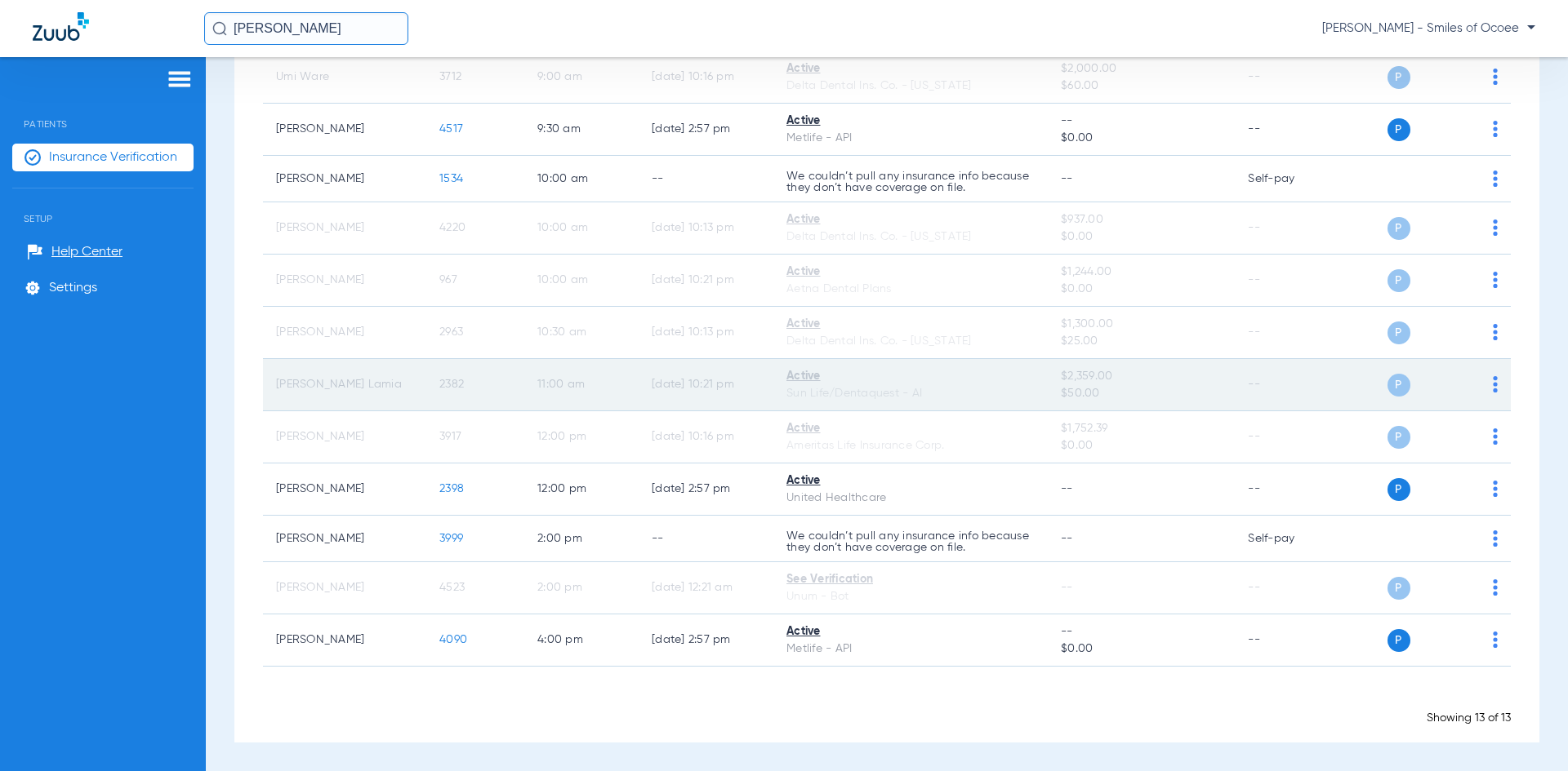
drag, startPoint x: 268, startPoint y: 380, endPoint x: 474, endPoint y: 394, distance: 206.5
click at [474, 394] on tr "Matthew Kranert Lamia 2382 11:00 AM 08/18/25 10:21 PM Active Sun Life/Dentaques…" at bounding box center [887, 385] width 1248 height 52
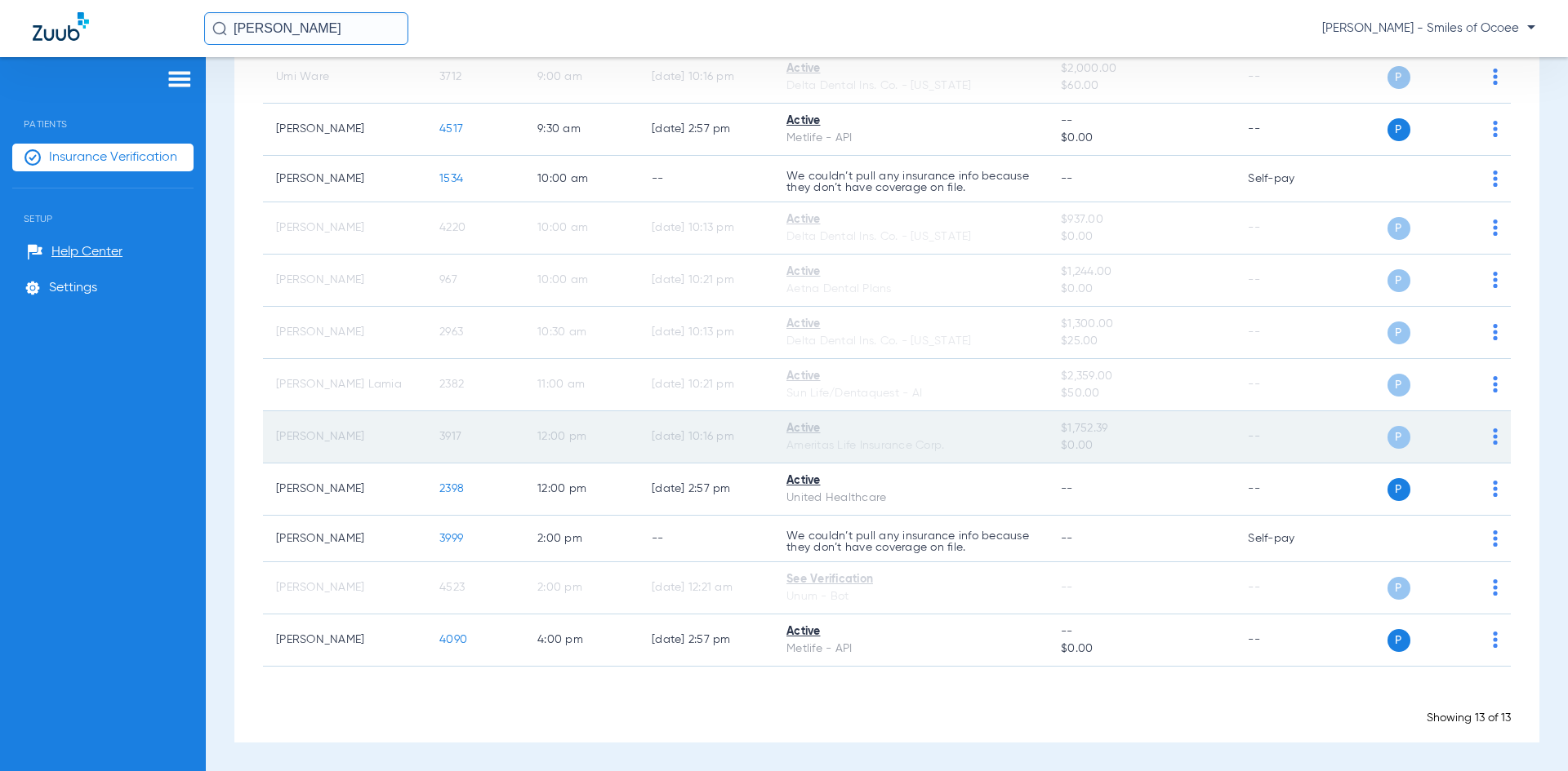
drag, startPoint x: 273, startPoint y: 444, endPoint x: 487, endPoint y: 449, distance: 214.1
click at [487, 449] on tr "Chandler Bennett 3917 12:00 PM 08/18/25 10:16 PM Active Ameritas Life Insurance…" at bounding box center [887, 437] width 1248 height 52
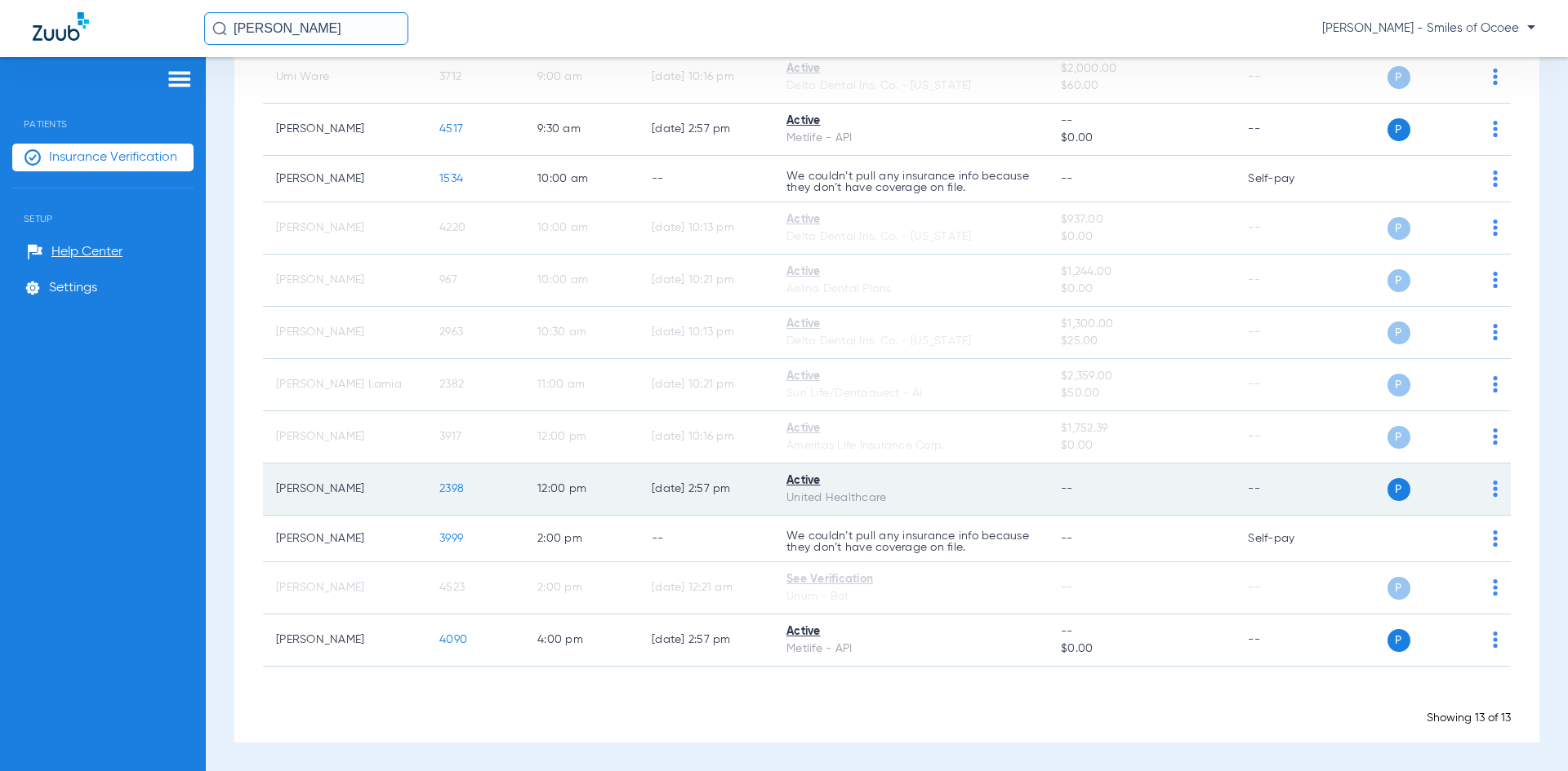
drag, startPoint x: 266, startPoint y: 488, endPoint x: 484, endPoint y: 507, distance: 218.8
click at [484, 507] on tr "Heather Paschall 2398 12:00 PM 08/20/25 2:57 PM Active United Healthcare -- -- …" at bounding box center [887, 489] width 1248 height 52
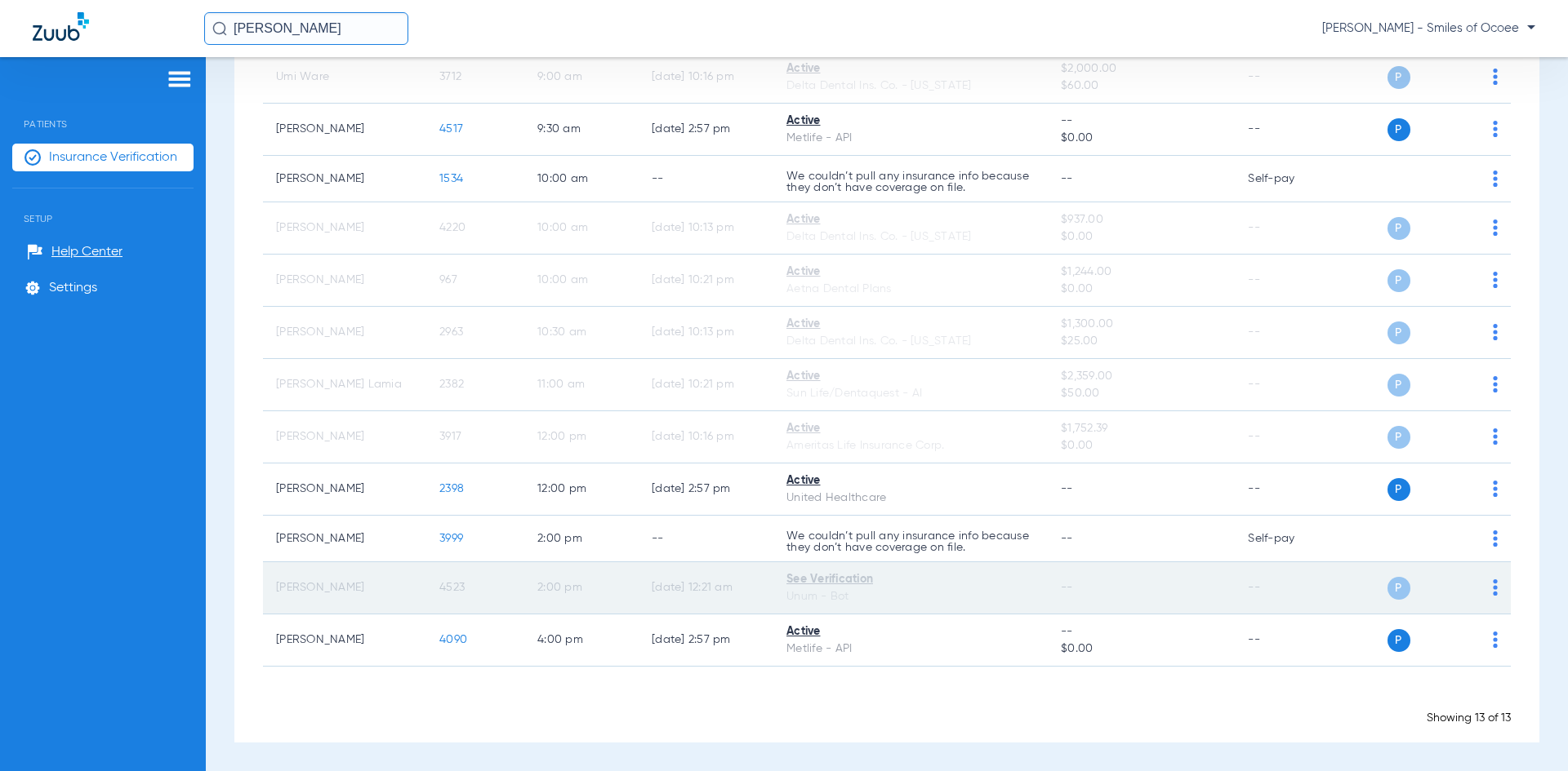
drag, startPoint x: 269, startPoint y: 587, endPoint x: 486, endPoint y: 587, distance: 217.0
click at [486, 587] on tr "Maria Fuentes 4523 2:00 PM 08/19/25 12:21 AM See Verification Unum - Bot -- -- …" at bounding box center [887, 588] width 1248 height 52
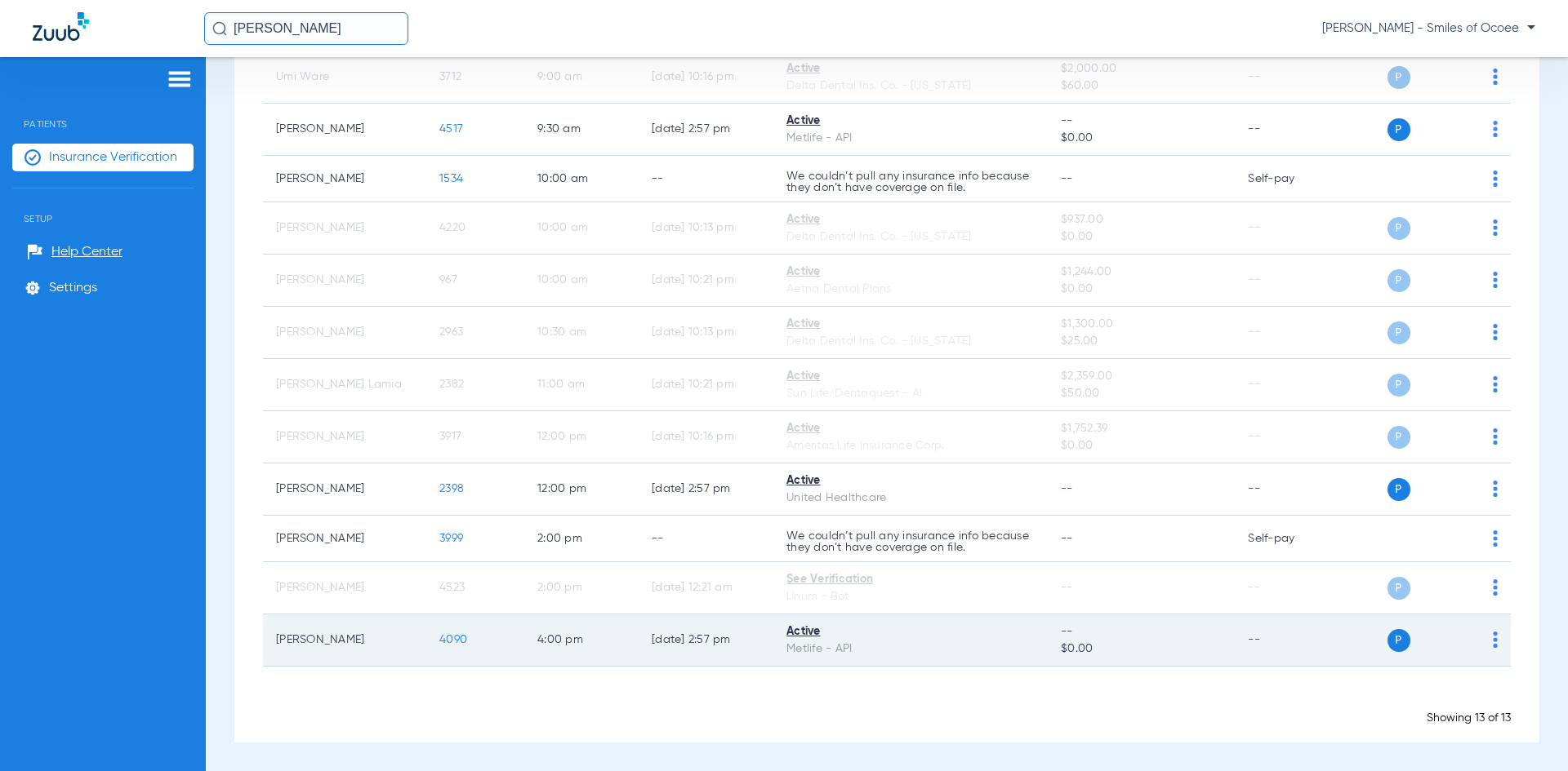
drag, startPoint x: 276, startPoint y: 642, endPoint x: 495, endPoint y: 642, distance: 219.0
click at [495, 642] on tr "Sebastian Becerra 4090 4:00 PM 08/20/25 2:57 PM Active Metlife - API -- $0.00 -…" at bounding box center [887, 641] width 1248 height 52
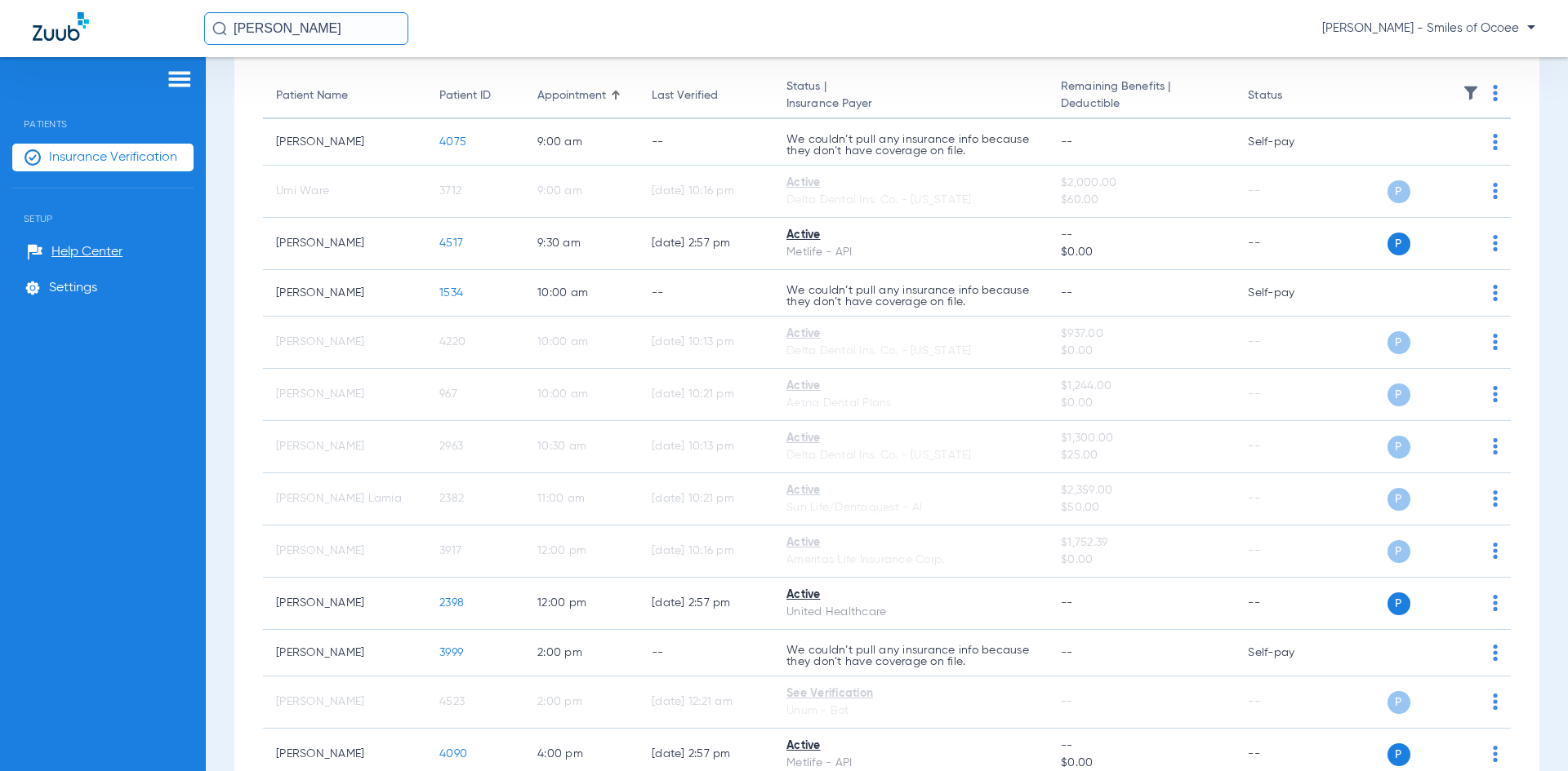
scroll to position [158, 0]
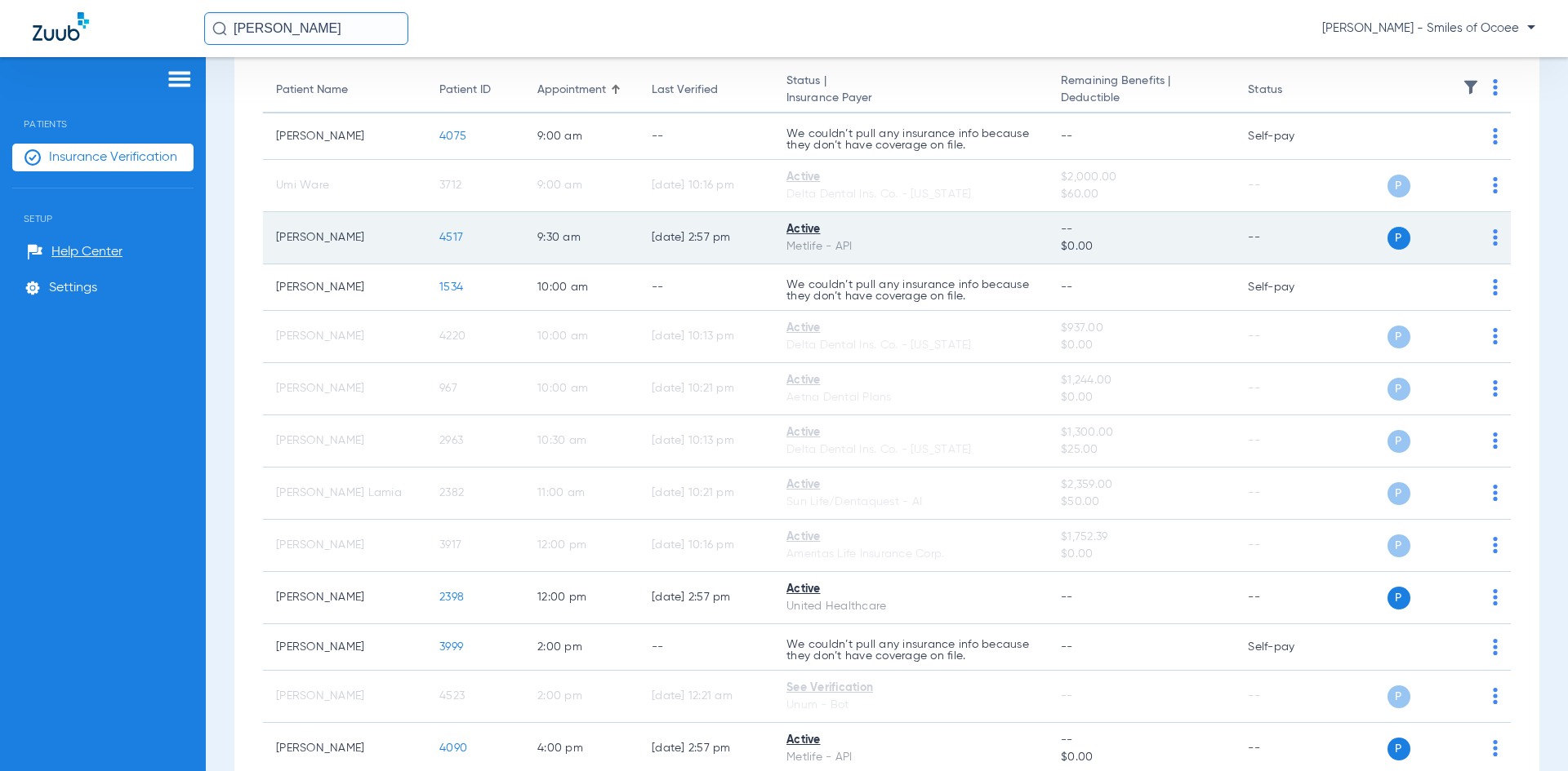
click at [455, 240] on span "4517" at bounding box center [451, 237] width 24 height 12
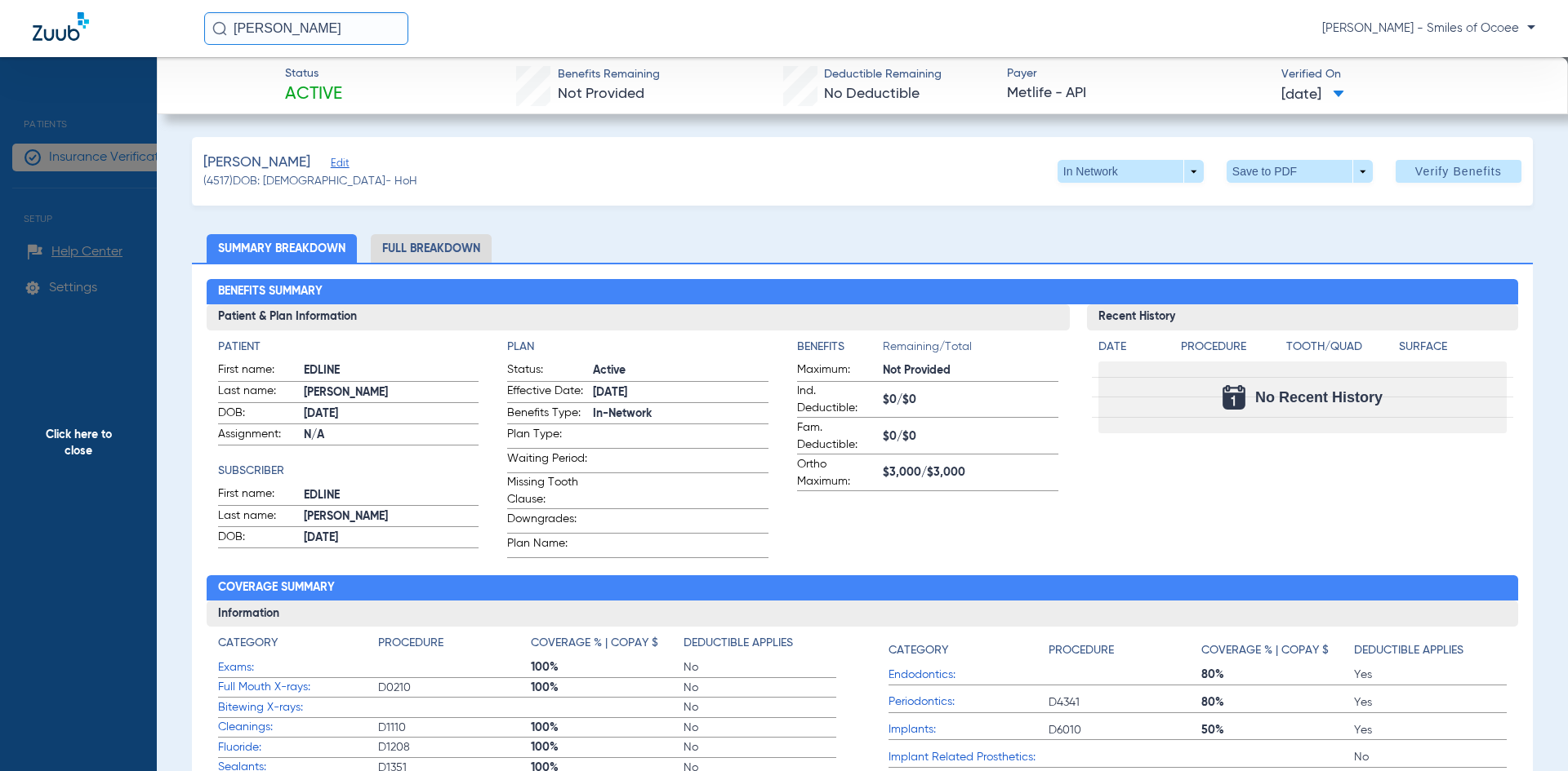
click at [438, 237] on li "Full Breakdown" at bounding box center [431, 248] width 121 height 28
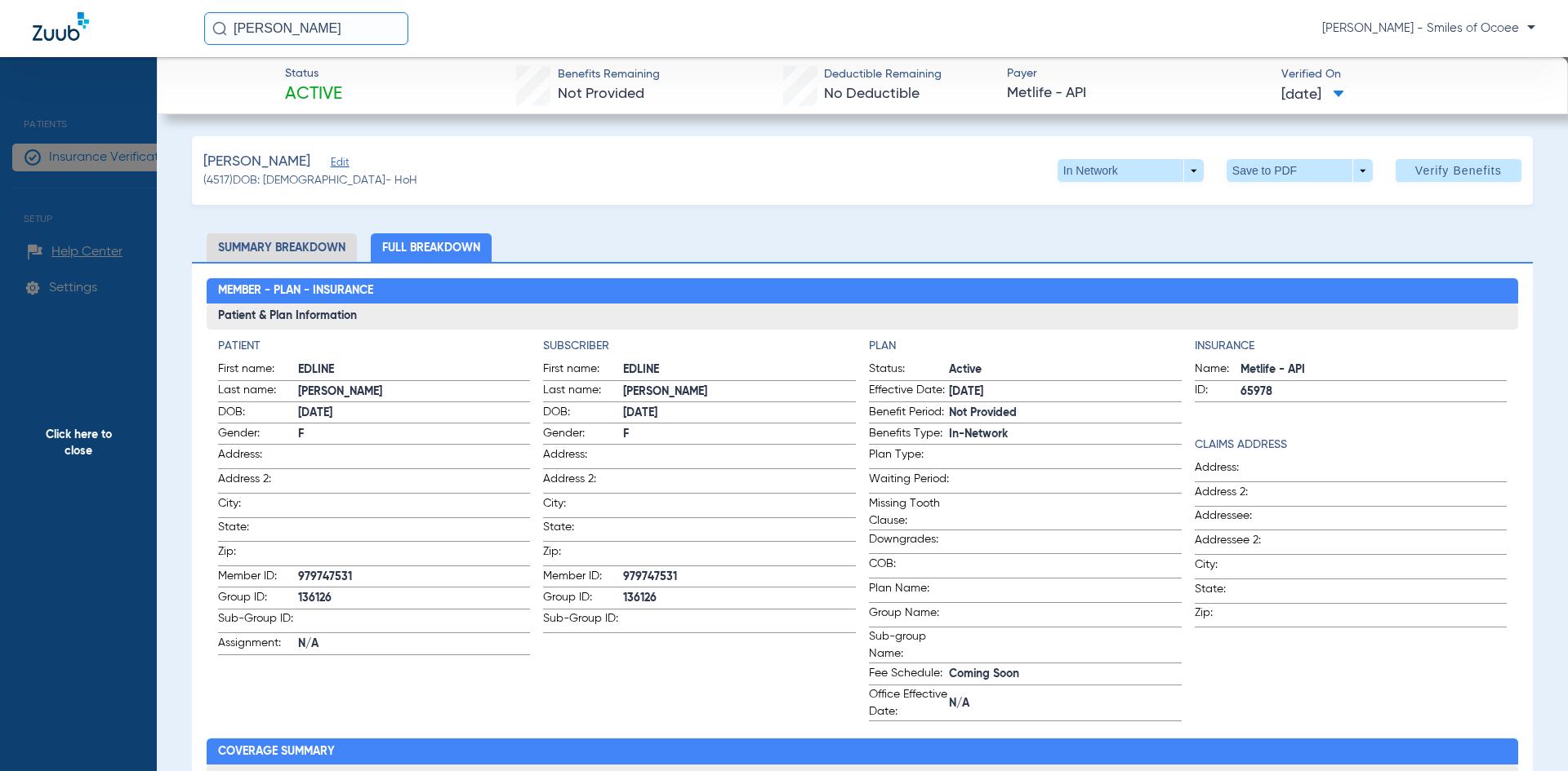
scroll to position [0, 0]
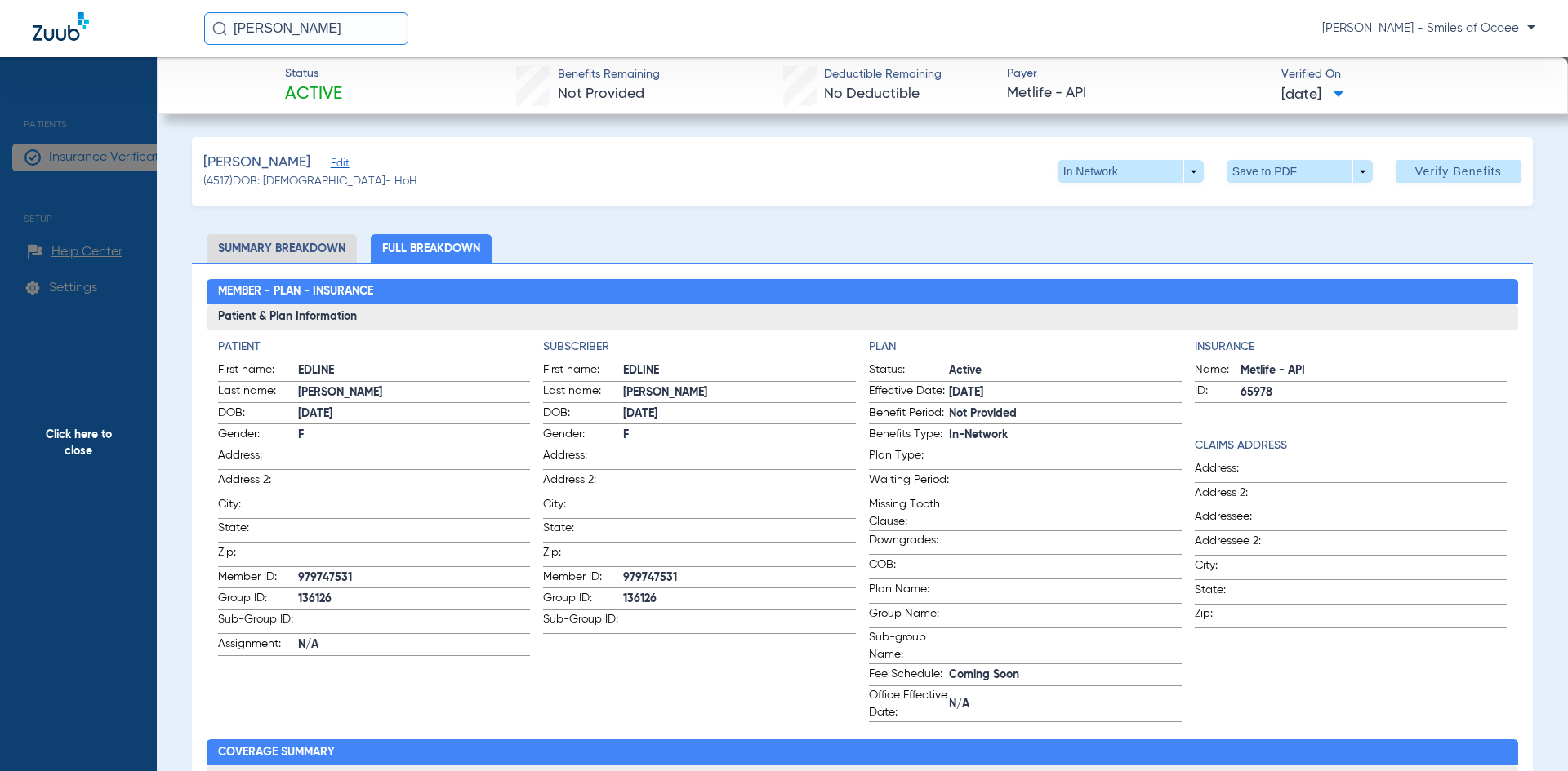
click at [91, 439] on span "Click here to close" at bounding box center [78, 442] width 157 height 771
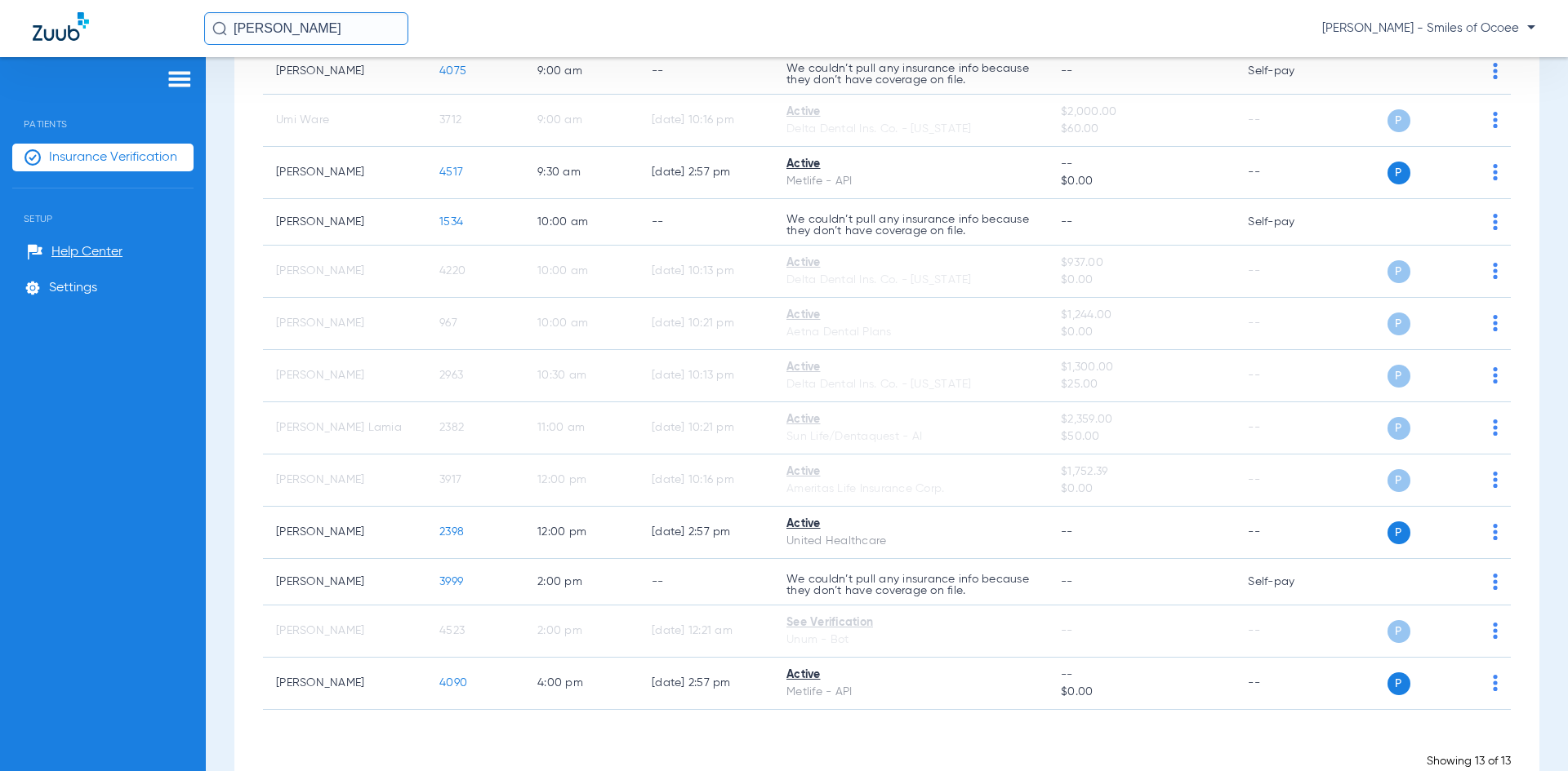
scroll to position [266, 0]
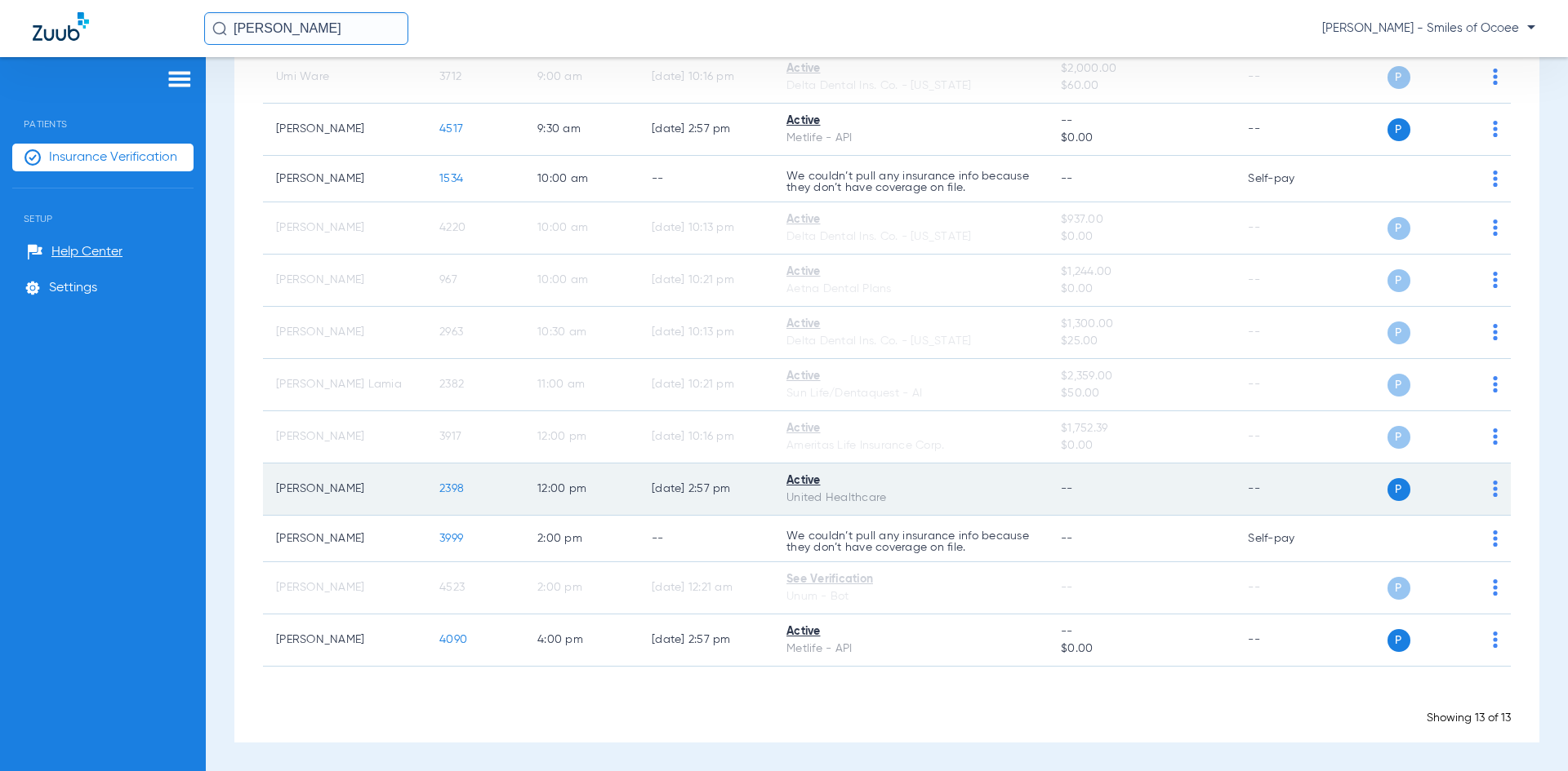
click at [455, 487] on span "2398" at bounding box center [451, 489] width 25 height 12
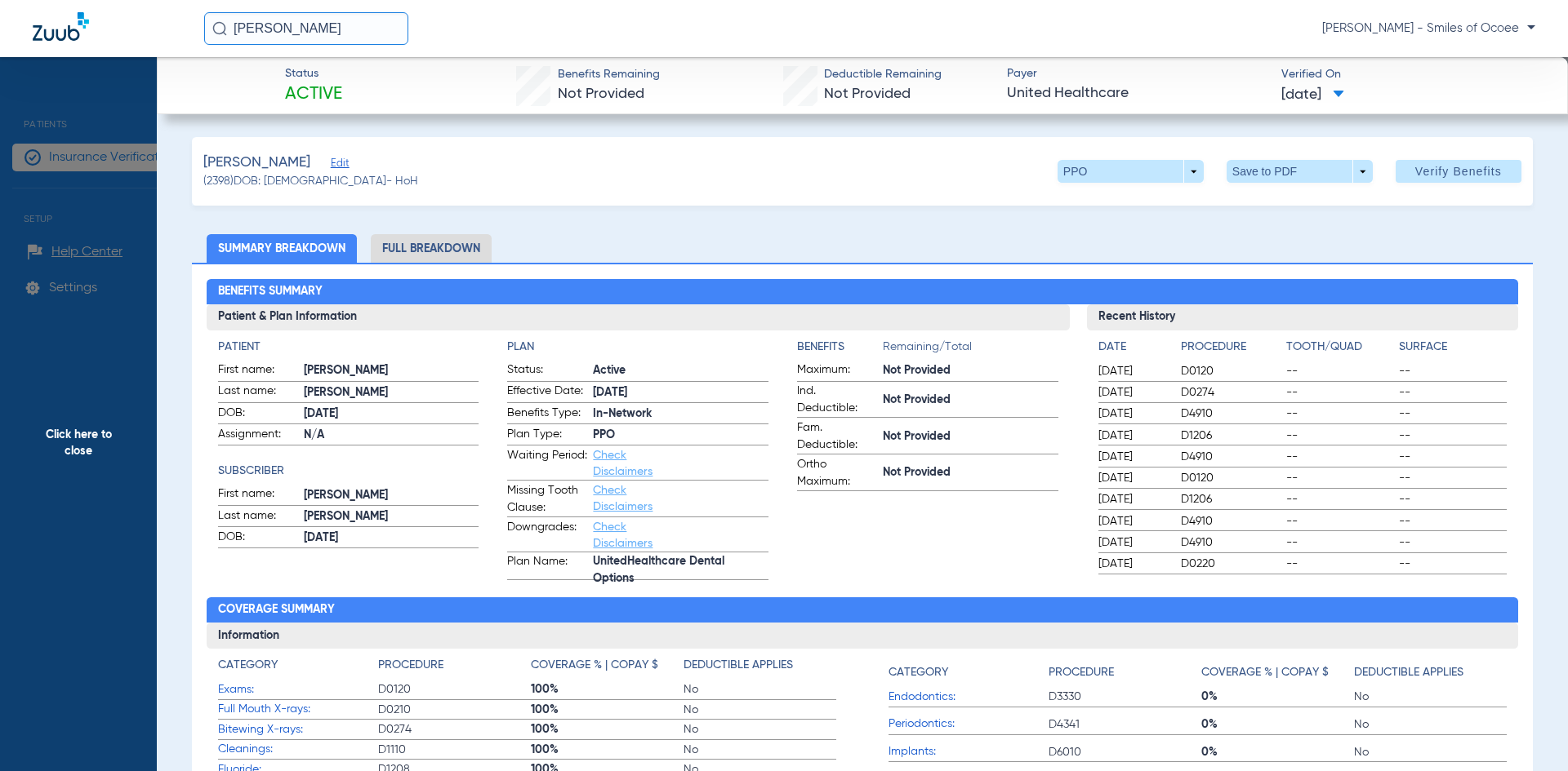
click at [464, 245] on li "Full Breakdown" at bounding box center [431, 248] width 121 height 28
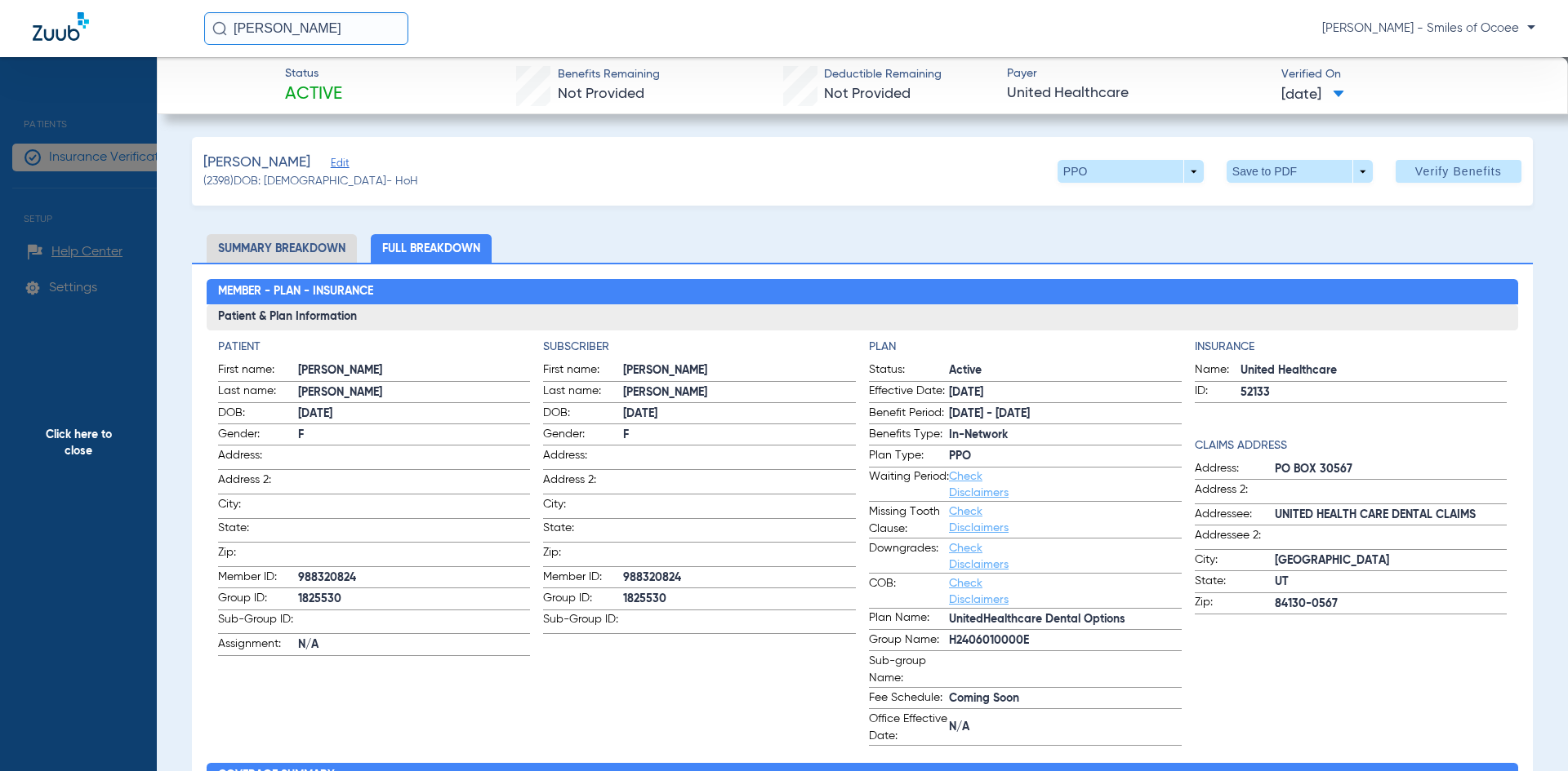
scroll to position [674, 0]
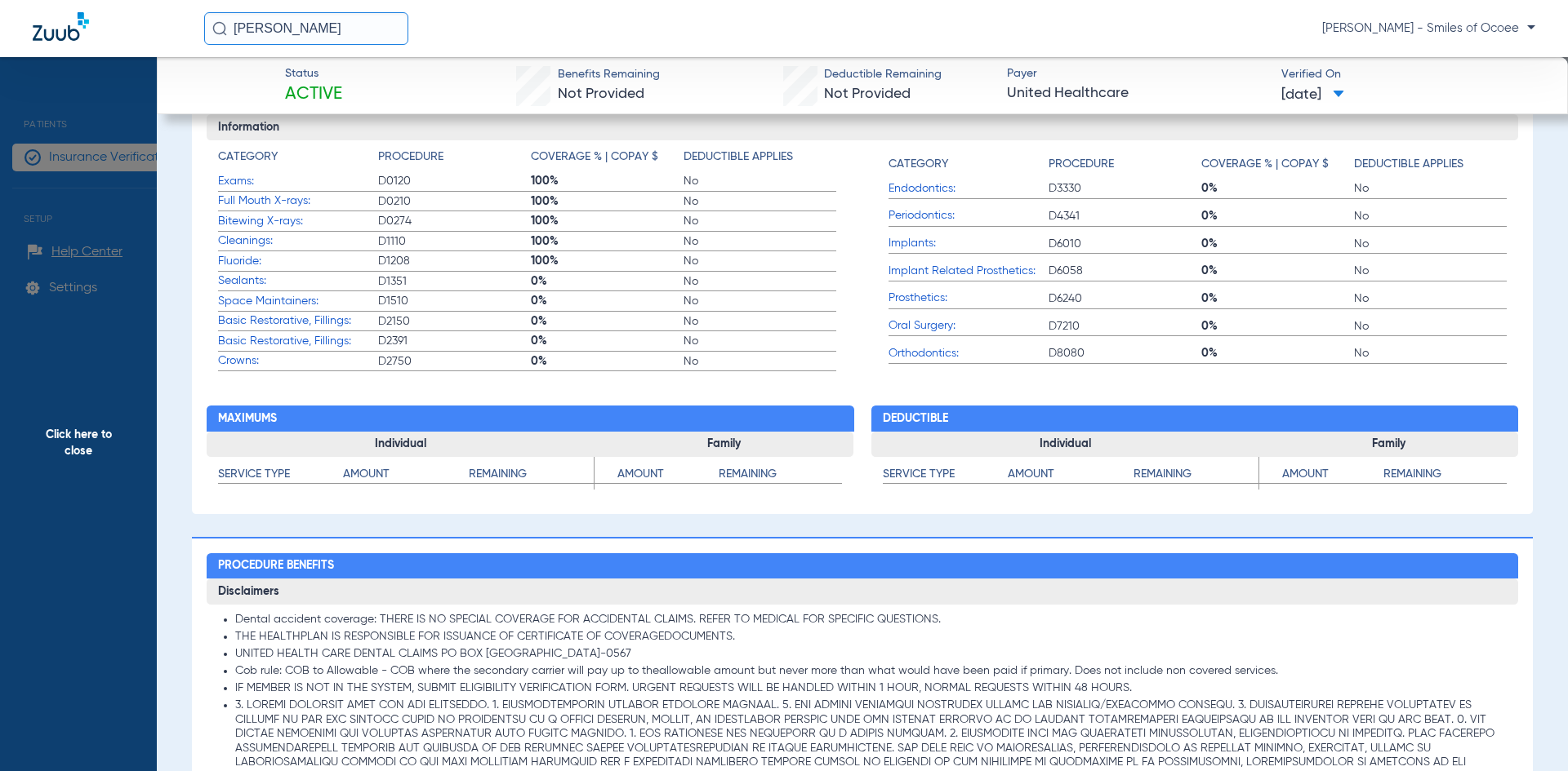
drag, startPoint x: 1549, startPoint y: 349, endPoint x: 1558, endPoint y: 235, distance: 114.4
click at [1558, 235] on div "Status Active Benefits Remaining Not Provided Deductible Remaining Not Provided…" at bounding box center [862, 442] width 1411 height 771
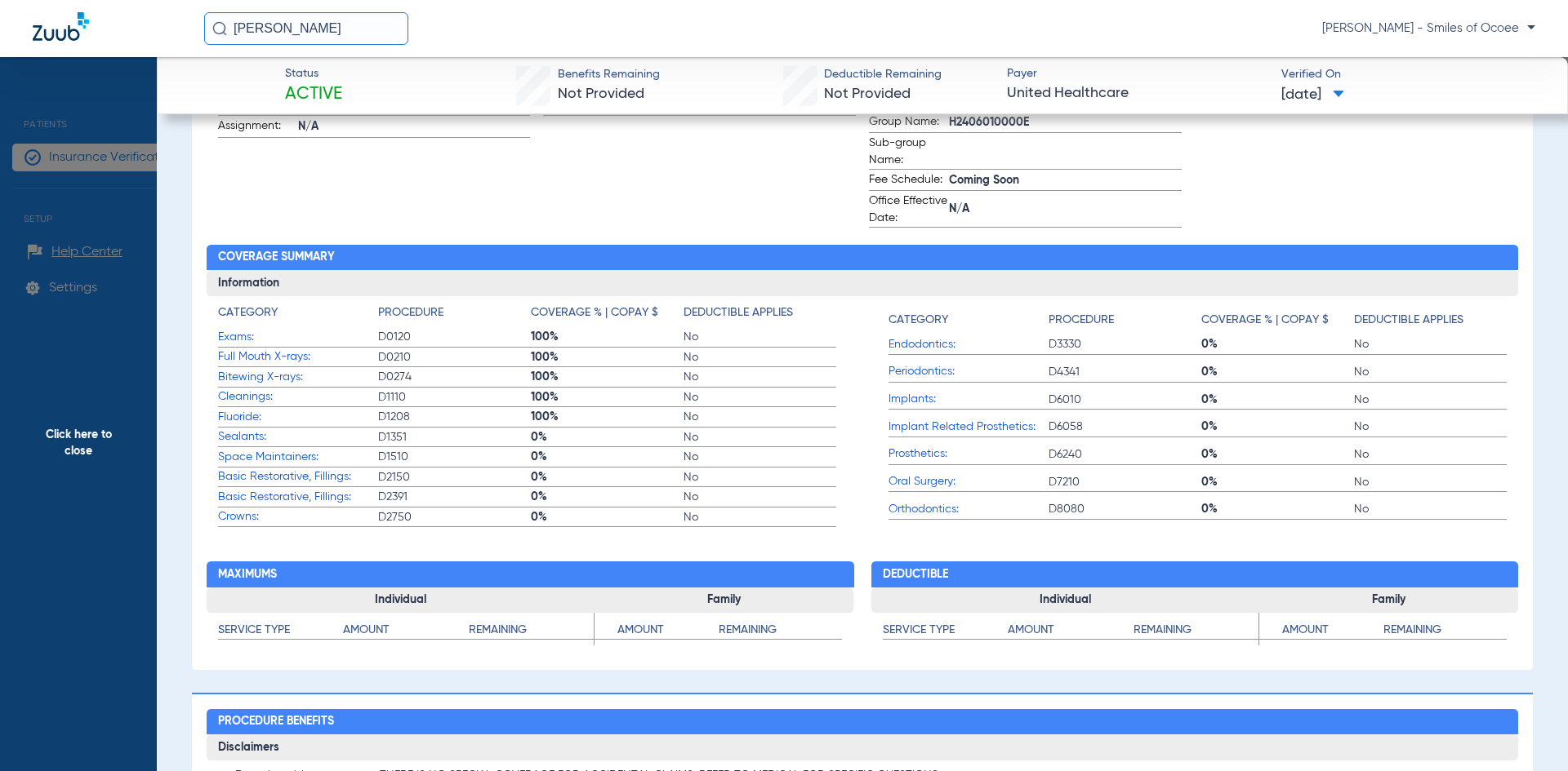
scroll to position [0, 0]
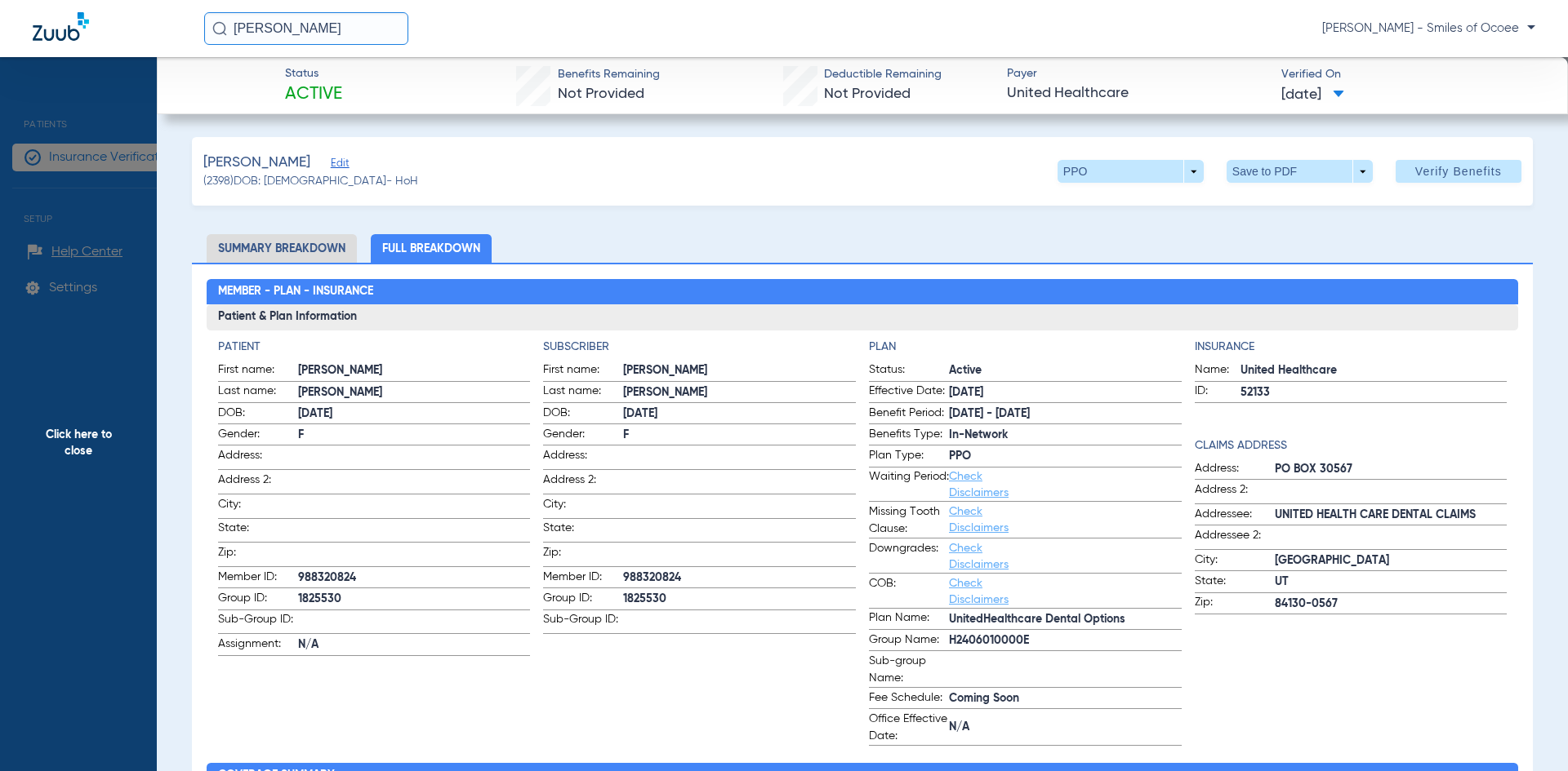
click at [76, 432] on span "Click here to close" at bounding box center [78, 442] width 157 height 771
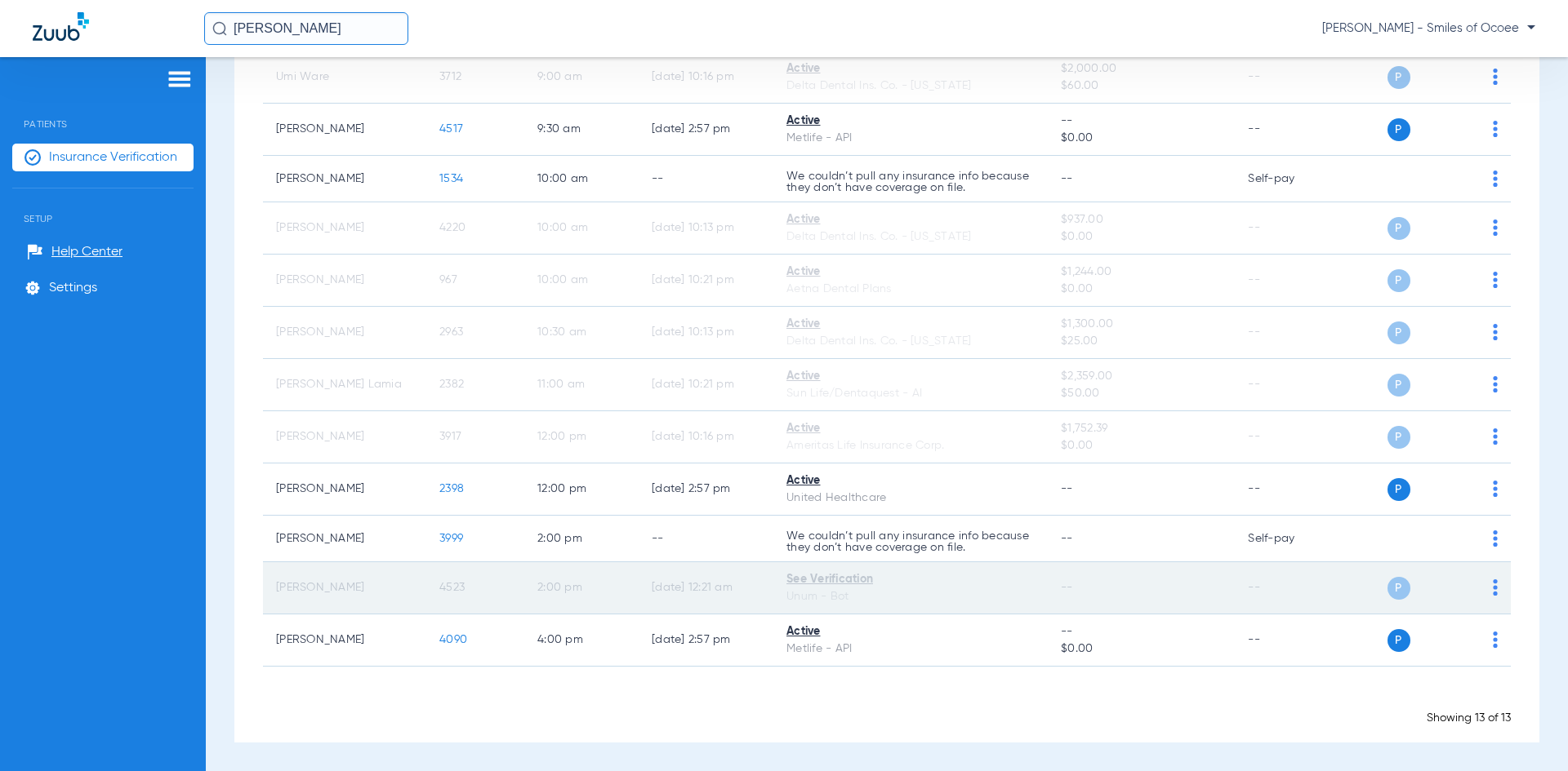
click at [454, 585] on span "4523" at bounding box center [452, 588] width 26 height 12
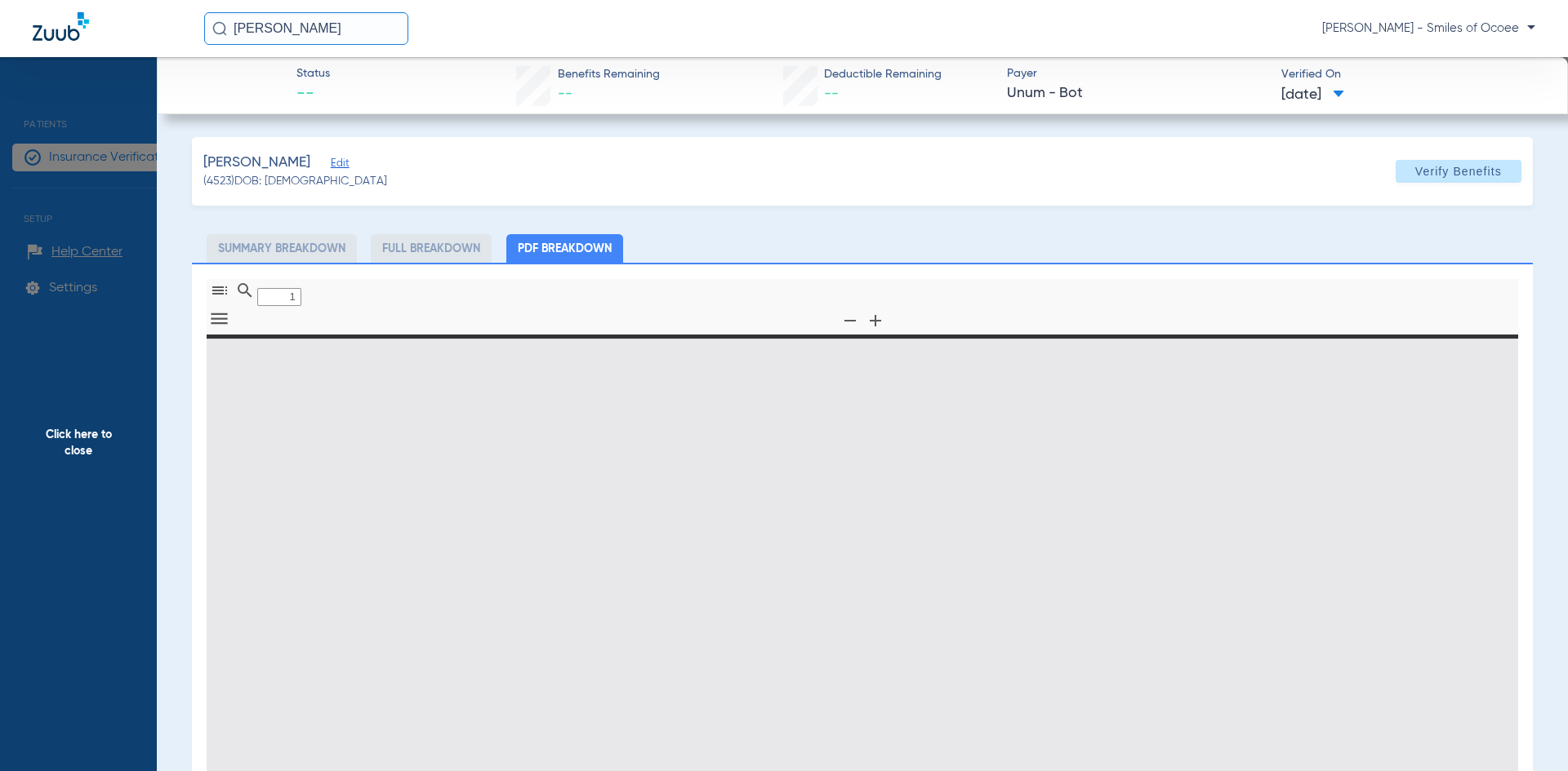
type input "0"
select select "page-width"
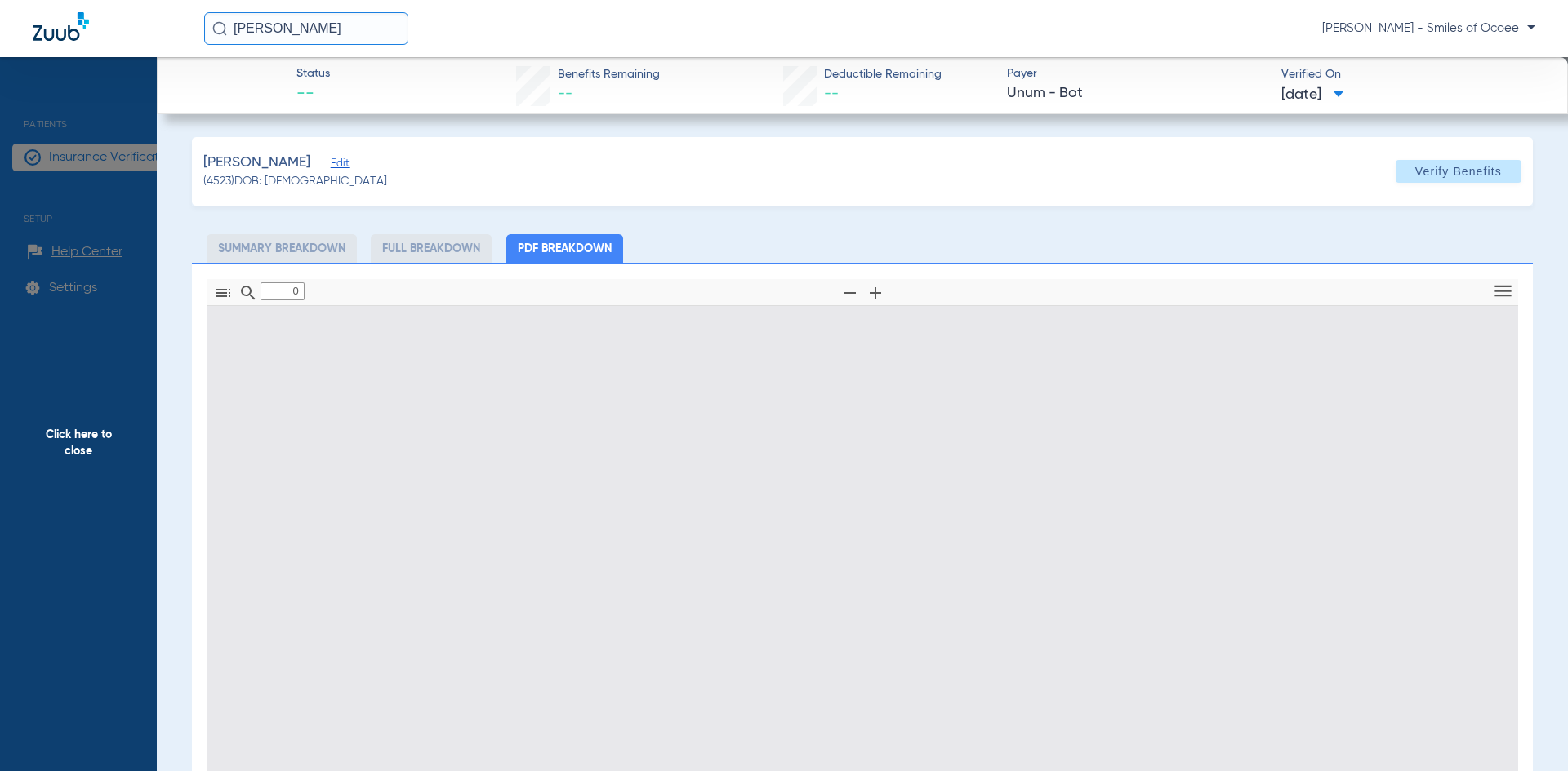
type input "1"
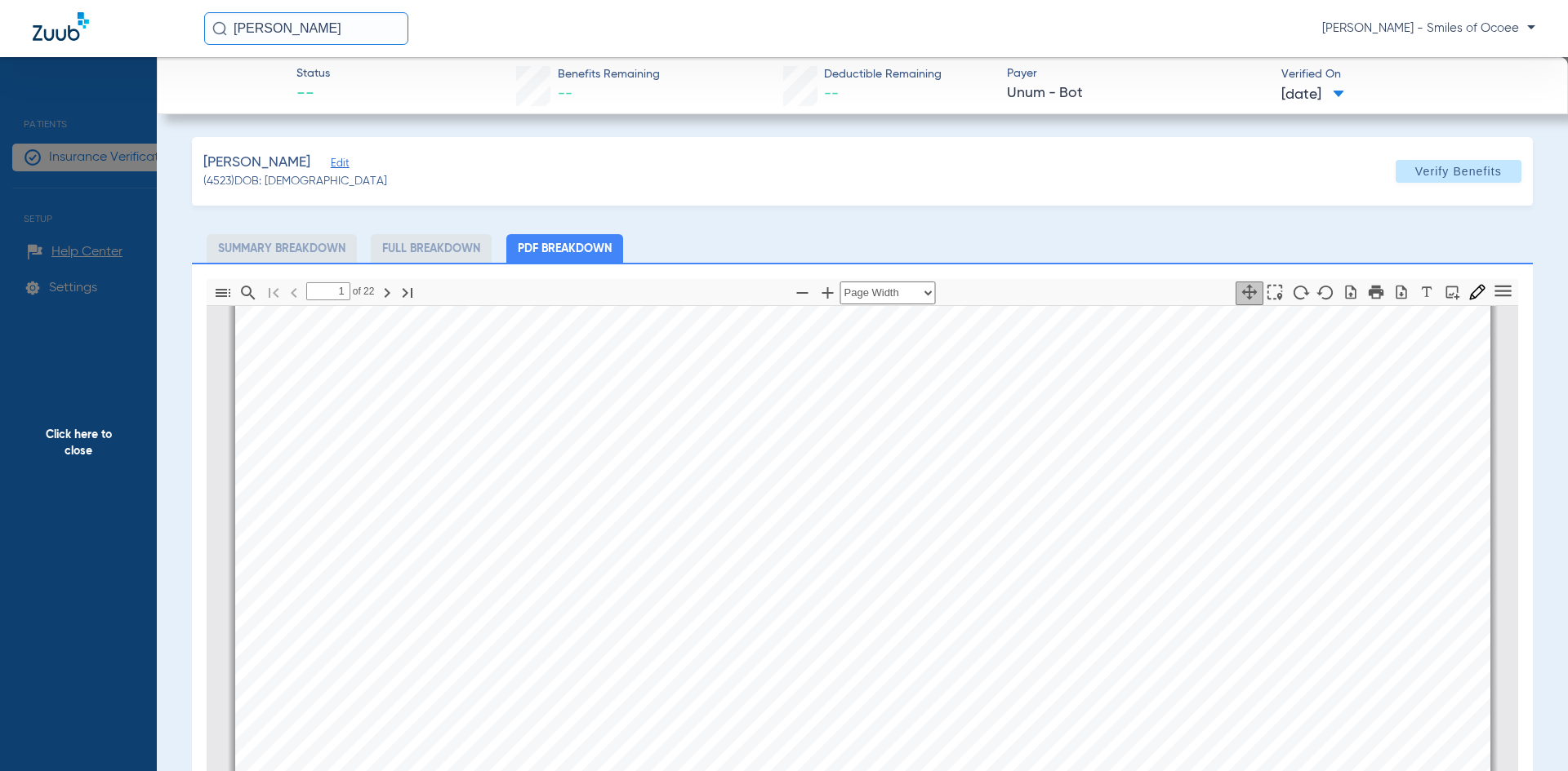
scroll to position [787, 0]
click at [76, 446] on span "Click here to close" at bounding box center [78, 442] width 157 height 771
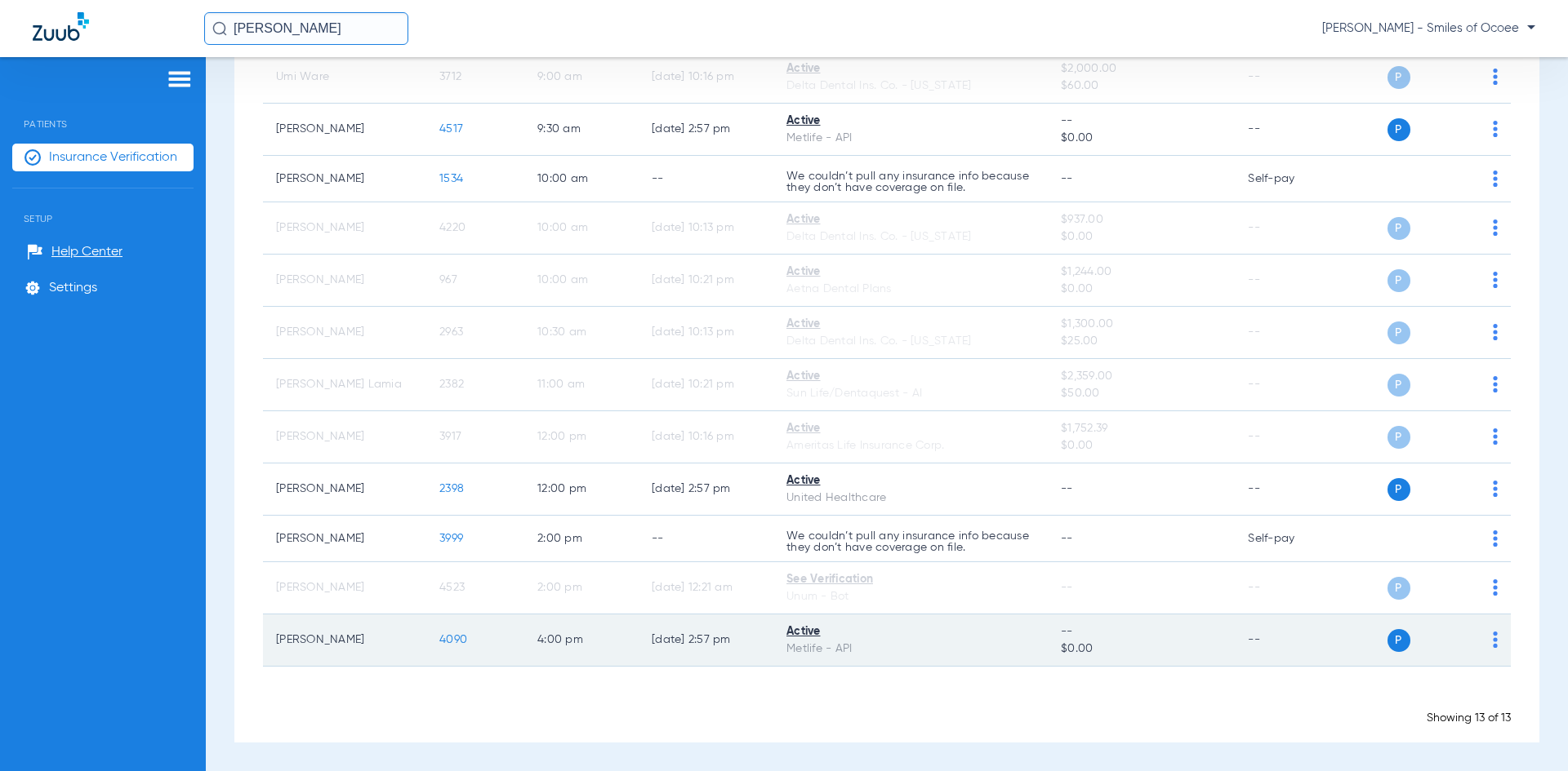
click at [459, 637] on span "4090" at bounding box center [453, 641] width 27 height 12
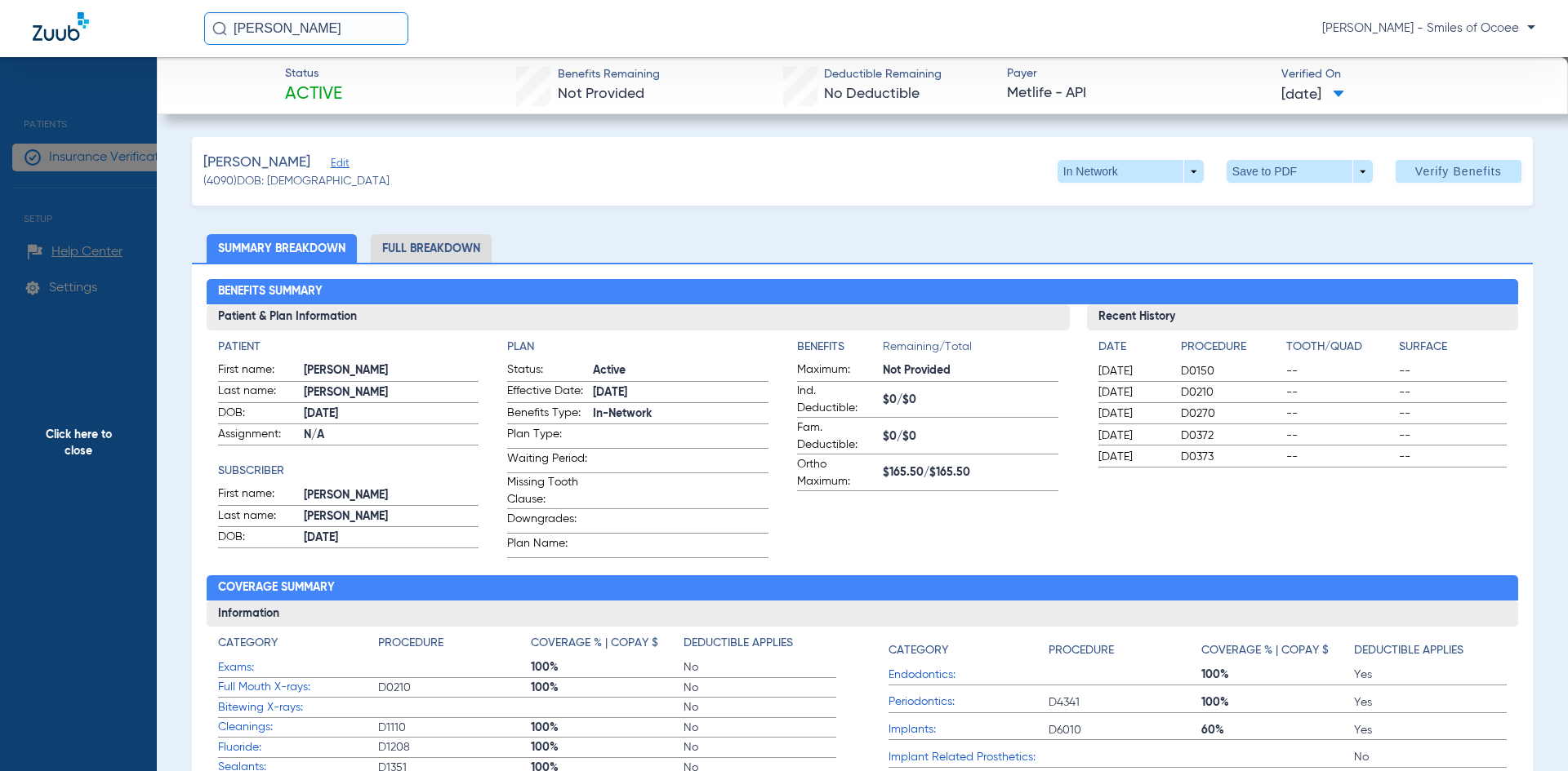
click at [429, 244] on li "Full Breakdown" at bounding box center [431, 248] width 121 height 28
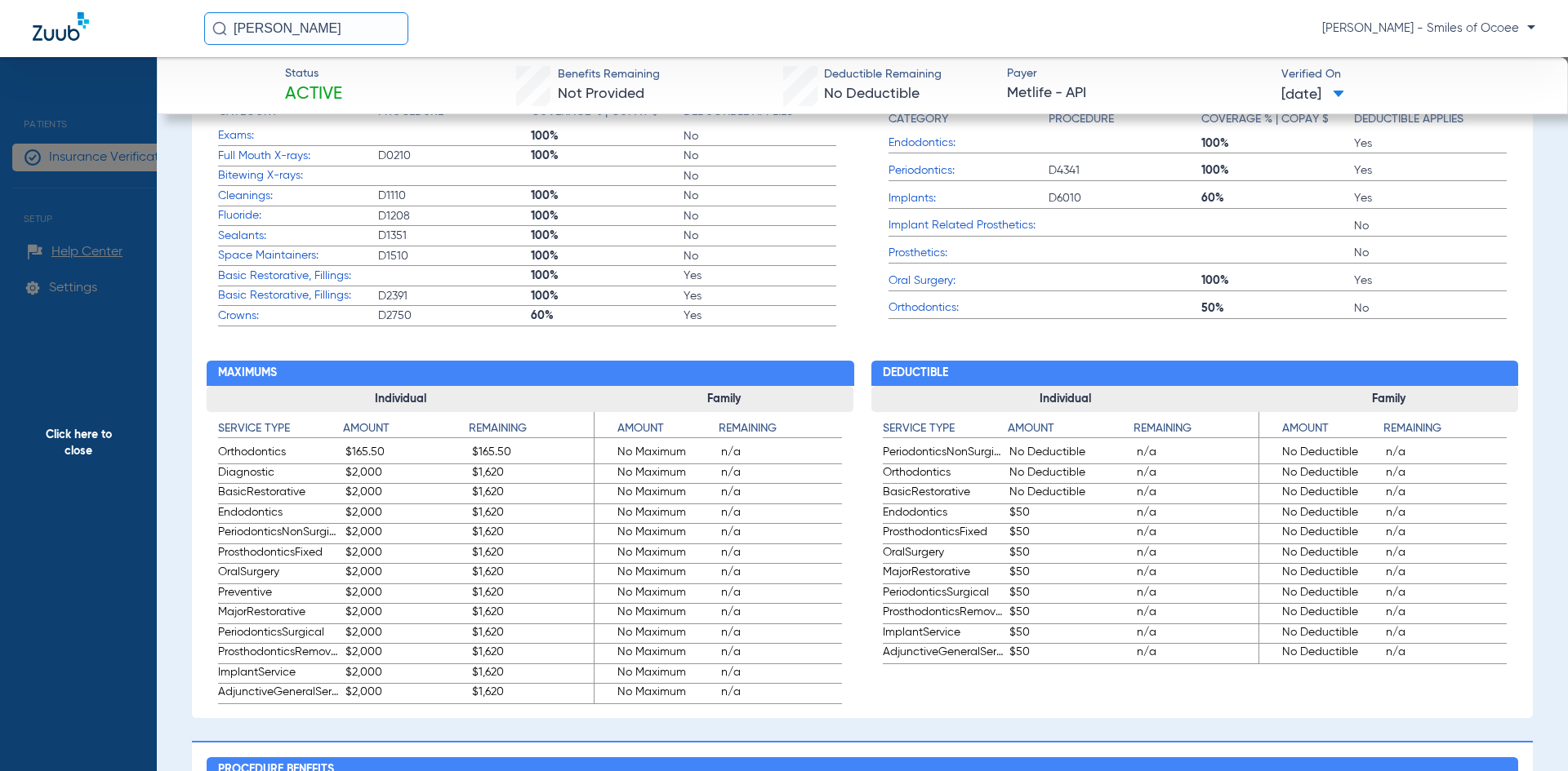
scroll to position [739, 0]
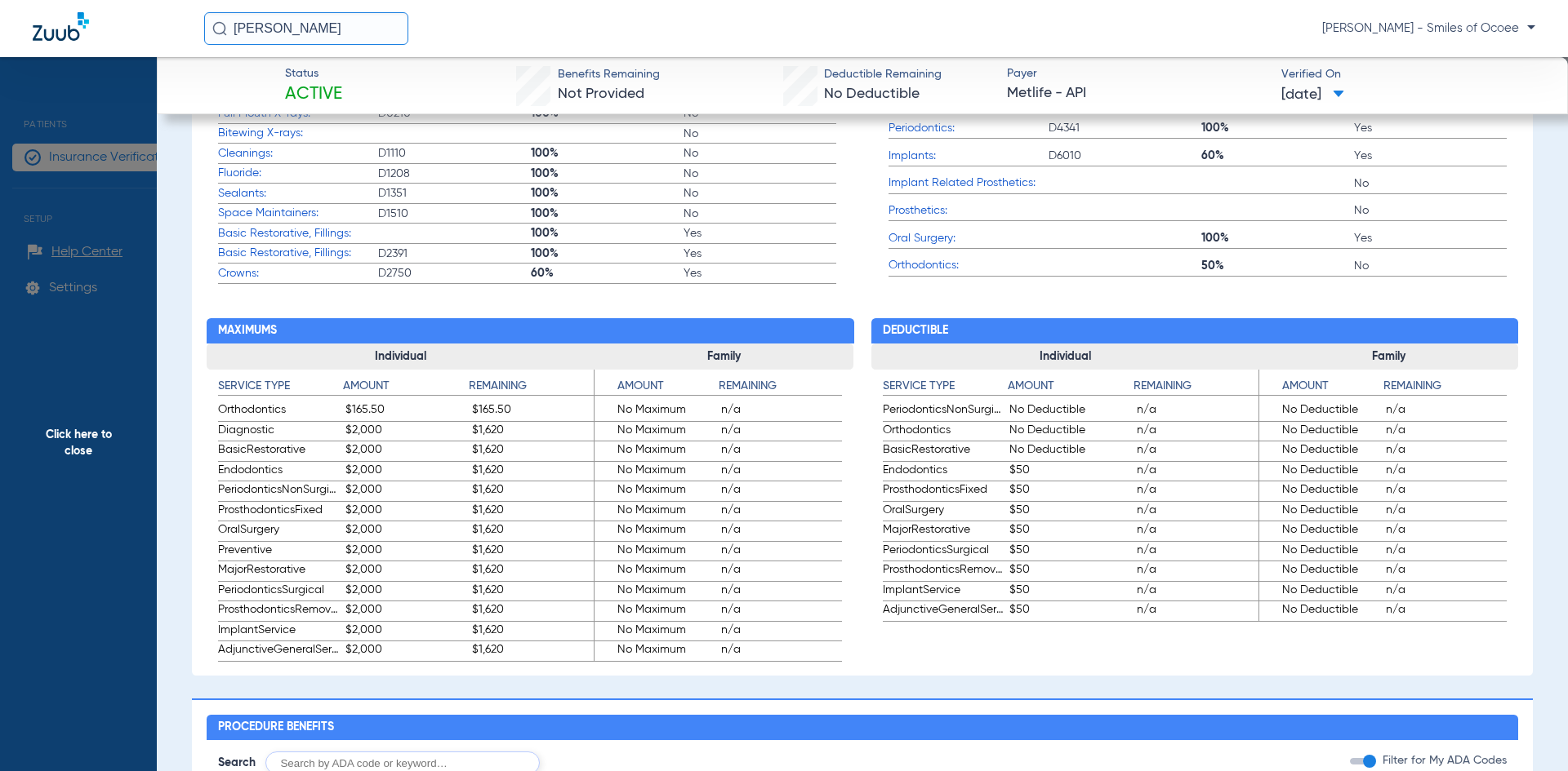
click at [85, 432] on span "Click here to close" at bounding box center [78, 442] width 157 height 771
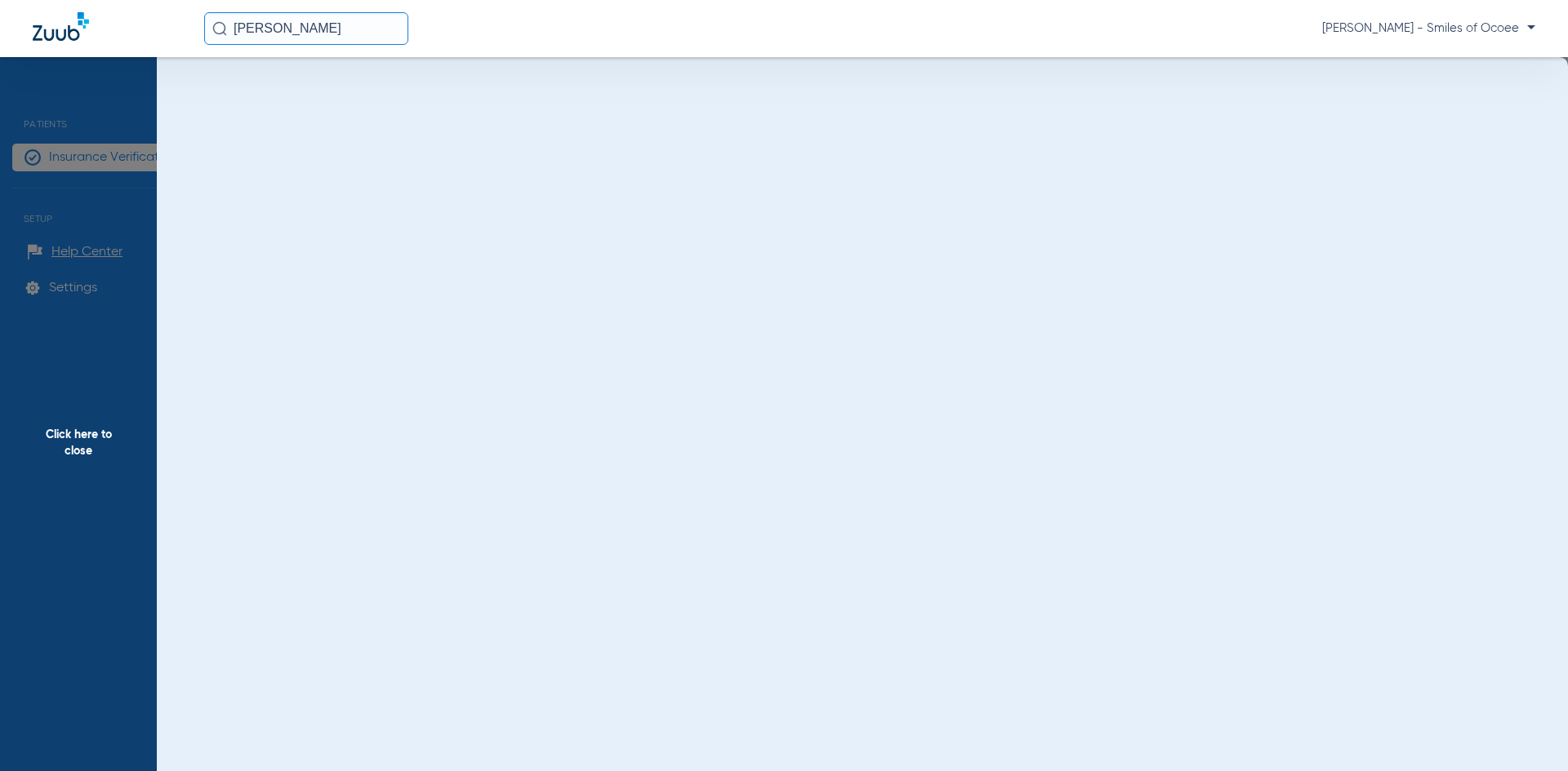
scroll to position [0, 0]
